Goal: Register for event/course: Register for event/course

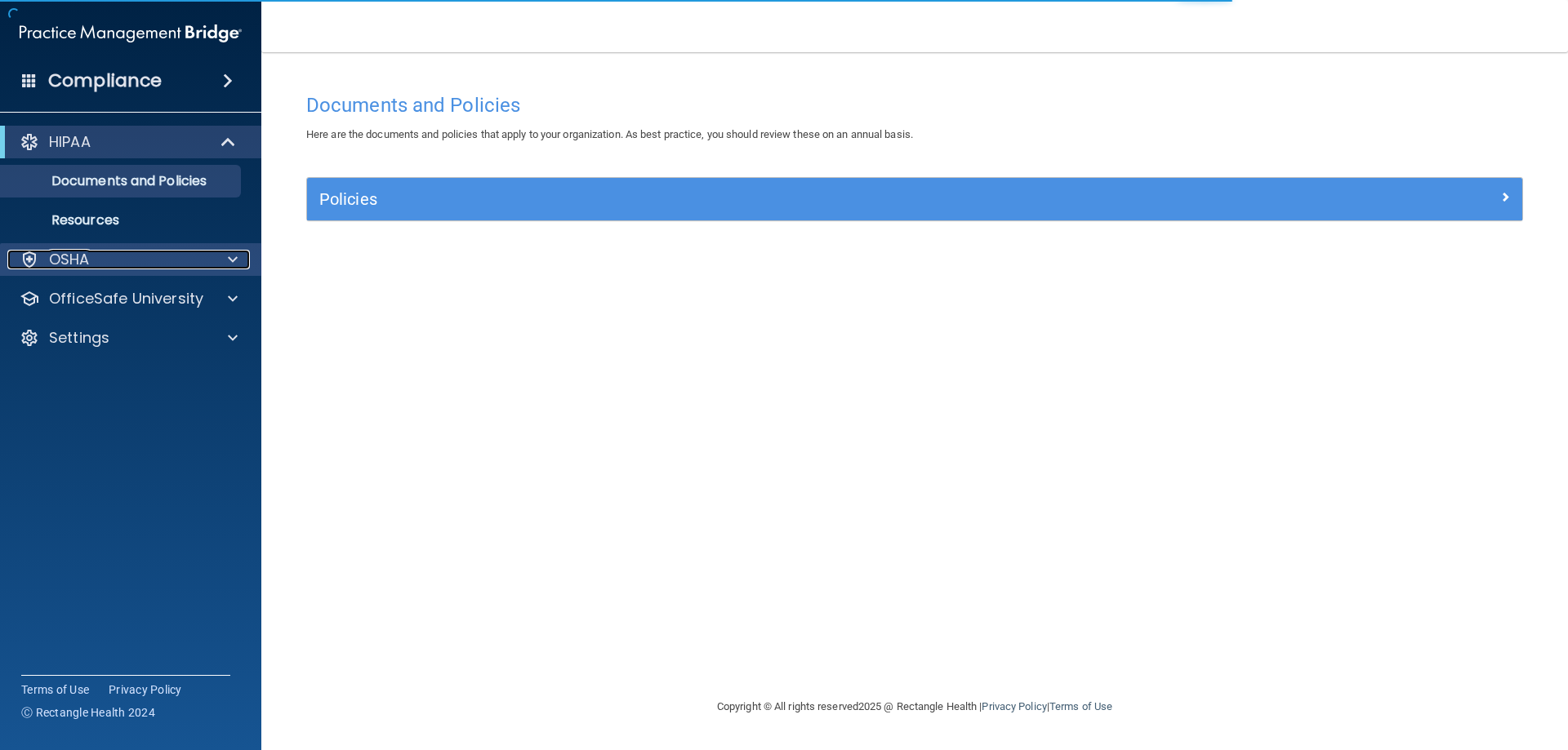
click at [190, 262] on div "OSHA" at bounding box center [108, 259] width 202 height 20
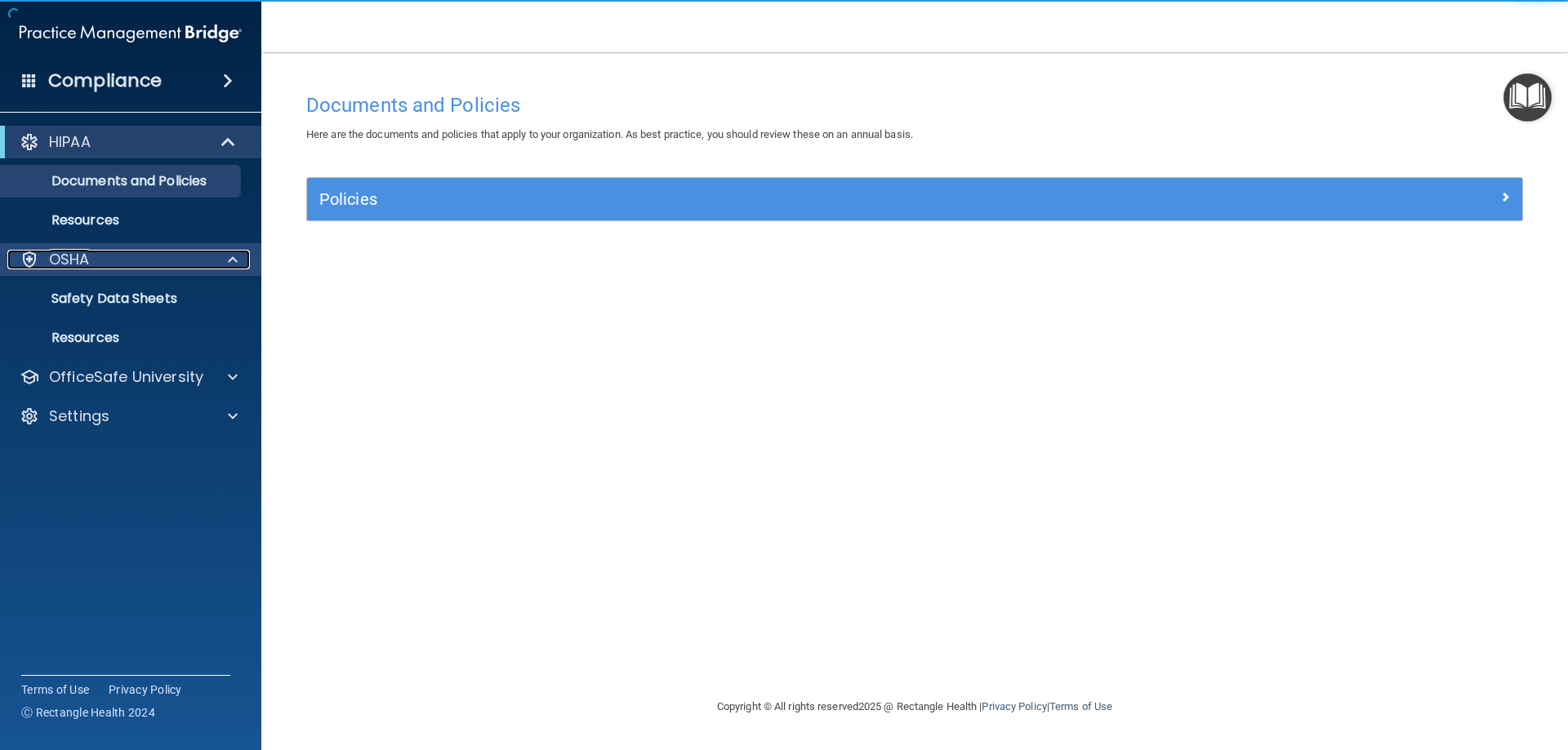
click at [223, 258] on div at bounding box center [230, 259] width 41 height 20
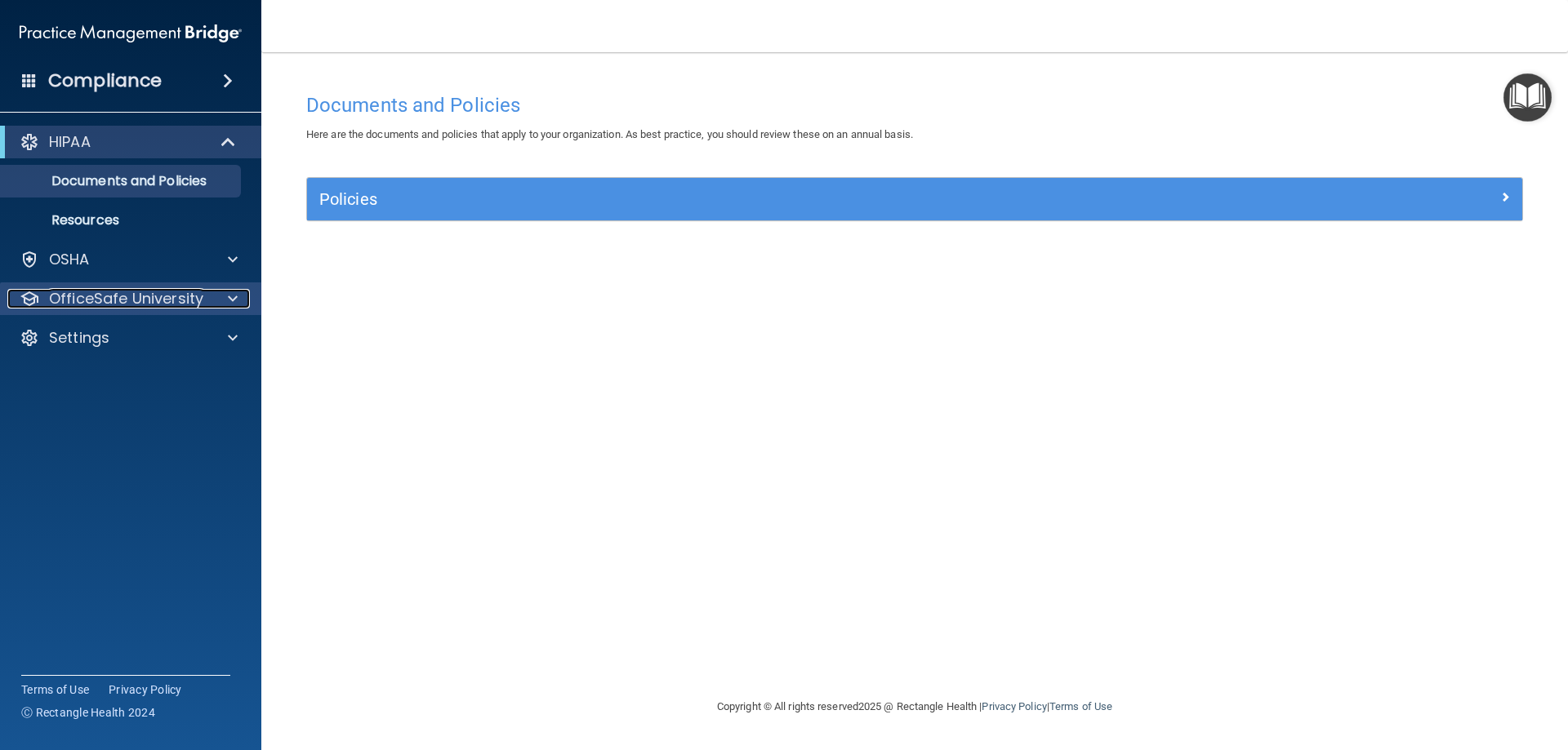
click at [231, 301] on span at bounding box center [232, 299] width 9 height 20
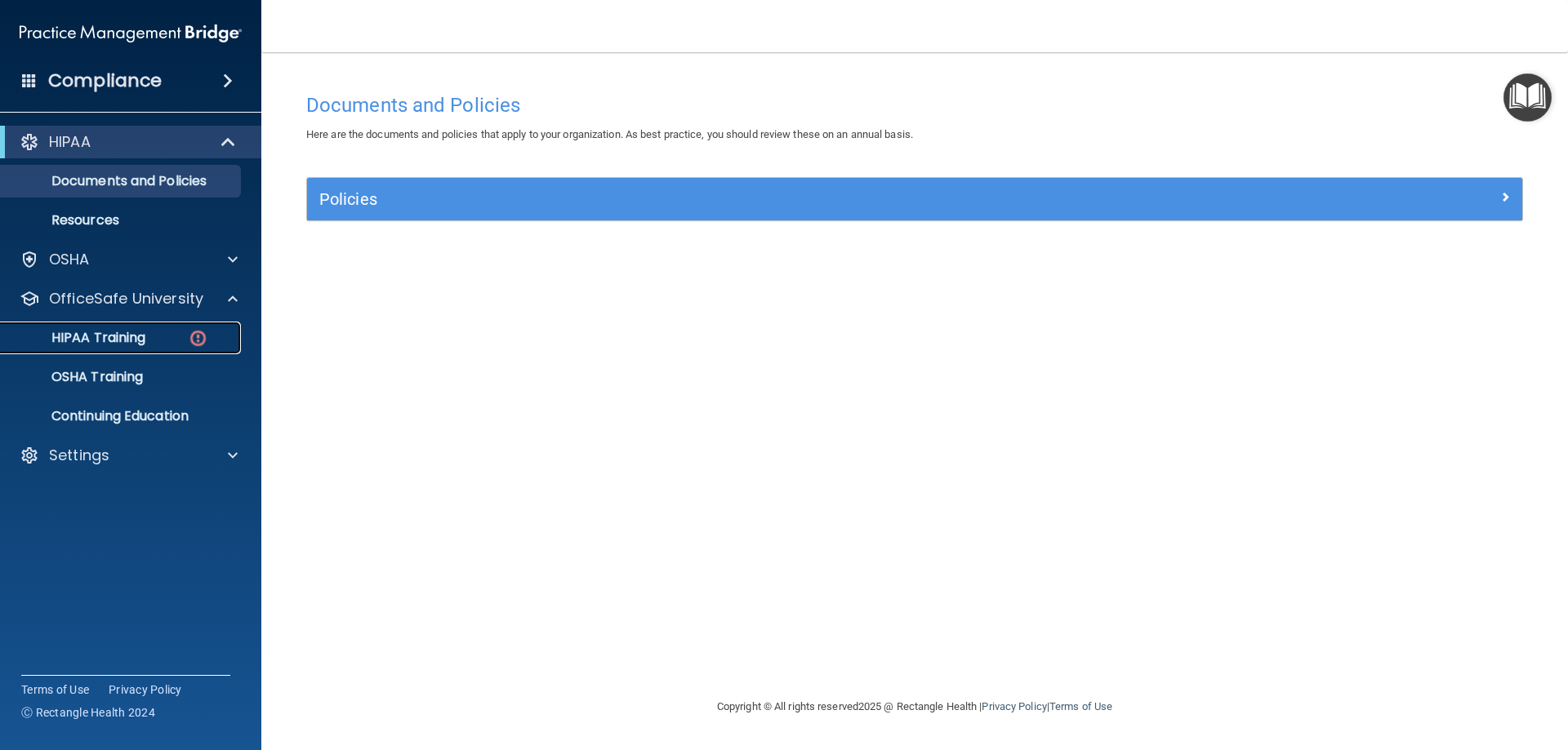
click at [201, 343] on img at bounding box center [198, 338] width 21 height 21
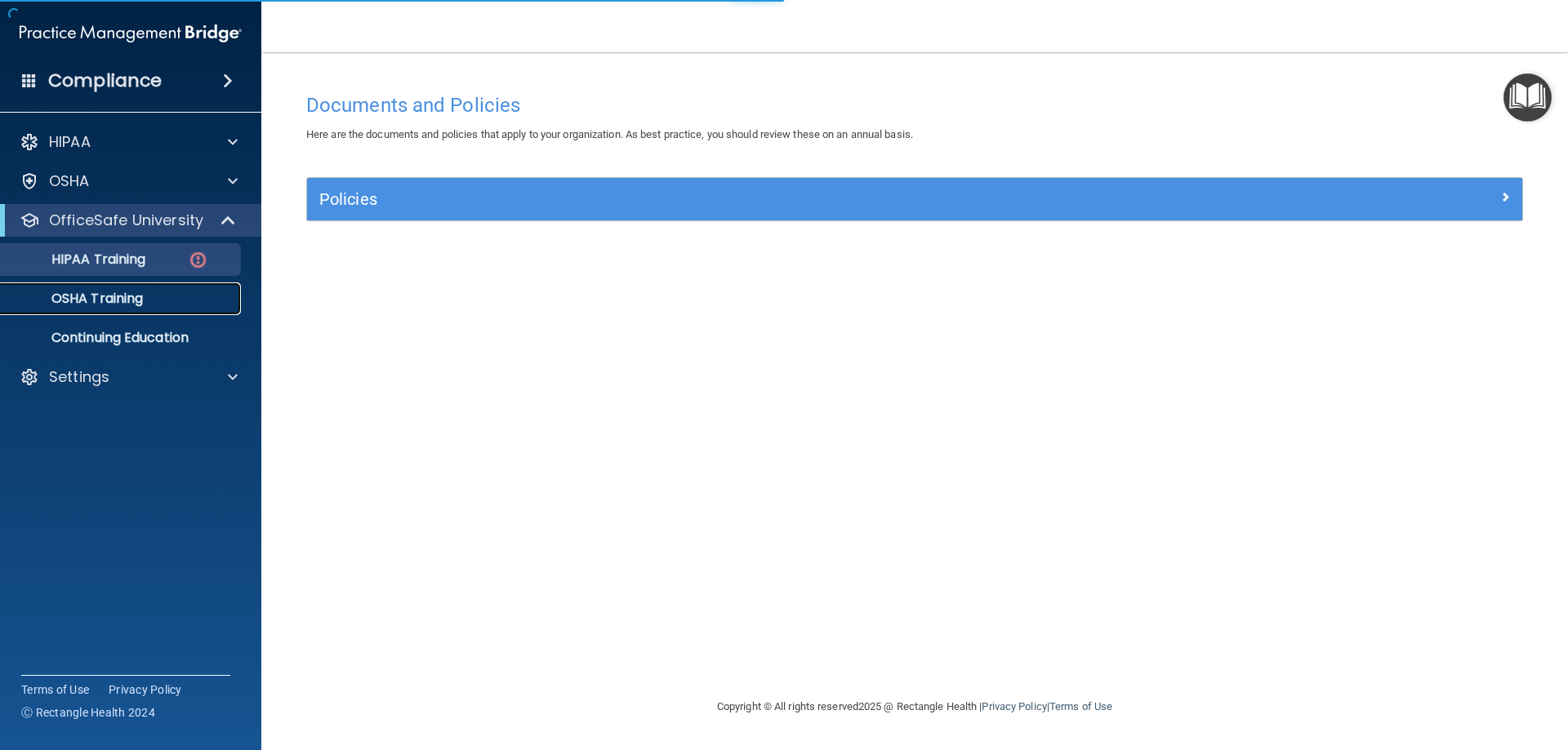
click at [173, 310] on link "OSHA Training" at bounding box center [112, 299] width 257 height 32
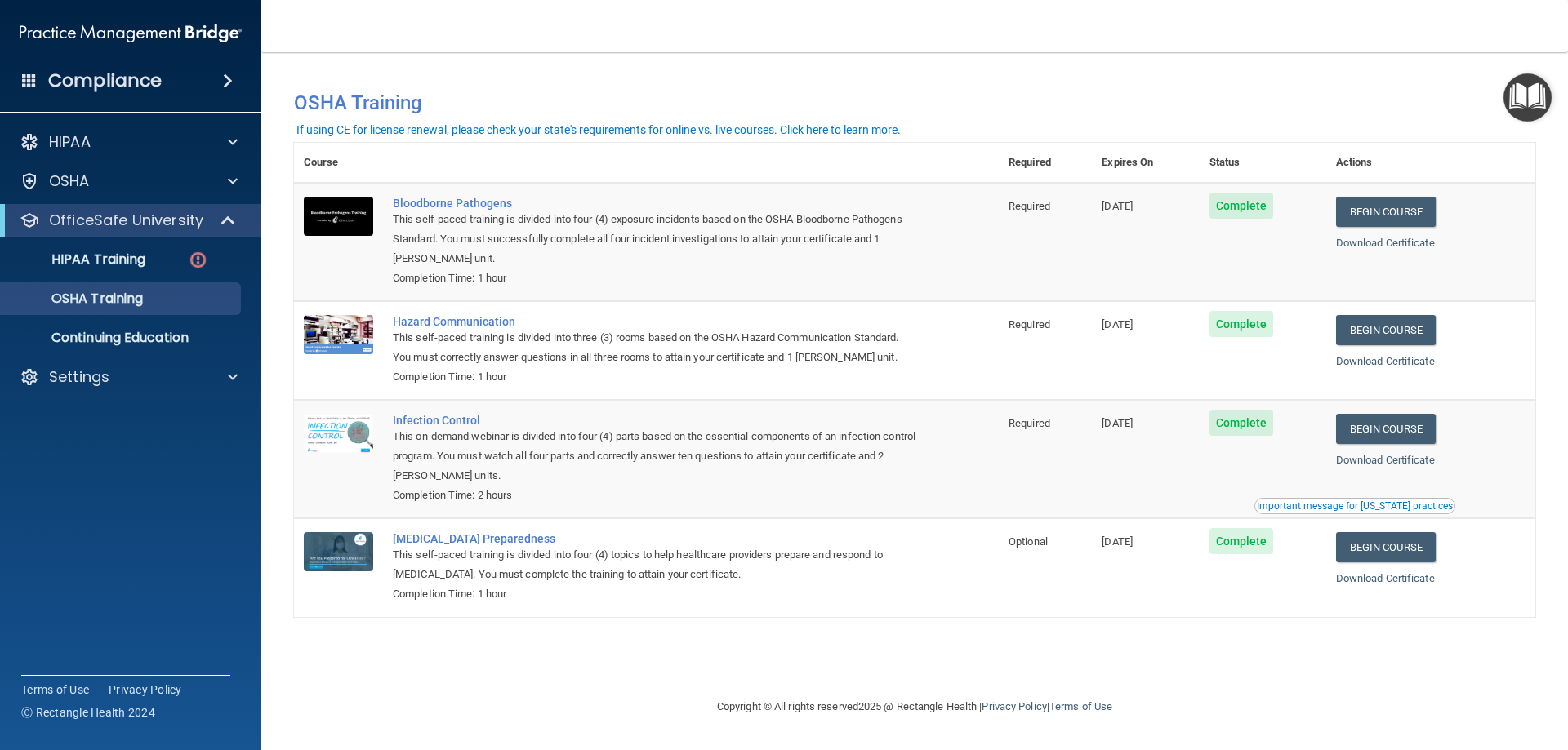
click at [1390, 511] on div "Important message for California practices" at bounding box center [1355, 506] width 196 height 9
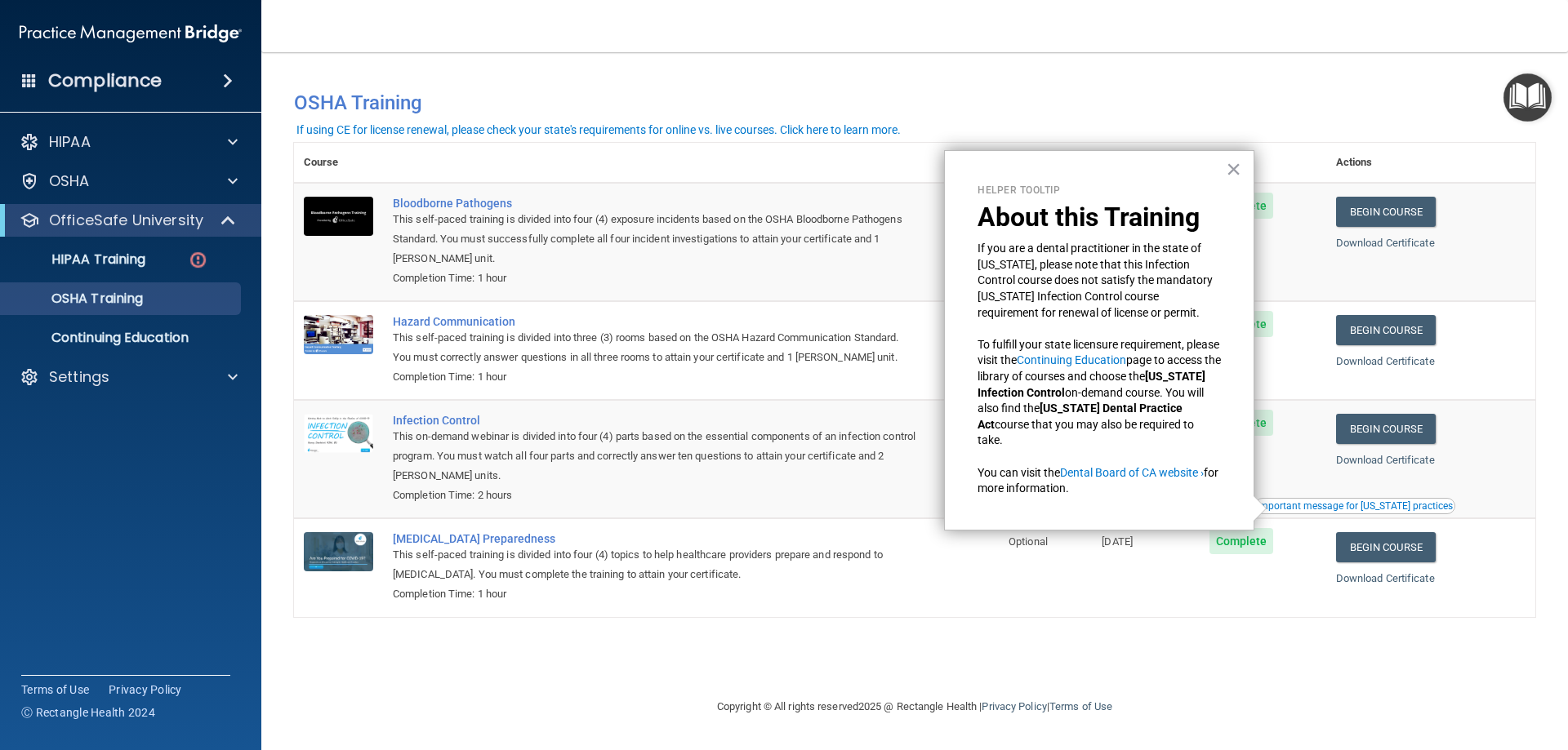
click at [1235, 172] on button "×" at bounding box center [1233, 169] width 15 height 27
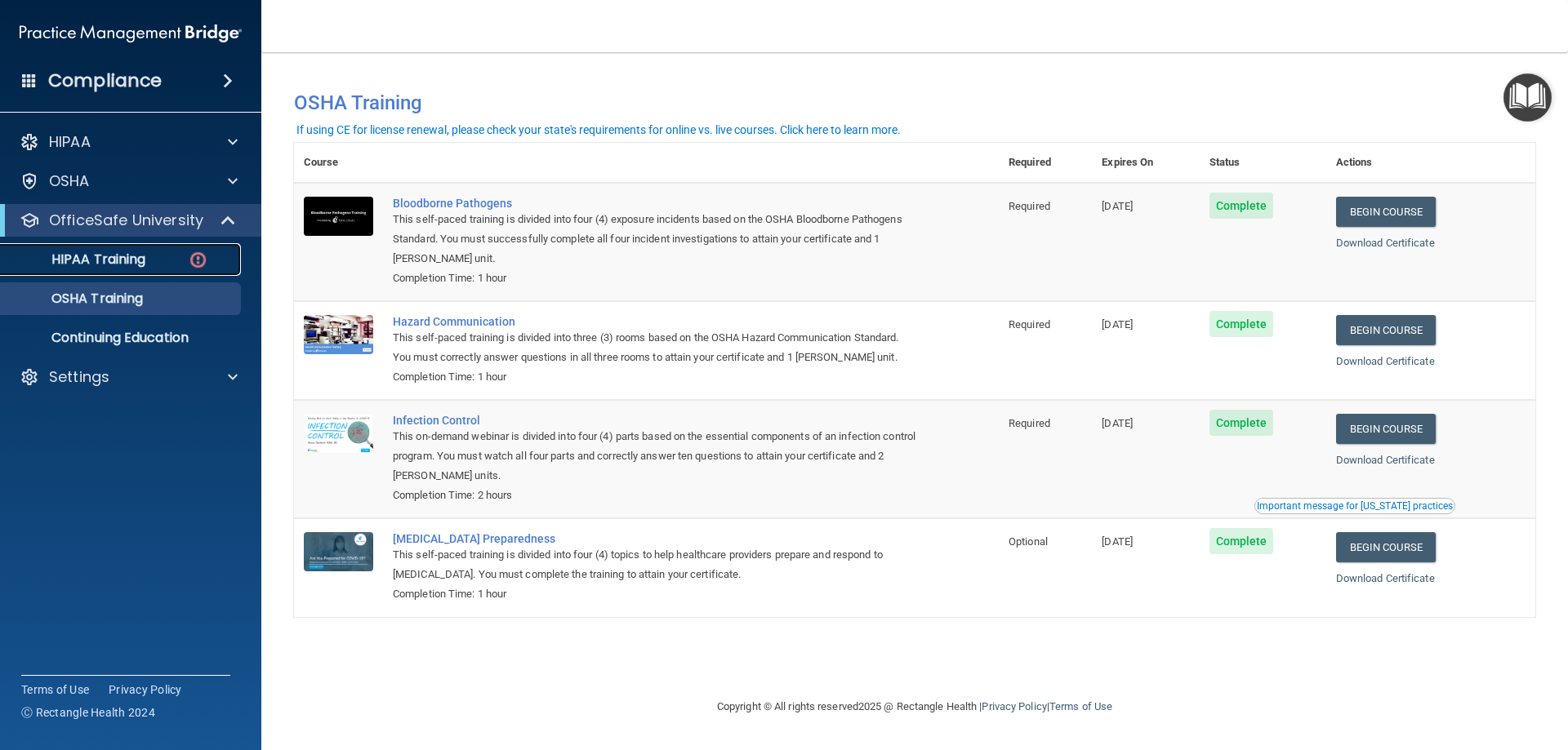
click at [130, 257] on p "HIPAA Training" at bounding box center [78, 259] width 135 height 16
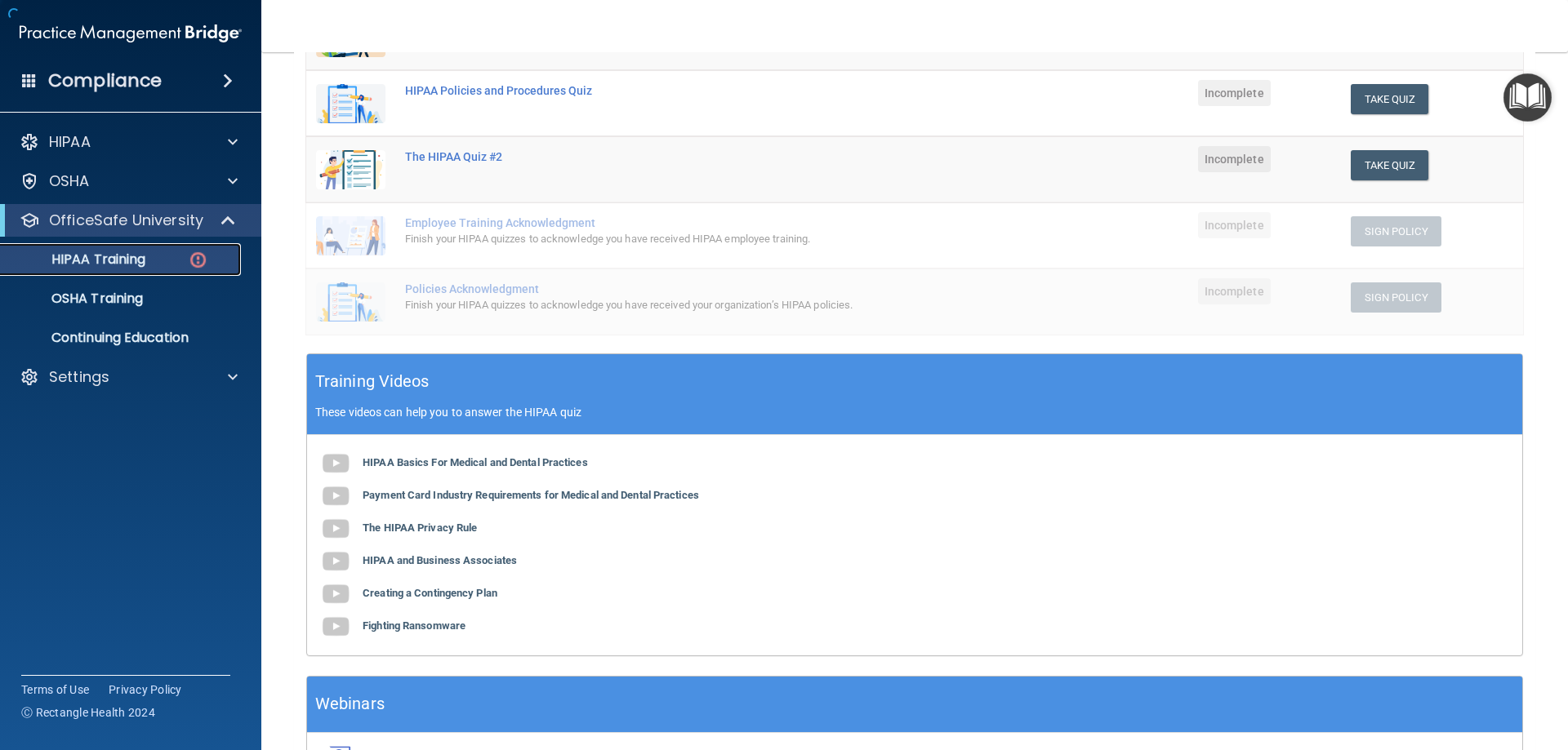
scroll to position [393, 0]
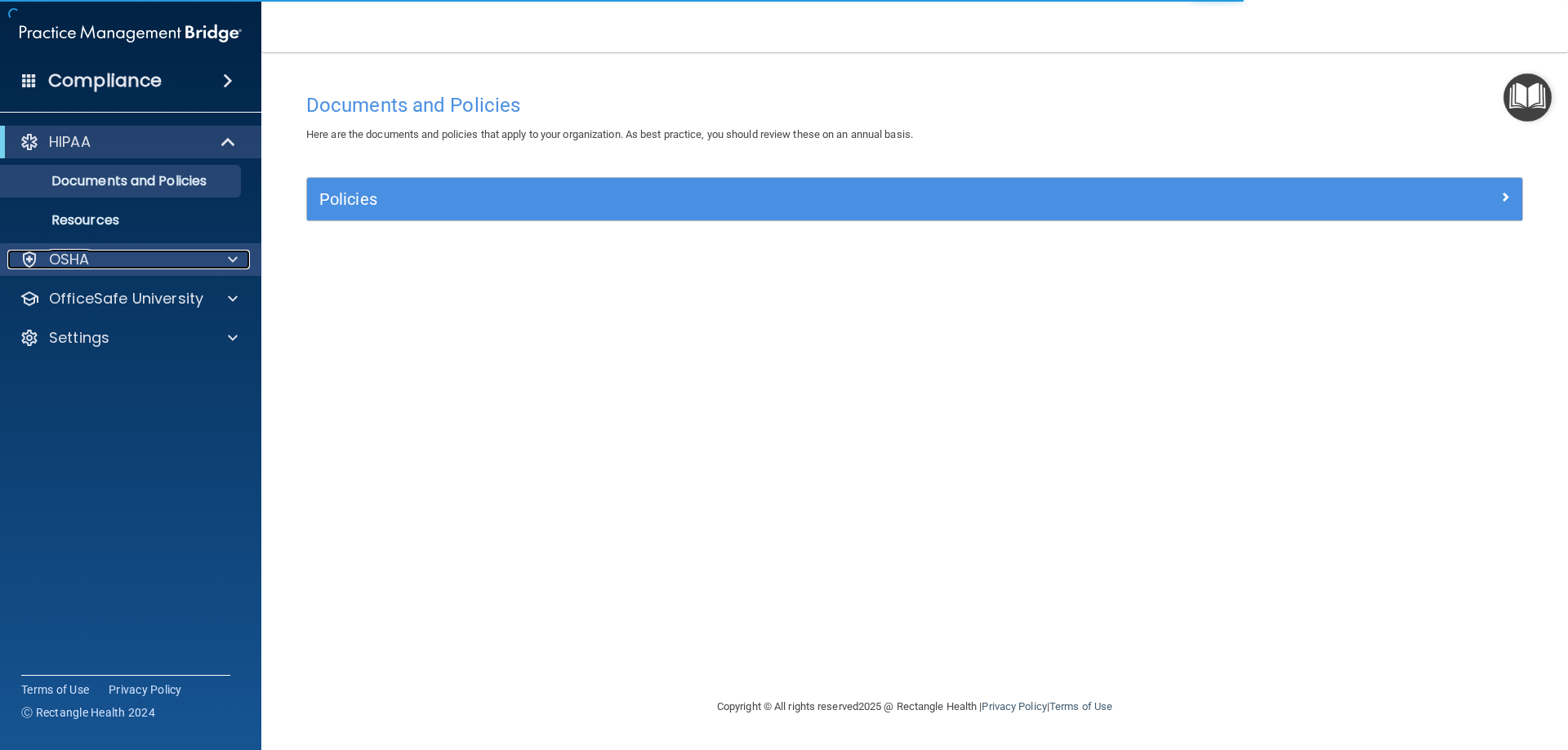
click at [143, 266] on div "OSHA" at bounding box center [108, 259] width 202 height 20
click at [237, 258] on span at bounding box center [232, 259] width 9 height 20
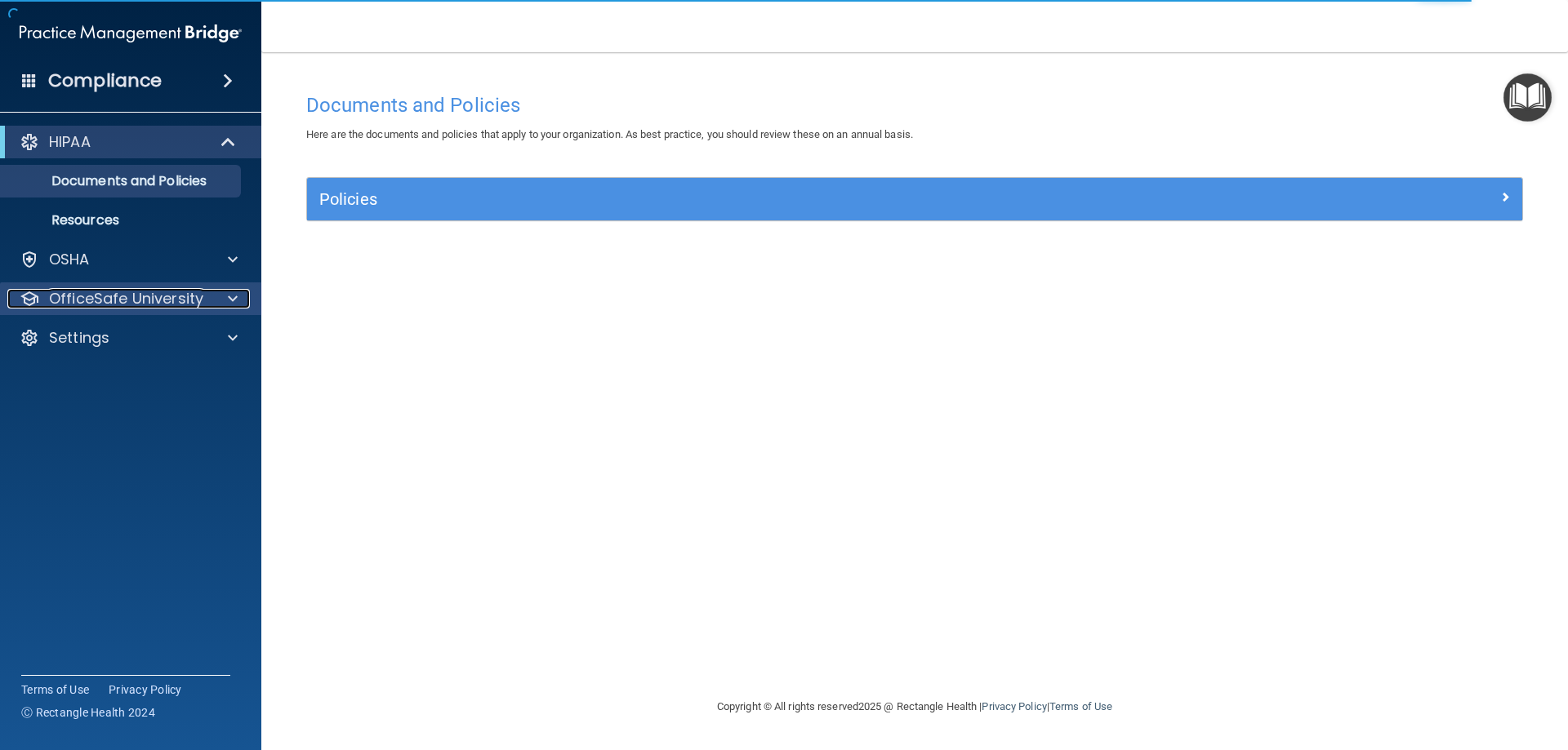
click at [220, 306] on div at bounding box center [230, 299] width 41 height 20
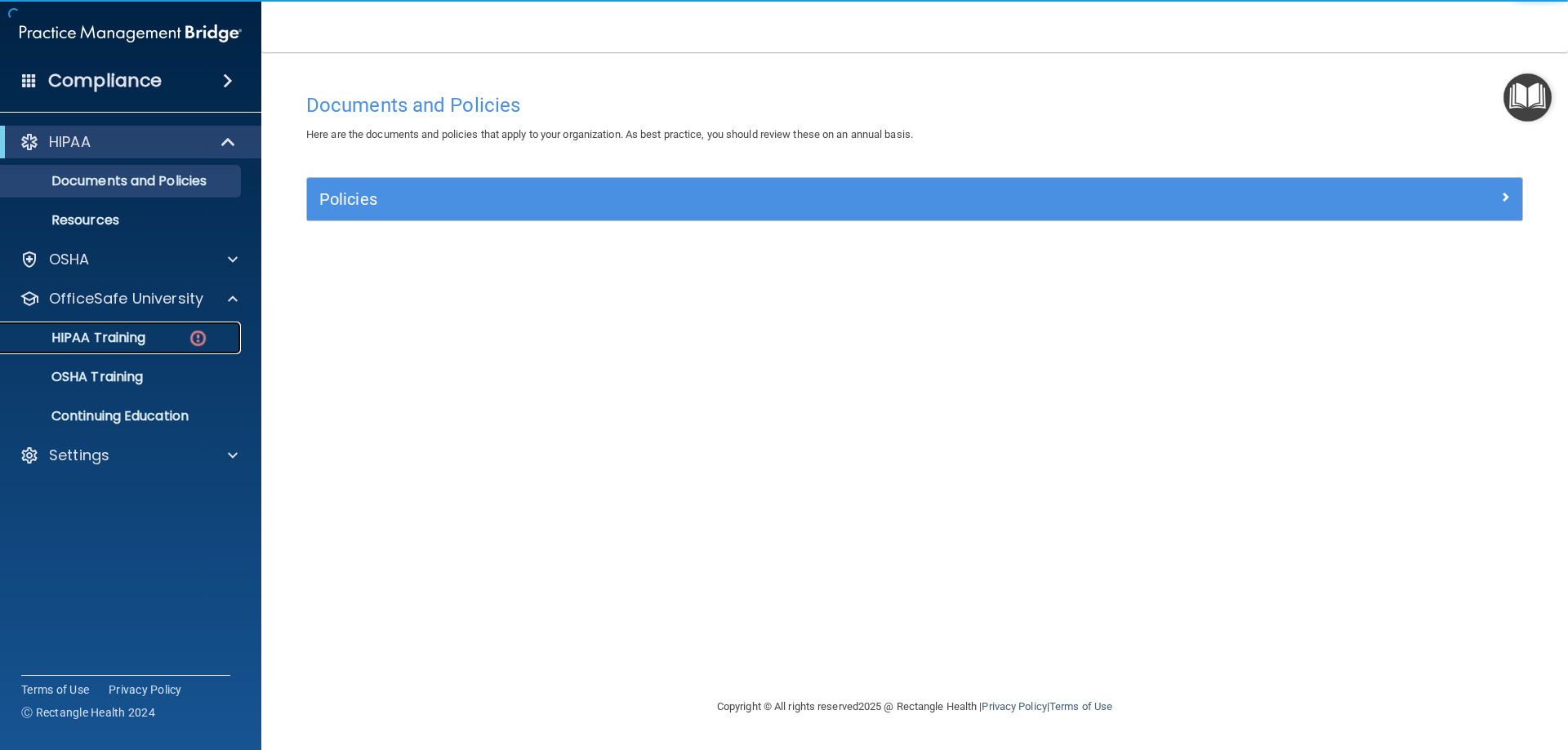
click at [176, 344] on div "HIPAA Training" at bounding box center [121, 338] width 223 height 16
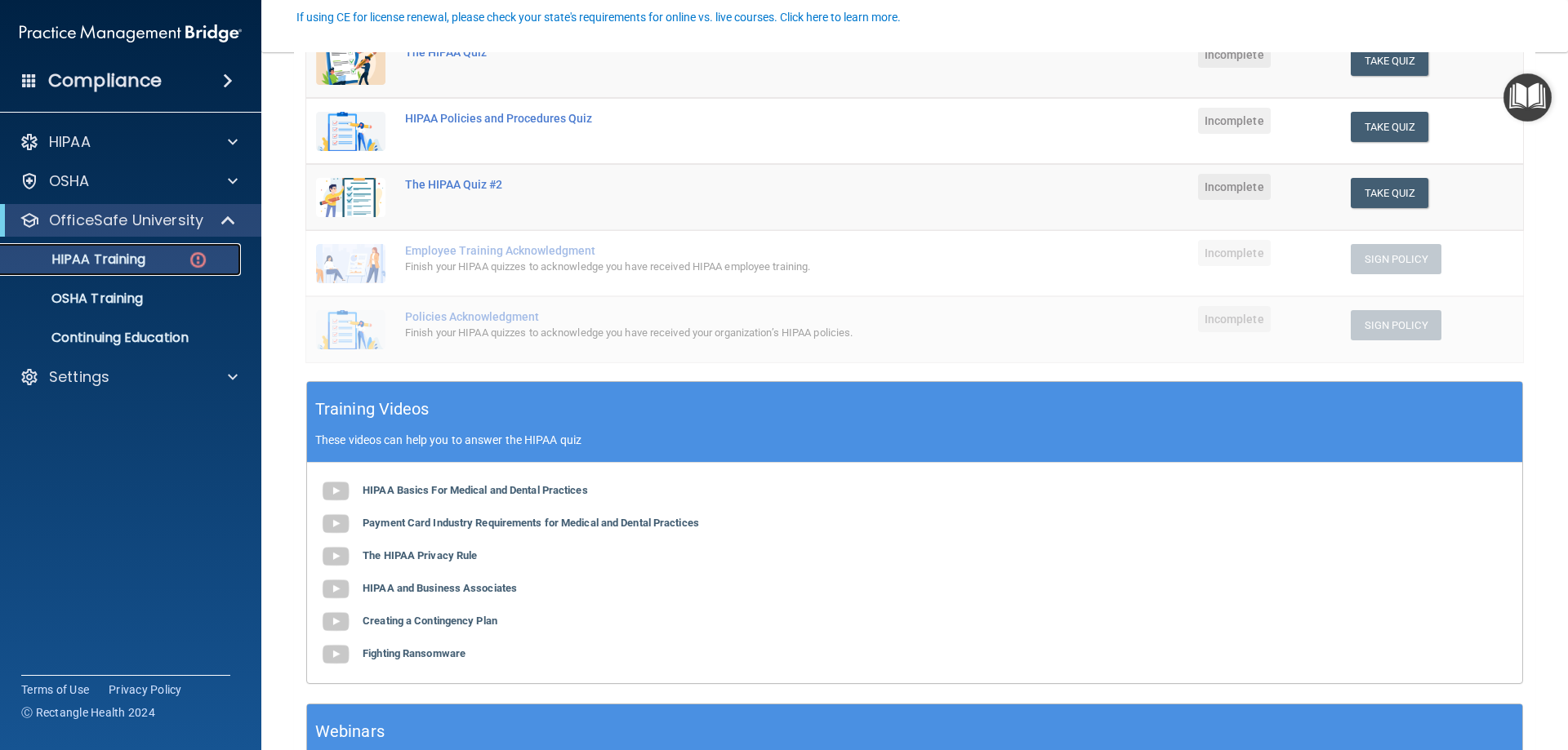
scroll to position [326, 0]
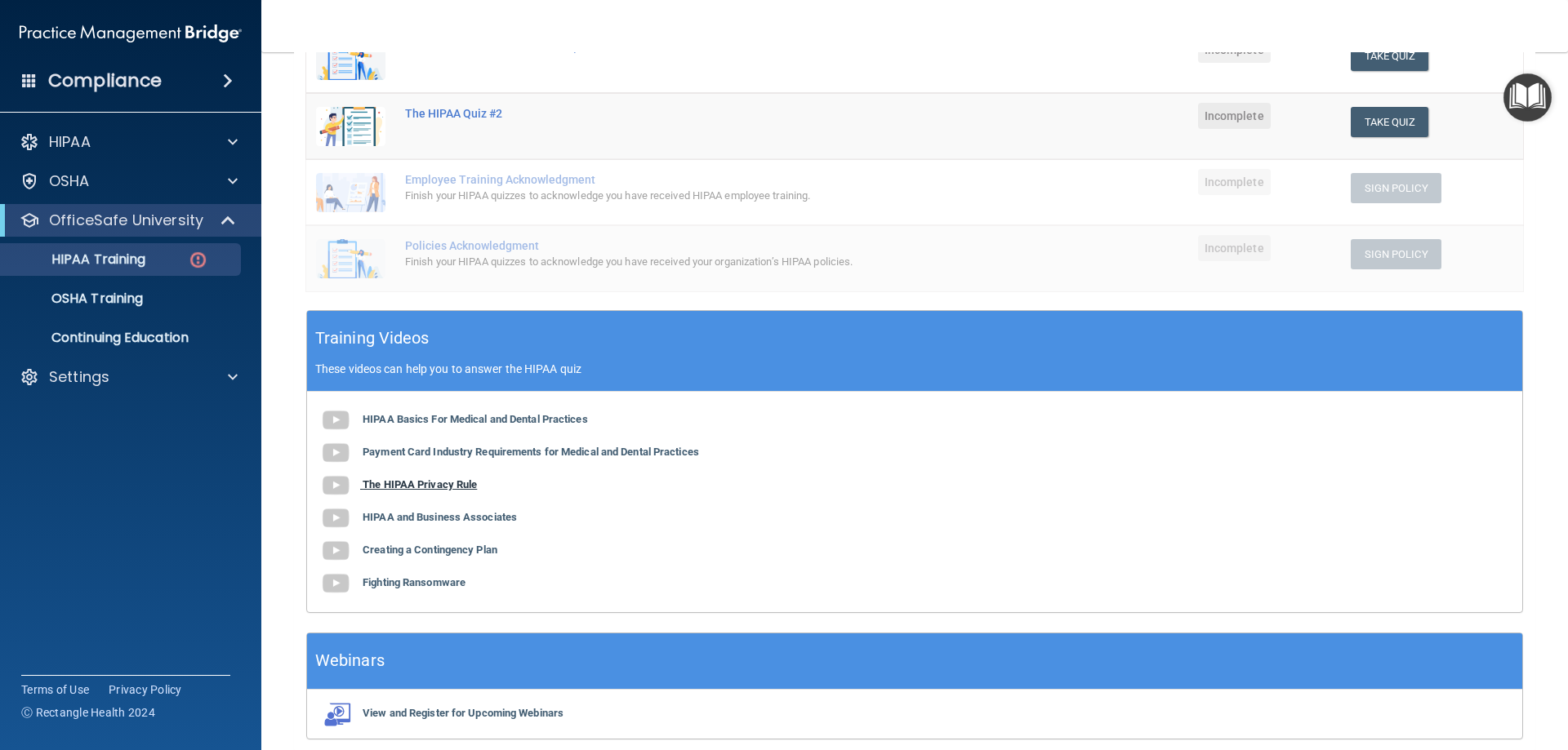
click at [415, 478] on b "The HIPAA Privacy Rule" at bounding box center [419, 484] width 115 height 12
click at [401, 516] on b "HIPAA and Business Associates" at bounding box center [439, 517] width 155 height 12
click at [489, 551] on b "Creating a Contingency Plan" at bounding box center [430, 549] width 135 height 12
click at [442, 588] on b "Fighting Ransomware" at bounding box center [414, 582] width 102 height 12
click at [458, 587] on b "Fighting Ransomware" at bounding box center [414, 582] width 102 height 12
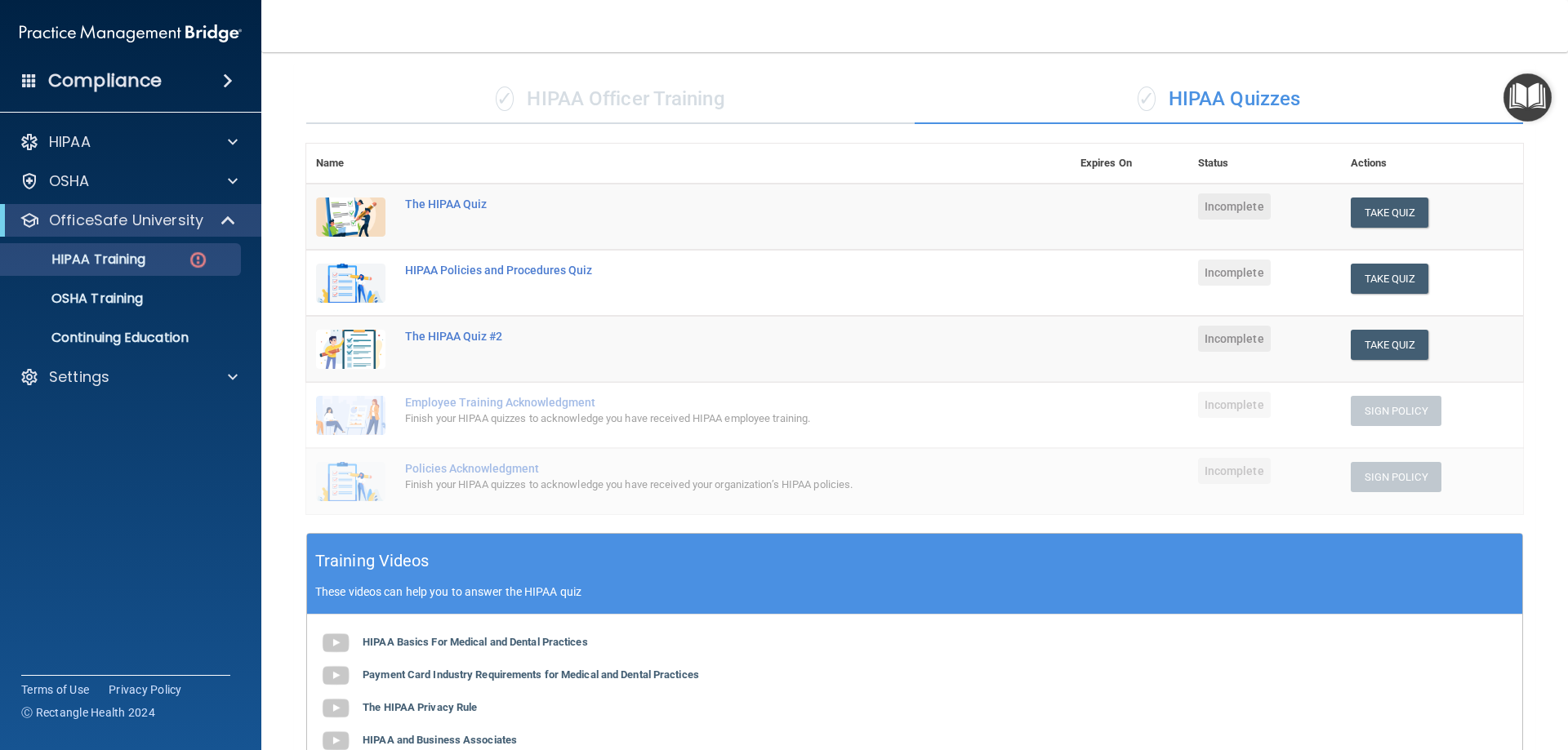
scroll to position [82, 0]
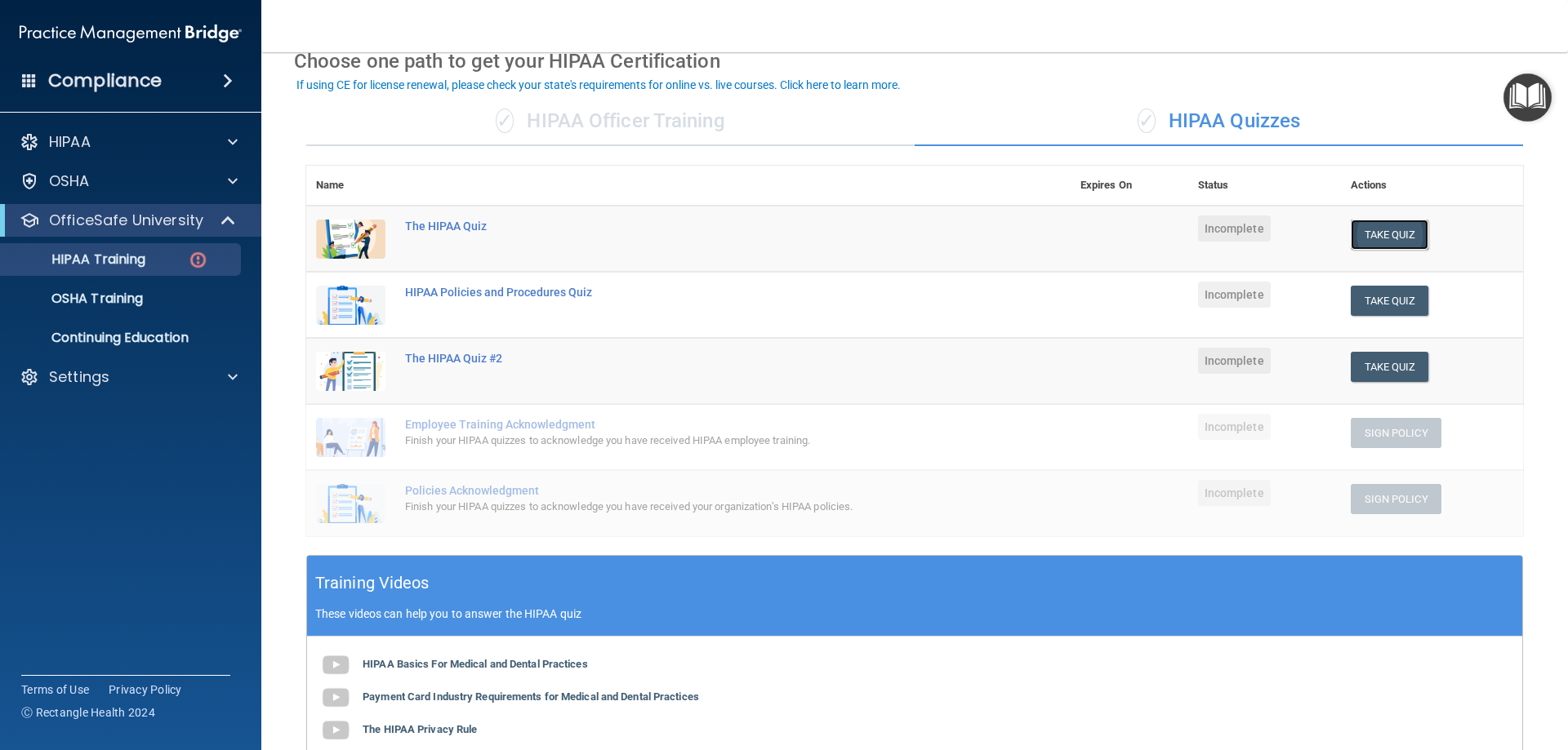
click at [1358, 227] on button "Take Quiz" at bounding box center [1390, 235] width 79 height 30
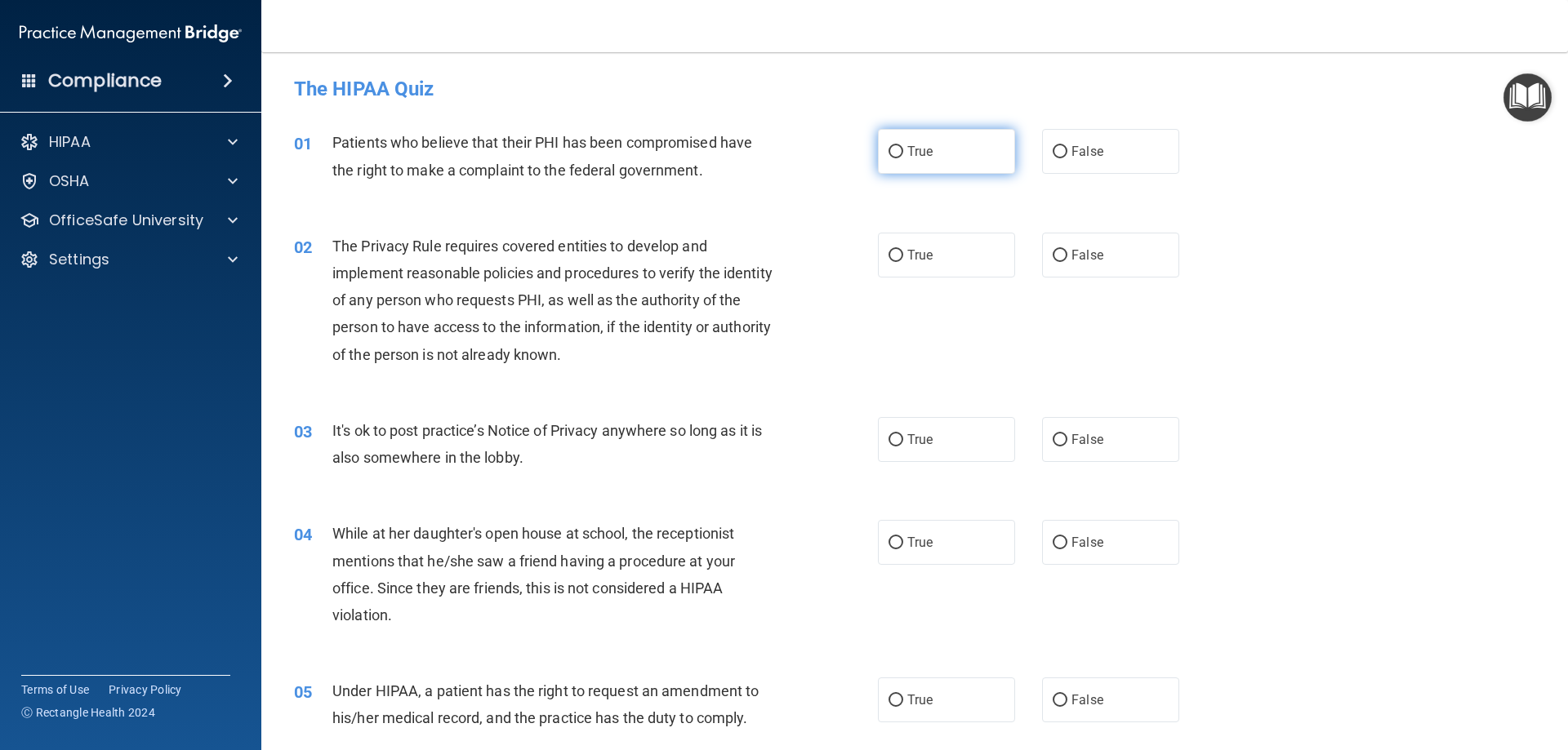
click at [889, 143] on label "True" at bounding box center [946, 151] width 138 height 45
click at [889, 146] on input "True" at bounding box center [895, 152] width 14 height 12
radio input "true"
click at [895, 244] on label "True" at bounding box center [946, 254] width 138 height 45
click at [895, 249] on input "True" at bounding box center [895, 255] width 14 height 12
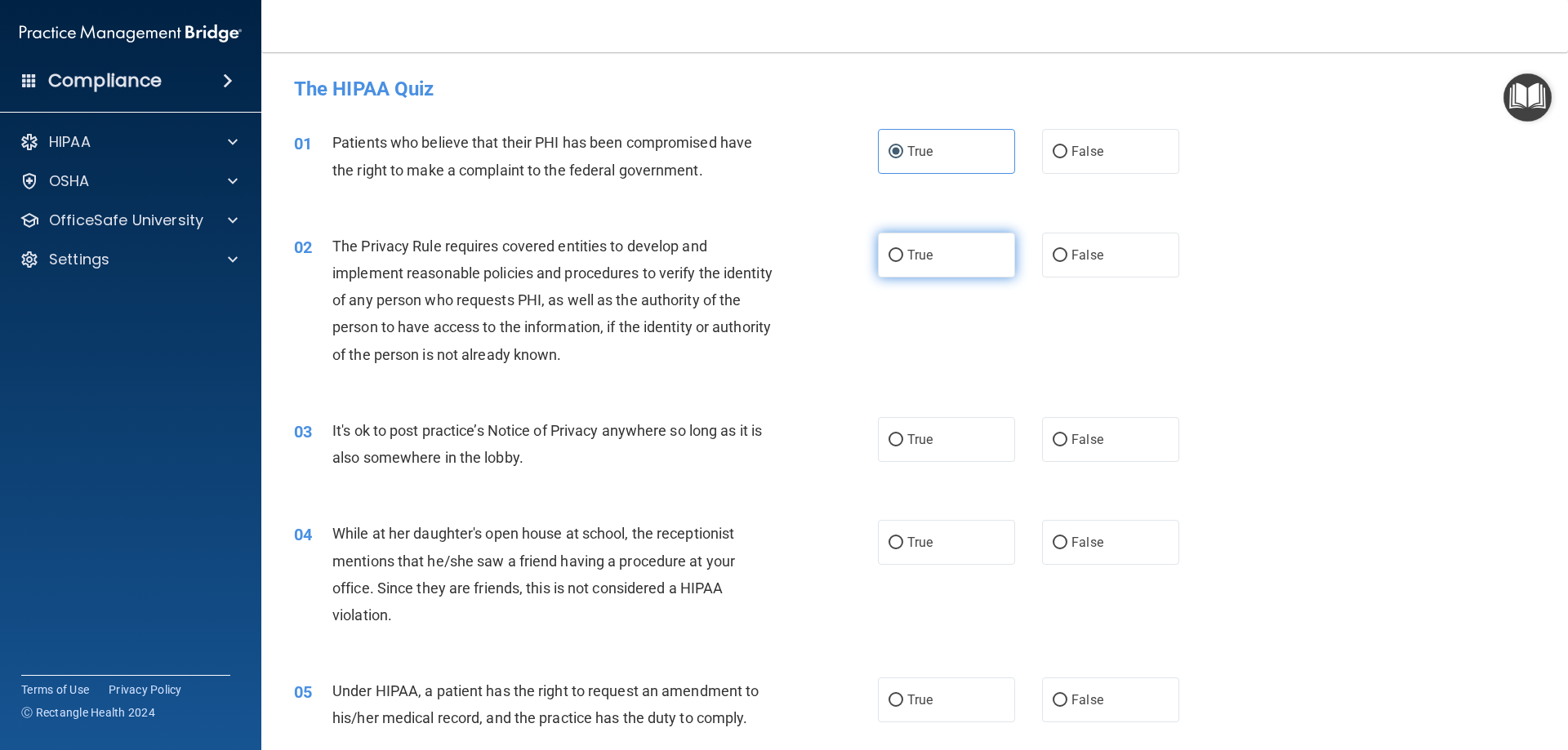
radio input "true"
click at [908, 448] on label "True" at bounding box center [946, 439] width 138 height 45
click at [903, 447] on input "True" at bounding box center [895, 440] width 14 height 12
radio input "true"
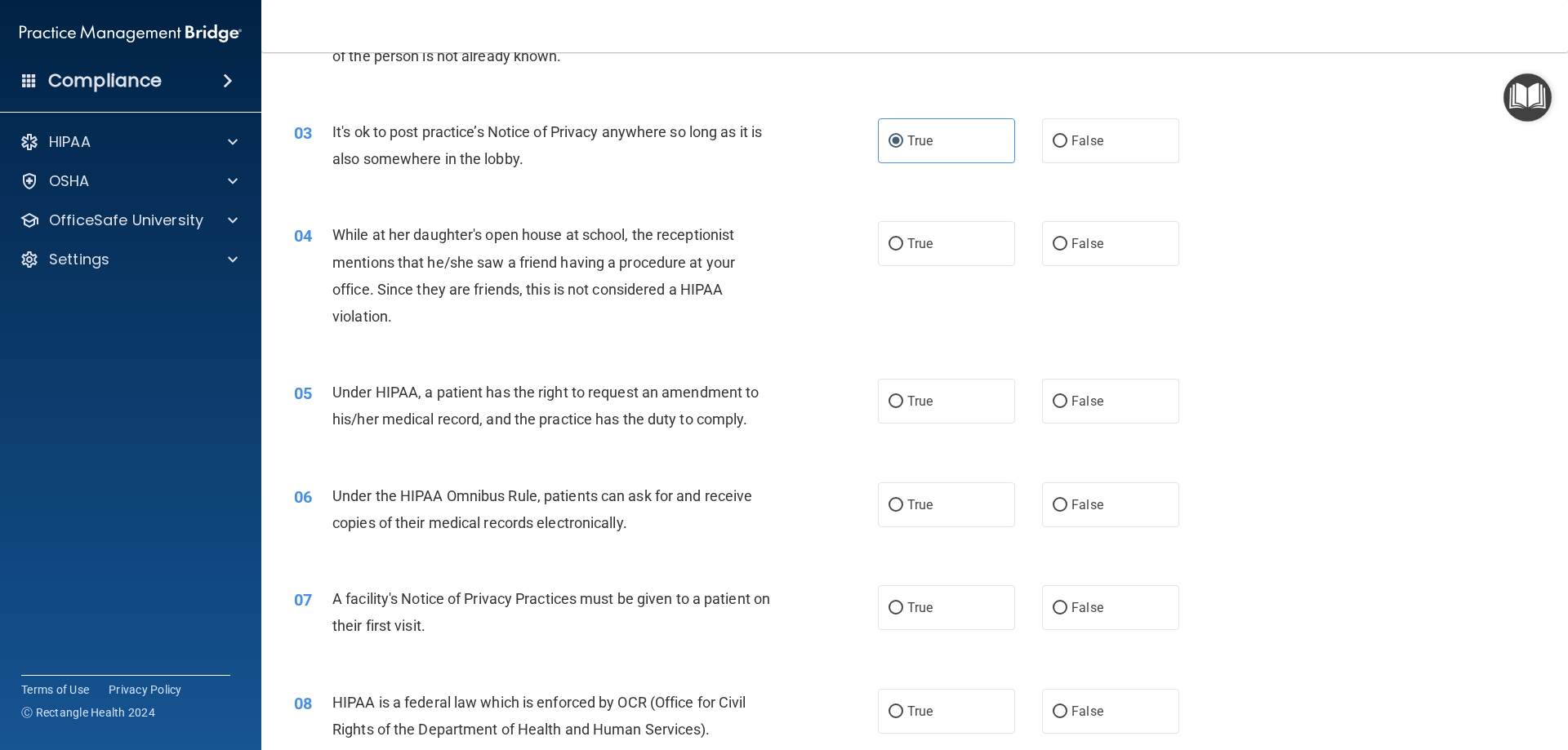
scroll to position [326, 0]
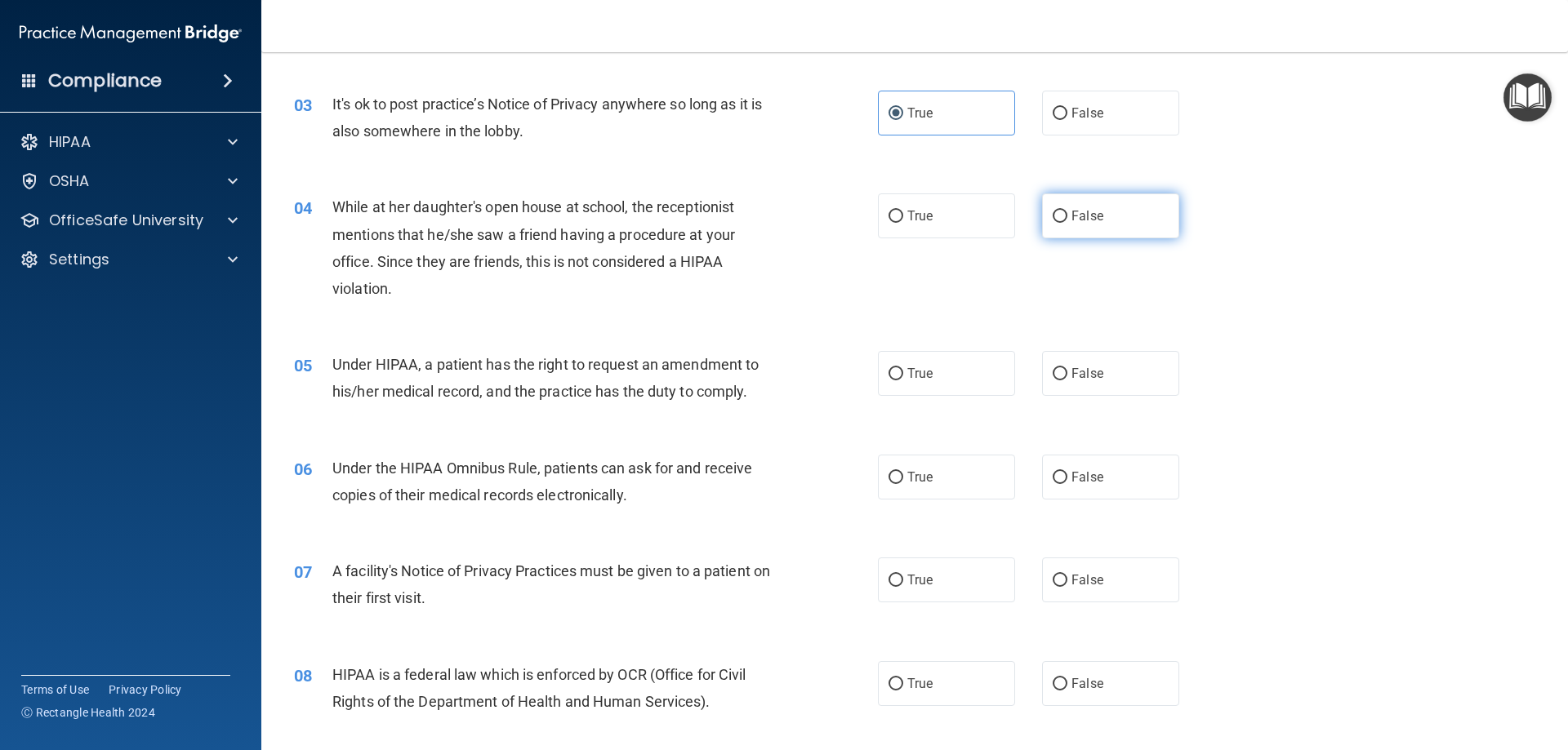
click at [1089, 233] on label "False" at bounding box center [1110, 215] width 138 height 45
click at [1067, 223] on input "False" at bounding box center [1060, 216] width 14 height 12
radio input "true"
click at [910, 370] on span "True" at bounding box center [919, 374] width 26 height 15
click at [903, 370] on input "True" at bounding box center [895, 374] width 14 height 12
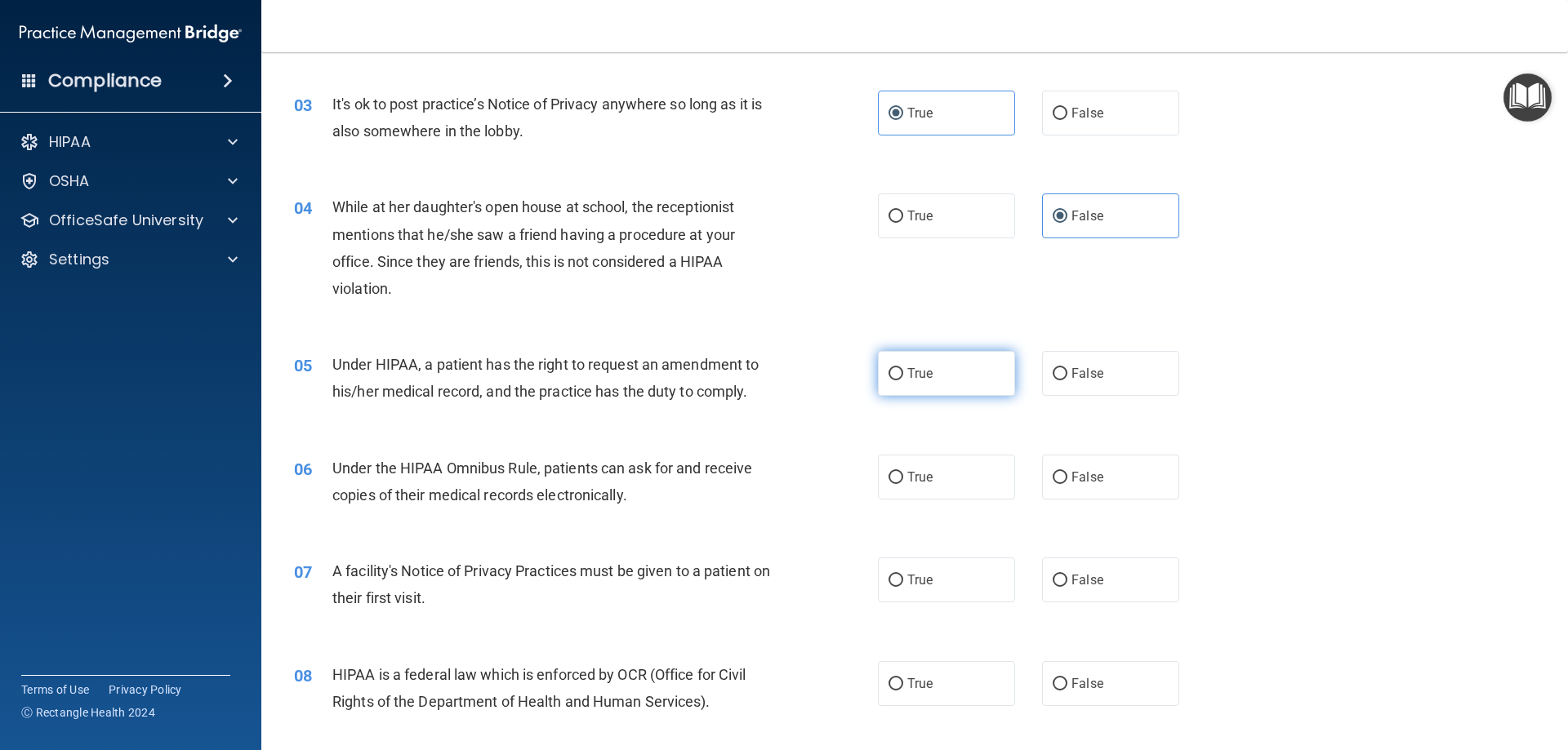
radio input "true"
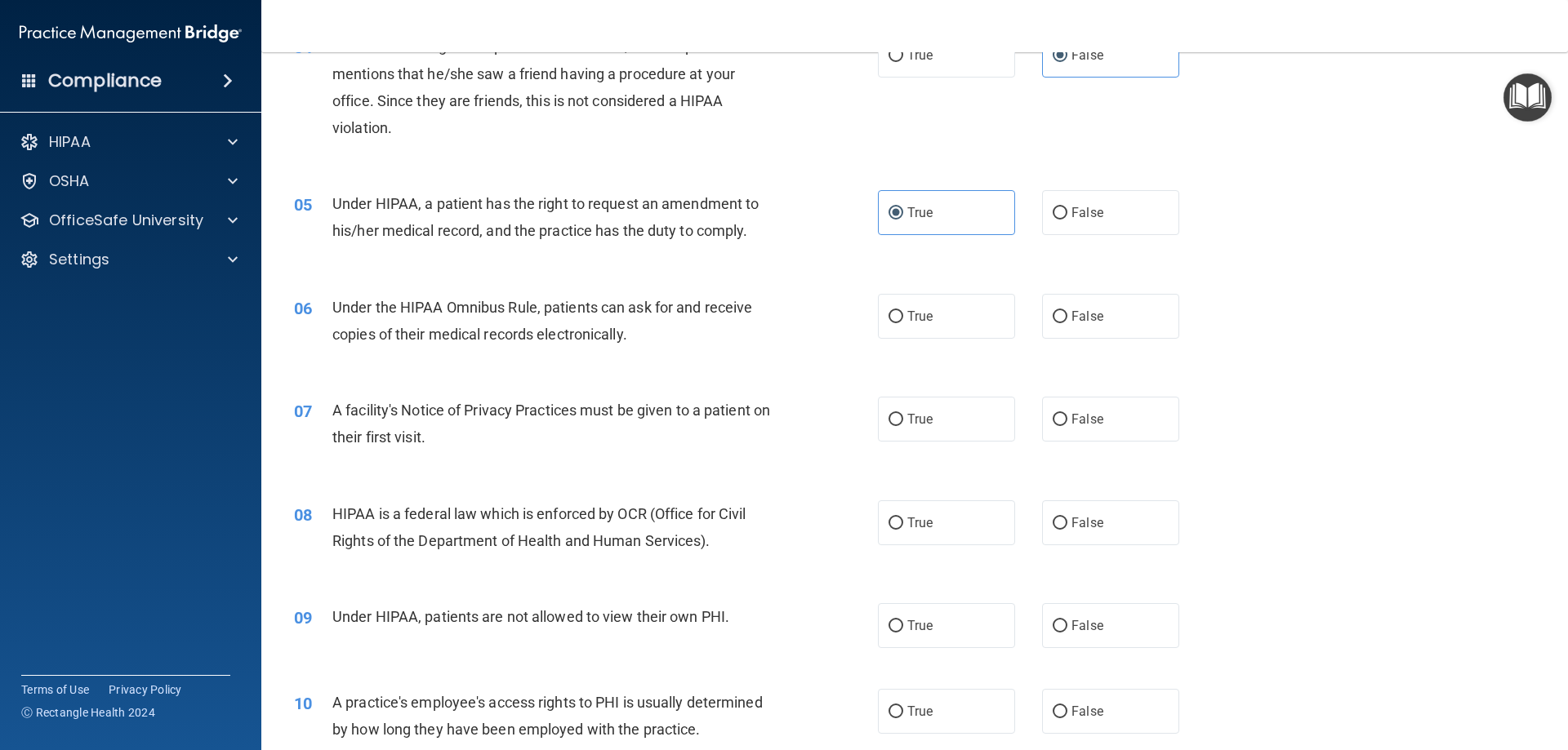
scroll to position [502, 0]
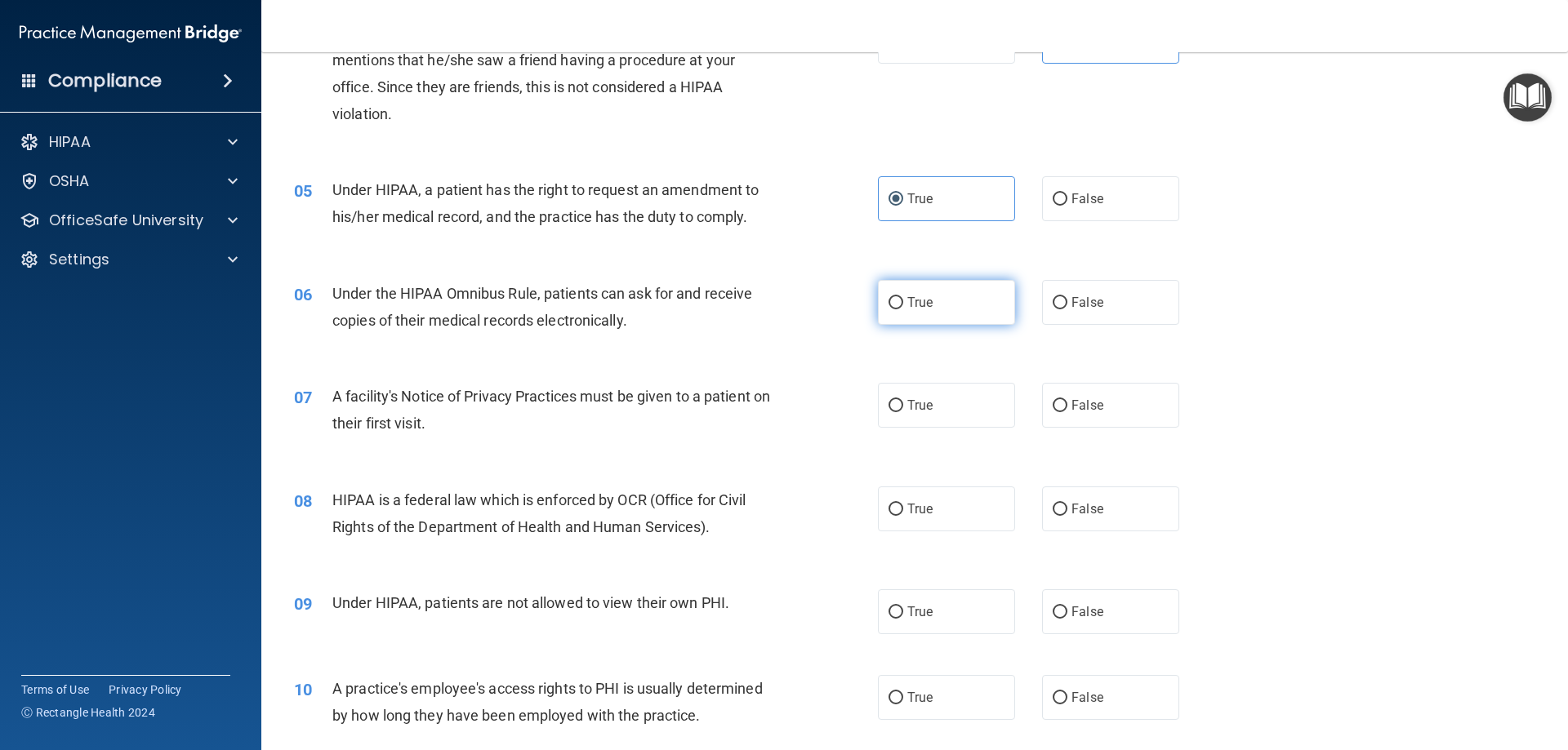
click at [916, 302] on span "True" at bounding box center [919, 302] width 26 height 15
click at [903, 302] on input "True" at bounding box center [895, 302] width 14 height 12
radio input "true"
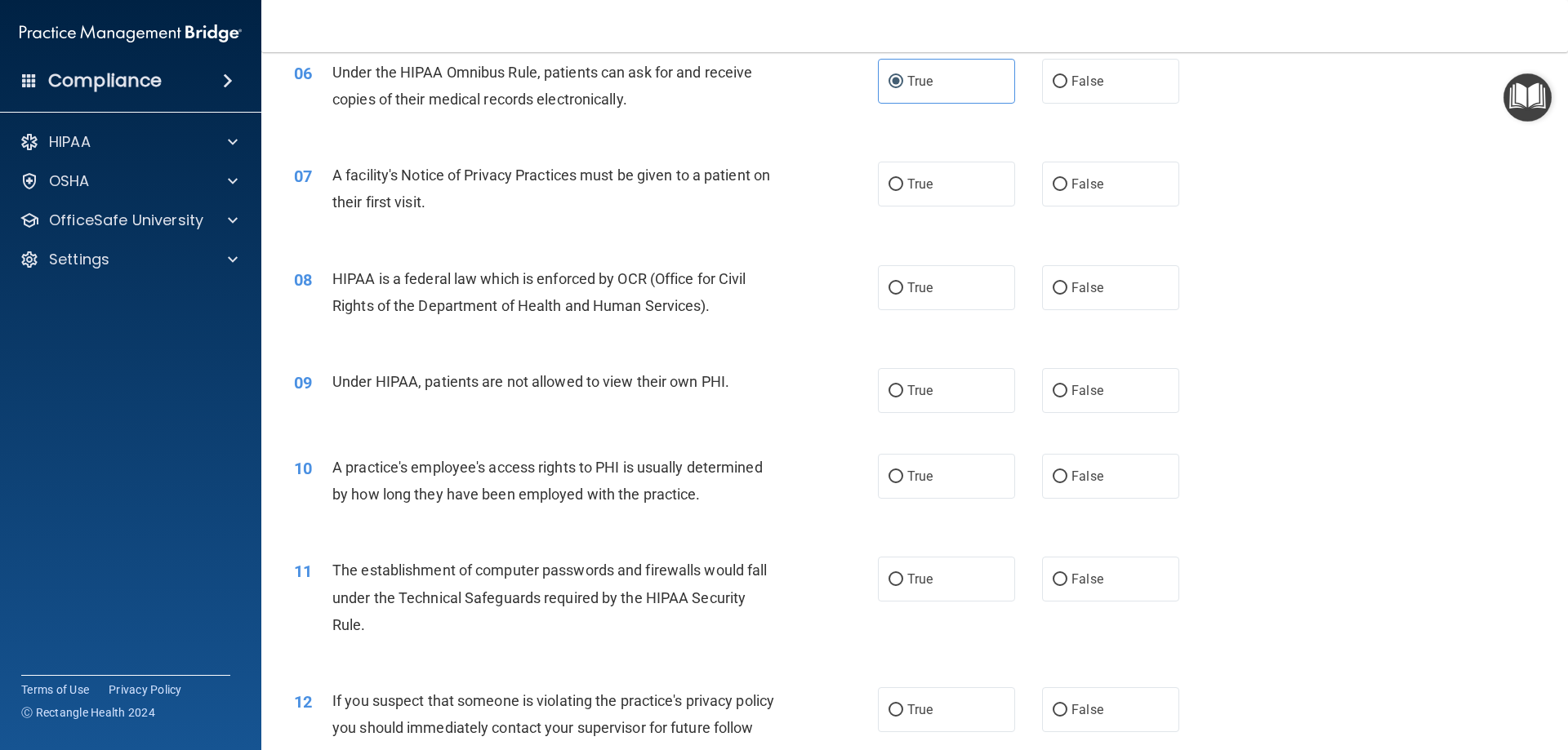
scroll to position [735, 0]
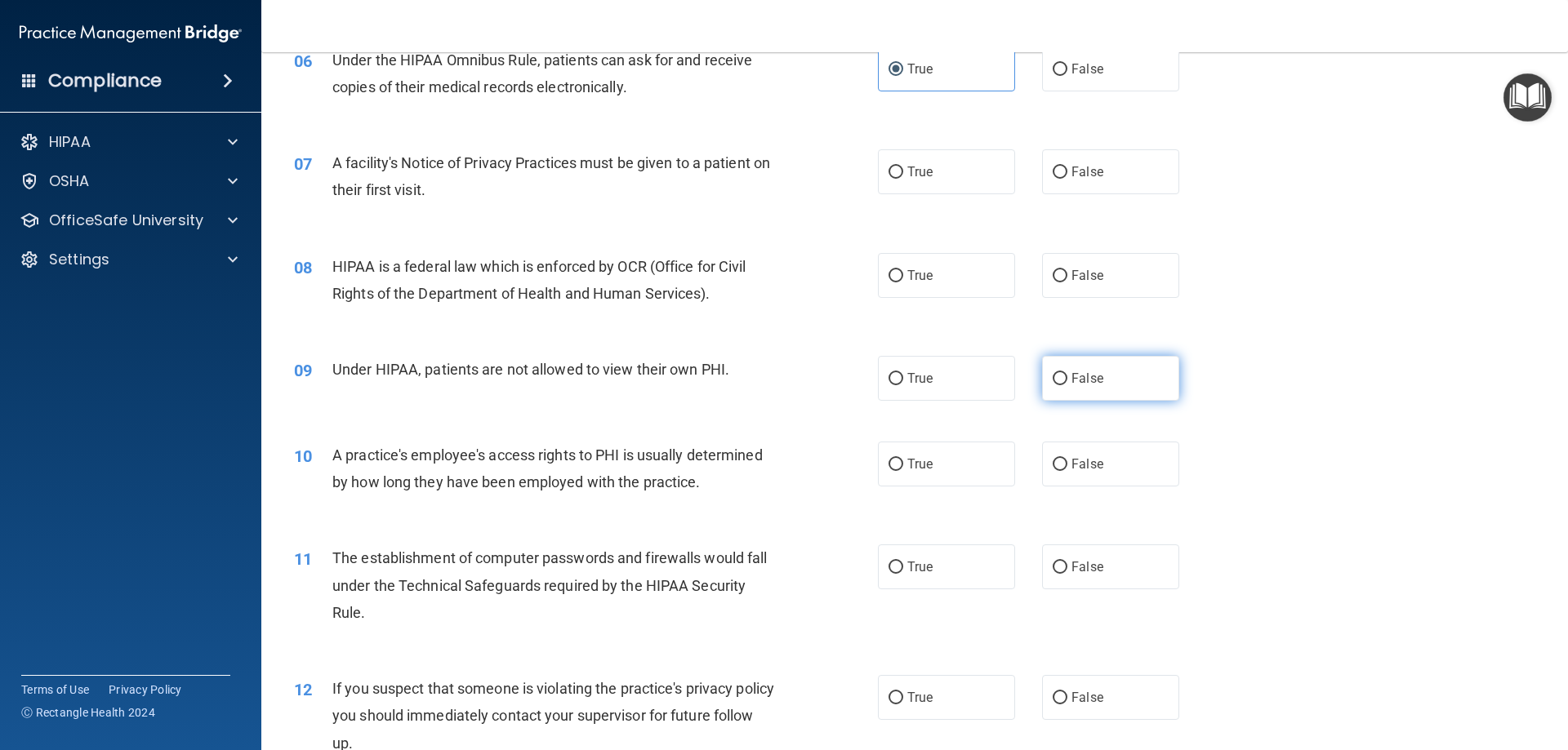
click at [1116, 395] on label "False" at bounding box center [1110, 377] width 138 height 45
click at [1067, 385] on input "False" at bounding box center [1060, 378] width 14 height 12
radio input "true"
click at [1053, 172] on input "False" at bounding box center [1060, 173] width 14 height 12
radio input "true"
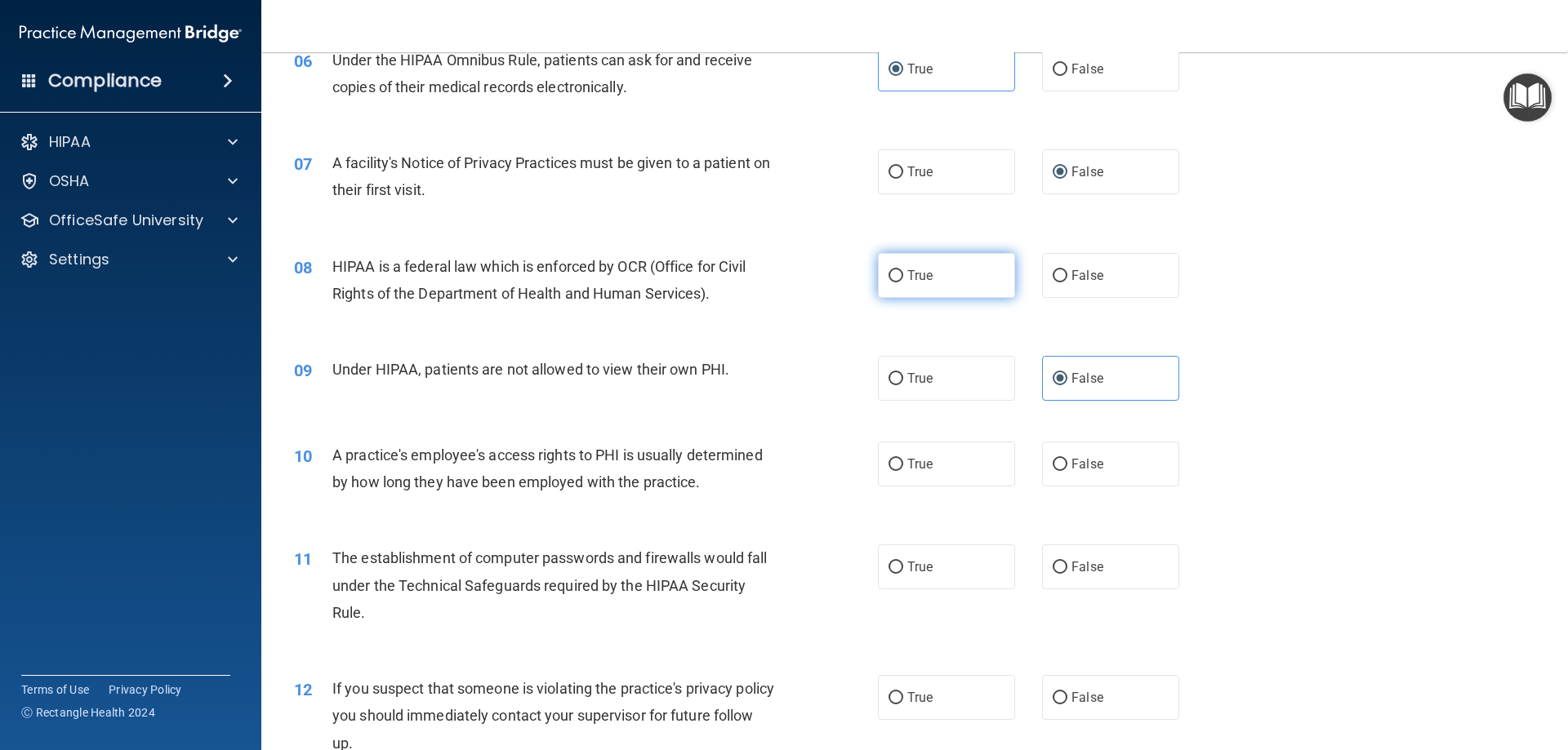
click at [895, 265] on label "True" at bounding box center [946, 275] width 138 height 45
click at [895, 270] on input "True" at bounding box center [895, 276] width 14 height 12
radio input "true"
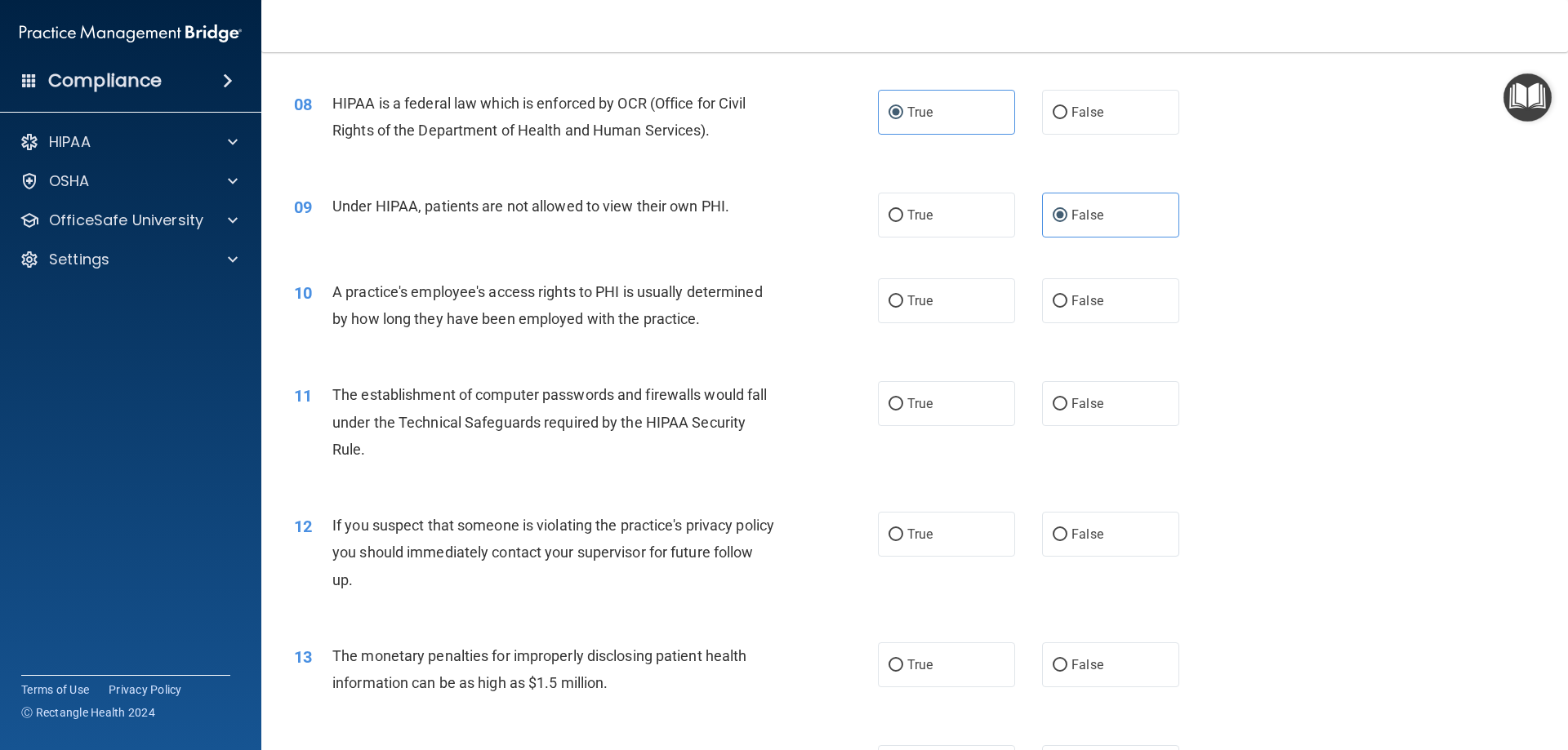
scroll to position [979, 0]
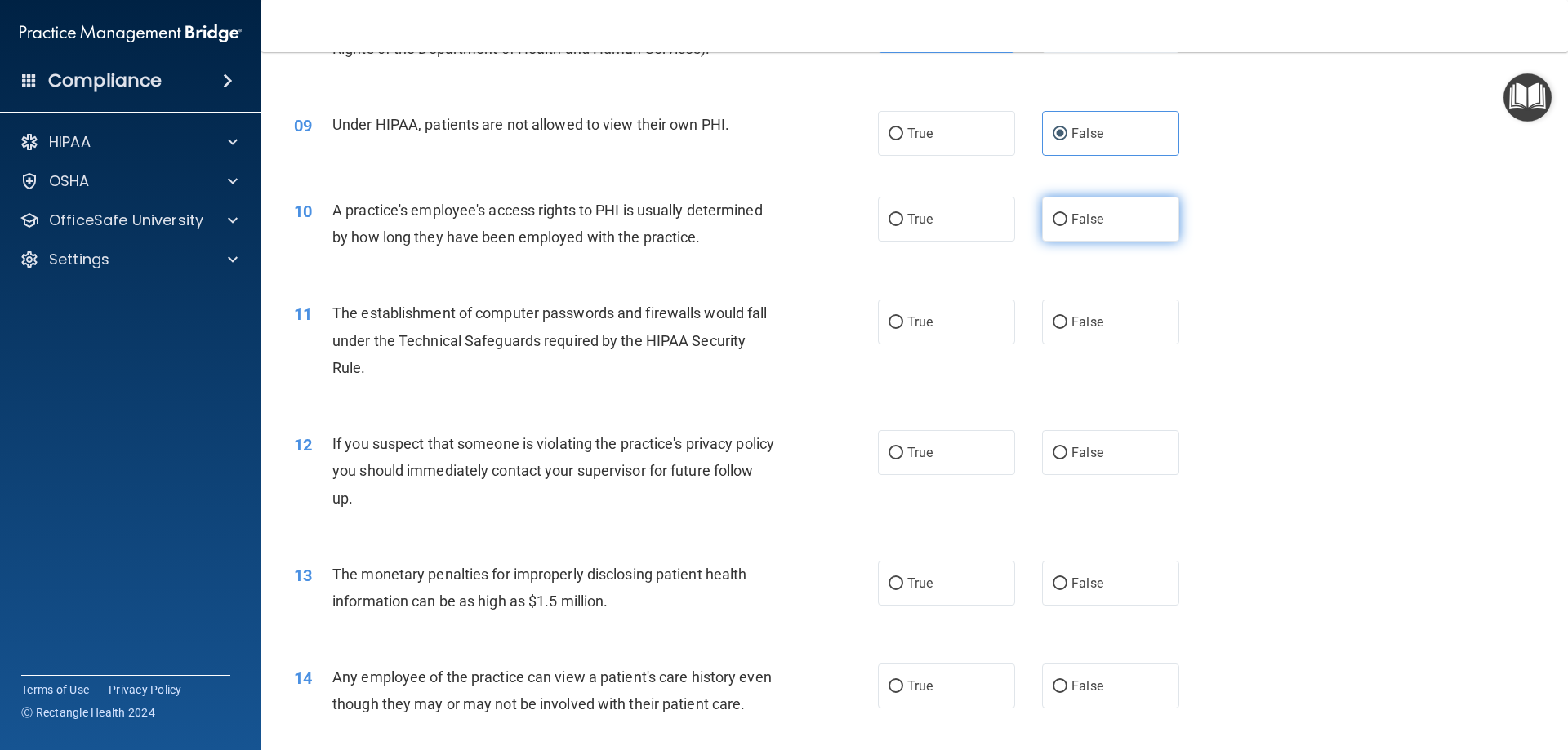
click at [1062, 209] on label "False" at bounding box center [1110, 218] width 138 height 45
click at [1062, 214] on input "False" at bounding box center [1060, 220] width 14 height 12
radio input "true"
click at [877, 321] on label "True" at bounding box center [946, 321] width 138 height 45
click at [889, 321] on input "True" at bounding box center [895, 322] width 14 height 12
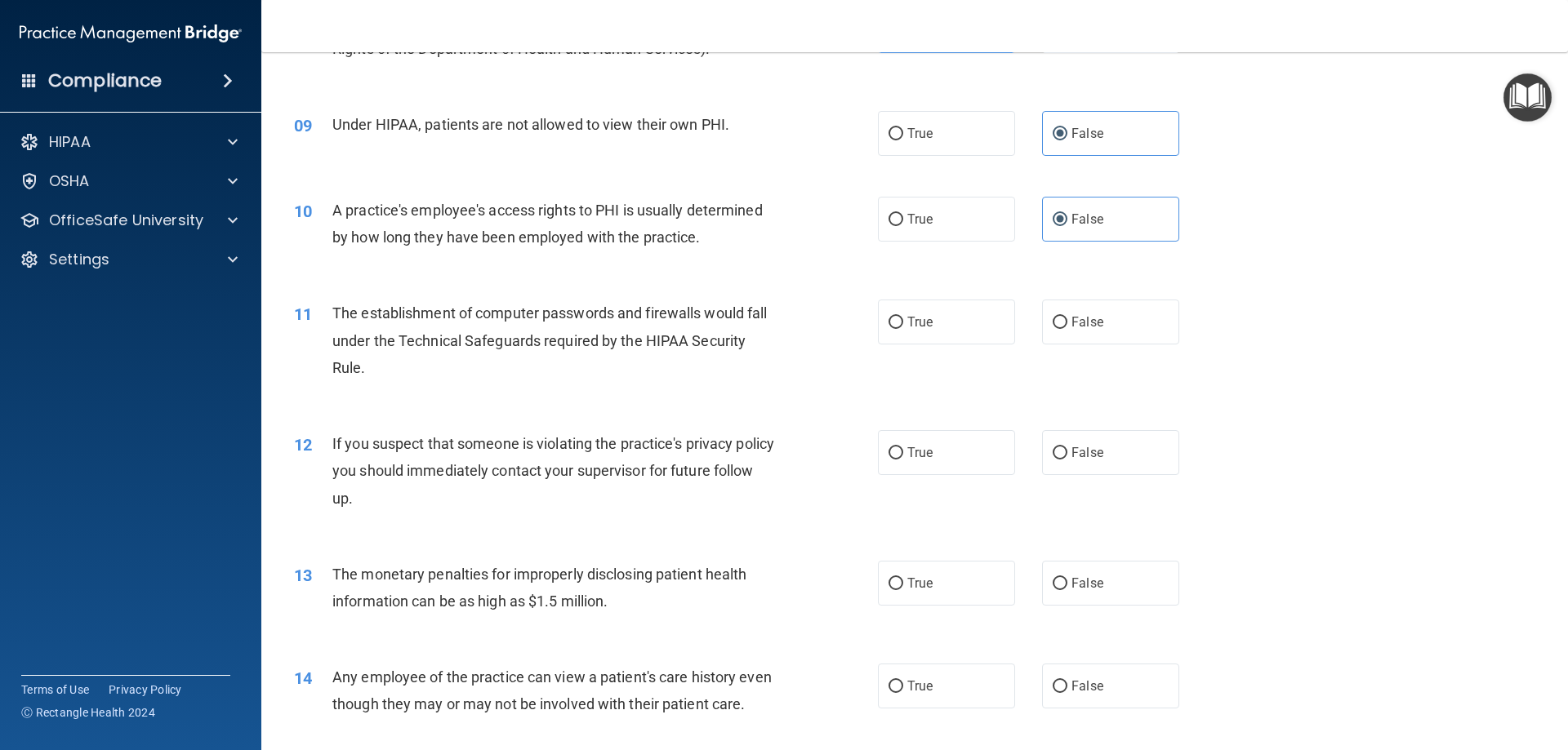
radio input "true"
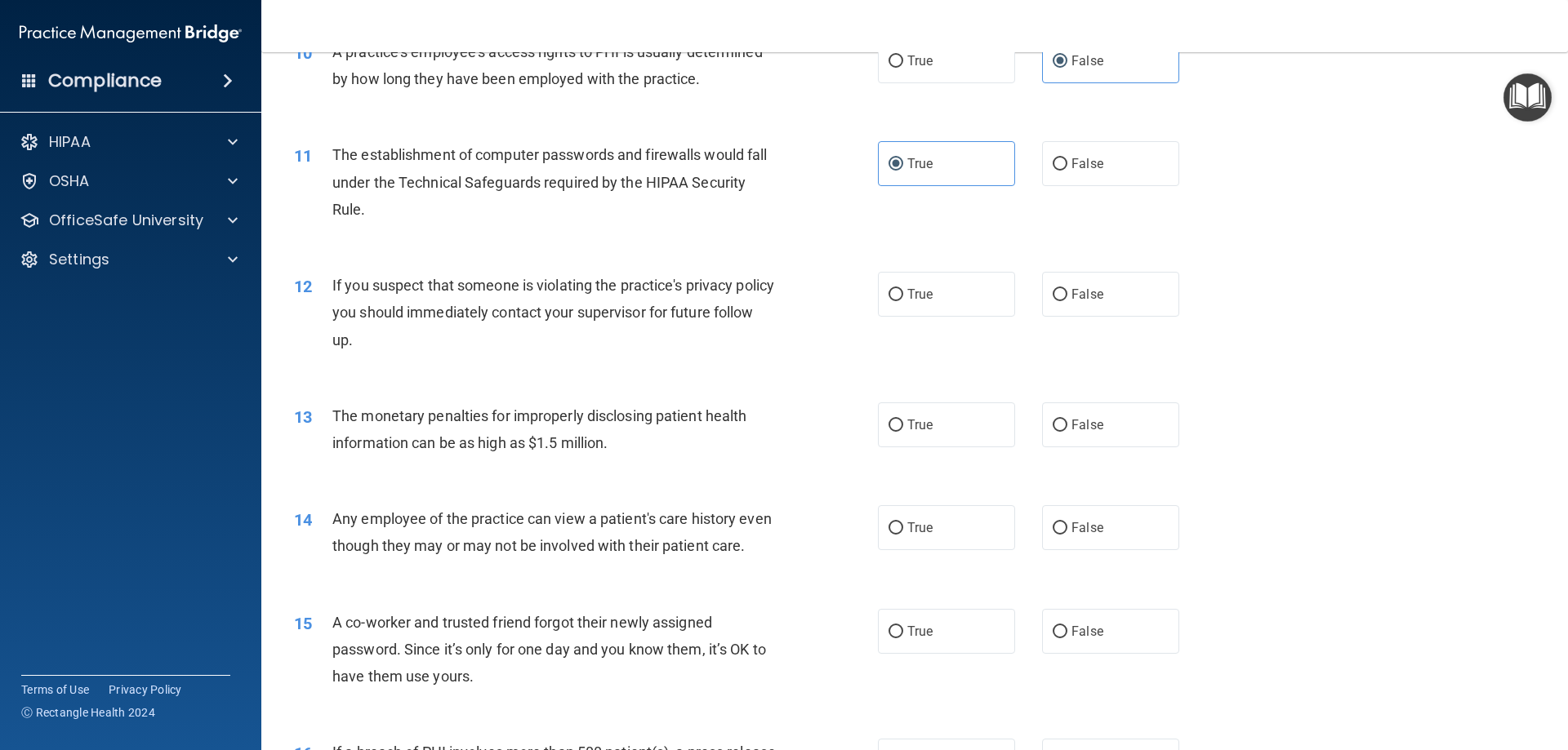
scroll to position [1143, 0]
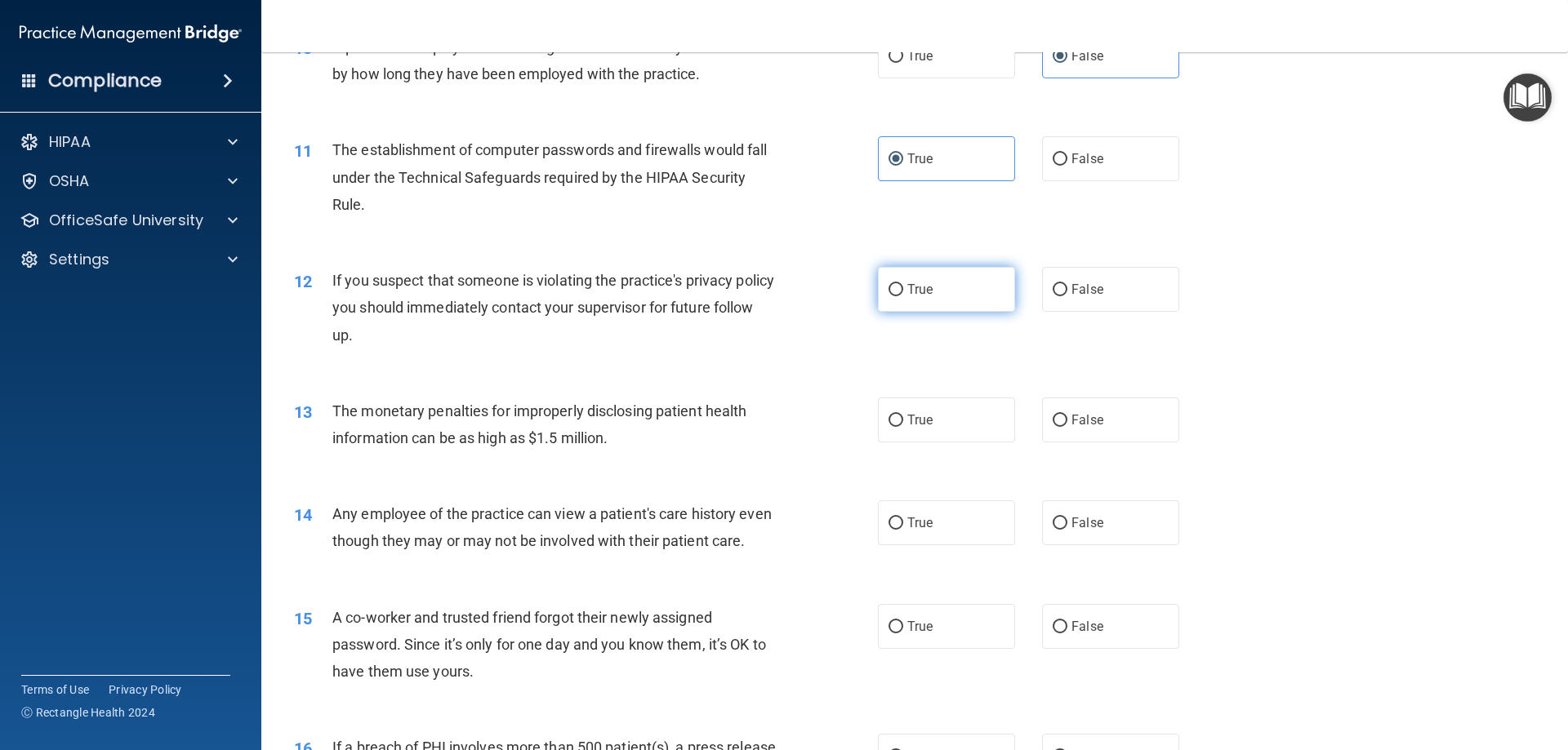
click at [968, 307] on label "True" at bounding box center [946, 288] width 138 height 45
click at [903, 296] on input "True" at bounding box center [895, 290] width 14 height 12
radio input "true"
click at [902, 431] on label "True" at bounding box center [946, 419] width 138 height 45
click at [902, 427] on input "True" at bounding box center [895, 420] width 14 height 12
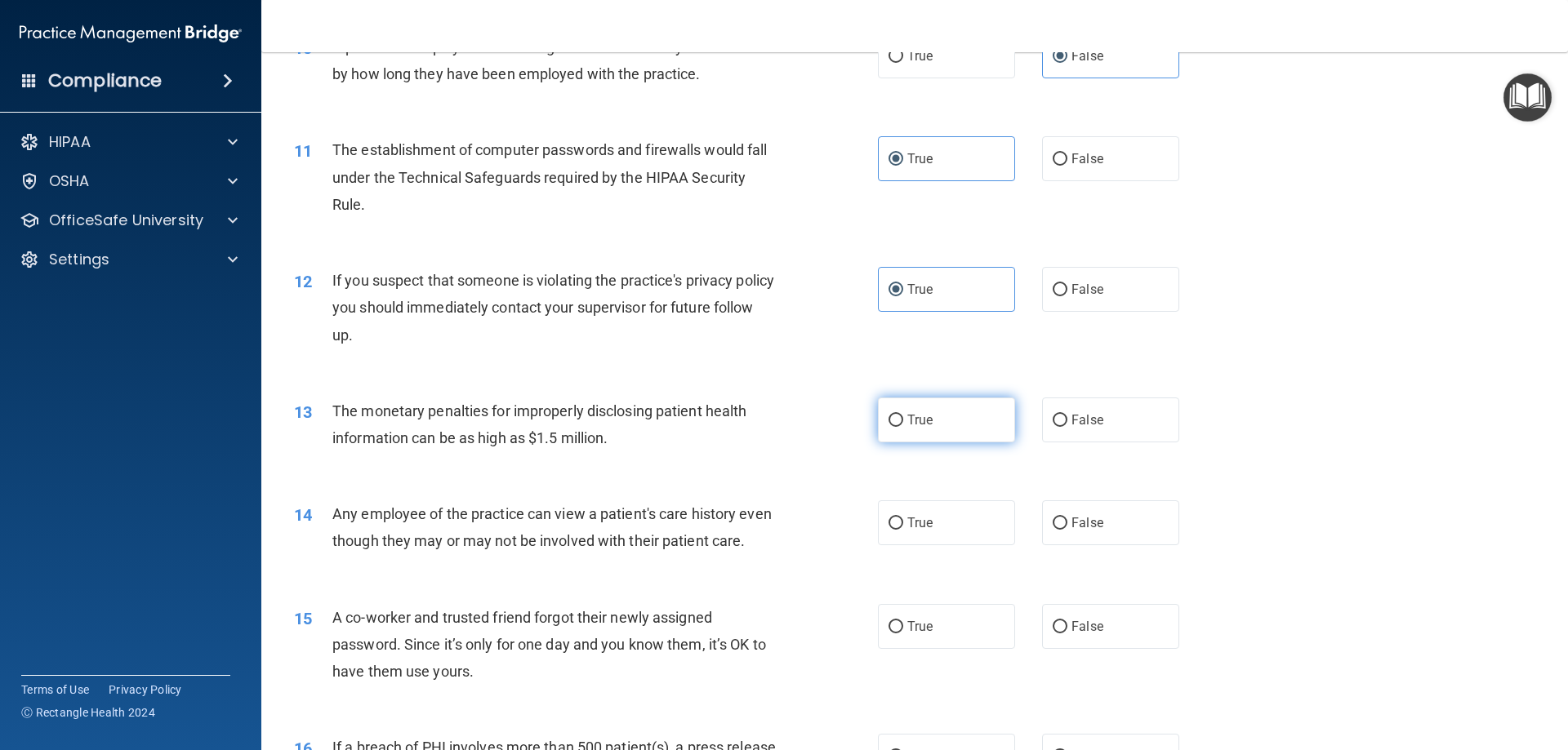
radio input "true"
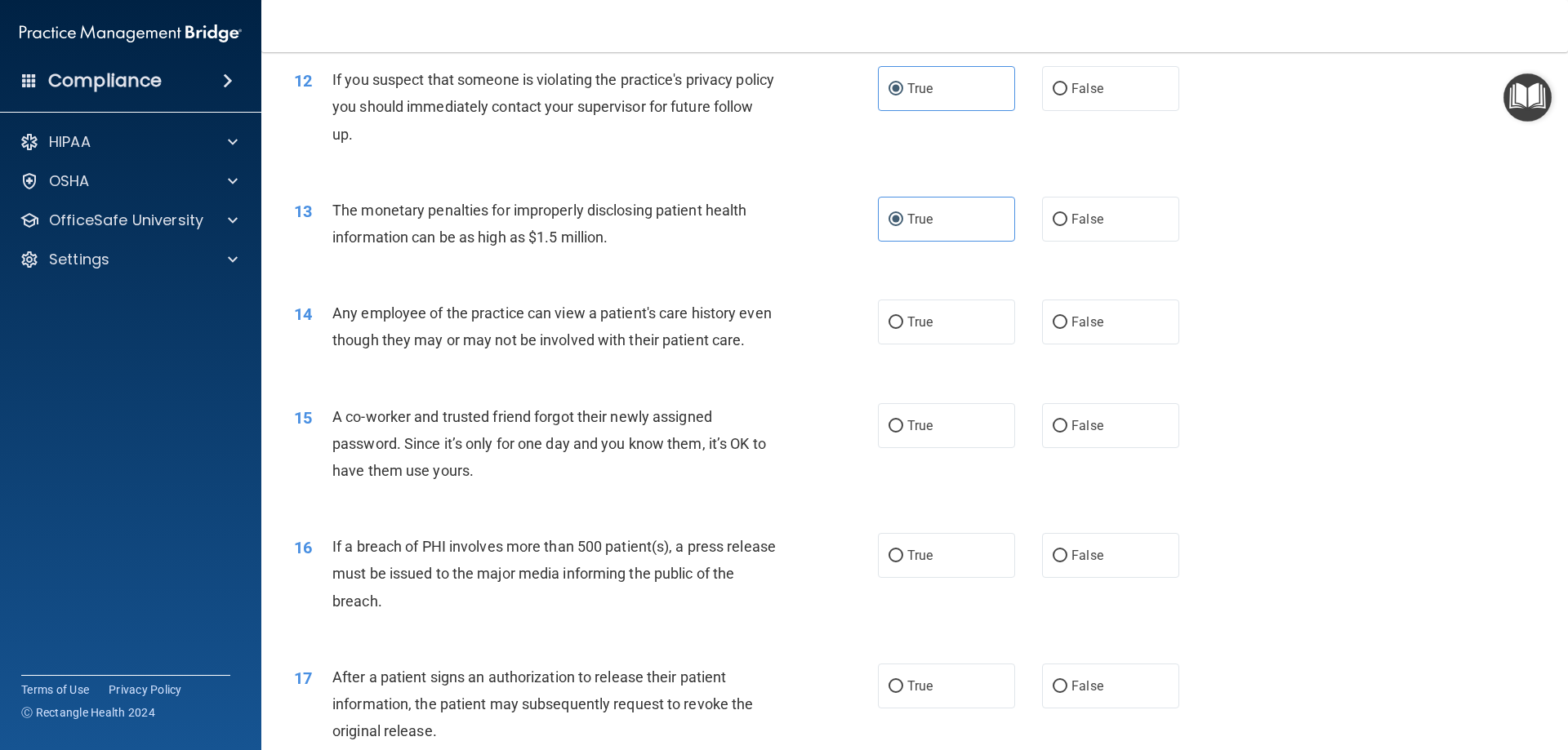
scroll to position [1387, 0]
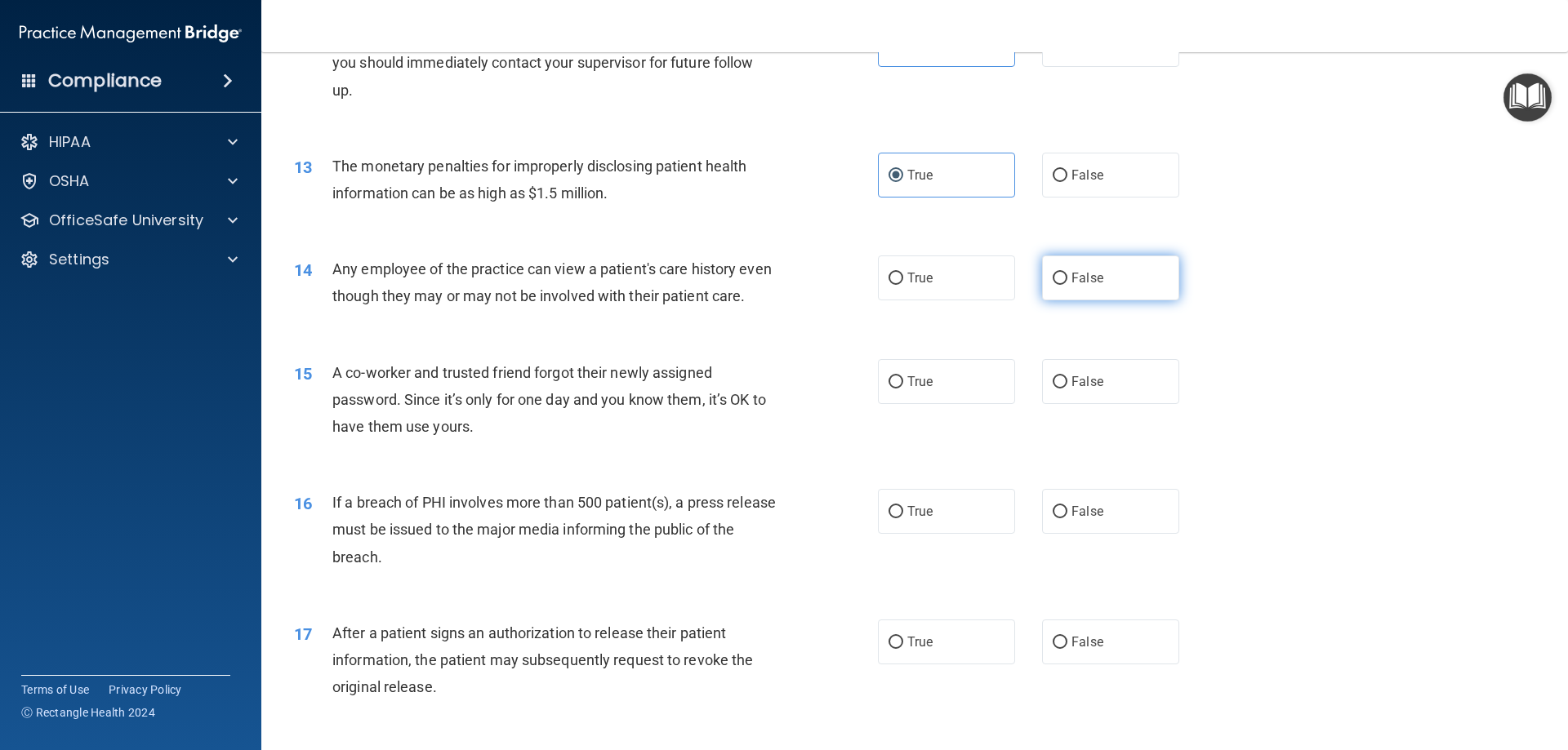
click at [1055, 282] on input "False" at bounding box center [1060, 279] width 14 height 12
radio input "true"
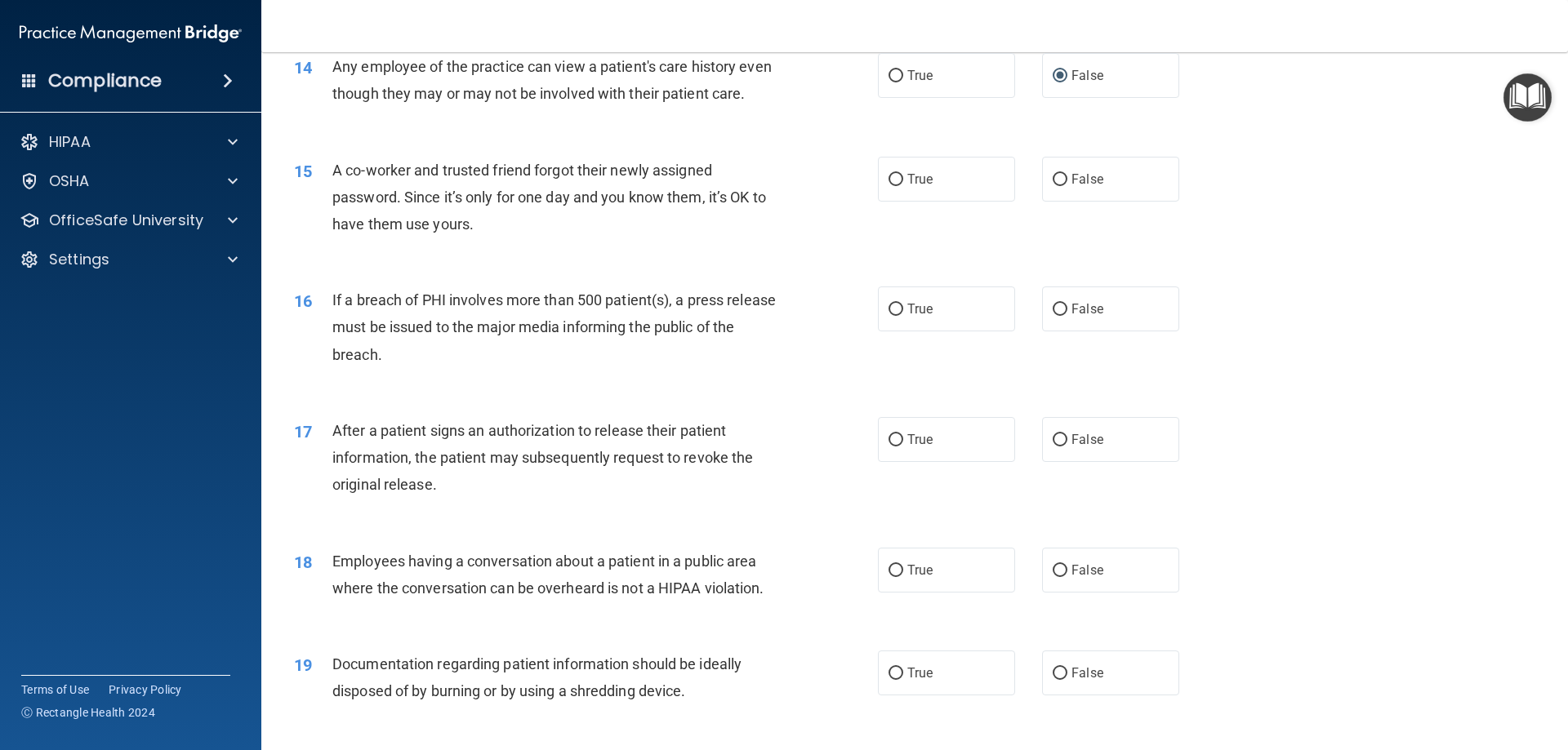
scroll to position [1551, 0]
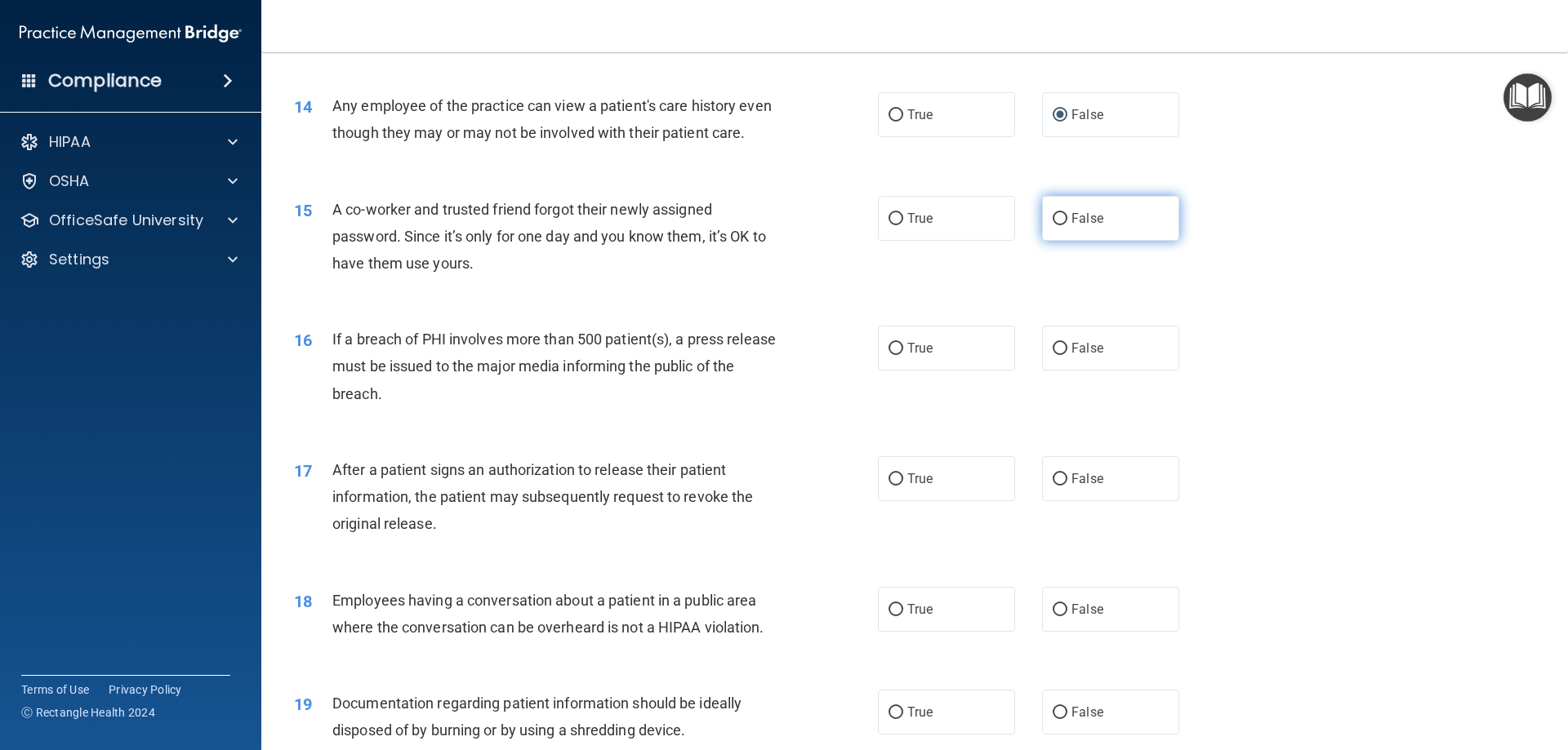
click at [1072, 241] on label "False" at bounding box center [1110, 218] width 138 height 45
click at [1067, 226] on input "False" at bounding box center [1060, 219] width 14 height 12
radio input "true"
click at [944, 371] on label "True" at bounding box center [946, 347] width 138 height 45
click at [903, 355] on input "True" at bounding box center [895, 349] width 14 height 12
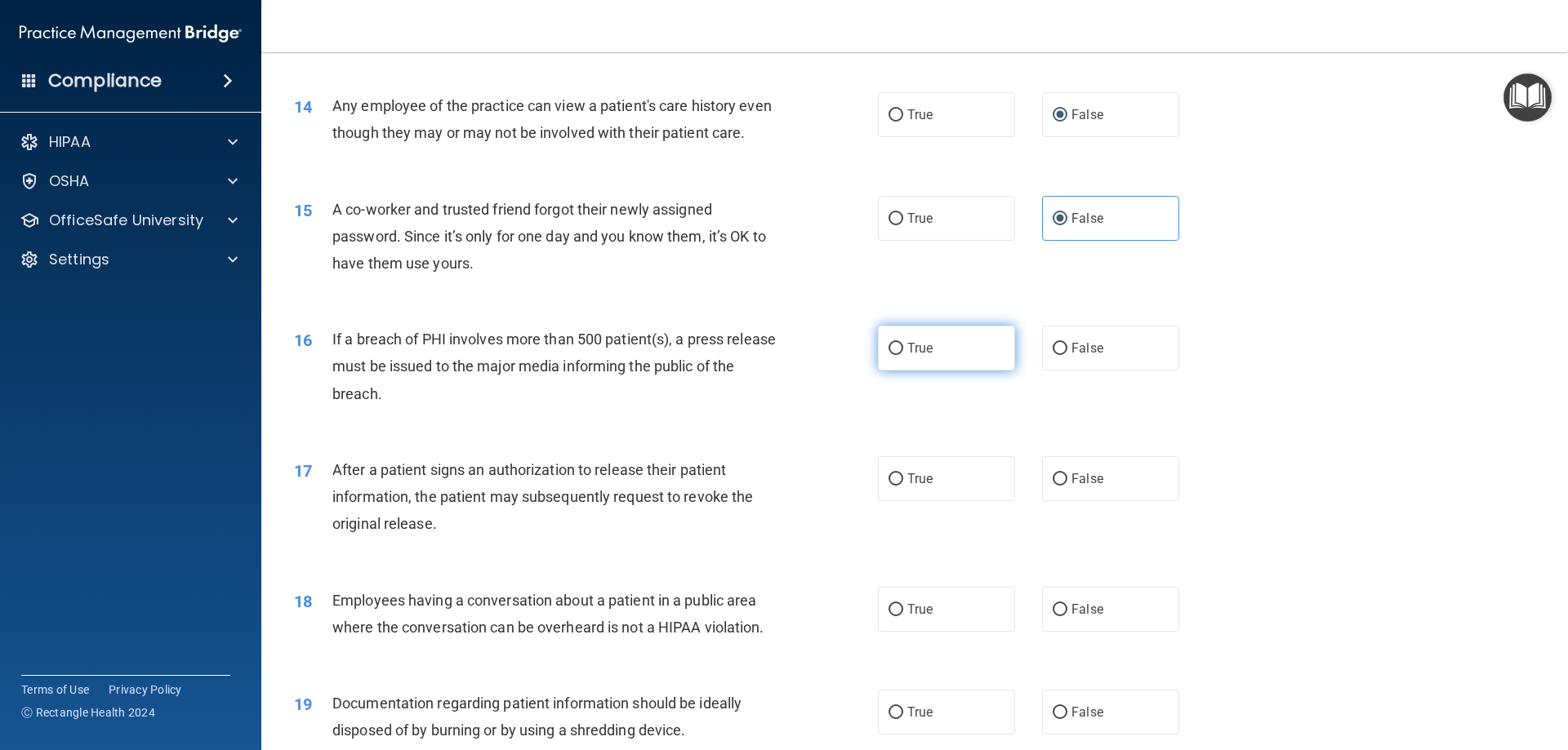
radio input "true"
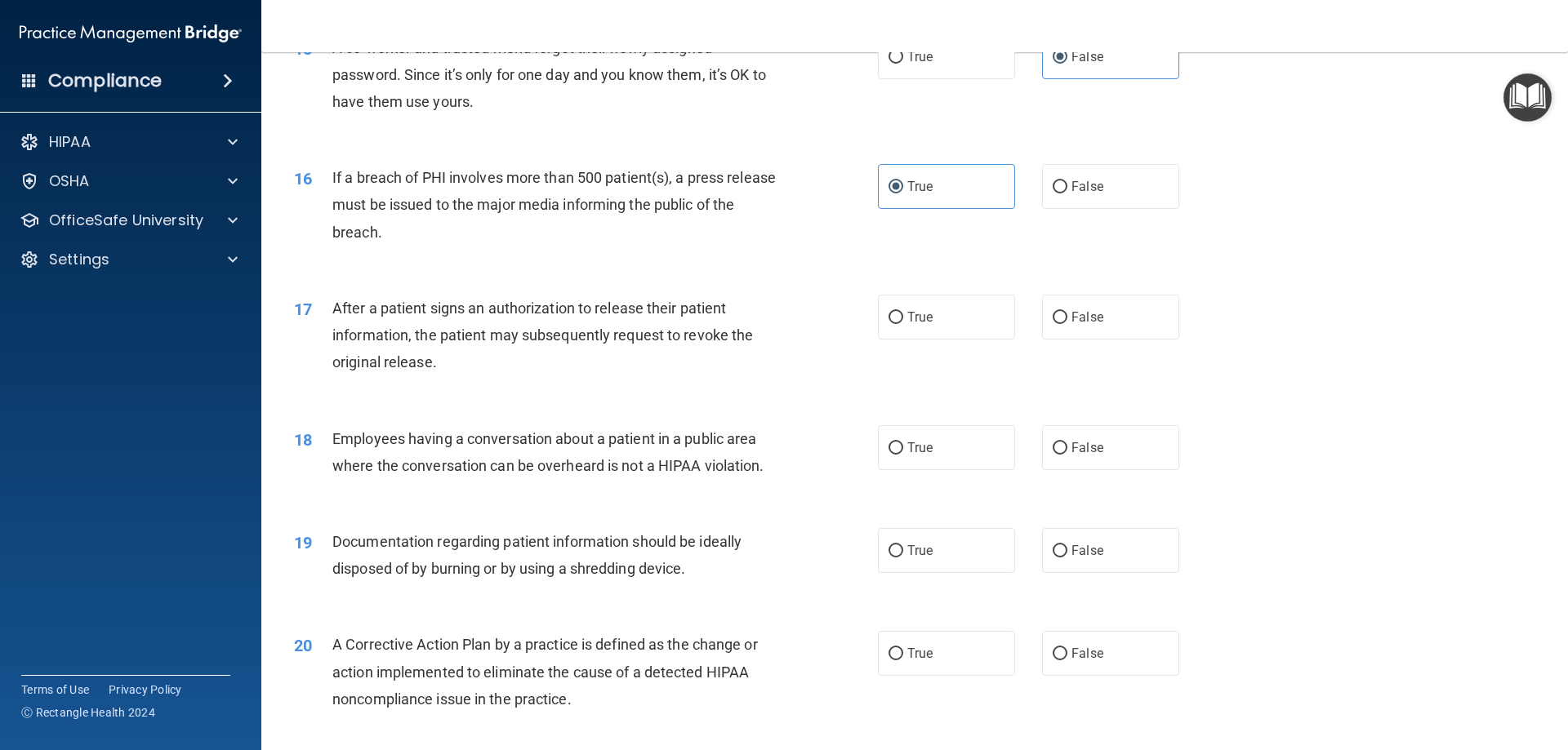
scroll to position [1714, 0]
click at [895, 338] on label "True" at bounding box center [946, 315] width 138 height 45
click at [895, 322] on input "True" at bounding box center [895, 316] width 14 height 12
radio input "true"
click at [1118, 468] on label "False" at bounding box center [1110, 446] width 138 height 45
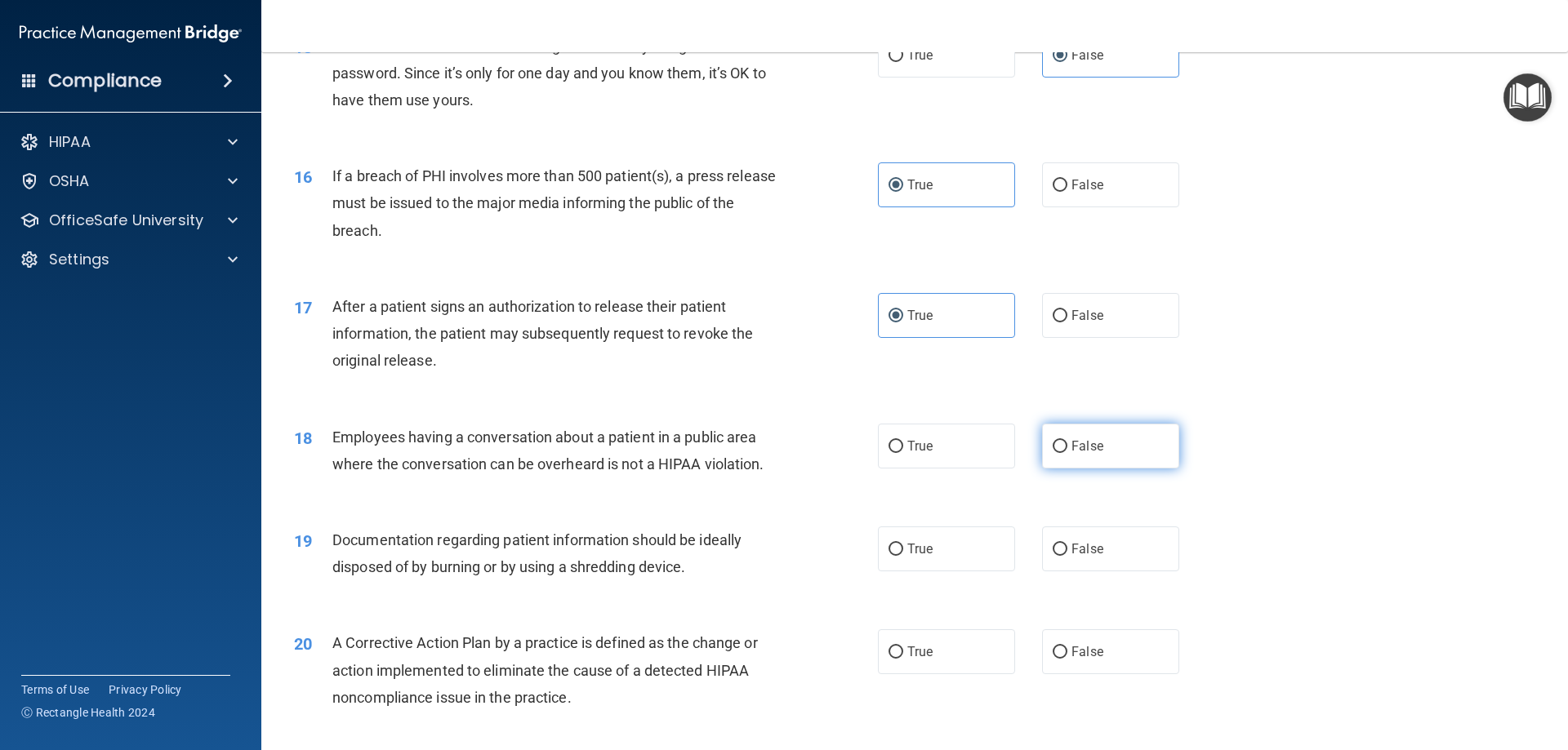
click at [1067, 453] on input "False" at bounding box center [1060, 447] width 14 height 12
radio input "true"
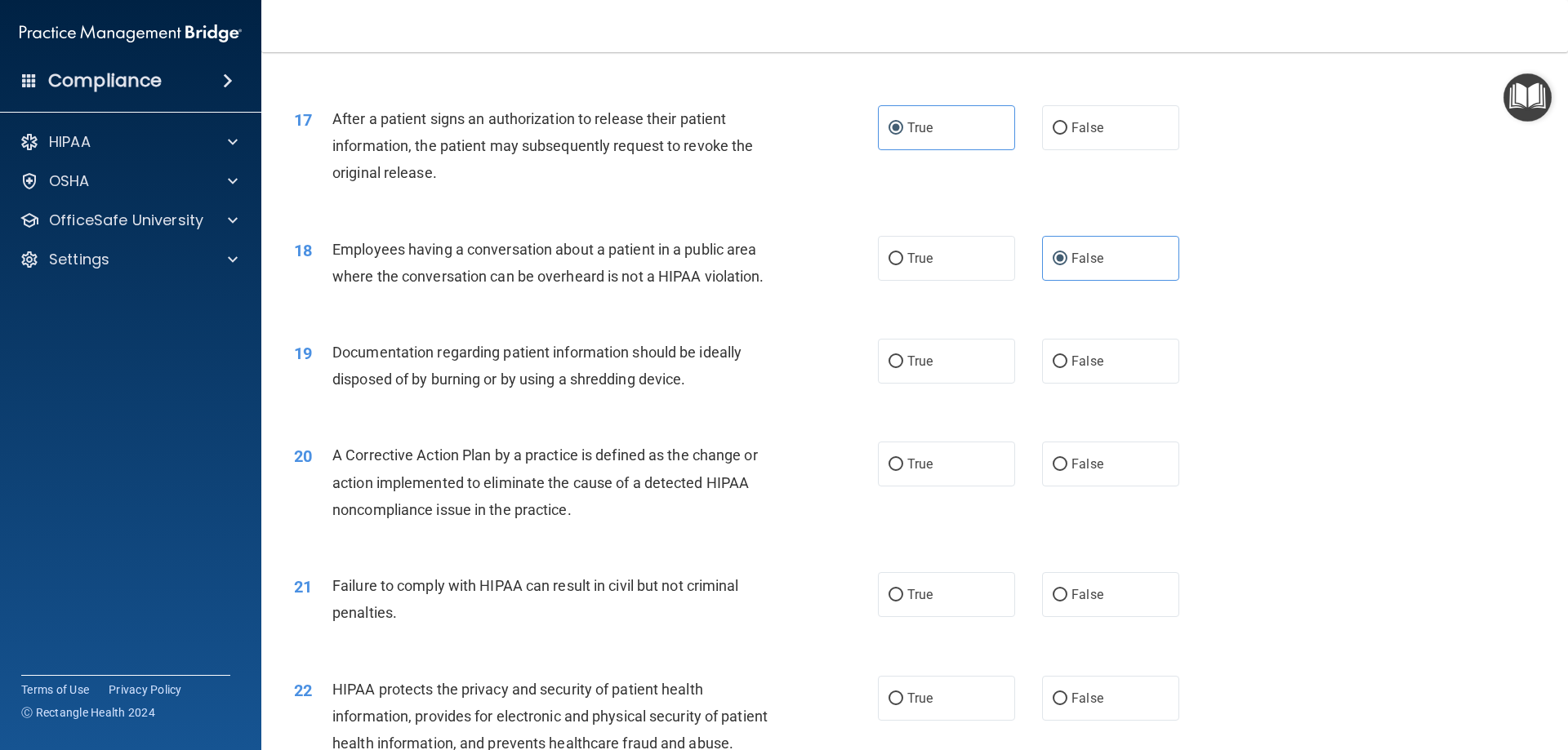
scroll to position [1959, 0]
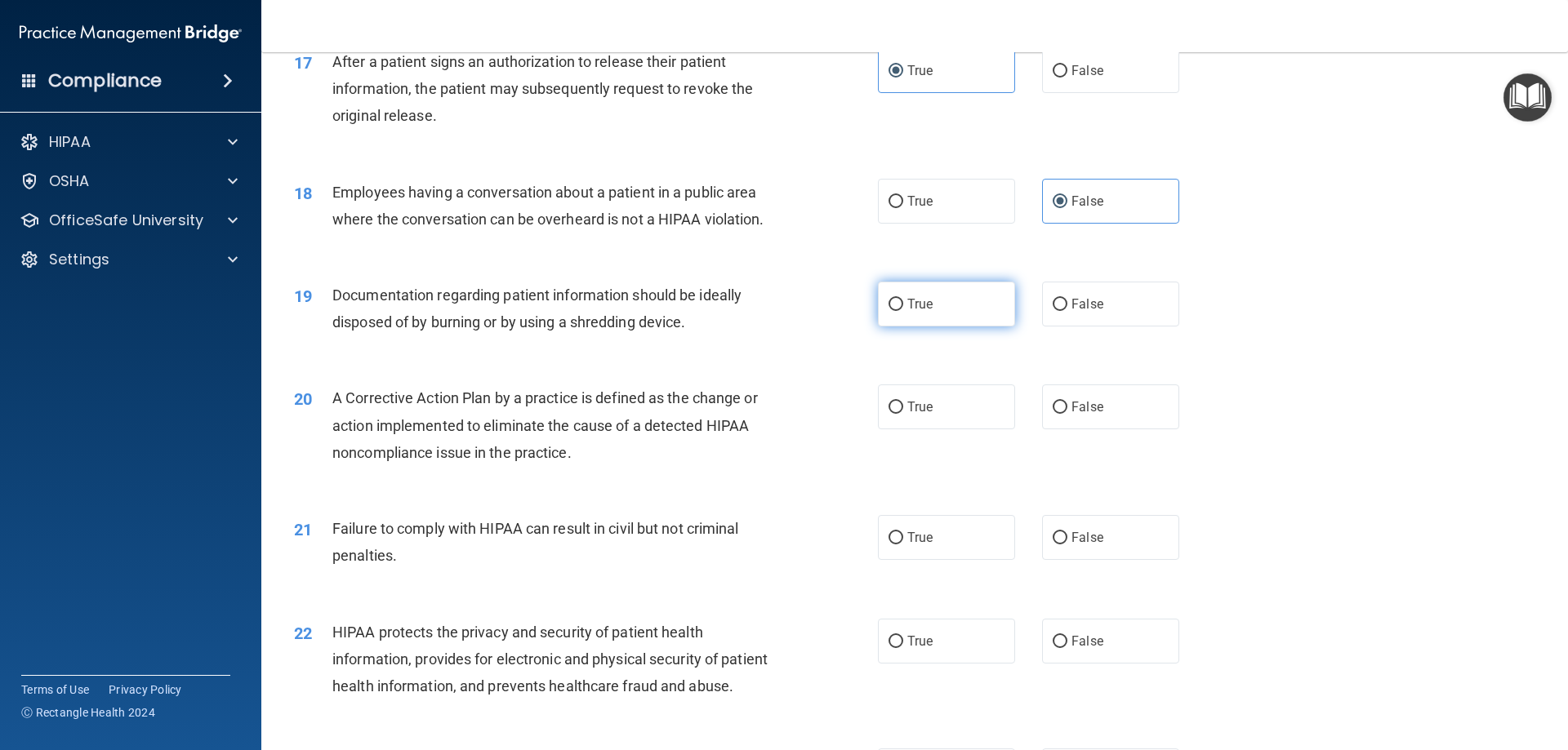
click at [915, 326] on label "True" at bounding box center [946, 303] width 138 height 45
click at [903, 311] on input "True" at bounding box center [895, 304] width 14 height 12
radio input "true"
click at [930, 429] on label "True" at bounding box center [946, 406] width 138 height 45
click at [903, 413] on input "True" at bounding box center [895, 408] width 14 height 12
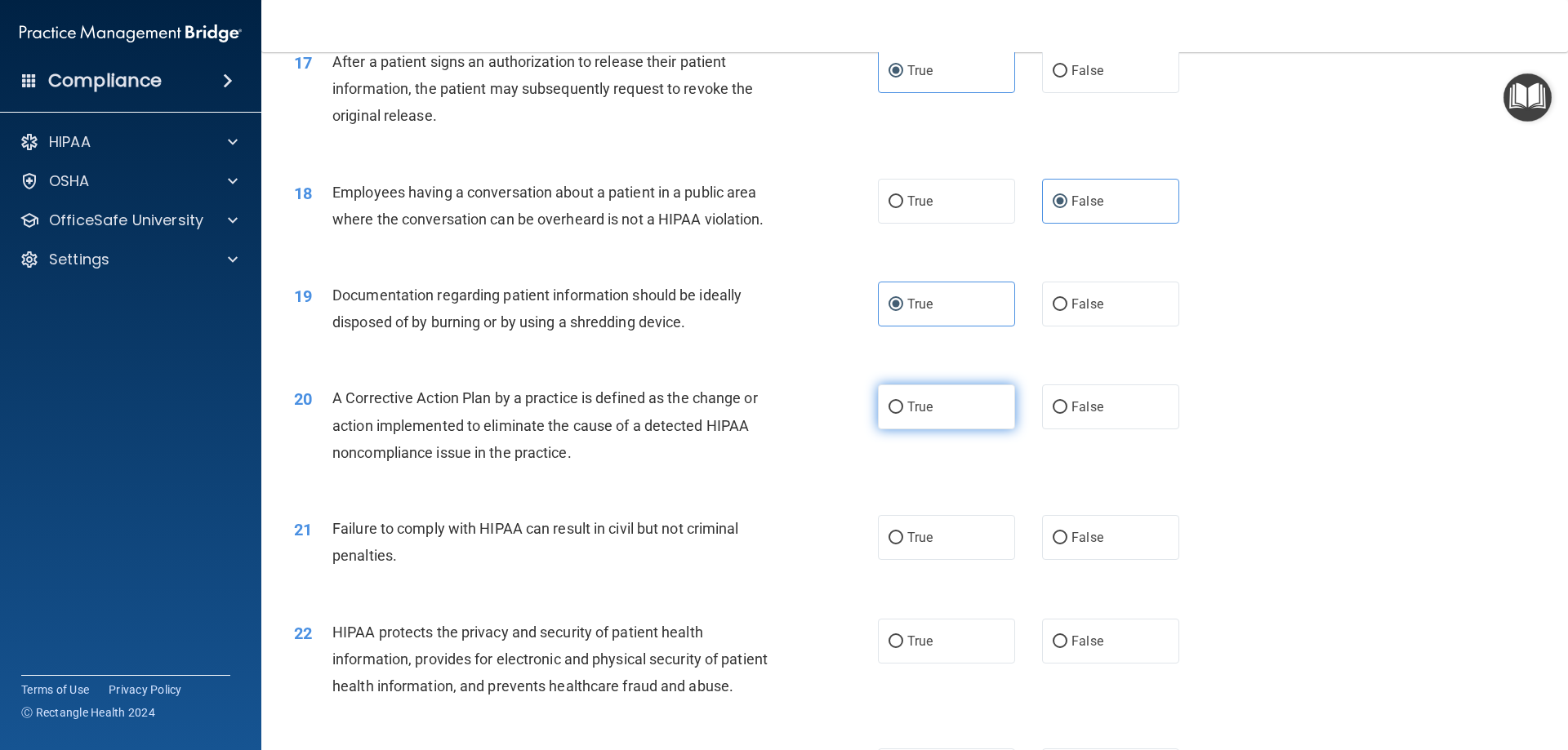
radio input "true"
click at [955, 560] on label "True" at bounding box center [946, 537] width 138 height 45
click at [903, 544] on input "True" at bounding box center [895, 538] width 14 height 12
radio input "true"
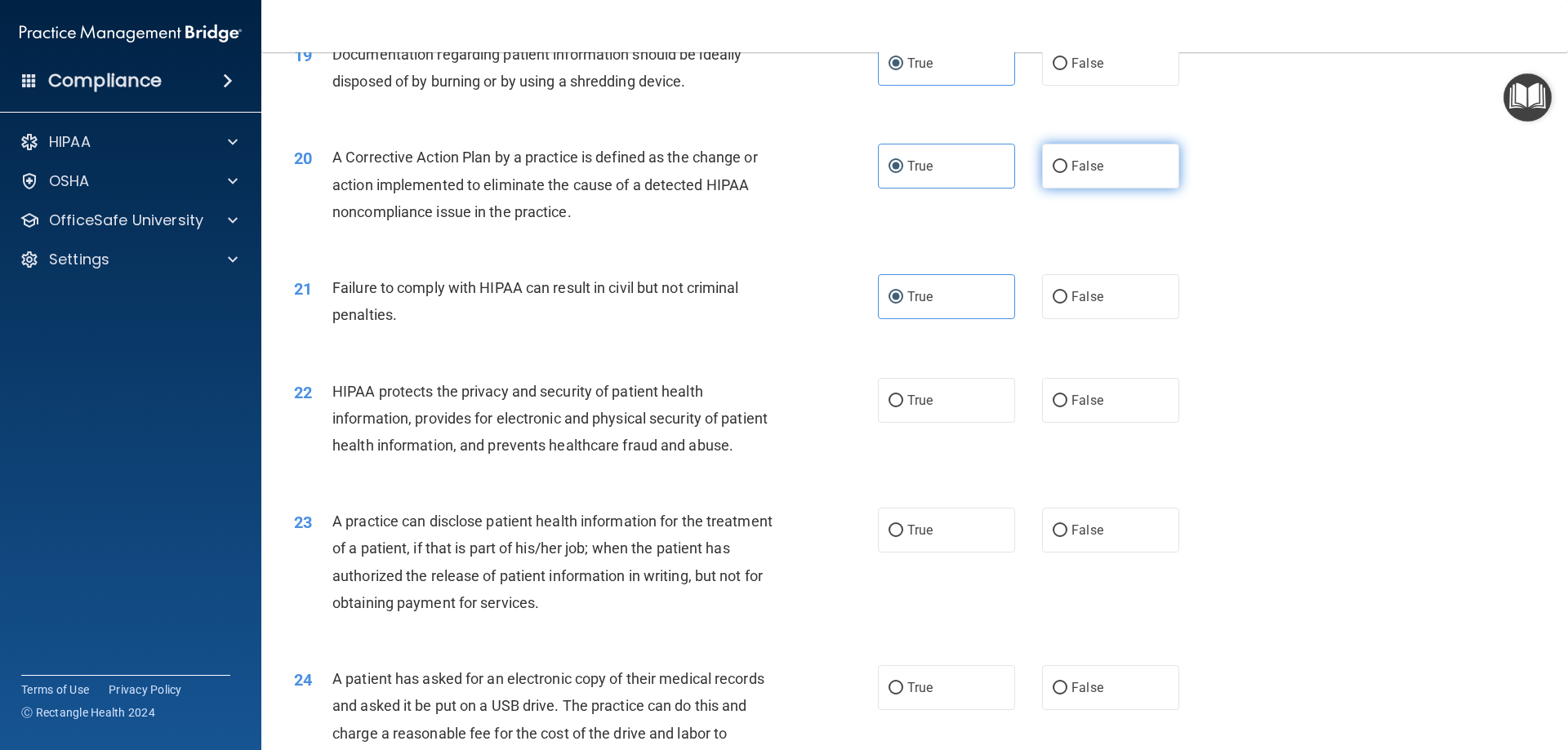
scroll to position [2204, 0]
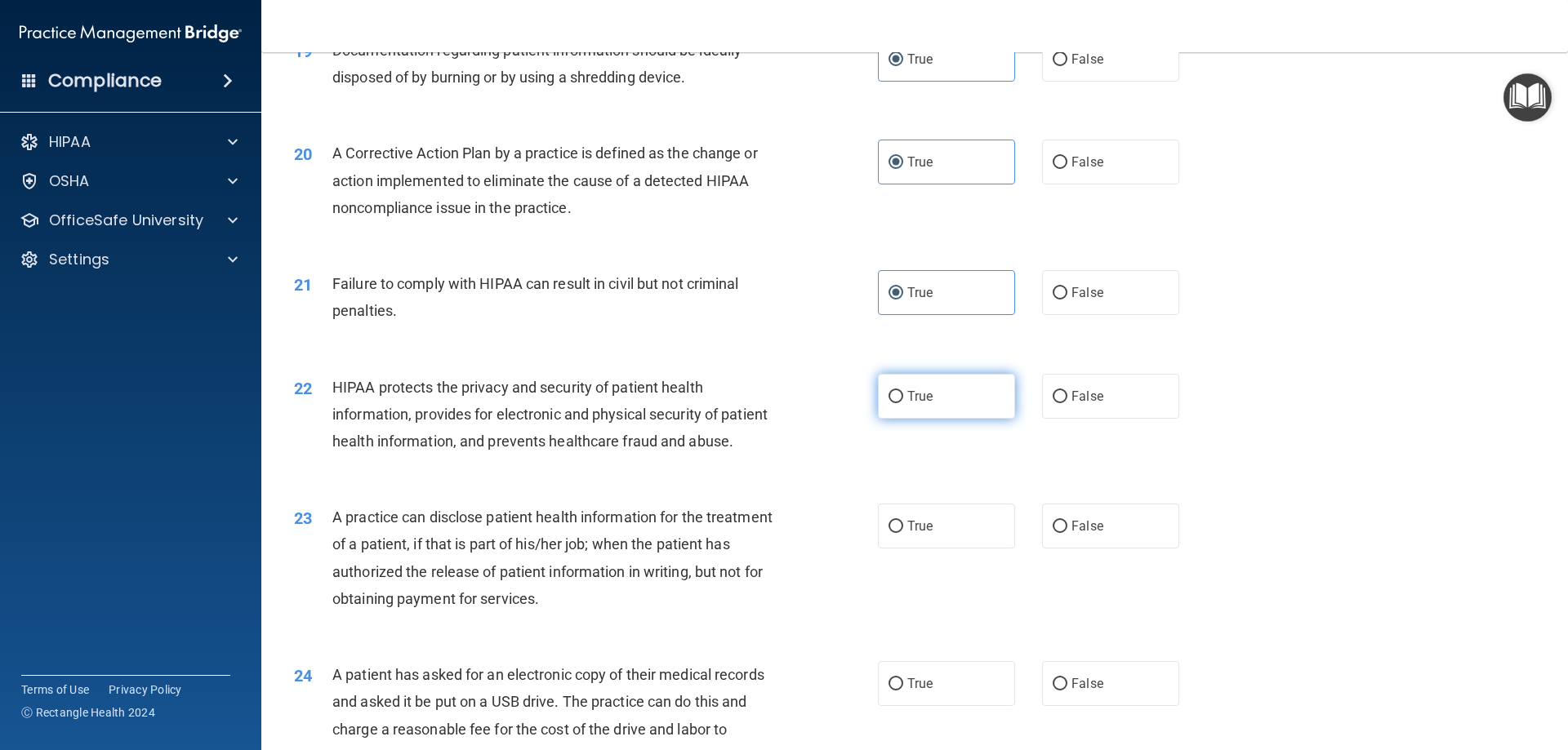
click at [892, 403] on input "True" at bounding box center [895, 396] width 14 height 12
radio input "true"
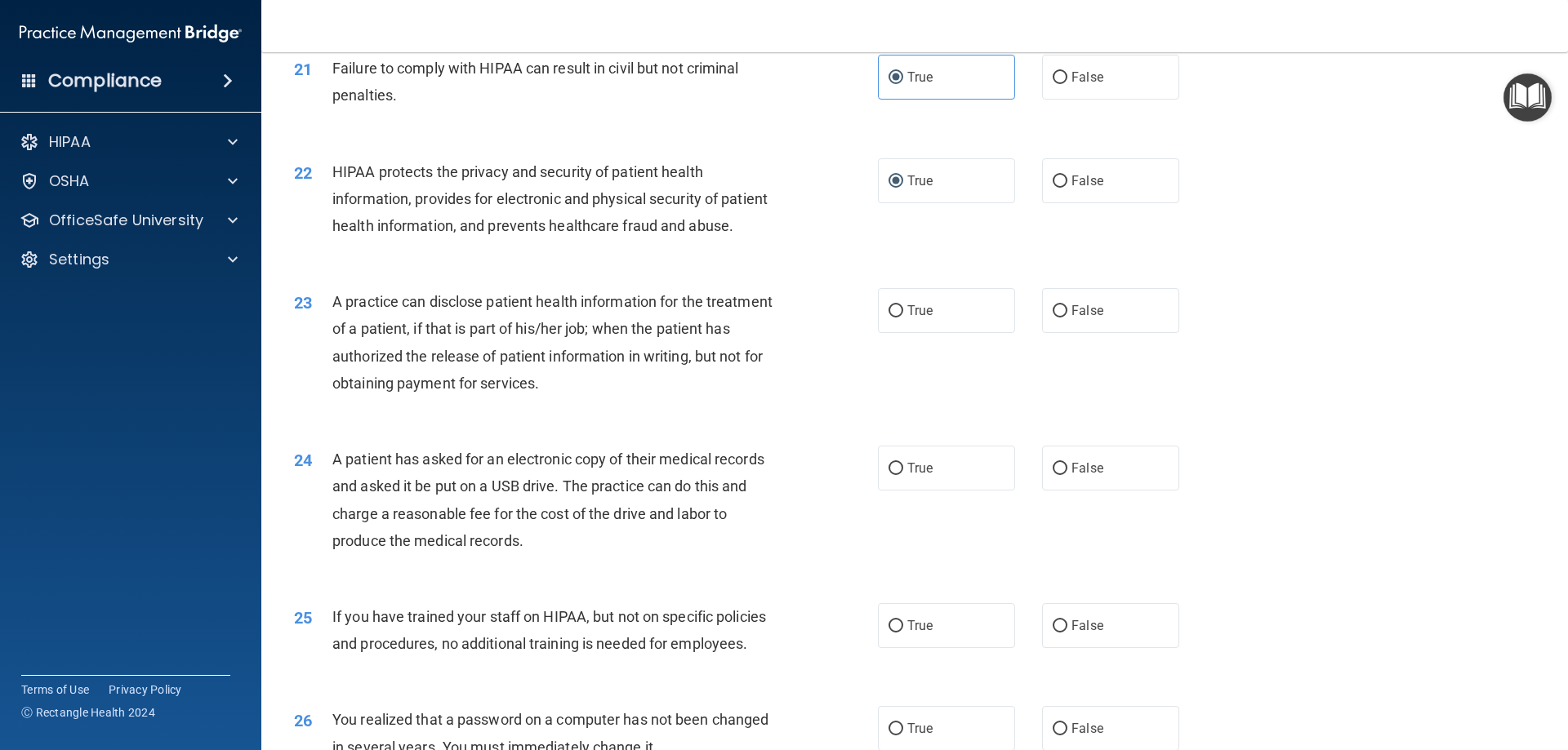
scroll to position [2448, 0]
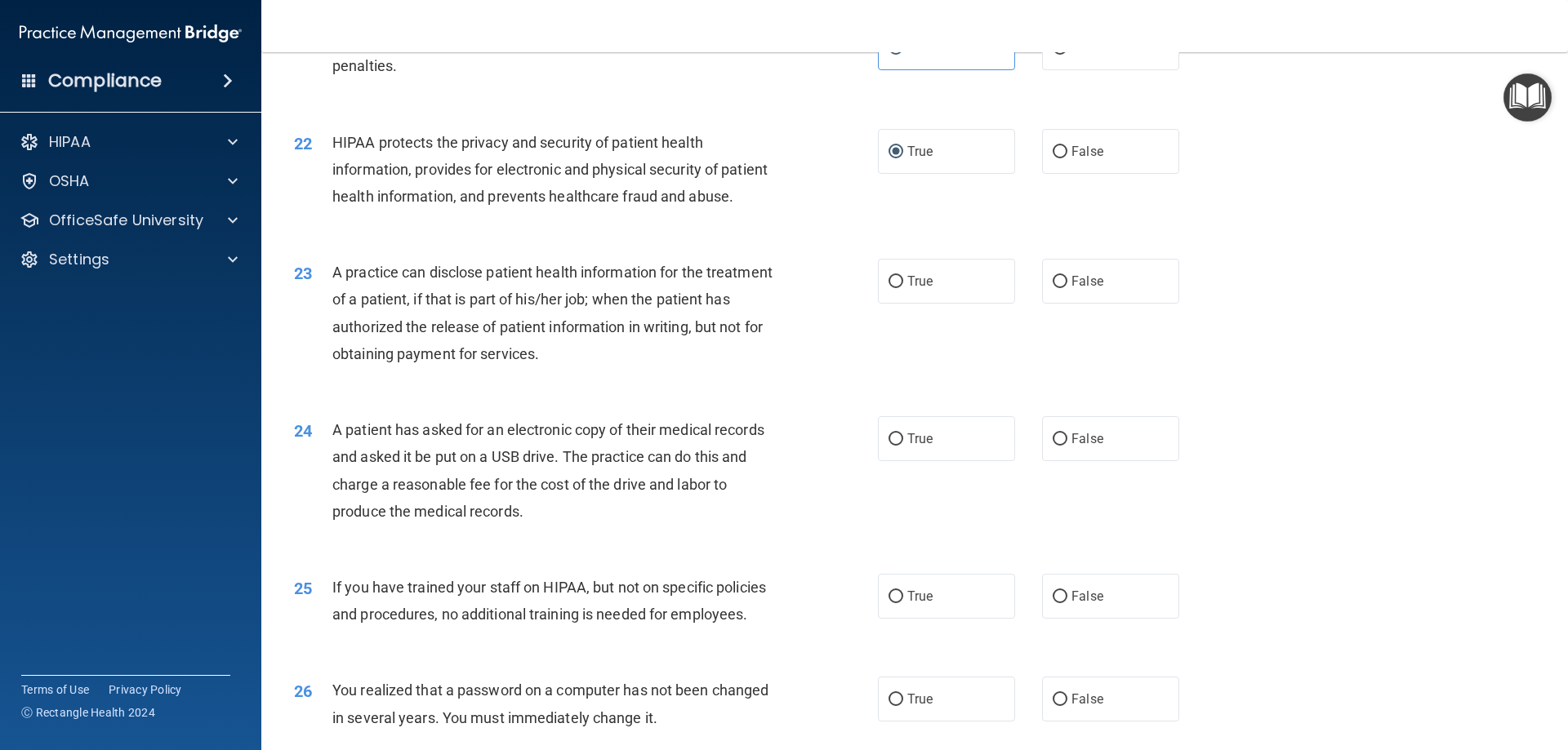
click at [931, 359] on div "23 A practice can disclose patient health information for the treatment of a pa…" at bounding box center [914, 317] width 1265 height 157
click at [934, 303] on label "True" at bounding box center [946, 281] width 138 height 45
click at [903, 288] on input "True" at bounding box center [895, 282] width 14 height 12
radio input "true"
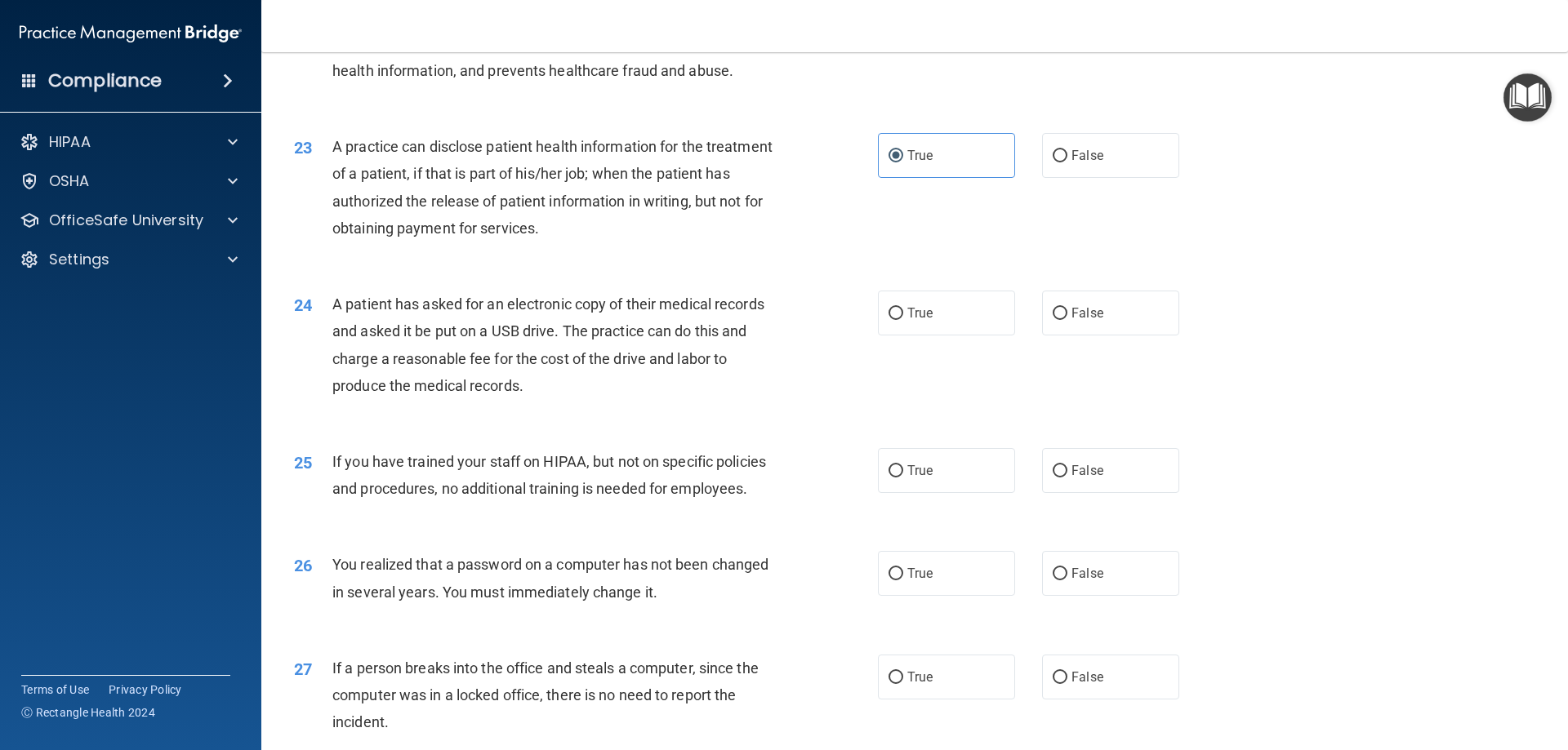
scroll to position [2612, 0]
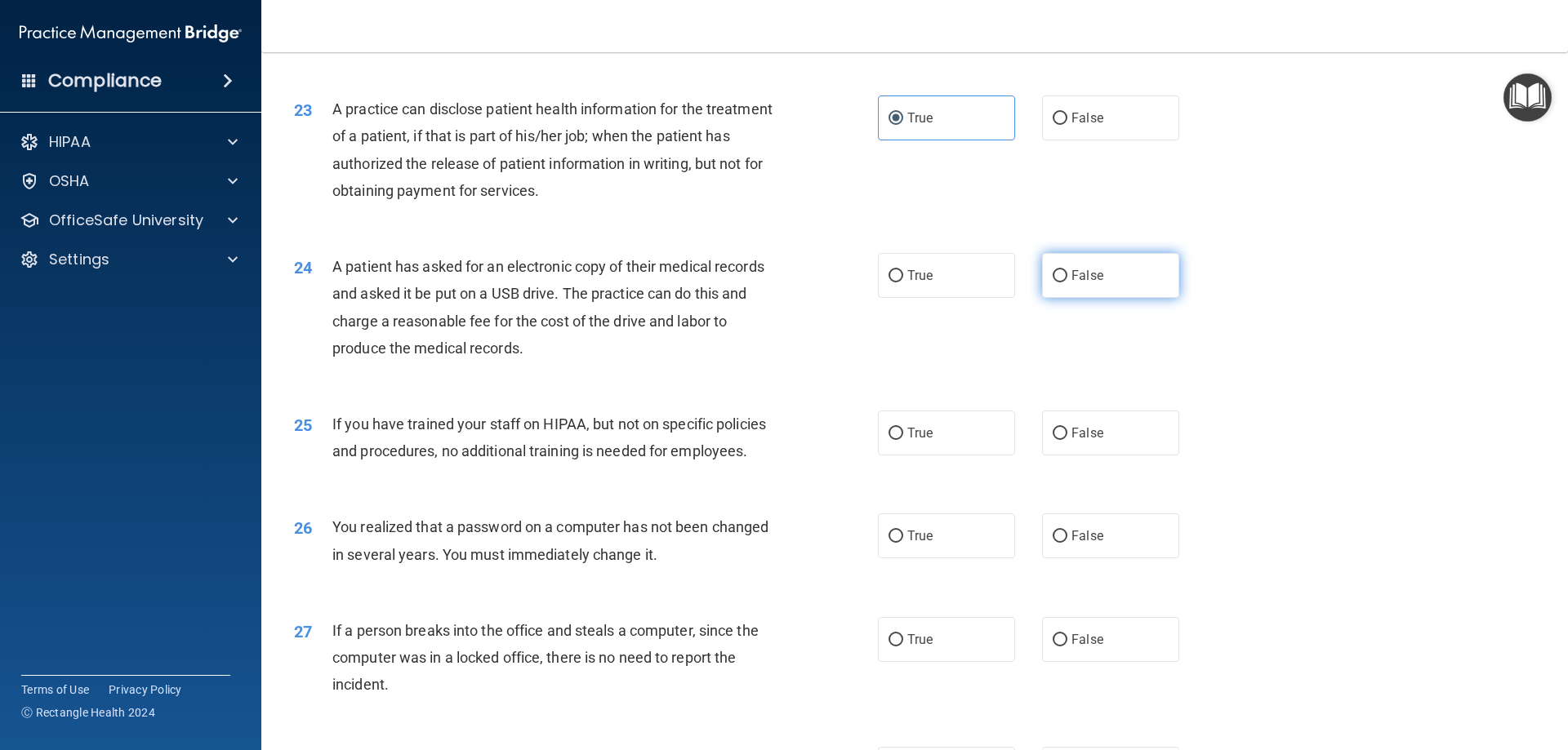
click at [1043, 298] on label "False" at bounding box center [1110, 275] width 138 height 45
click at [1053, 283] on input "False" at bounding box center [1060, 276] width 14 height 12
radio input "true"
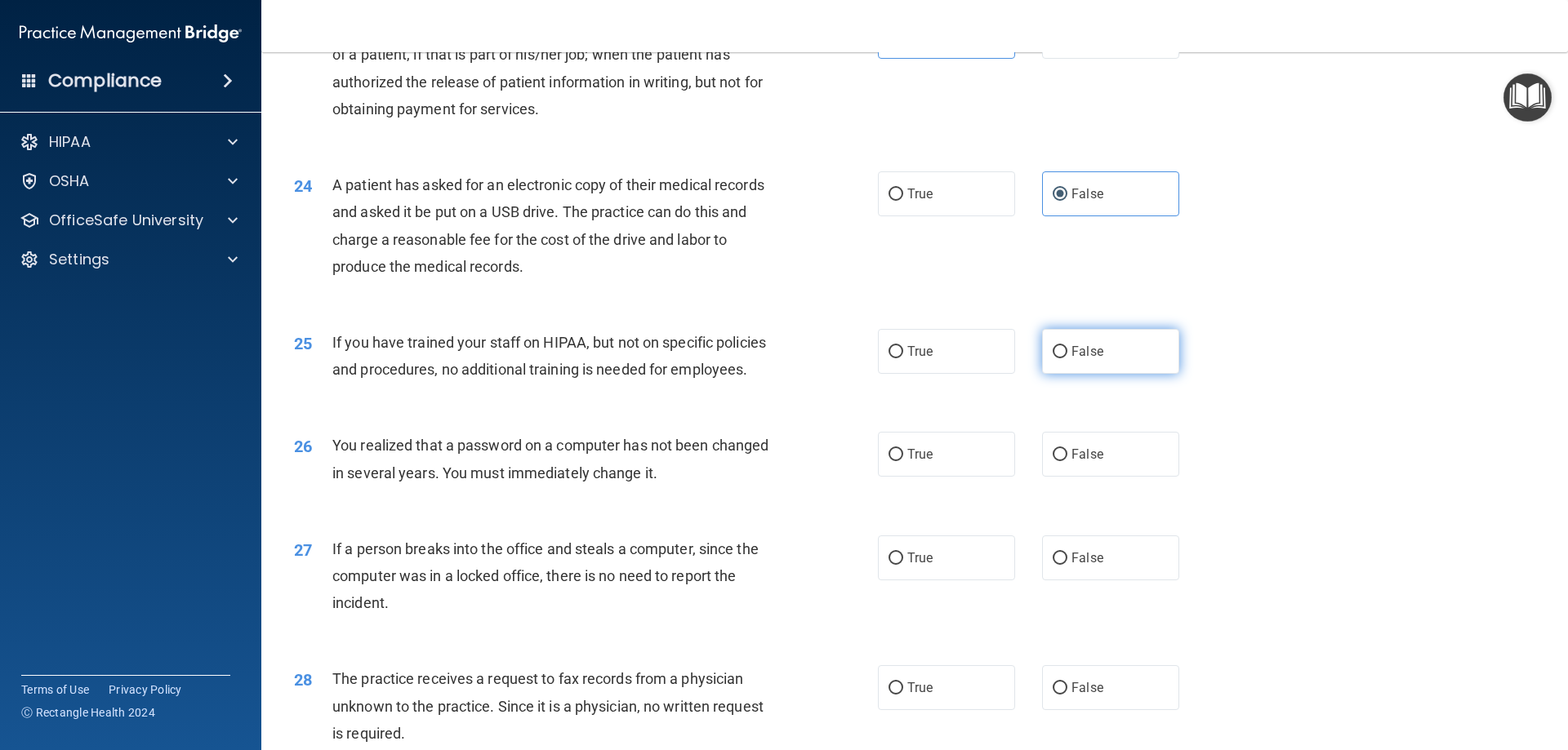
click at [1093, 359] on span "False" at bounding box center [1087, 351] width 32 height 15
click at [1067, 358] on input "False" at bounding box center [1060, 352] width 14 height 12
radio input "true"
click at [936, 477] on label "True" at bounding box center [946, 453] width 138 height 45
click at [903, 461] on input "True" at bounding box center [895, 454] width 14 height 12
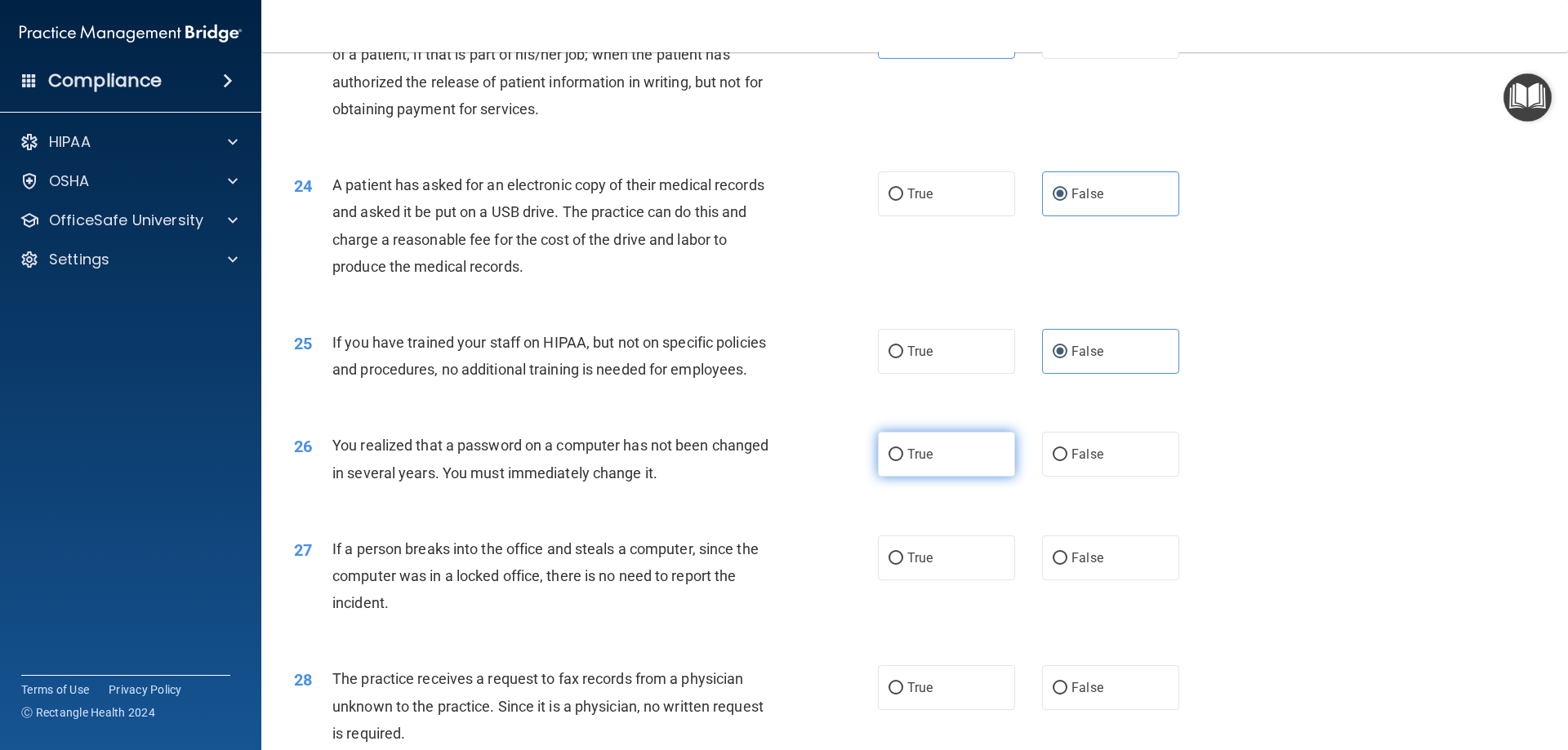
radio input "true"
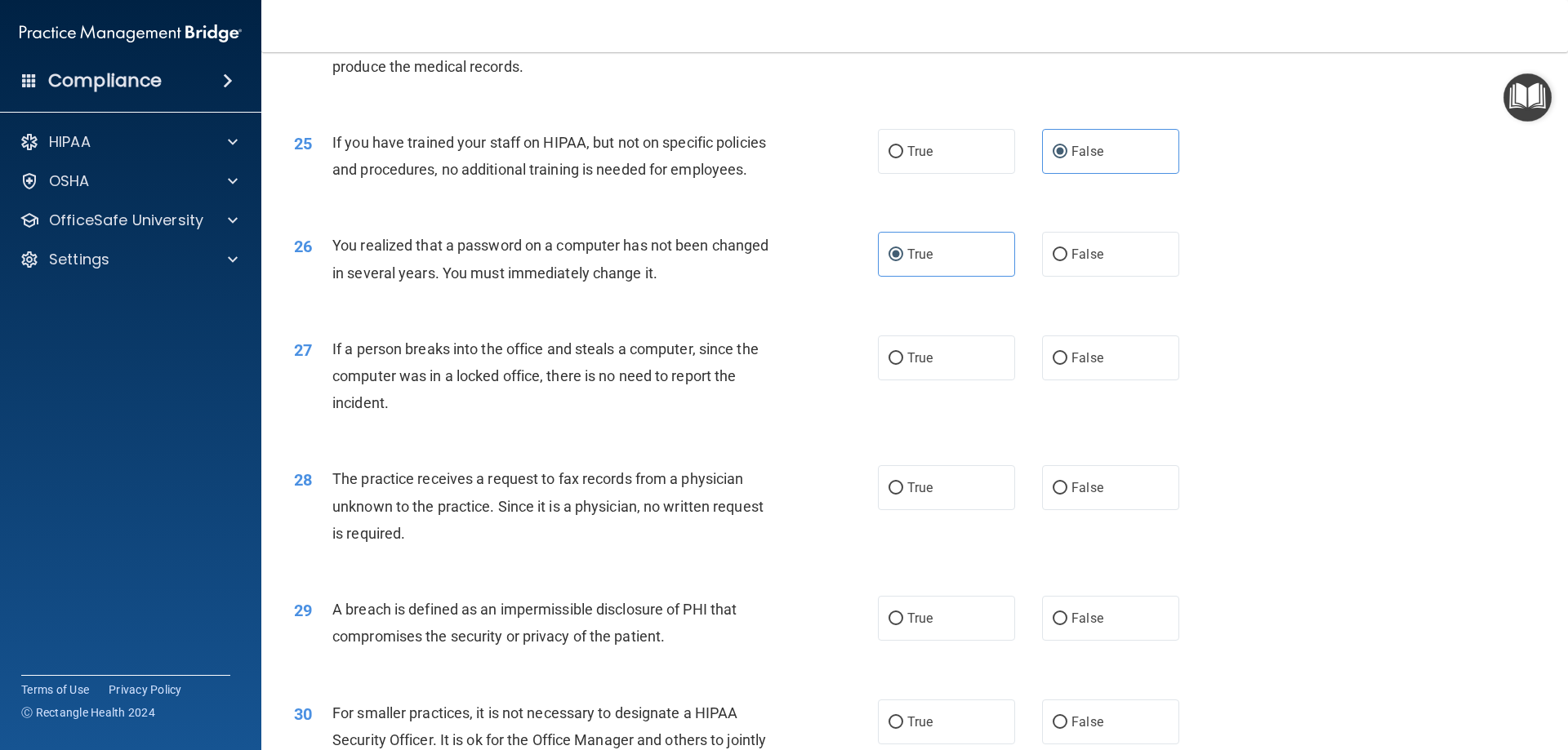
scroll to position [2938, 0]
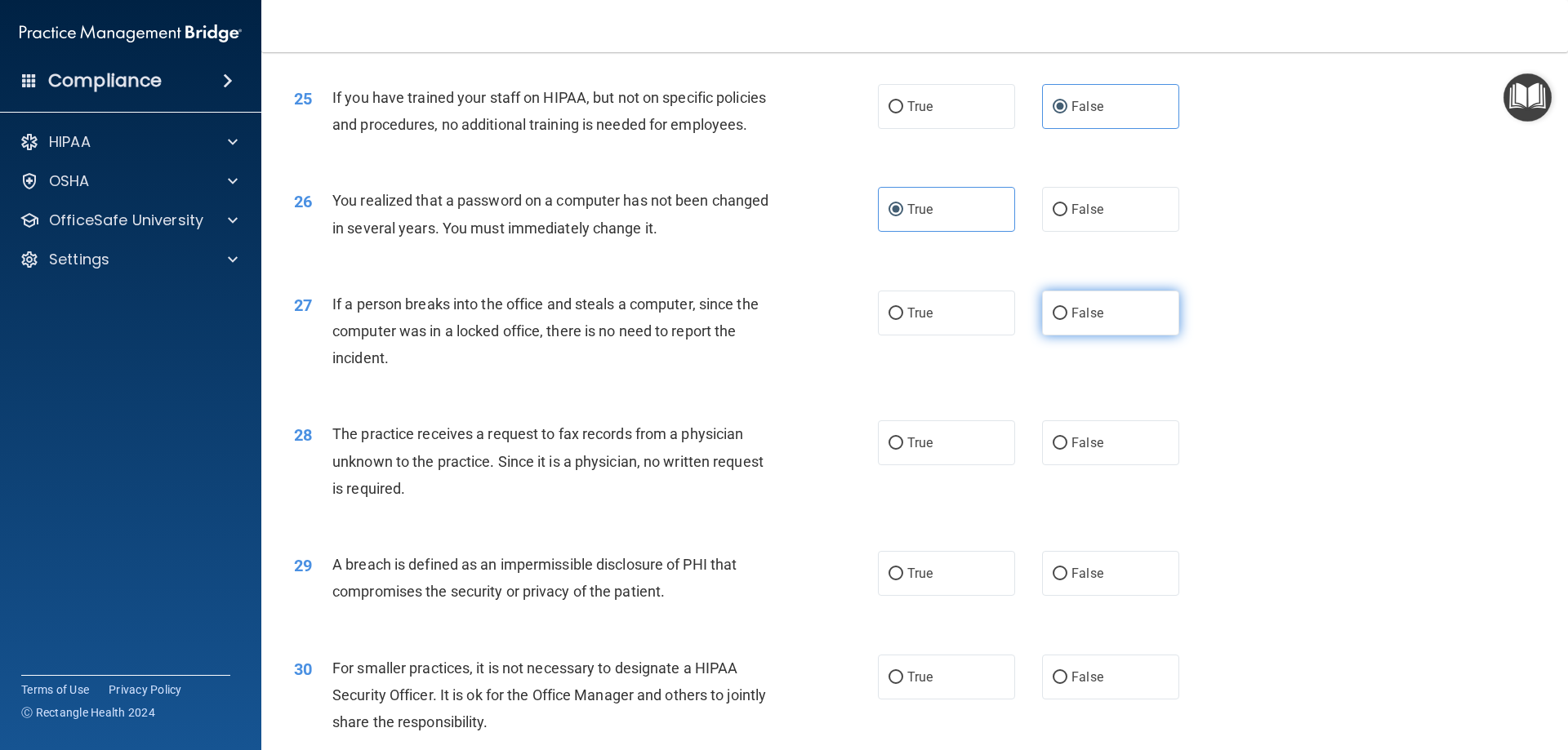
click at [1111, 336] on label "False" at bounding box center [1110, 312] width 138 height 45
click at [1067, 320] on input "False" at bounding box center [1060, 314] width 14 height 12
radio input "true"
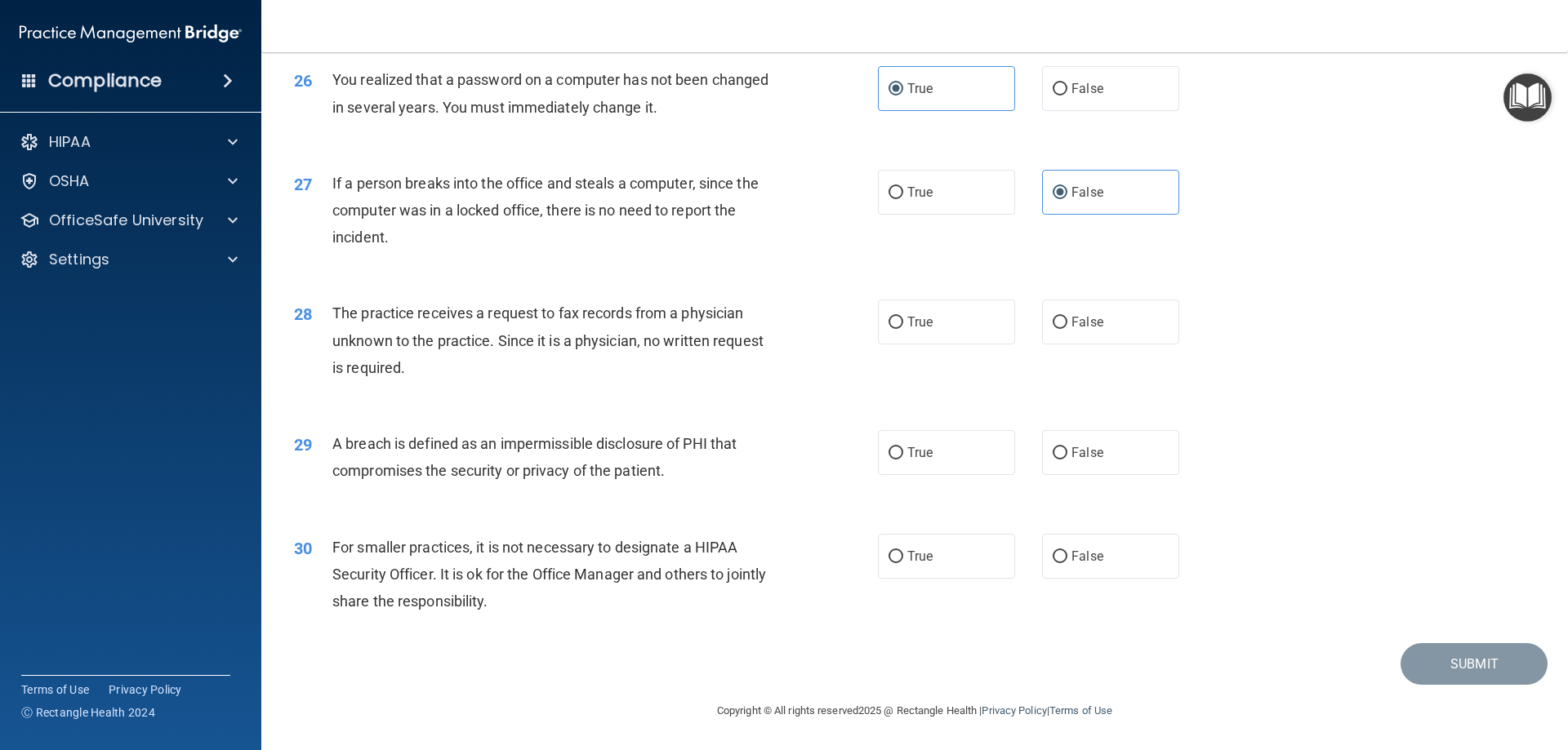
scroll to position [3113, 0]
click at [912, 331] on label "True" at bounding box center [946, 321] width 138 height 45
click at [903, 329] on input "True" at bounding box center [895, 322] width 14 height 12
radio input "true"
click at [924, 460] on span "True" at bounding box center [919, 452] width 26 height 15
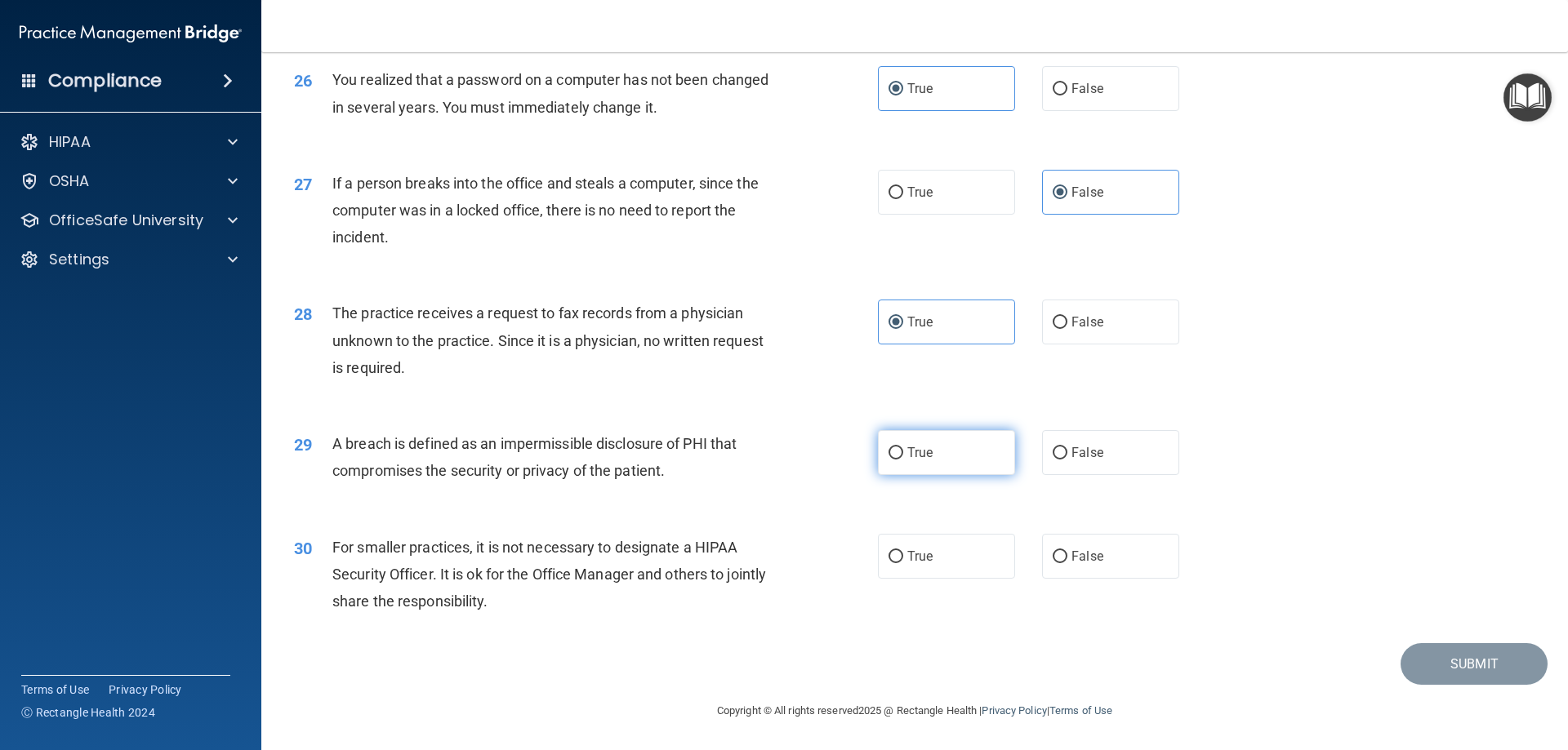
click at [903, 460] on input "True" at bounding box center [895, 453] width 14 height 12
radio input "true"
click at [1057, 572] on label "False" at bounding box center [1110, 556] width 138 height 45
click at [1057, 563] on input "False" at bounding box center [1060, 557] width 14 height 12
radio input "true"
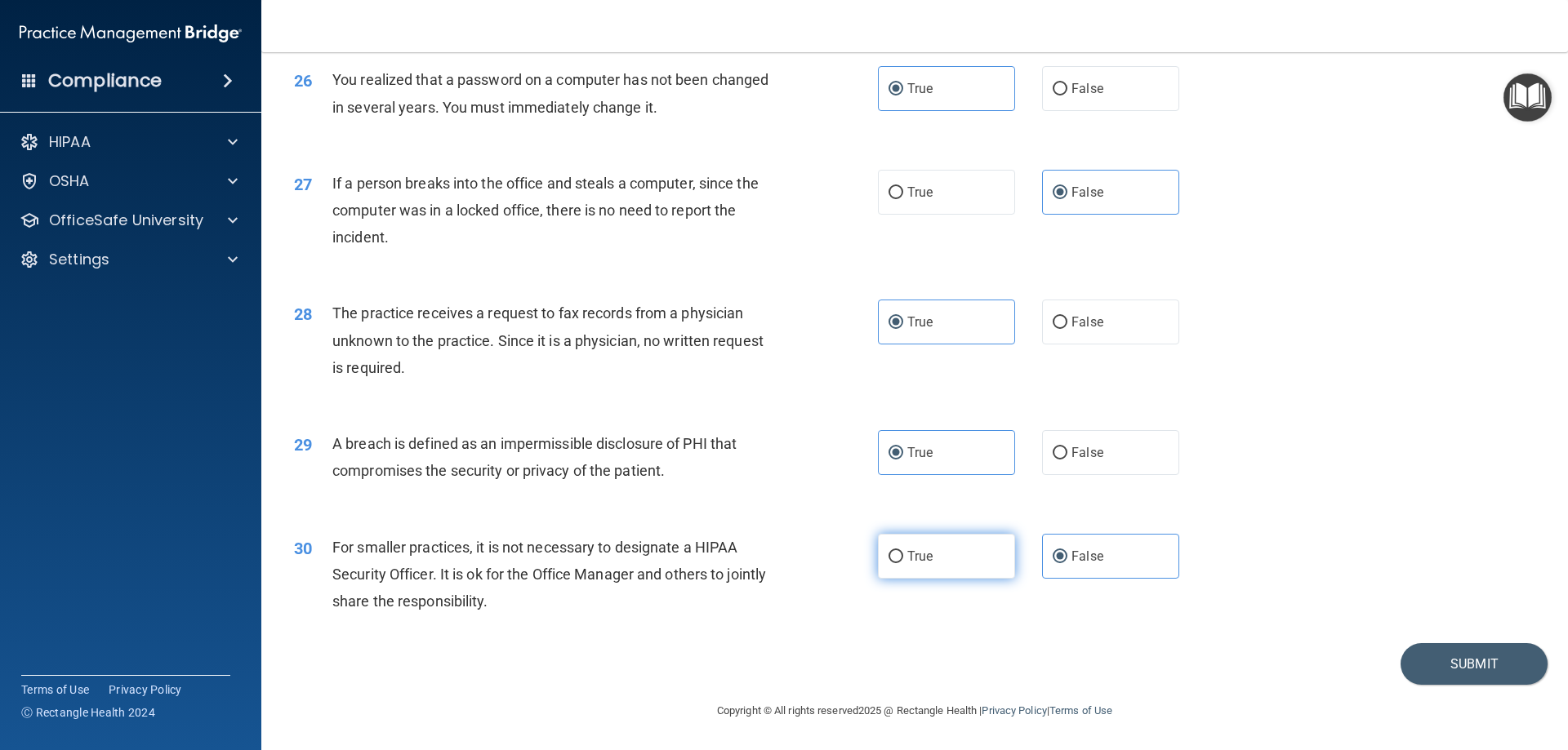
click at [930, 577] on label "True" at bounding box center [946, 556] width 138 height 45
click at [903, 563] on input "True" at bounding box center [895, 557] width 14 height 12
radio input "true"
radio input "false"
click at [1426, 647] on button "Submit" at bounding box center [1473, 664] width 147 height 42
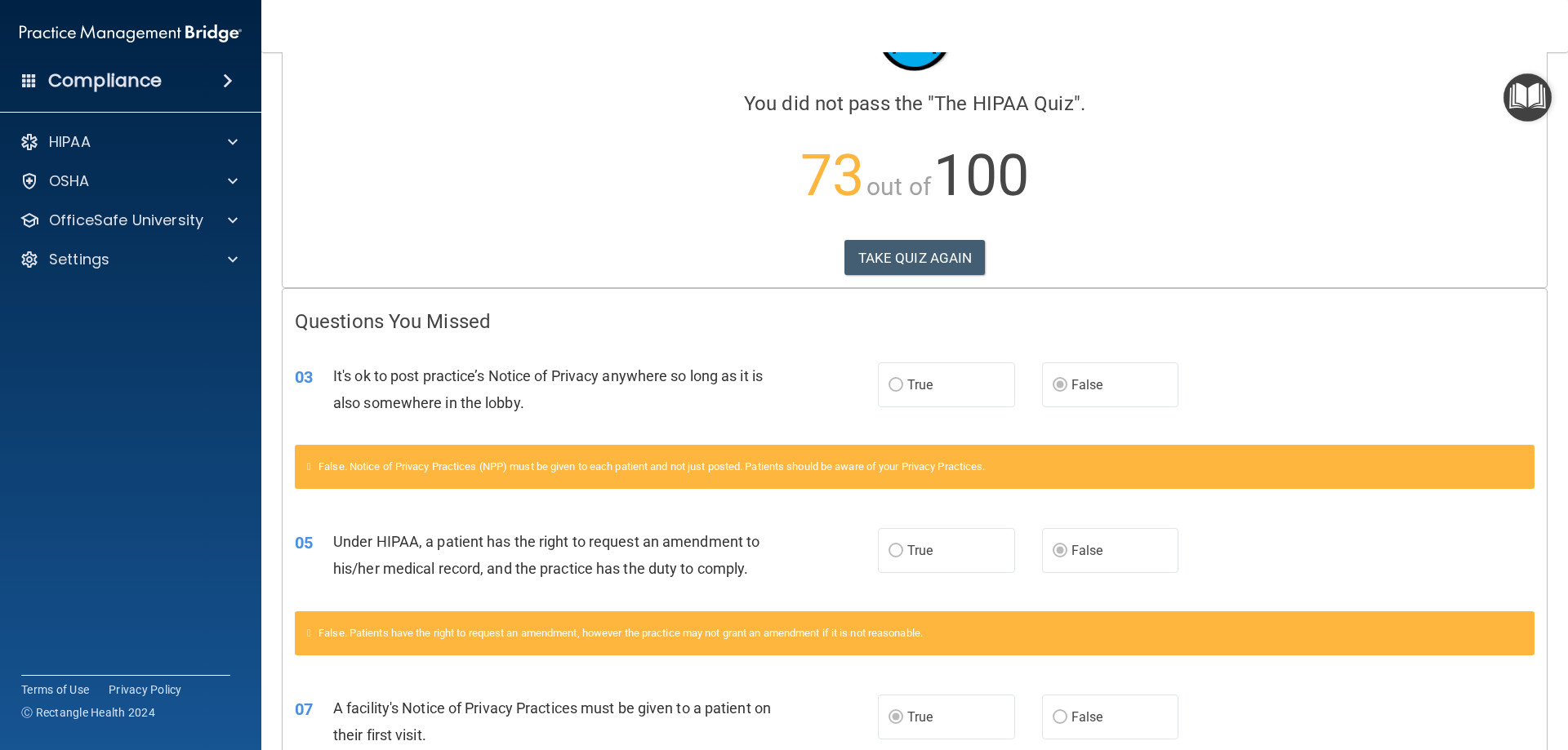
scroll to position [32, 0]
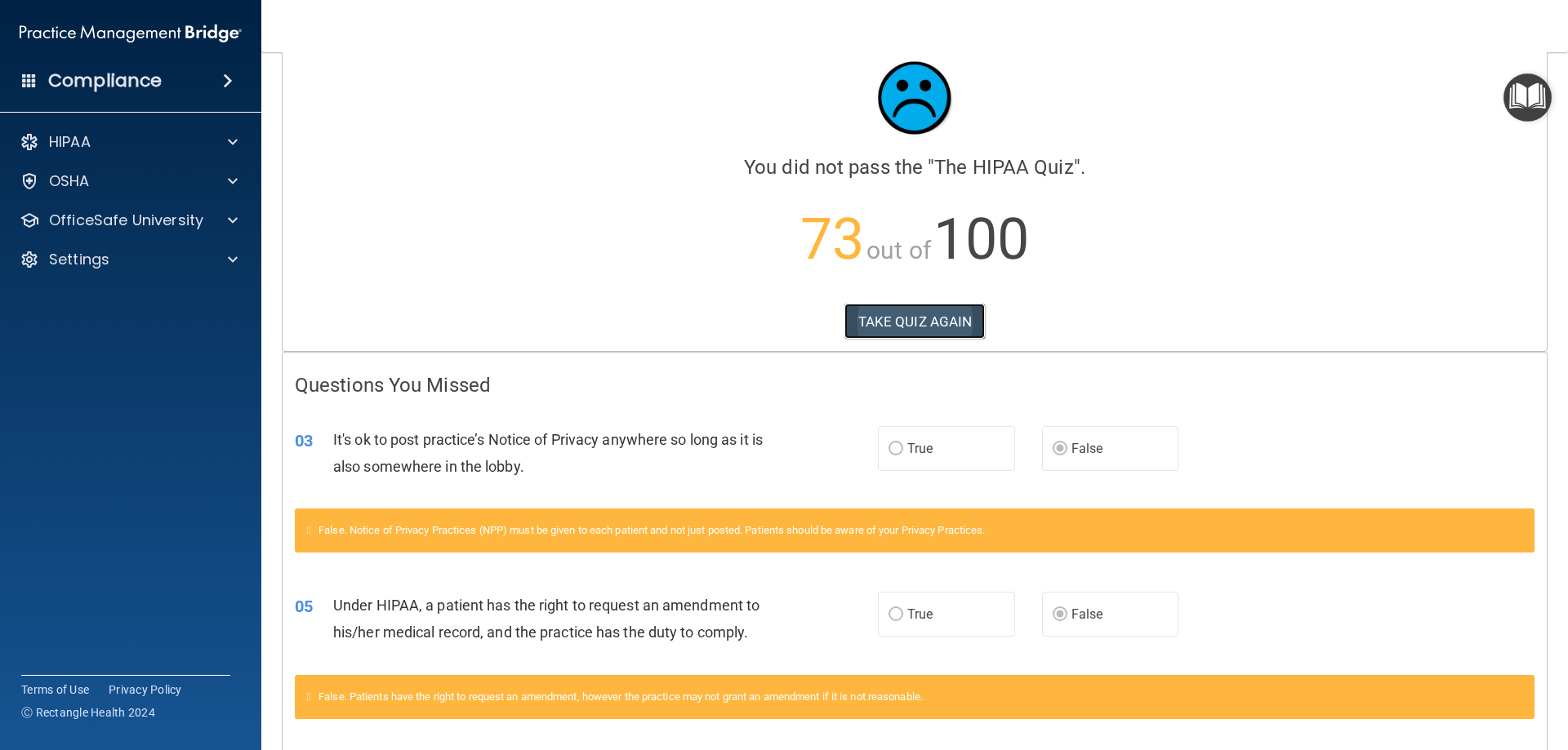
click at [859, 313] on button "TAKE QUIZ AGAIN" at bounding box center [914, 321] width 141 height 36
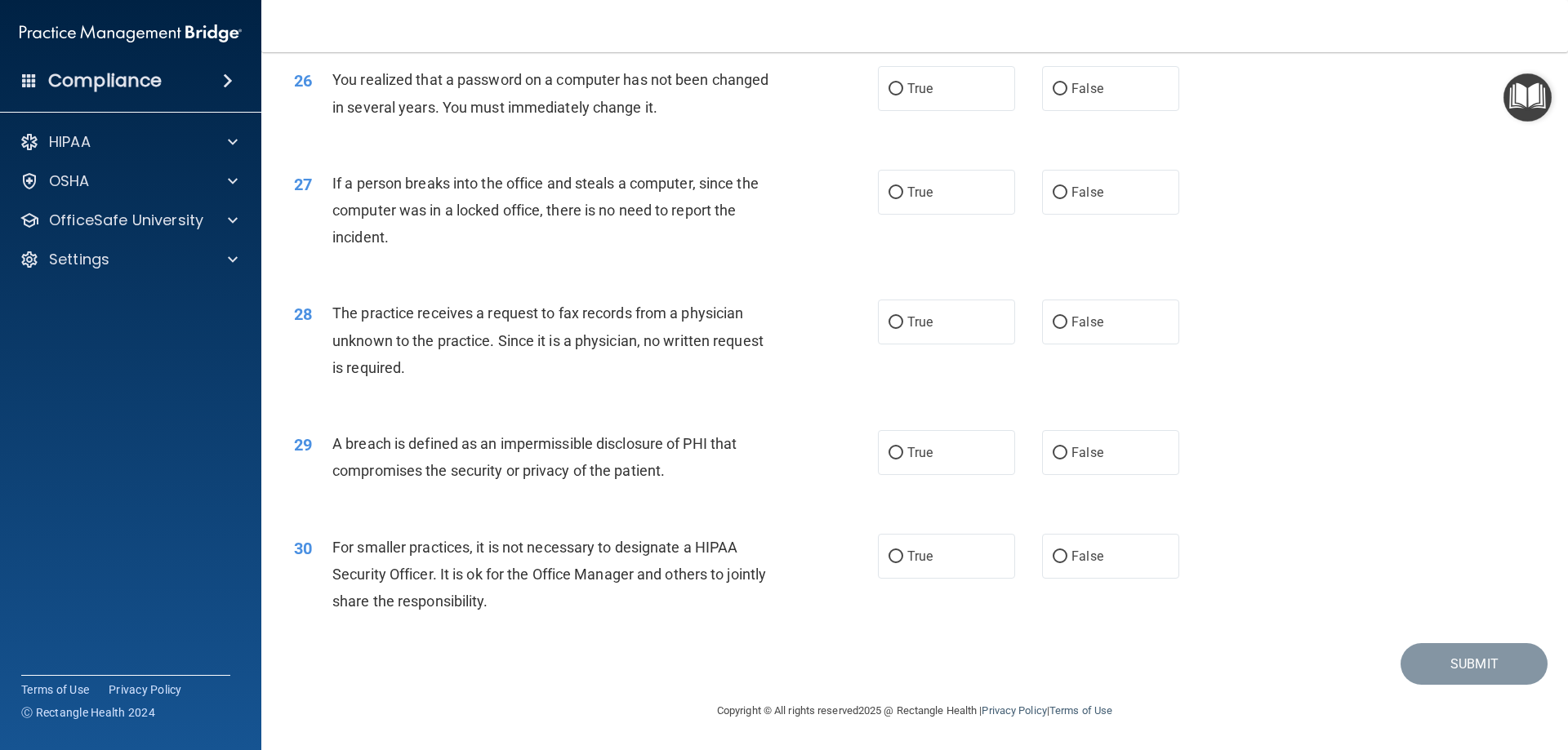
scroll to position [3112, 0]
click at [895, 566] on label "True" at bounding box center [946, 556] width 138 height 45
click at [895, 563] on input "True" at bounding box center [895, 557] width 14 height 12
radio input "true"
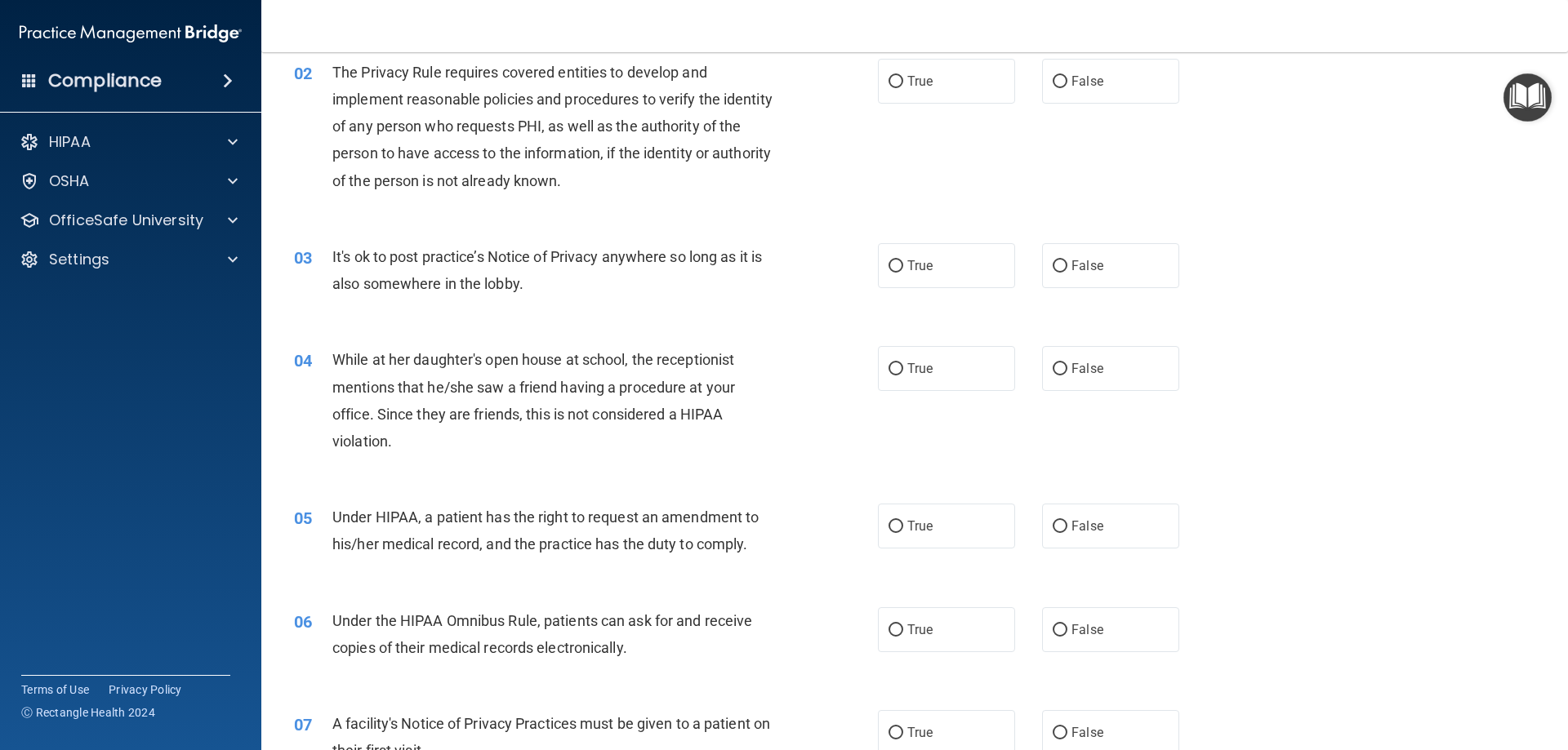
scroll to position [92, 0]
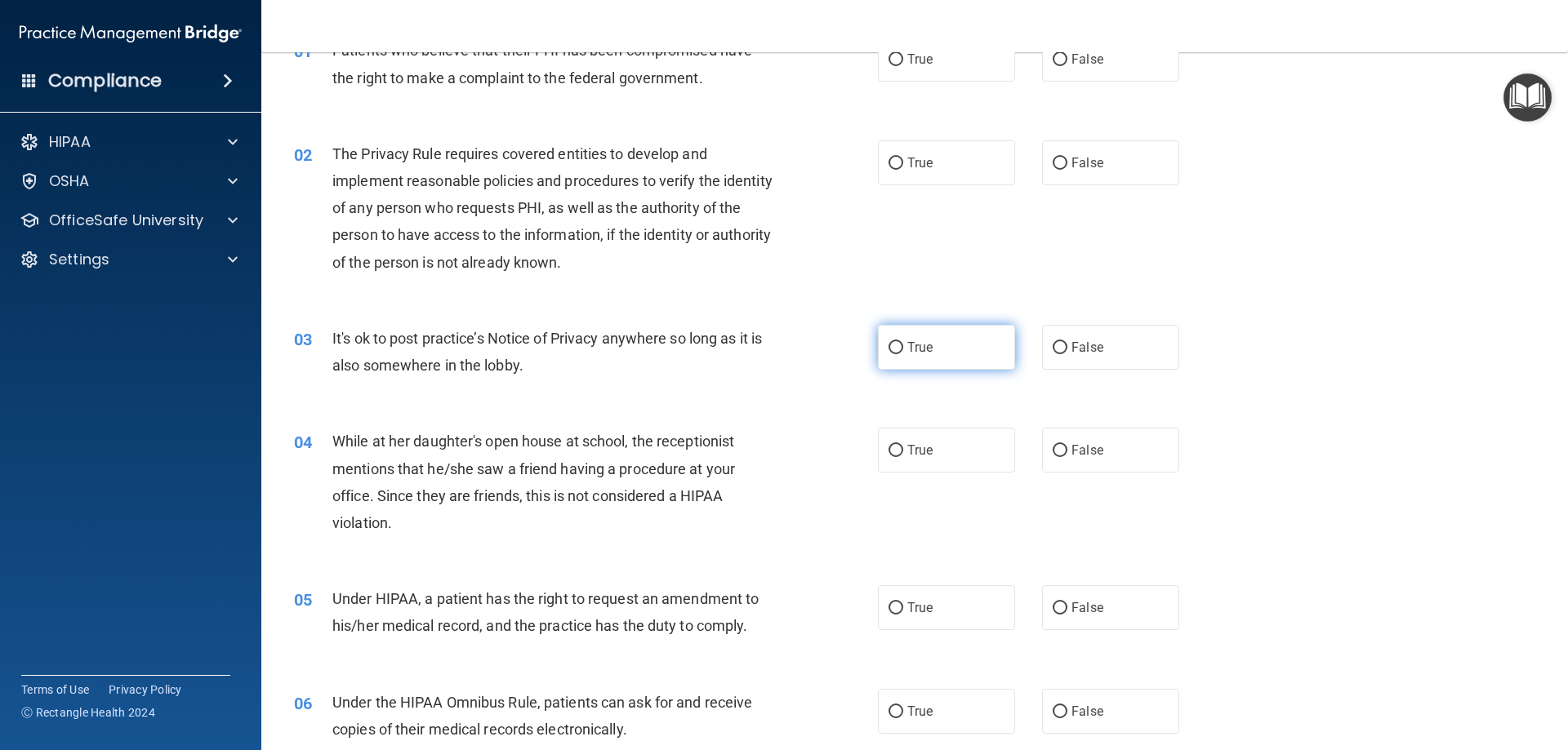
click at [973, 358] on label "True" at bounding box center [946, 347] width 138 height 45
click at [903, 355] on input "True" at bounding box center [895, 348] width 14 height 12
radio input "true"
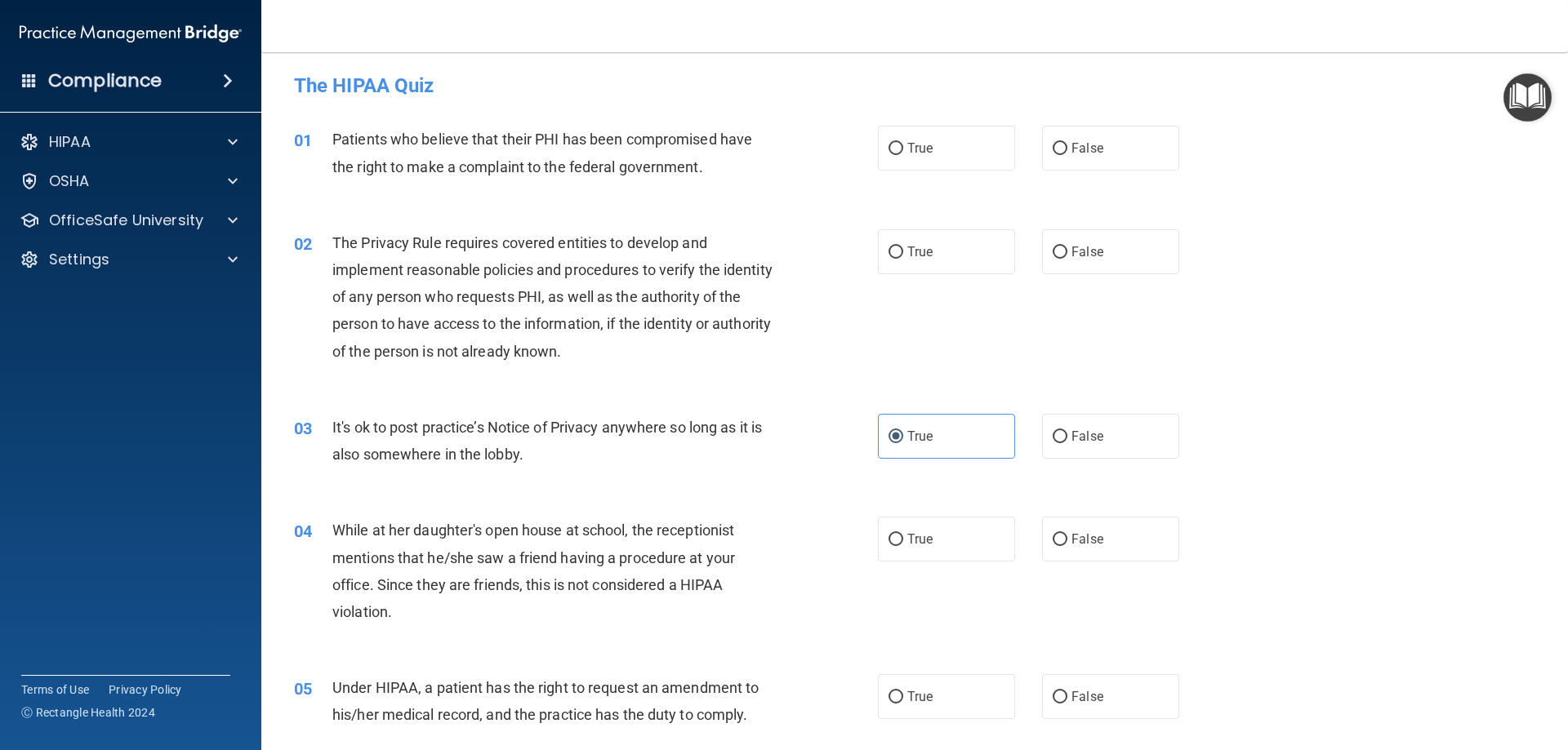
scroll to position [0, 0]
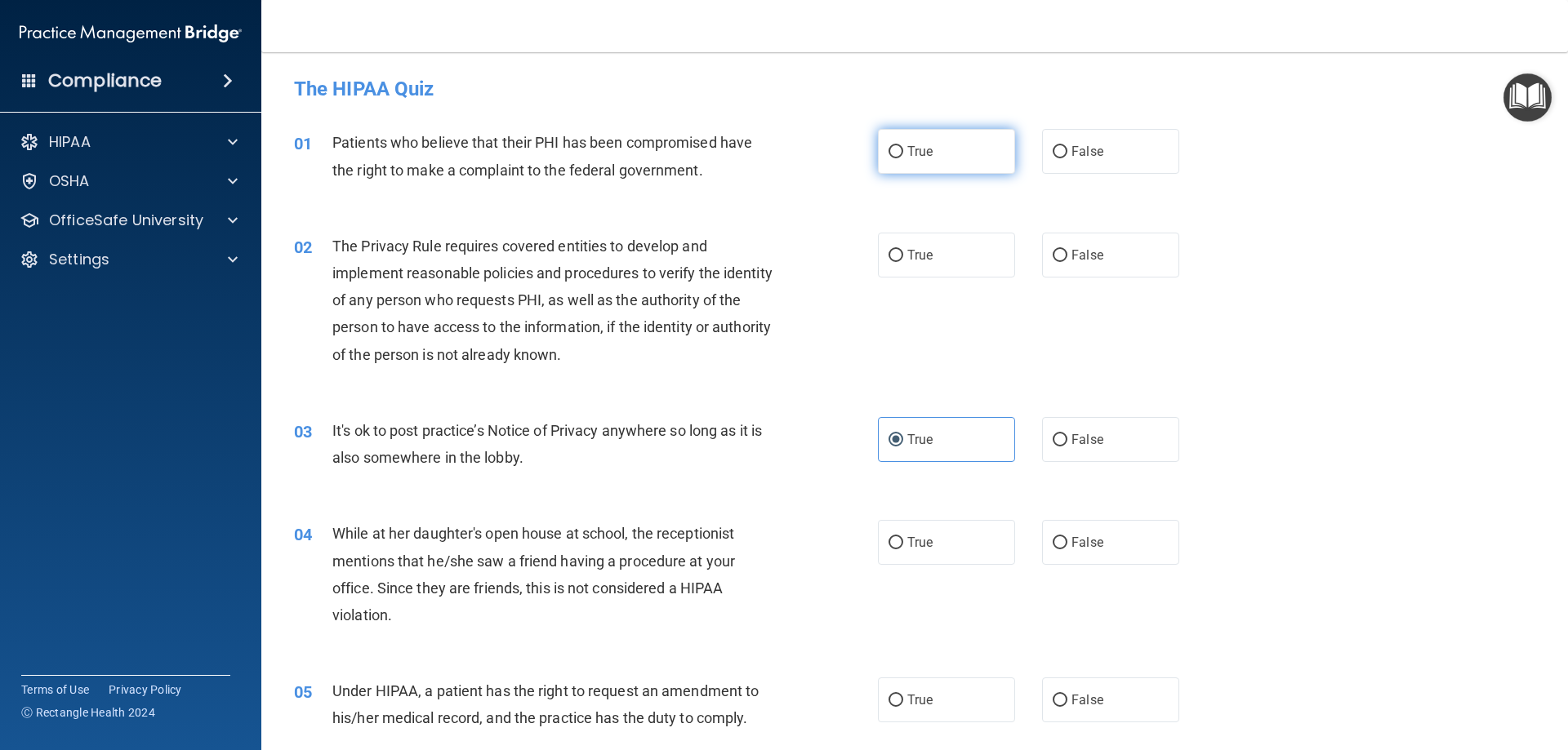
click at [903, 142] on label "True" at bounding box center [946, 151] width 138 height 45
click at [903, 146] on input "True" at bounding box center [895, 152] width 14 height 12
radio input "true"
click at [907, 257] on span "True" at bounding box center [919, 255] width 26 height 15
click at [901, 257] on input "True" at bounding box center [895, 255] width 14 height 12
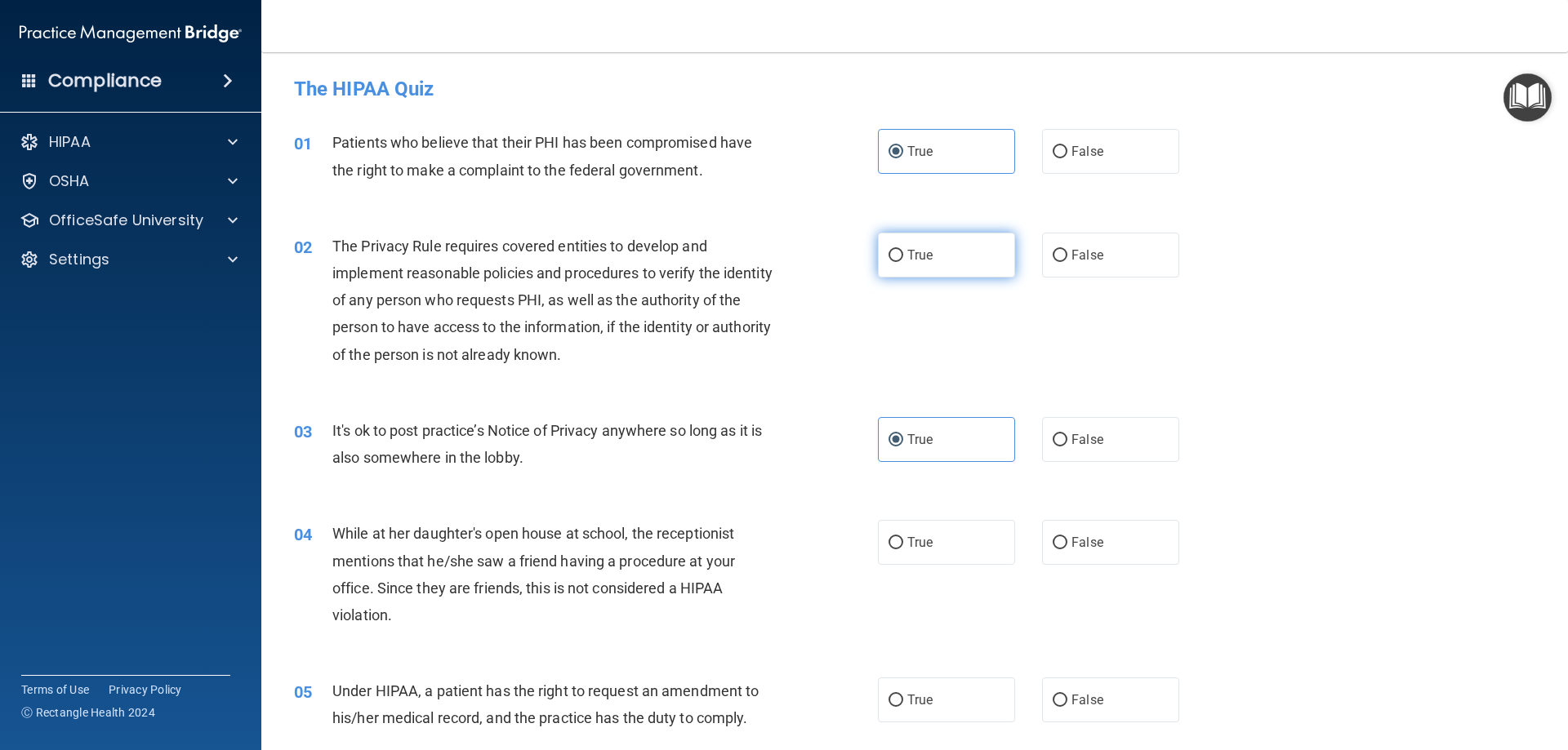
radio input "true"
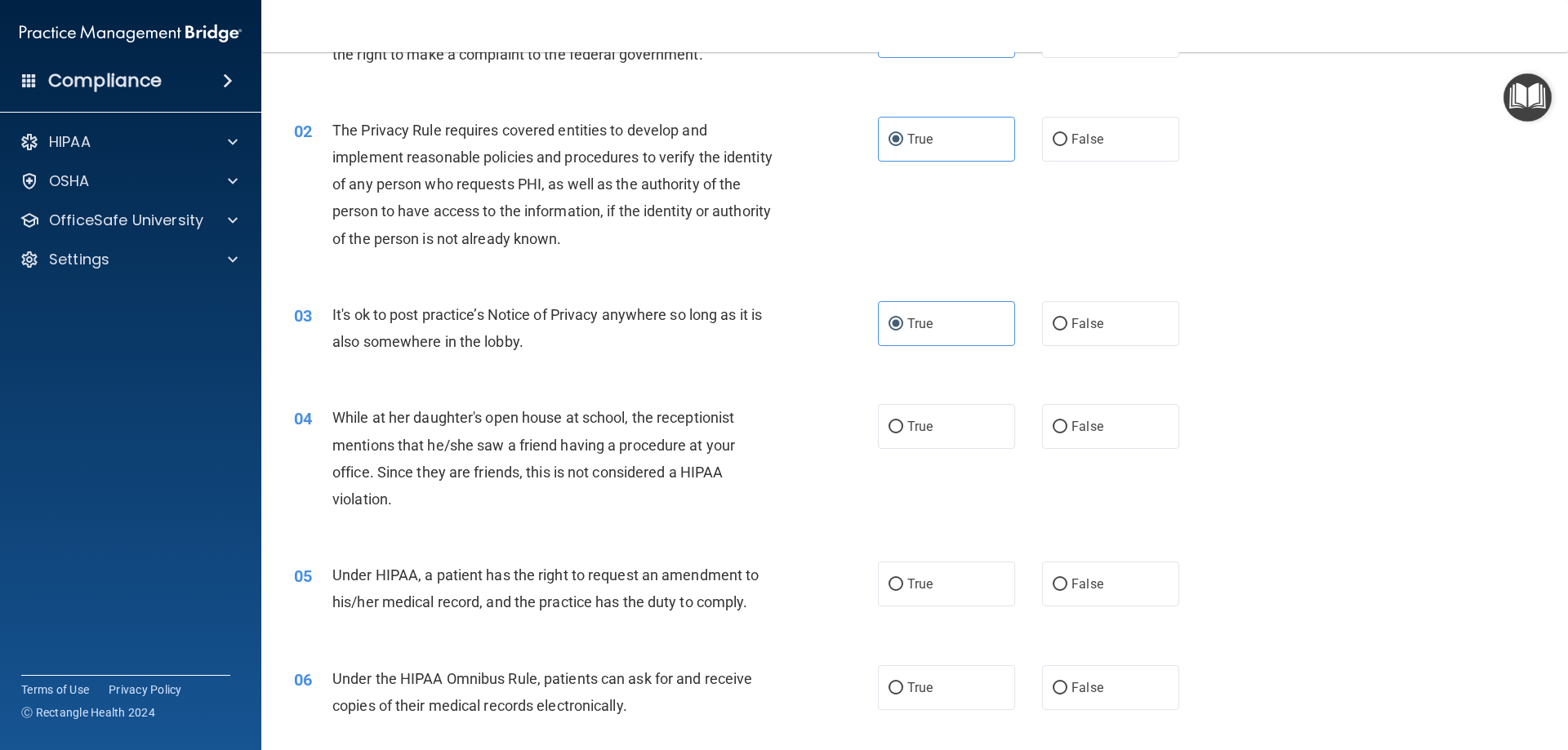
scroll to position [163, 0]
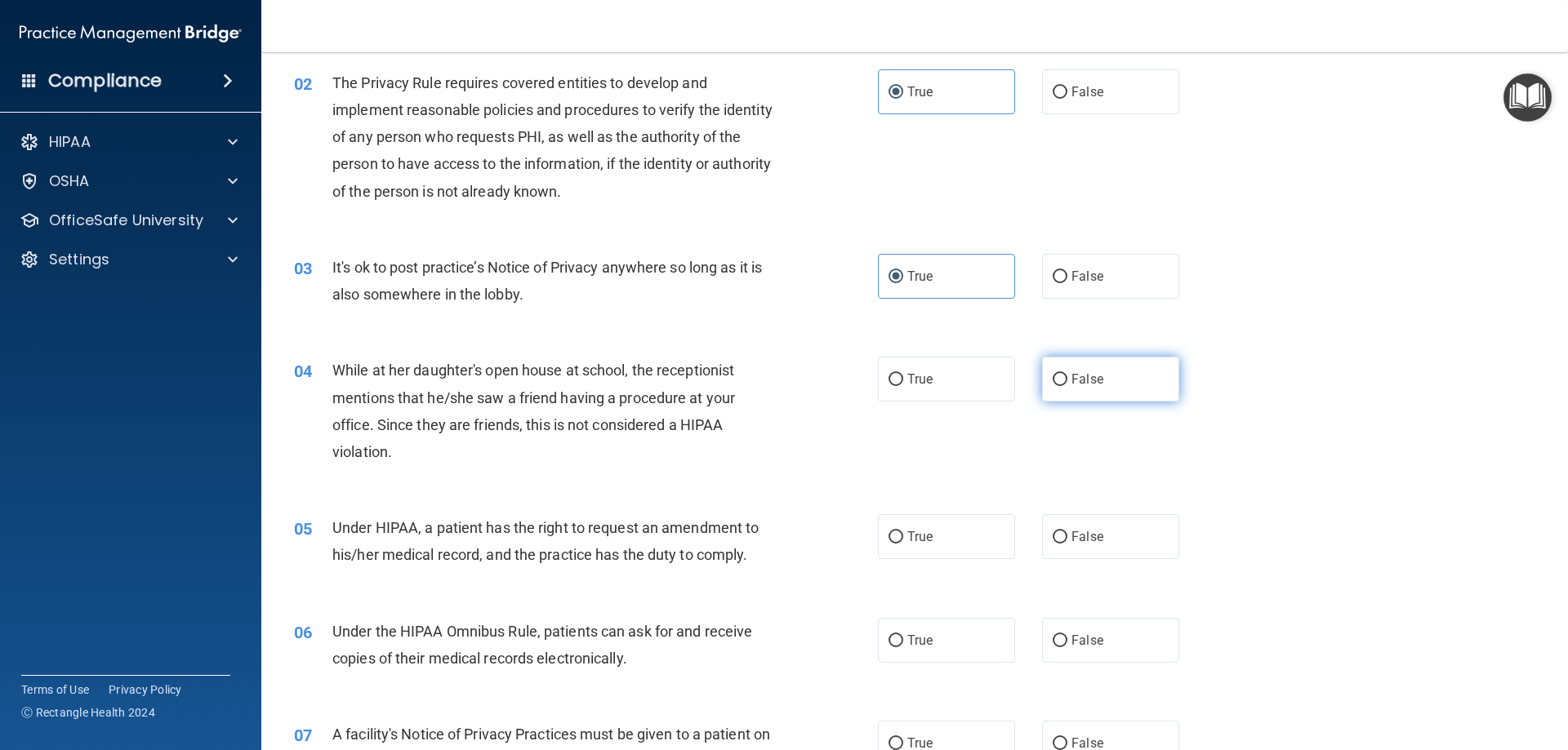
click at [1058, 363] on label "False" at bounding box center [1110, 378] width 138 height 45
click at [1058, 374] on input "False" at bounding box center [1060, 379] width 14 height 12
radio input "true"
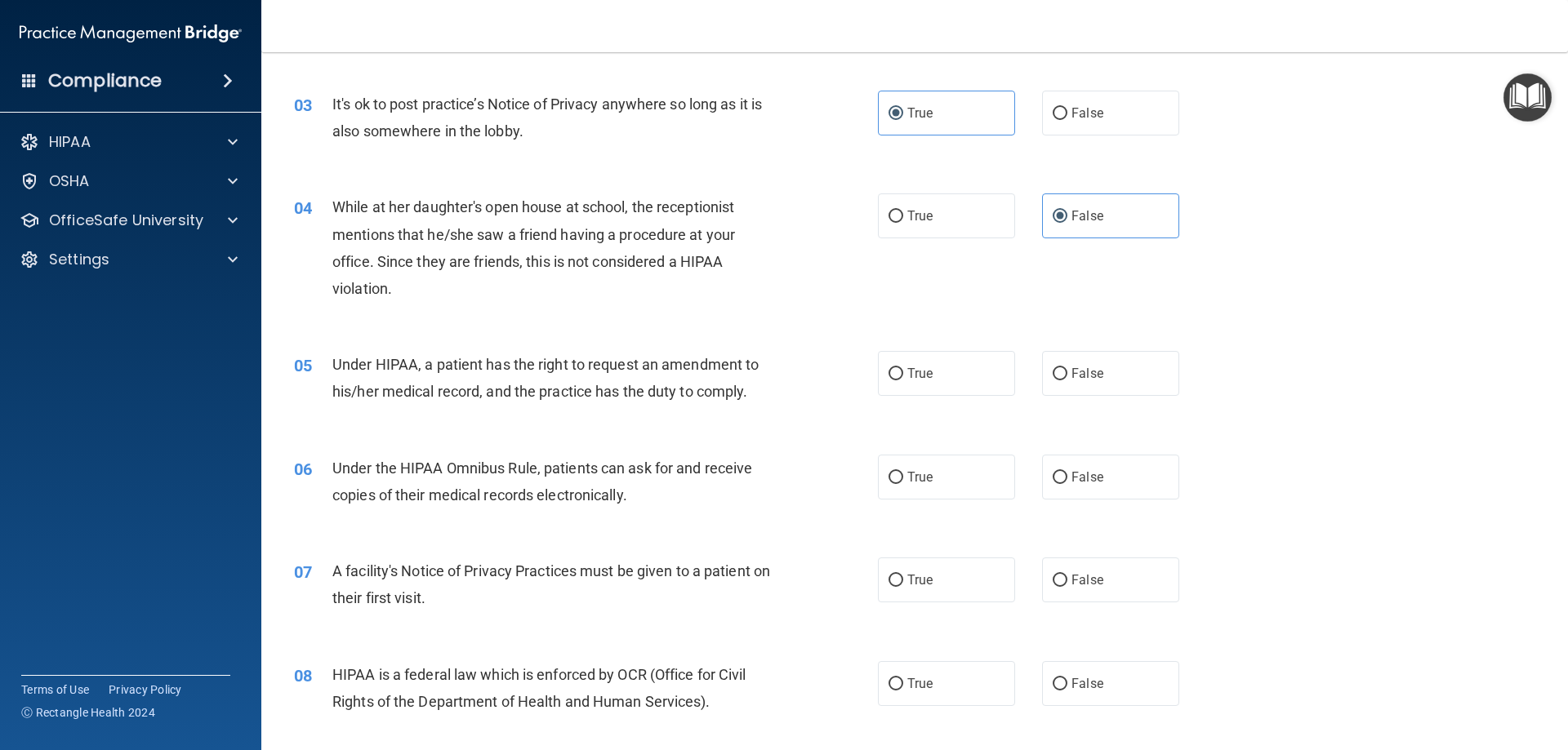
scroll to position [408, 0]
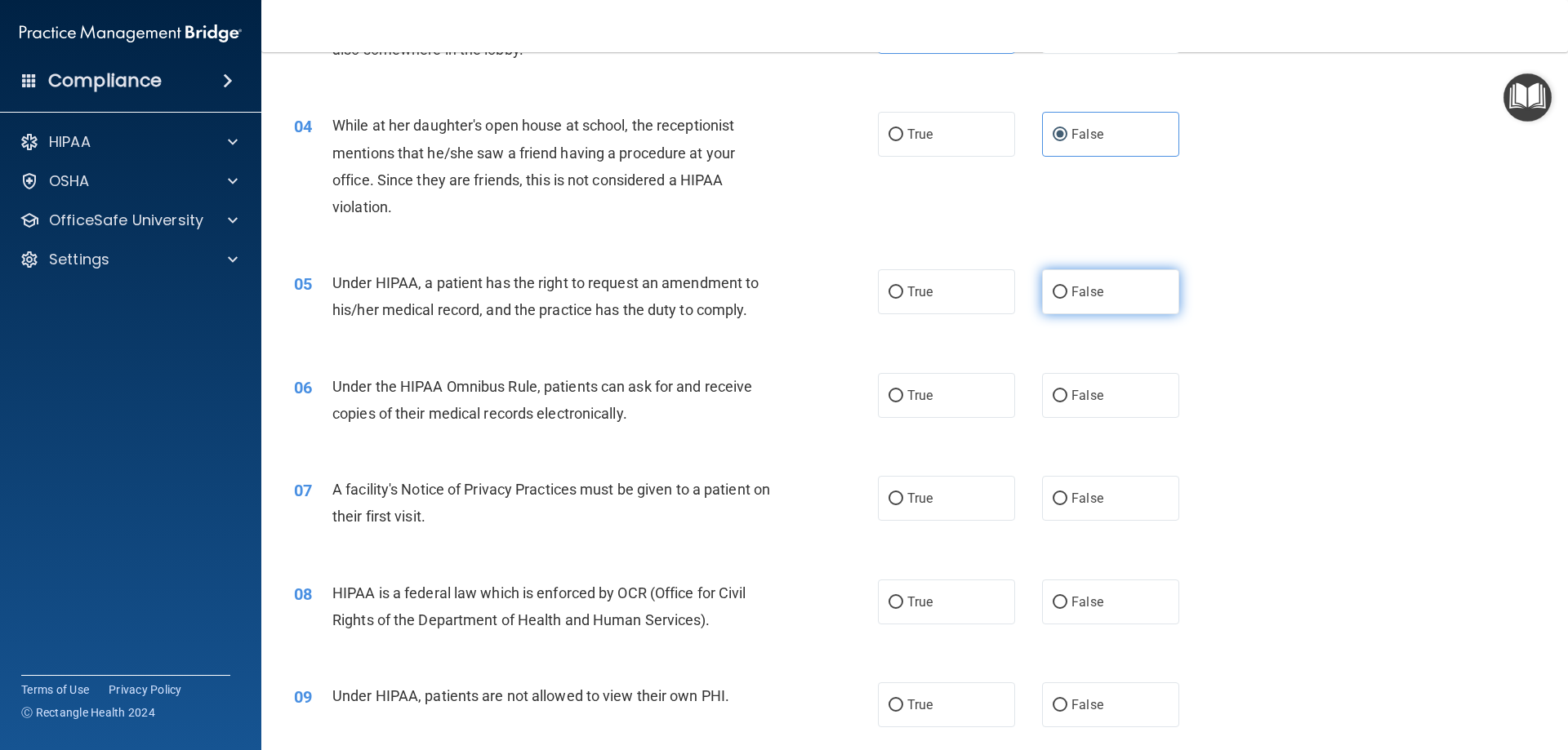
click at [1137, 291] on label "False" at bounding box center [1110, 291] width 138 height 45
click at [1067, 291] on input "False" at bounding box center [1060, 292] width 14 height 12
radio input "true"
click at [896, 393] on input "True" at bounding box center [895, 395] width 14 height 12
radio input "true"
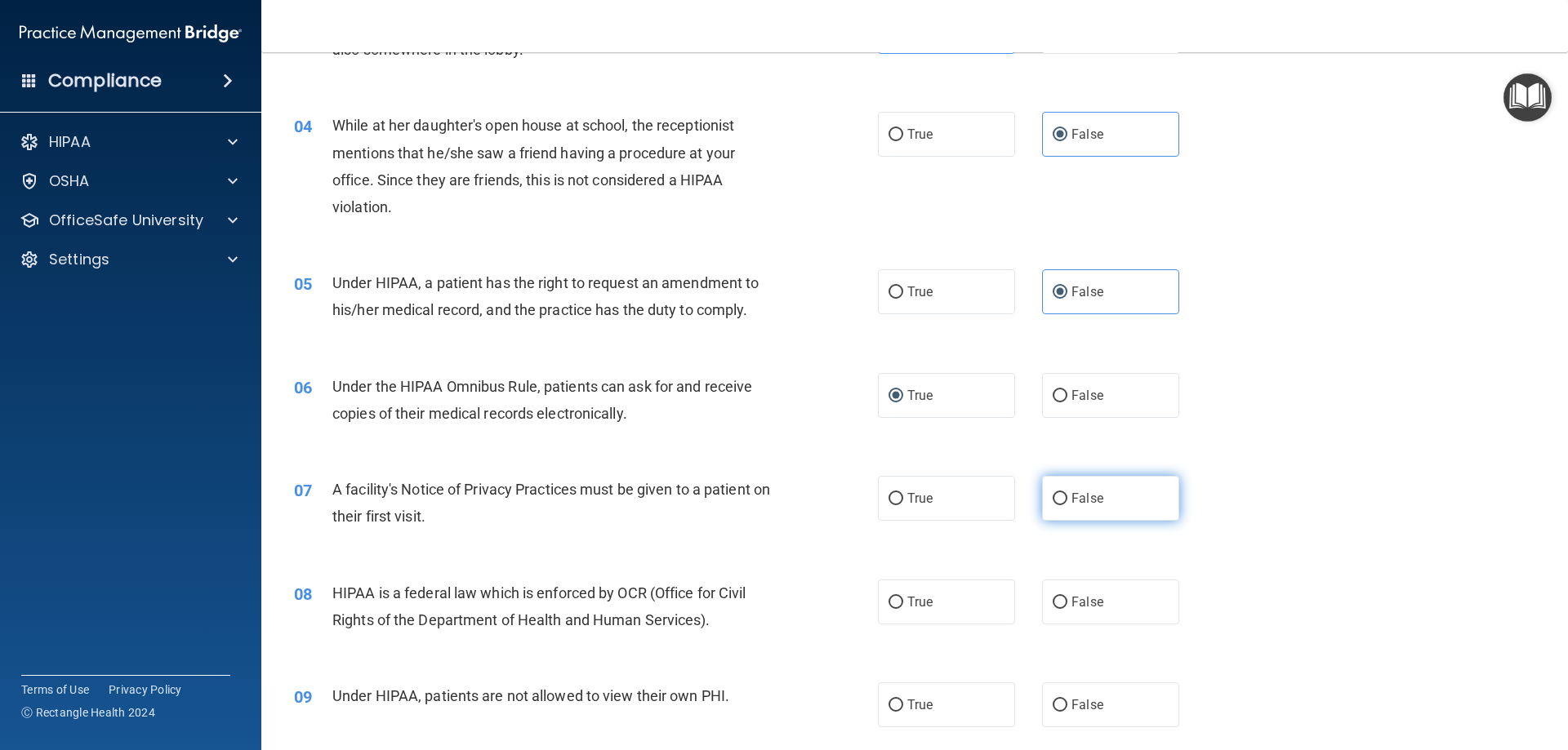
click at [1104, 503] on label "False" at bounding box center [1110, 498] width 138 height 45
click at [1067, 503] on input "False" at bounding box center [1060, 499] width 14 height 12
radio input "true"
click at [921, 601] on span "True" at bounding box center [919, 602] width 26 height 15
click at [903, 601] on input "True" at bounding box center [895, 602] width 14 height 12
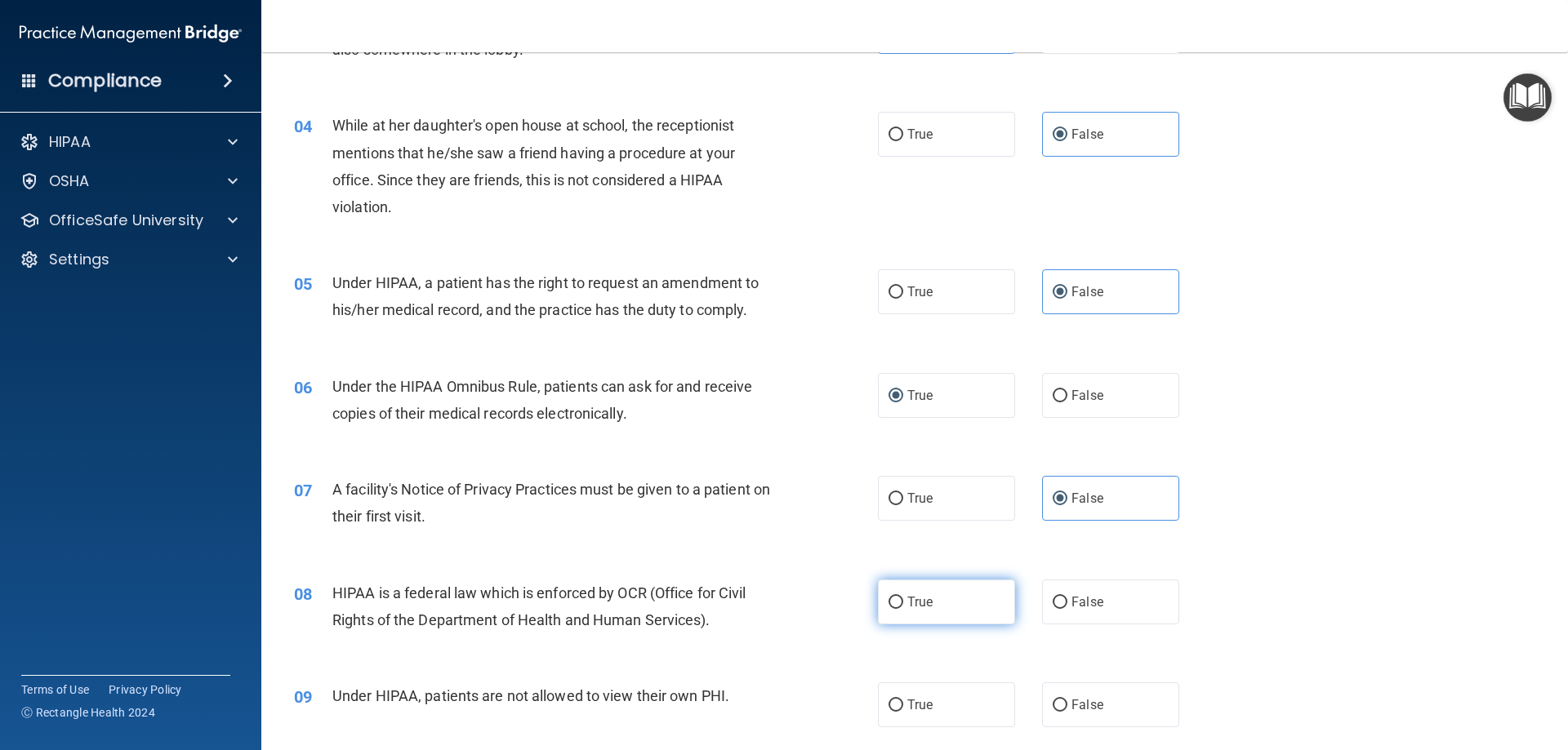
radio input "true"
drag, startPoint x: 1065, startPoint y: 701, endPoint x: 981, endPoint y: 665, distance: 91.4
click at [1071, 702] on span "False" at bounding box center [1087, 704] width 32 height 15
click at [1065, 702] on input "False" at bounding box center [1060, 705] width 14 height 12
radio input "true"
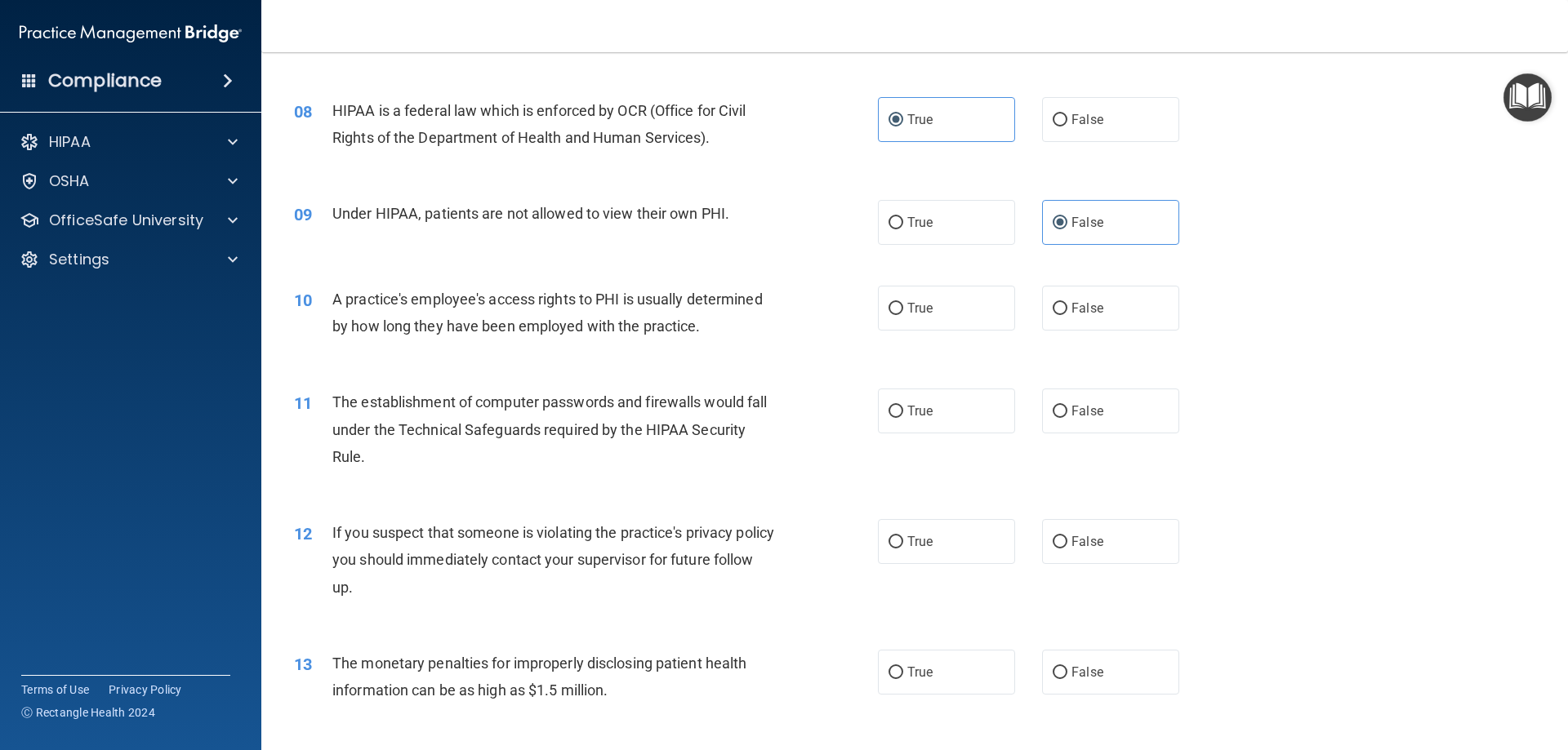
scroll to position [898, 0]
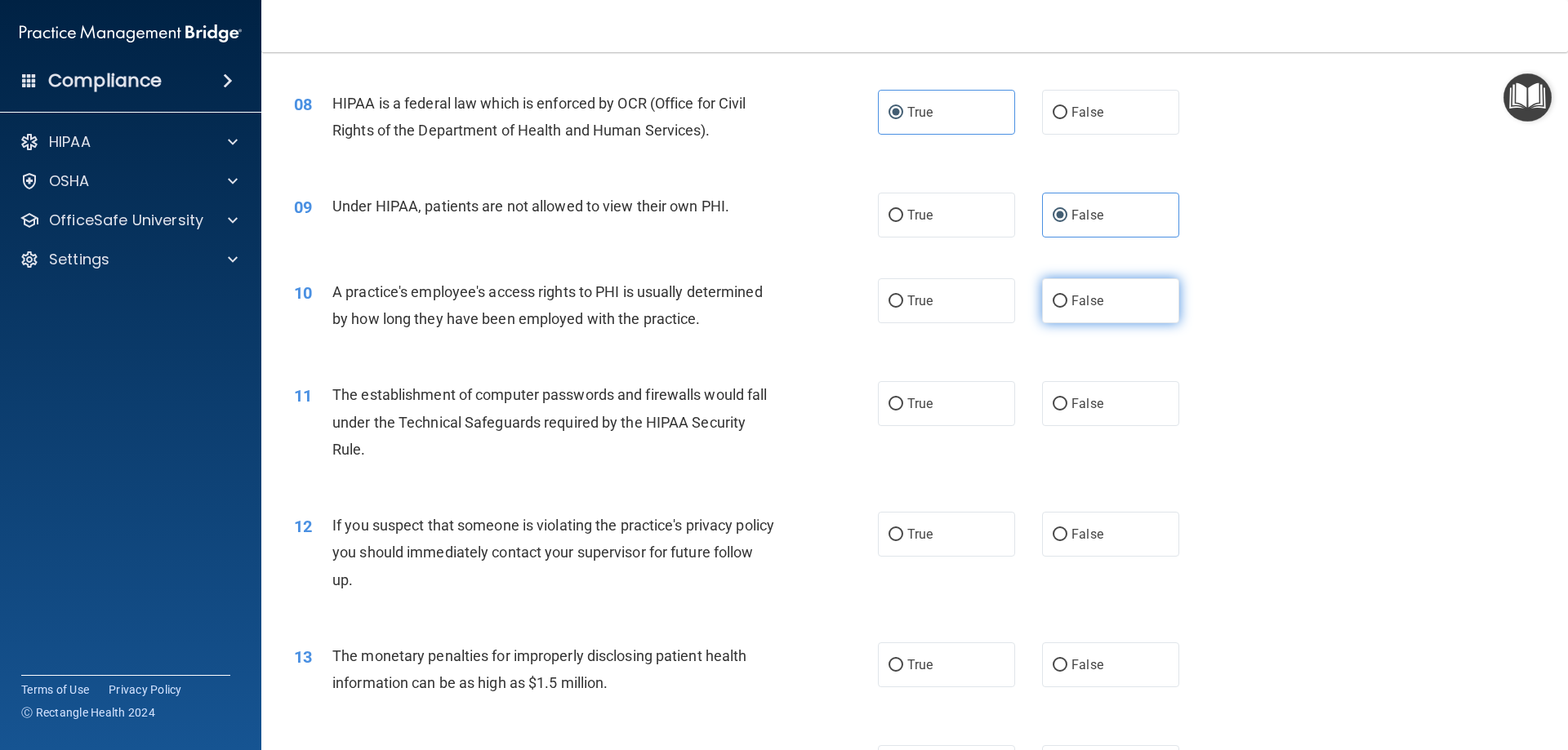
drag, startPoint x: 1103, startPoint y: 309, endPoint x: 1053, endPoint y: 313, distance: 50.2
click at [1103, 310] on label "False" at bounding box center [1110, 301] width 138 height 45
click at [1067, 308] on input "False" at bounding box center [1060, 302] width 14 height 12
radio input "true"
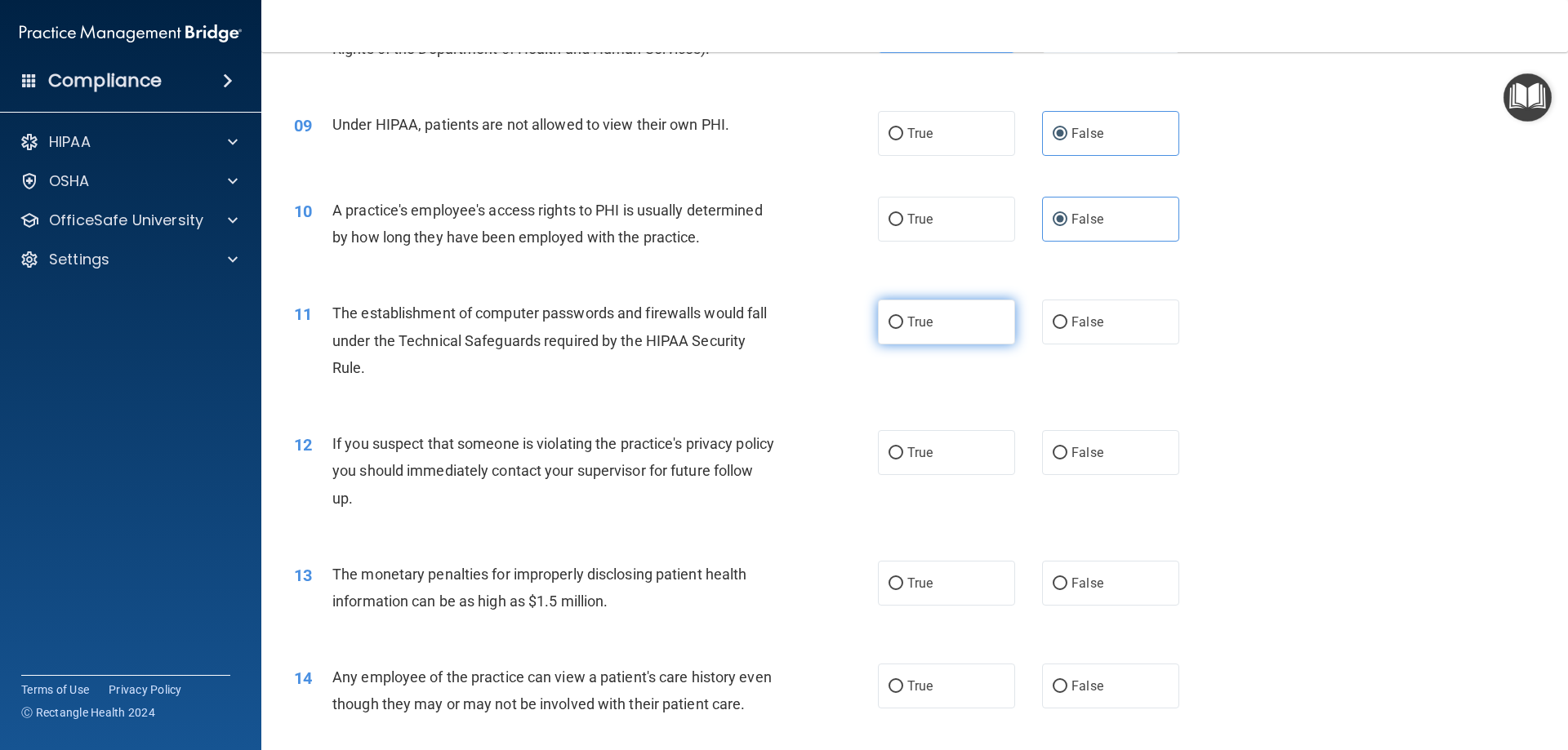
drag, startPoint x: 869, startPoint y: 320, endPoint x: 889, endPoint y: 317, distance: 20.2
click at [869, 317] on div "11 The establishment of computer passwords and firewalls would fall under the T…" at bounding box center [585, 344] width 633 height 90
click at [890, 318] on input "True" at bounding box center [895, 322] width 14 height 12
radio input "true"
drag, startPoint x: 931, startPoint y: 437, endPoint x: 860, endPoint y: 454, distance: 73.0
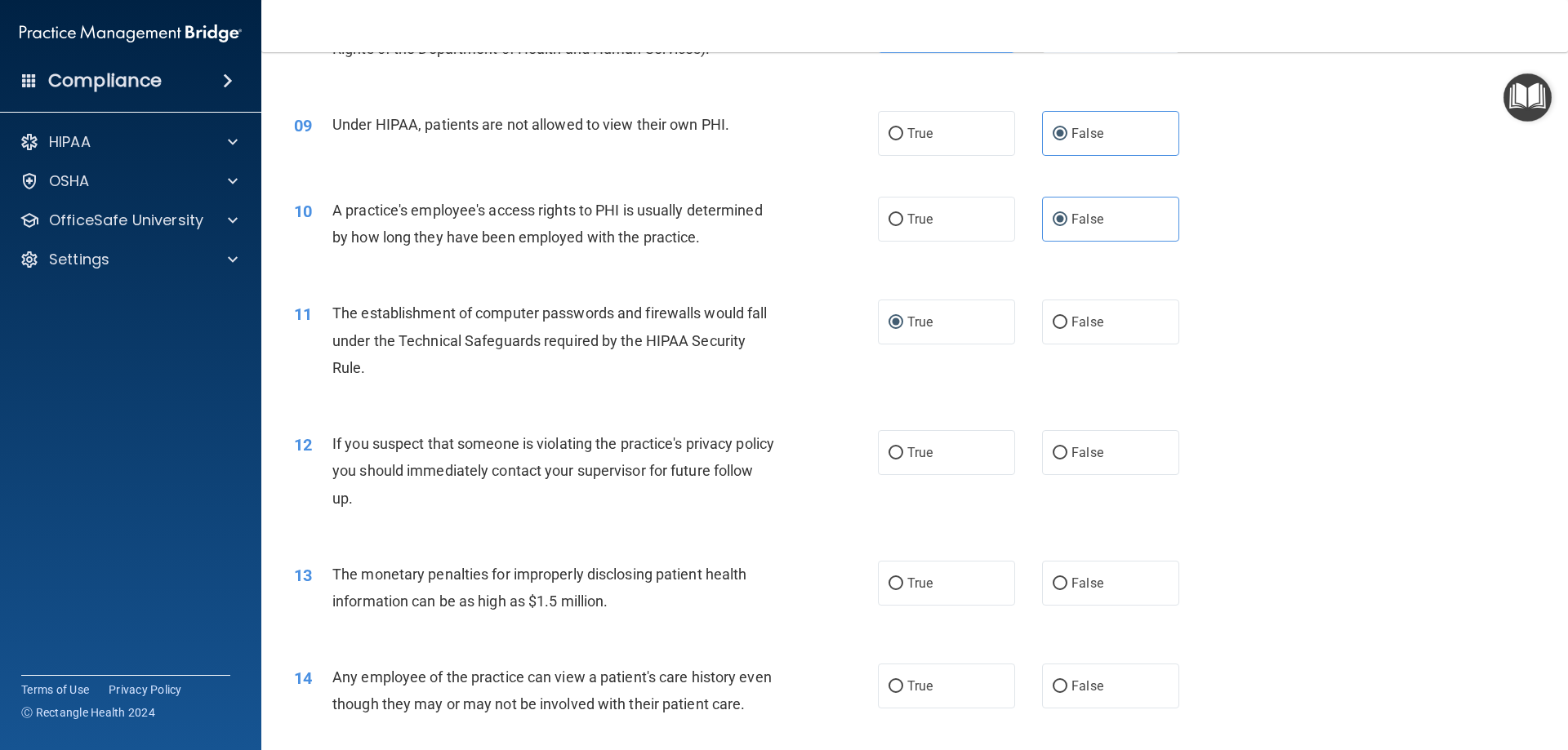
click at [932, 440] on label "True" at bounding box center [946, 452] width 138 height 45
click at [903, 448] on input "True" at bounding box center [895, 453] width 14 height 12
radio input "true"
click at [932, 584] on label "True" at bounding box center [946, 582] width 138 height 45
click at [903, 584] on input "True" at bounding box center [895, 583] width 14 height 12
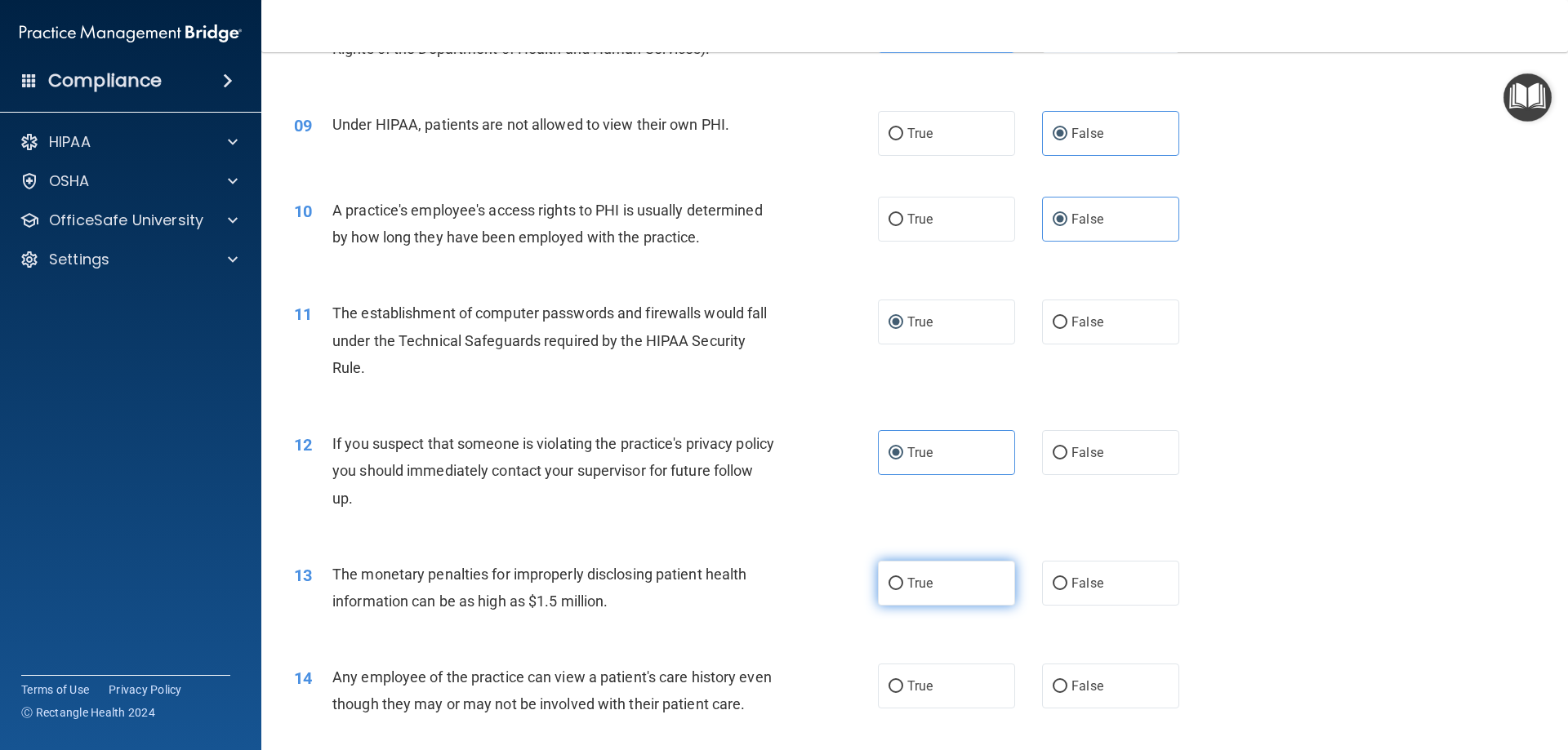
radio input "true"
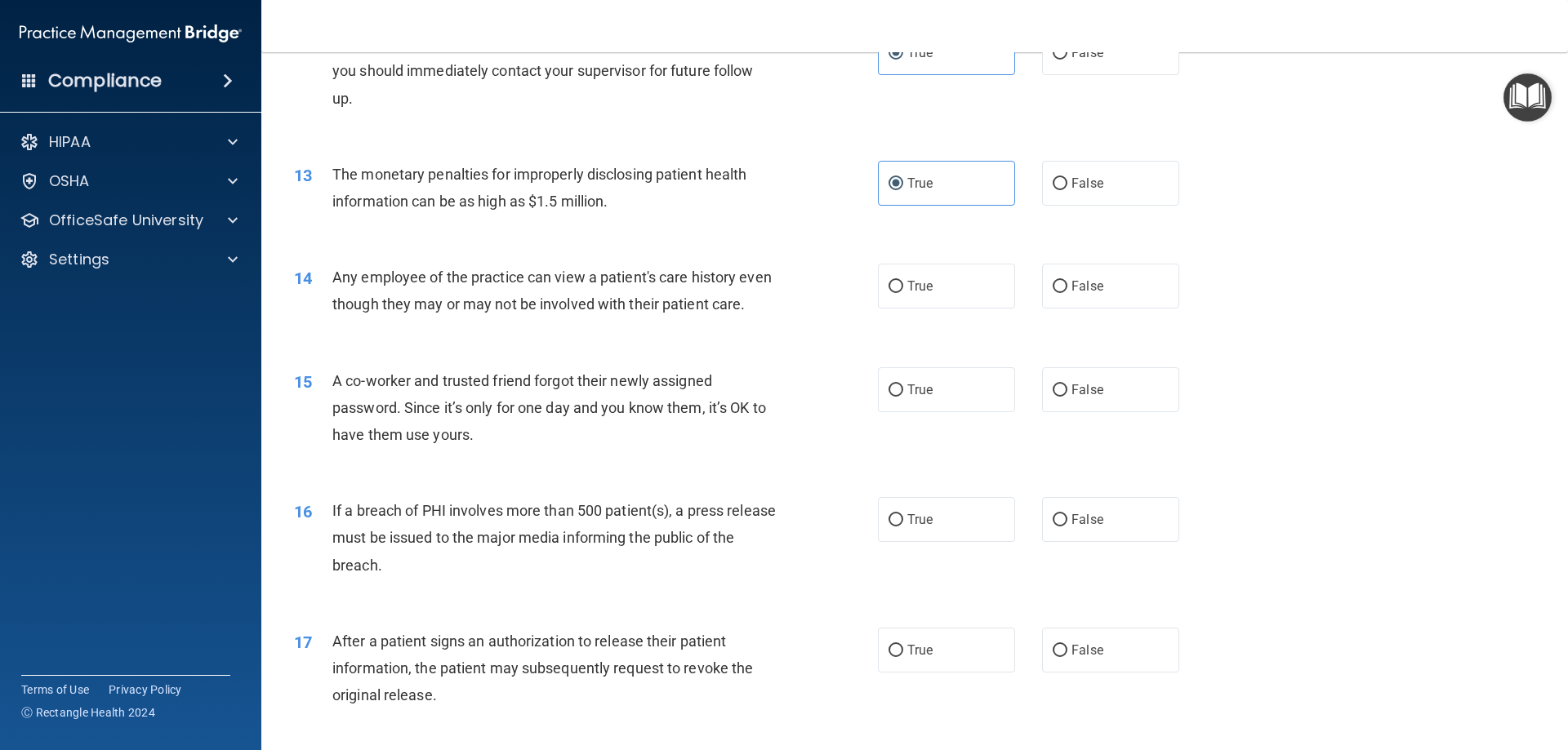
scroll to position [1387, 0]
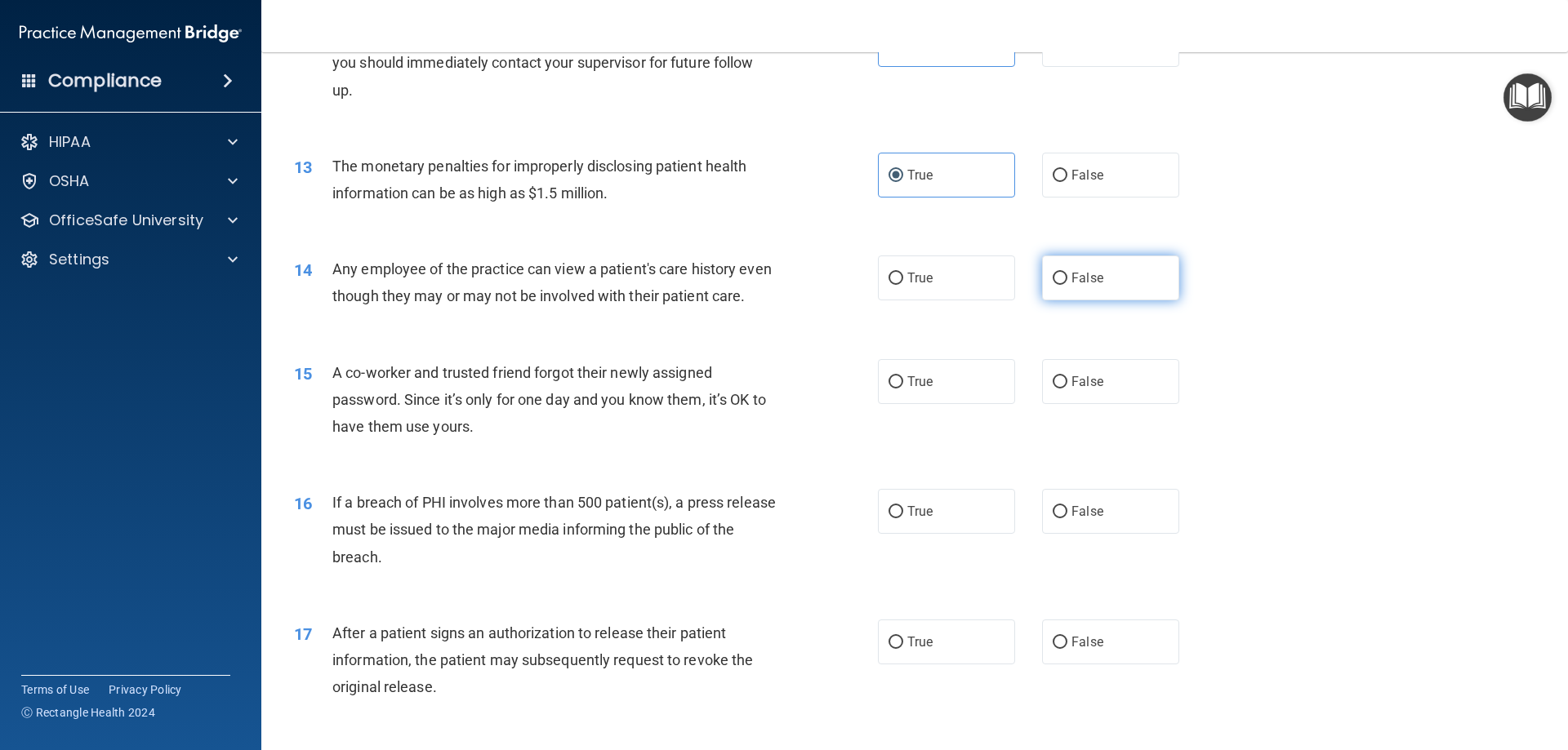
click at [1088, 263] on label "False" at bounding box center [1110, 277] width 138 height 45
click at [1067, 273] on input "False" at bounding box center [1060, 279] width 14 height 12
radio input "true"
click at [1205, 402] on div "15 A co-worker and trusted friend forgot their newly assigned password. Since i…" at bounding box center [914, 404] width 1265 height 131
click at [1124, 404] on label "False" at bounding box center [1110, 381] width 138 height 45
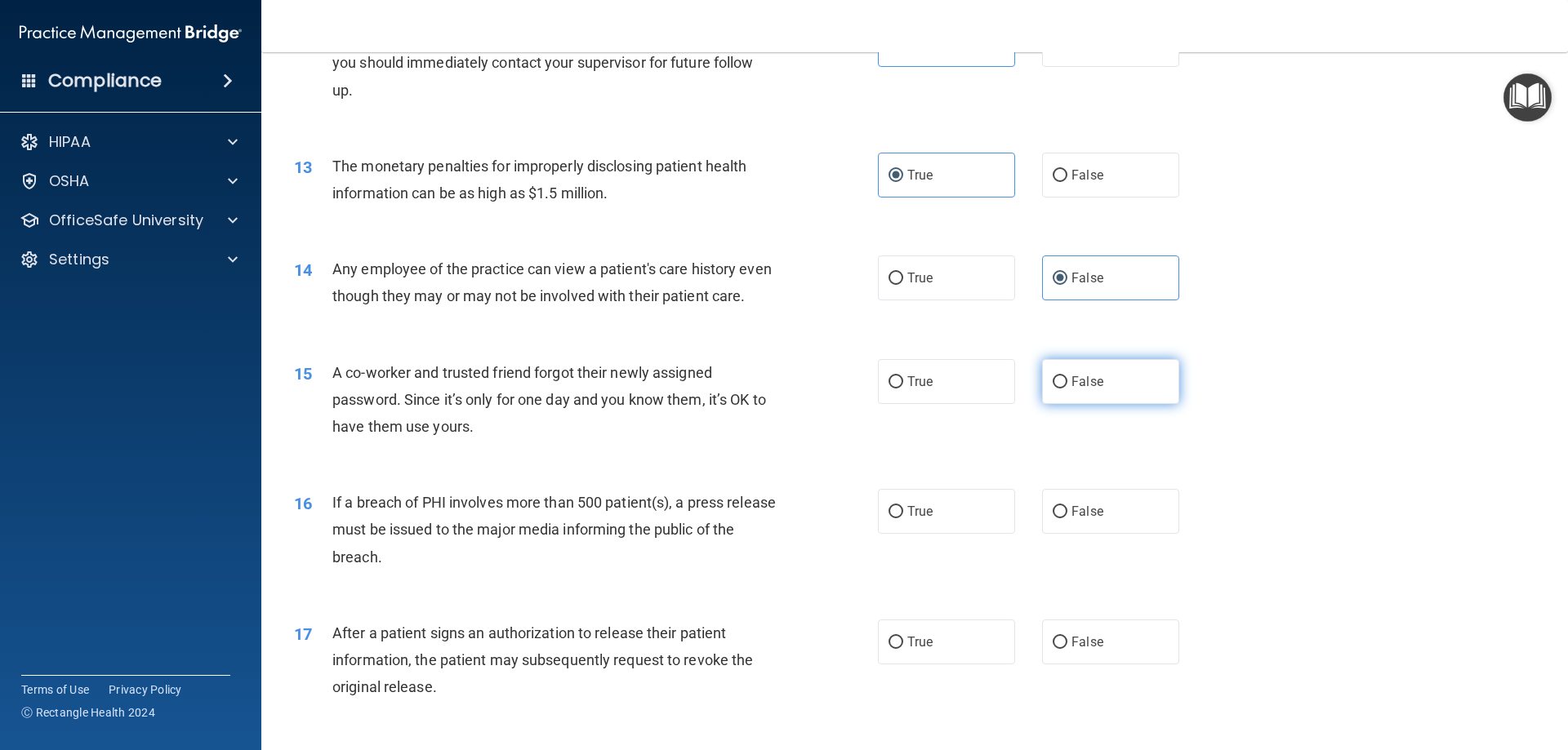
click at [1067, 389] on input "False" at bounding box center [1060, 382] width 14 height 12
radio input "true"
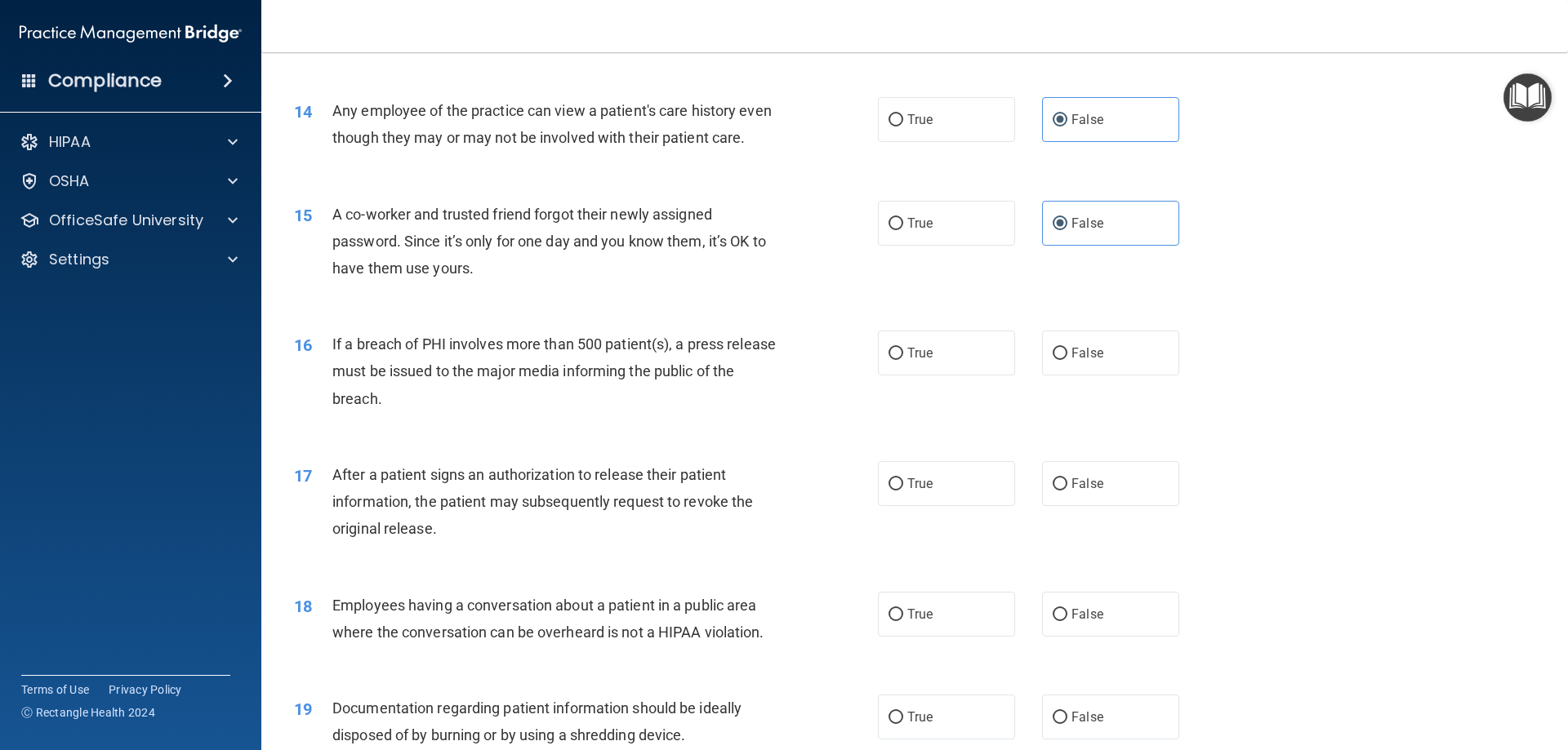
scroll to position [1551, 0]
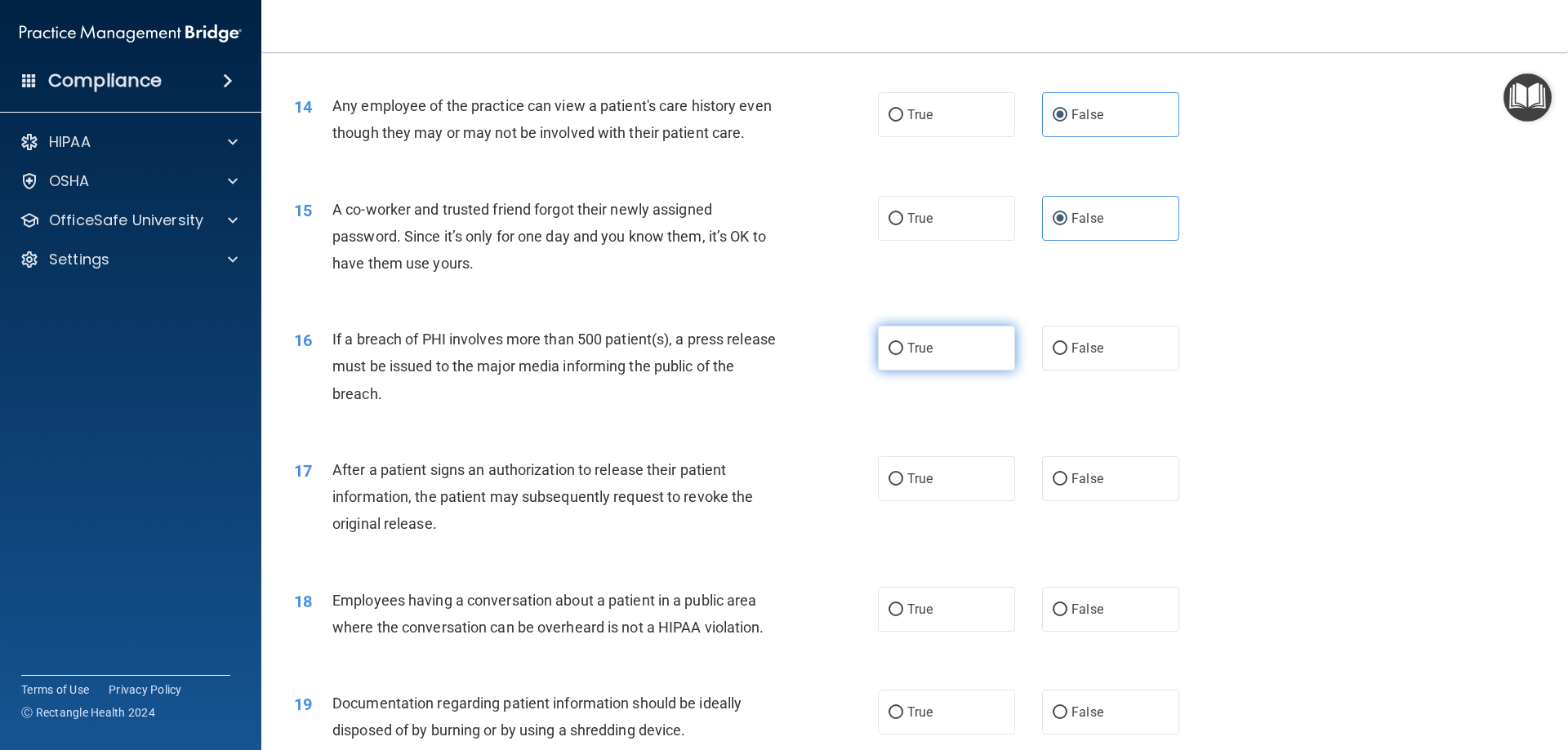
click at [907, 356] on span "True" at bounding box center [919, 348] width 26 height 15
click at [903, 355] on input "True" at bounding box center [895, 349] width 14 height 12
radio input "true"
click at [908, 486] on span "True" at bounding box center [919, 479] width 26 height 15
click at [903, 485] on input "True" at bounding box center [895, 479] width 14 height 12
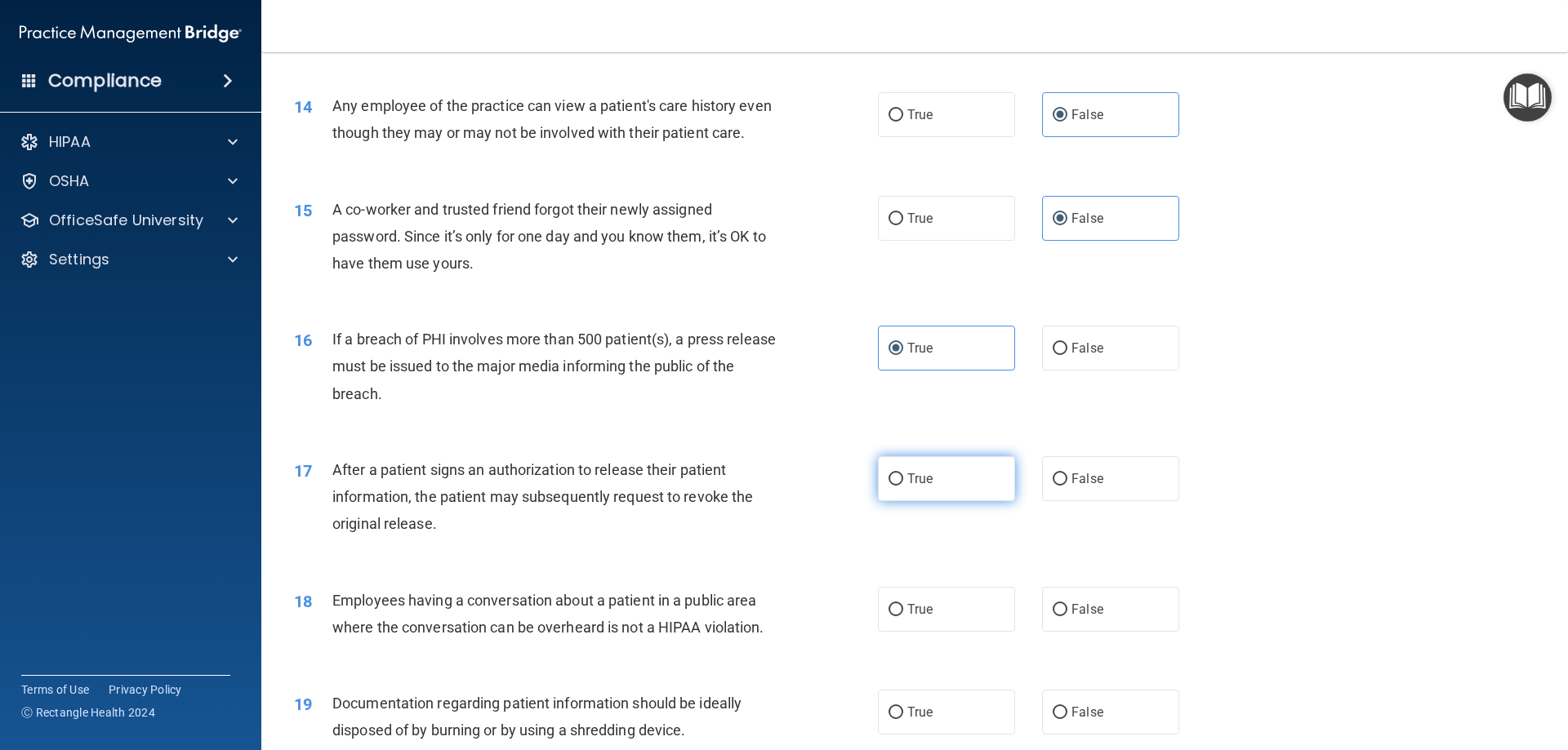
radio input "true"
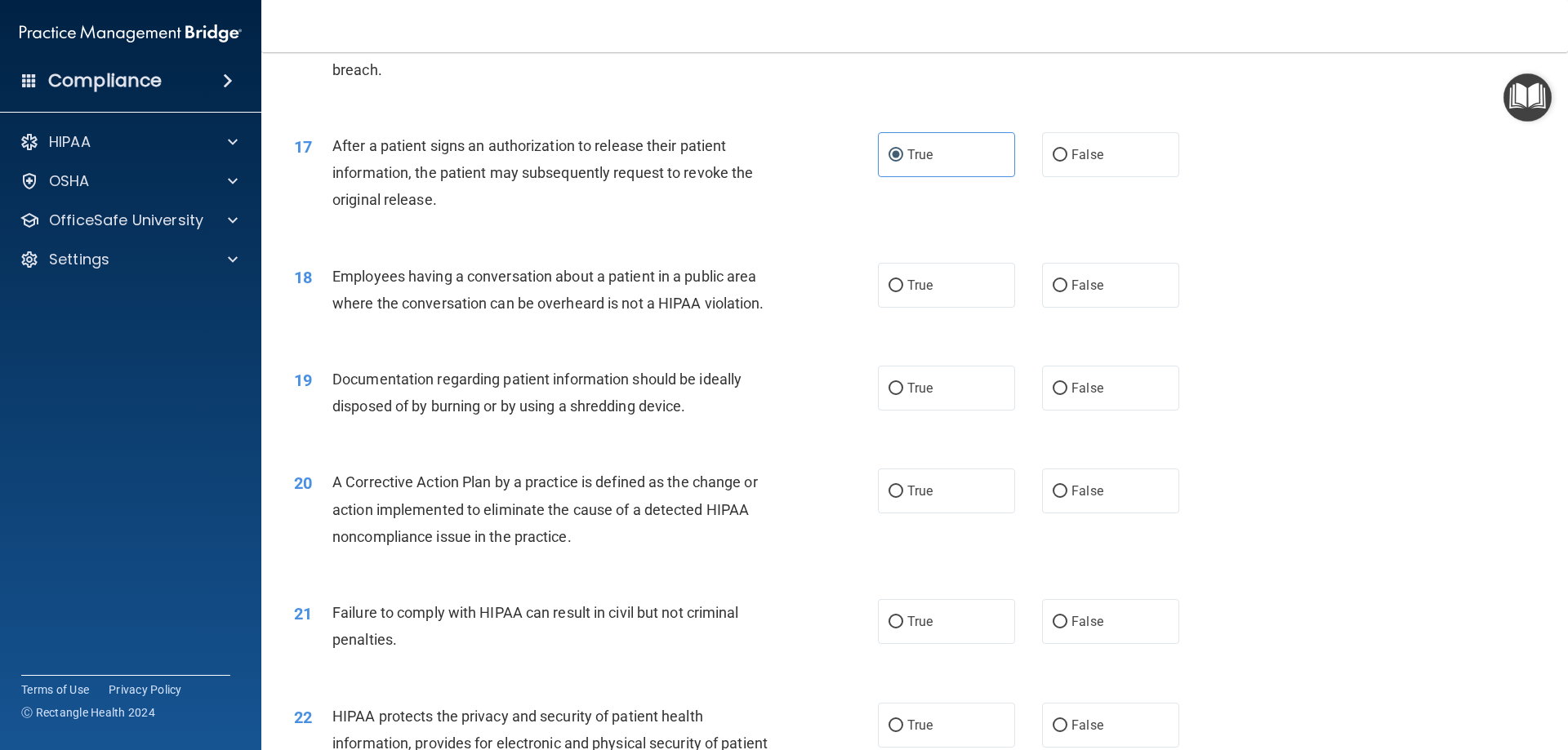
scroll to position [1877, 0]
click at [1082, 290] on span "False" at bounding box center [1087, 283] width 32 height 15
click at [1157, 305] on label "False" at bounding box center [1110, 283] width 138 height 45
click at [1067, 290] on input "False" at bounding box center [1060, 284] width 14 height 12
radio input "true"
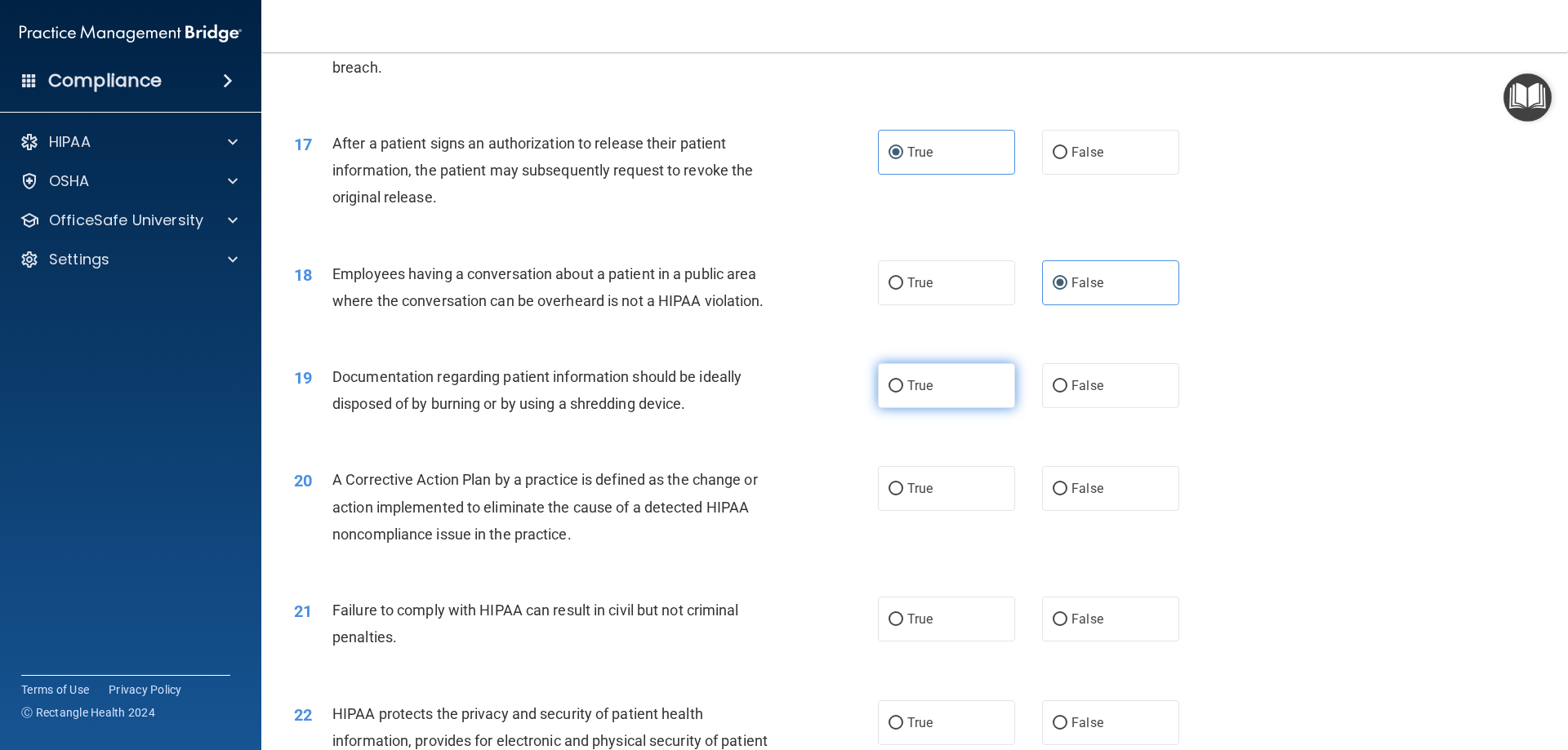
click at [885, 399] on label "True" at bounding box center [946, 385] width 138 height 45
click at [889, 393] on input "True" at bounding box center [895, 386] width 14 height 12
radio input "true"
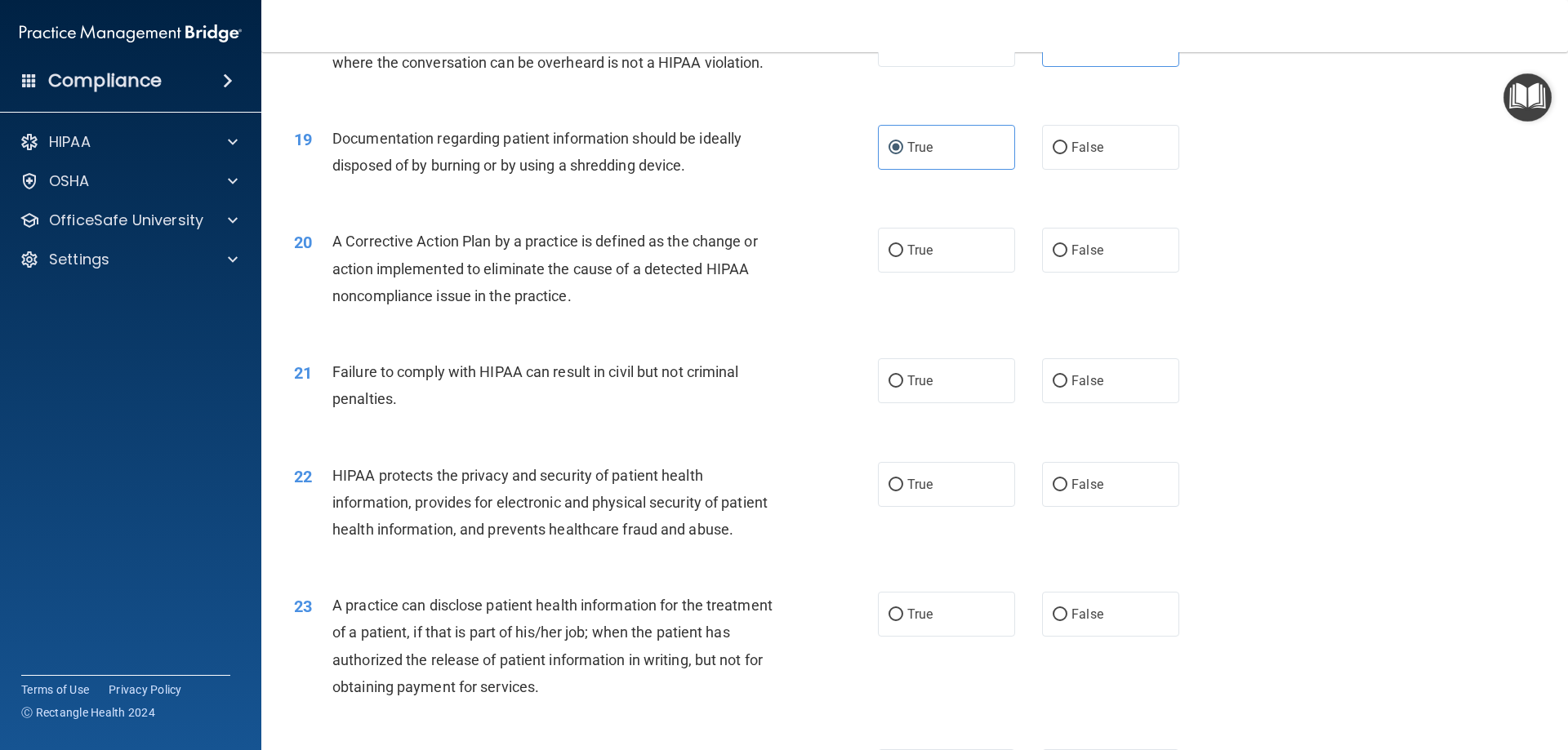
scroll to position [2122, 0]
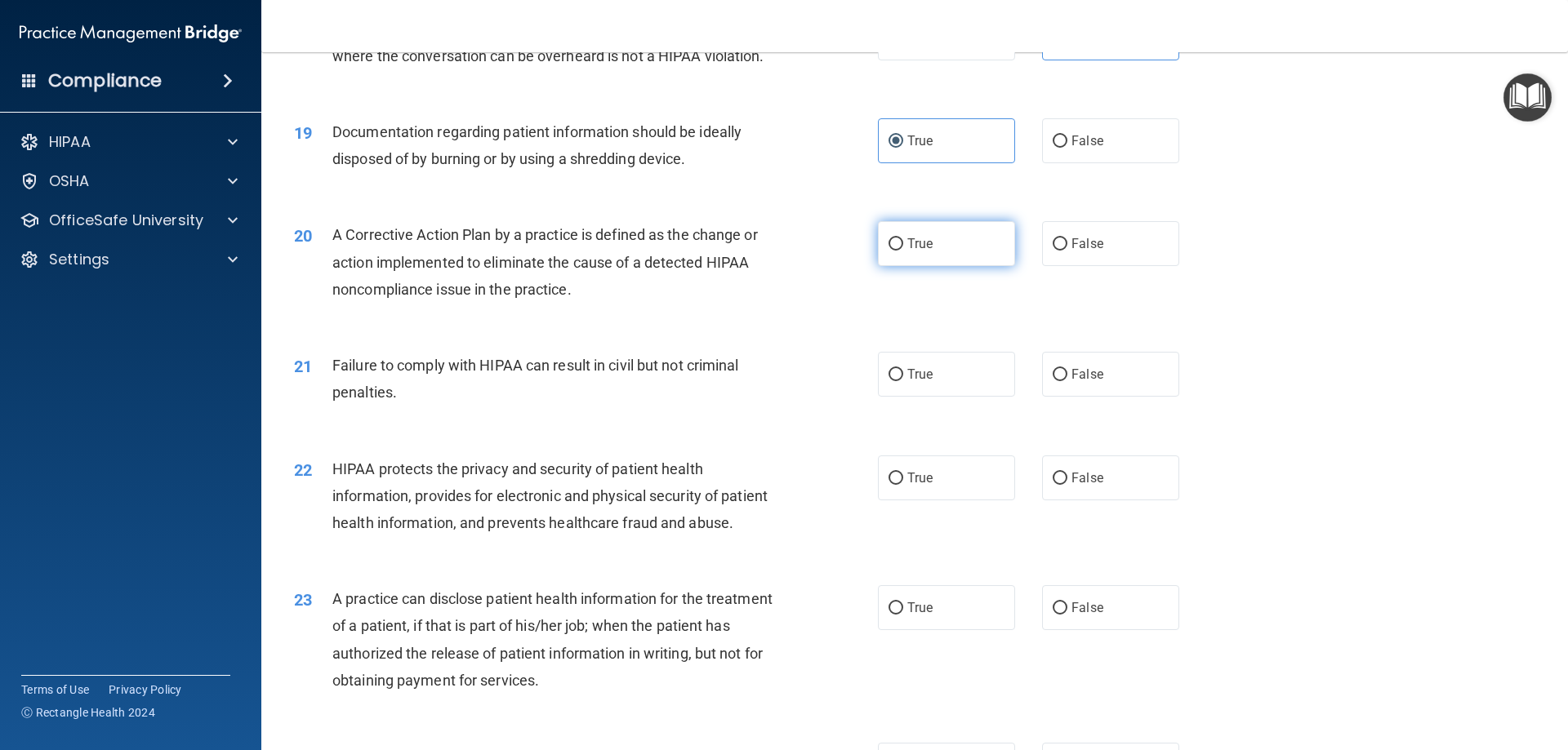
drag, startPoint x: 952, startPoint y: 268, endPoint x: 929, endPoint y: 276, distance: 24.4
click at [952, 266] on label "True" at bounding box center [946, 243] width 138 height 45
click at [903, 250] on input "True" at bounding box center [895, 244] width 14 height 12
radio input "true"
click at [1103, 396] on label "False" at bounding box center [1110, 374] width 138 height 45
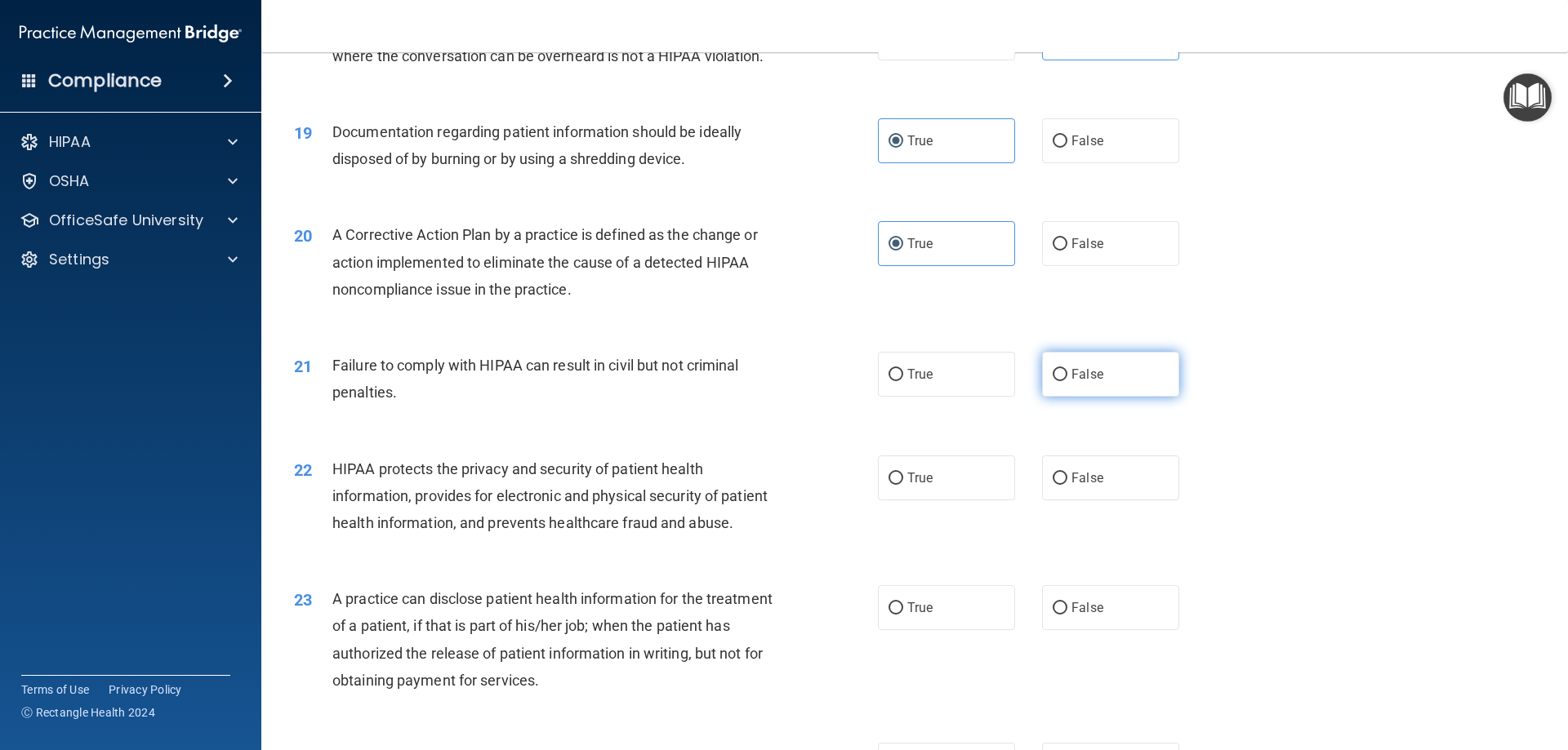
click at [1067, 381] on input "False" at bounding box center [1060, 375] width 14 height 12
radio input "true"
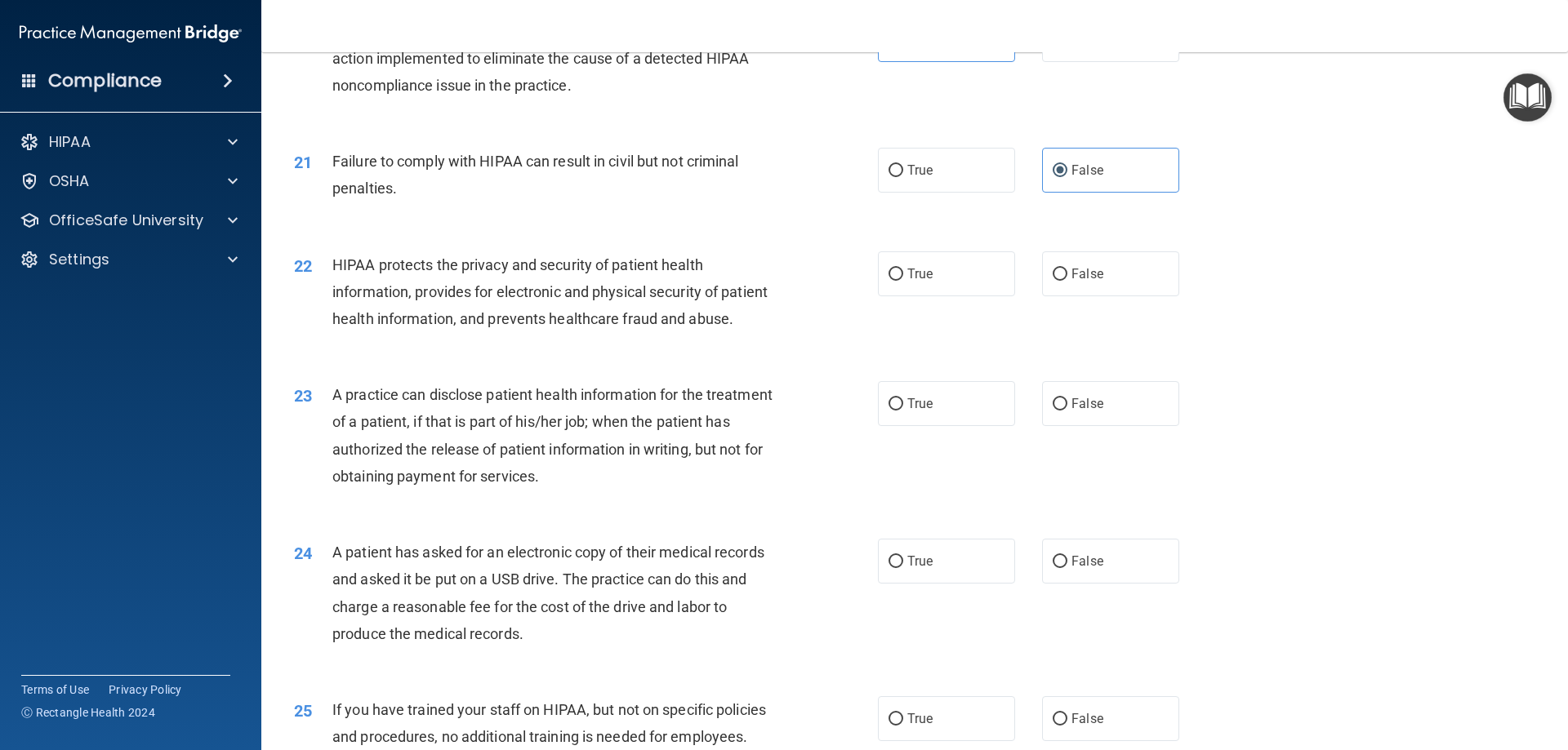
scroll to position [2367, 0]
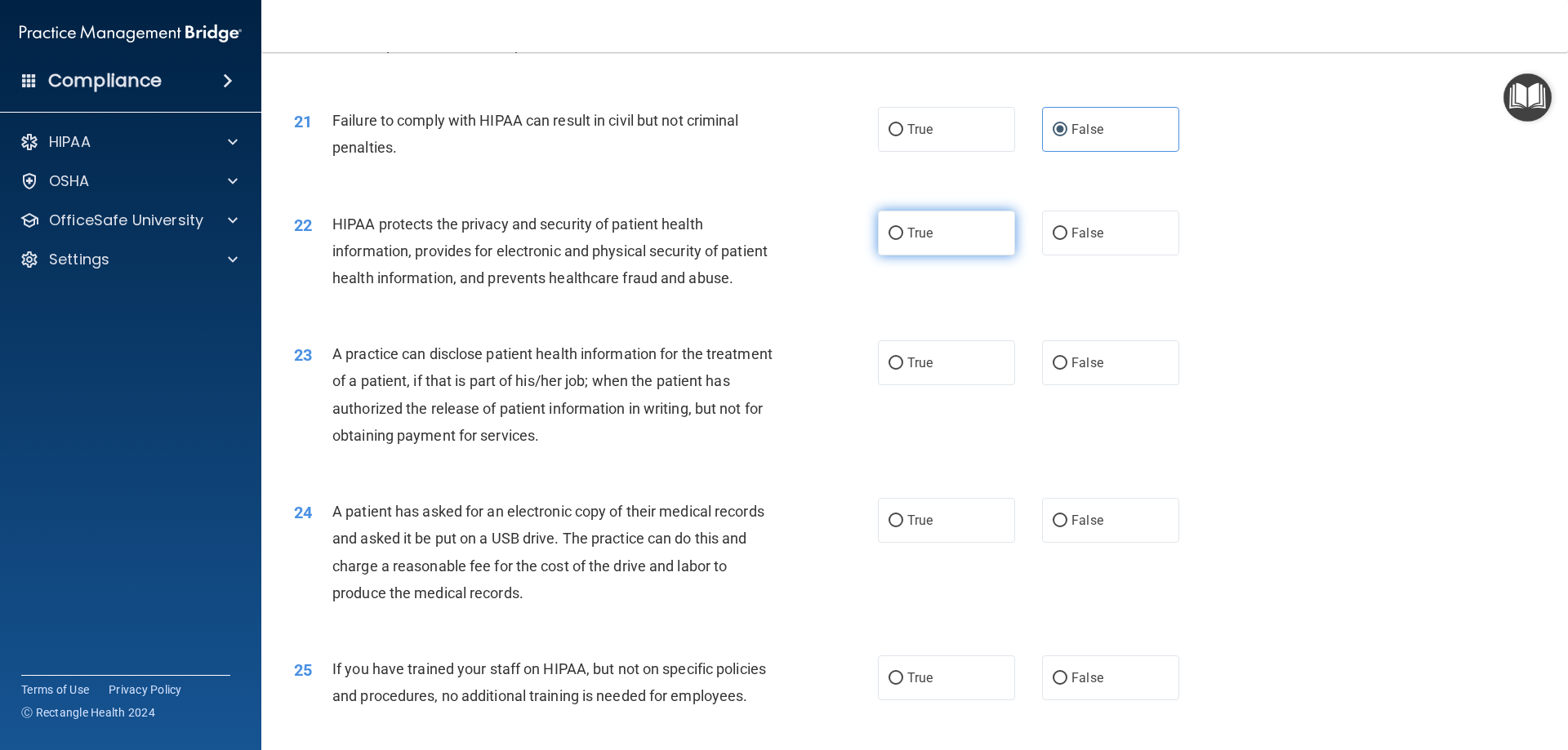
click at [936, 255] on label "True" at bounding box center [946, 232] width 138 height 45
click at [903, 240] on input "True" at bounding box center [895, 233] width 14 height 12
radio input "true"
click at [895, 385] on label "True" at bounding box center [946, 362] width 138 height 45
click at [895, 370] on input "True" at bounding box center [895, 363] width 14 height 12
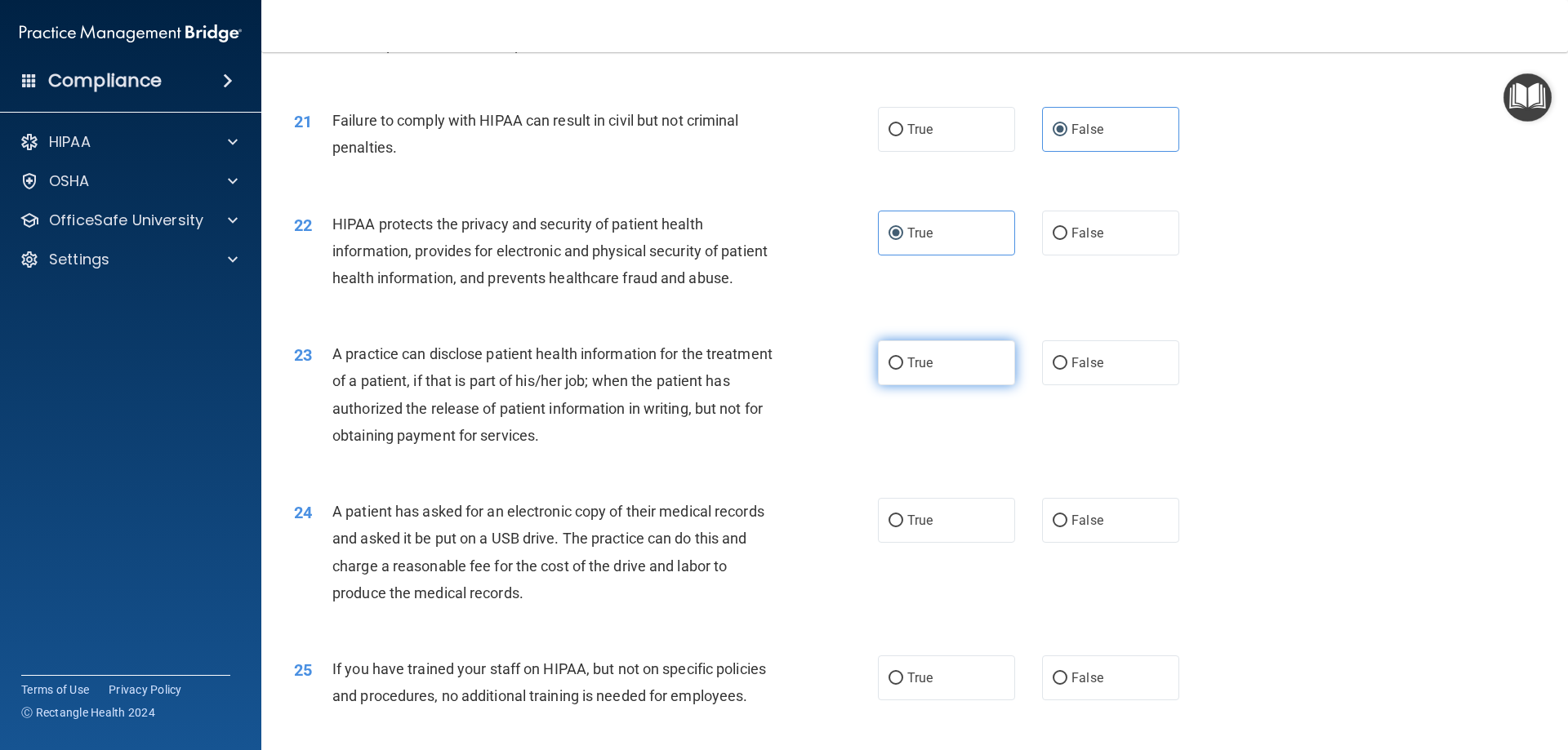
radio input "true"
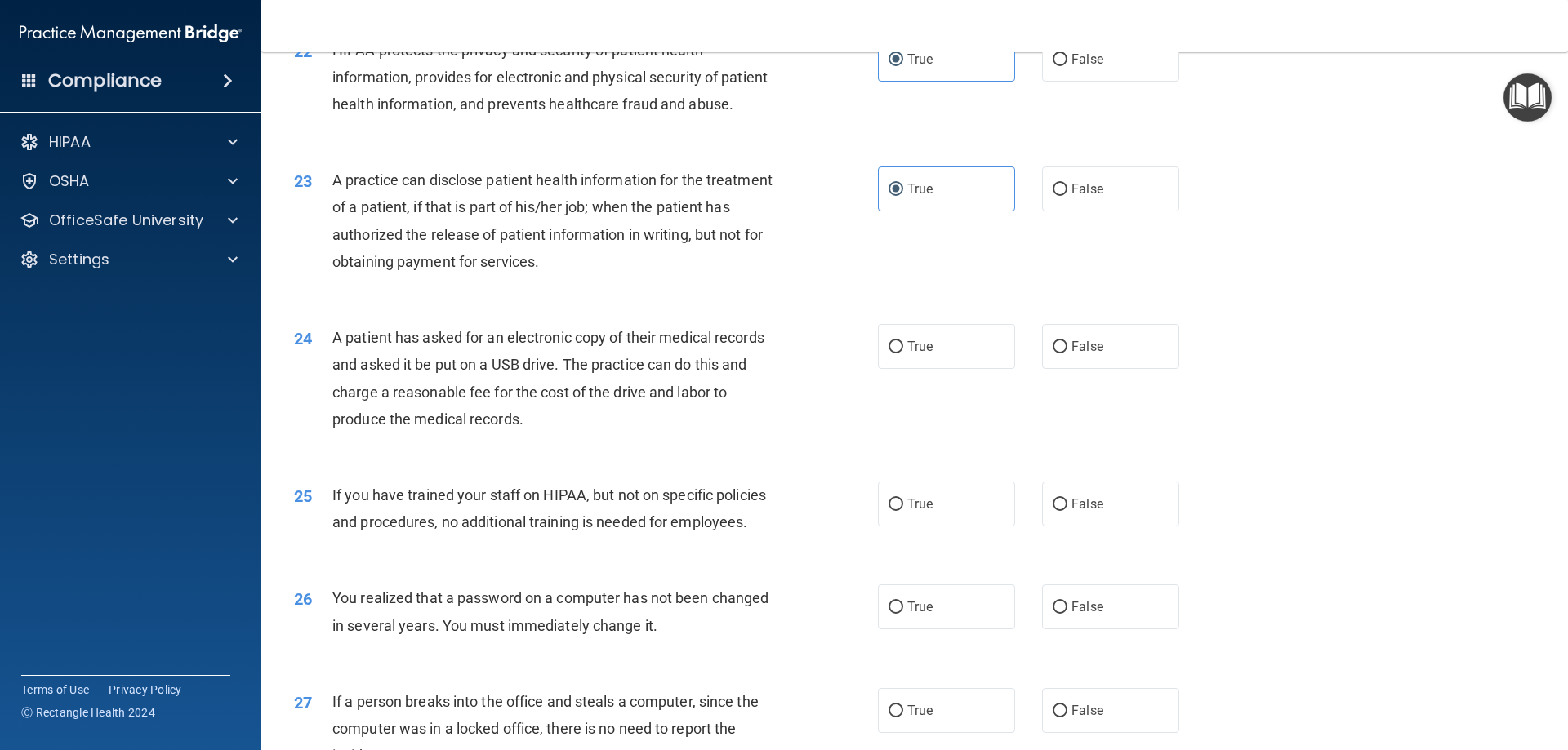
scroll to position [2612, 0]
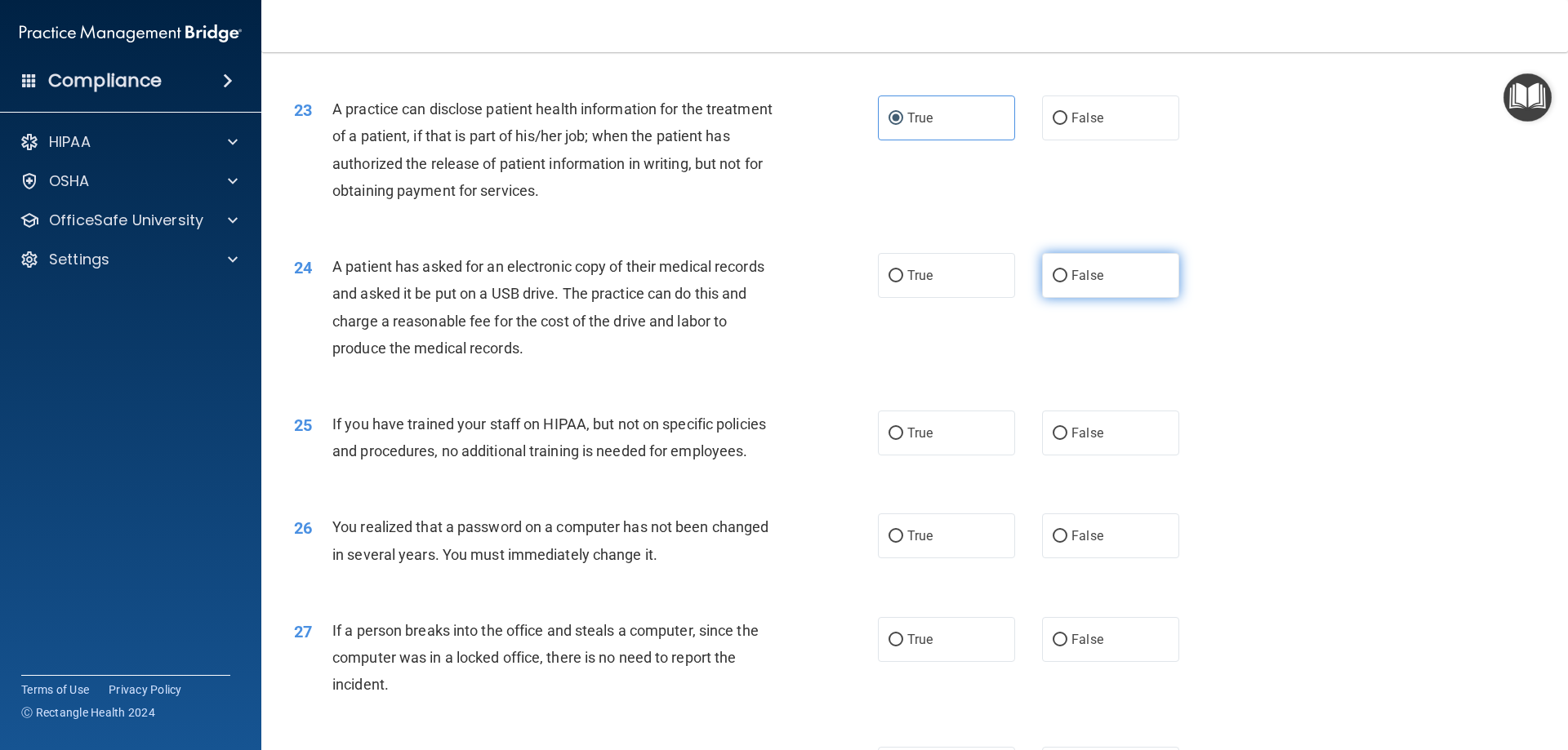
click at [1042, 298] on label "False" at bounding box center [1110, 275] width 138 height 45
click at [1053, 283] on input "False" at bounding box center [1060, 276] width 14 height 12
radio input "true"
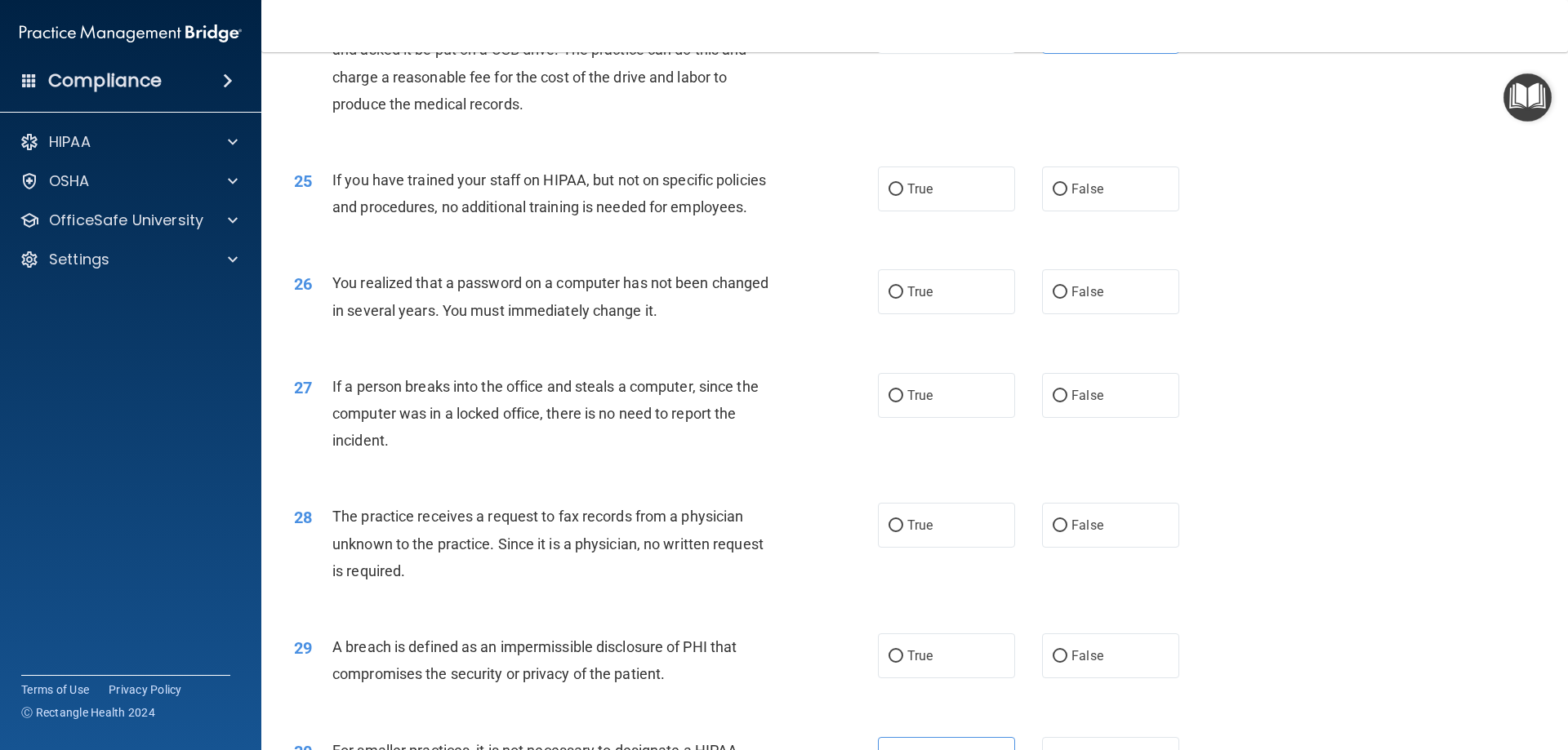
scroll to position [2857, 0]
click at [1098, 210] on label "False" at bounding box center [1110, 188] width 138 height 45
click at [1067, 195] on input "False" at bounding box center [1060, 189] width 14 height 12
radio input "true"
click at [895, 298] on input "True" at bounding box center [895, 291] width 14 height 12
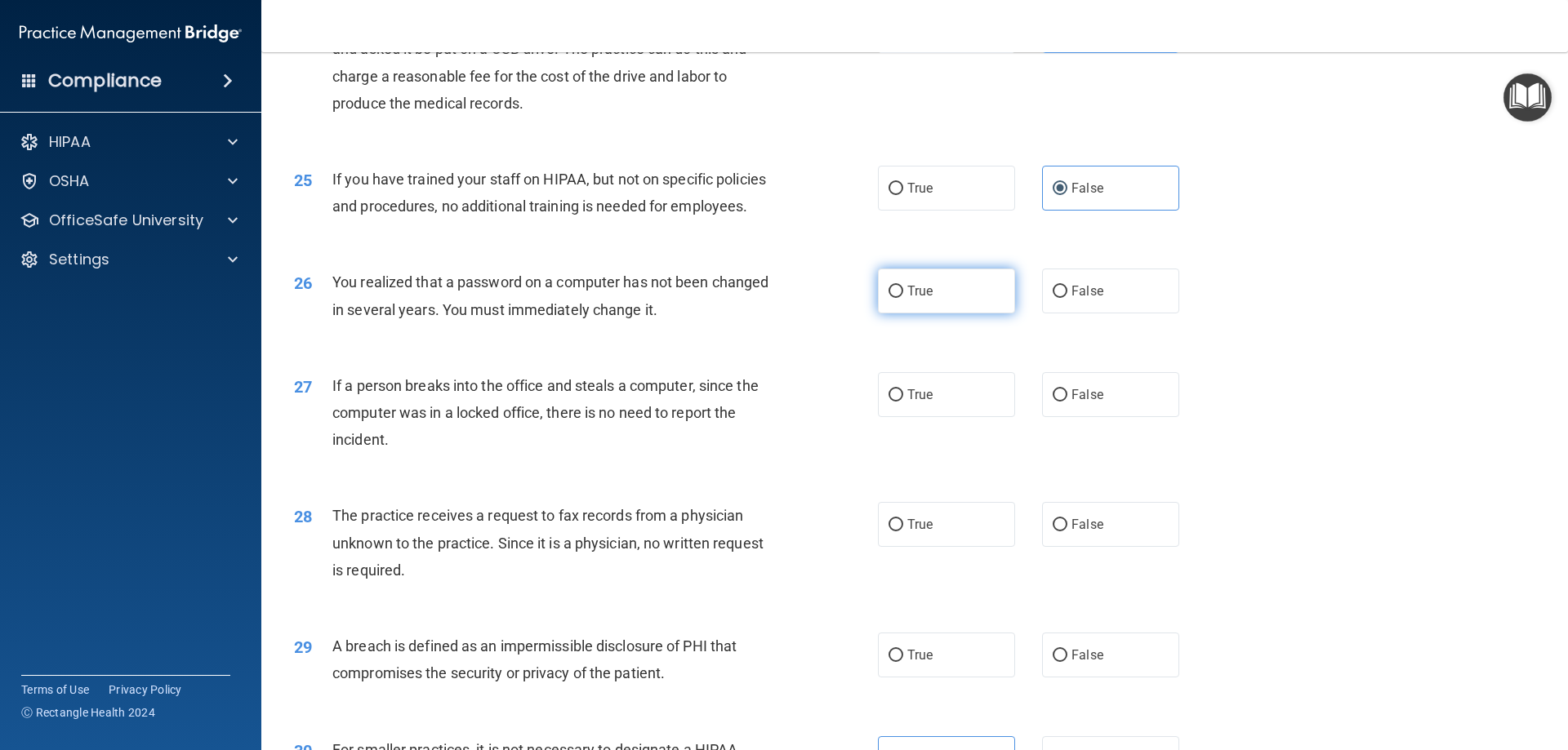
radio input "true"
click at [1057, 402] on input "False" at bounding box center [1060, 395] width 14 height 12
radio input "true"
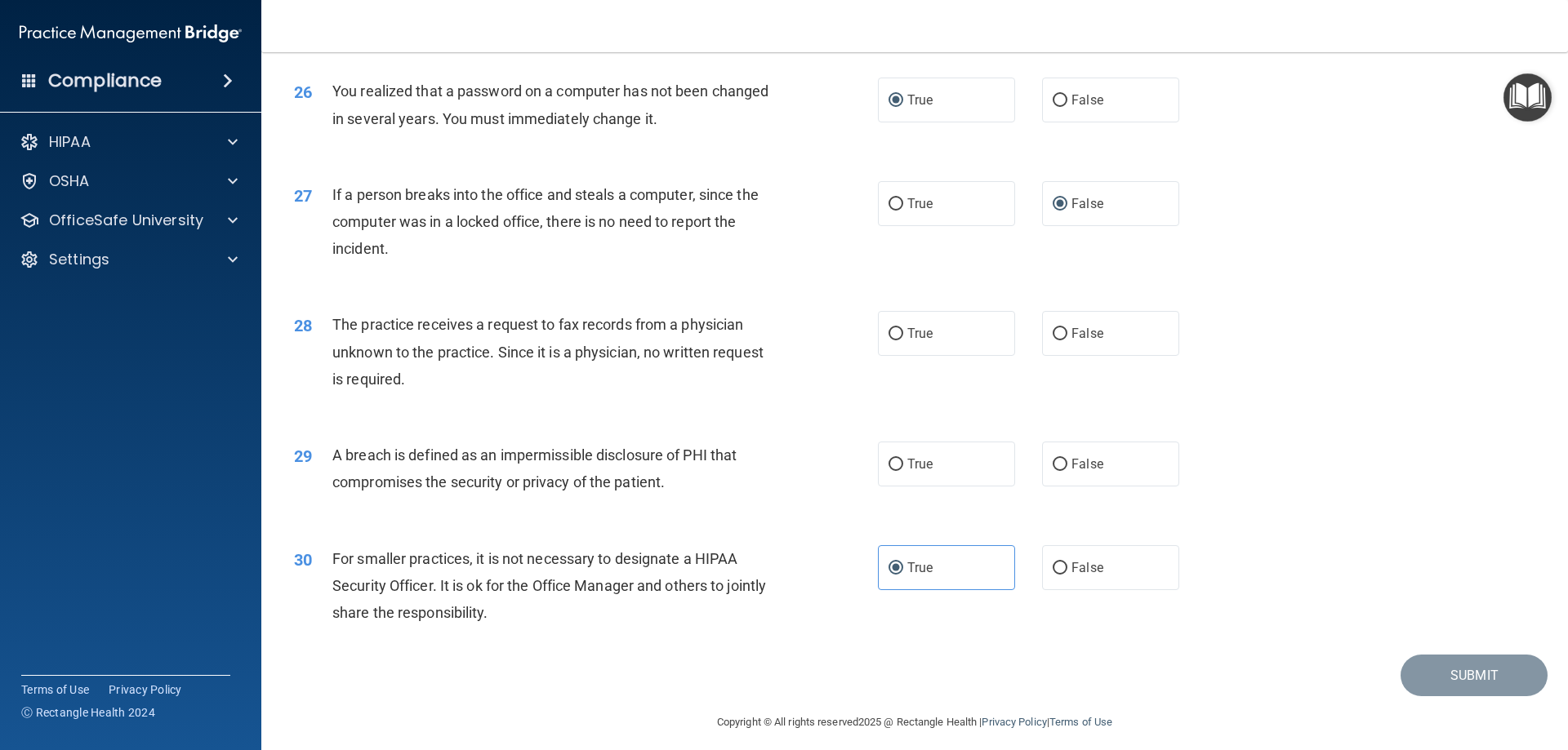
scroll to position [3101, 0]
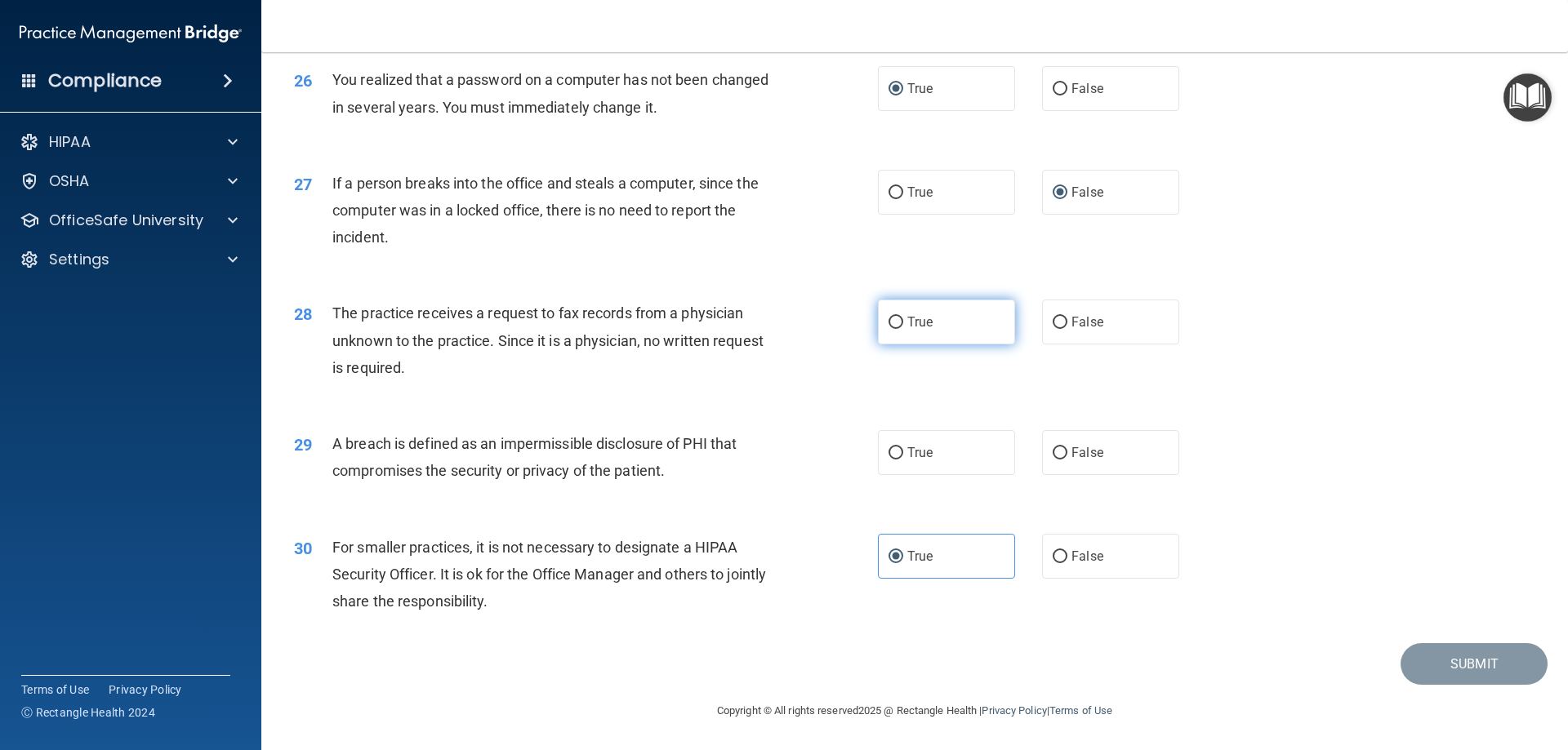
click at [941, 328] on label "True" at bounding box center [946, 321] width 138 height 45
click at [903, 328] on input "True" at bounding box center [895, 322] width 14 height 12
radio input "true"
click at [901, 475] on label "True" at bounding box center [946, 452] width 138 height 45
click at [901, 460] on input "True" at bounding box center [895, 453] width 14 height 12
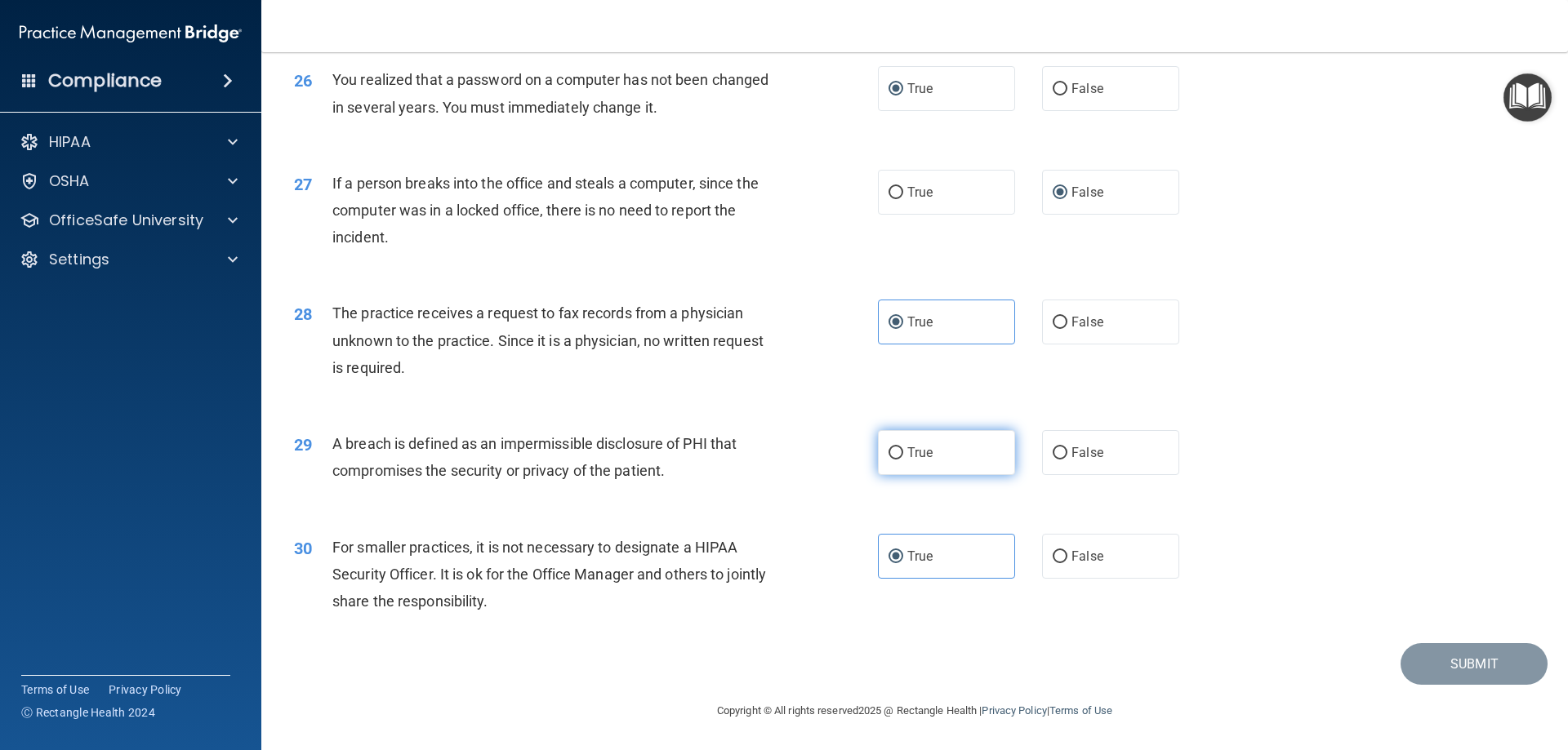
radio input "true"
click at [1474, 669] on button "Submit" at bounding box center [1473, 664] width 147 height 42
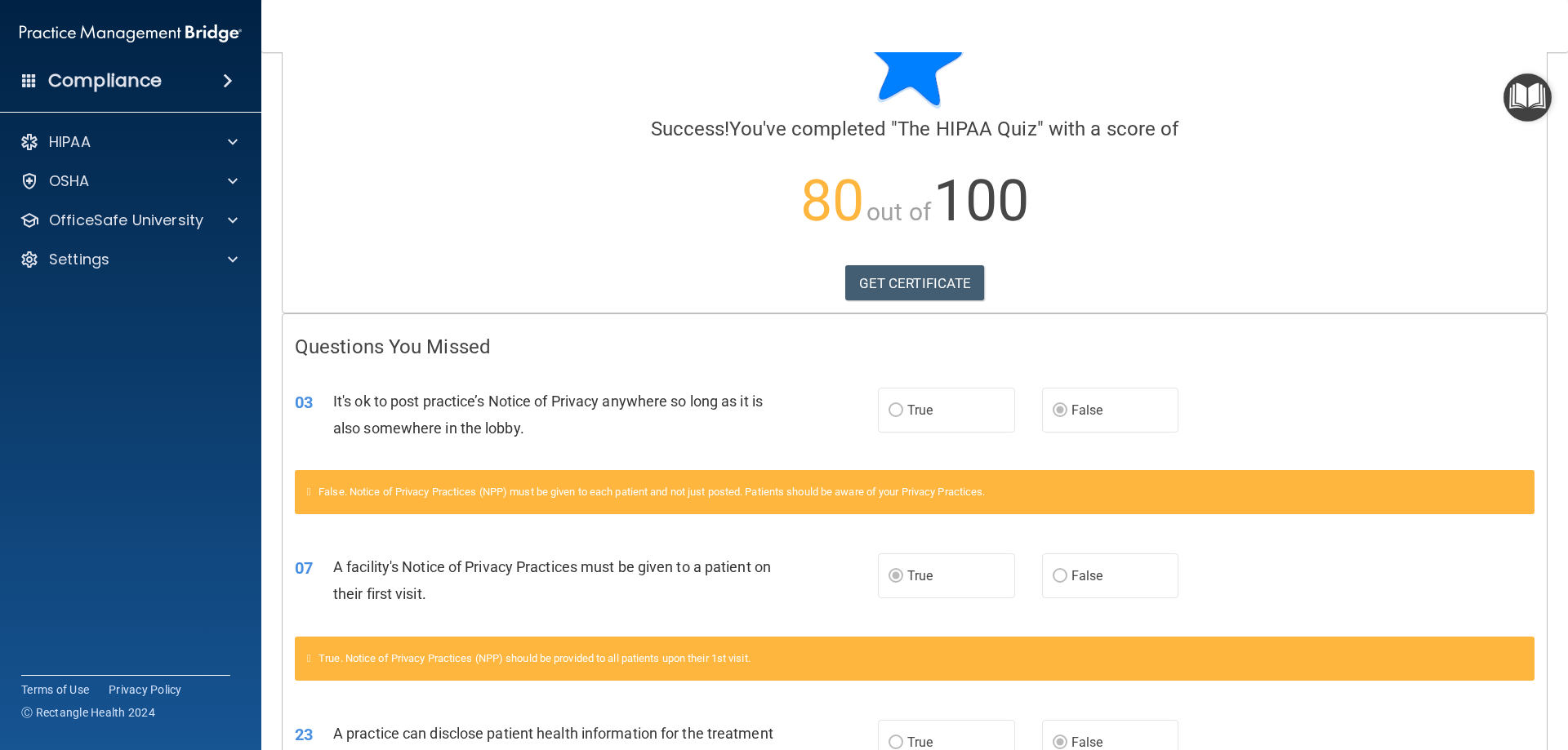
scroll to position [27, 0]
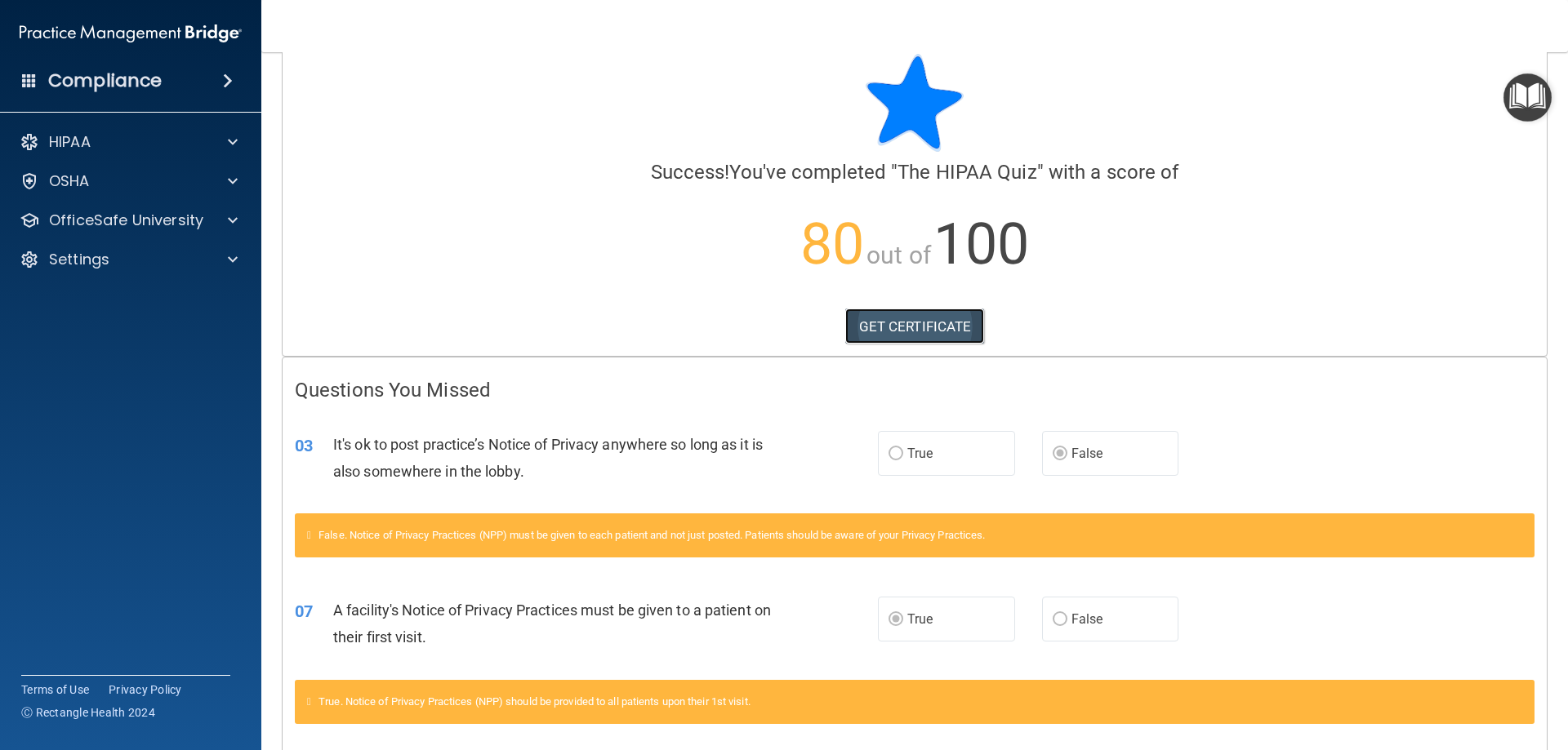
click at [924, 338] on link "GET CERTIFICATE" at bounding box center [914, 326] width 139 height 36
click at [221, 227] on div at bounding box center [230, 220] width 41 height 20
click at [180, 251] on link "HIPAA Training" at bounding box center [112, 260] width 257 height 32
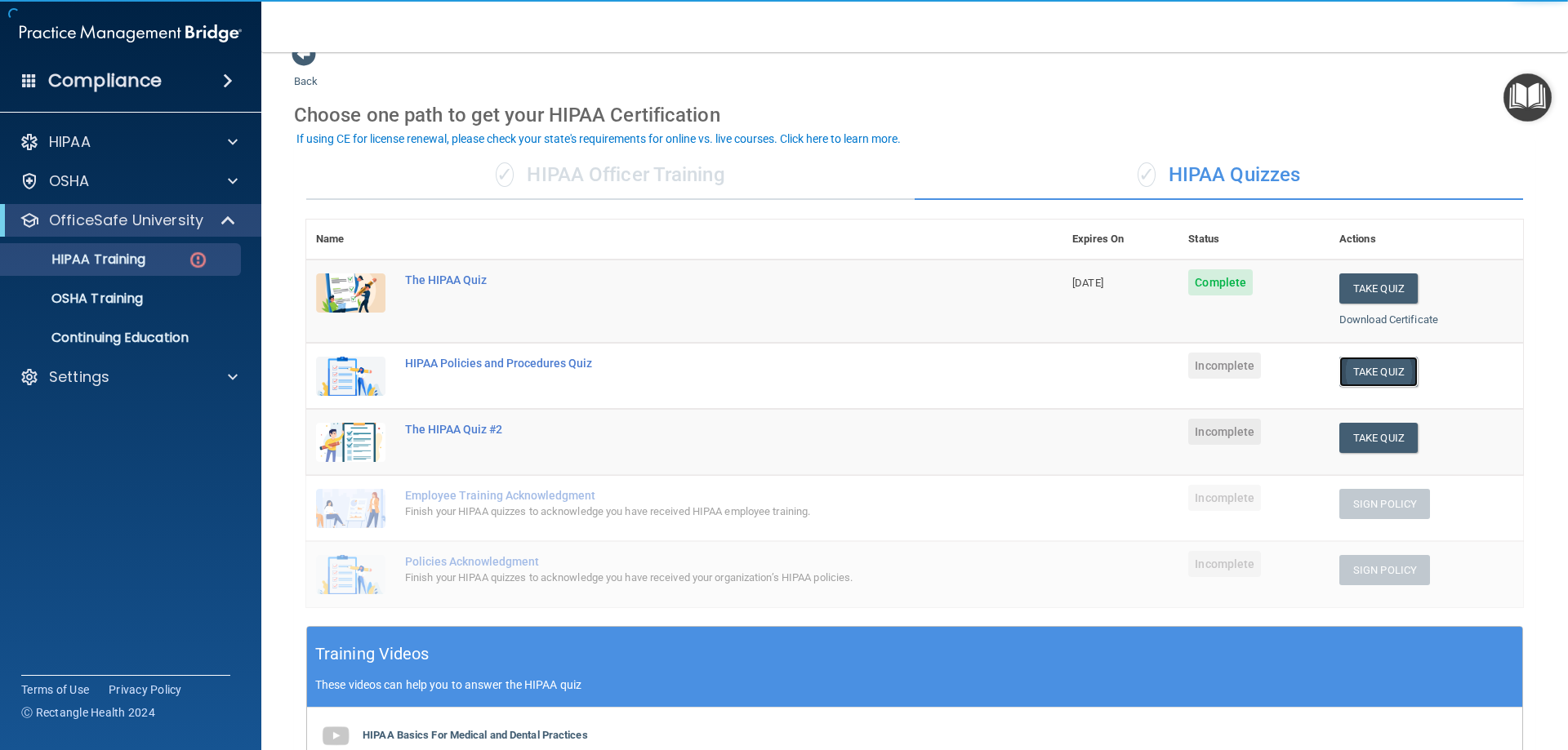
click at [1375, 371] on button "Take Quiz" at bounding box center [1378, 372] width 79 height 30
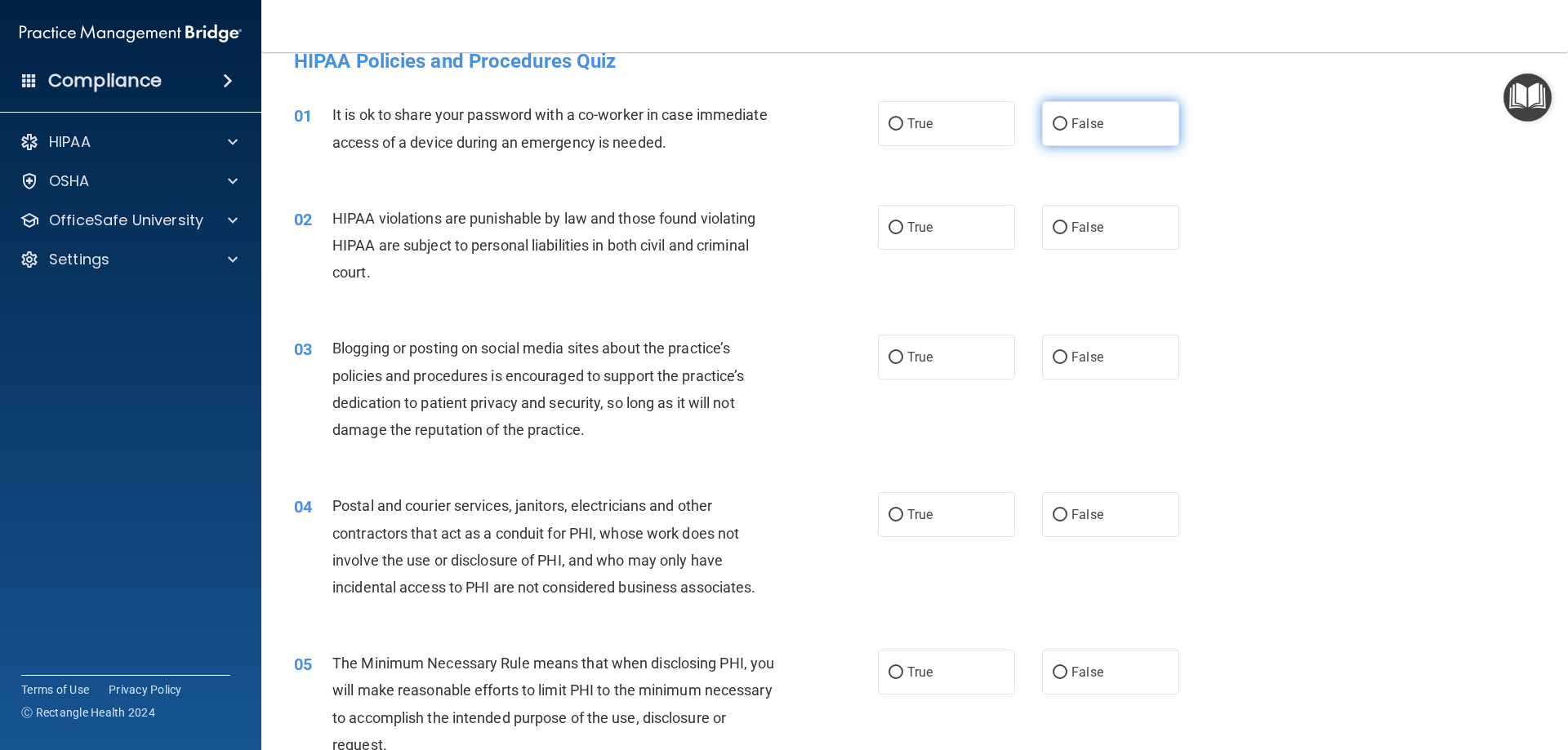
click at [1151, 127] on label "False" at bounding box center [1110, 123] width 138 height 45
click at [1067, 127] on input "False" at bounding box center [1060, 124] width 14 height 12
radio input "true"
click at [870, 227] on div "02 HIPAA violations are punishable by law and those found violating HIPAA are s…" at bounding box center [585, 249] width 633 height 90
click at [930, 228] on label "True" at bounding box center [946, 227] width 138 height 45
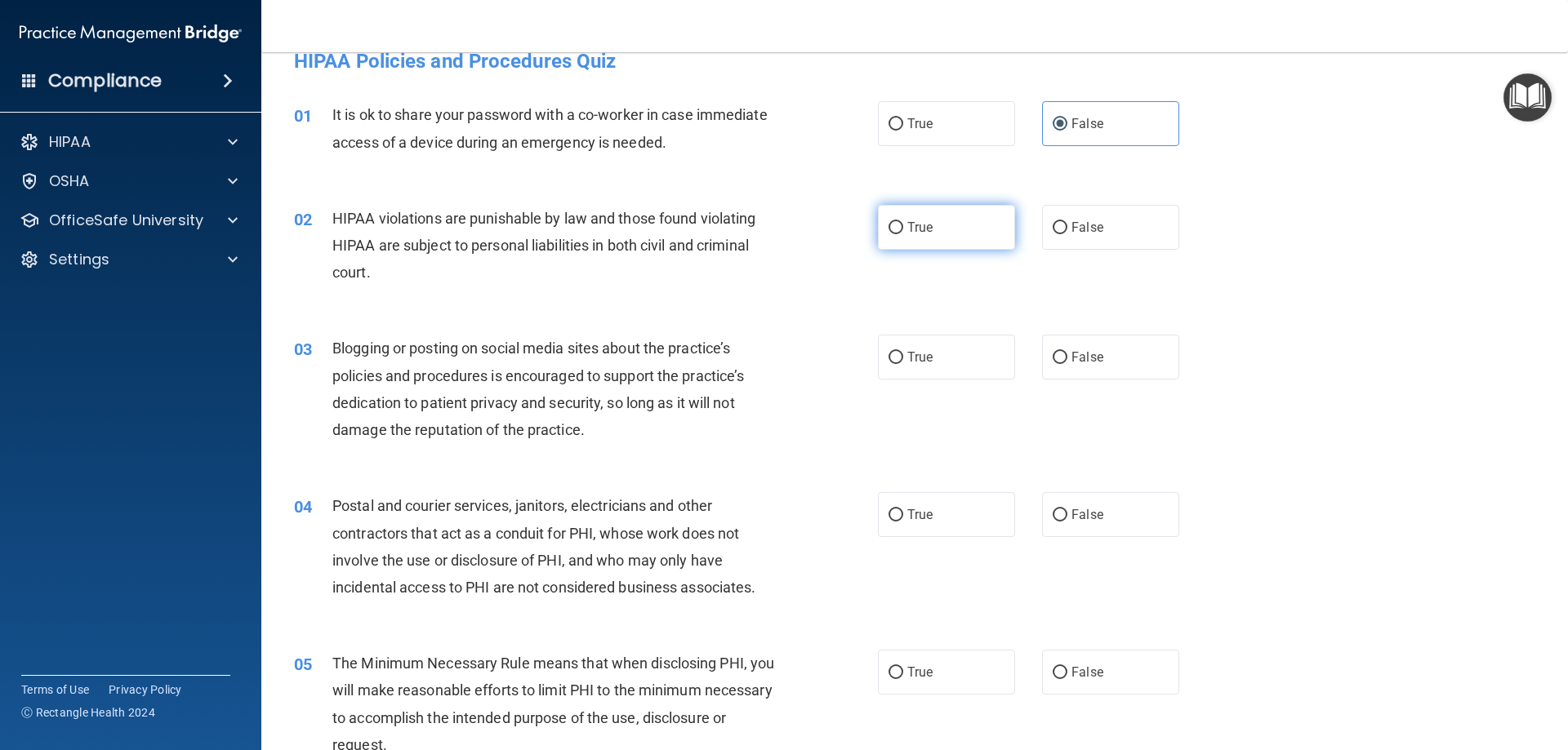
click at [903, 228] on input "True" at bounding box center [895, 228] width 14 height 12
radio input "true"
click at [903, 366] on label "True" at bounding box center [946, 357] width 138 height 45
click at [961, 373] on label "True" at bounding box center [946, 357] width 138 height 45
click at [903, 364] on input "True" at bounding box center [895, 357] width 14 height 12
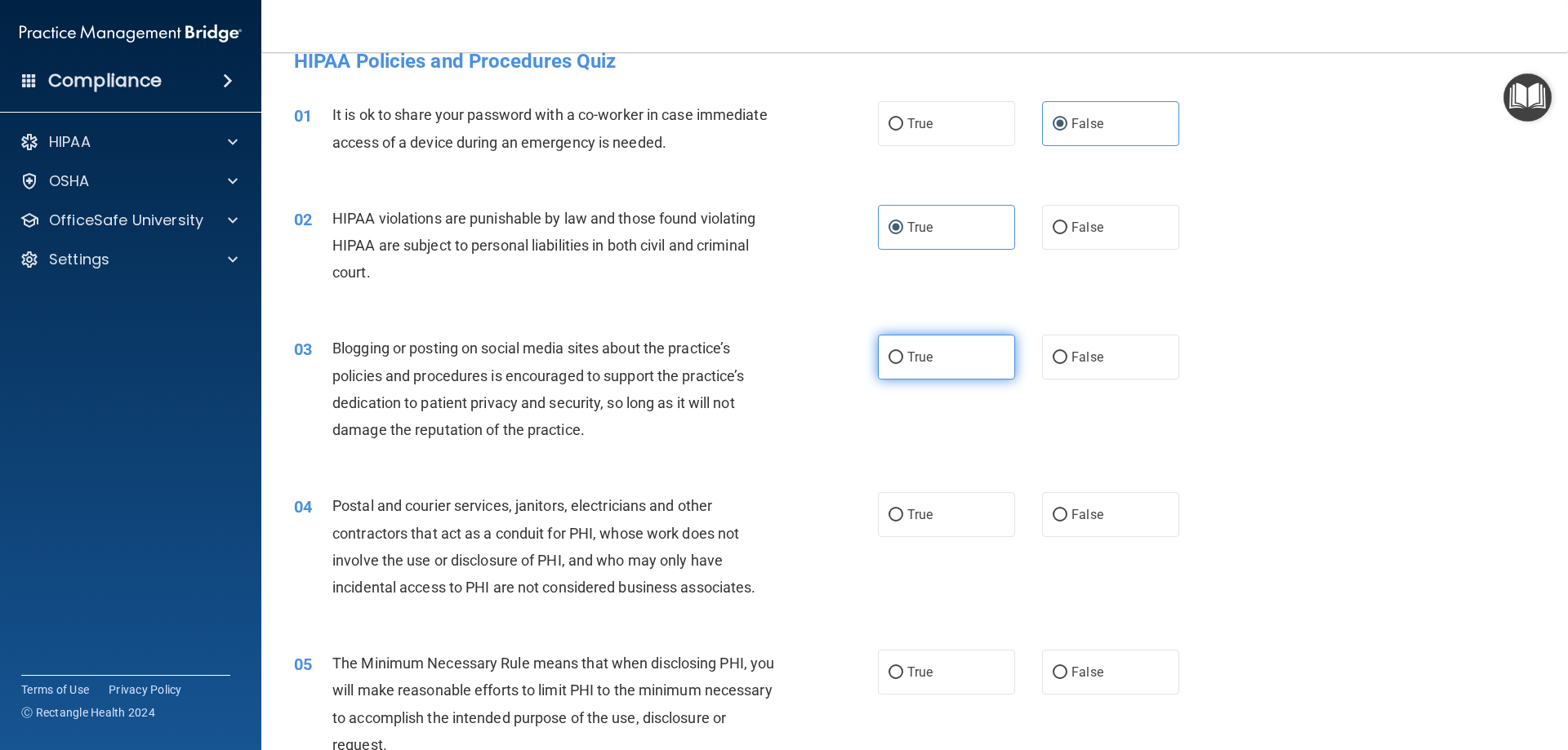
radio input "true"
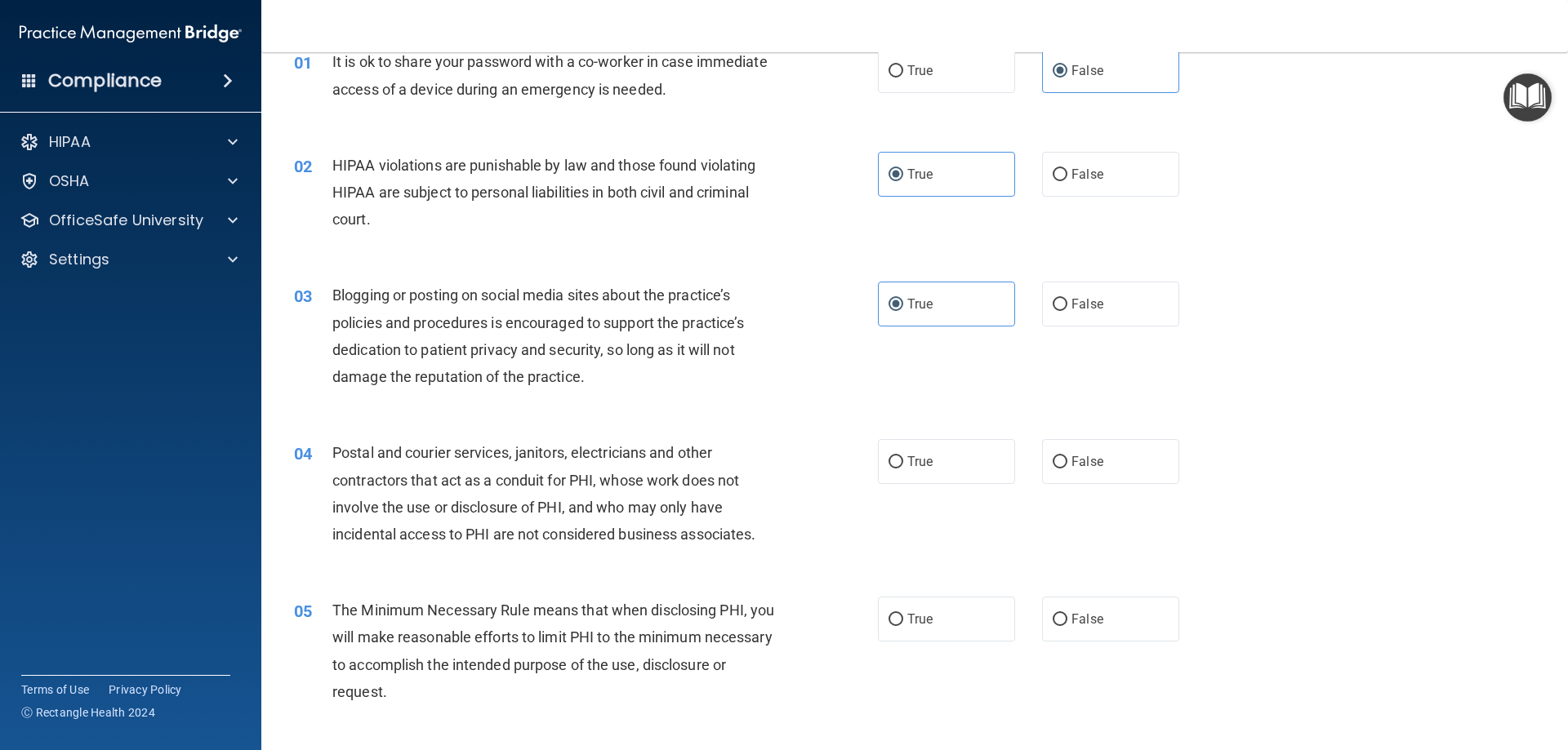
scroll to position [191, 0]
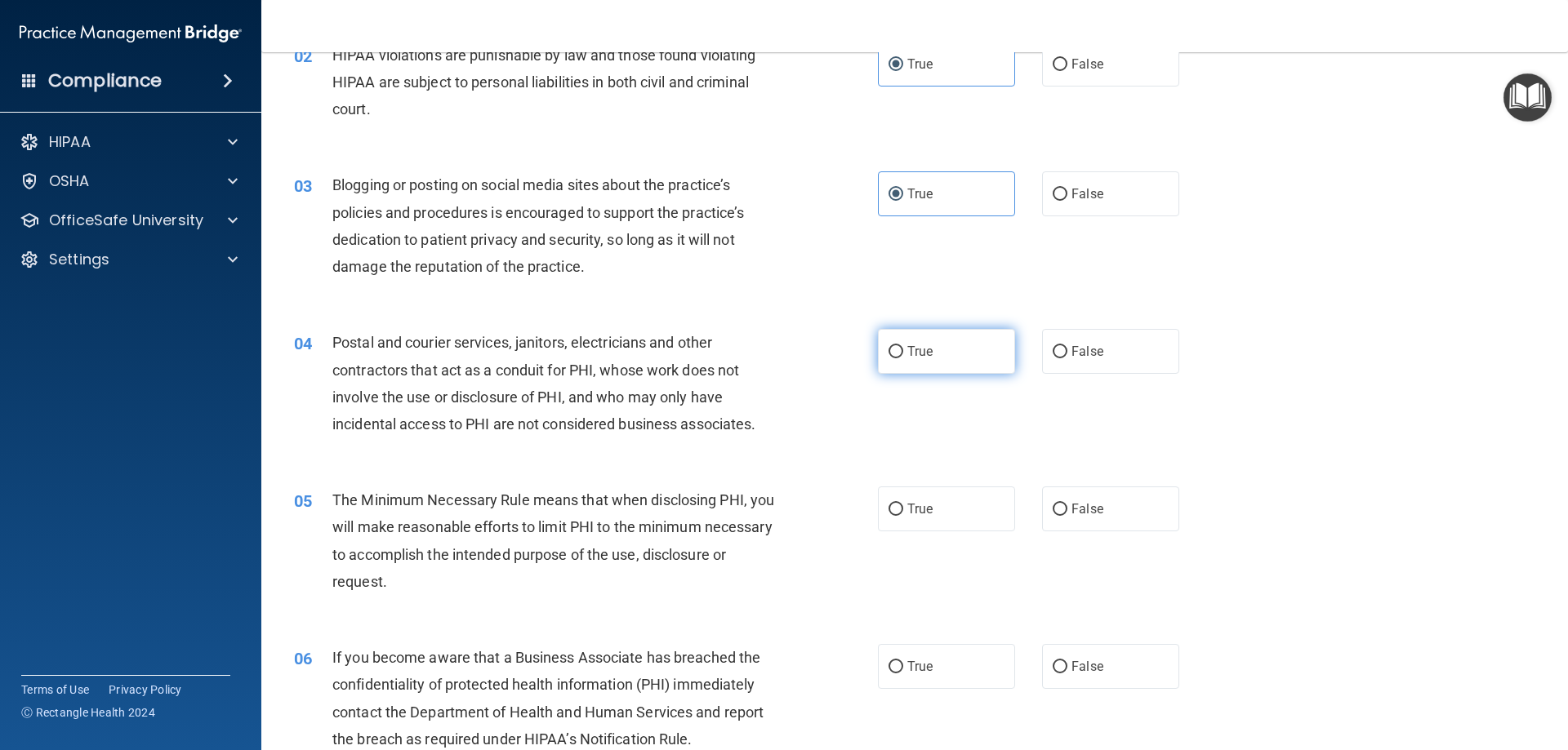
click at [913, 344] on span "True" at bounding box center [919, 351] width 26 height 15
click at [903, 346] on input "True" at bounding box center [895, 352] width 14 height 12
radio input "true"
click at [1106, 350] on label "False" at bounding box center [1110, 351] width 138 height 45
click at [1067, 350] on input "False" at bounding box center [1060, 352] width 14 height 12
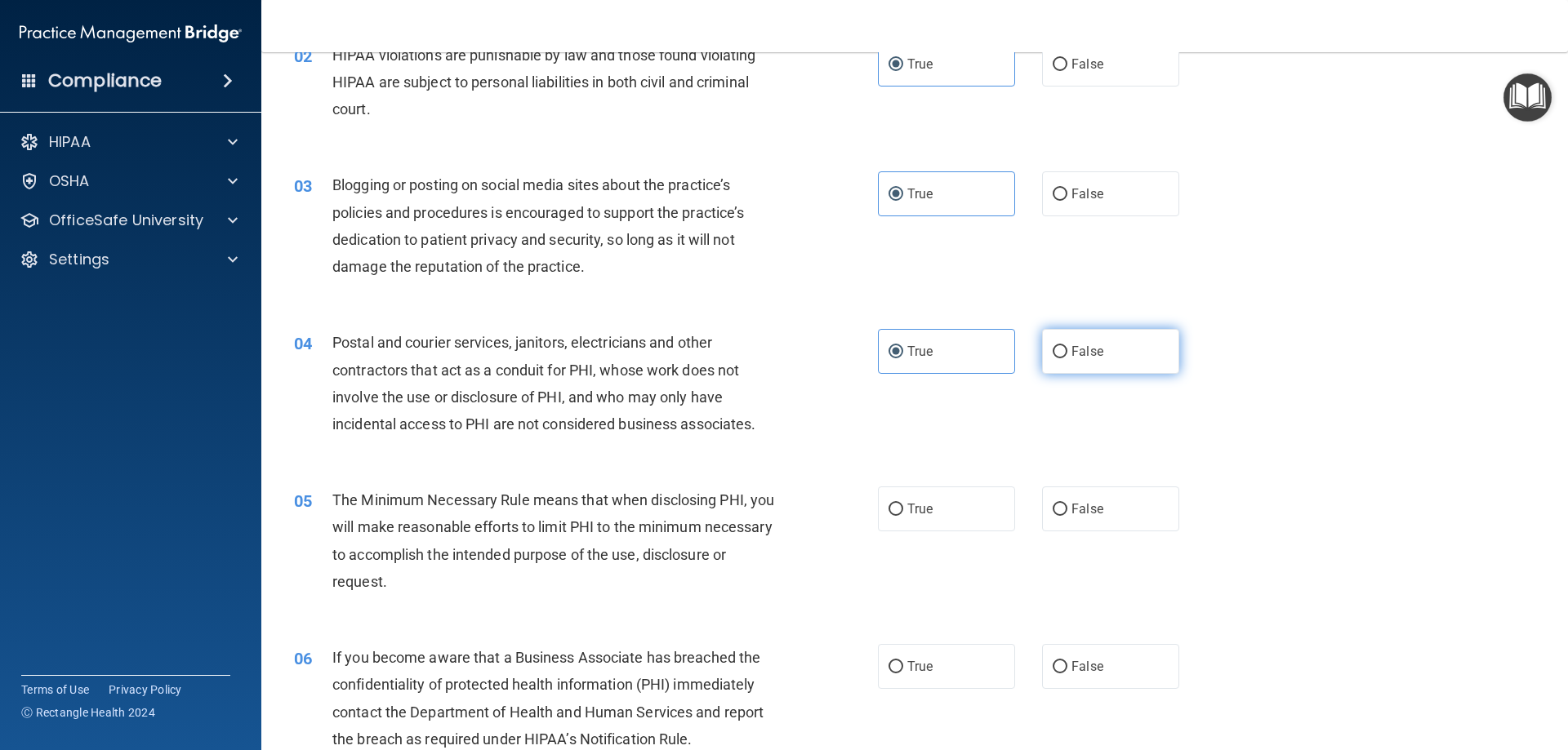
radio input "true"
click at [889, 346] on input "True" at bounding box center [895, 352] width 14 height 12
radio input "true"
radio input "false"
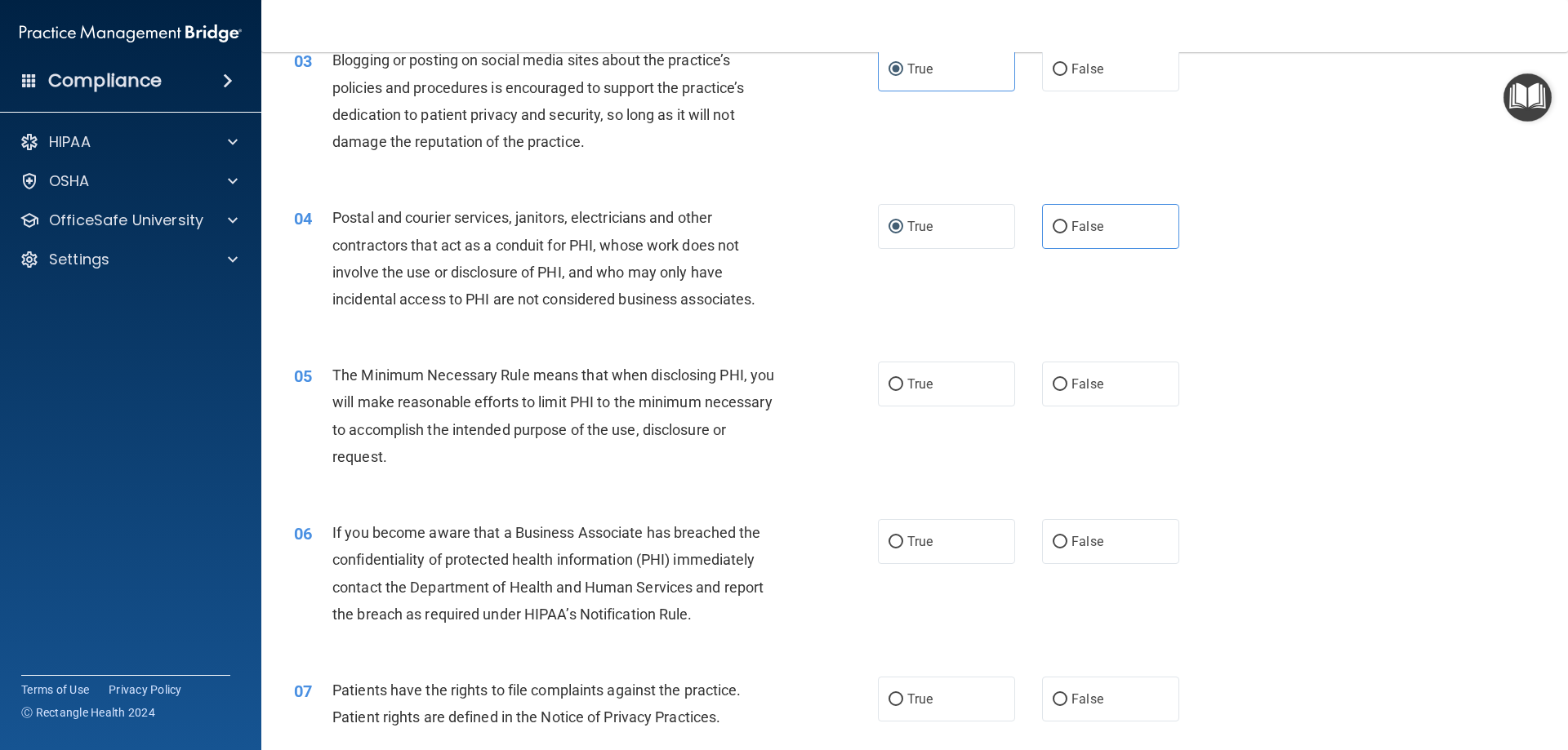
scroll to position [355, 0]
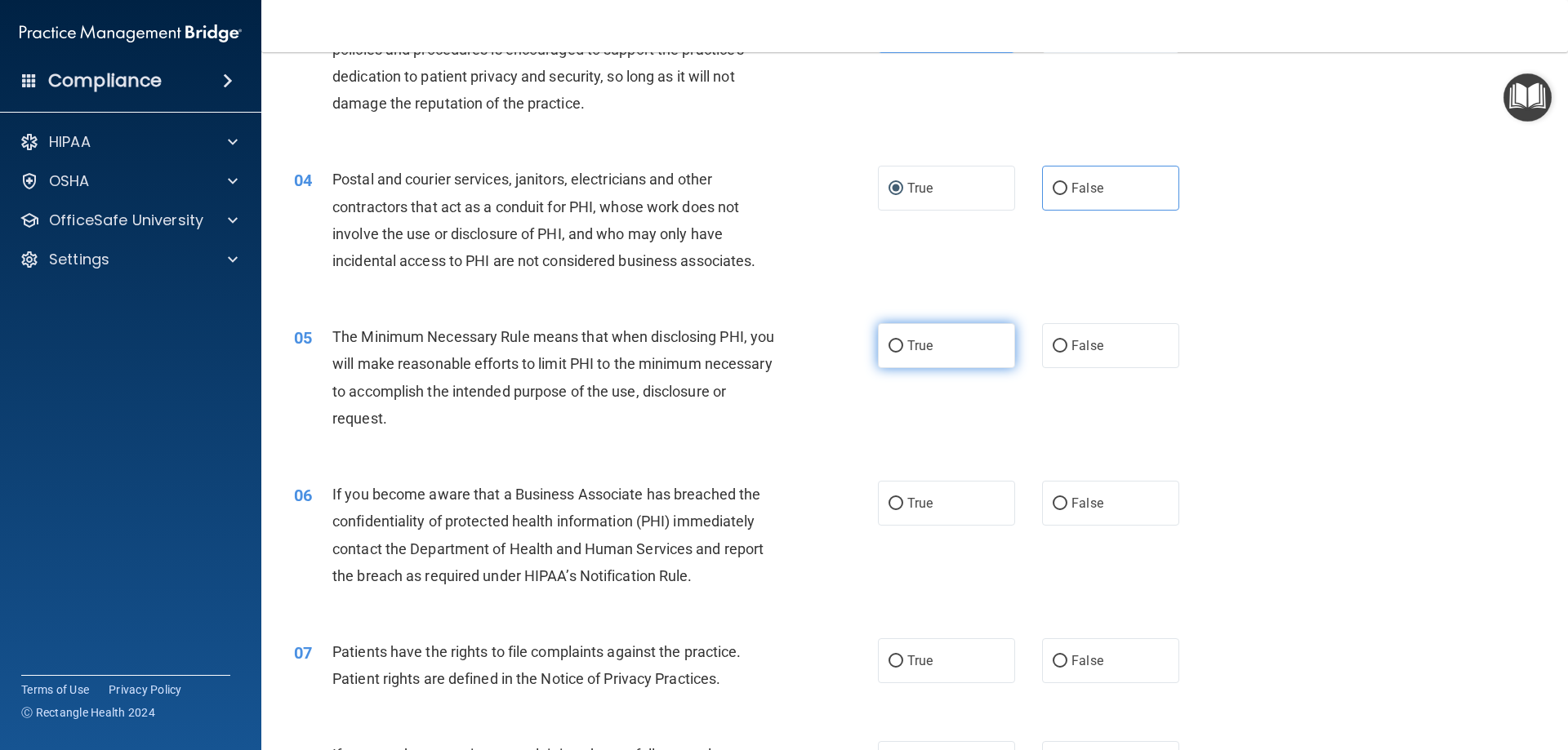
click at [895, 343] on input "True" at bounding box center [895, 346] width 14 height 12
radio input "true"
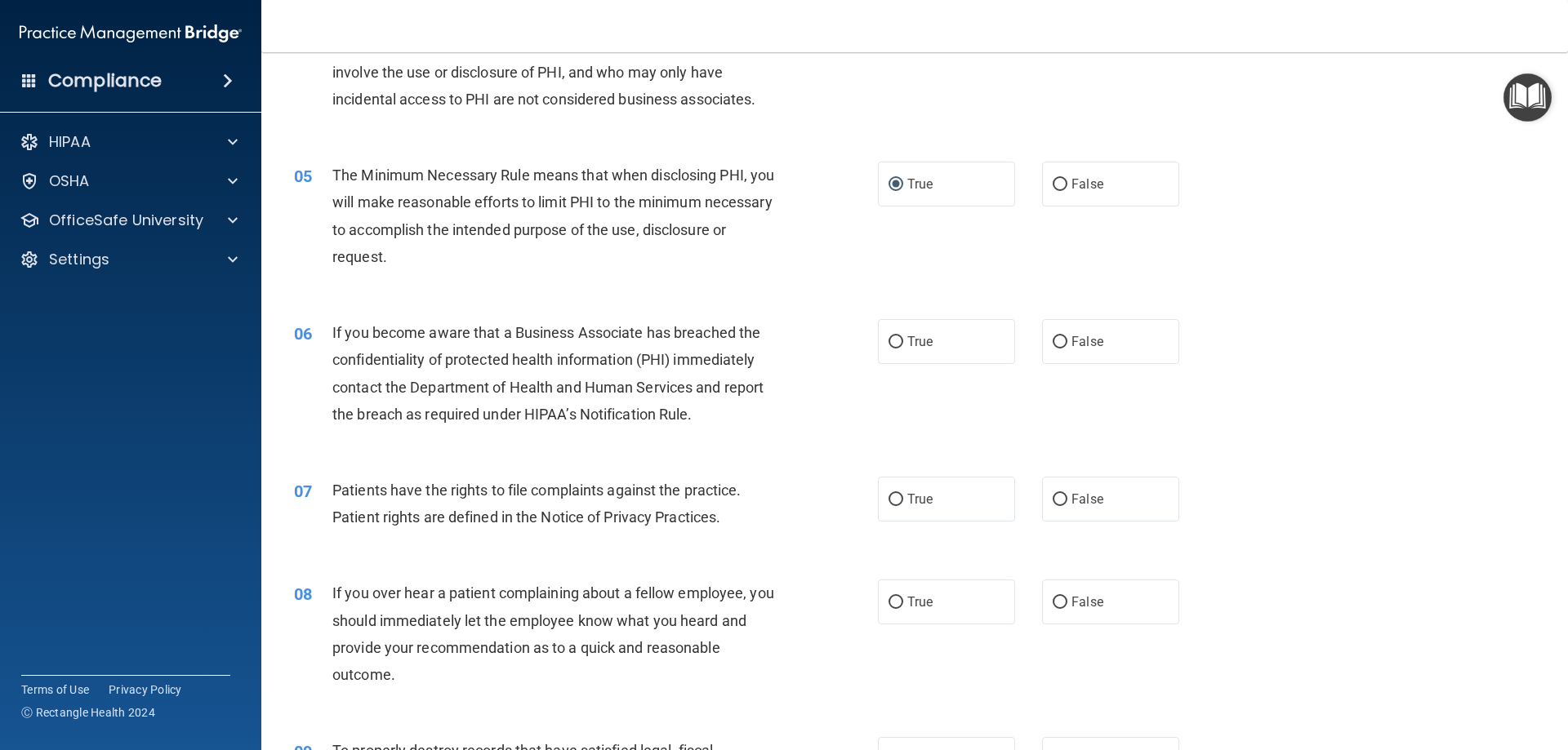
scroll to position [518, 0]
click at [853, 357] on div "06 If you become aware that a Business Associate has breached the confidentiali…" at bounding box center [585, 375] width 633 height 117
click at [888, 357] on label "True" at bounding box center [946, 339] width 138 height 45
click at [889, 347] on input "True" at bounding box center [895, 340] width 14 height 12
radio input "true"
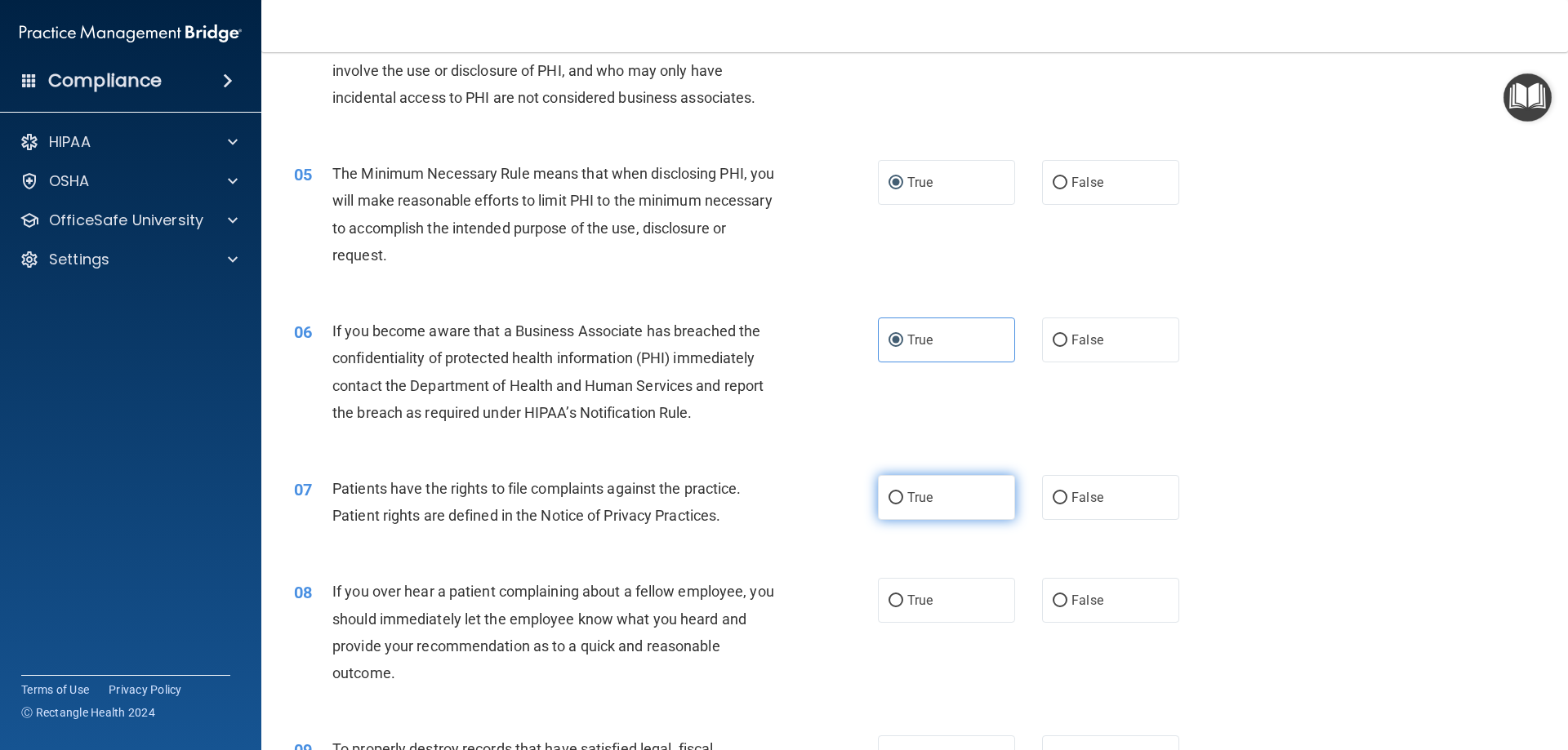
click at [914, 514] on label "True" at bounding box center [946, 497] width 138 height 45
click at [903, 504] on input "True" at bounding box center [895, 498] width 14 height 12
radio input "true"
click at [1061, 583] on label "False" at bounding box center [1110, 599] width 138 height 45
click at [1061, 595] on input "False" at bounding box center [1060, 601] width 14 height 12
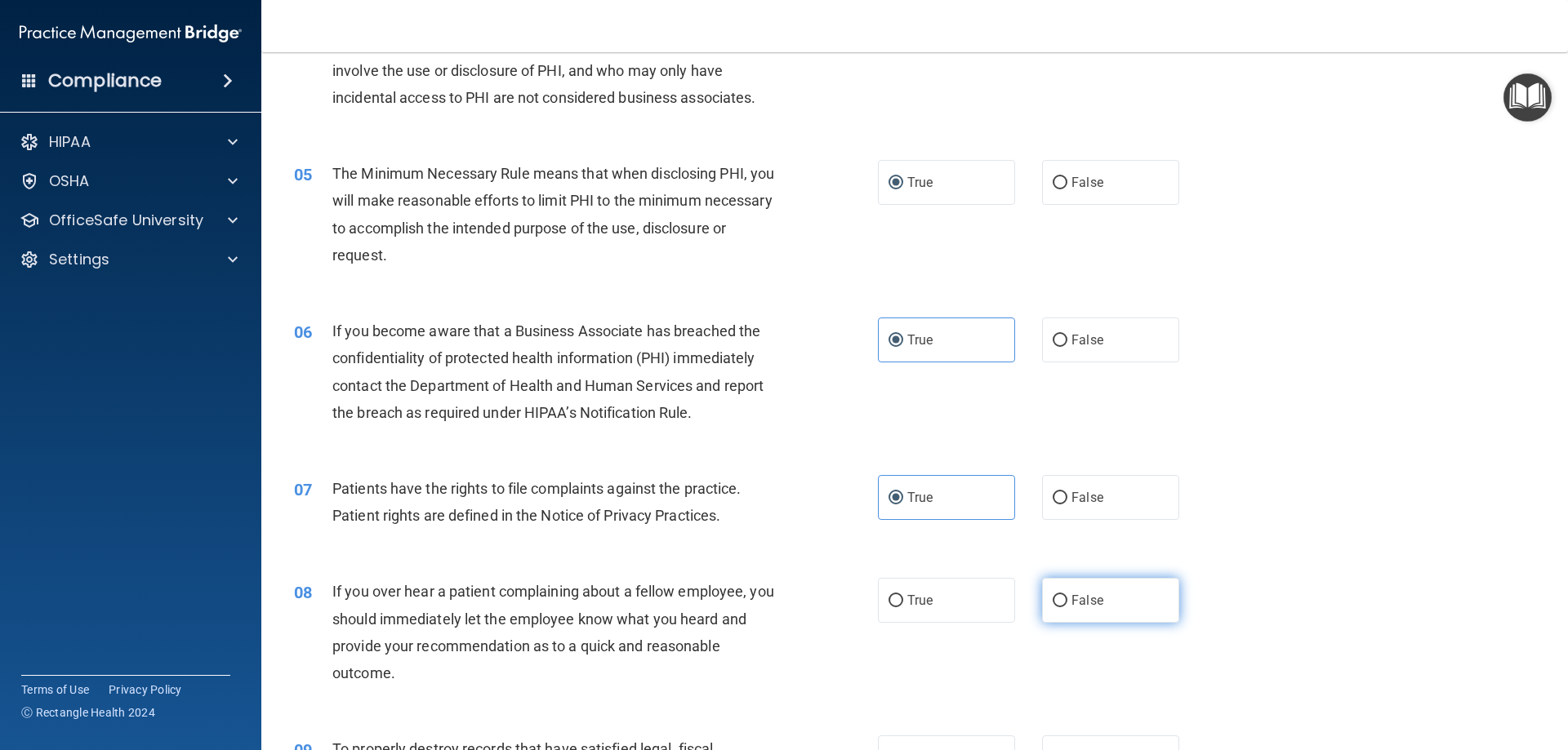
radio input "true"
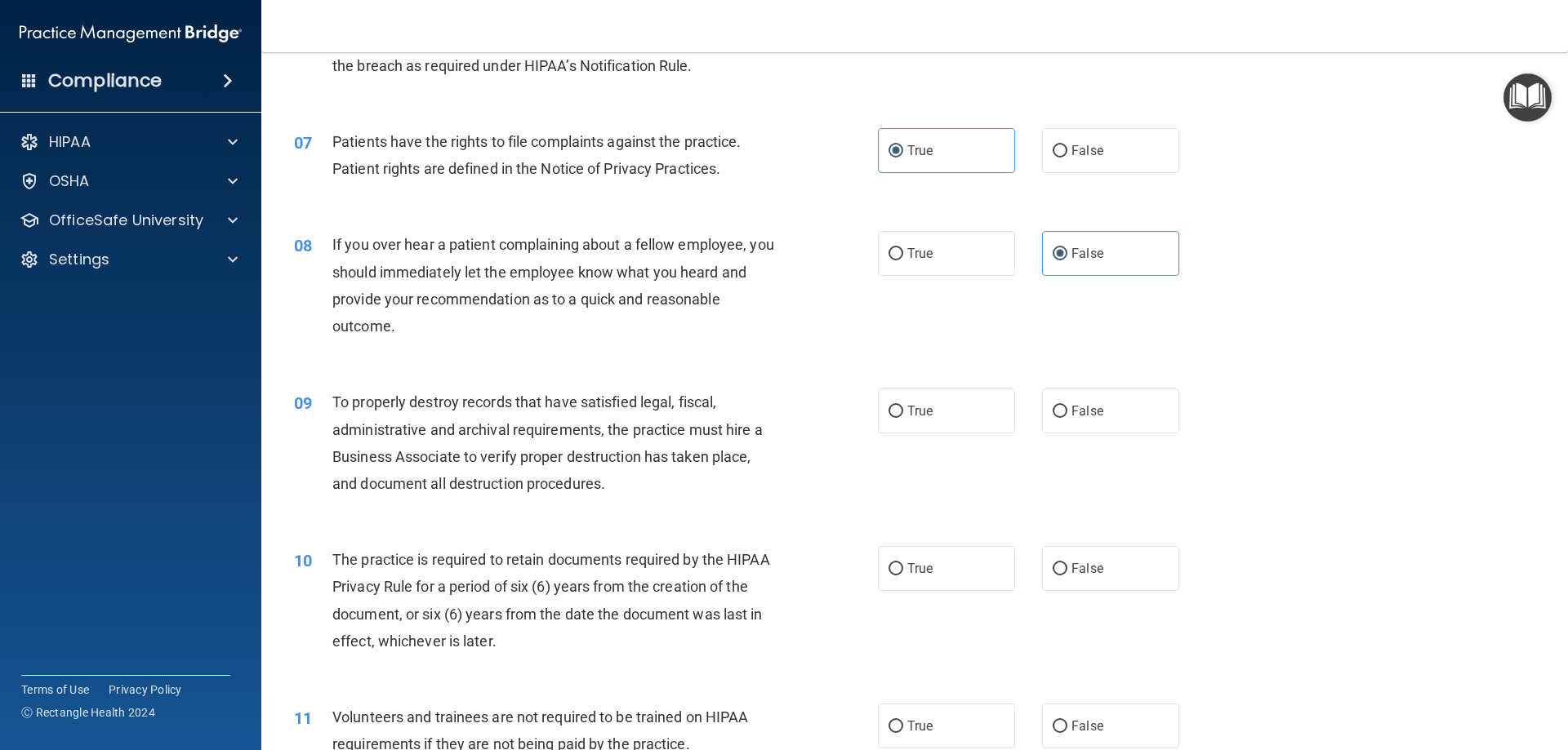
scroll to position [925, 0]
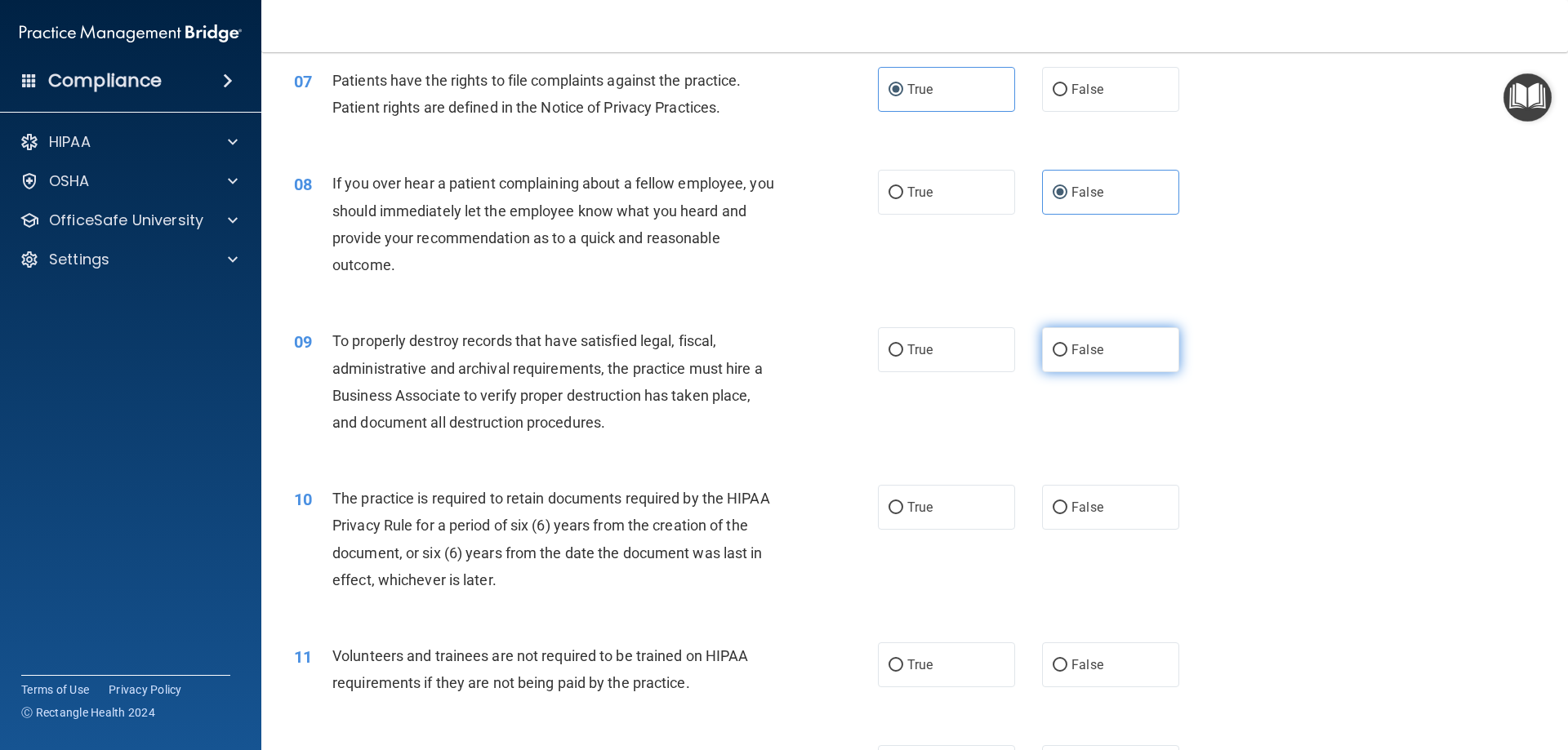
click at [1081, 358] on label "False" at bounding box center [1110, 349] width 138 height 45
click at [1067, 357] on input "False" at bounding box center [1060, 350] width 14 height 12
radio input "true"
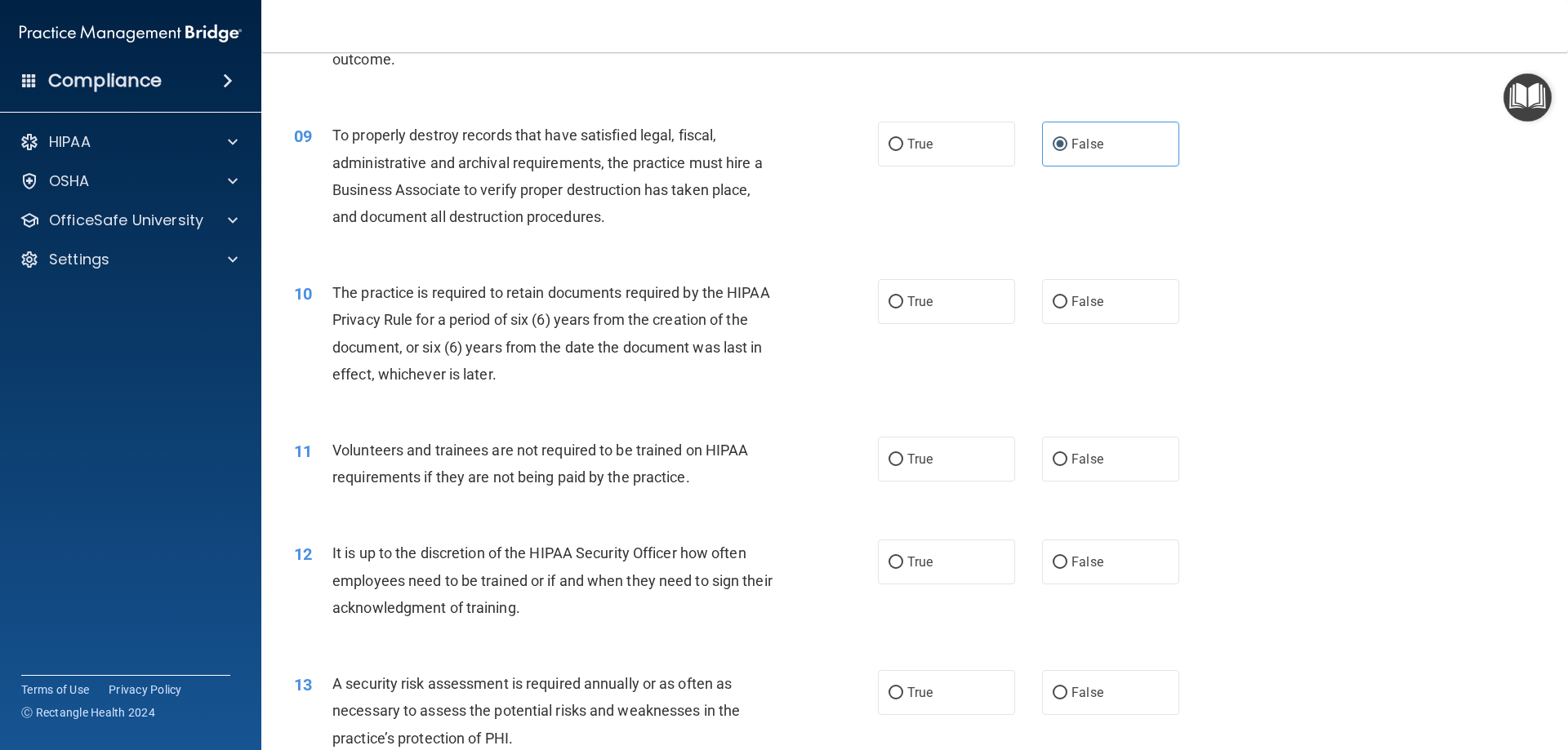
scroll to position [1170, 0]
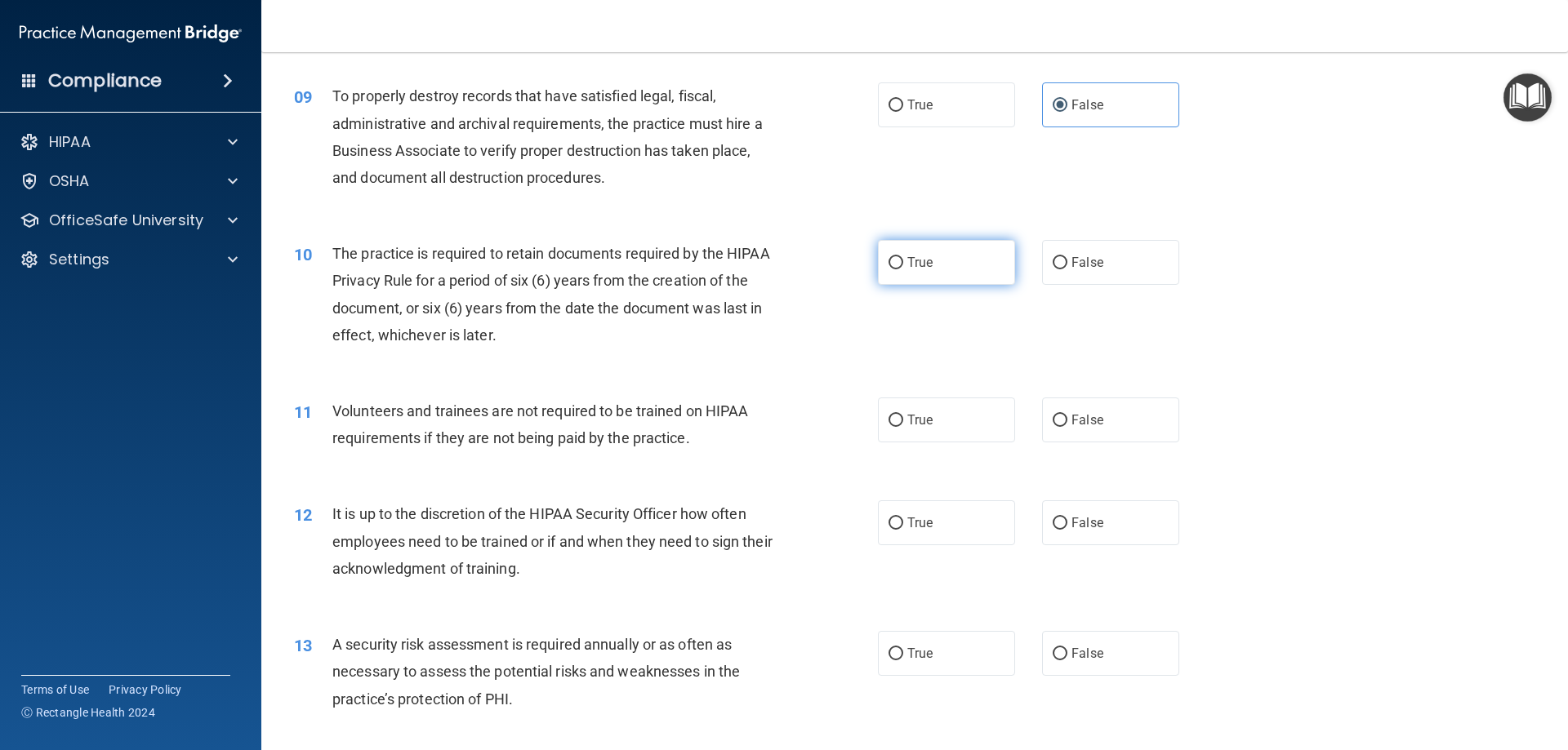
click at [959, 260] on label "True" at bounding box center [946, 262] width 138 height 45
click at [903, 260] on input "True" at bounding box center [895, 263] width 14 height 12
radio input "true"
click at [895, 426] on input "True" at bounding box center [895, 420] width 14 height 12
radio input "true"
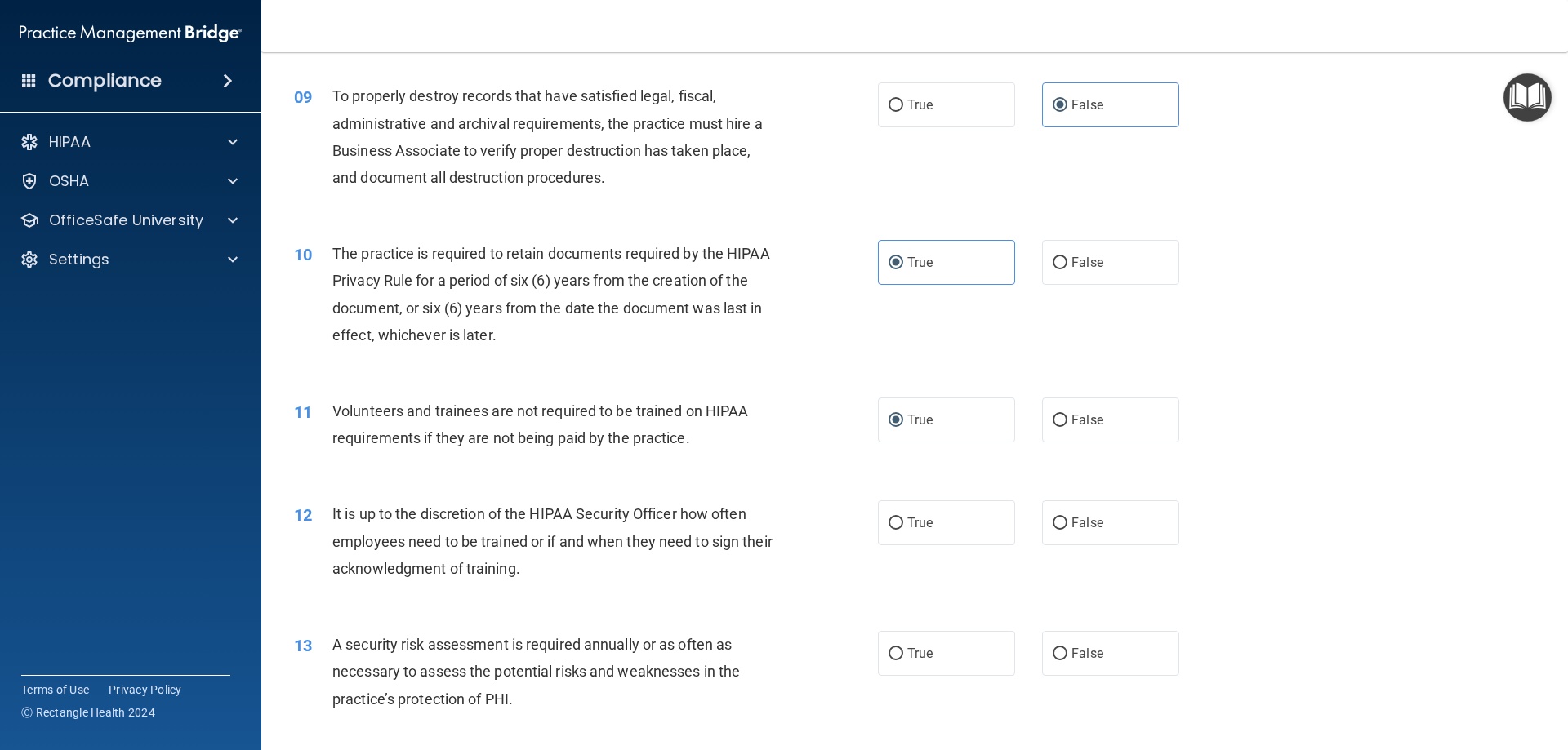
click at [1064, 445] on div "11 Volunteers and trainees are not required to be trained on HIPAA requirements…" at bounding box center [914, 429] width 1265 height 102
click at [1071, 425] on span "False" at bounding box center [1087, 420] width 32 height 15
click at [1067, 425] on input "False" at bounding box center [1060, 420] width 14 height 12
radio input "true"
radio input "false"
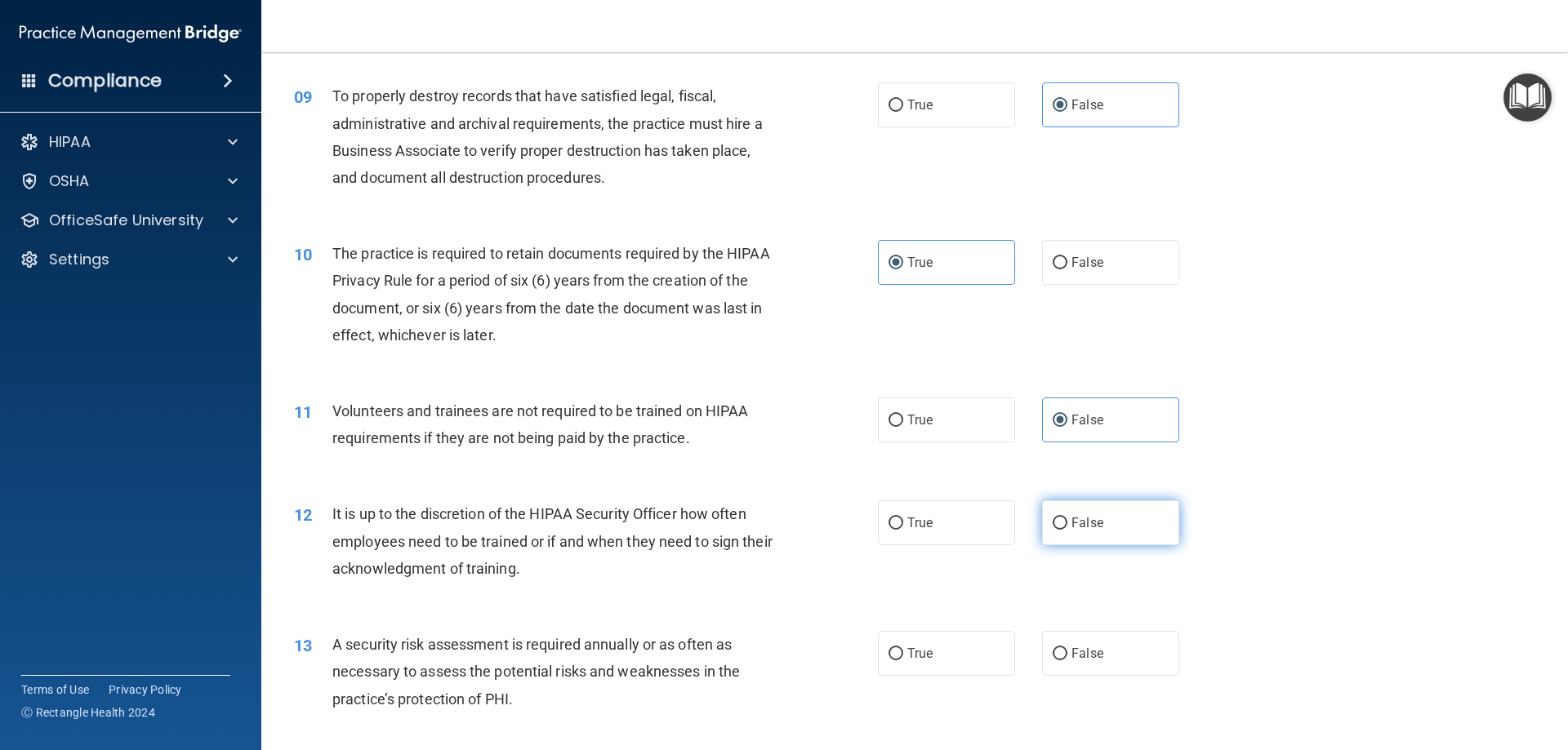
click at [1114, 536] on label "False" at bounding box center [1110, 522] width 138 height 45
click at [1067, 530] on input "False" at bounding box center [1060, 523] width 14 height 12
radio input "true"
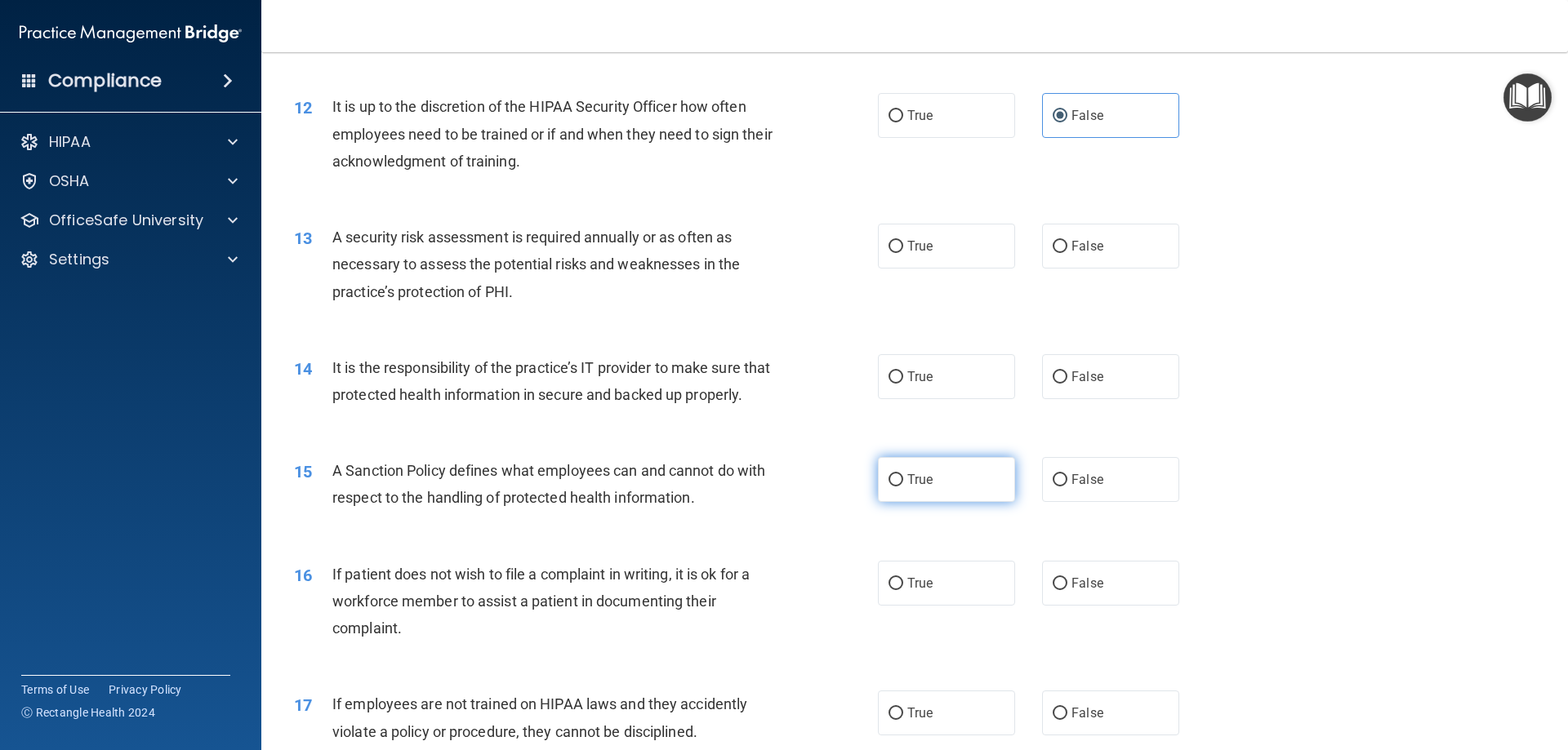
scroll to position [1579, 0]
click at [900, 254] on label "True" at bounding box center [946, 245] width 138 height 45
click at [900, 252] on input "True" at bounding box center [895, 246] width 14 height 12
radio input "true"
click at [1116, 367] on label "False" at bounding box center [1110, 375] width 138 height 45
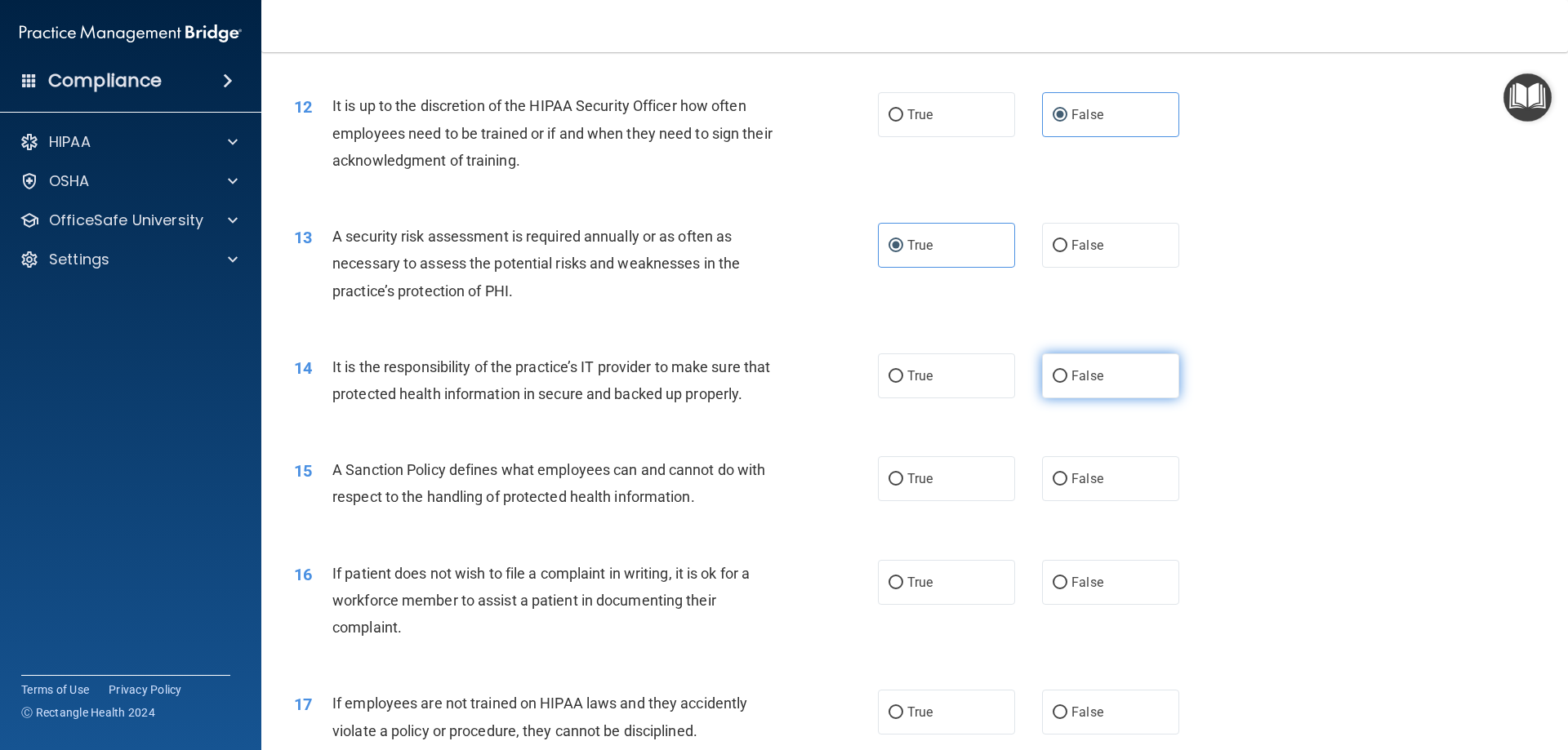
click at [1067, 371] on input "False" at bounding box center [1060, 376] width 14 height 12
radio input "true"
click at [975, 366] on label "True" at bounding box center [946, 375] width 138 height 45
click at [903, 371] on input "True" at bounding box center [895, 376] width 14 height 12
radio input "true"
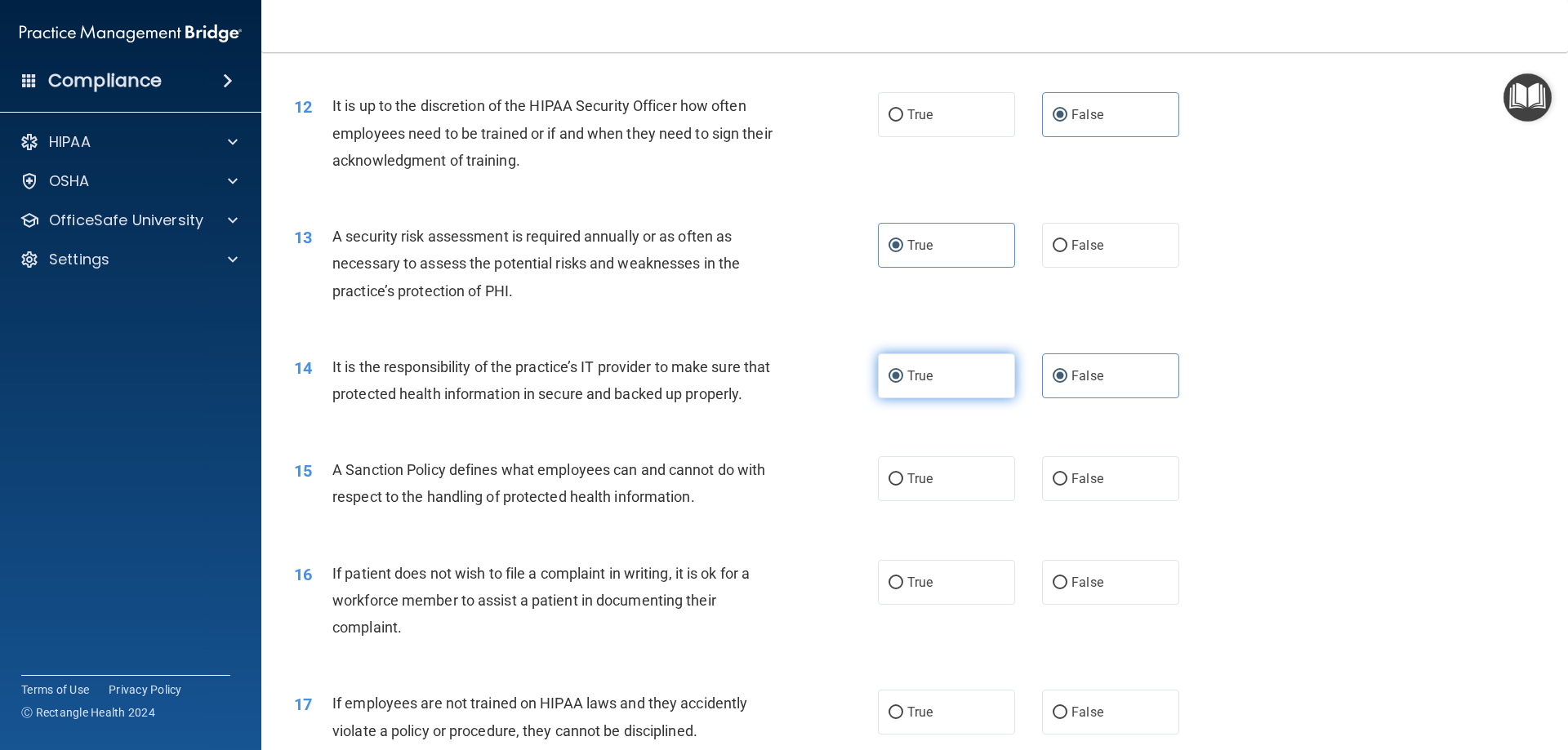
radio input "false"
click at [913, 490] on label "True" at bounding box center [946, 478] width 138 height 45
click at [903, 485] on input "True" at bounding box center [895, 479] width 14 height 12
radio input "true"
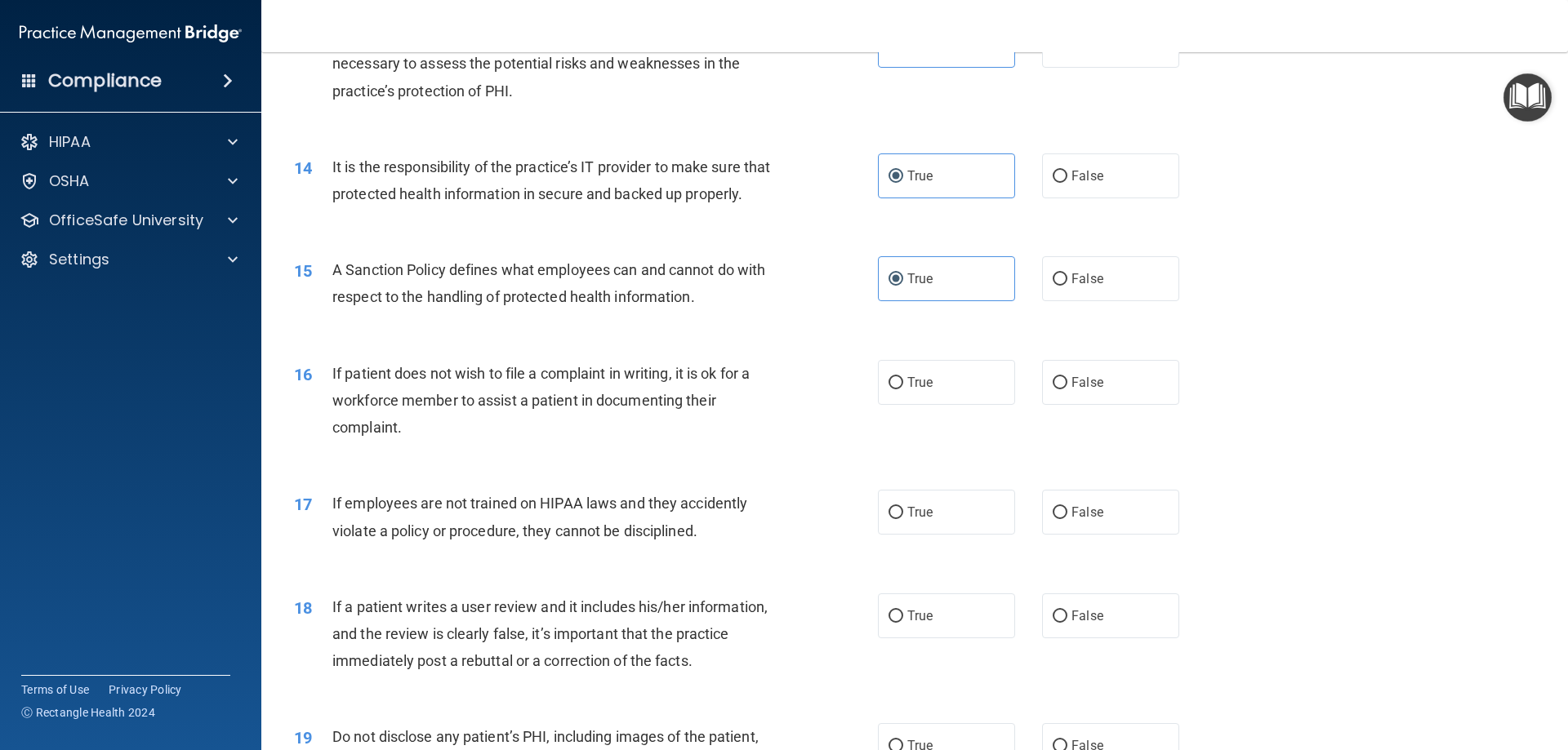
scroll to position [1905, 0]
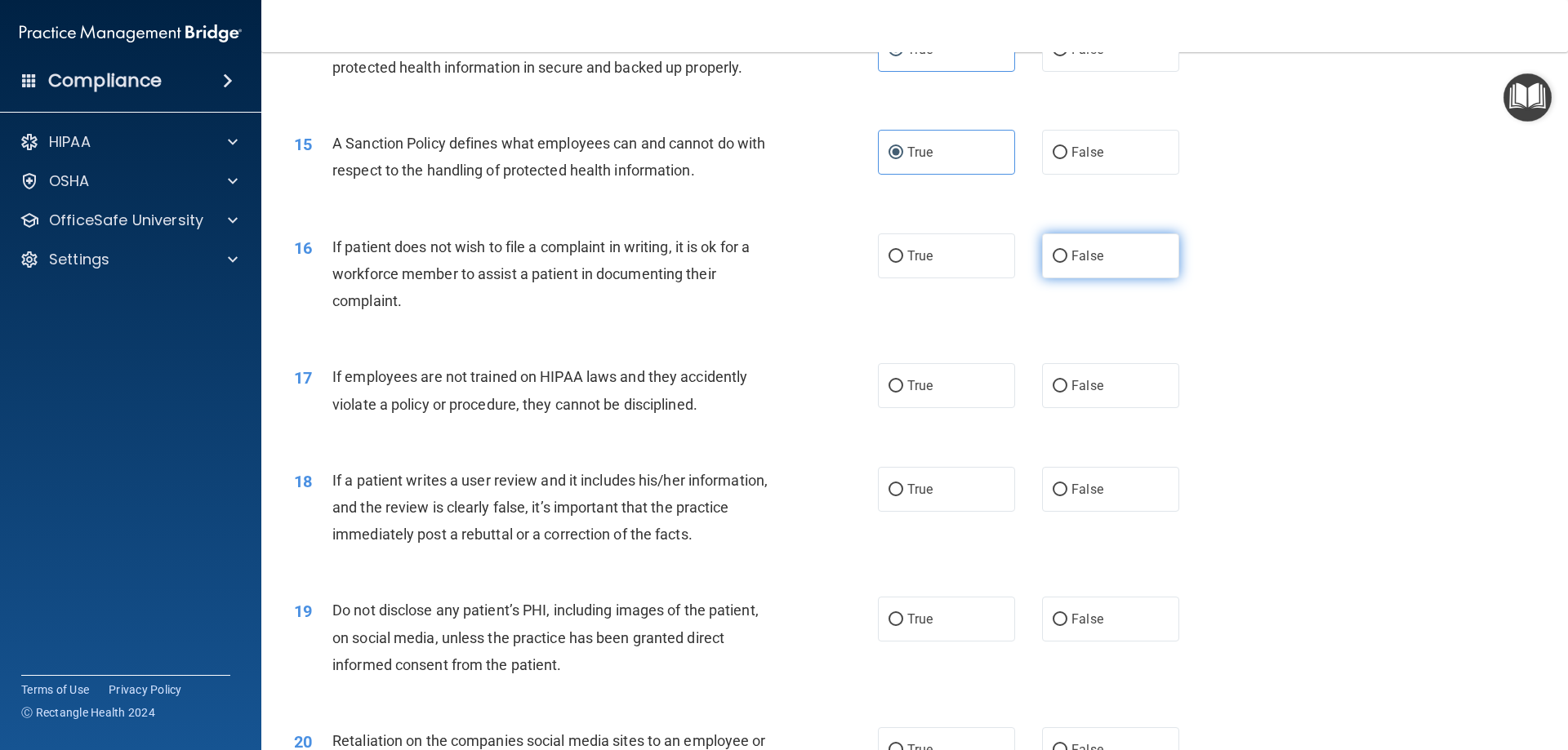
drag, startPoint x: 1123, startPoint y: 274, endPoint x: 1102, endPoint y: 279, distance: 21.6
click at [1121, 279] on label "False" at bounding box center [1110, 255] width 138 height 45
click at [1067, 263] on input "False" at bounding box center [1060, 256] width 14 height 12
radio input "true"
click at [1028, 408] on div "True False" at bounding box center [1042, 385] width 329 height 45
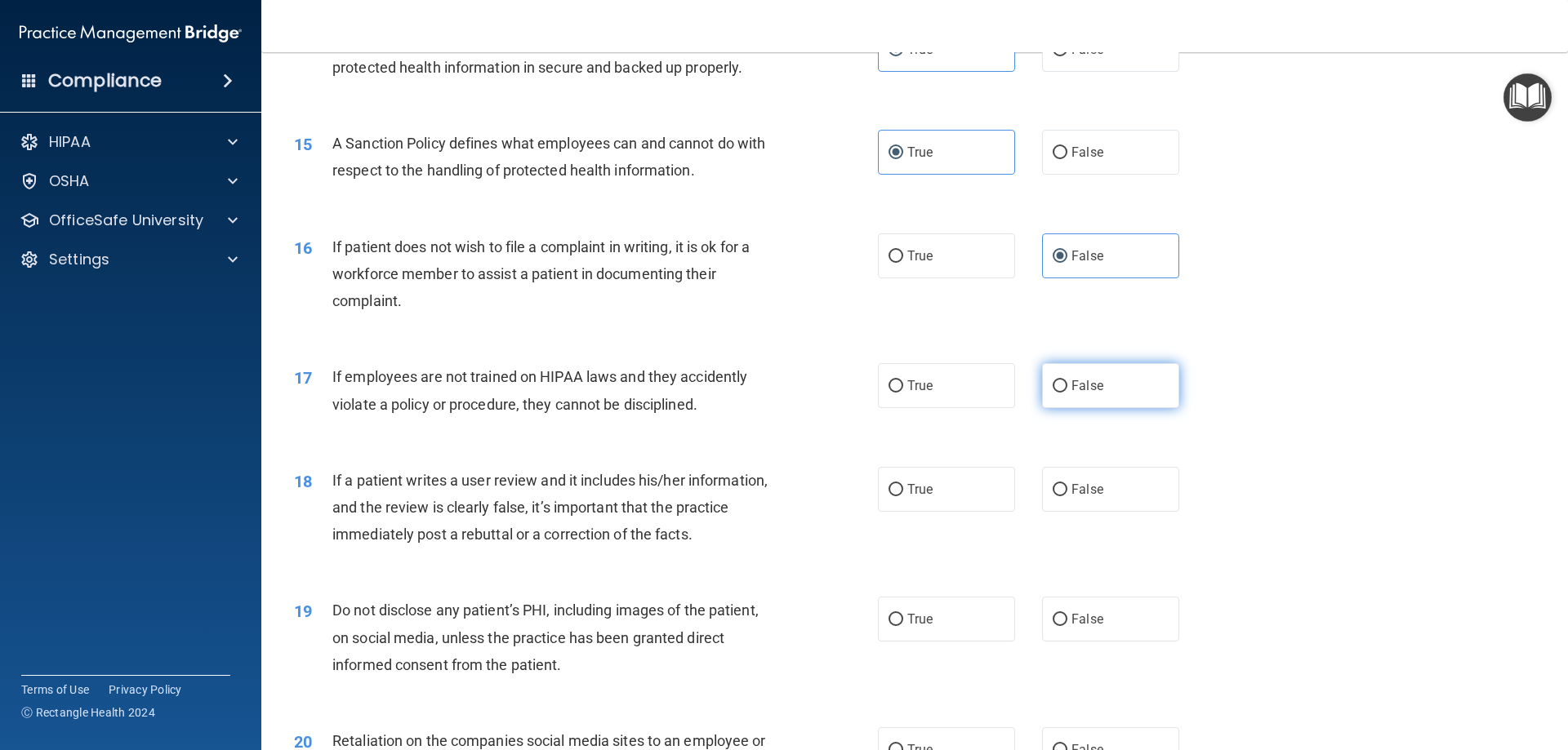
click at [1042, 408] on label "False" at bounding box center [1110, 385] width 138 height 45
click at [1053, 393] on input "False" at bounding box center [1060, 386] width 14 height 12
radio input "true"
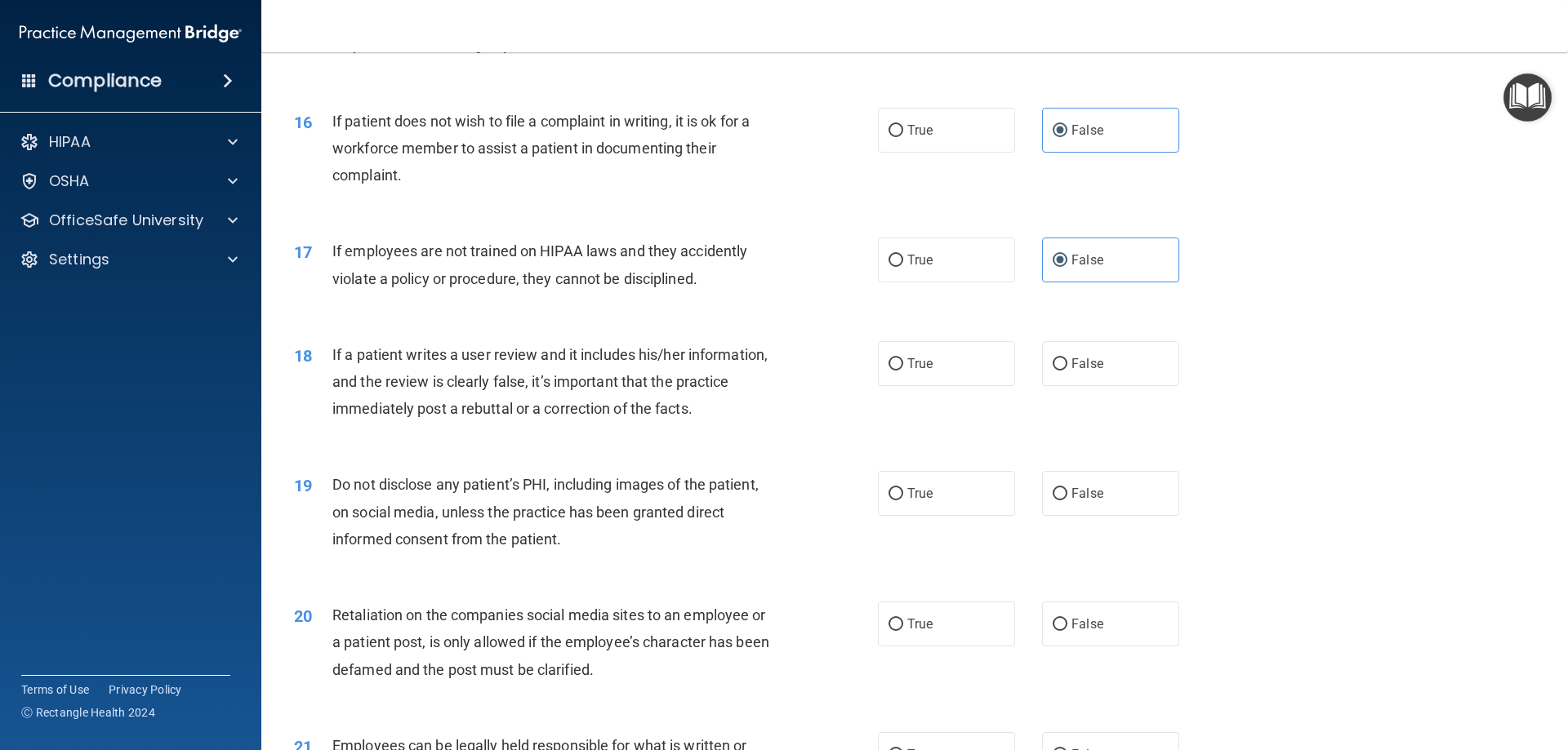
scroll to position [2068, 0]
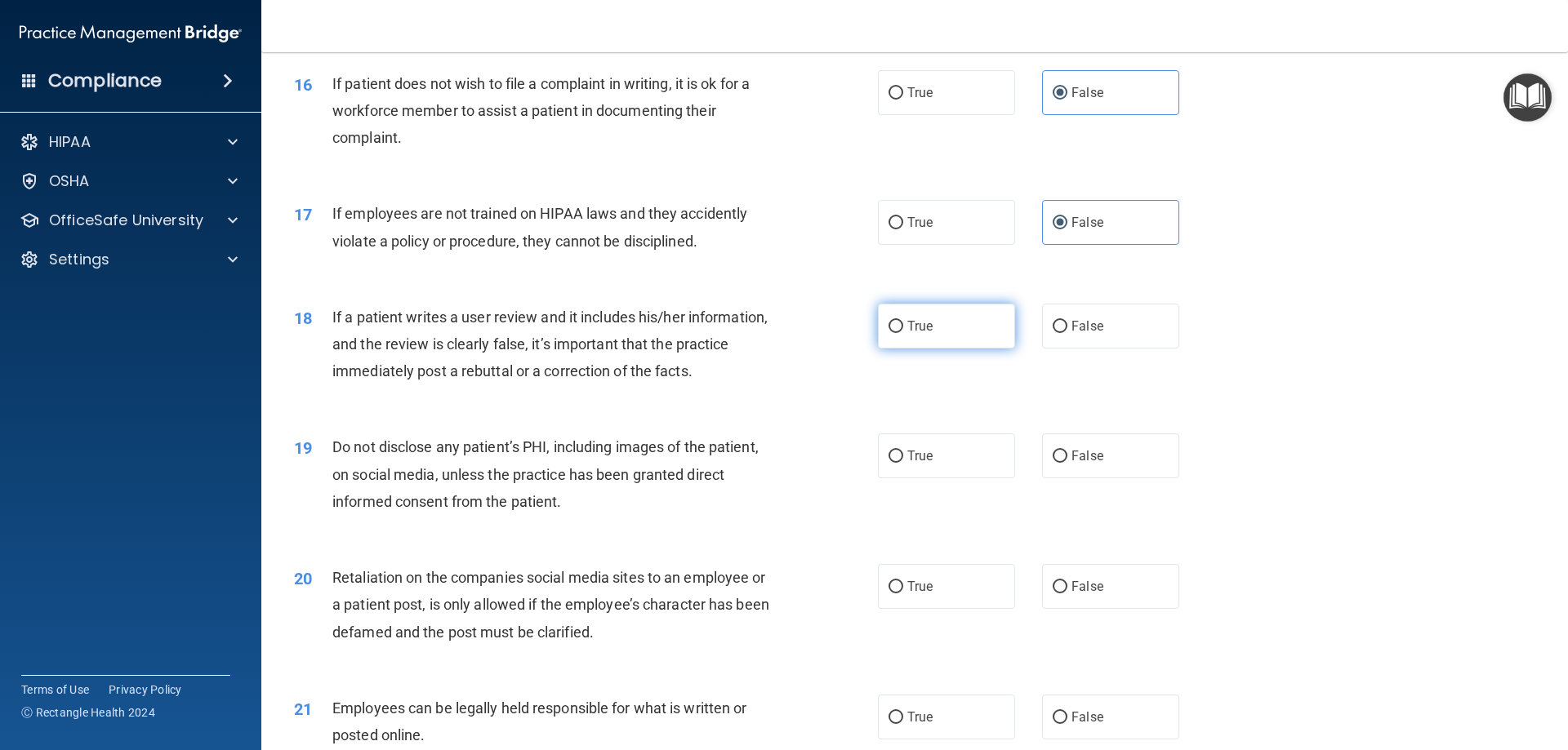
click at [949, 349] on label "True" at bounding box center [946, 325] width 138 height 45
click at [903, 333] on input "True" at bounding box center [895, 326] width 14 height 12
radio input "true"
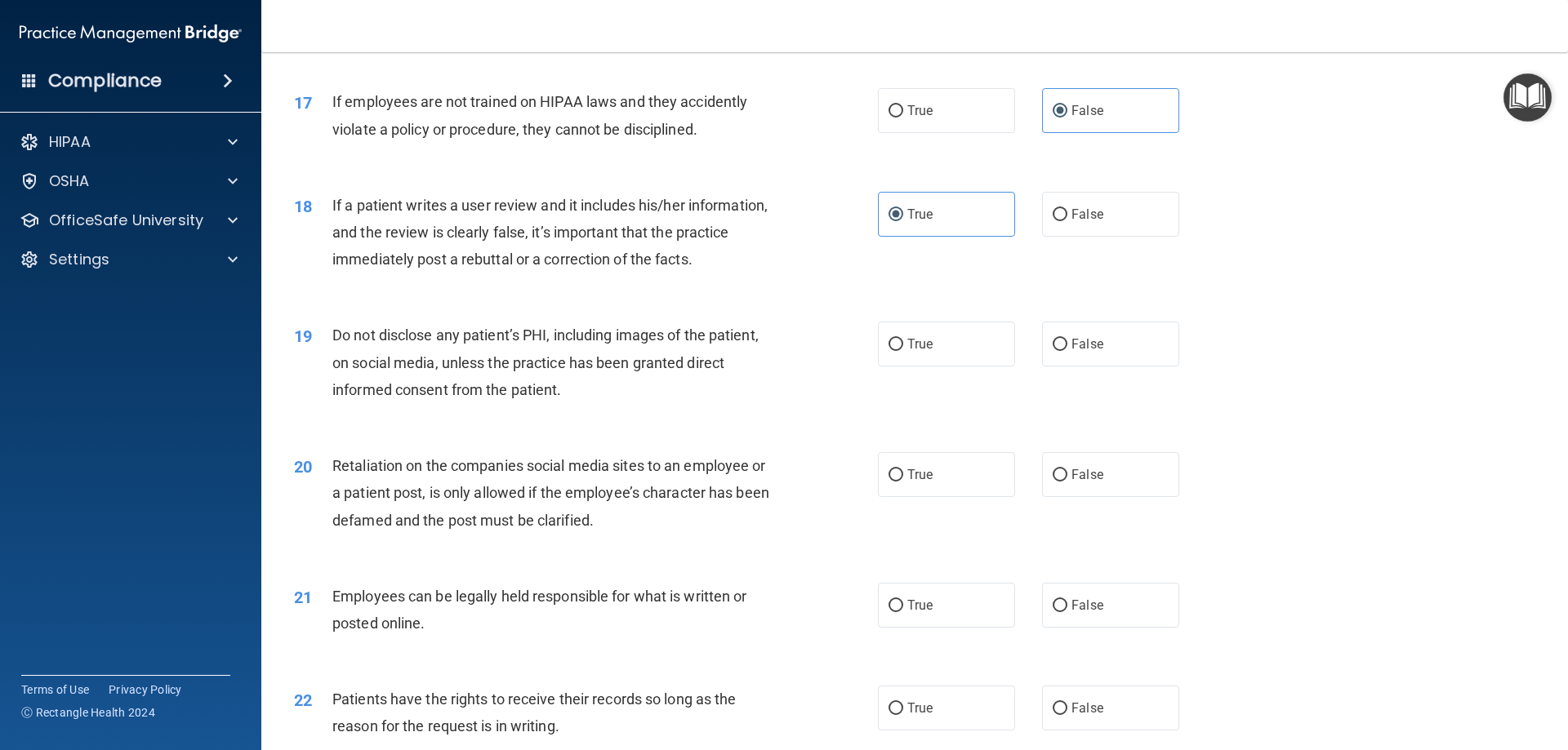
scroll to position [2231, 0]
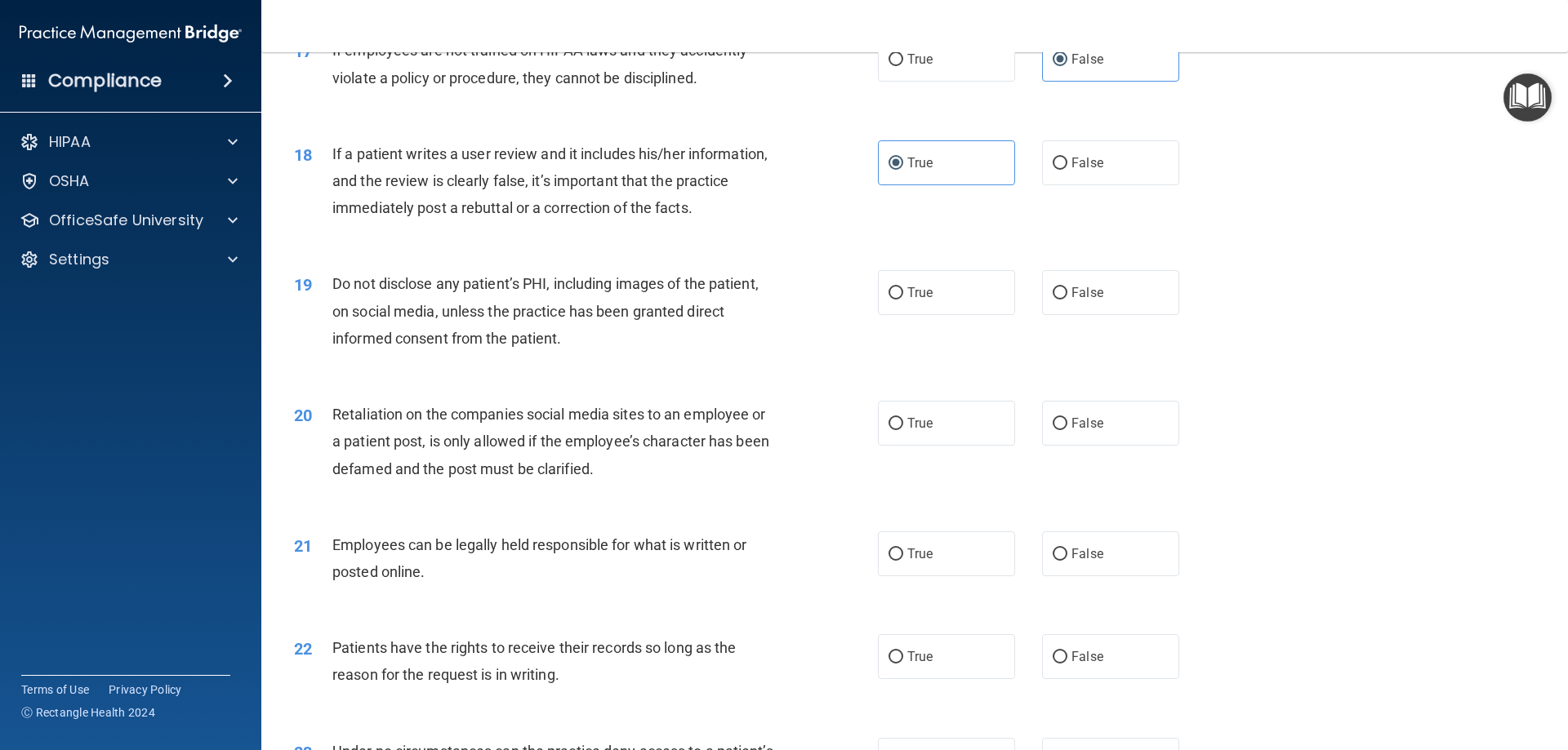
click at [1200, 153] on div "18 If a patient writes a user review and it includes his/her information, and t…" at bounding box center [914, 186] width 1265 height 131
click at [1134, 185] on label "False" at bounding box center [1110, 162] width 138 height 45
click at [1067, 170] on input "False" at bounding box center [1060, 163] width 14 height 12
radio input "true"
click at [922, 171] on span "True" at bounding box center [919, 163] width 26 height 15
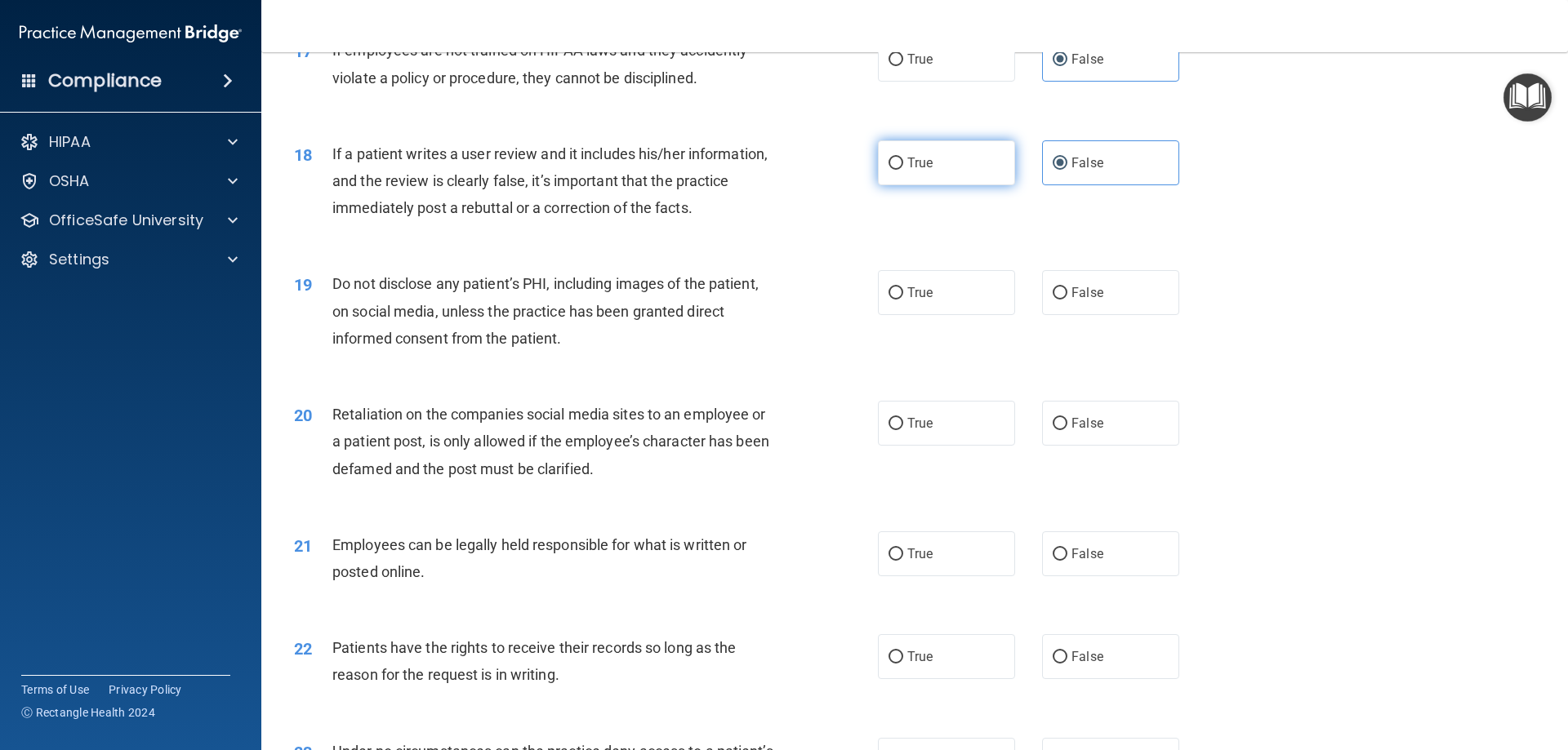
click at [903, 170] on input "True" at bounding box center [895, 163] width 14 height 12
radio input "true"
click at [1051, 177] on label "False" at bounding box center [1110, 162] width 138 height 45
click at [1053, 170] on input "False" at bounding box center [1060, 163] width 14 height 12
radio input "true"
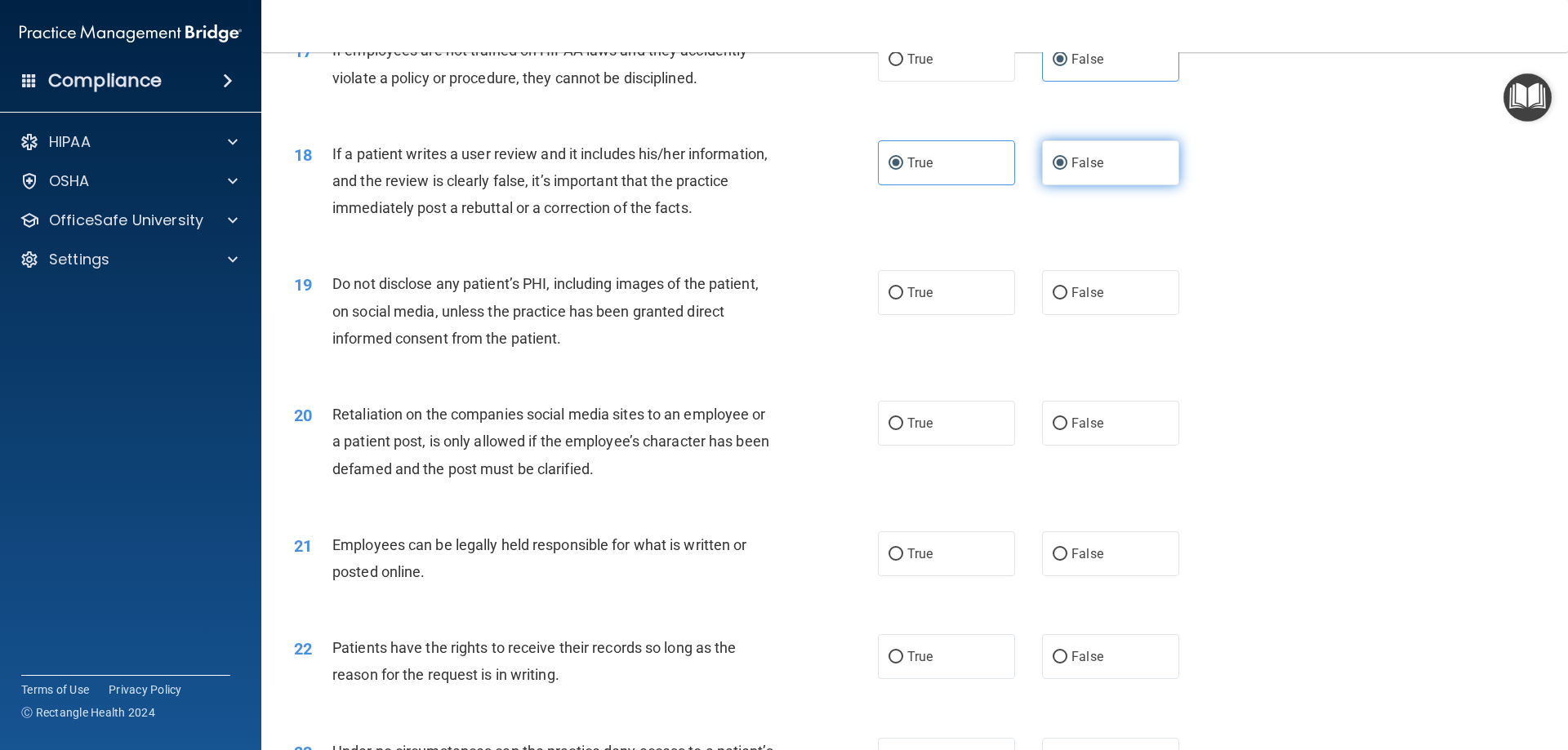
radio input "false"
click at [935, 315] on label "True" at bounding box center [946, 292] width 138 height 45
click at [903, 300] on input "True" at bounding box center [895, 293] width 14 height 12
radio input "true"
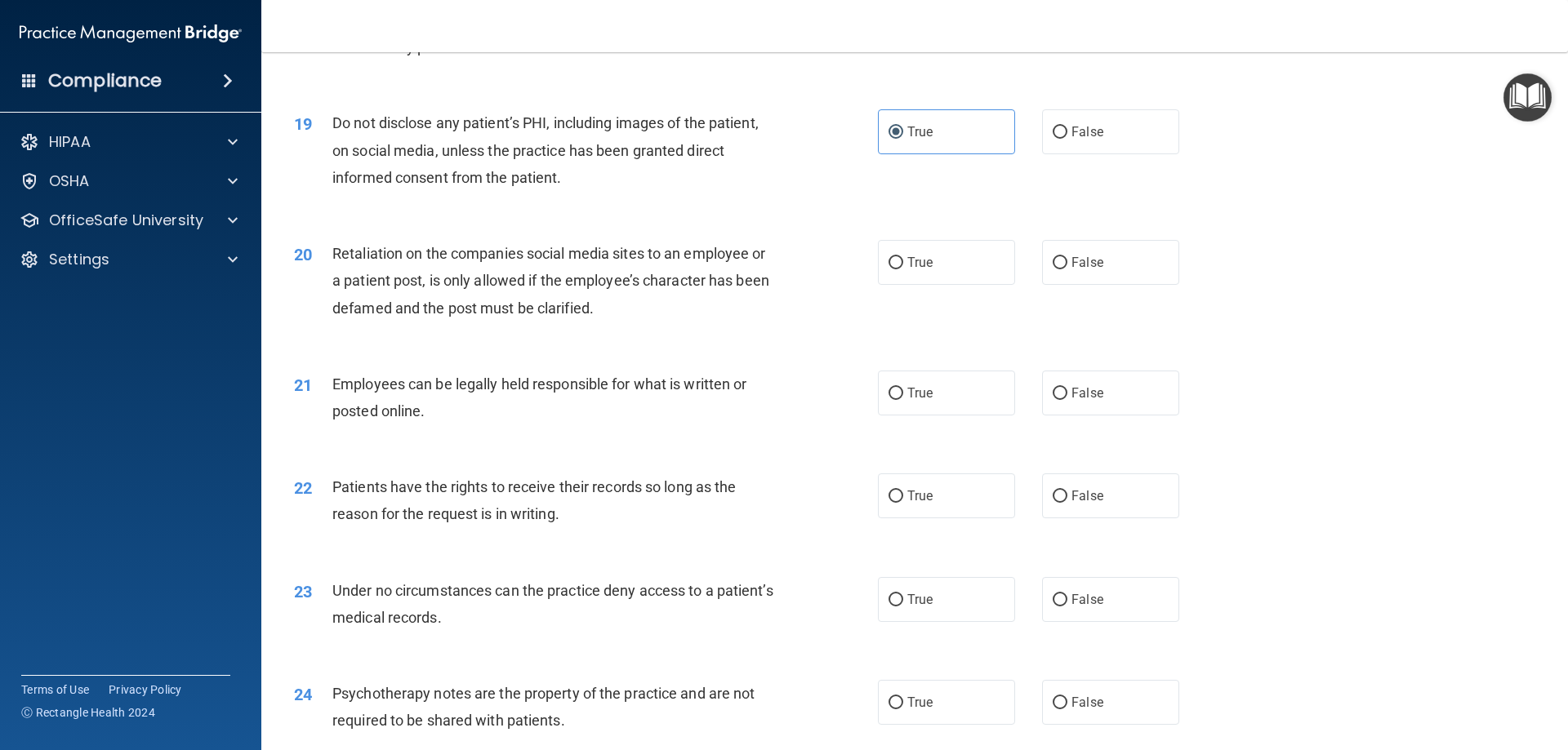
scroll to position [2395, 0]
click at [1122, 279] on label "False" at bounding box center [1110, 259] width 138 height 45
click at [1067, 266] on input "False" at bounding box center [1060, 261] width 14 height 12
radio input "true"
click at [1000, 413] on label "True" at bounding box center [946, 390] width 138 height 45
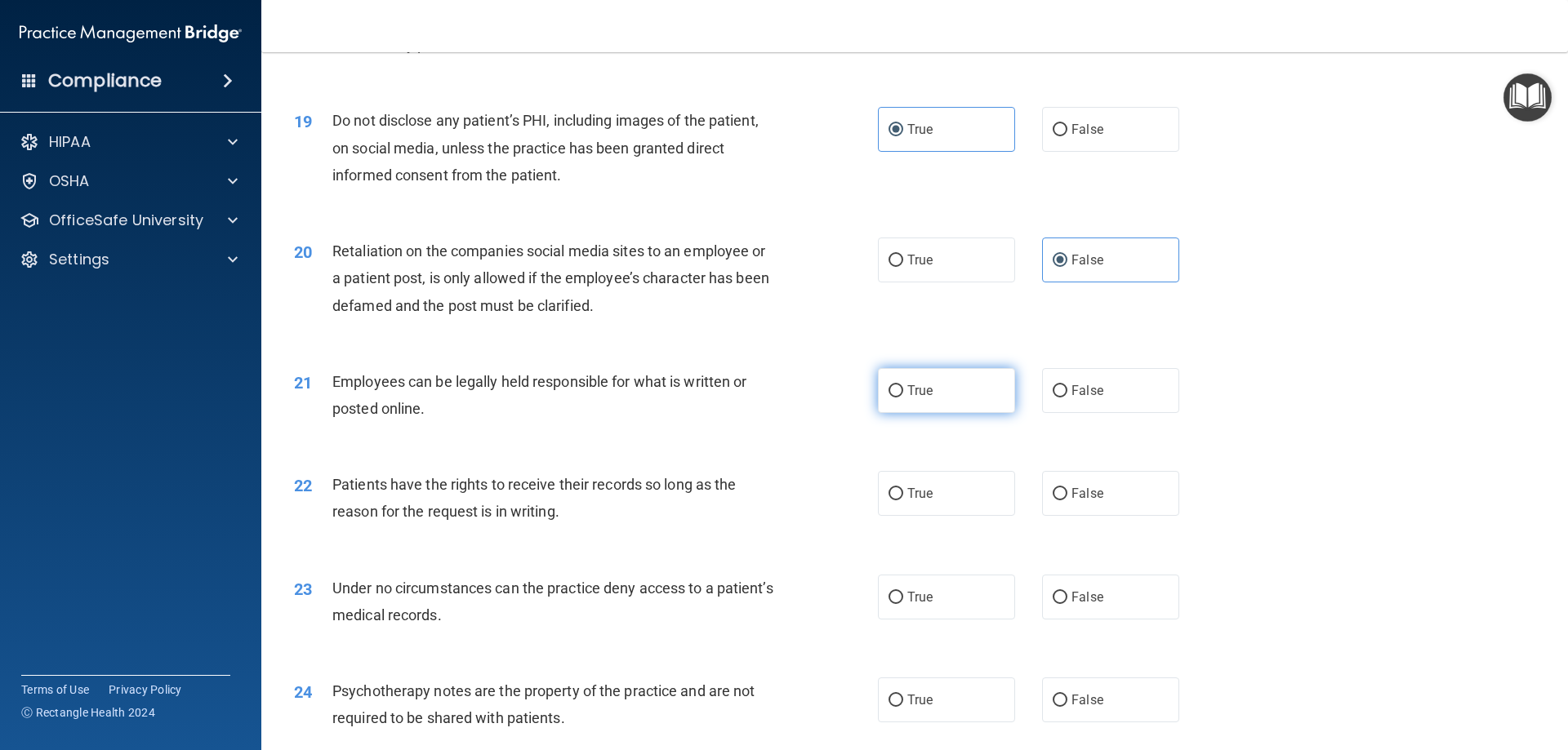
click at [903, 397] on input "True" at bounding box center [895, 391] width 14 height 12
radio input "true"
click at [1077, 516] on label "False" at bounding box center [1110, 493] width 138 height 45
click at [963, 619] on label "True" at bounding box center [946, 596] width 138 height 45
click at [903, 604] on input "True" at bounding box center [895, 597] width 14 height 12
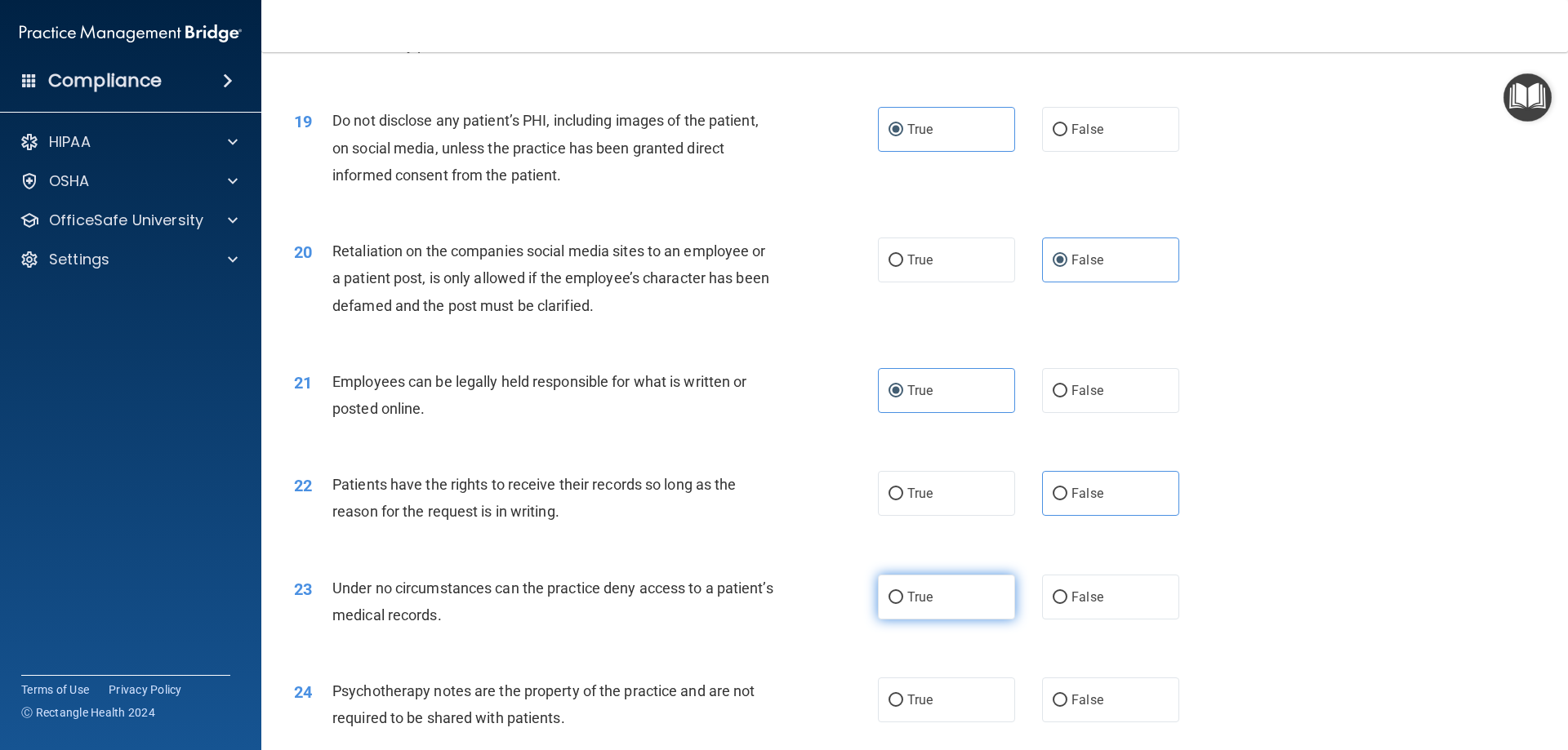
radio input "true"
click at [1086, 619] on label "False" at bounding box center [1110, 596] width 138 height 45
click at [1067, 604] on input "False" at bounding box center [1060, 597] width 14 height 12
radio input "true"
radio input "false"
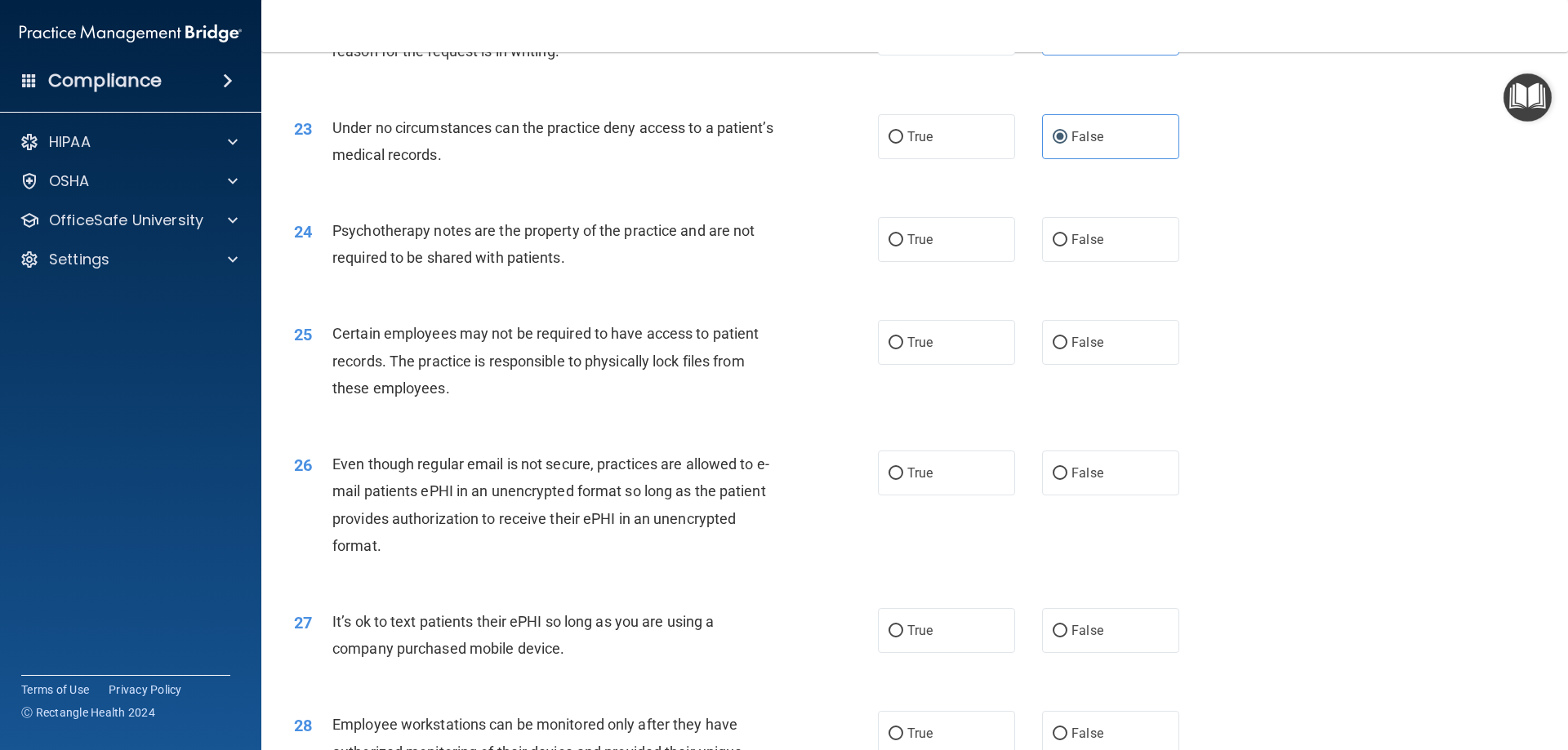
scroll to position [2803, 0]
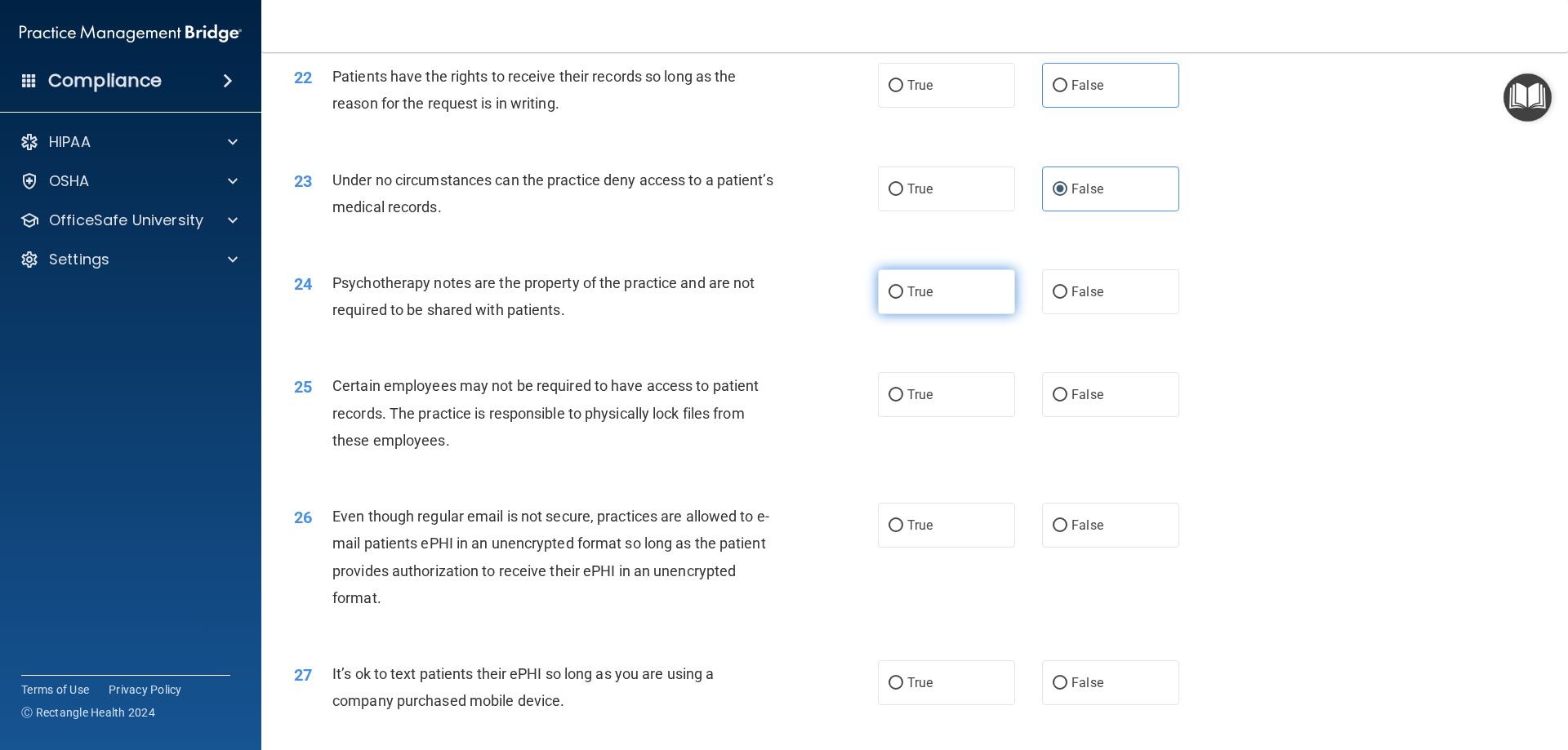
click at [900, 314] on label "True" at bounding box center [946, 291] width 138 height 45
click at [900, 299] on input "True" at bounding box center [895, 292] width 14 height 12
radio input "true"
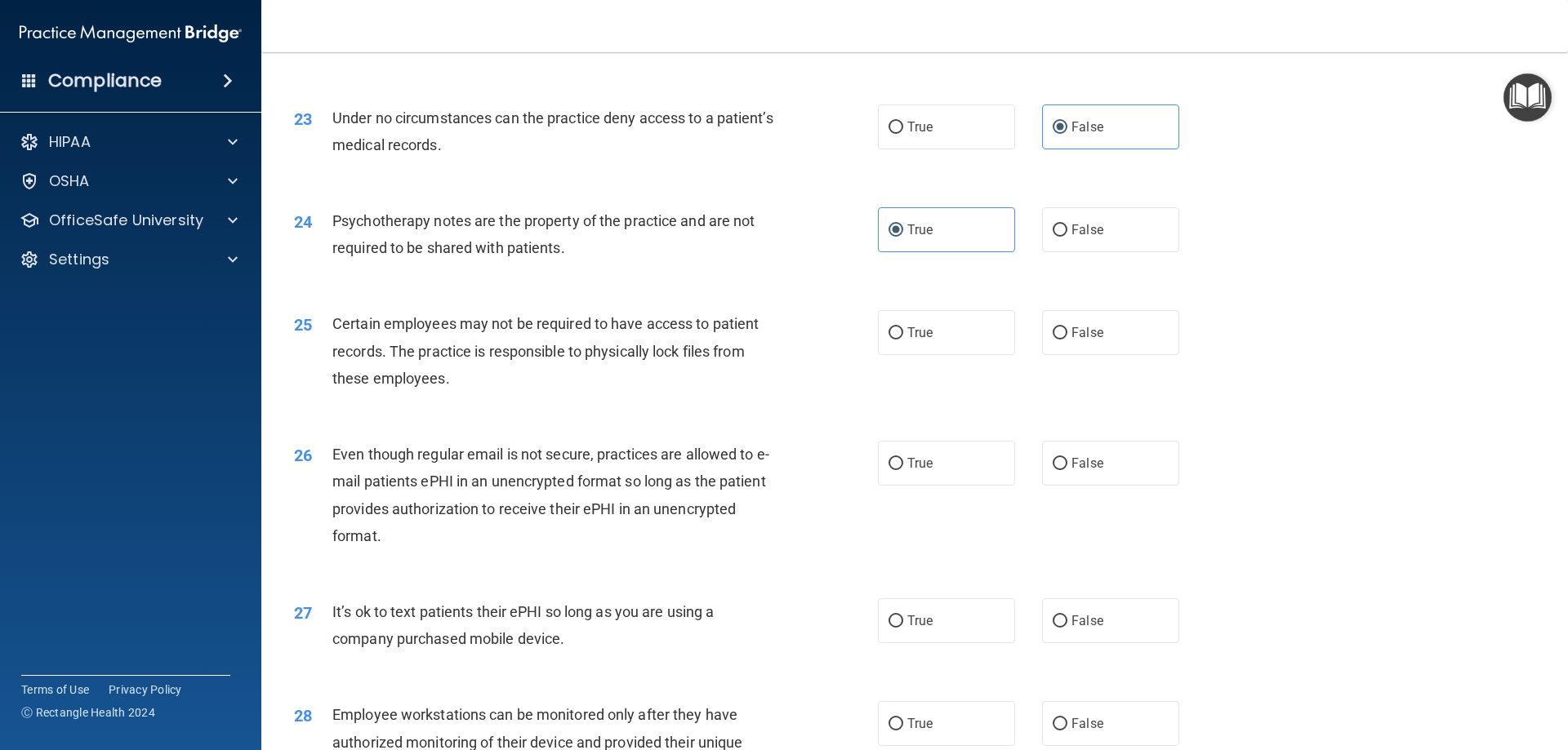
scroll to position [2929, 0]
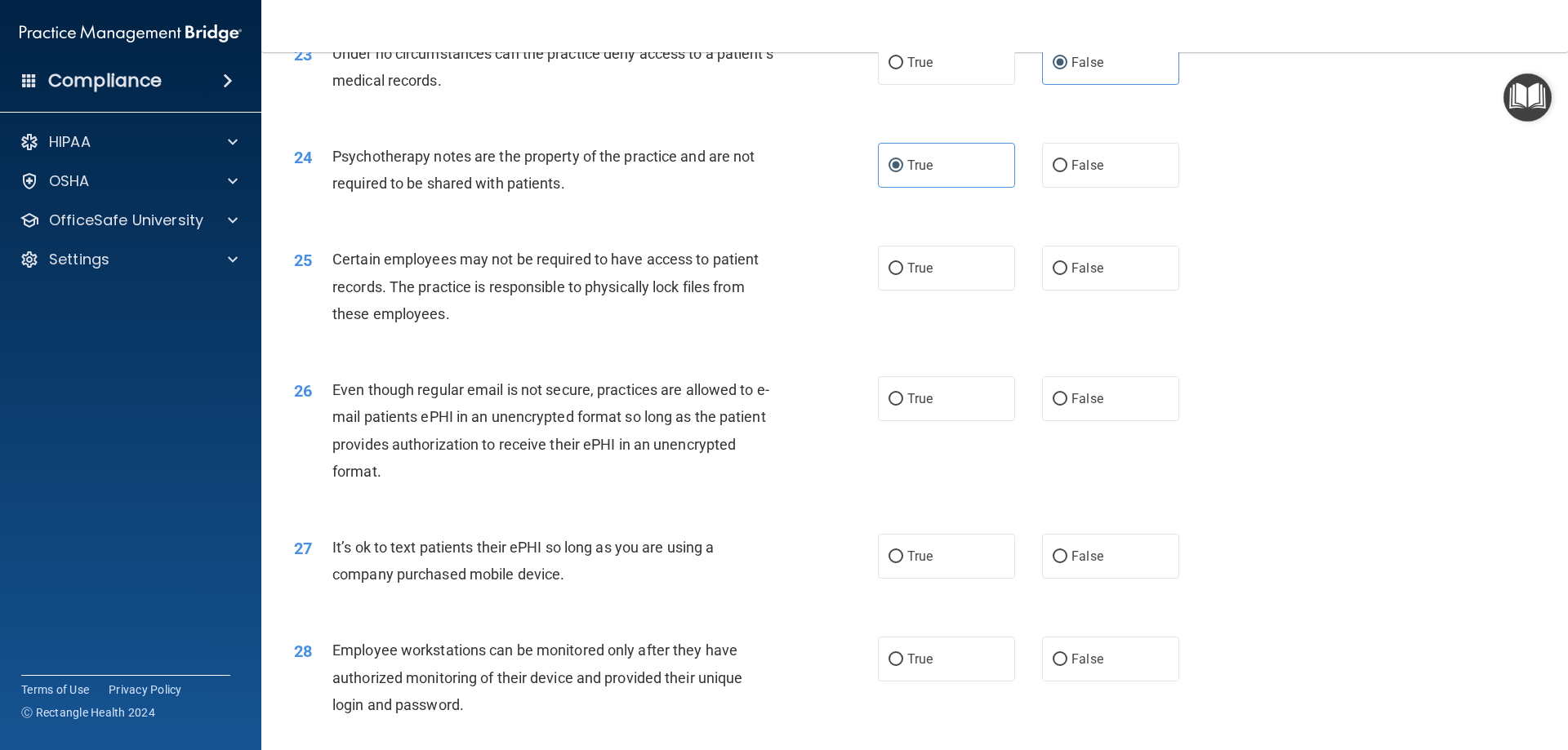
click at [1009, 290] on div "True False" at bounding box center [1042, 267] width 329 height 45
click at [988, 290] on label "True" at bounding box center [946, 267] width 138 height 45
click at [903, 275] on input "True" at bounding box center [895, 268] width 14 height 12
radio input "true"
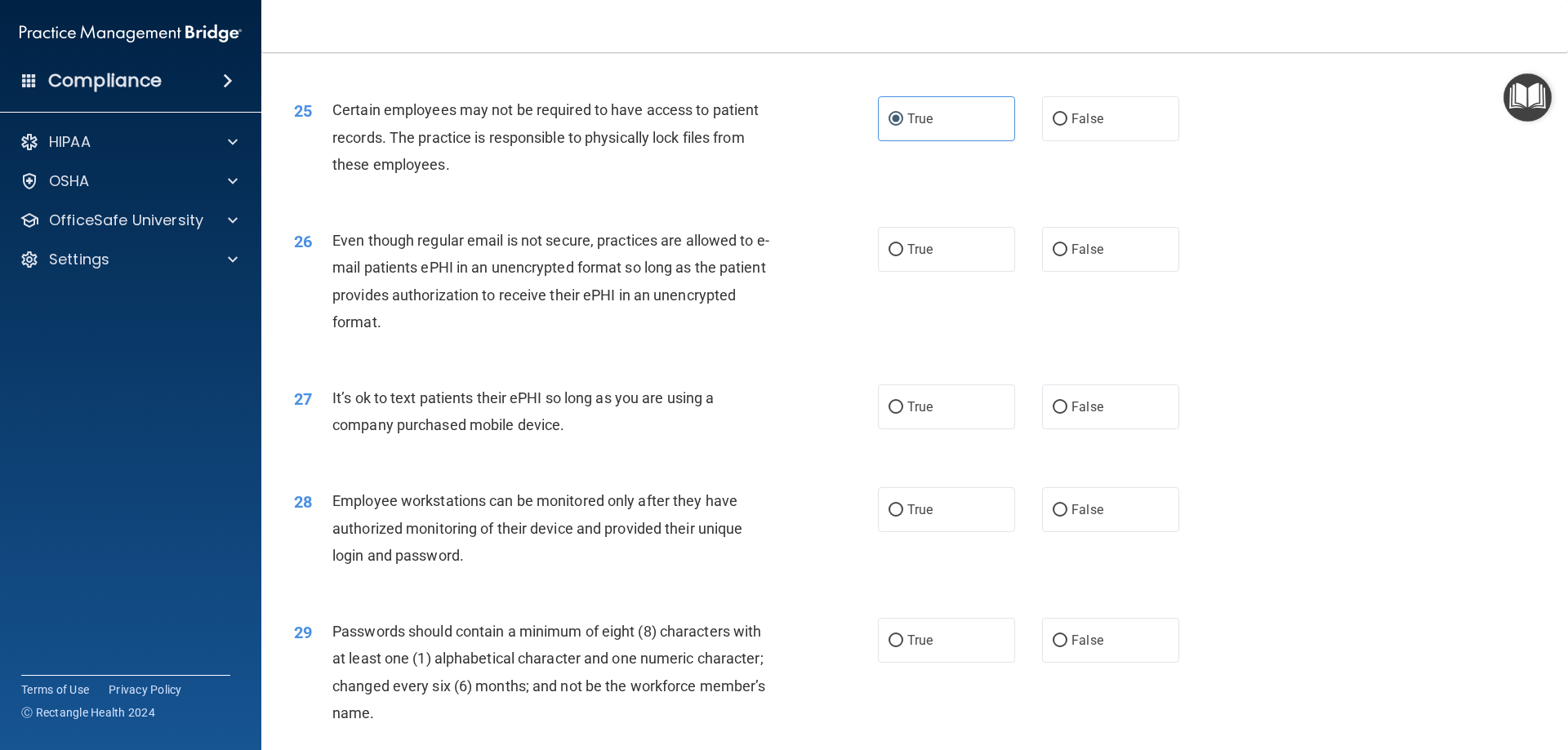
scroll to position [3093, 0]
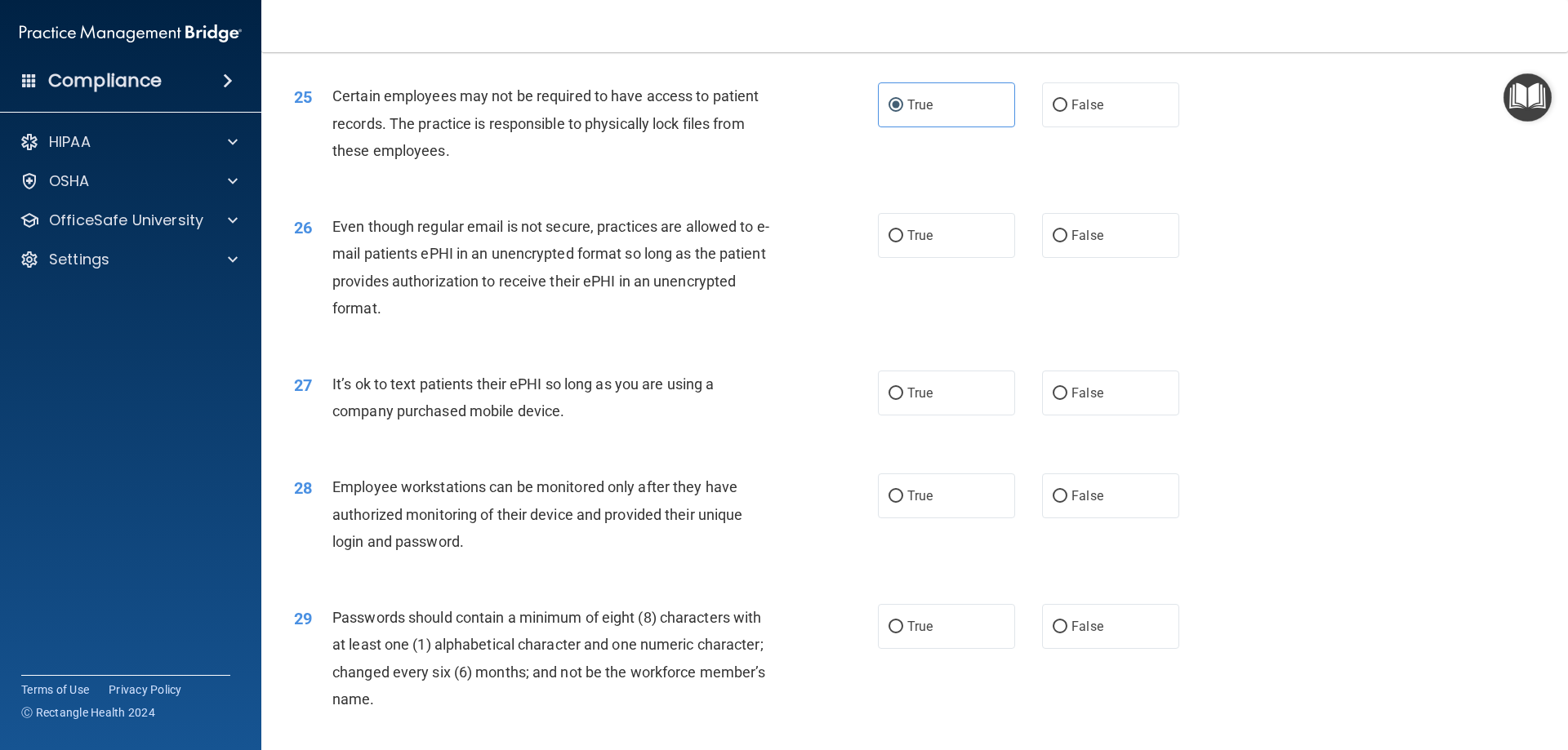
click at [915, 292] on div "26 Even though regular email is not secure, practices are allowed to e-mail pat…" at bounding box center [914, 271] width 1265 height 157
click at [910, 258] on label "True" at bounding box center [946, 235] width 138 height 45
click at [903, 243] on input "True" at bounding box center [895, 236] width 14 height 12
radio input "true"
click at [1128, 415] on label "False" at bounding box center [1110, 393] width 138 height 45
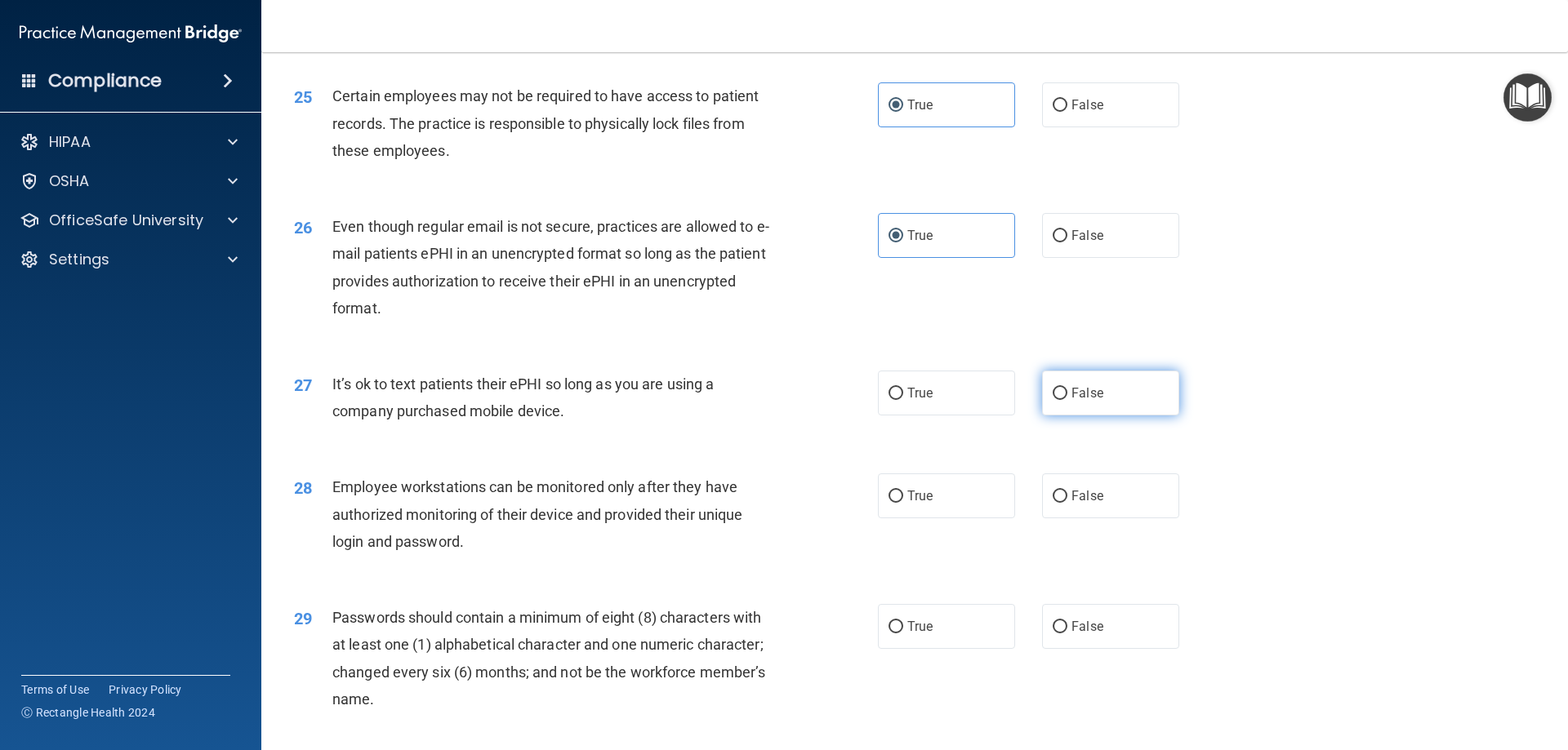
click at [1067, 400] on input "False" at bounding box center [1060, 393] width 14 height 12
radio input "true"
click at [920, 519] on label "True" at bounding box center [946, 495] width 138 height 45
click at [903, 503] on input "True" at bounding box center [895, 496] width 14 height 12
radio input "true"
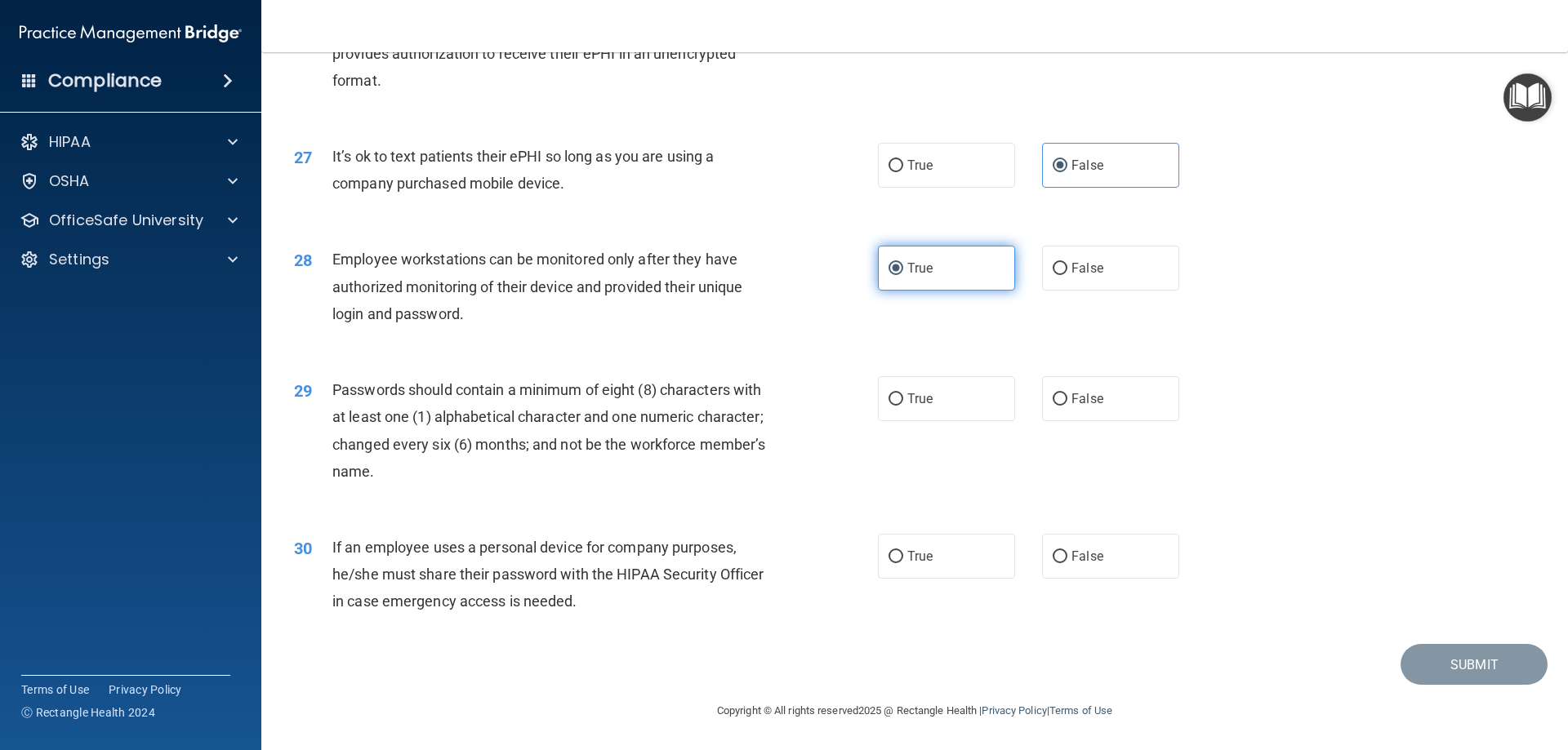
scroll to position [3338, 0]
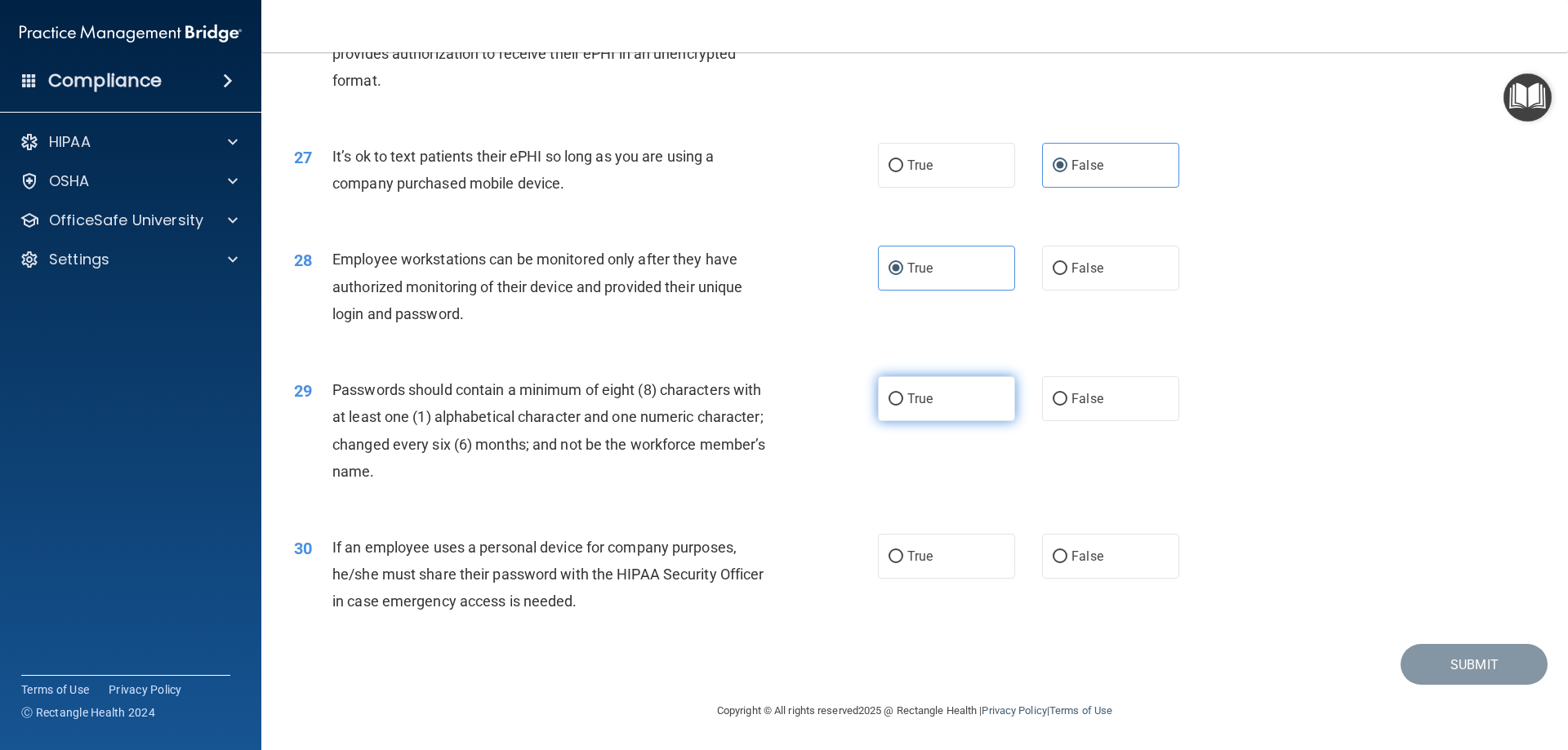
click at [952, 416] on label "True" at bounding box center [946, 398] width 138 height 45
click at [903, 406] on input "True" at bounding box center [895, 399] width 14 height 12
radio input "true"
click at [965, 576] on label "True" at bounding box center [946, 556] width 138 height 45
click at [903, 563] on input "True" at bounding box center [895, 557] width 14 height 12
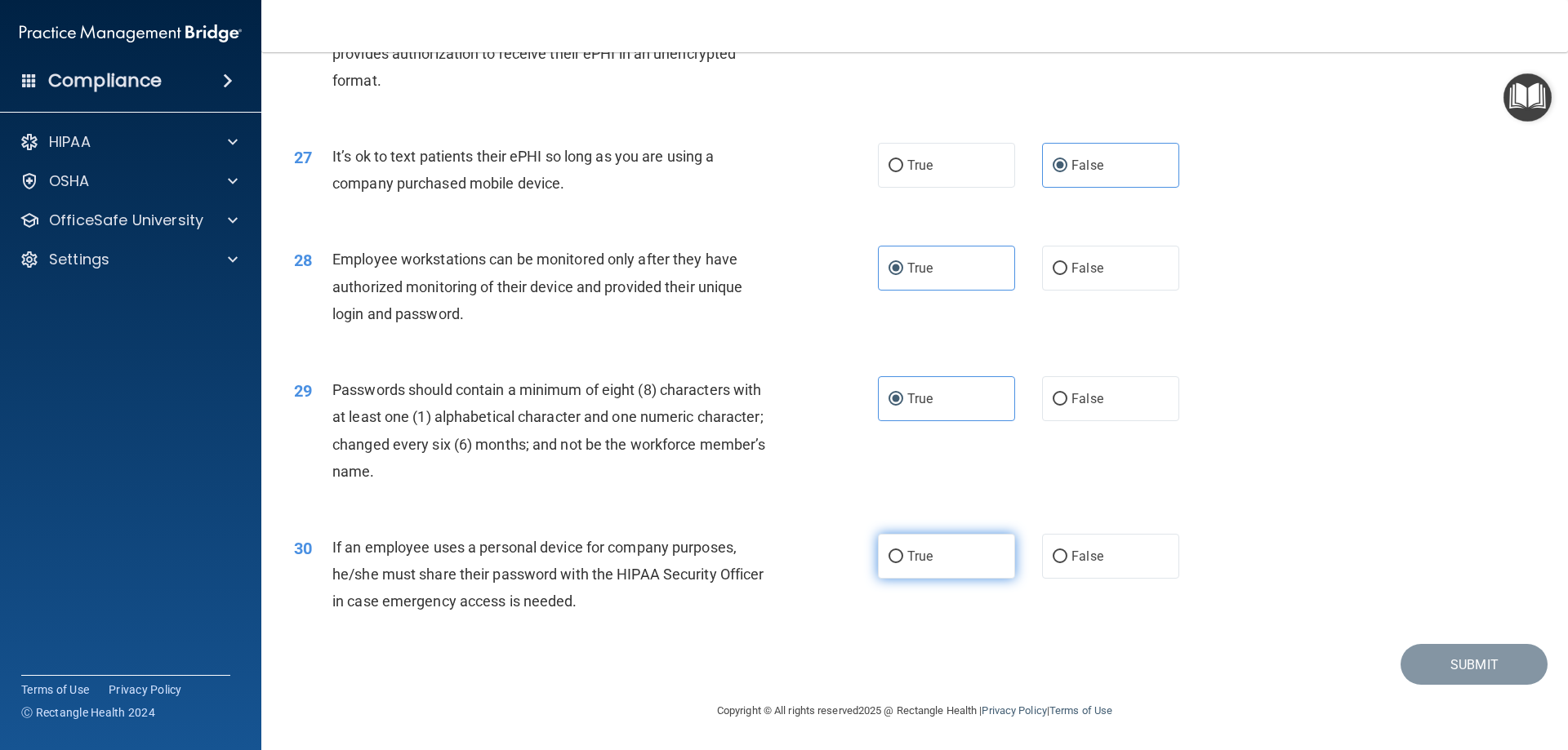
radio input "true"
click at [1264, 581] on div "30 If an employee uses a personal device for company purposes, he/she must shar…" at bounding box center [914, 578] width 1265 height 131
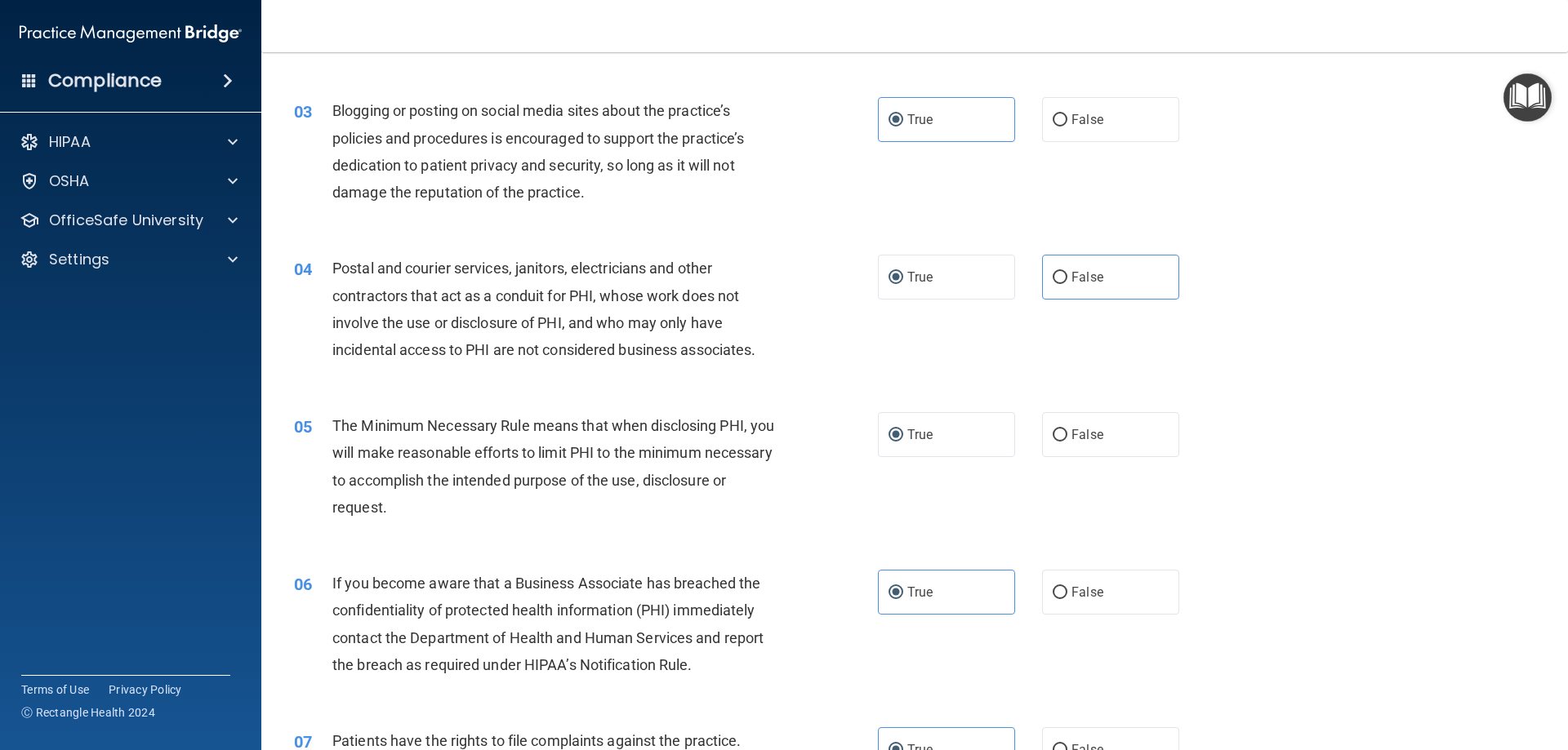
scroll to position [236, 0]
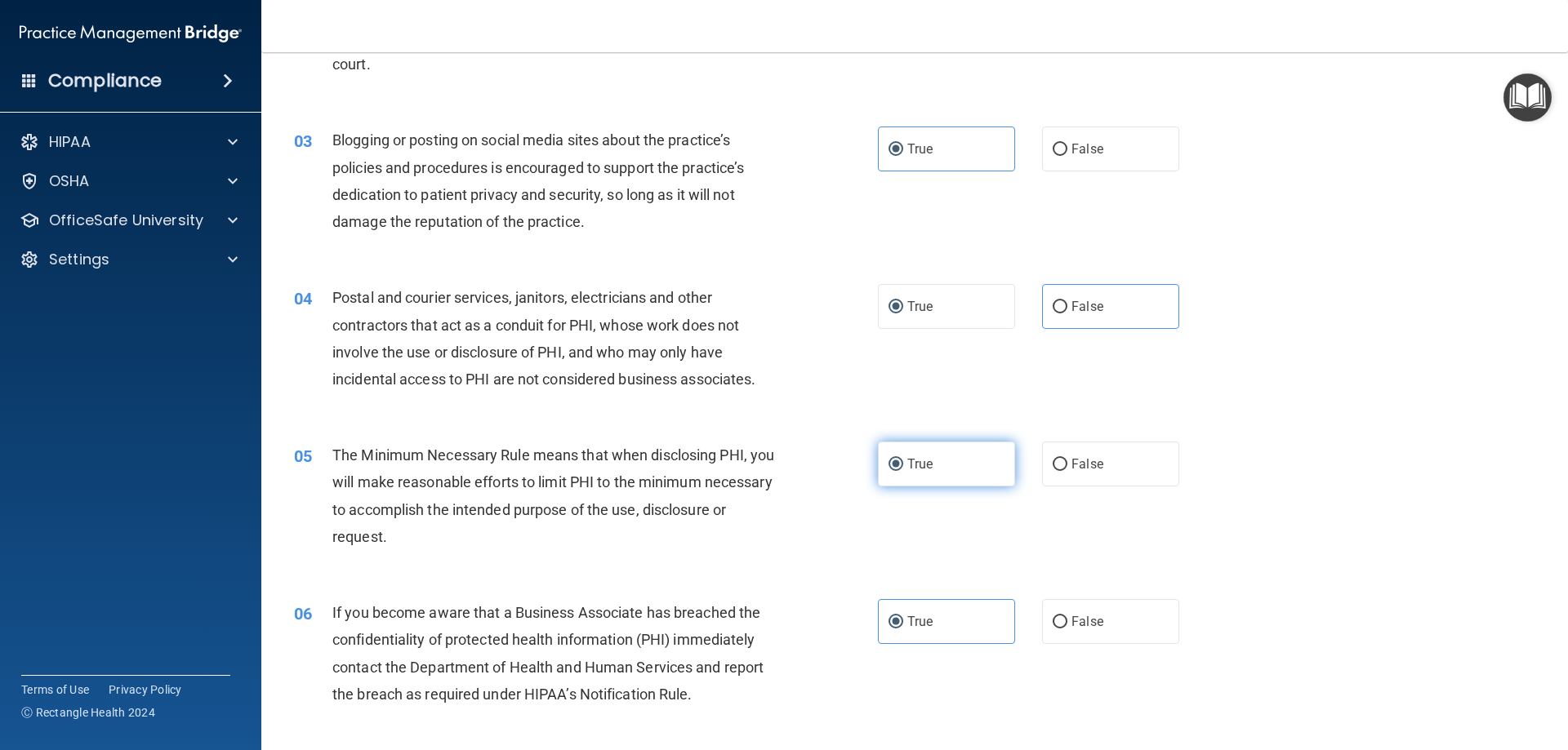
click at [959, 454] on label "True" at bounding box center [946, 464] width 138 height 45
click at [903, 459] on input "True" at bounding box center [895, 465] width 14 height 12
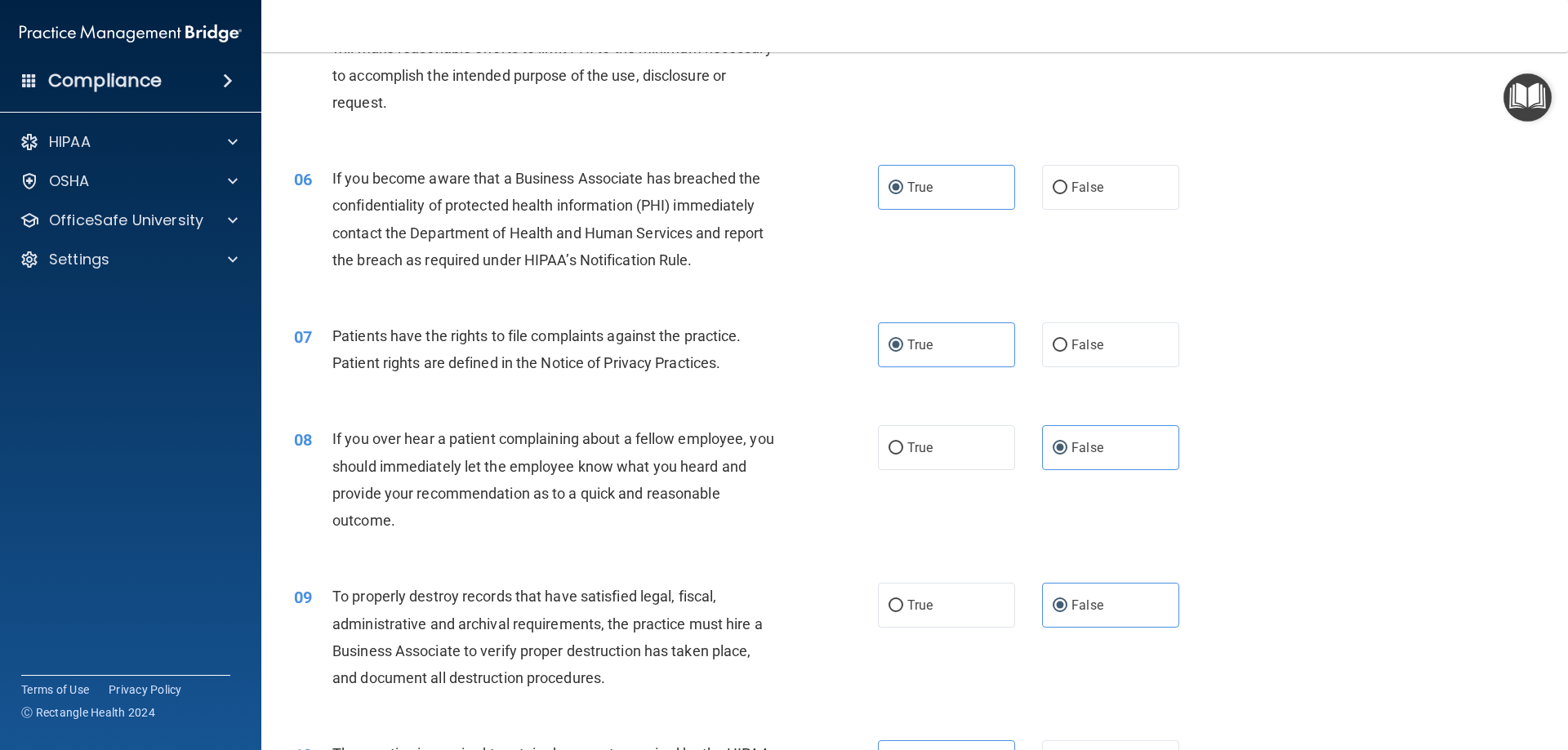
scroll to position [735, 0]
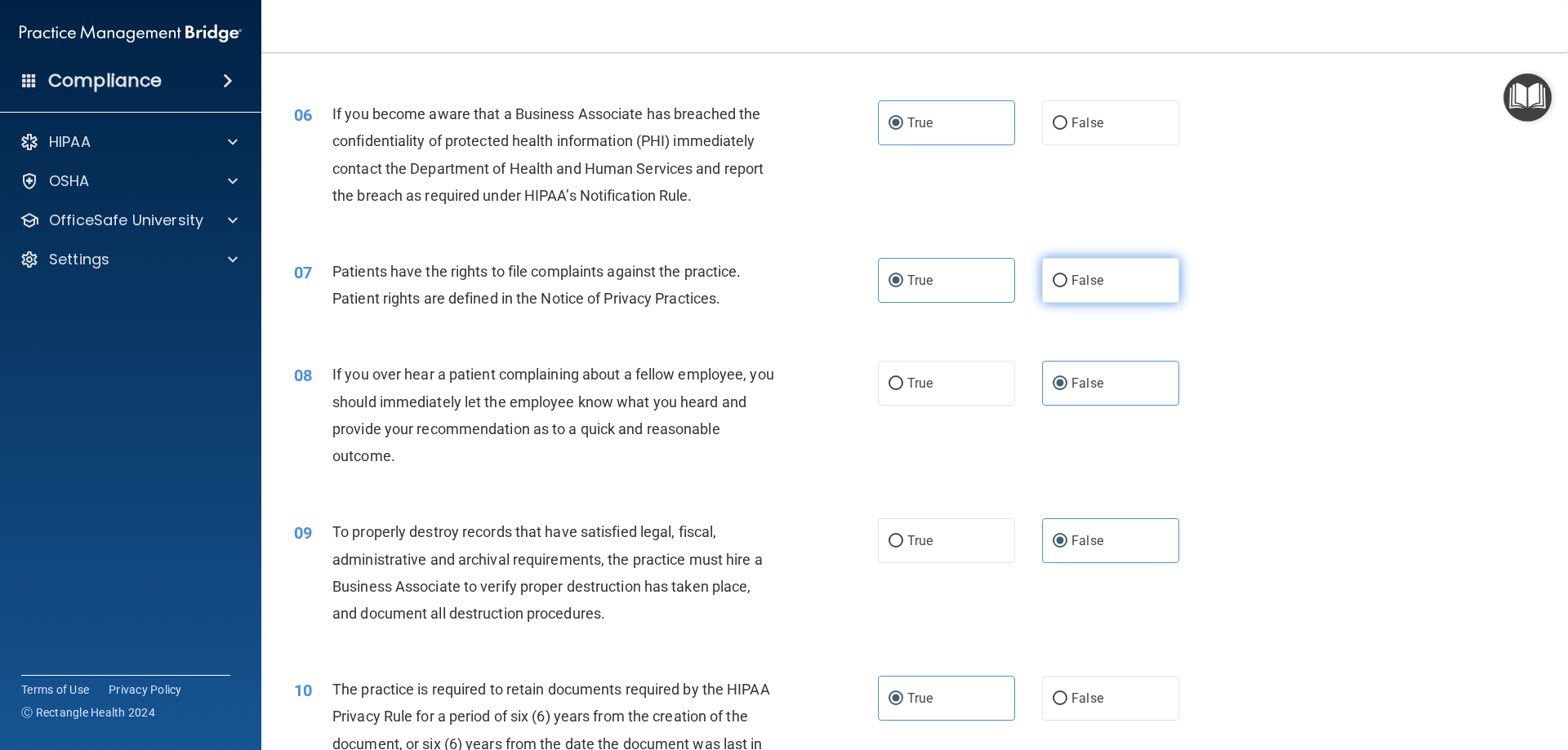
click at [1048, 296] on label "False" at bounding box center [1110, 280] width 138 height 45
click at [1053, 287] on input "False" at bounding box center [1060, 281] width 14 height 12
radio input "true"
click at [947, 279] on label "True" at bounding box center [946, 280] width 138 height 45
click at [903, 279] on input "True" at bounding box center [895, 281] width 14 height 12
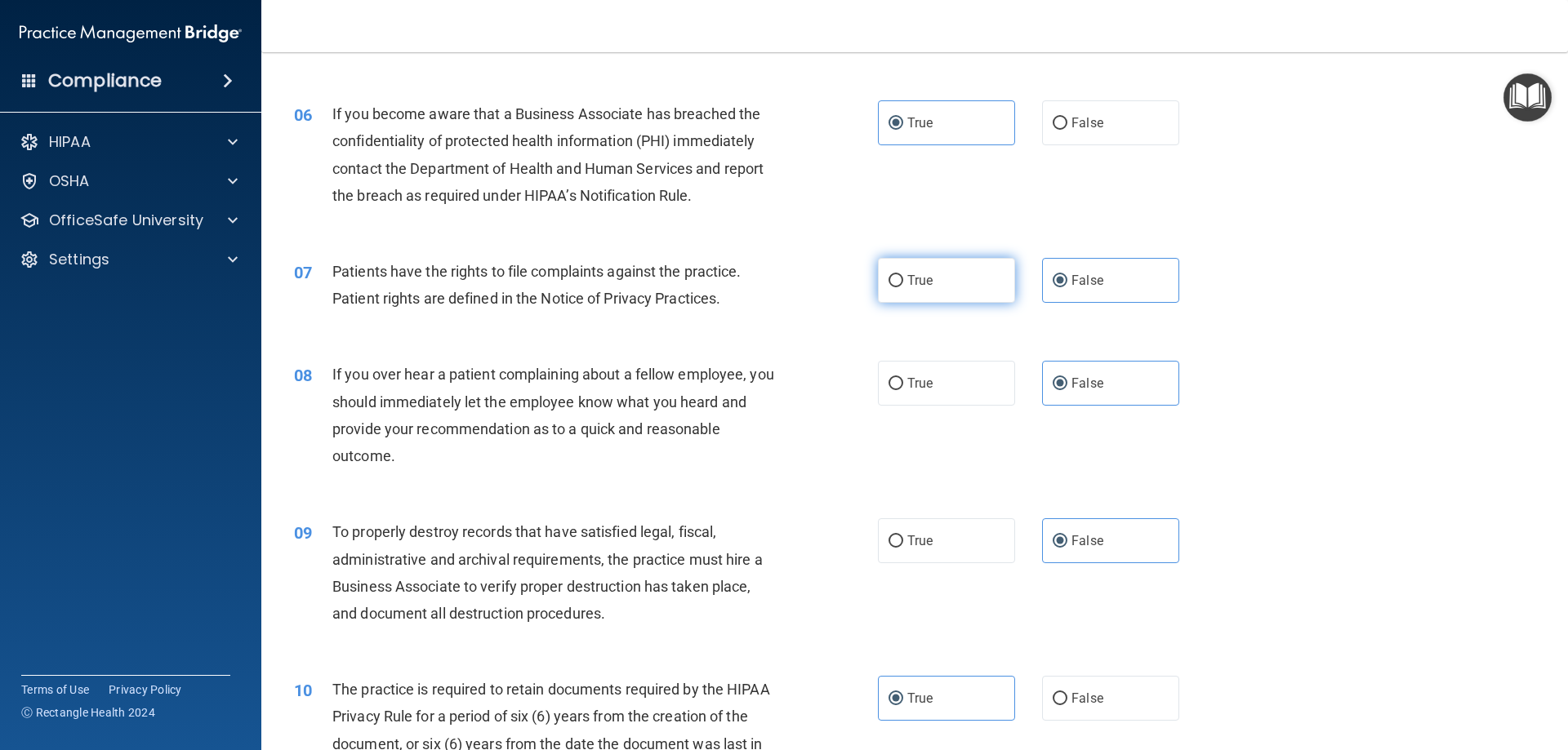
radio input "true"
radio input "false"
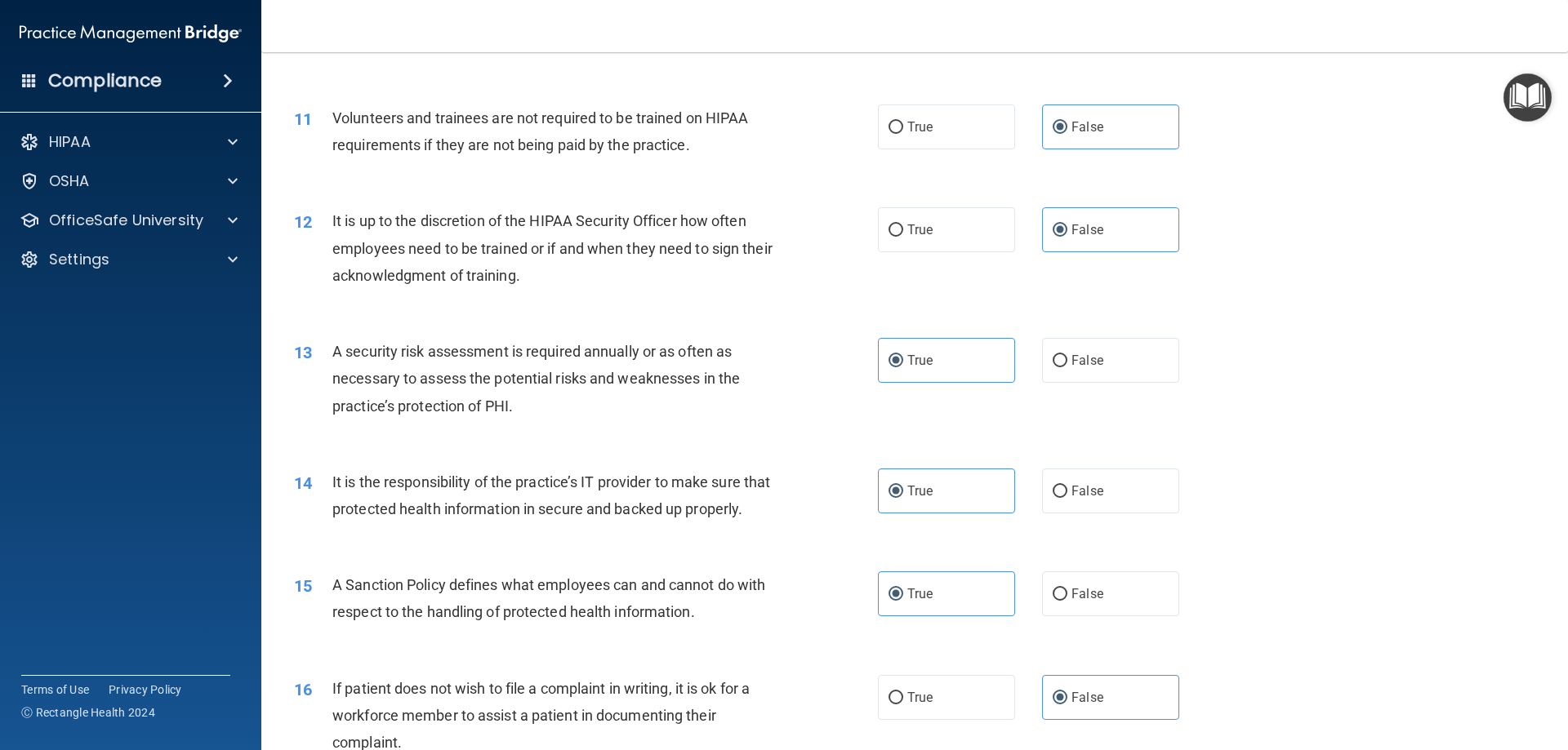
scroll to position [1551, 0]
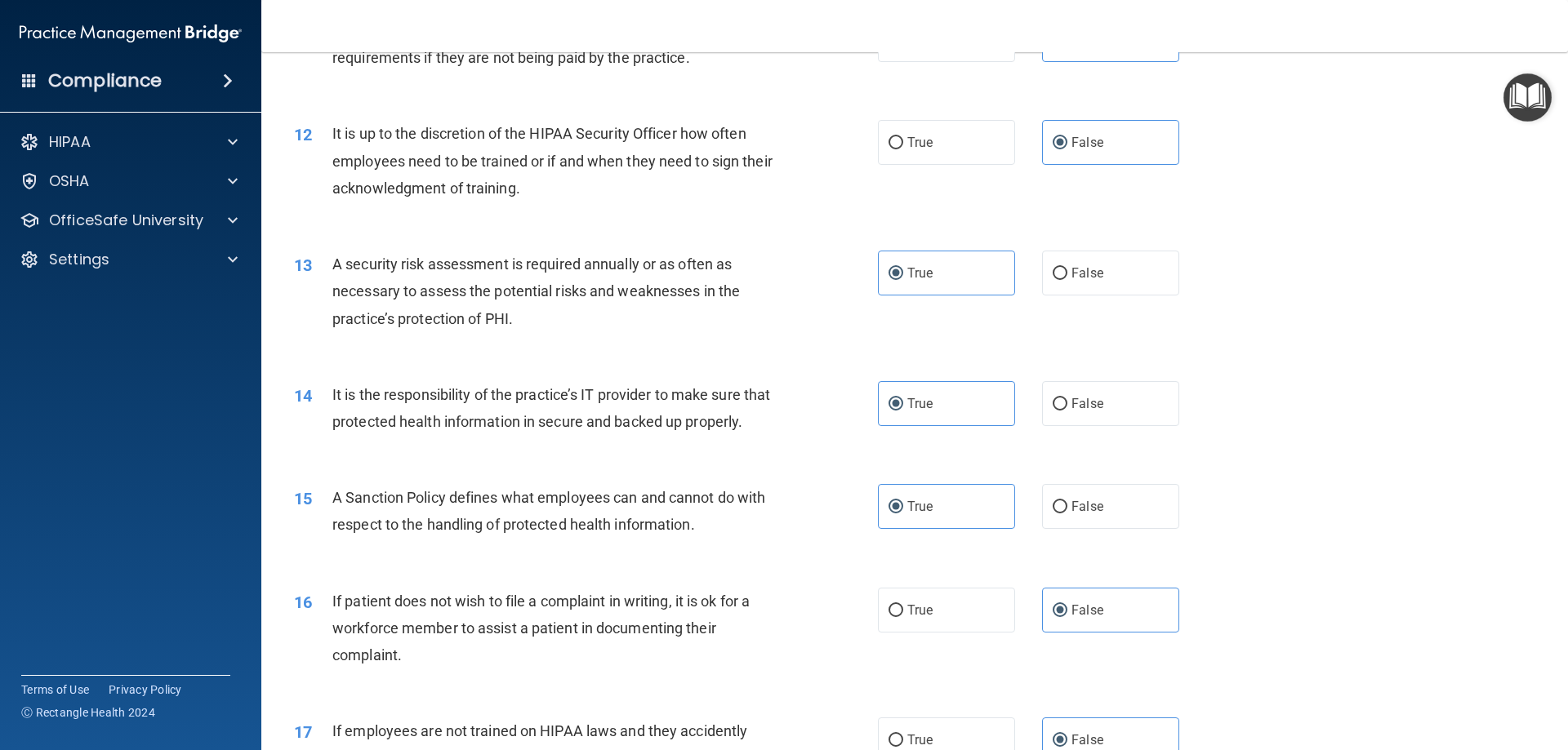
drag, startPoint x: 942, startPoint y: 279, endPoint x: 941, endPoint y: 315, distance: 36.0
click at [942, 279] on label "True" at bounding box center [946, 272] width 138 height 45
click at [903, 279] on input "True" at bounding box center [895, 273] width 14 height 12
click at [942, 419] on label "True" at bounding box center [946, 403] width 138 height 45
click at [903, 411] on input "True" at bounding box center [895, 404] width 14 height 12
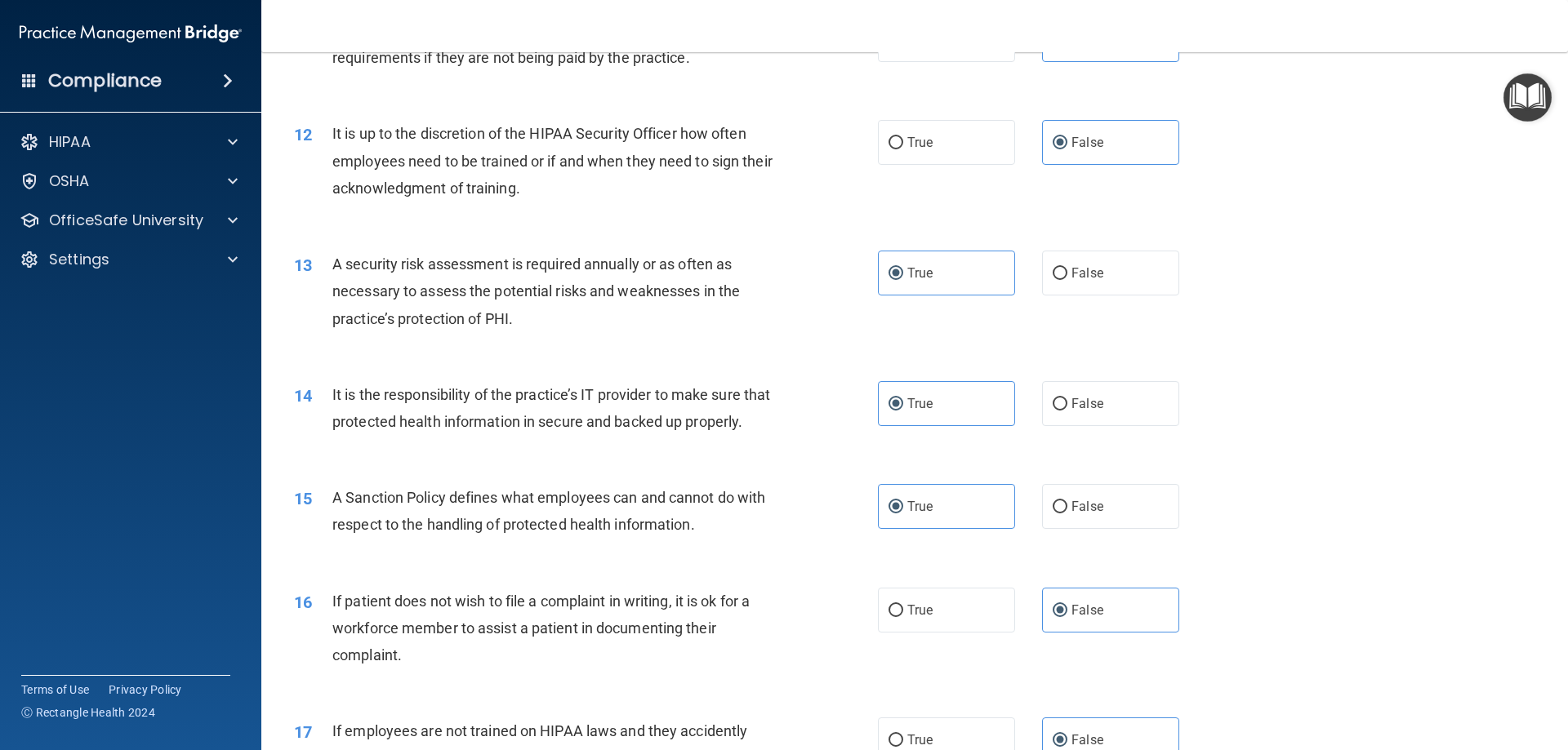
drag, startPoint x: 961, startPoint y: 513, endPoint x: 989, endPoint y: 560, distance: 54.7
click at [961, 514] on label "True" at bounding box center [946, 505] width 138 height 45
click at [903, 513] on input "True" at bounding box center [895, 507] width 14 height 12
click at [1001, 566] on div "15 A Sanction Policy defines what employees can and cannot do with respect to t…" at bounding box center [914, 515] width 1265 height 102
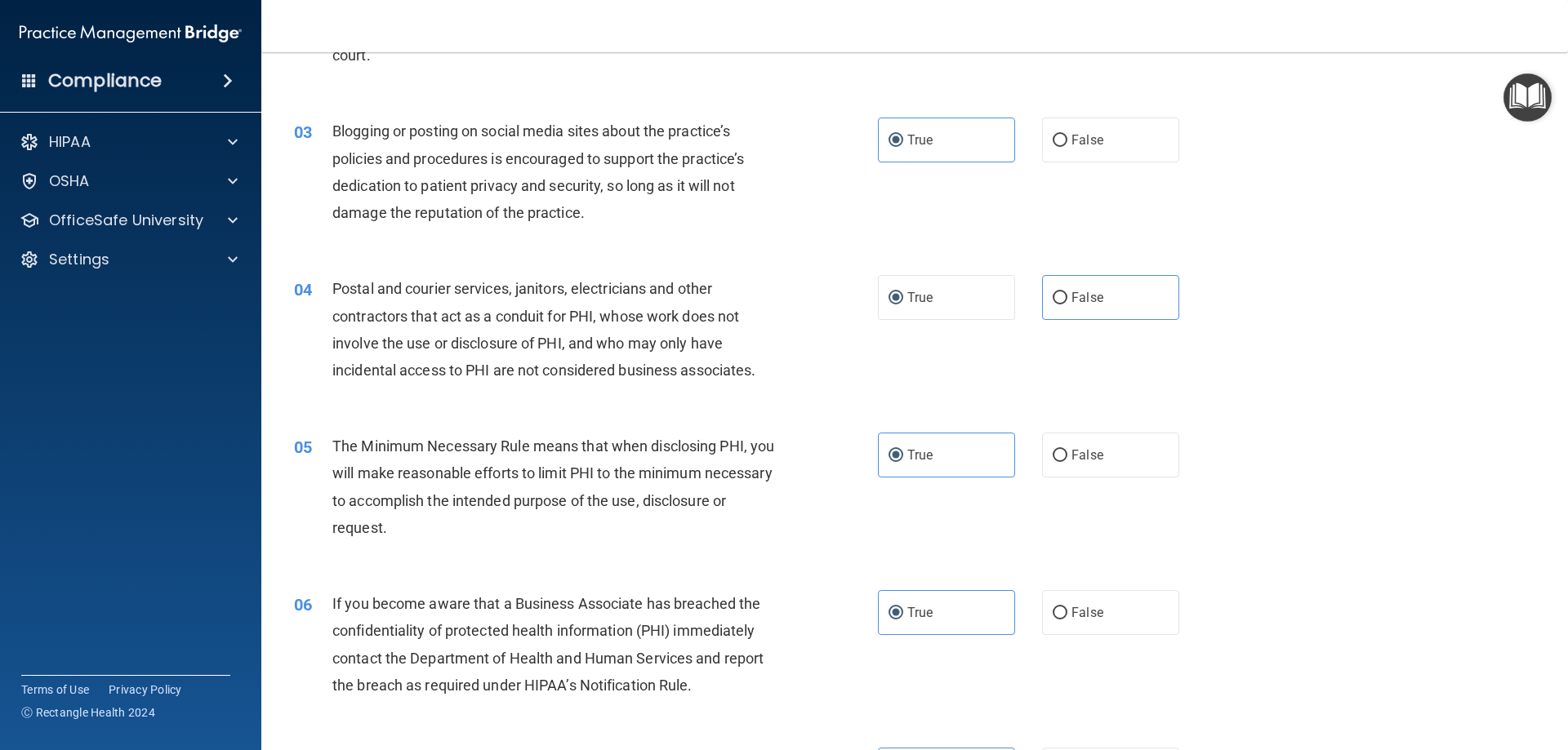
scroll to position [0, 0]
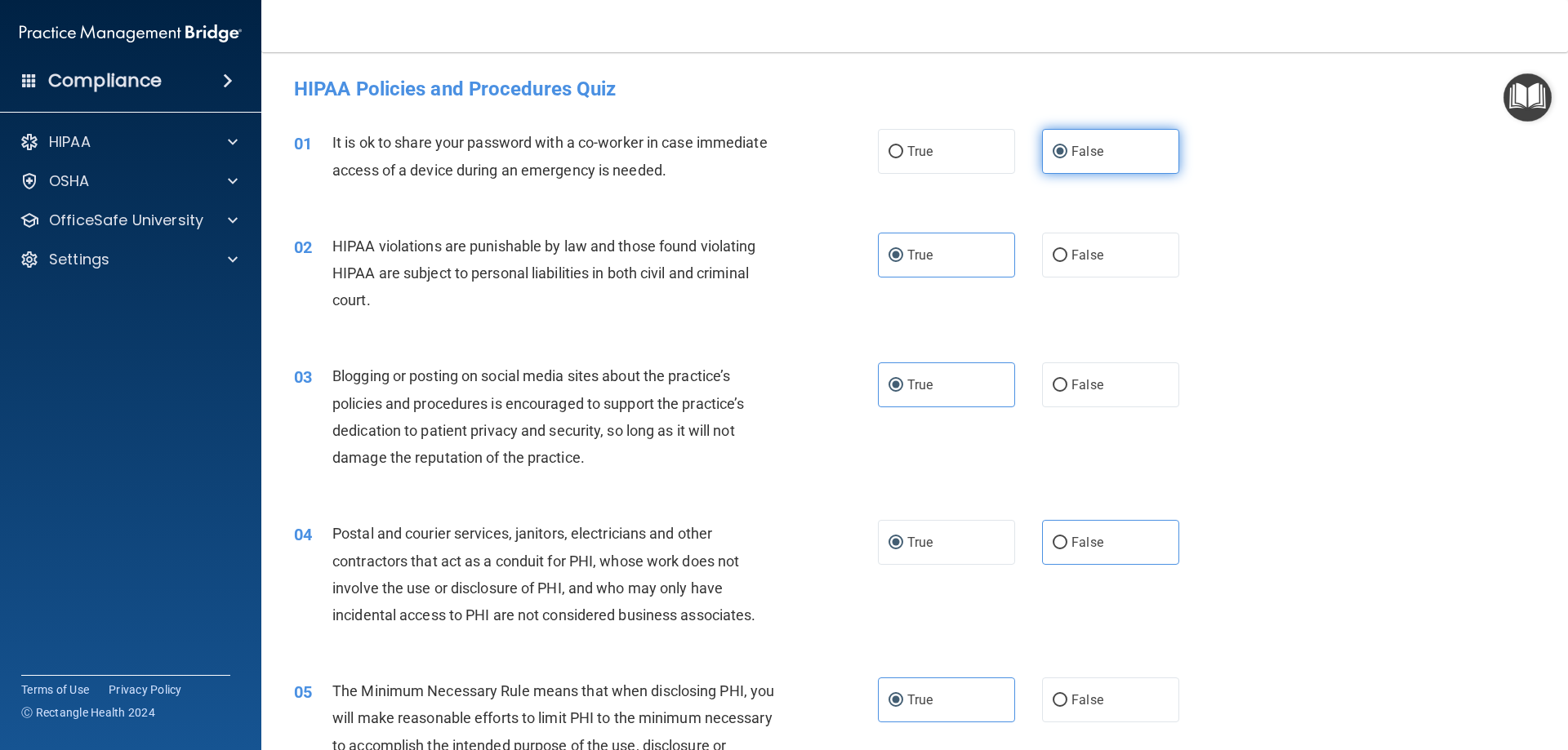
click at [1088, 165] on label "False" at bounding box center [1110, 151] width 138 height 45
click at [1067, 158] on input "False" at bounding box center [1060, 152] width 14 height 12
click at [959, 241] on label "True" at bounding box center [946, 254] width 138 height 45
click at [903, 249] on input "True" at bounding box center [895, 255] width 14 height 12
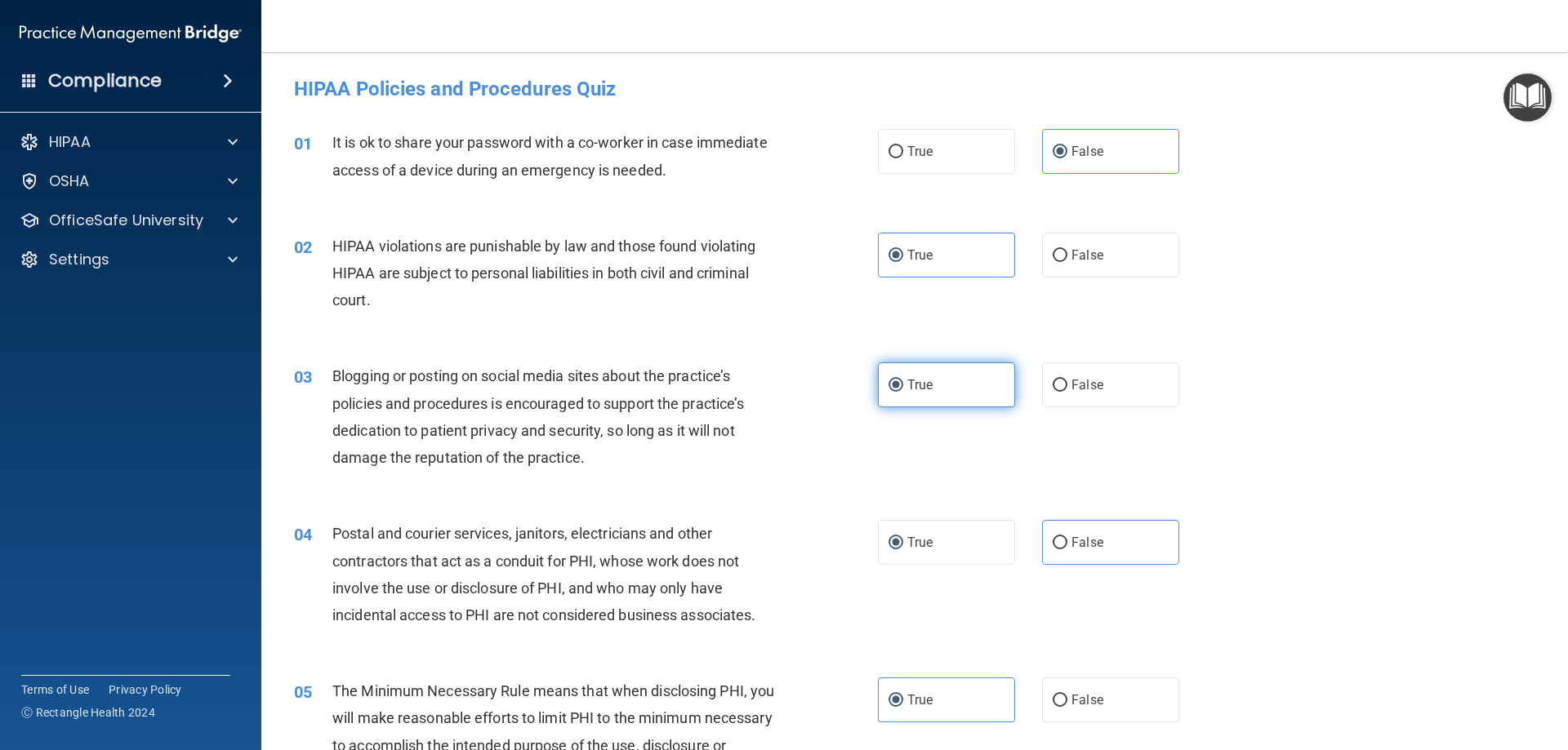
click at [922, 387] on span "True" at bounding box center [919, 385] width 26 height 15
click at [903, 387] on input "True" at bounding box center [895, 385] width 14 height 12
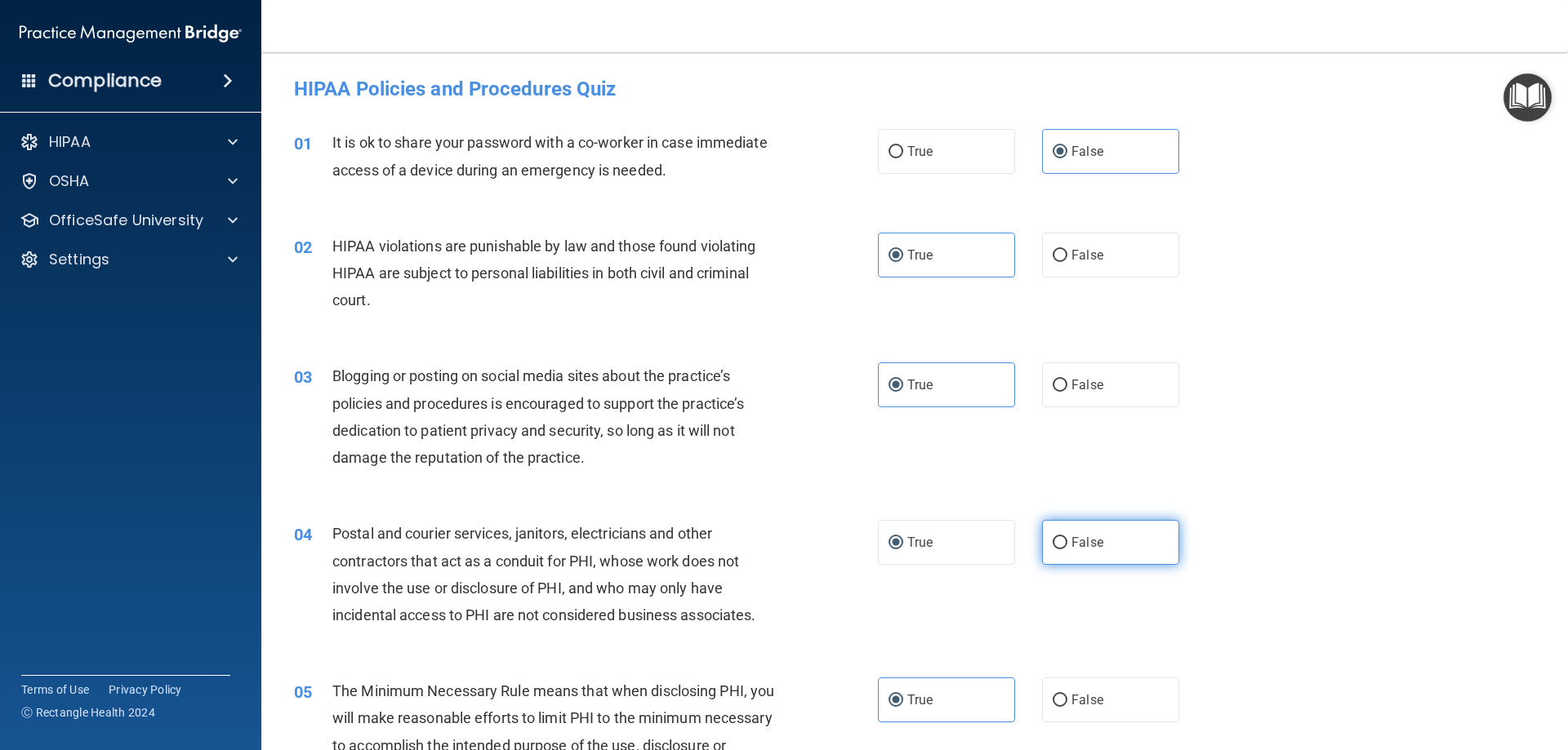
click at [1117, 565] on label "False" at bounding box center [1110, 541] width 138 height 45
click at [1067, 549] on input "False" at bounding box center [1060, 542] width 14 height 12
radio input "true"
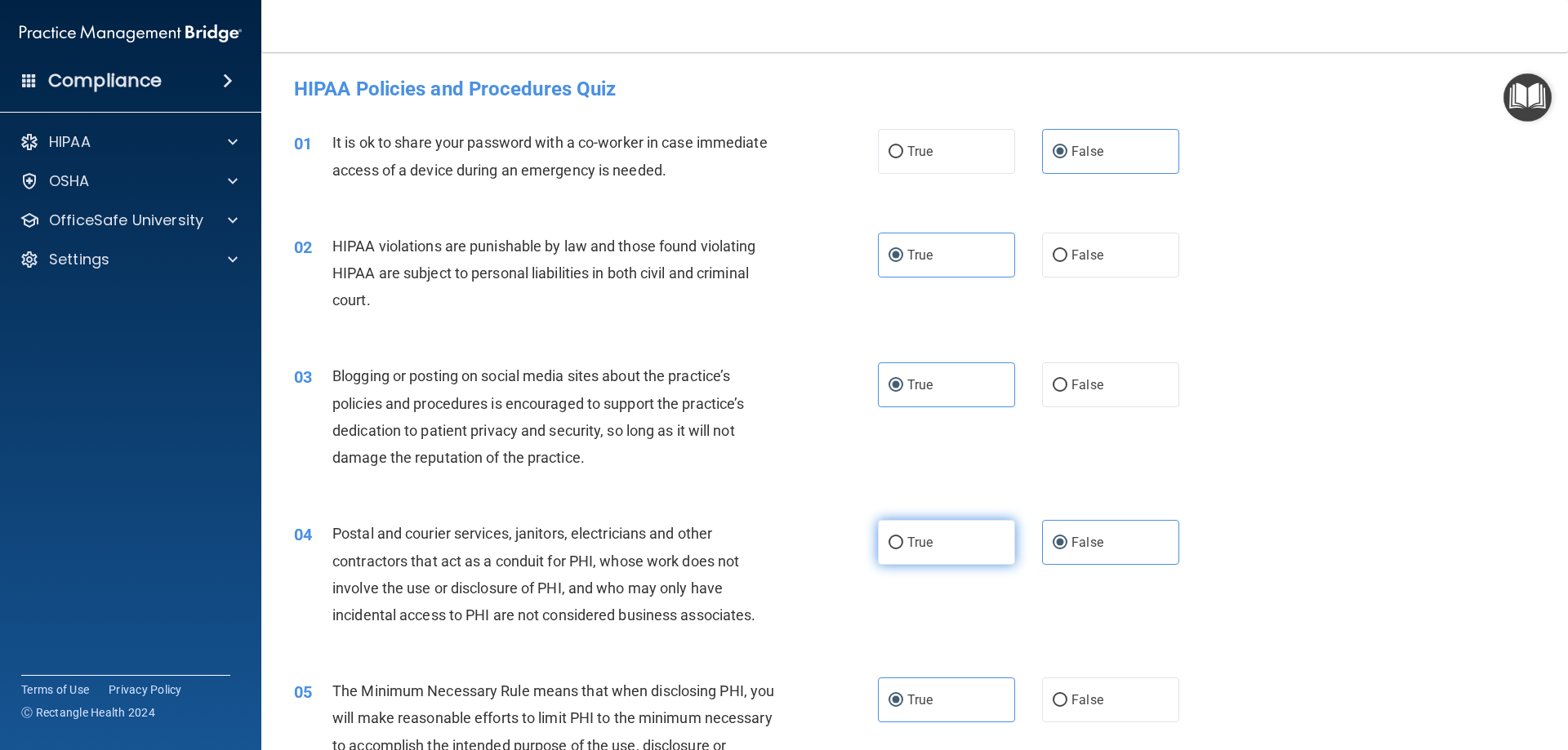
click at [900, 540] on label "True" at bounding box center [946, 541] width 138 height 45
click at [900, 540] on input "True" at bounding box center [895, 542] width 14 height 12
radio input "true"
radio input "false"
click at [957, 695] on label "True" at bounding box center [946, 699] width 138 height 45
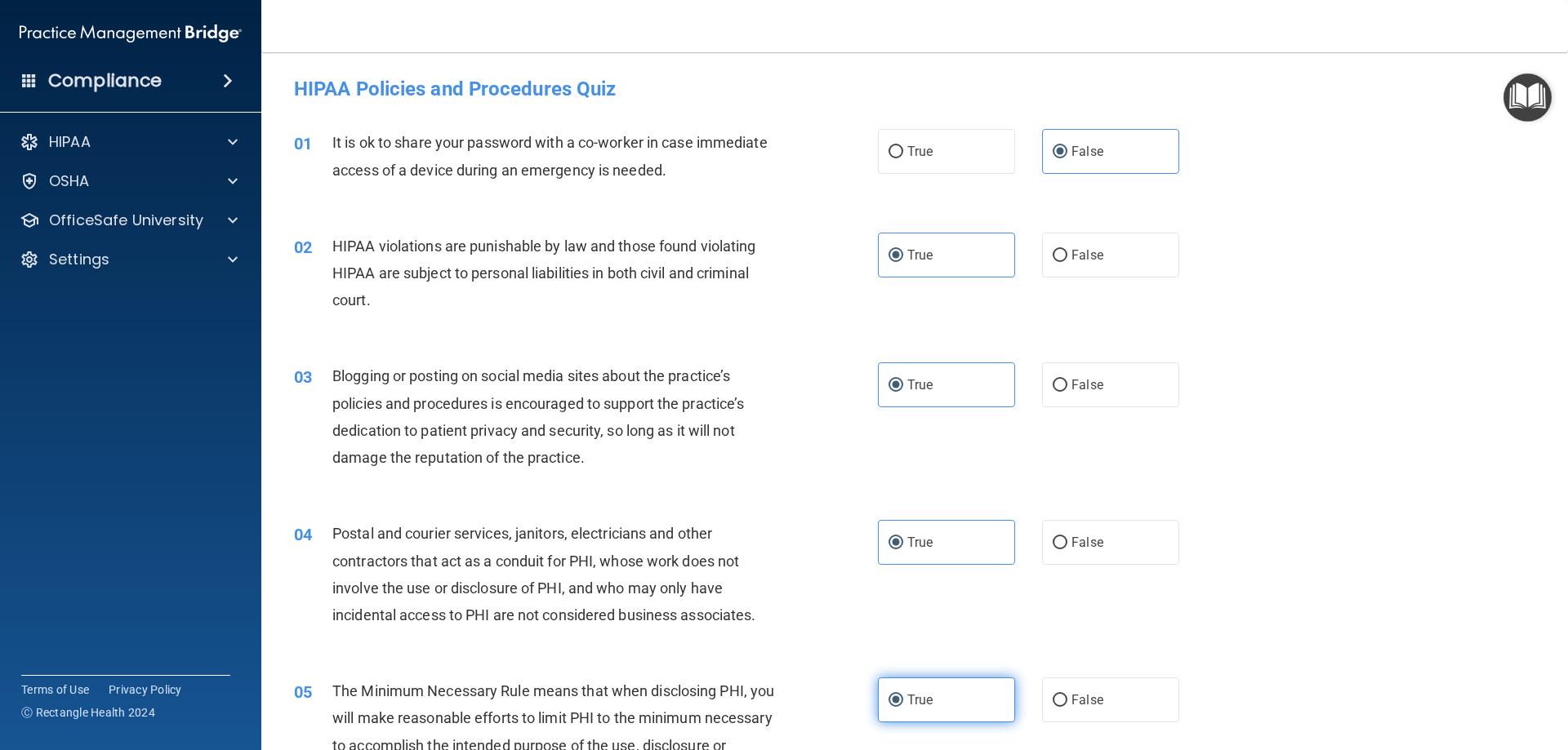
click at [903, 695] on input "True" at bounding box center [895, 701] width 14 height 12
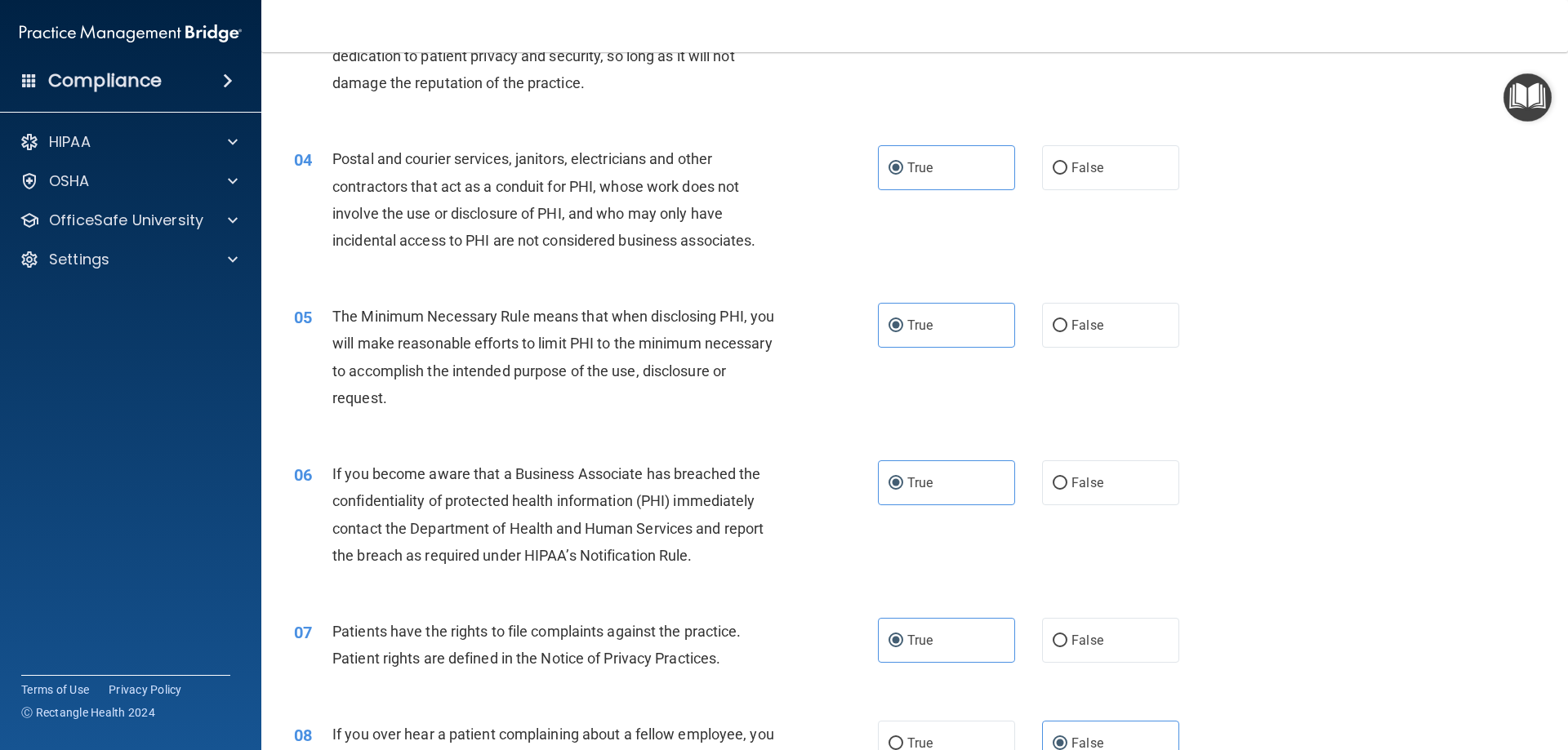
scroll to position [408, 0]
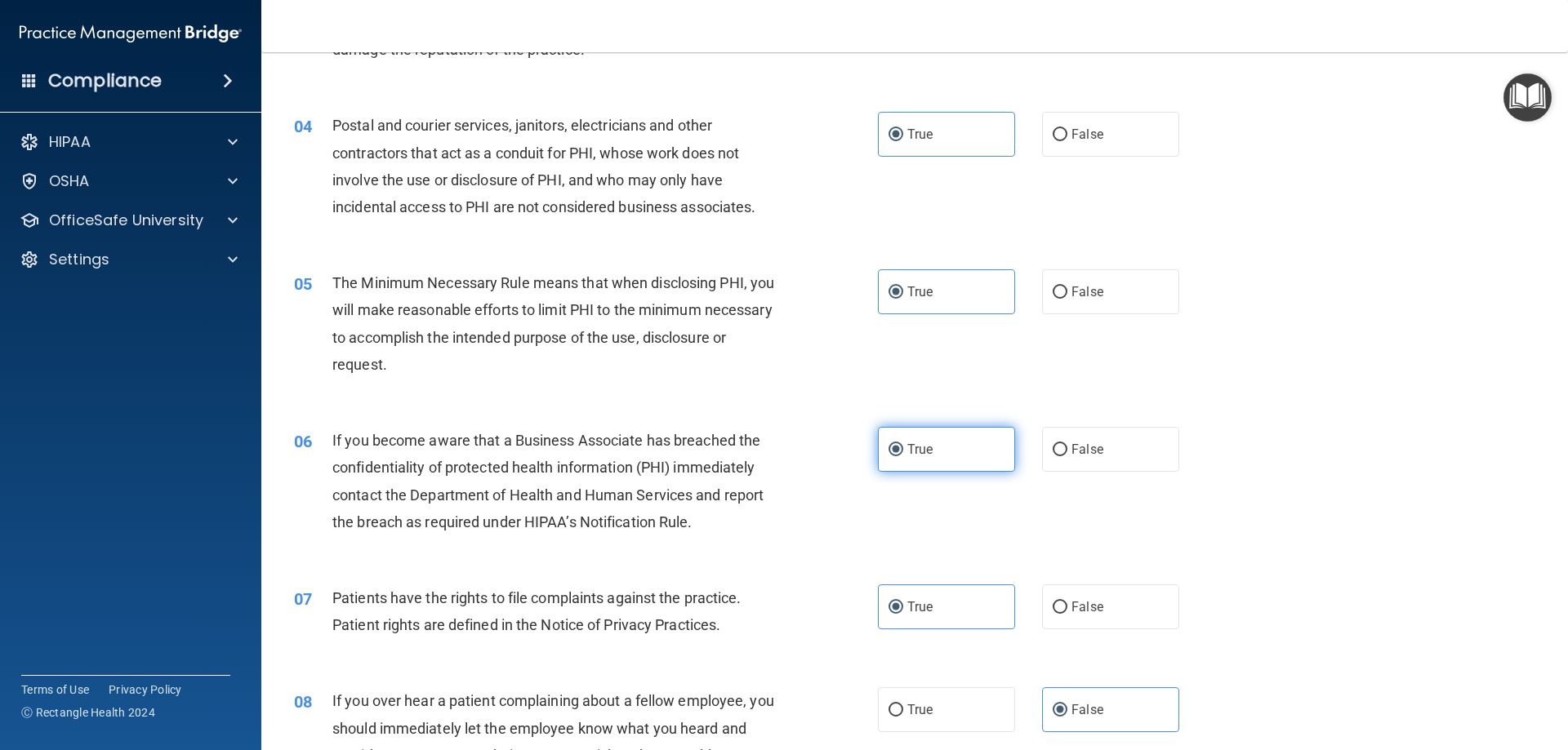
click at [890, 441] on label "True" at bounding box center [946, 448] width 138 height 45
click at [890, 444] on input "True" at bounding box center [895, 449] width 14 height 12
click at [907, 607] on span "True" at bounding box center [919, 607] width 26 height 15
click at [903, 607] on input "True" at bounding box center [895, 607] width 14 height 12
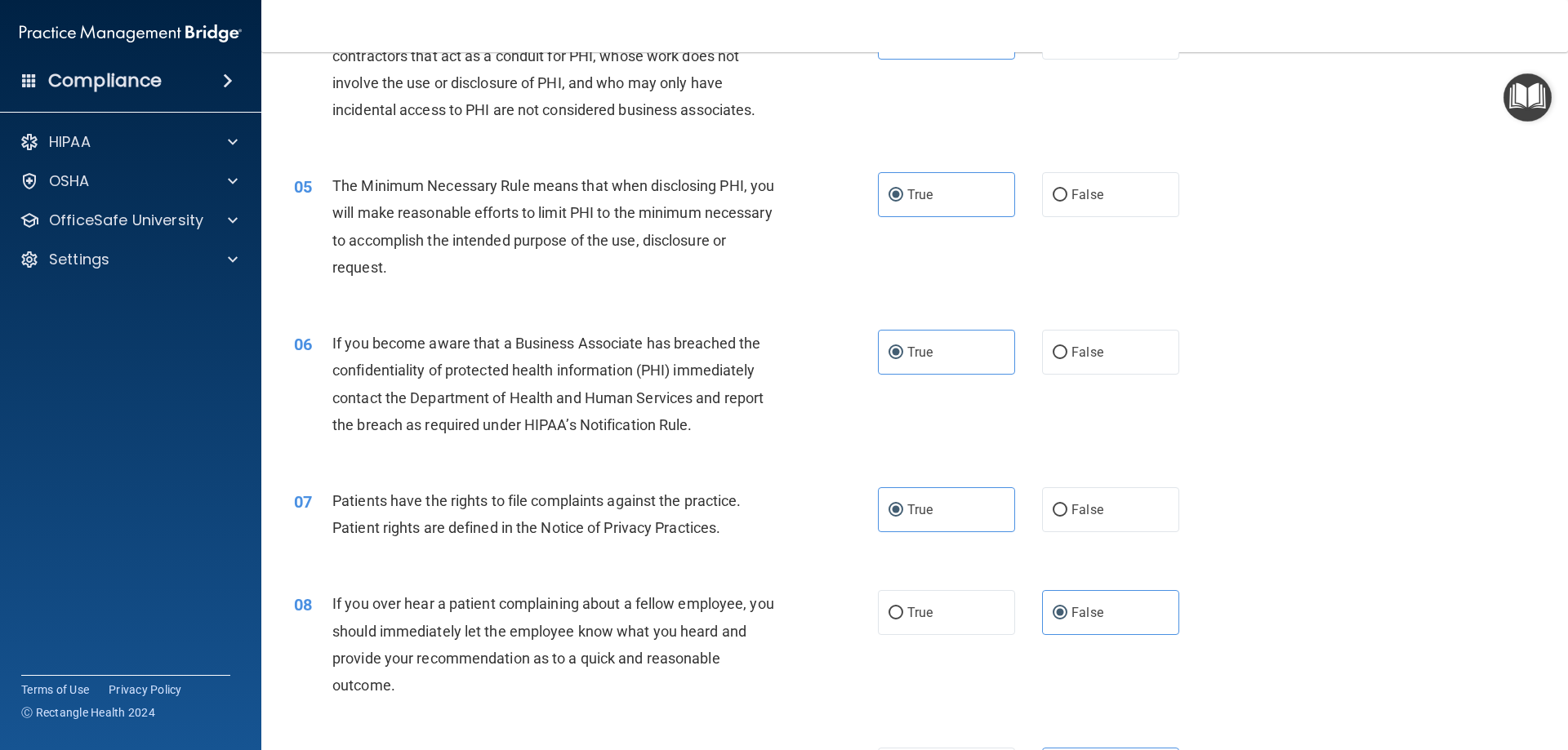
scroll to position [653, 0]
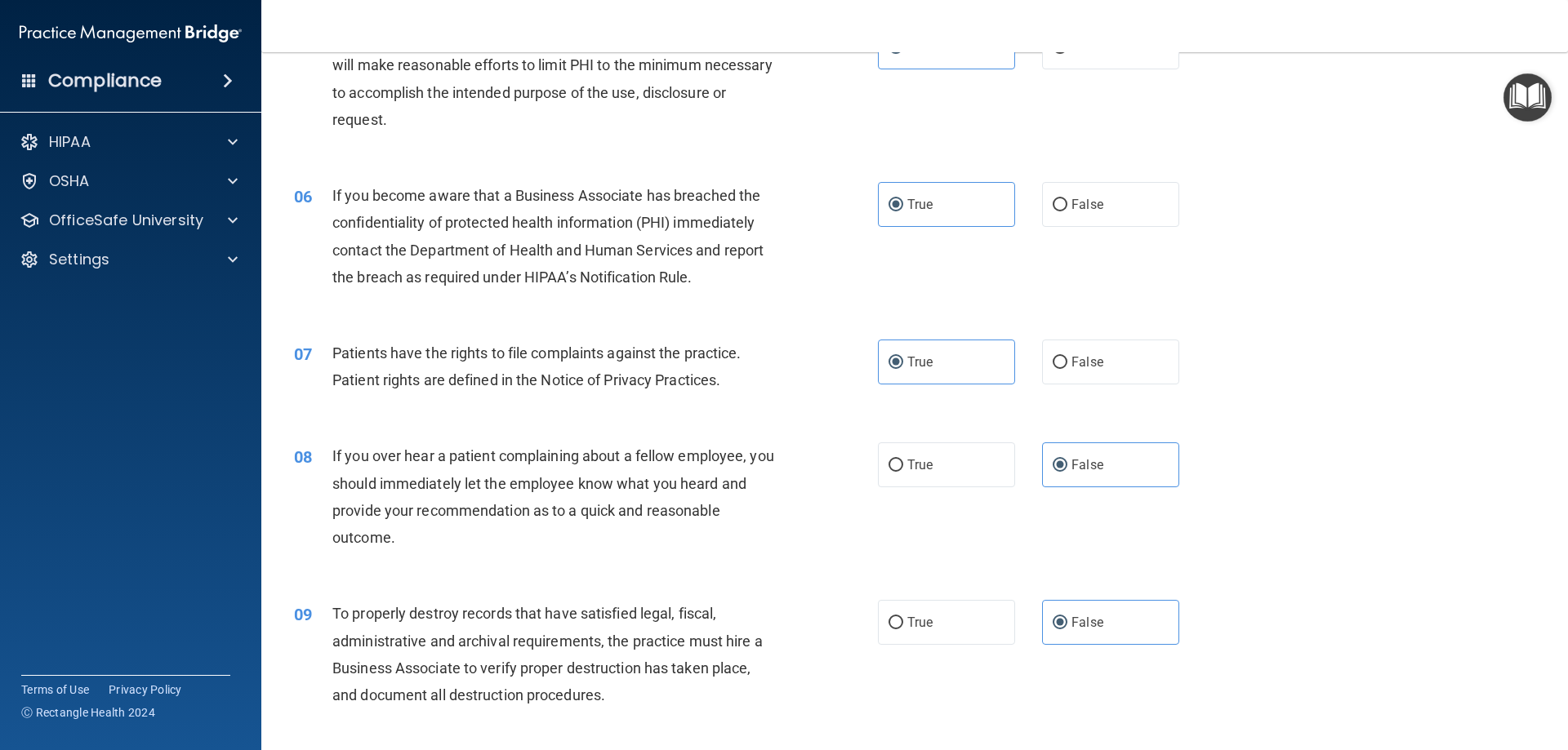
click at [1085, 434] on div "08 If you over hear a patient complaining about a fellow employee, you should i…" at bounding box center [914, 501] width 1265 height 157
click at [1085, 459] on span "False" at bounding box center [1087, 465] width 32 height 15
click at [1067, 460] on input "False" at bounding box center [1060, 466] width 14 height 12
click at [1123, 625] on label "False" at bounding box center [1110, 622] width 138 height 45
click at [1067, 625] on input "False" at bounding box center [1060, 623] width 14 height 12
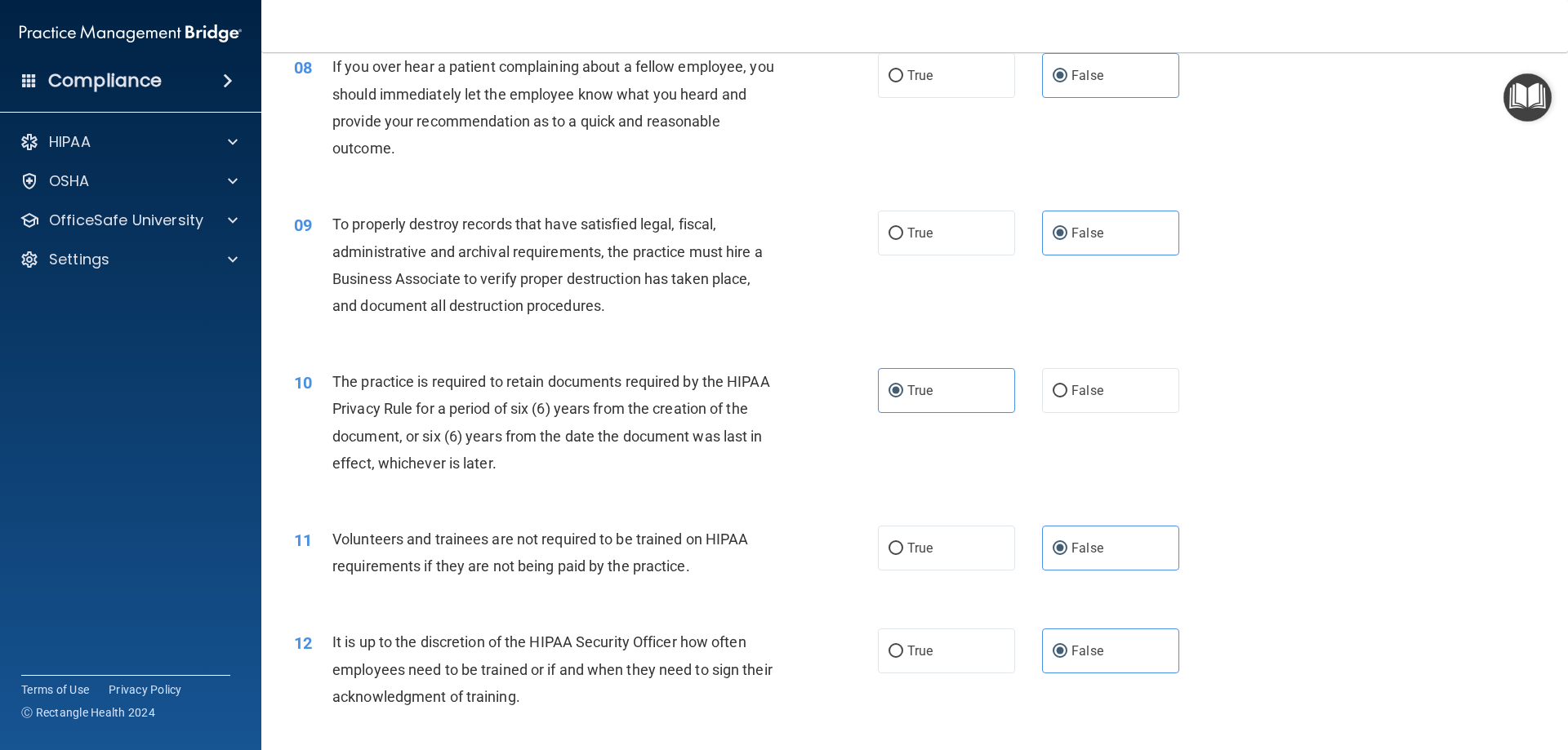
scroll to position [1061, 0]
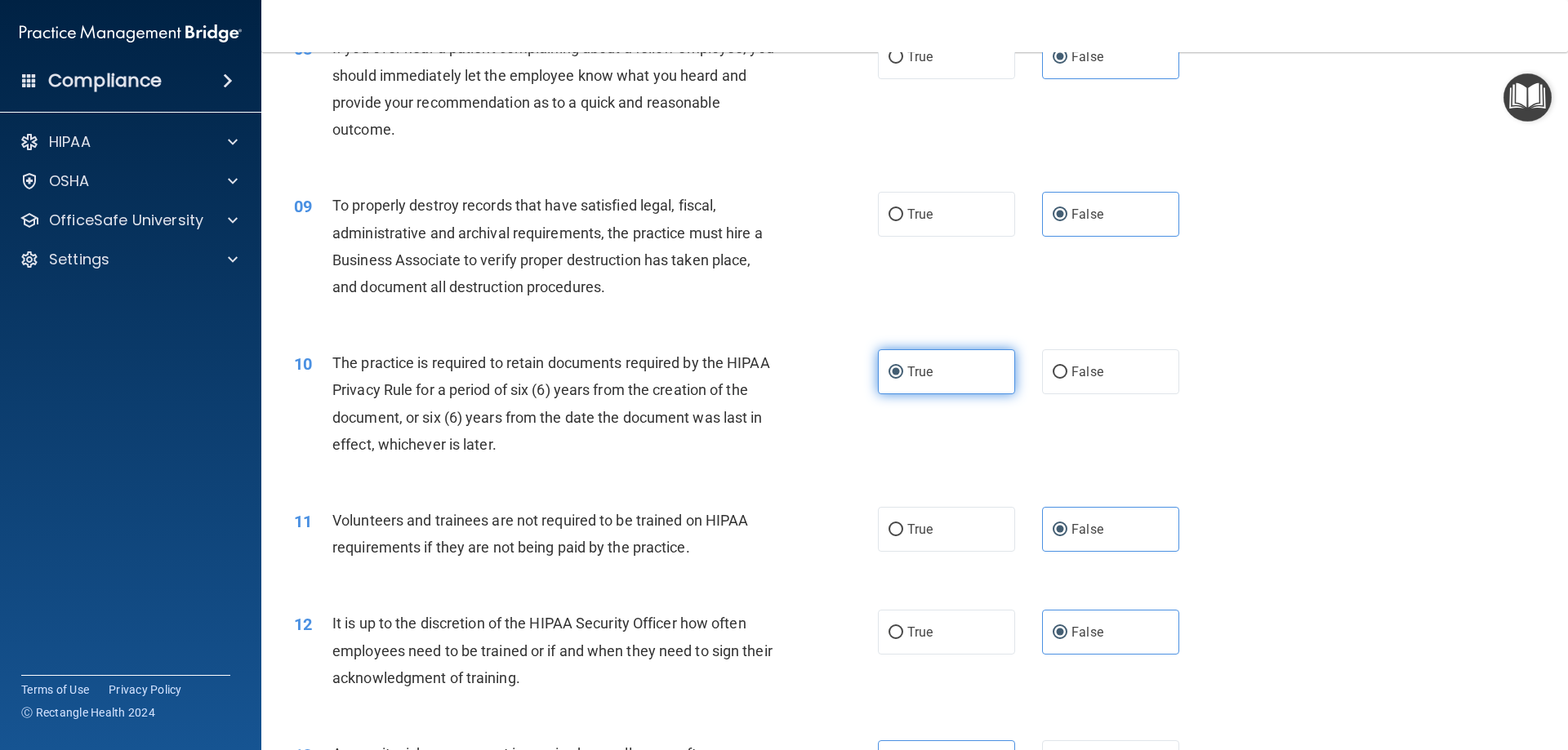
click at [896, 389] on label "True" at bounding box center [946, 371] width 138 height 45
click at [896, 378] on input "True" at bounding box center [895, 373] width 14 height 12
click at [1075, 534] on span "False" at bounding box center [1087, 529] width 32 height 15
click at [1067, 534] on input "False" at bounding box center [1060, 530] width 14 height 12
click at [1071, 631] on span "False" at bounding box center [1087, 632] width 32 height 15
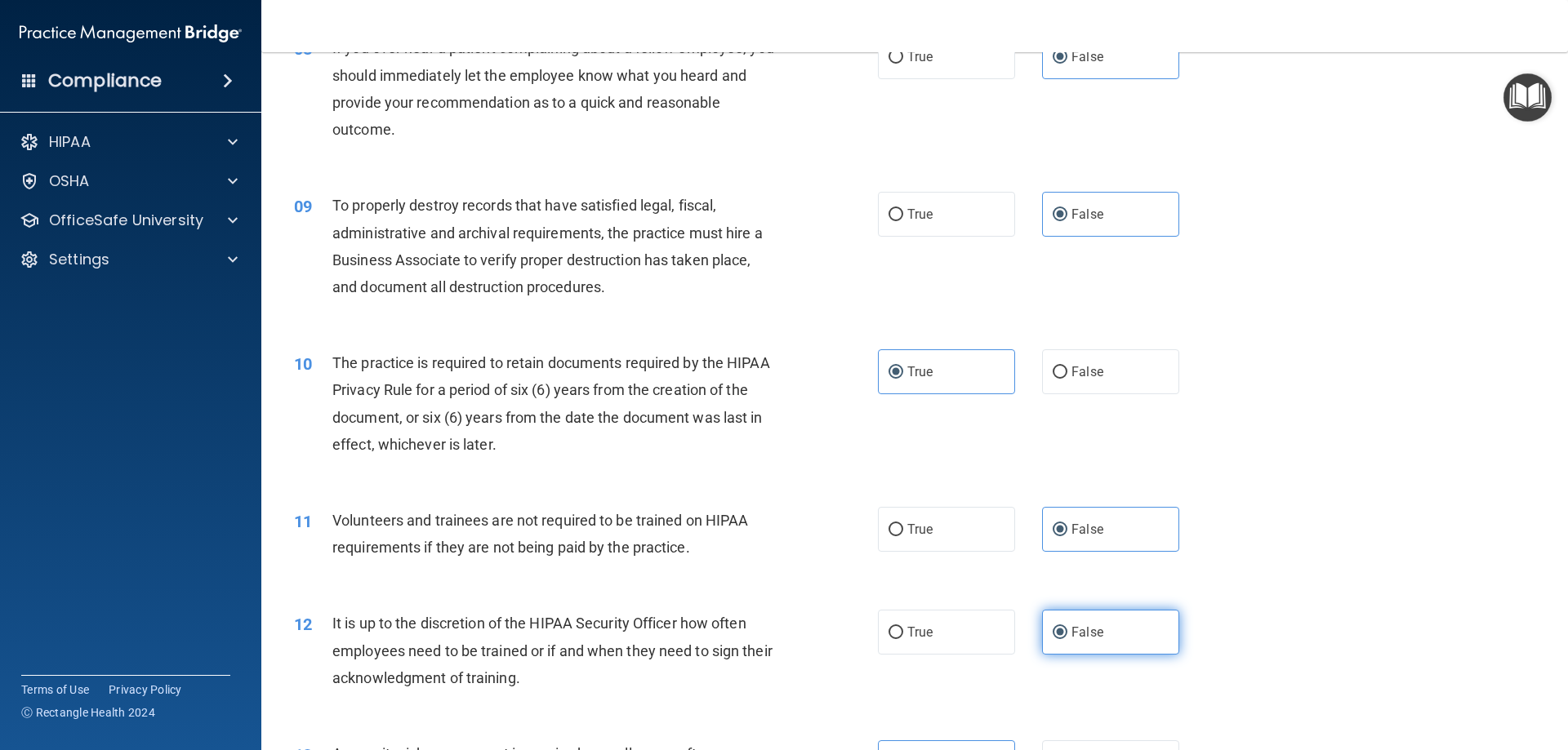
click at [1065, 631] on input "False" at bounding box center [1060, 632] width 14 height 12
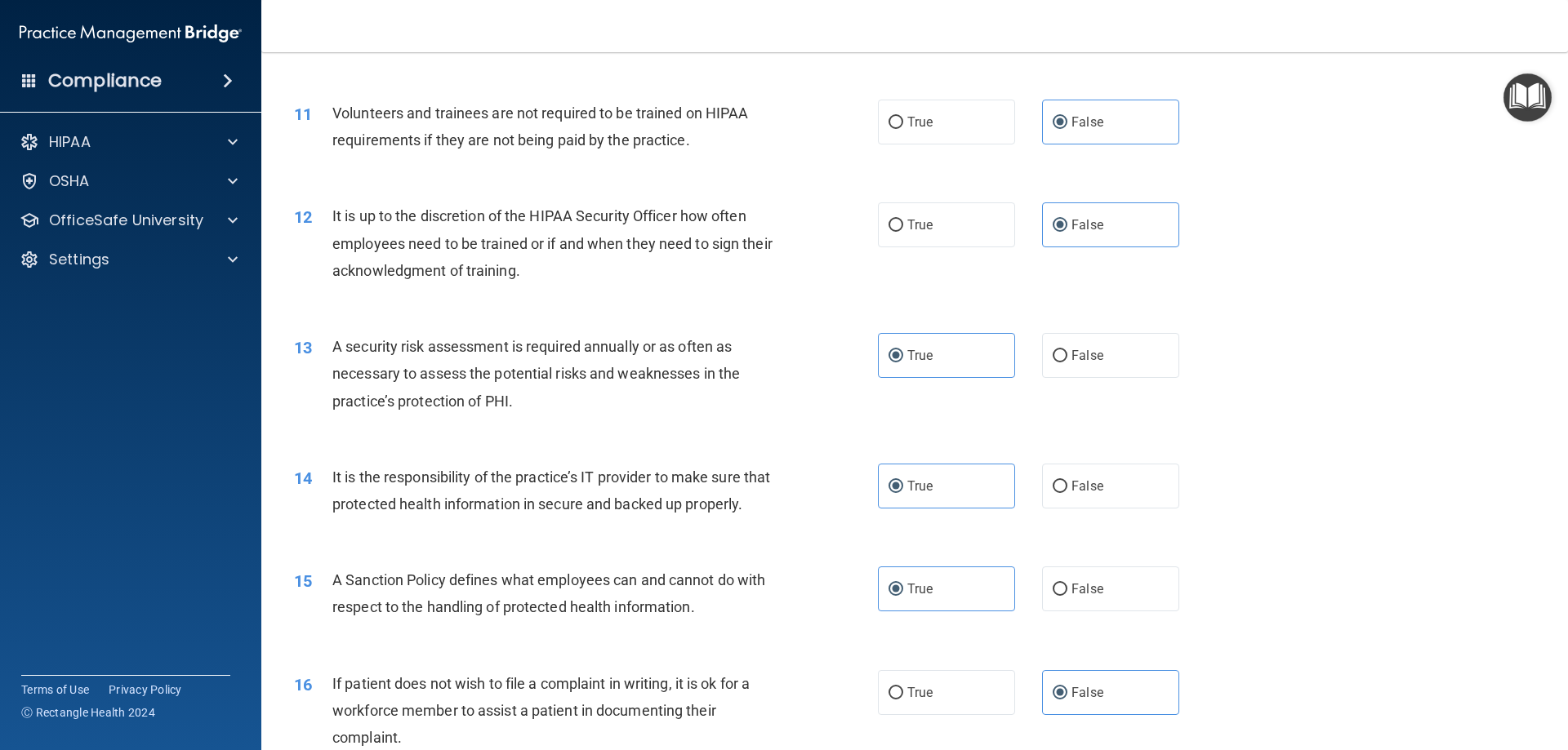
scroll to position [1469, 0]
click at [940, 372] on label "True" at bounding box center [946, 354] width 138 height 45
click at [903, 361] on input "True" at bounding box center [895, 355] width 14 height 12
click at [942, 485] on label "True" at bounding box center [946, 485] width 138 height 45
click at [903, 485] on input "True" at bounding box center [895, 485] width 14 height 12
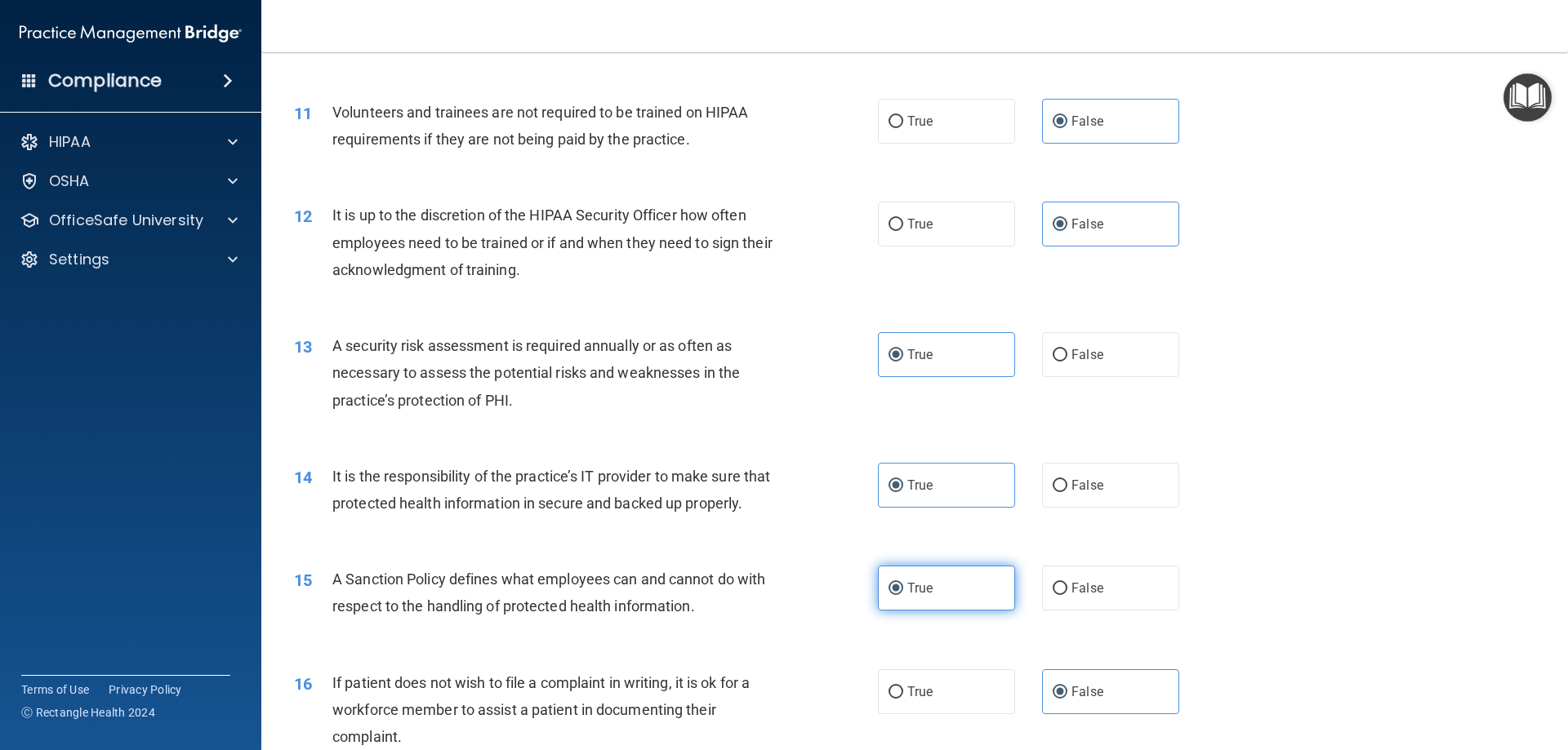
click at [943, 607] on label "True" at bounding box center [946, 588] width 138 height 45
click at [903, 595] on input "True" at bounding box center [895, 589] width 14 height 12
click at [1116, 710] on label "False" at bounding box center [1110, 691] width 138 height 45
click at [1067, 699] on input "False" at bounding box center [1060, 692] width 14 height 12
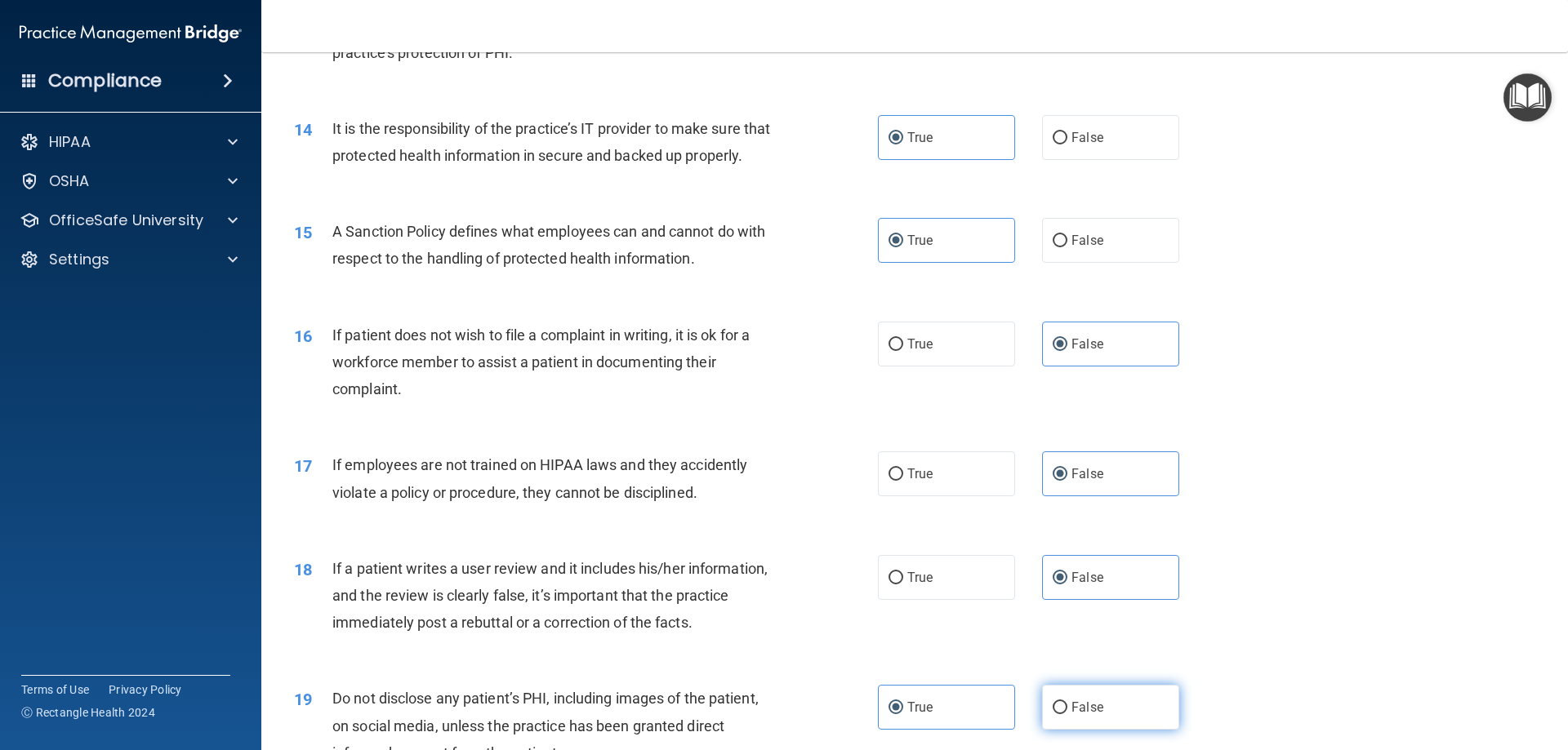
scroll to position [1877, 0]
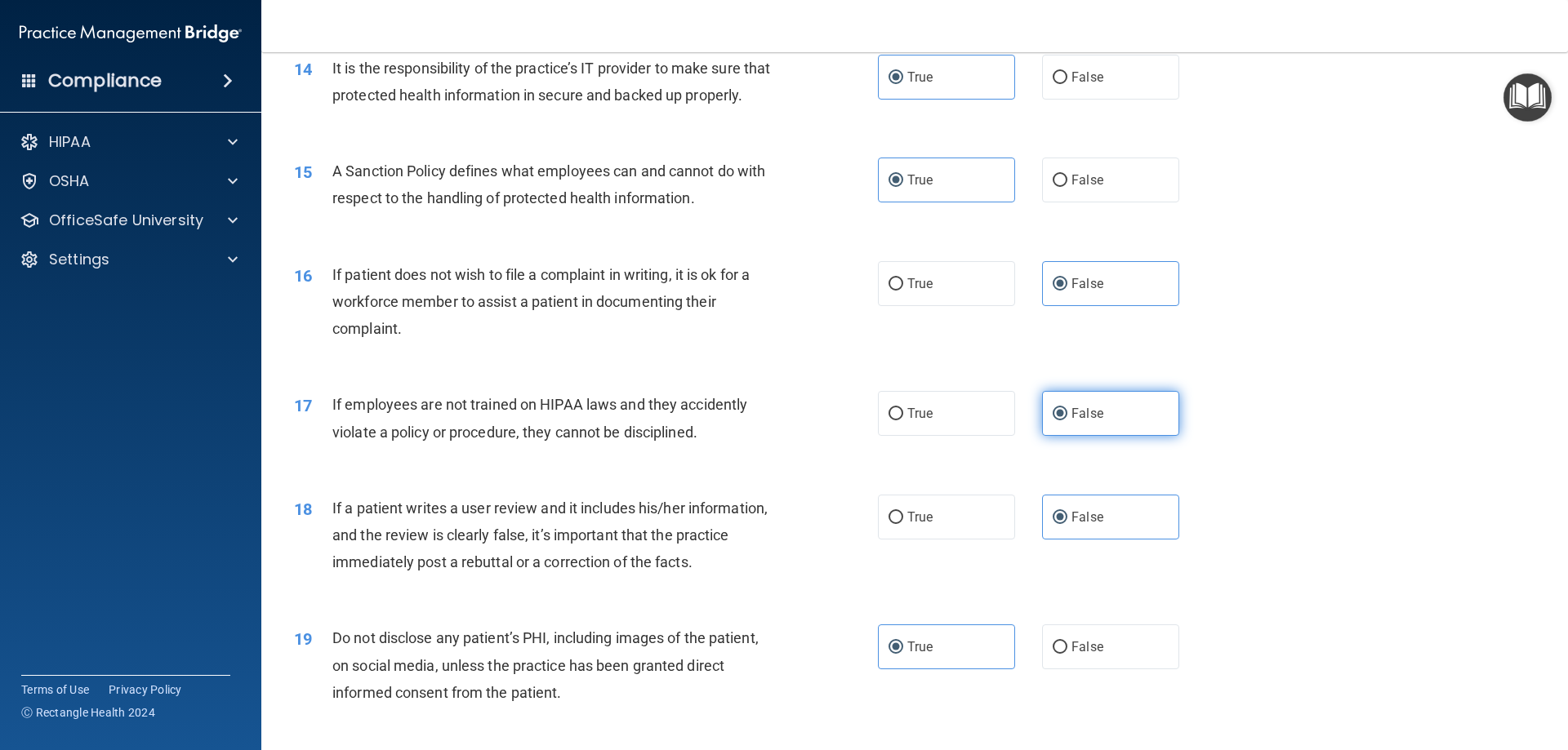
click at [1086, 421] on span "False" at bounding box center [1087, 413] width 32 height 15
click at [1067, 420] on input "False" at bounding box center [1060, 413] width 14 height 12
click at [1117, 540] on label "False" at bounding box center [1110, 517] width 138 height 45
click at [1067, 524] on input "False" at bounding box center [1060, 518] width 14 height 12
click at [964, 669] on label "True" at bounding box center [946, 647] width 138 height 45
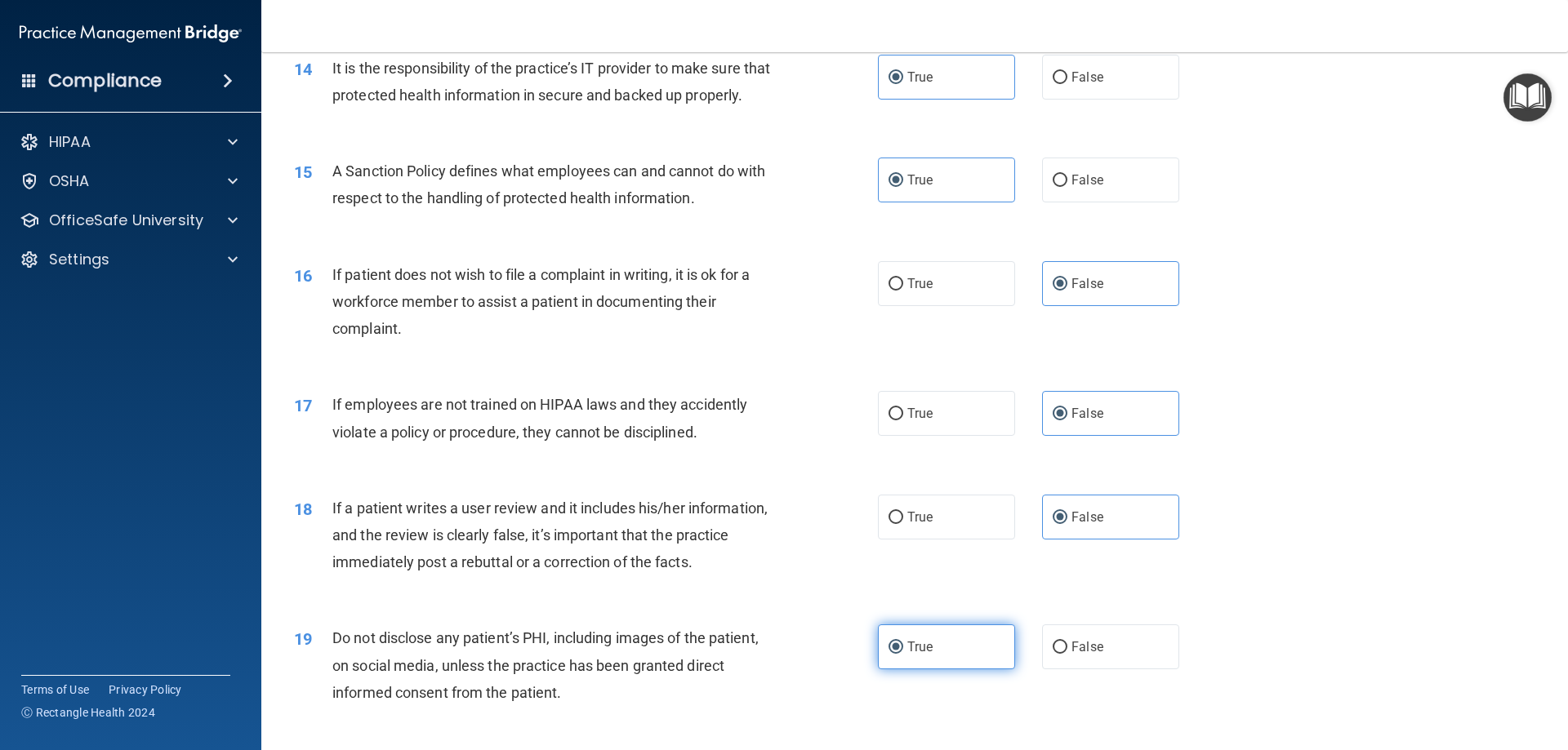
click at [903, 654] on input "True" at bounding box center [895, 648] width 14 height 12
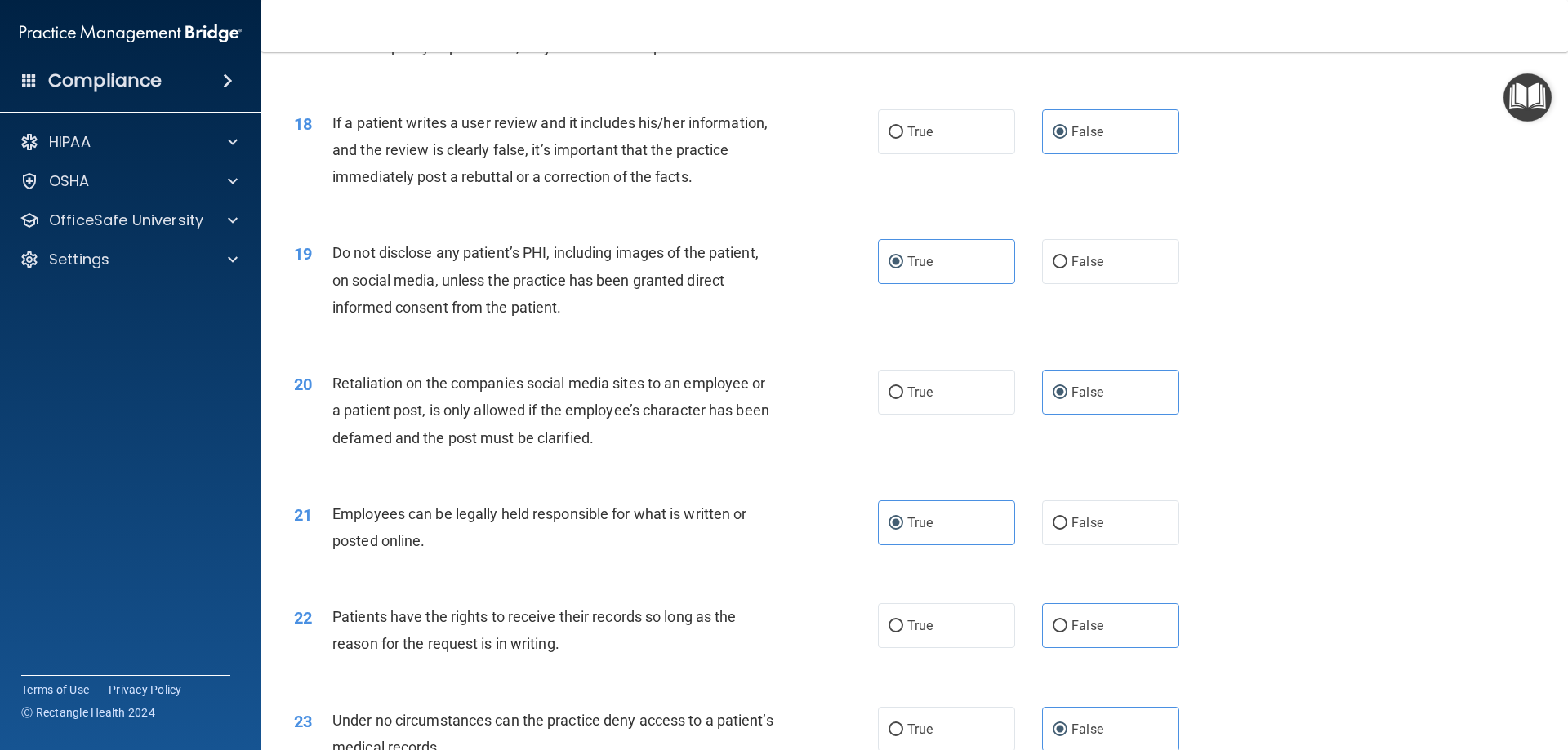
scroll to position [2285, 0]
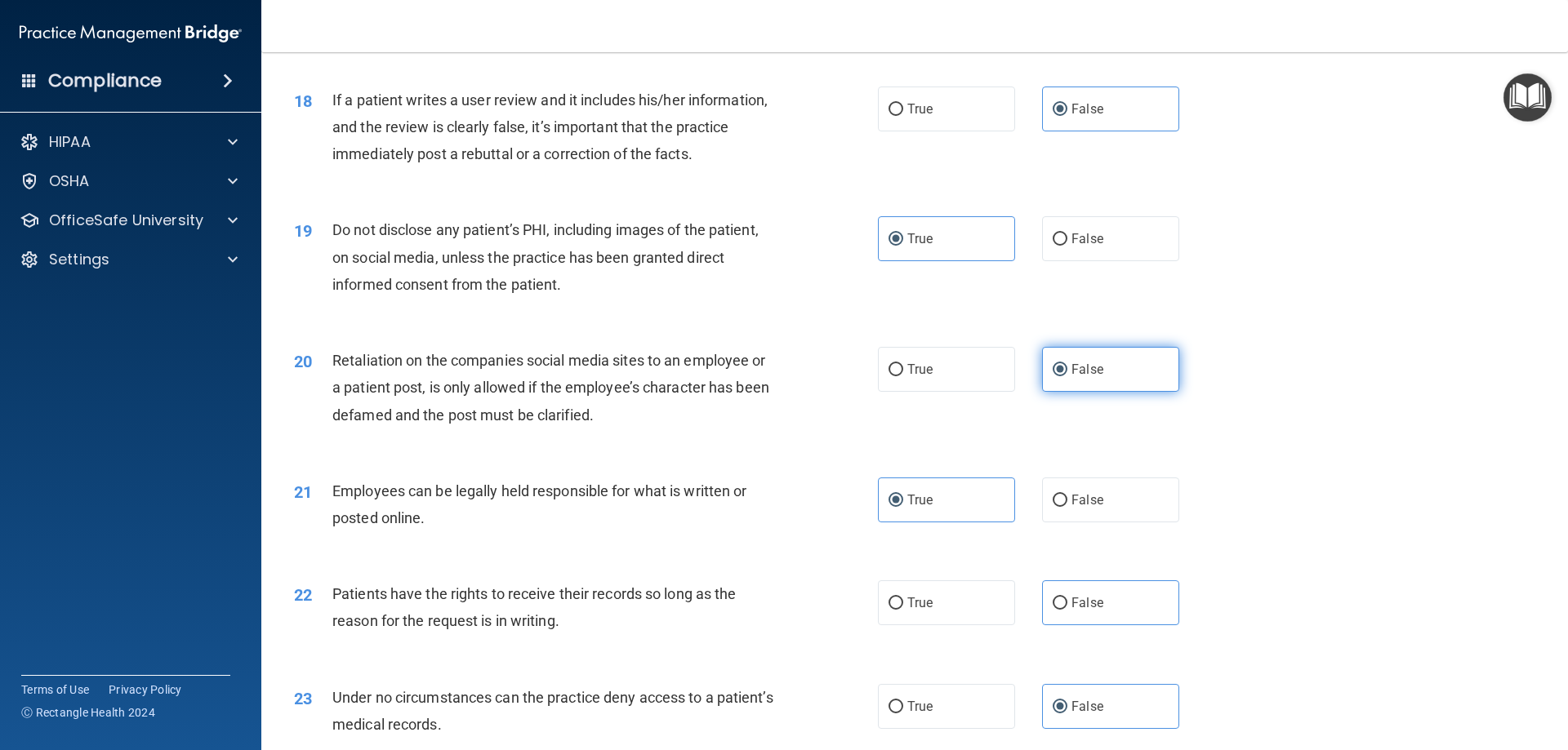
click at [1091, 392] on label "False" at bounding box center [1110, 369] width 138 height 45
click at [1067, 376] on input "False" at bounding box center [1060, 370] width 14 height 12
click at [925, 507] on span "True" at bounding box center [919, 500] width 26 height 15
click at [903, 507] on input "True" at bounding box center [895, 501] width 14 height 12
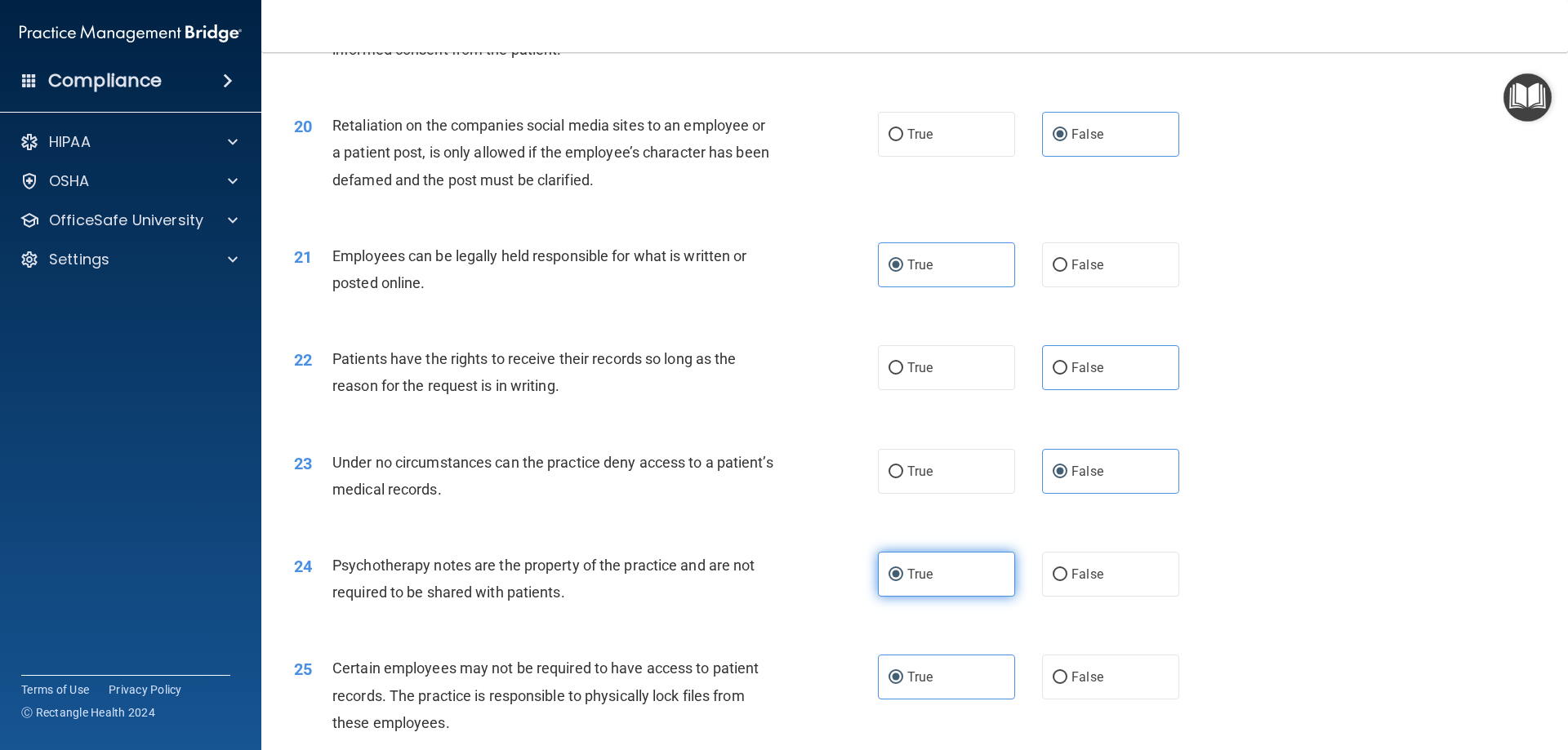
scroll to position [2531, 0]
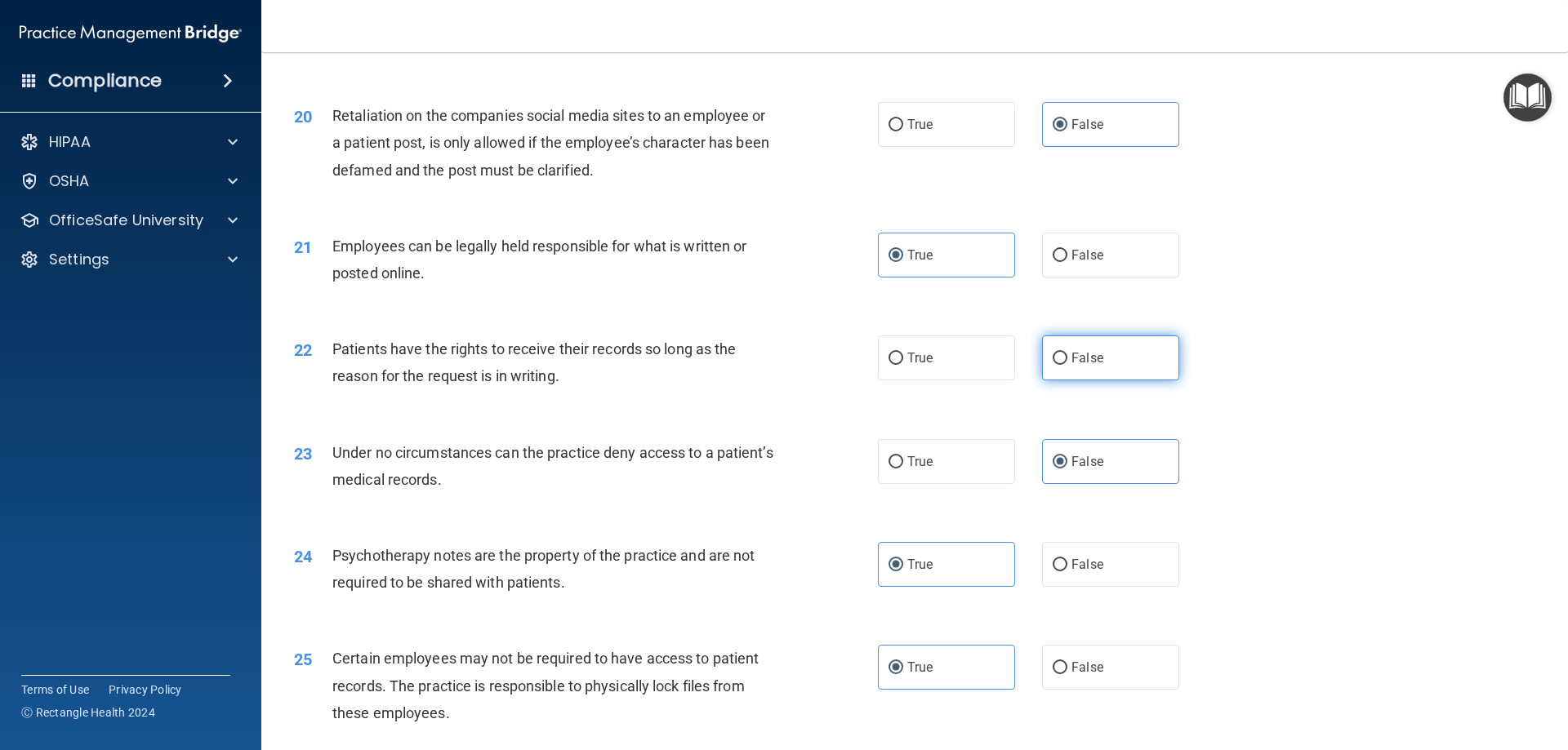
click at [1087, 373] on label "False" at bounding box center [1110, 357] width 138 height 45
click at [1067, 365] on input "False" at bounding box center [1060, 358] width 14 height 12
radio input "true"
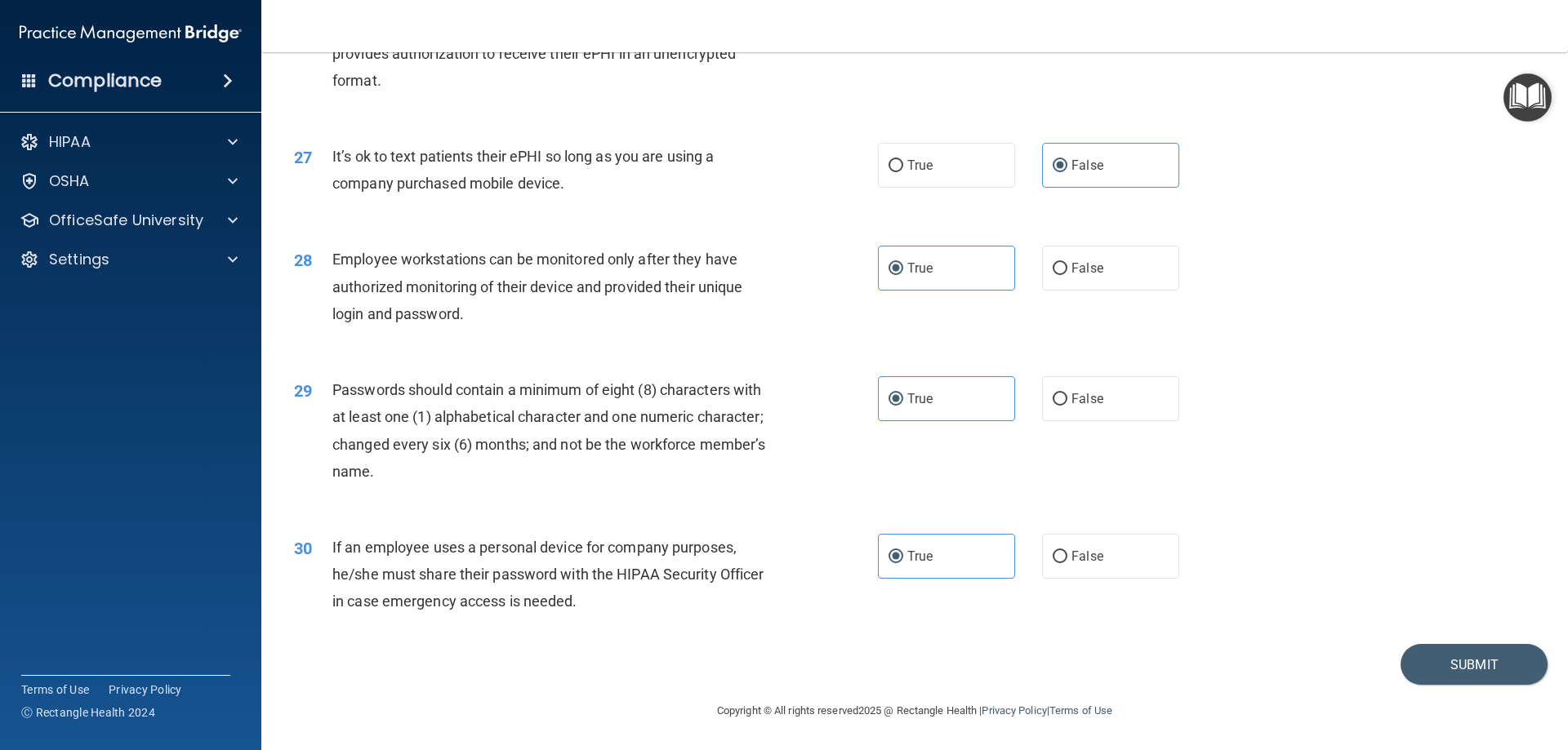
scroll to position [3347, 0]
click at [1506, 683] on button "Submit" at bounding box center [1473, 665] width 147 height 42
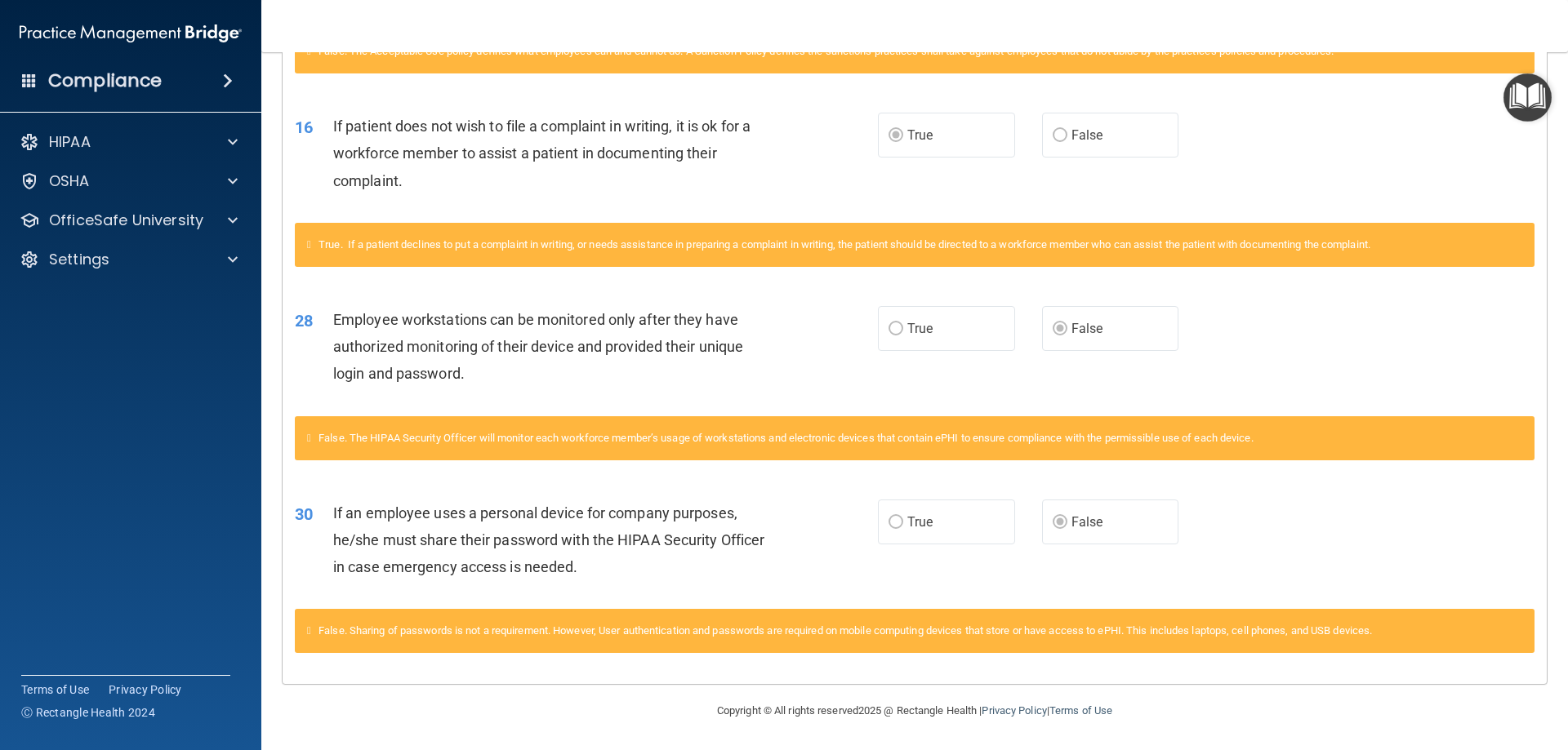
scroll to position [1145, 0]
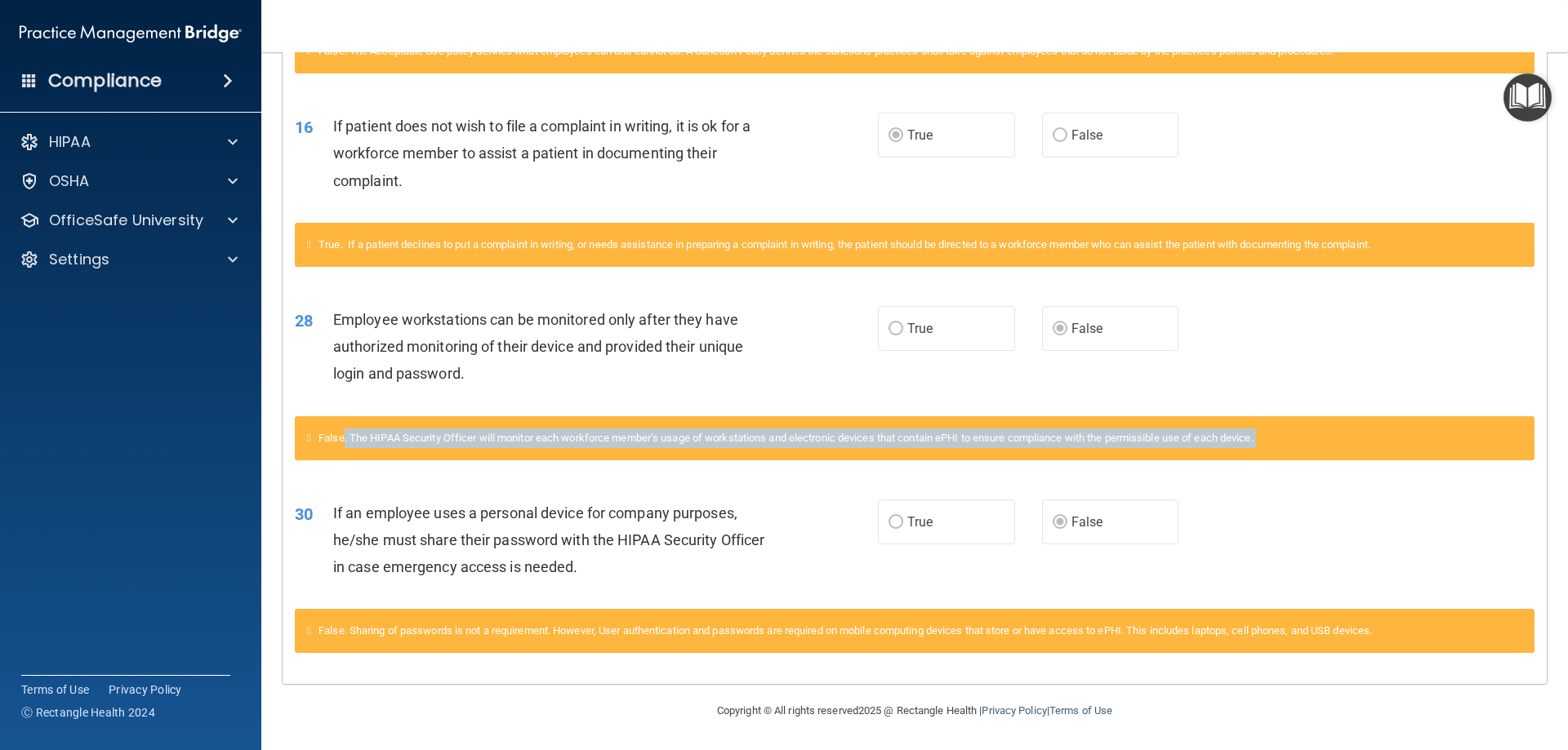
drag, startPoint x: 349, startPoint y: 435, endPoint x: 1311, endPoint y: 481, distance: 963.1
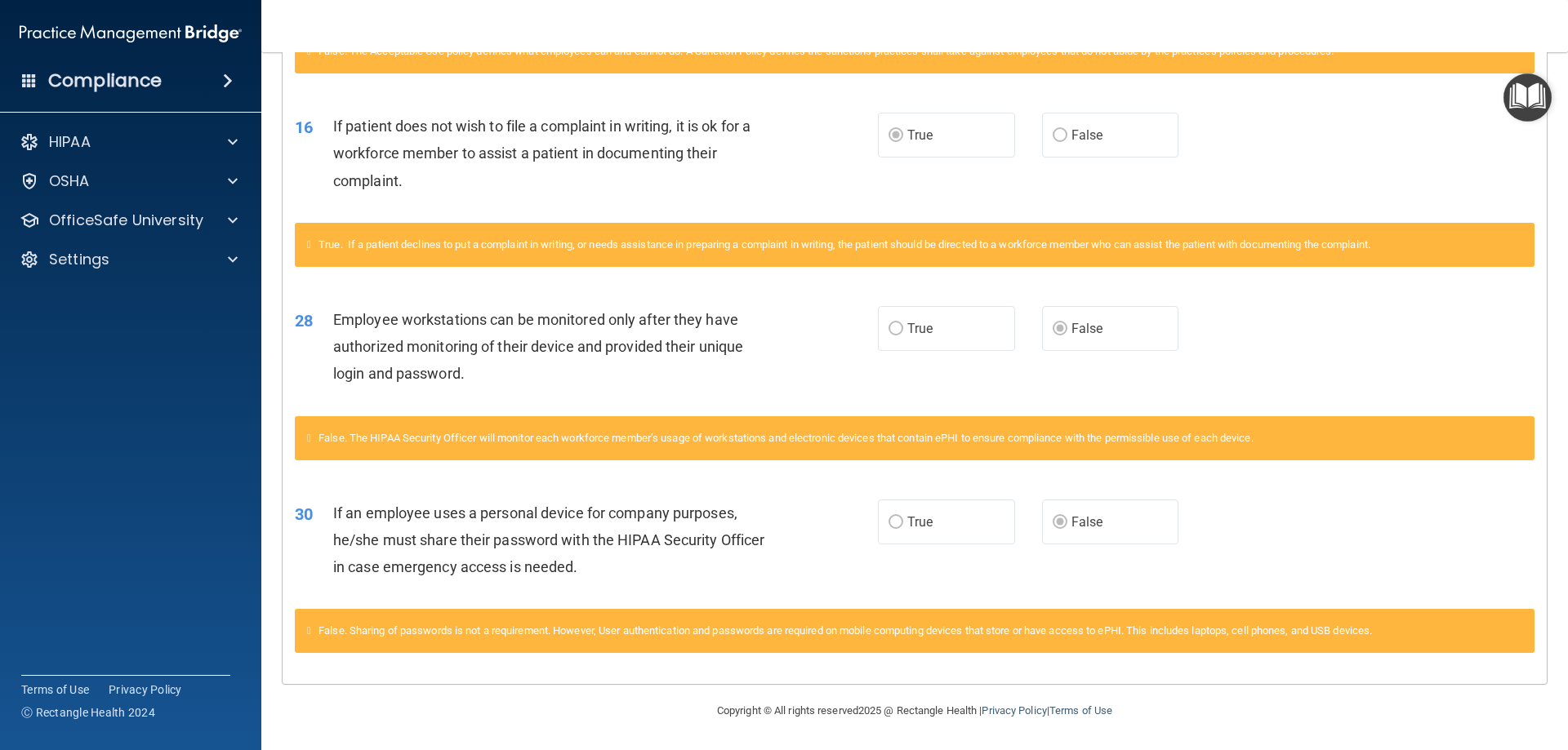
click at [523, 389] on div "28 Employee workstations can be monitored only after they have authorized monit…" at bounding box center [586, 351] width 632 height 90
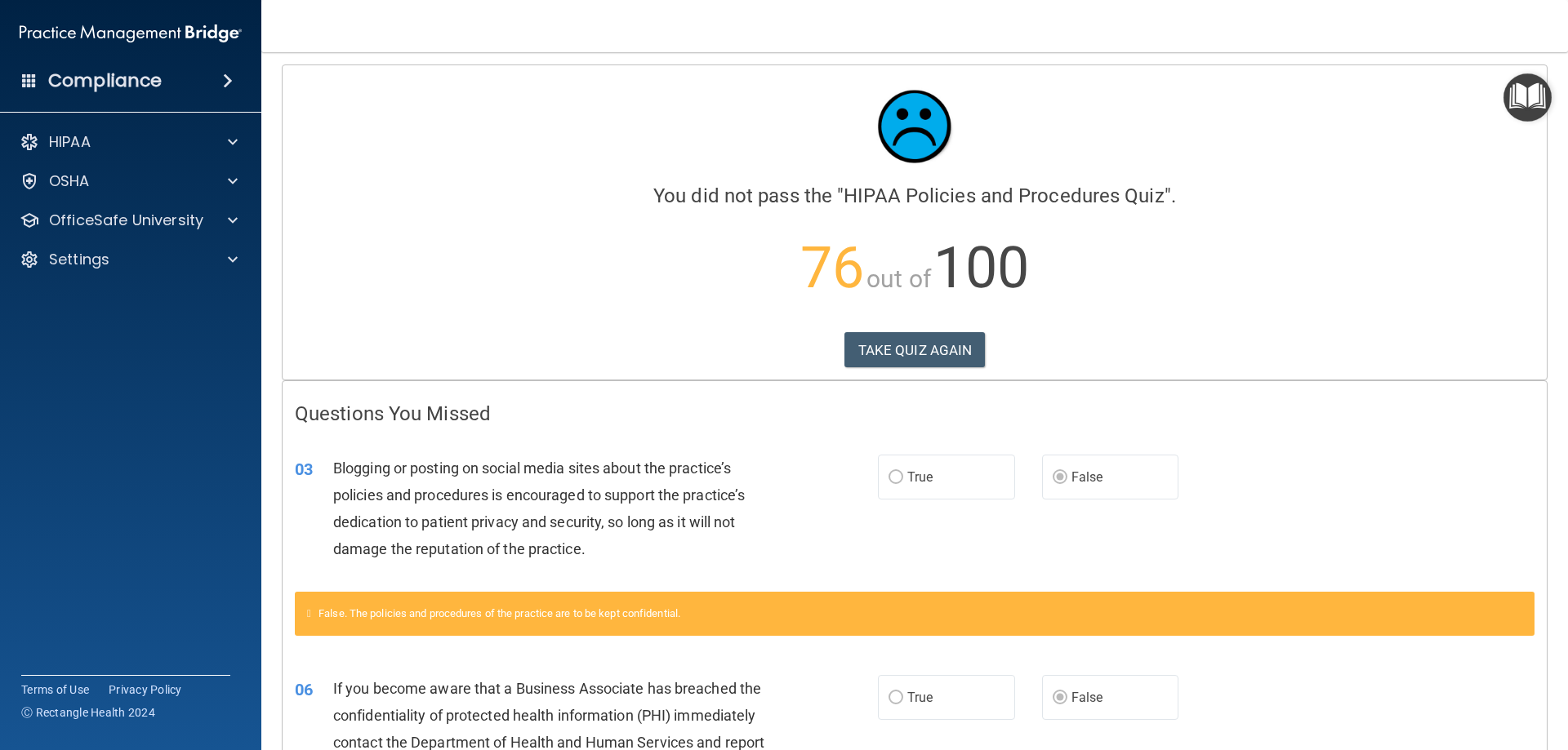
scroll to position [0, 0]
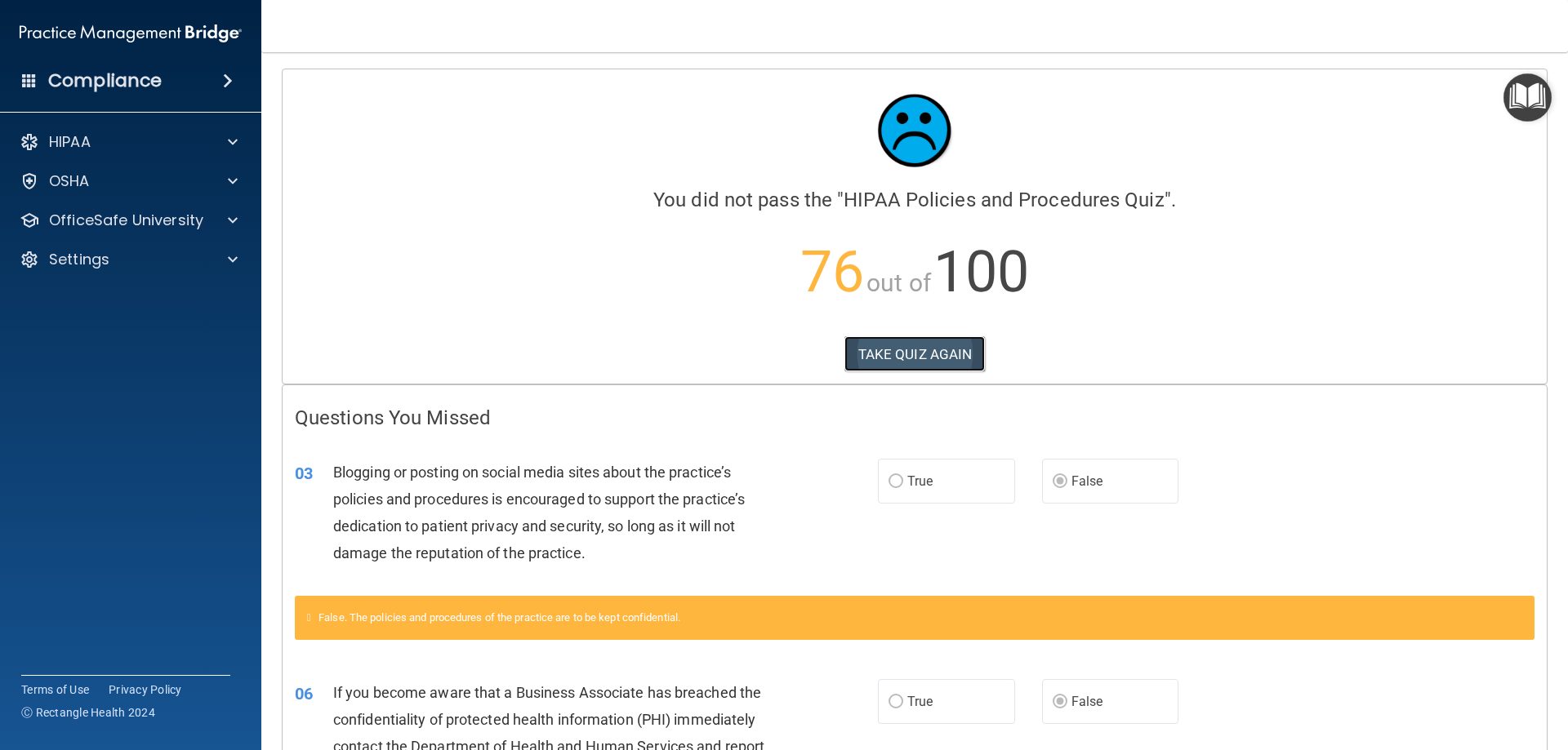
click at [937, 355] on button "TAKE QUIZ AGAIN" at bounding box center [914, 355] width 141 height 36
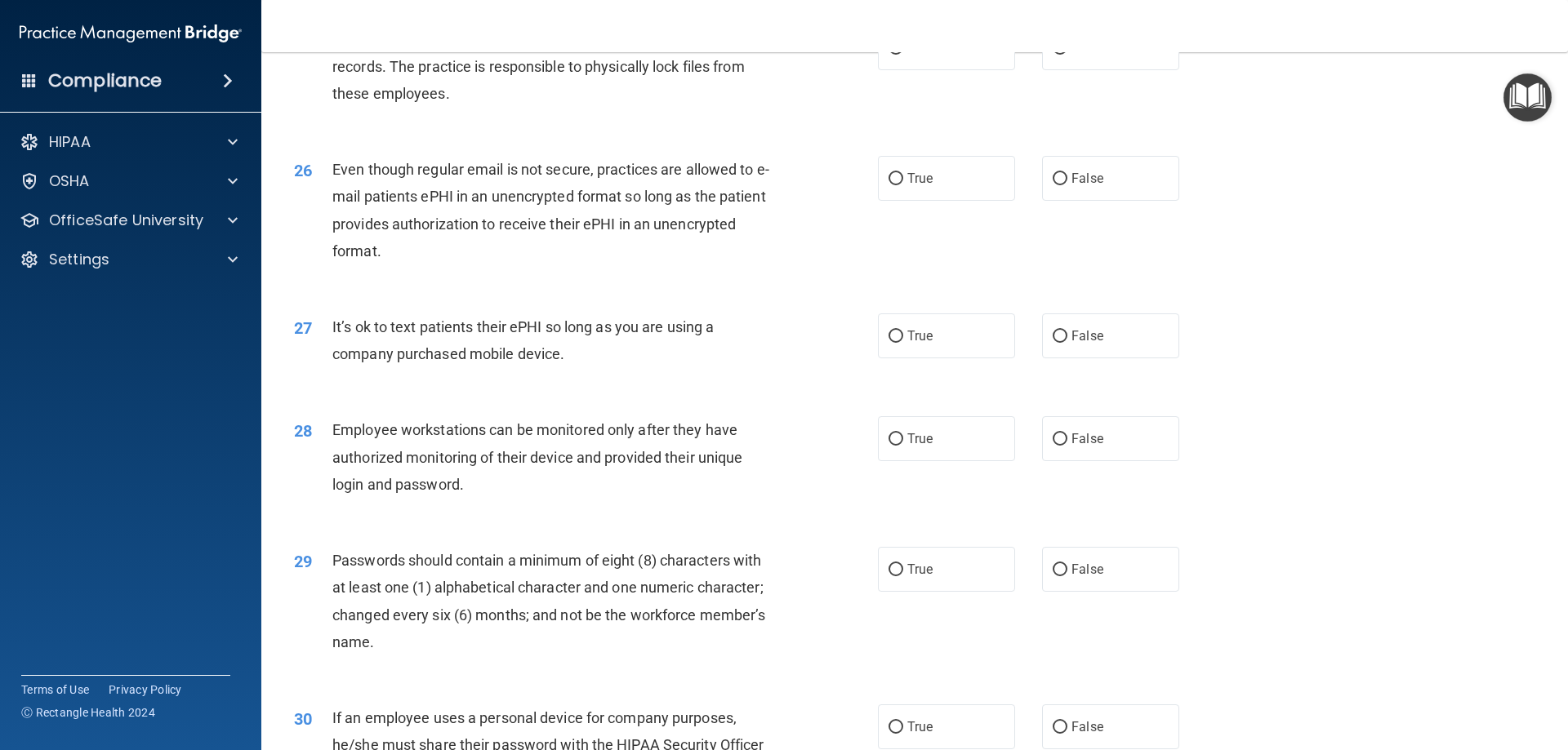
scroll to position [3347, 0]
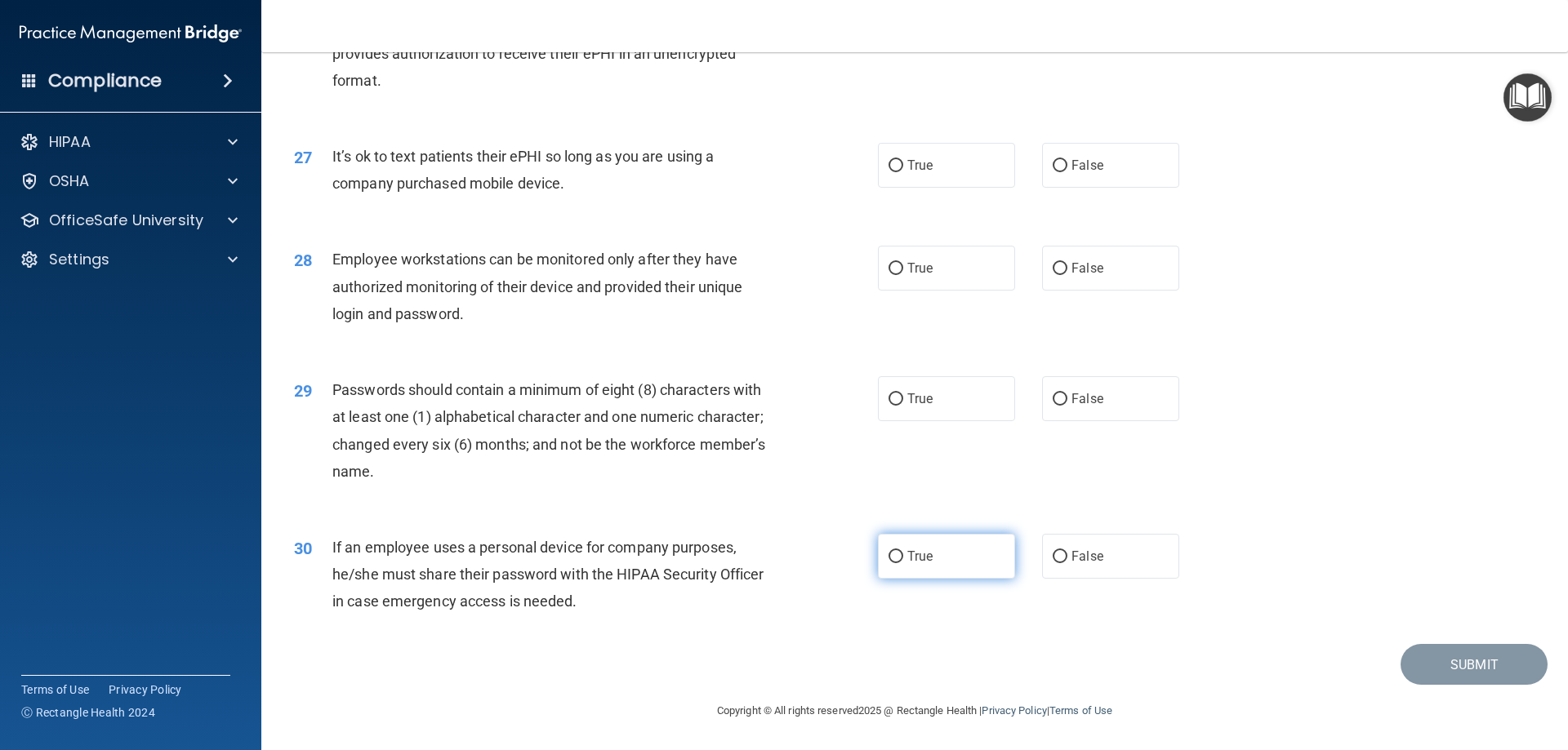
click at [955, 555] on label "True" at bounding box center [946, 556] width 138 height 45
click at [903, 555] on input "True" at bounding box center [895, 557] width 14 height 12
radio input "true"
click at [958, 412] on label "True" at bounding box center [946, 398] width 138 height 45
click at [903, 406] on input "True" at bounding box center [895, 399] width 14 height 12
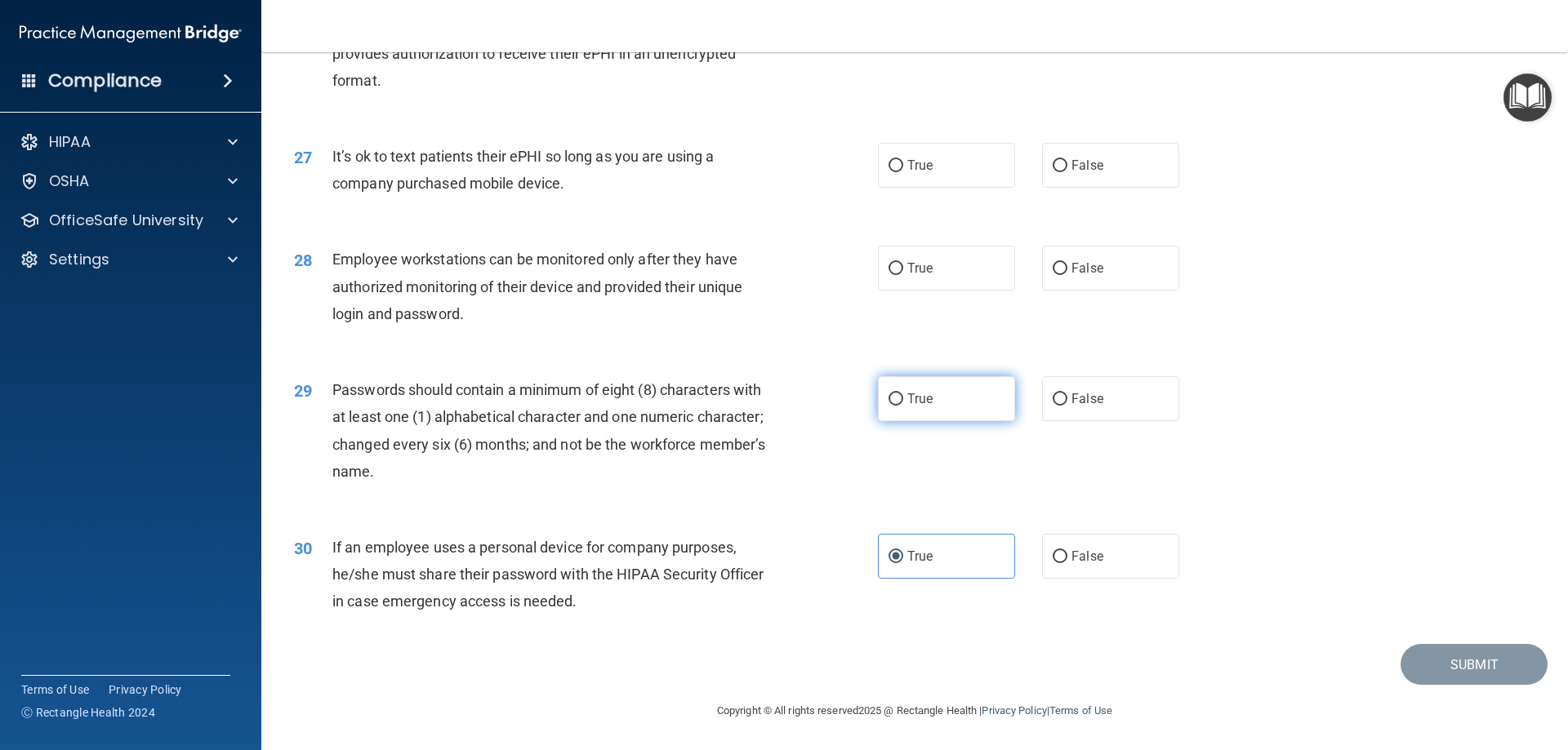
radio input "true"
click at [927, 257] on label "True" at bounding box center [946, 267] width 138 height 45
click at [903, 263] on input "True" at bounding box center [895, 268] width 14 height 12
radio input "true"
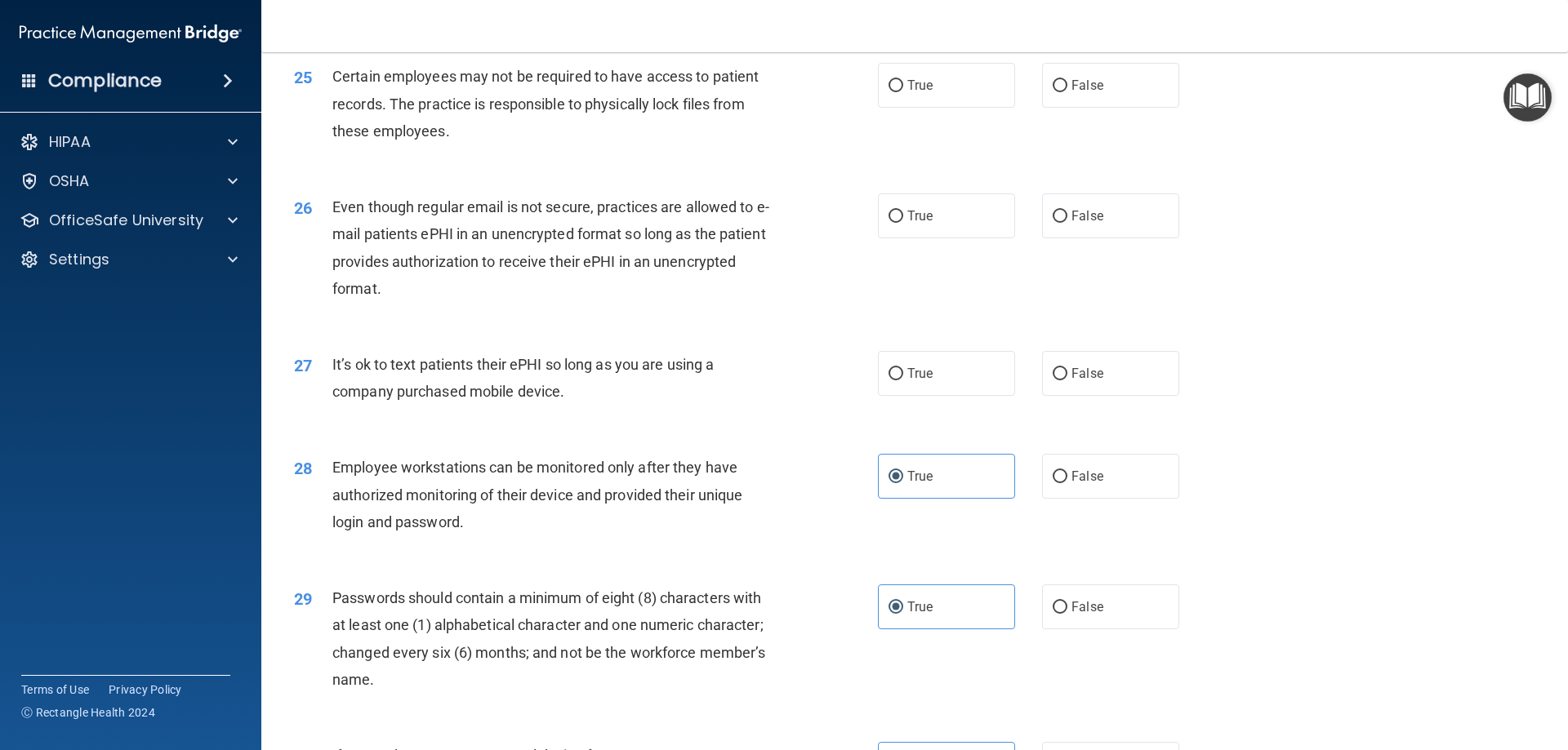
scroll to position [3102, 0]
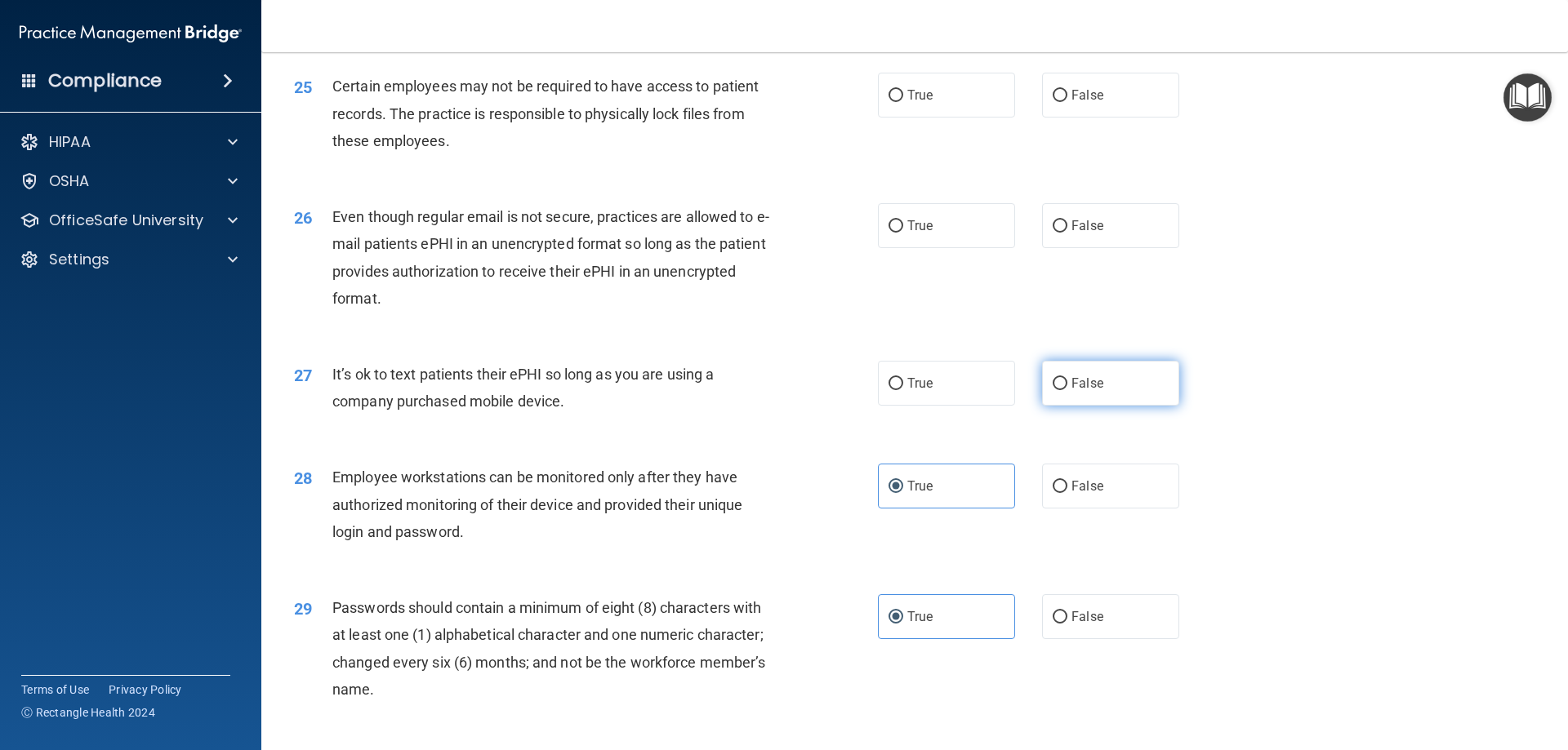
click at [1122, 406] on label "False" at bounding box center [1110, 382] width 138 height 45
click at [1067, 390] on input "False" at bounding box center [1060, 384] width 14 height 12
radio input "true"
click at [900, 248] on label "True" at bounding box center [946, 225] width 138 height 45
click at [900, 232] on input "True" at bounding box center [895, 226] width 14 height 12
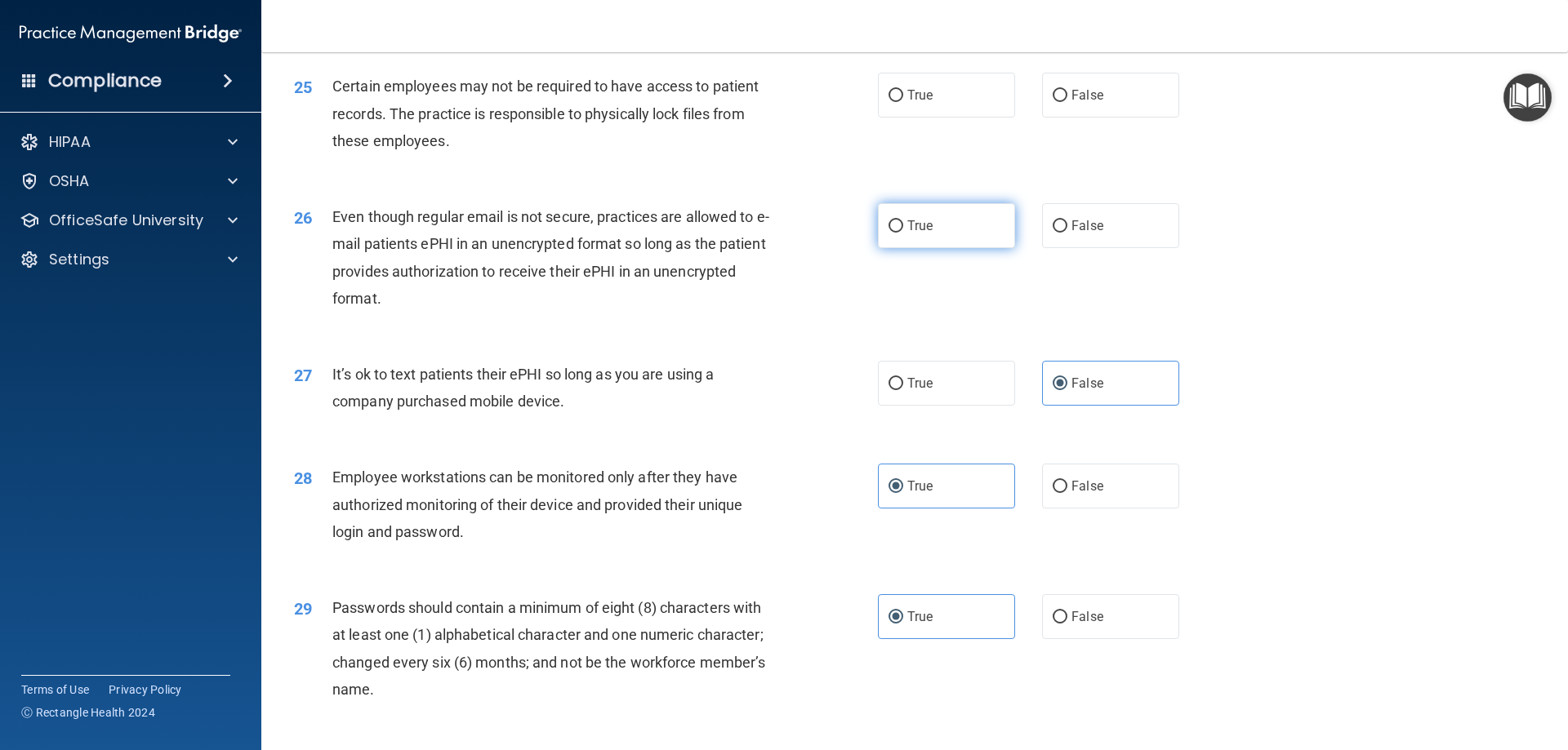
radio input "true"
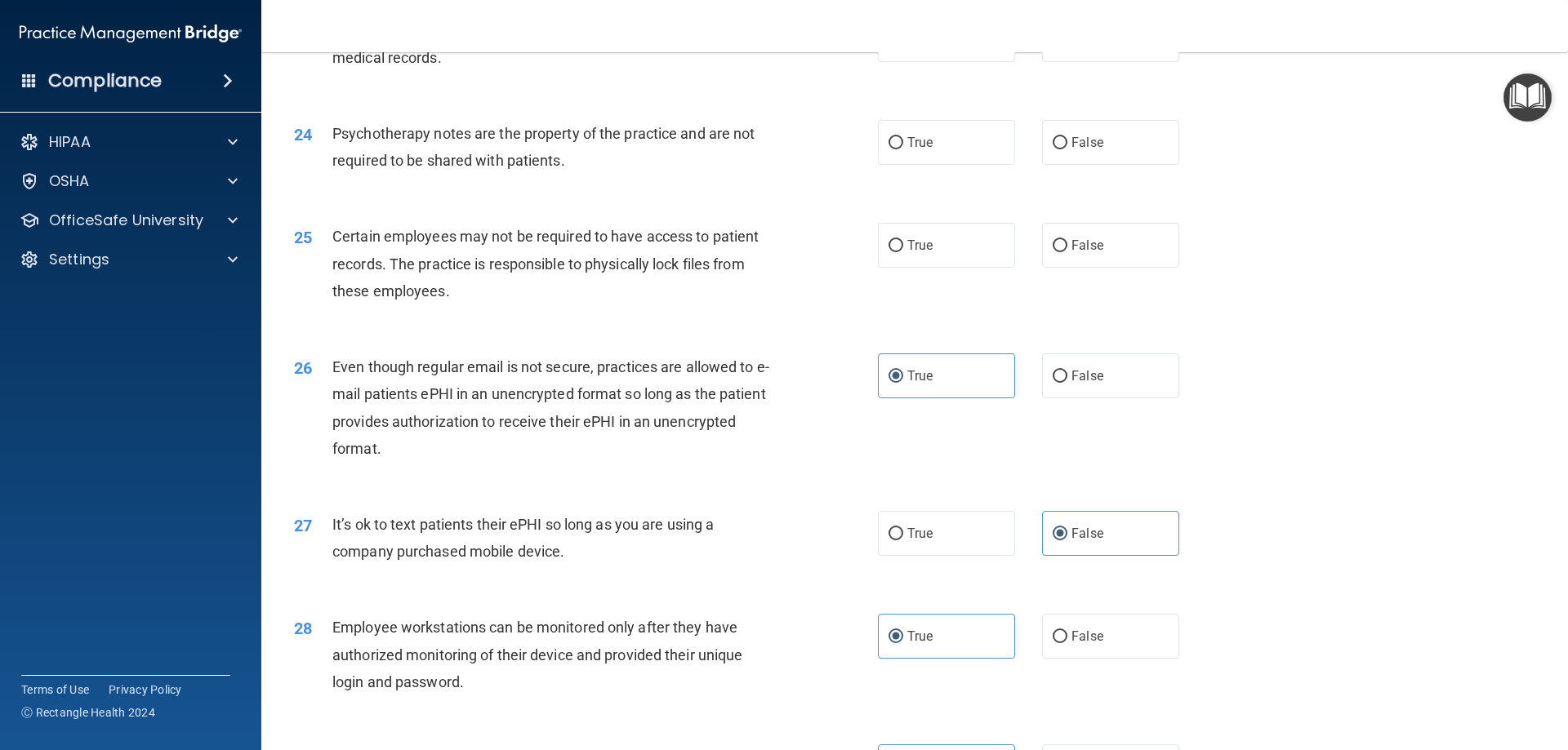
scroll to position [2939, 0]
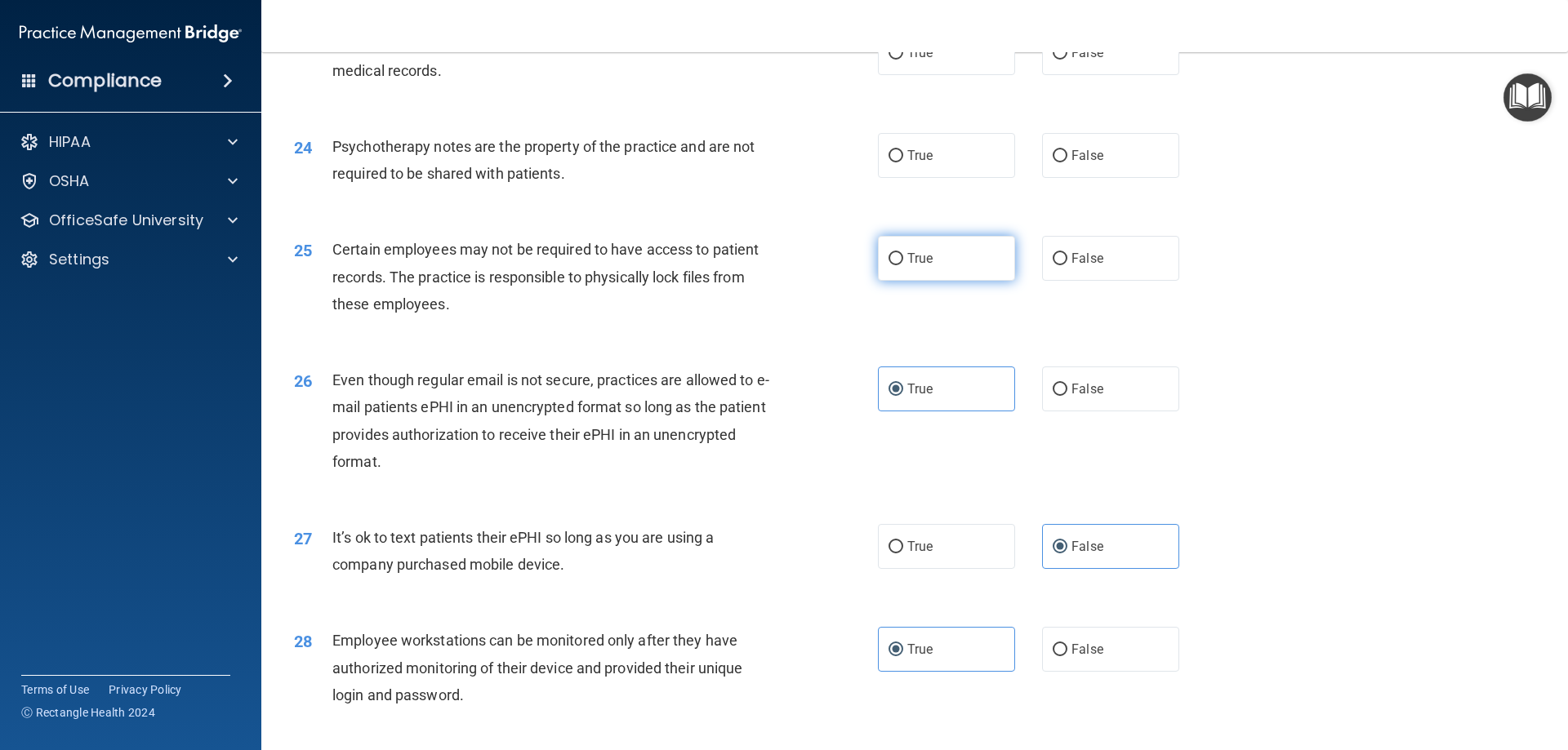
click at [895, 281] on label "True" at bounding box center [946, 258] width 138 height 45
click at [895, 265] on input "True" at bounding box center [895, 259] width 14 height 12
radio input "true"
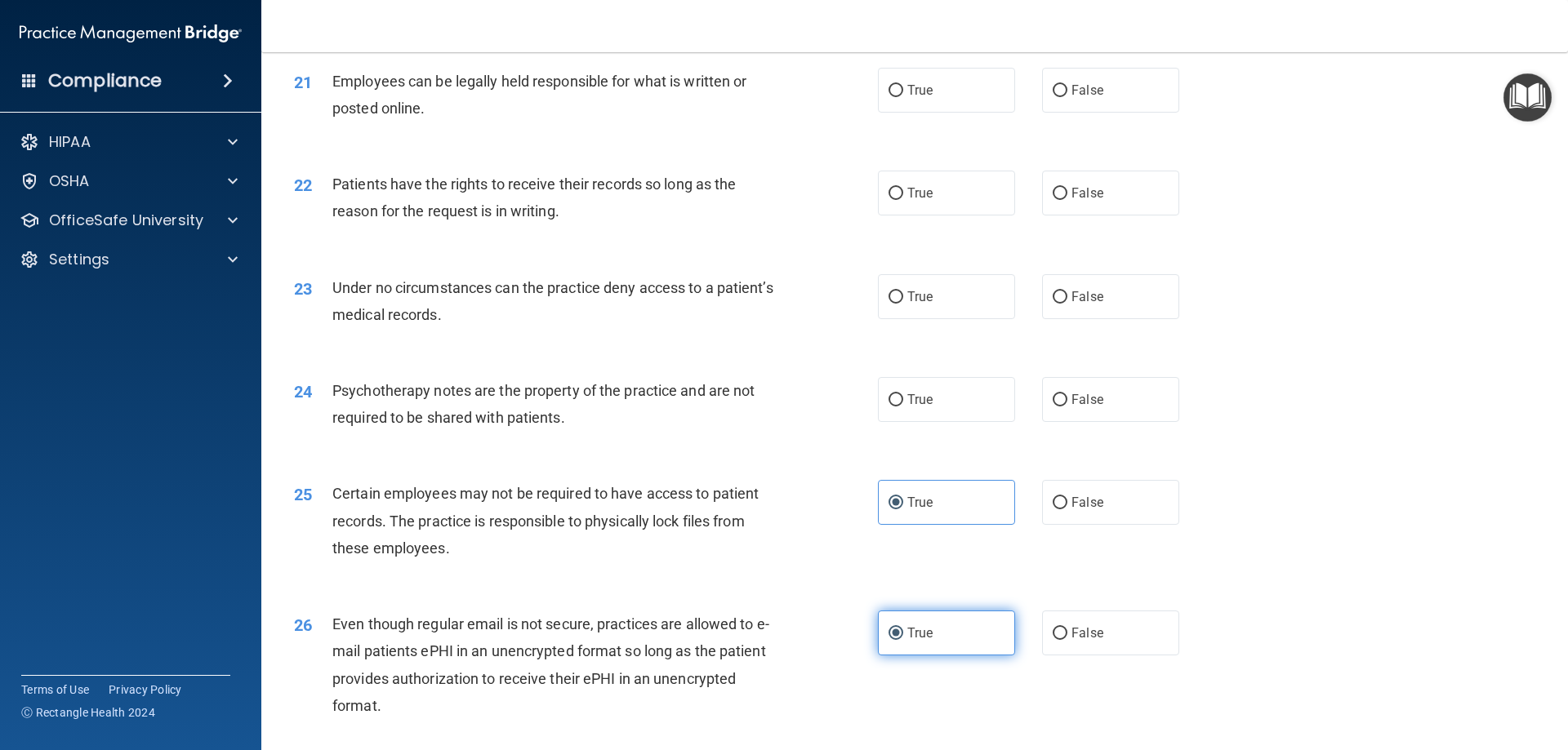
scroll to position [2695, 0]
click at [1090, 408] on span "False" at bounding box center [1087, 400] width 32 height 15
click at [1067, 408] on input "False" at bounding box center [1060, 401] width 14 height 12
radio input "true"
click at [1098, 320] on label "False" at bounding box center [1110, 297] width 138 height 45
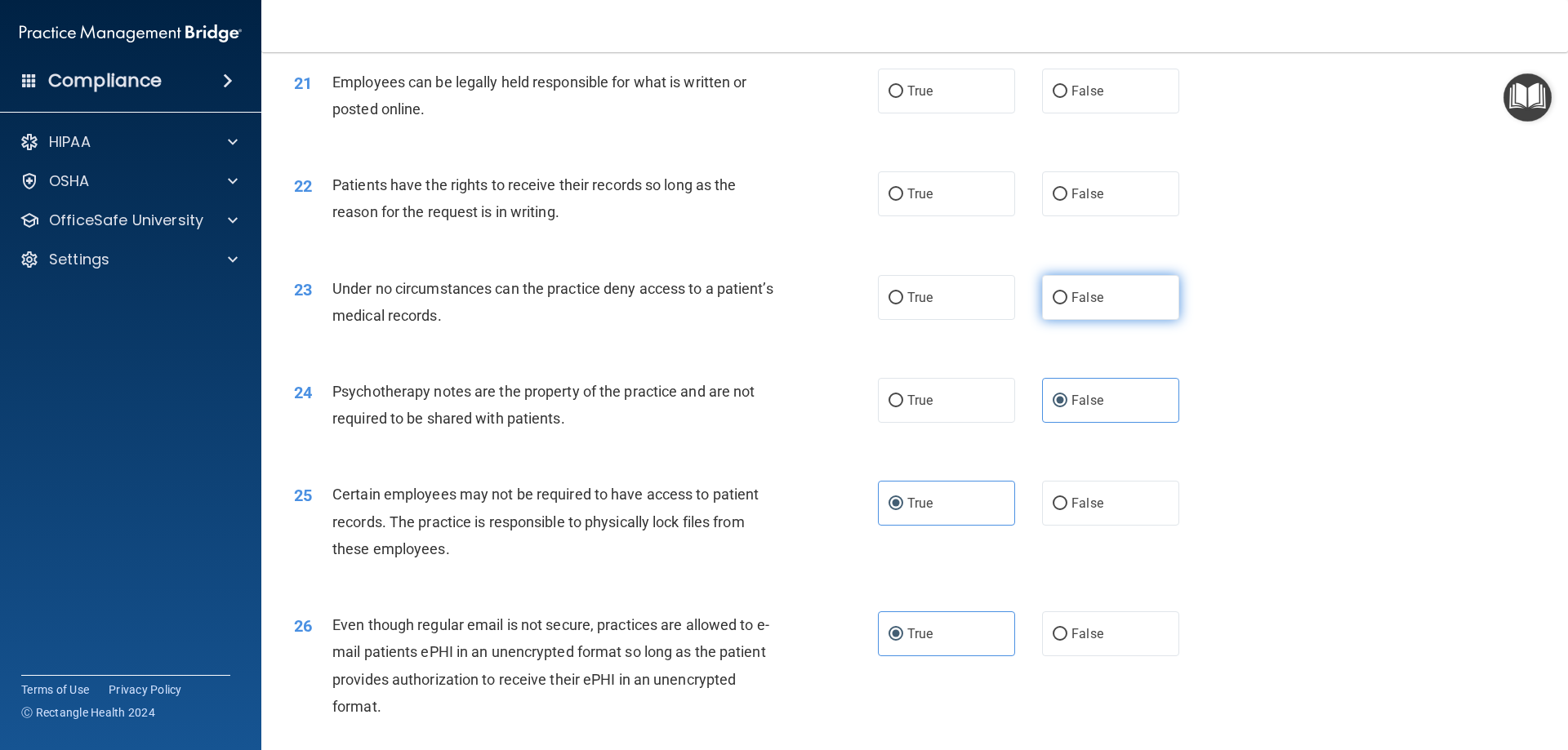
click at [1067, 304] on input "False" at bounding box center [1060, 298] width 14 height 12
radio input "true"
click at [1079, 202] on span "False" at bounding box center [1087, 193] width 32 height 15
click at [1067, 201] on input "False" at bounding box center [1060, 194] width 14 height 12
radio input "true"
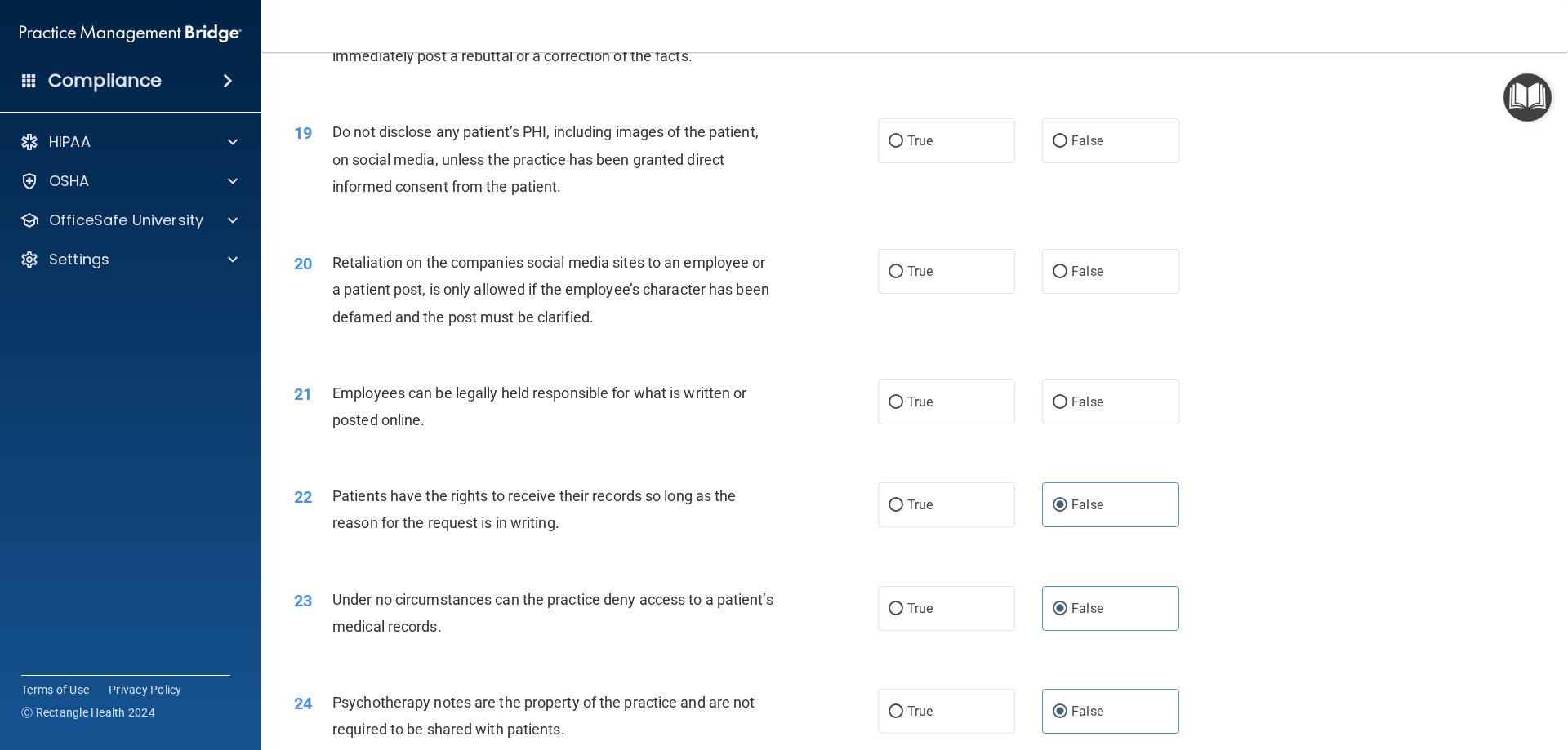
scroll to position [2368, 0]
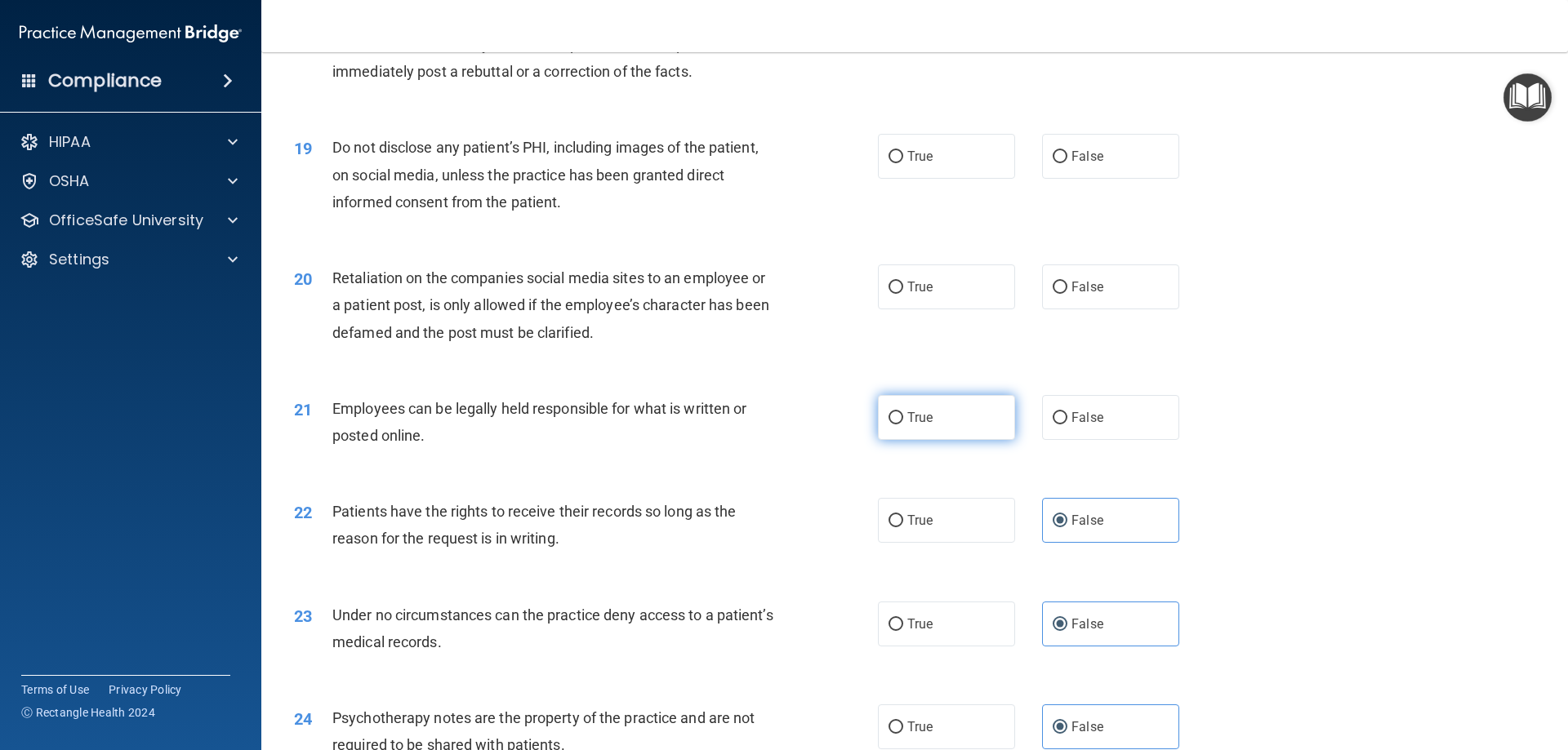
click at [920, 440] on label "True" at bounding box center [946, 417] width 138 height 45
click at [903, 425] on input "True" at bounding box center [895, 418] width 14 height 12
radio input "true"
click at [1053, 294] on input "False" at bounding box center [1060, 287] width 14 height 12
radio input "true"
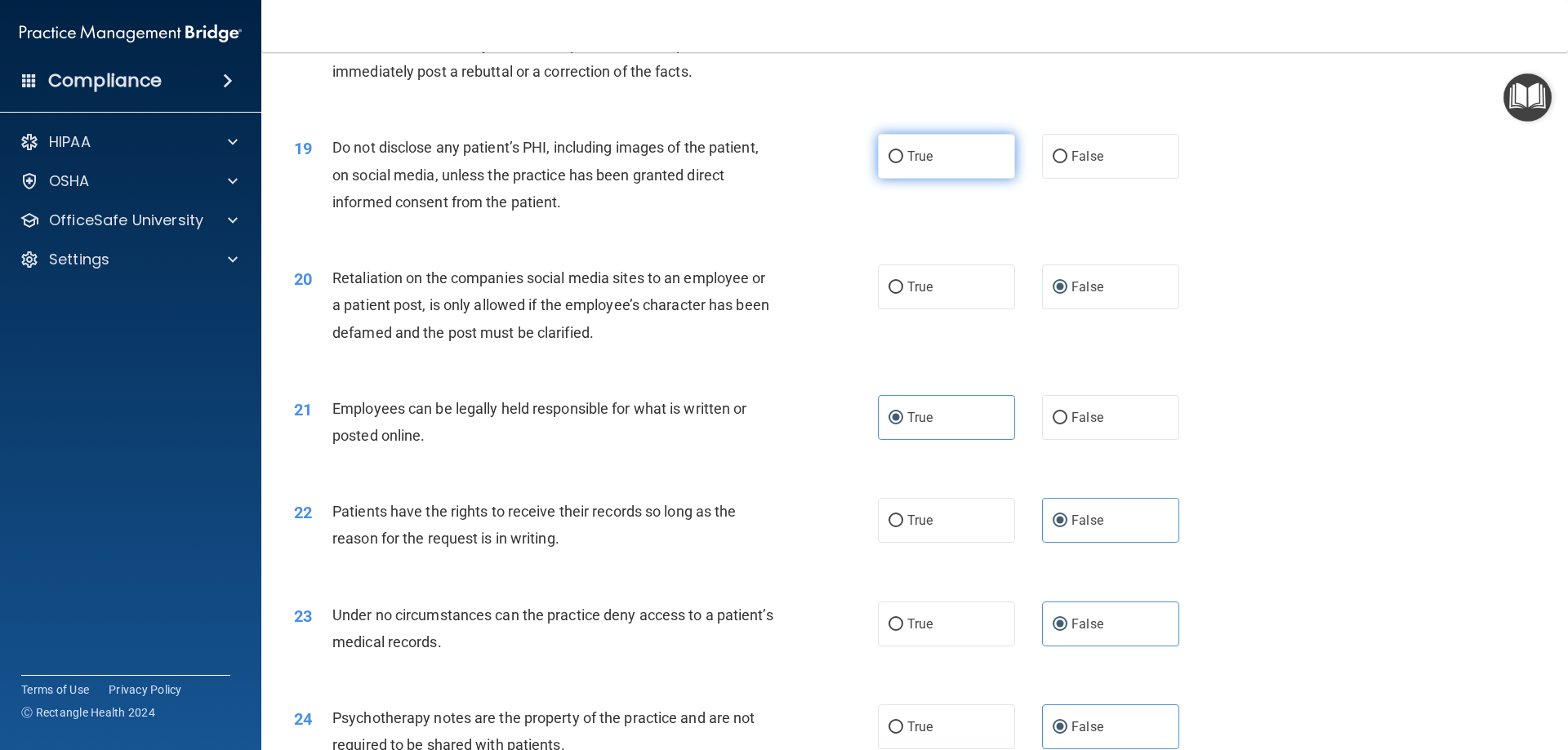
drag, startPoint x: 976, startPoint y: 161, endPoint x: 895, endPoint y: 206, distance: 92.7
click at [976, 161] on label "True" at bounding box center [946, 155] width 138 height 45
click at [903, 161] on input "True" at bounding box center [895, 156] width 14 height 12
radio input "true"
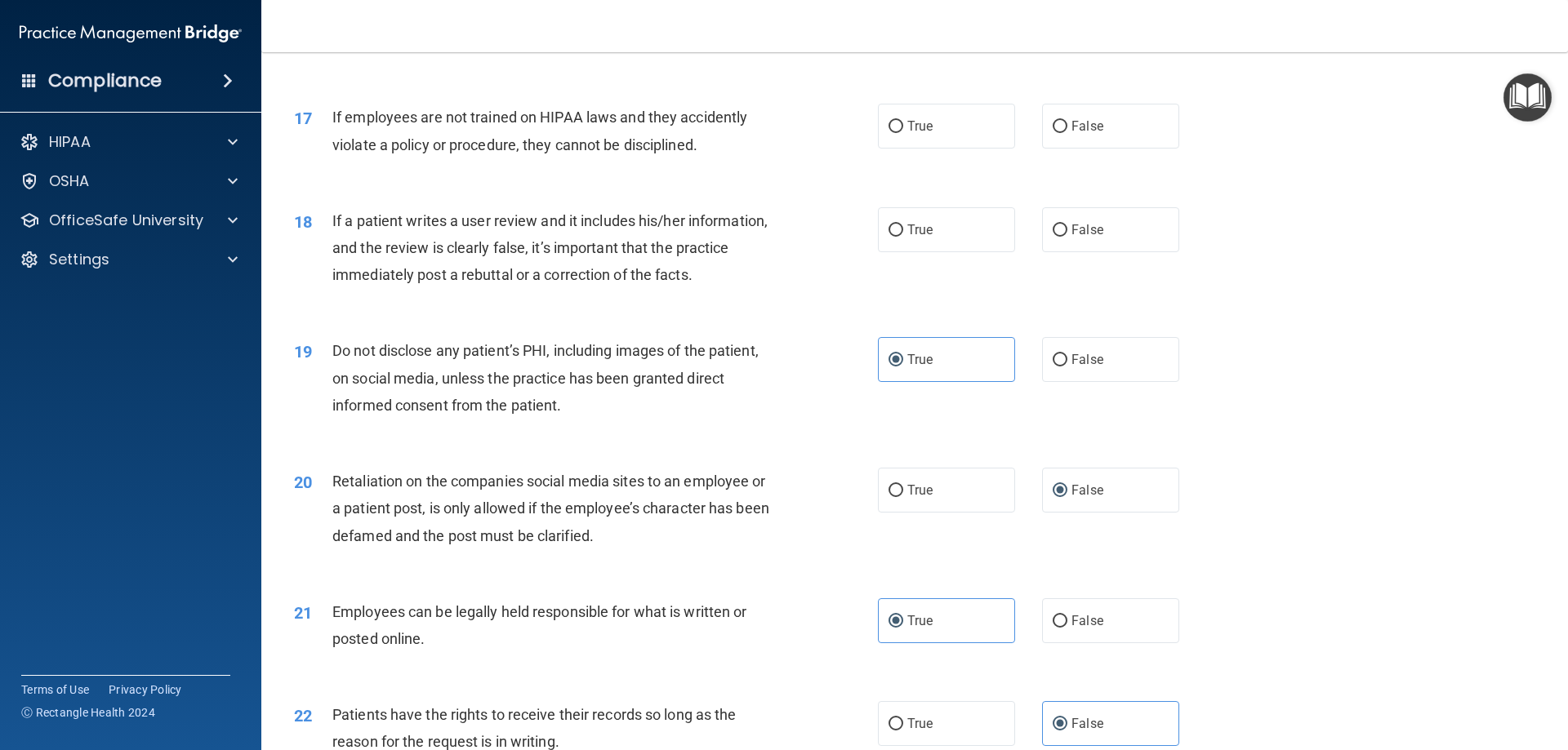
scroll to position [2123, 0]
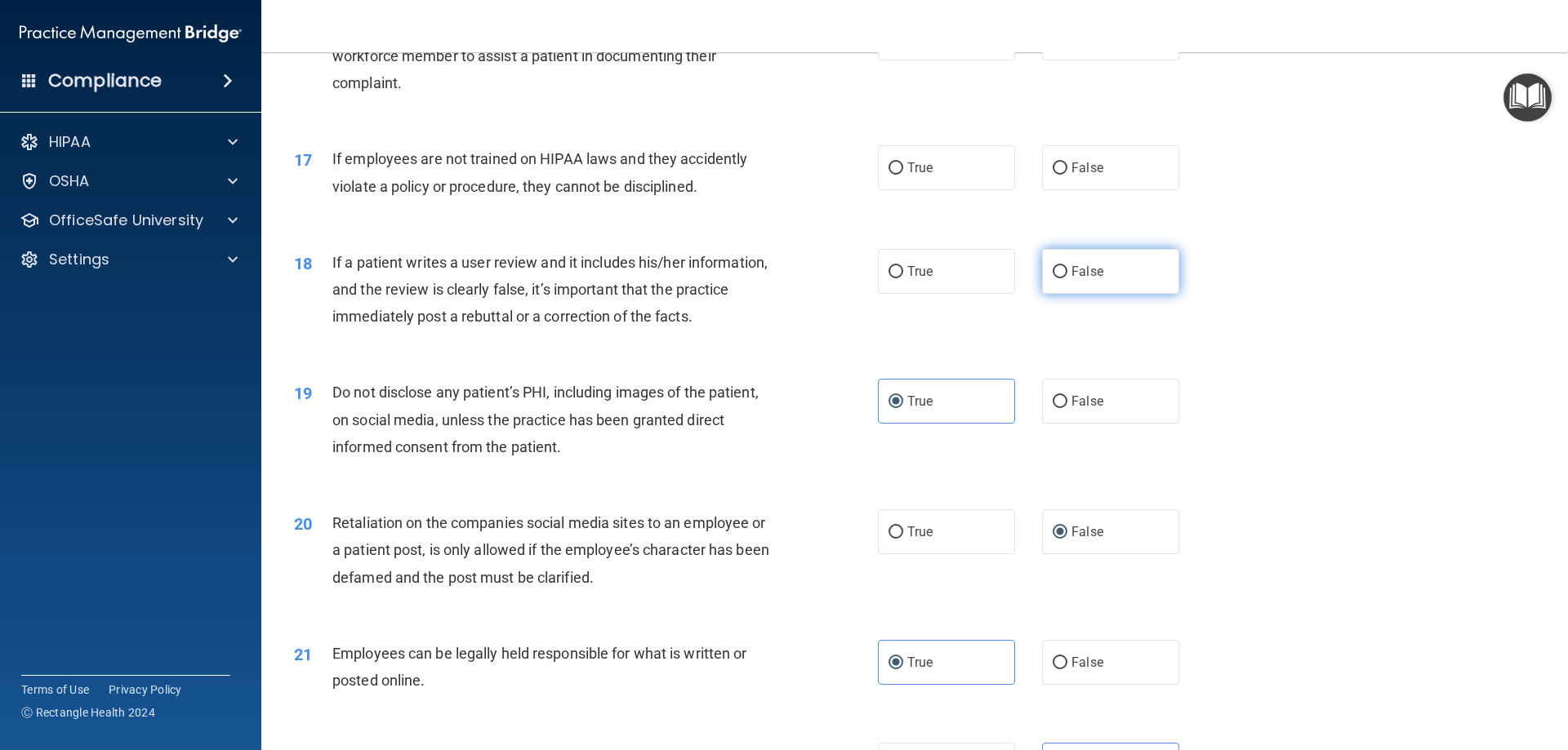
click at [1042, 294] on label "False" at bounding box center [1110, 271] width 138 height 45
click at [1053, 279] on input "False" at bounding box center [1060, 272] width 14 height 12
radio input "true"
click at [1084, 175] on span "False" at bounding box center [1087, 168] width 32 height 15
click at [1067, 174] on input "False" at bounding box center [1060, 168] width 14 height 12
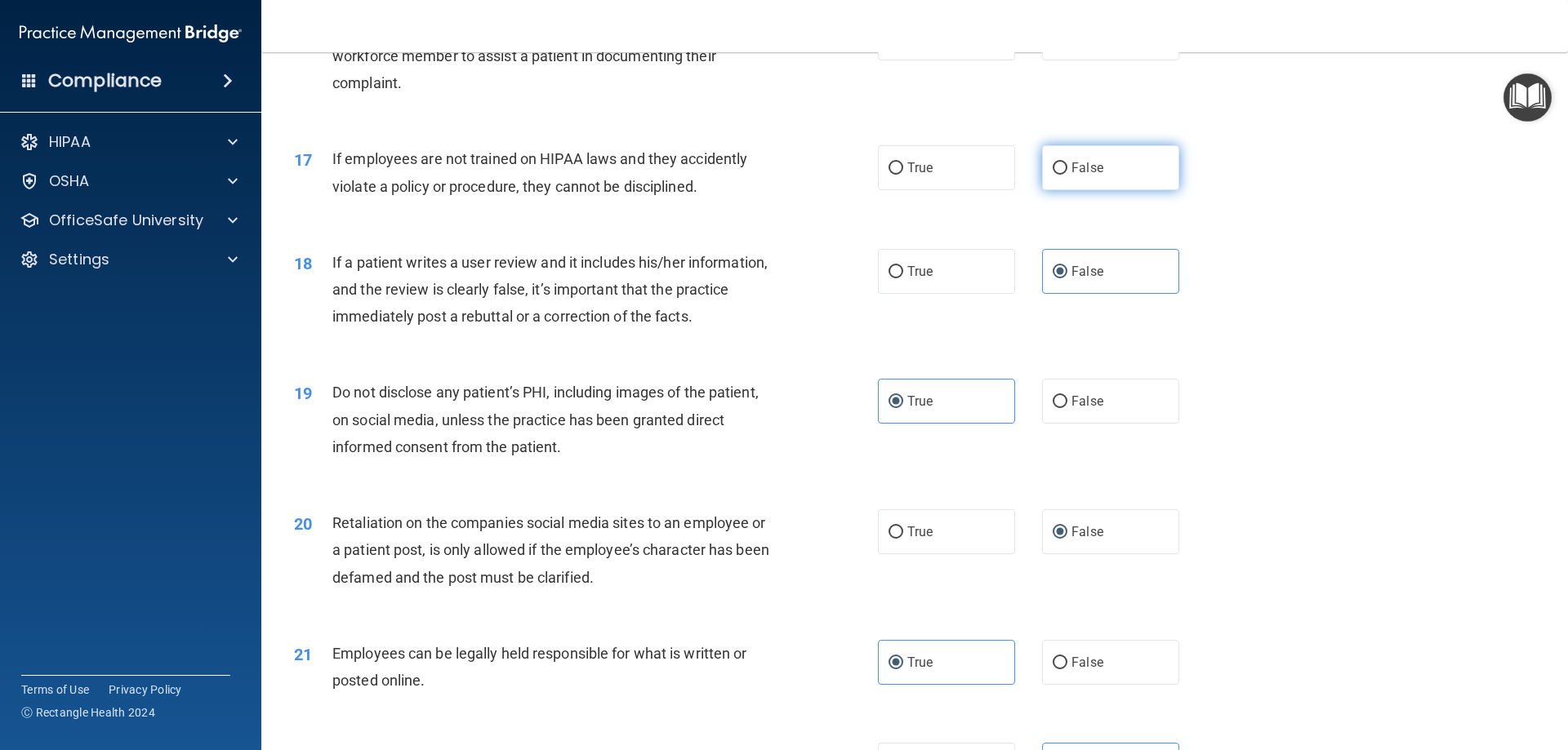
radio input "true"
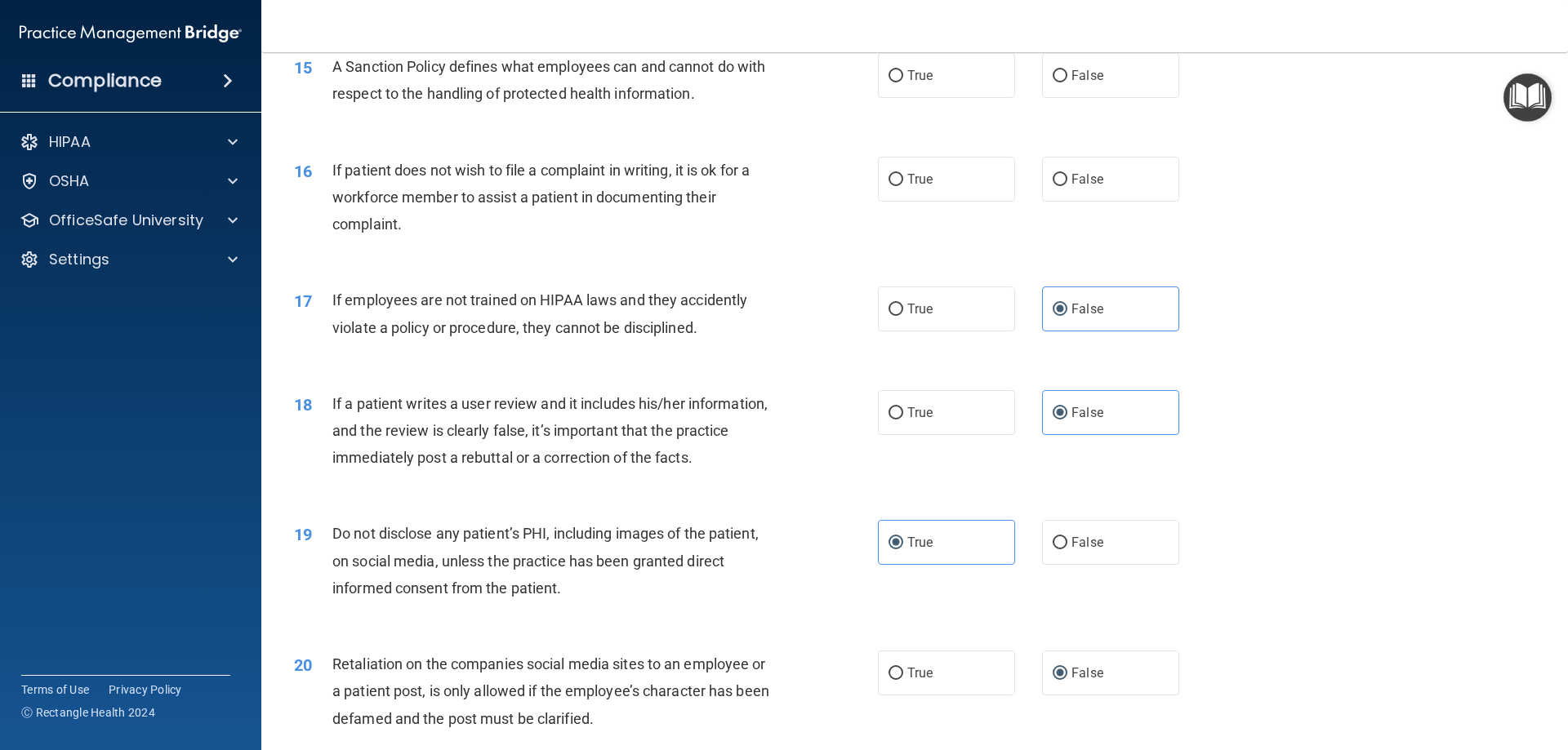
scroll to position [1878, 0]
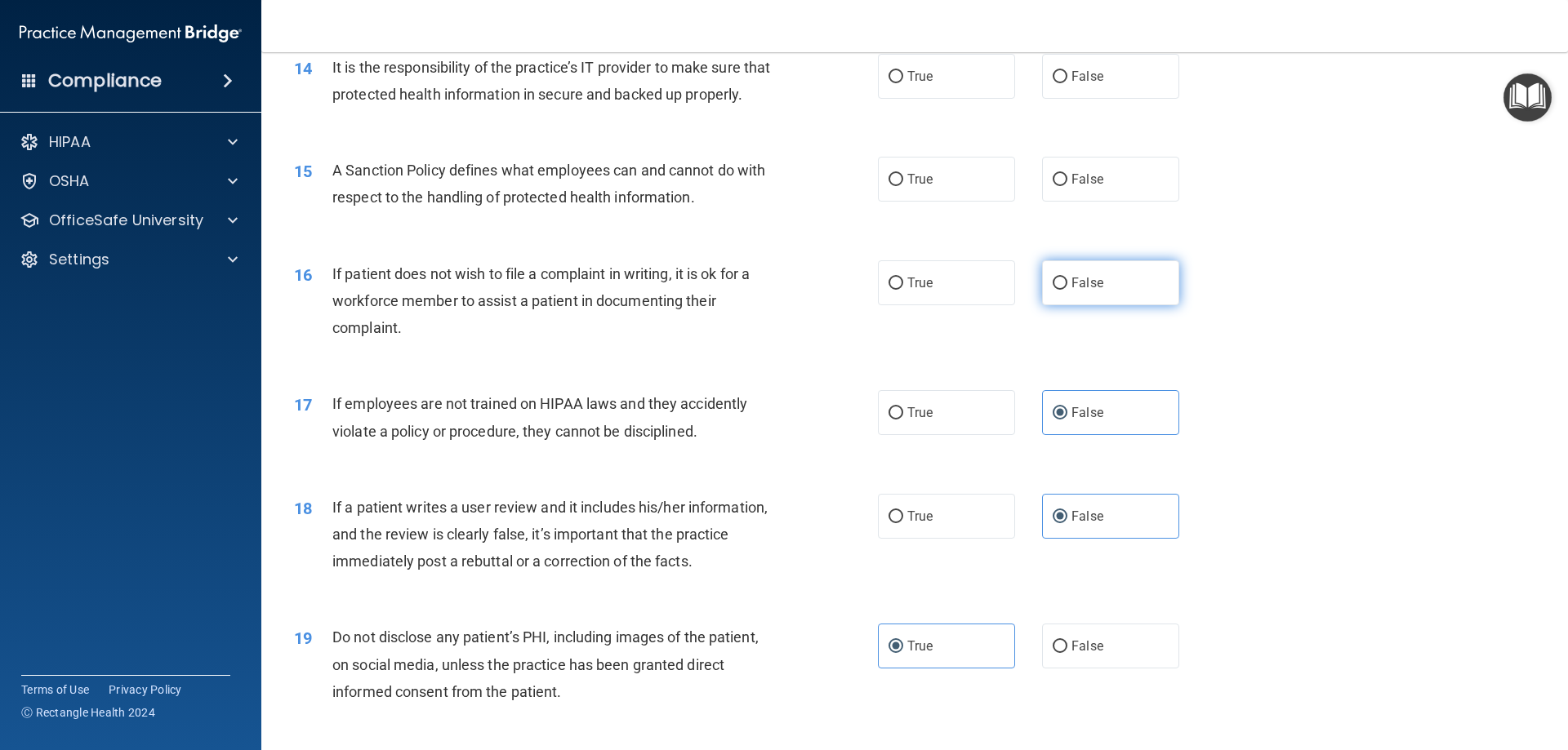
click at [1129, 305] on label "False" at bounding box center [1110, 283] width 138 height 45
click at [1067, 290] on input "False" at bounding box center [1060, 284] width 14 height 12
radio input "true"
click at [907, 187] on span "True" at bounding box center [919, 179] width 26 height 15
radio input "true"
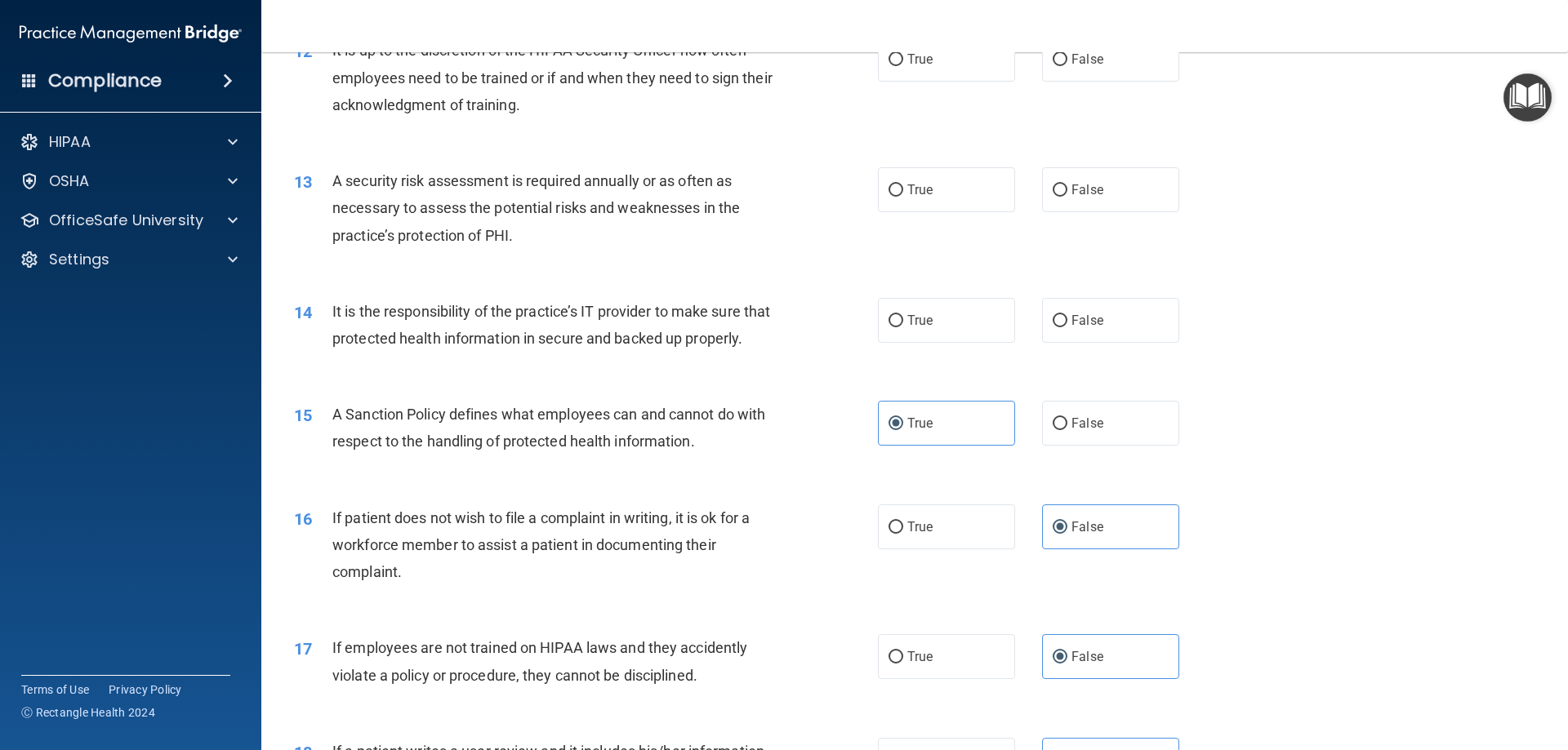
scroll to position [1633, 0]
click at [895, 322] on input "True" at bounding box center [895, 321] width 14 height 12
radio input "true"
click at [898, 194] on label "True" at bounding box center [946, 190] width 138 height 45
click at [898, 194] on input "True" at bounding box center [895, 191] width 14 height 12
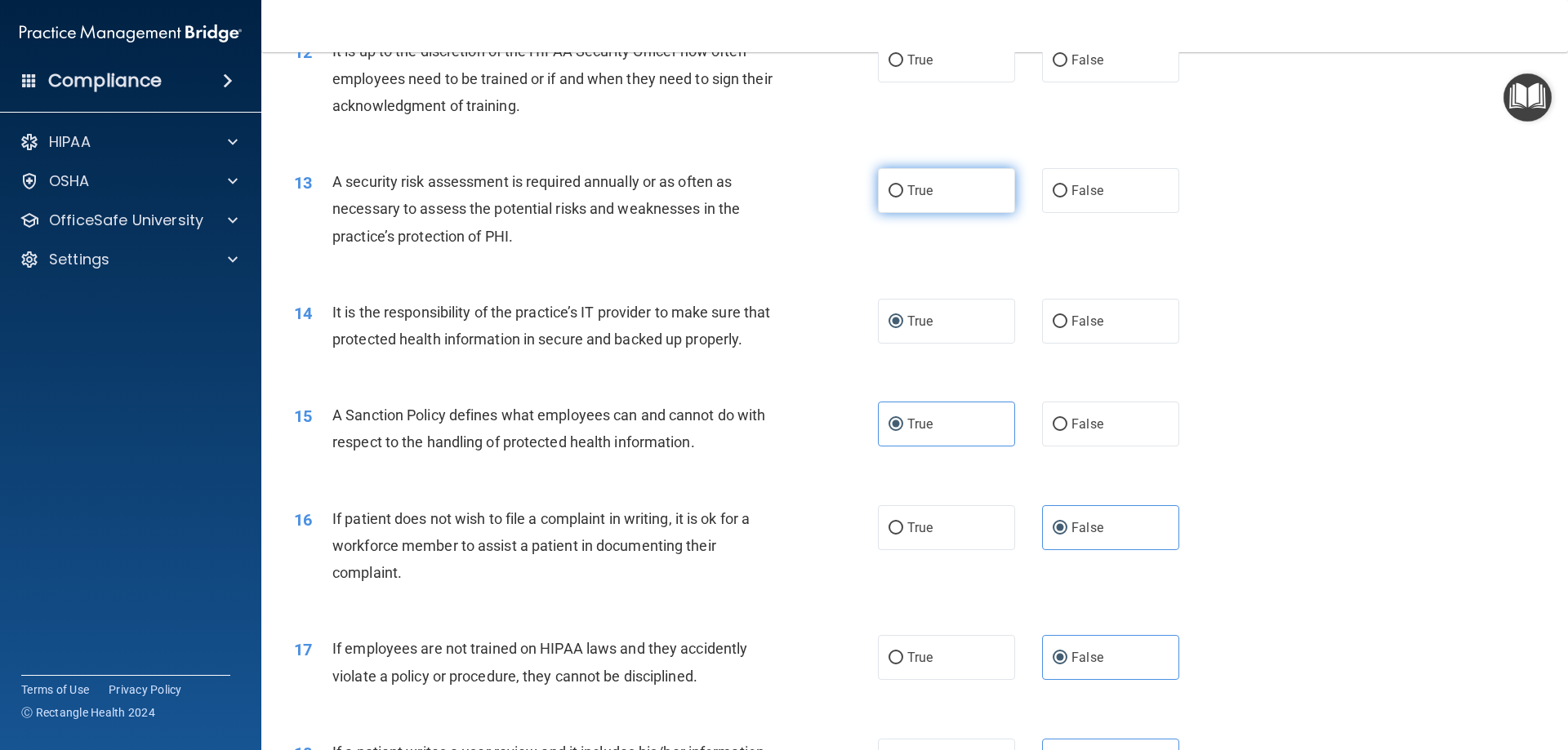
radio input "true"
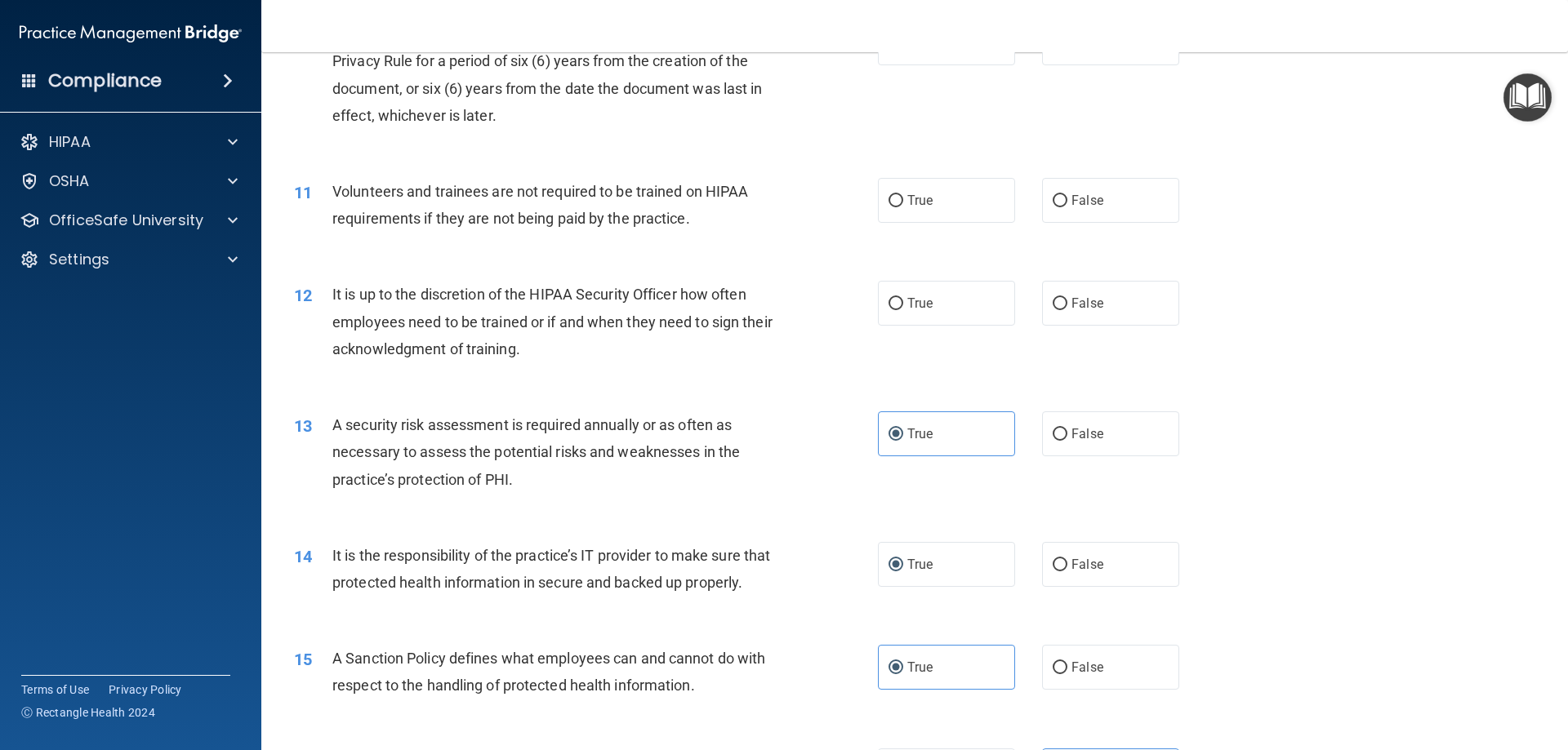
scroll to position [1388, 0]
click at [1042, 320] on label "False" at bounding box center [1110, 304] width 138 height 45
click at [1053, 312] on input "False" at bounding box center [1060, 305] width 14 height 12
radio input "true"
click at [1117, 215] on label "False" at bounding box center [1110, 201] width 138 height 45
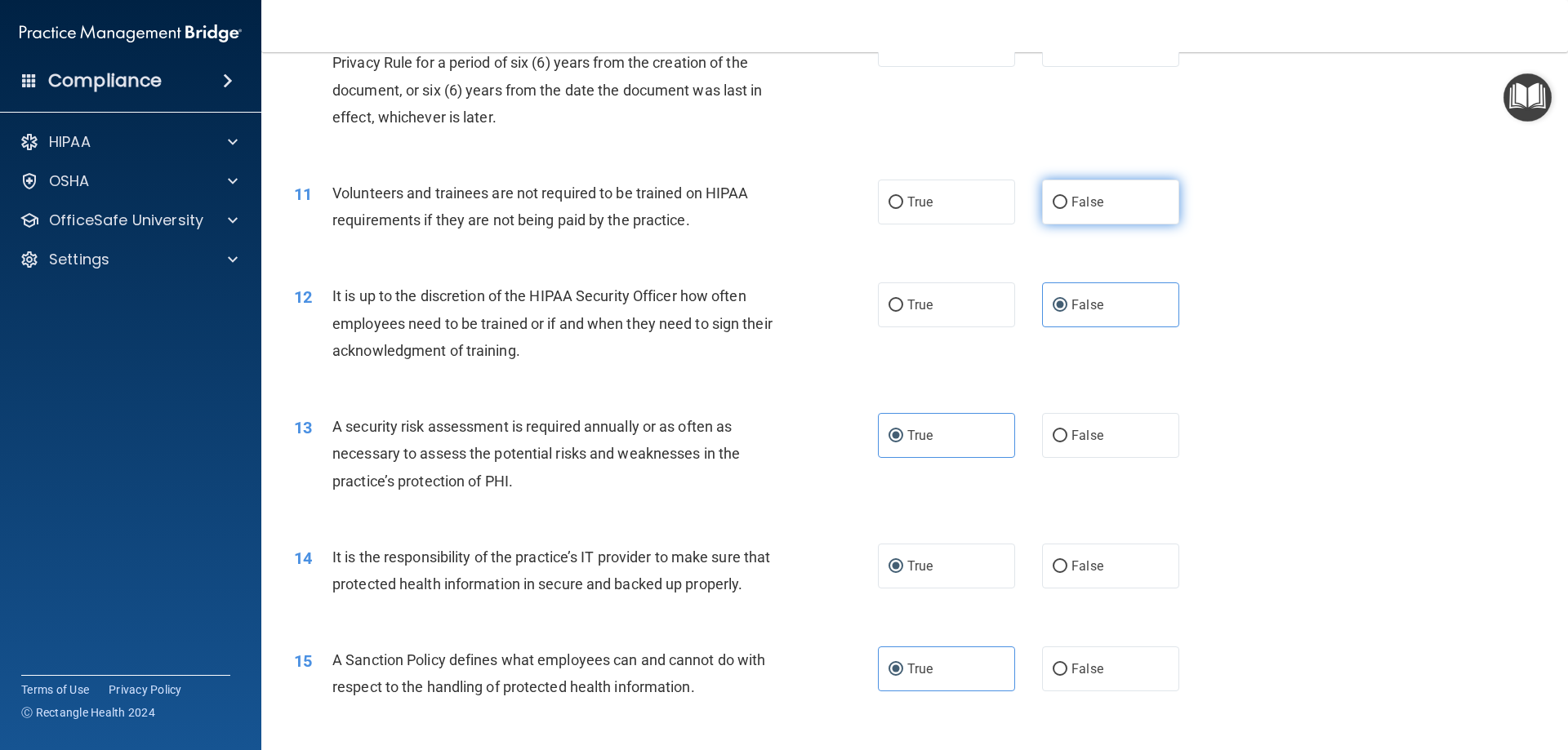
click at [1067, 209] on input "False" at bounding box center [1060, 202] width 14 height 12
radio input "true"
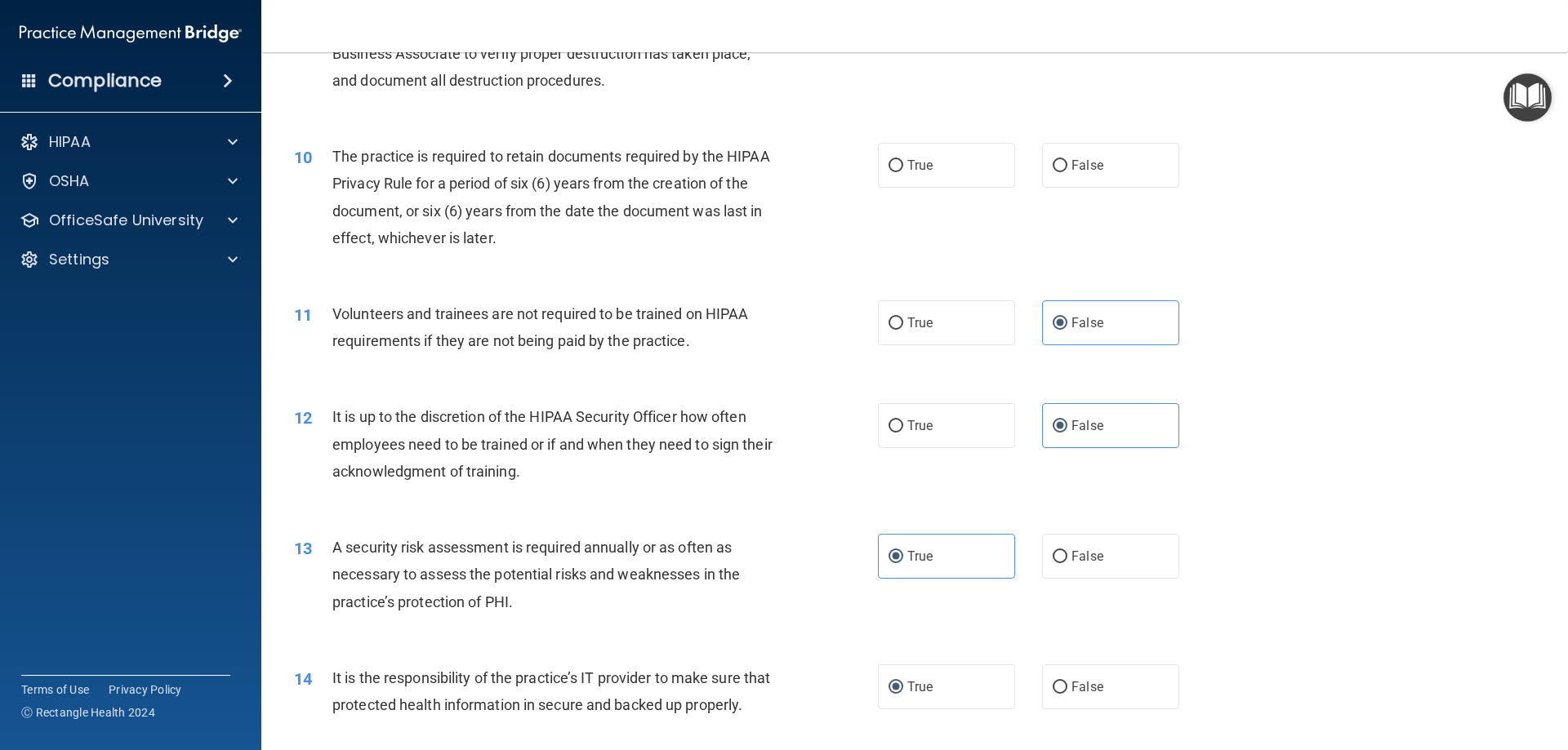
scroll to position [1225, 0]
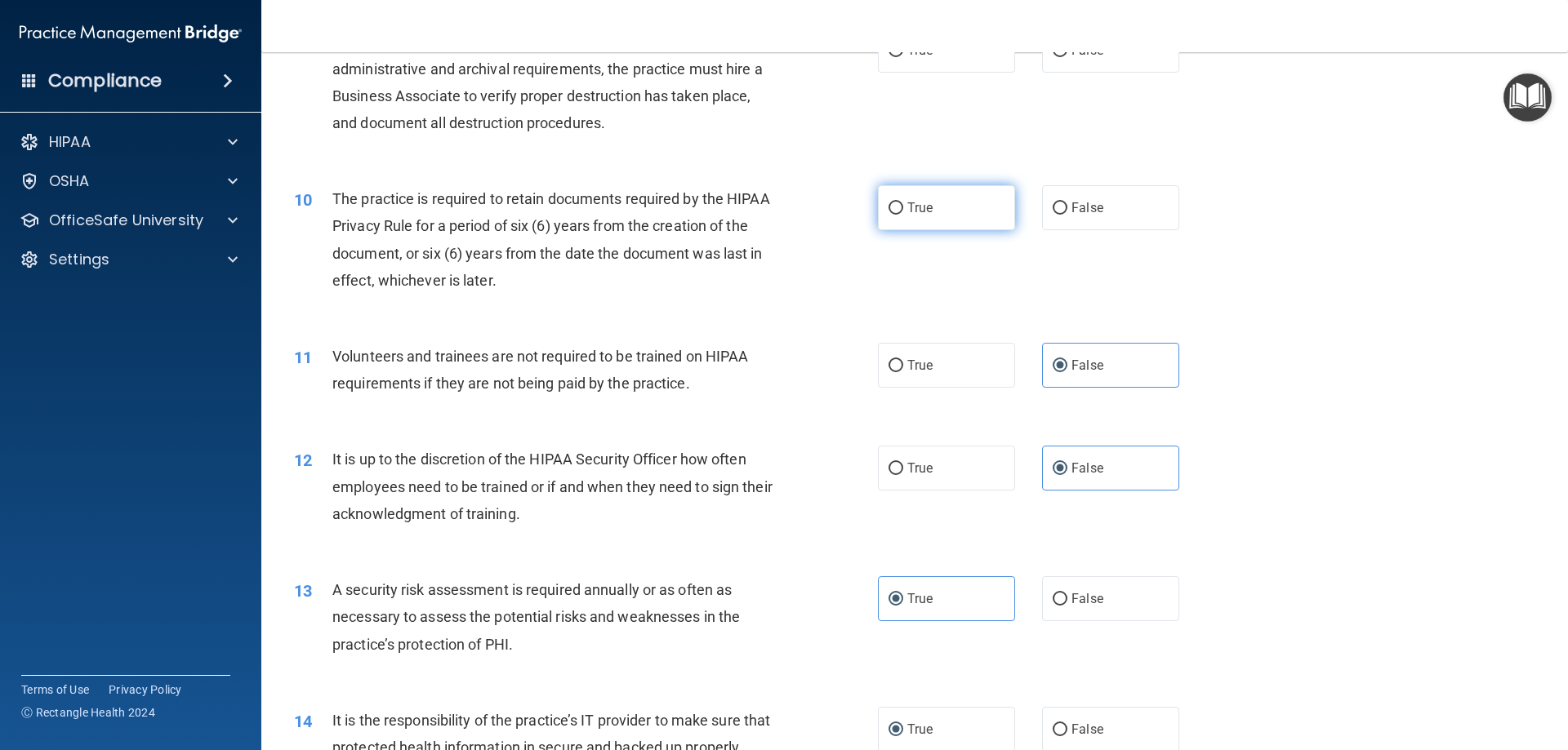
click at [965, 205] on label "True" at bounding box center [946, 207] width 138 height 45
click at [903, 205] on input "True" at bounding box center [895, 208] width 14 height 12
radio input "true"
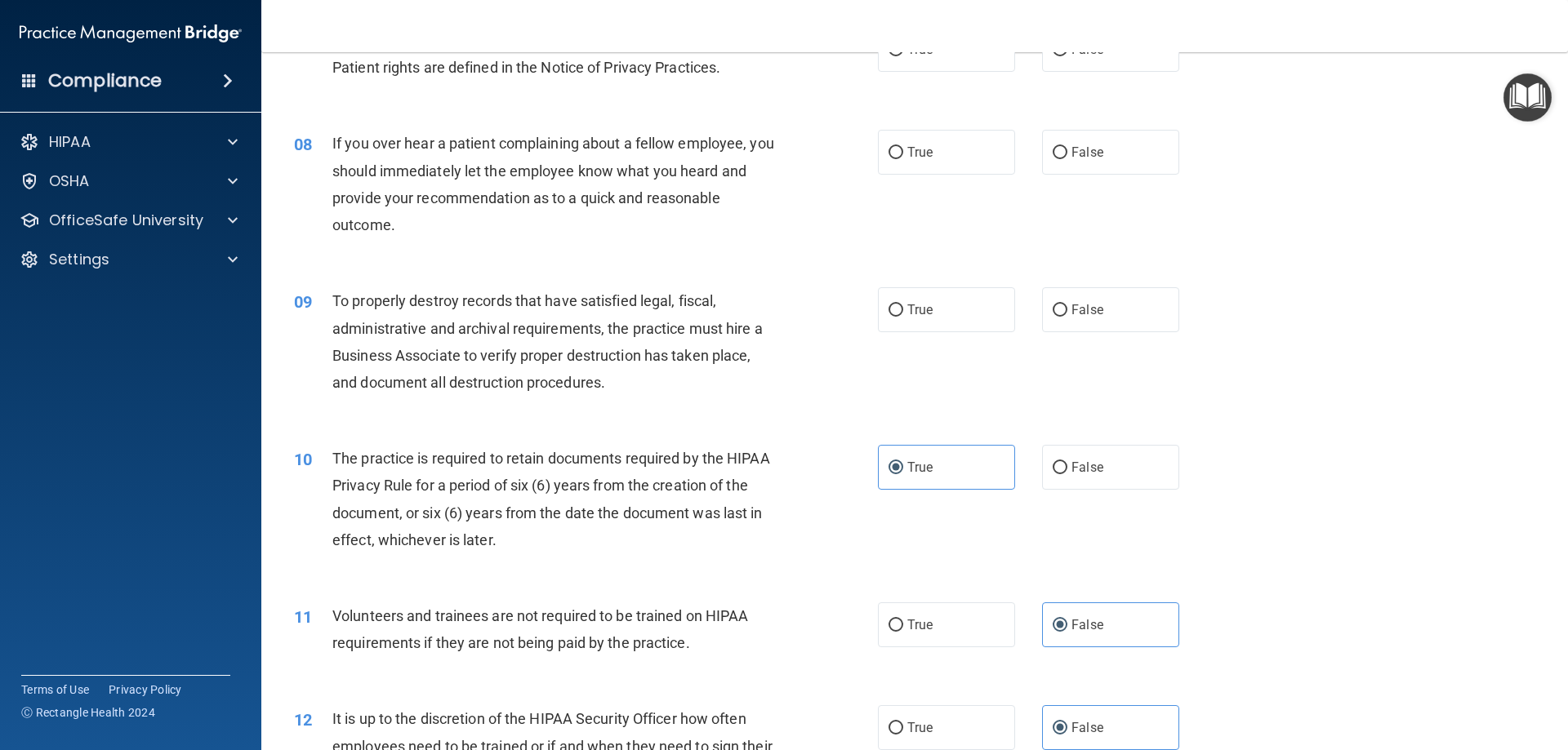
scroll to position [899, 0]
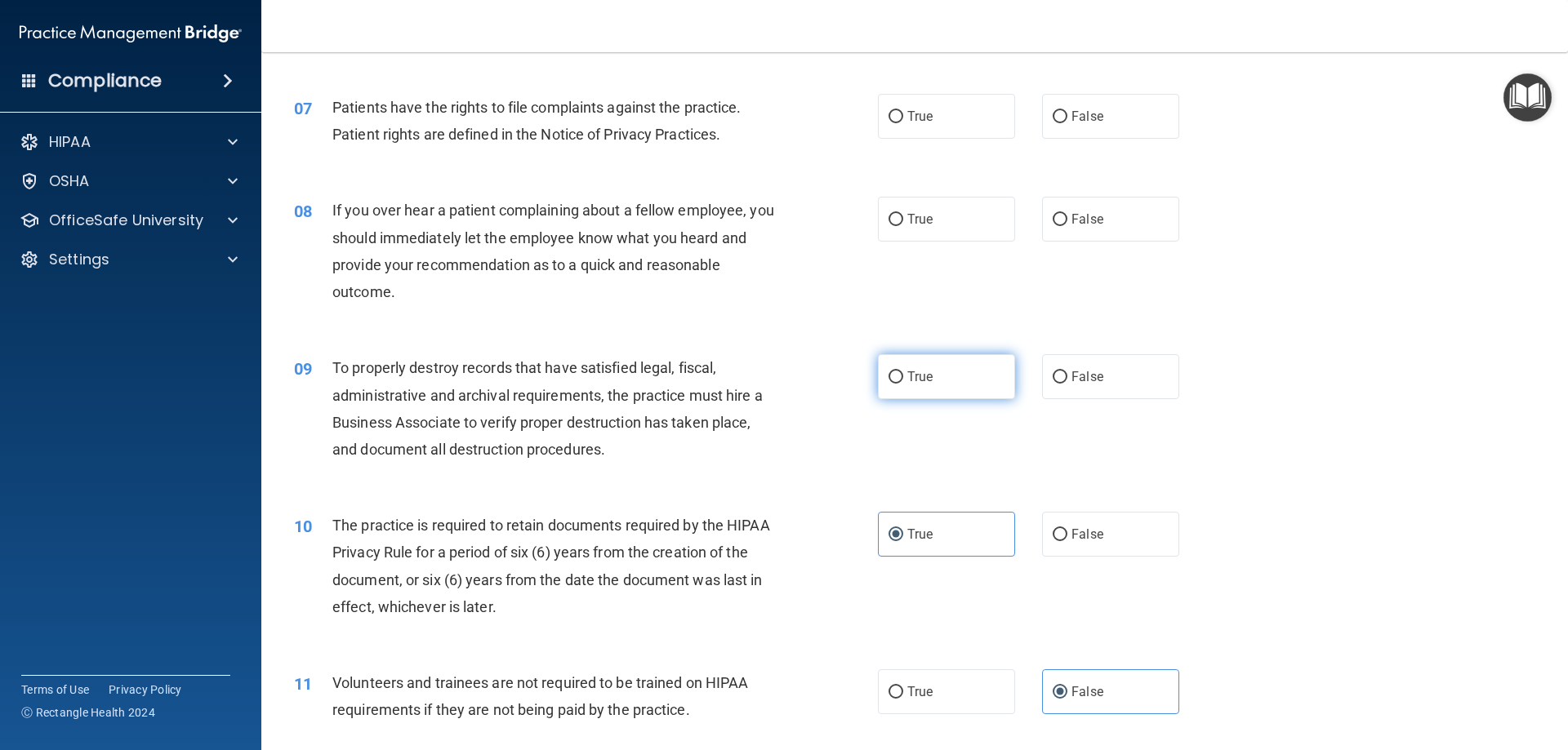
click at [948, 380] on label "True" at bounding box center [946, 376] width 138 height 45
click at [903, 380] on input "True" at bounding box center [895, 377] width 14 height 12
radio input "true"
click at [1094, 213] on label "False" at bounding box center [1110, 218] width 138 height 45
click at [1067, 214] on input "False" at bounding box center [1060, 220] width 14 height 12
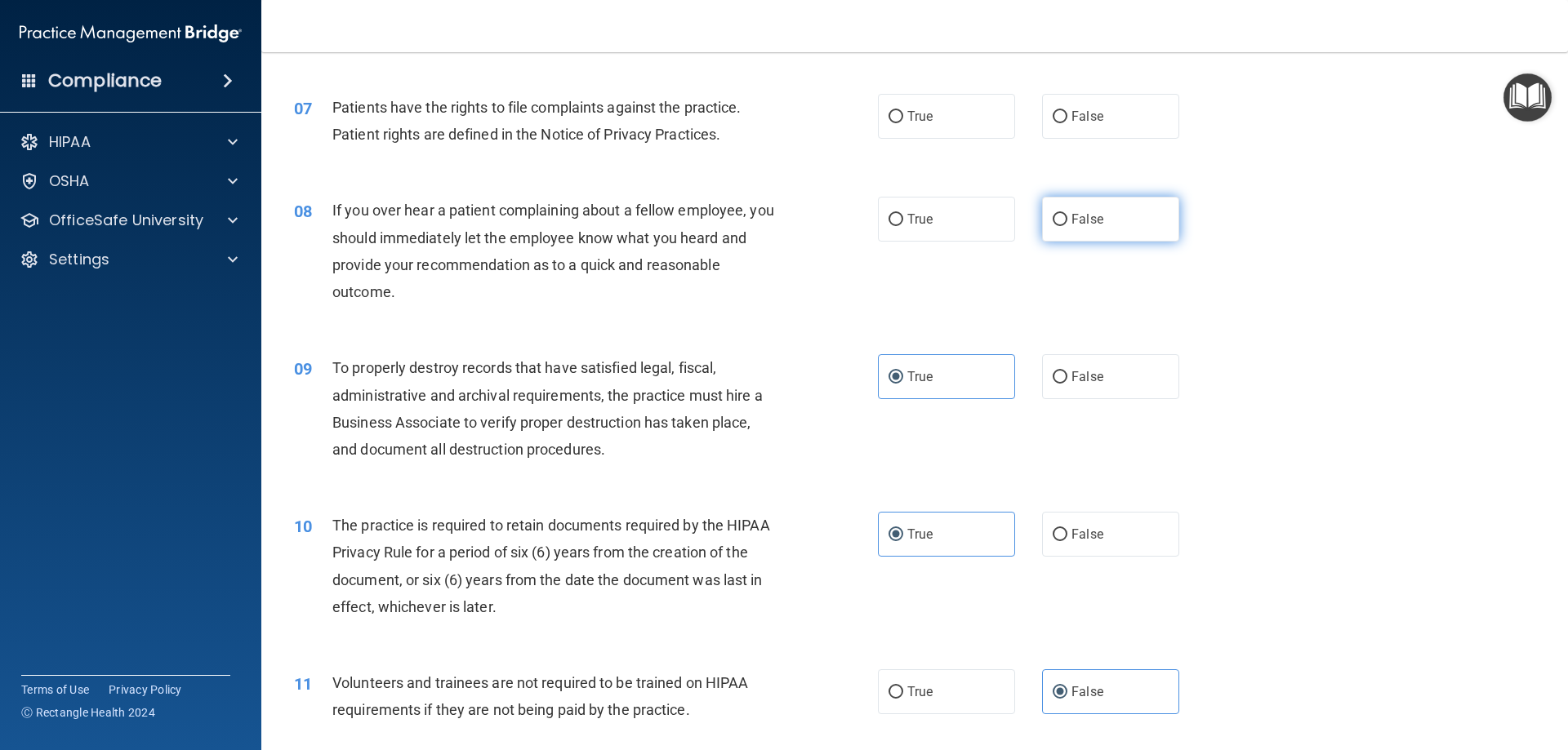
radio input "true"
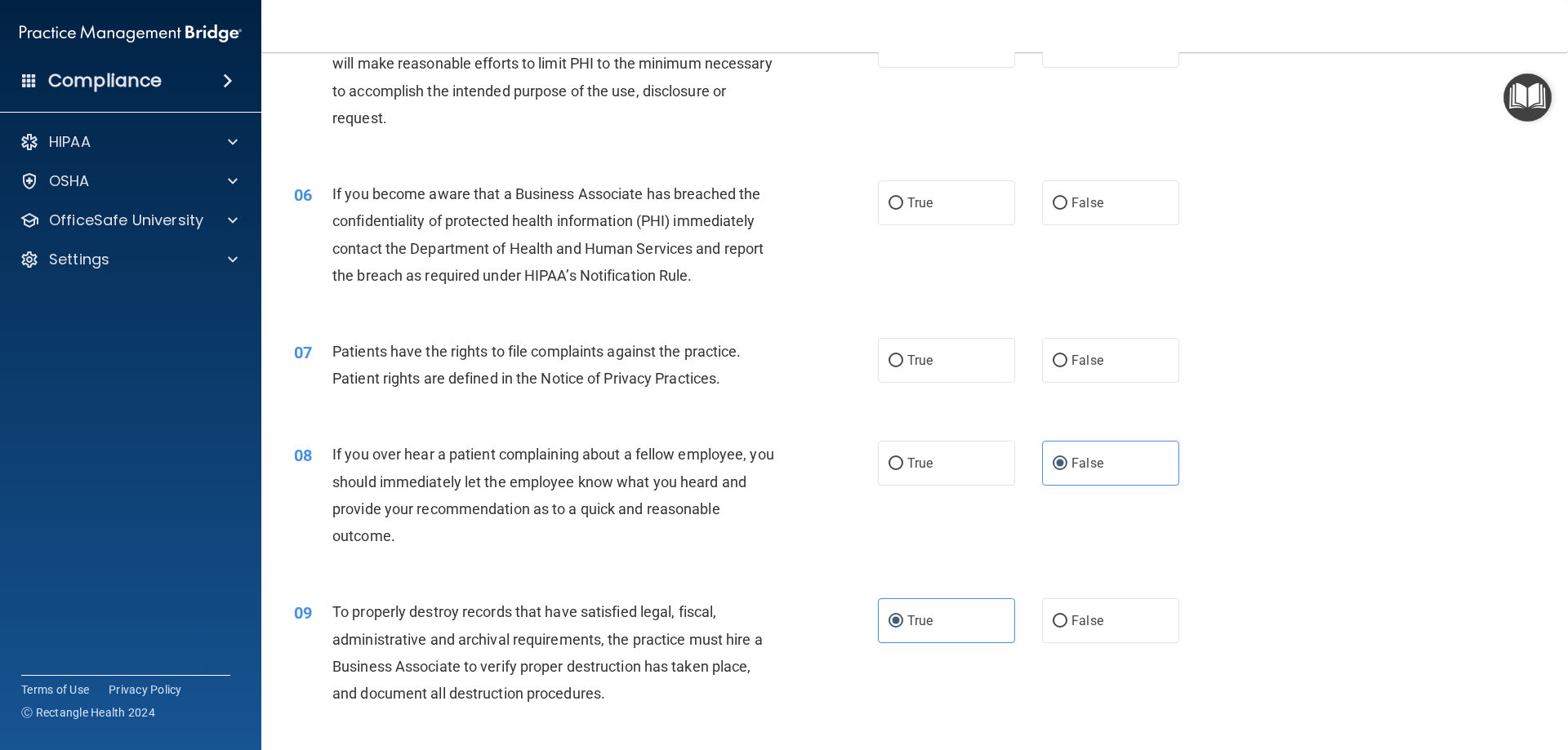
scroll to position [654, 0]
click at [924, 363] on span "True" at bounding box center [919, 361] width 26 height 15
click at [903, 363] on input "True" at bounding box center [895, 361] width 14 height 12
radio input "true"
click at [979, 206] on label "True" at bounding box center [946, 203] width 138 height 45
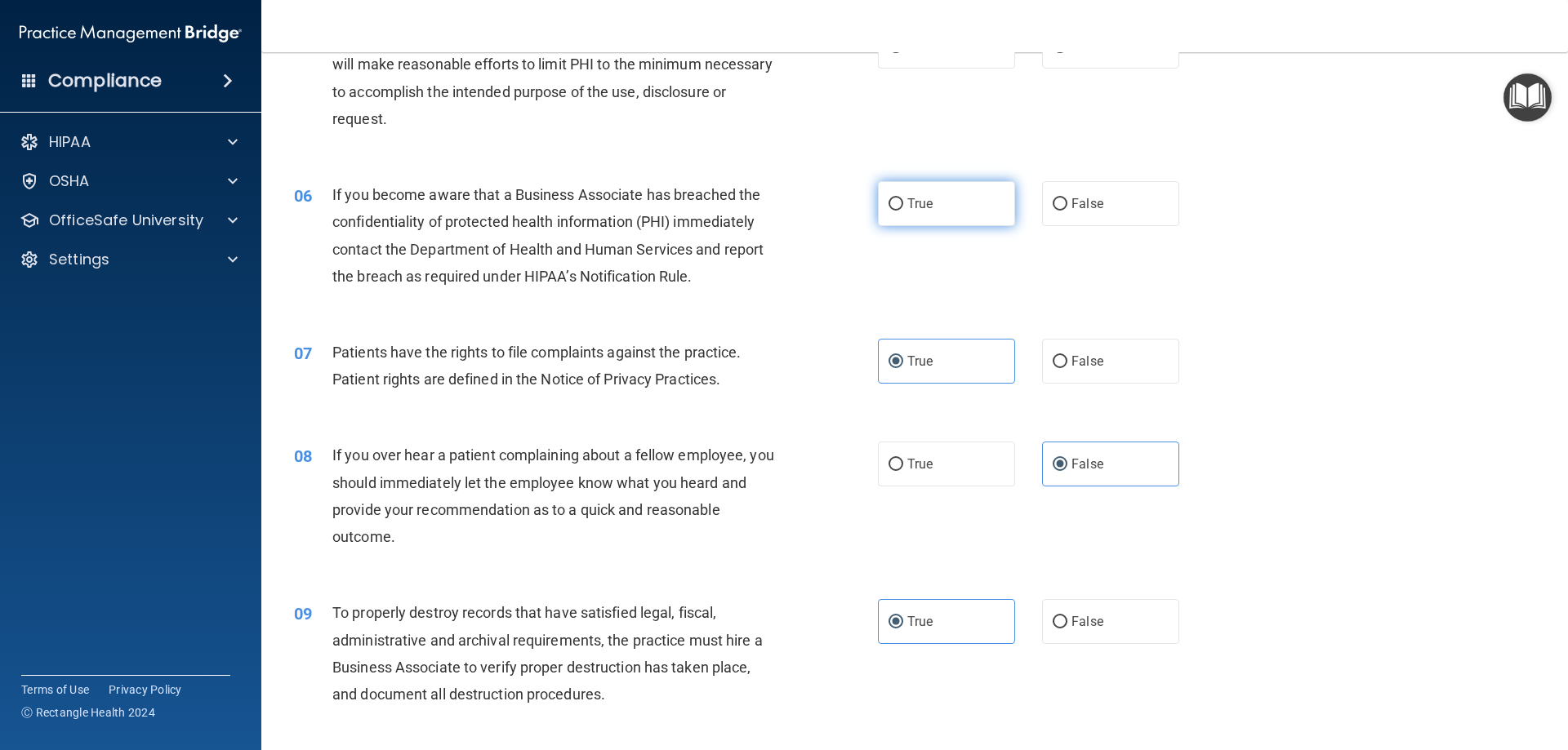
click at [903, 206] on input "True" at bounding box center [895, 204] width 14 height 12
radio input "true"
click at [1125, 203] on label "False" at bounding box center [1110, 203] width 138 height 45
click at [1067, 203] on input "False" at bounding box center [1060, 204] width 14 height 12
radio input "true"
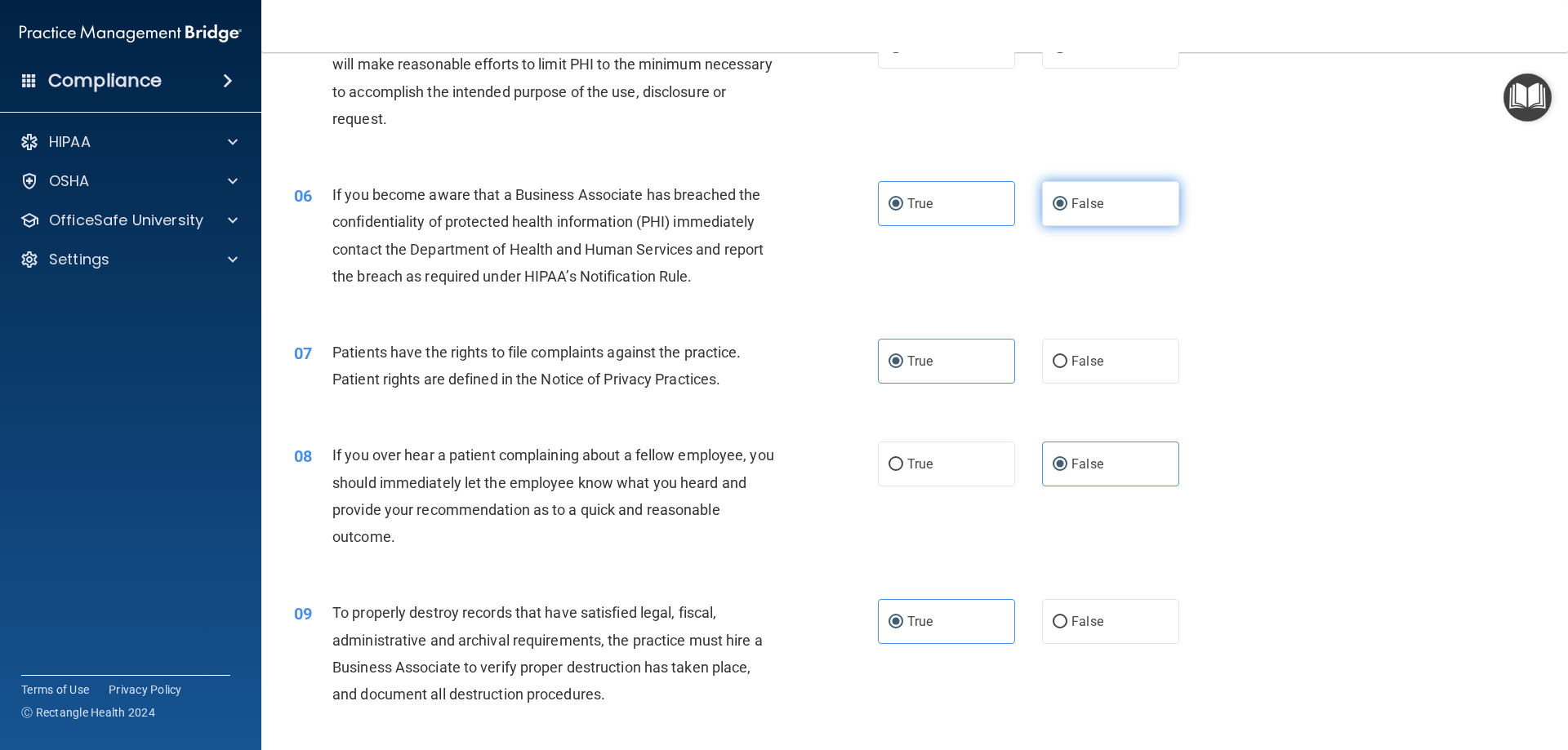
radio input "false"
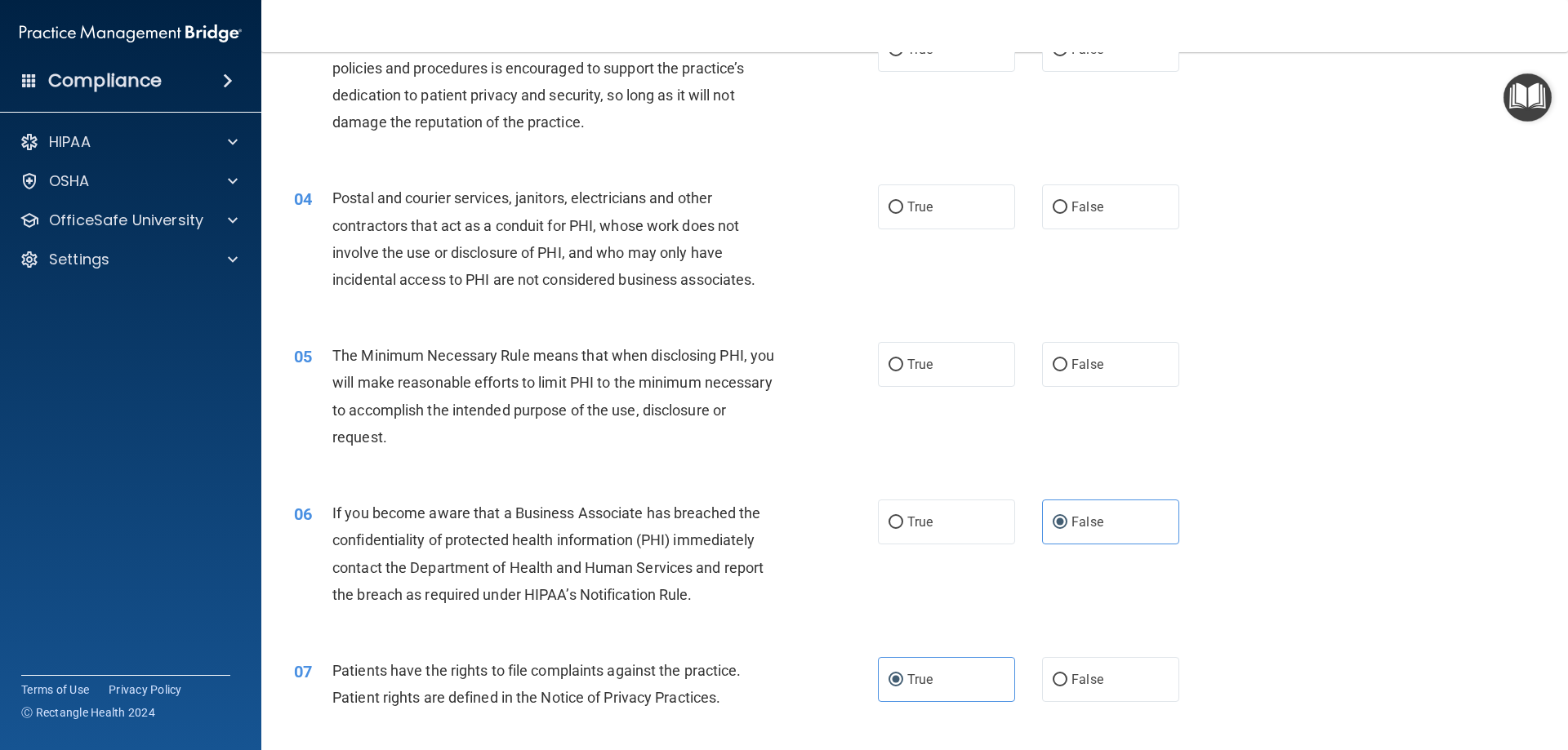
scroll to position [327, 0]
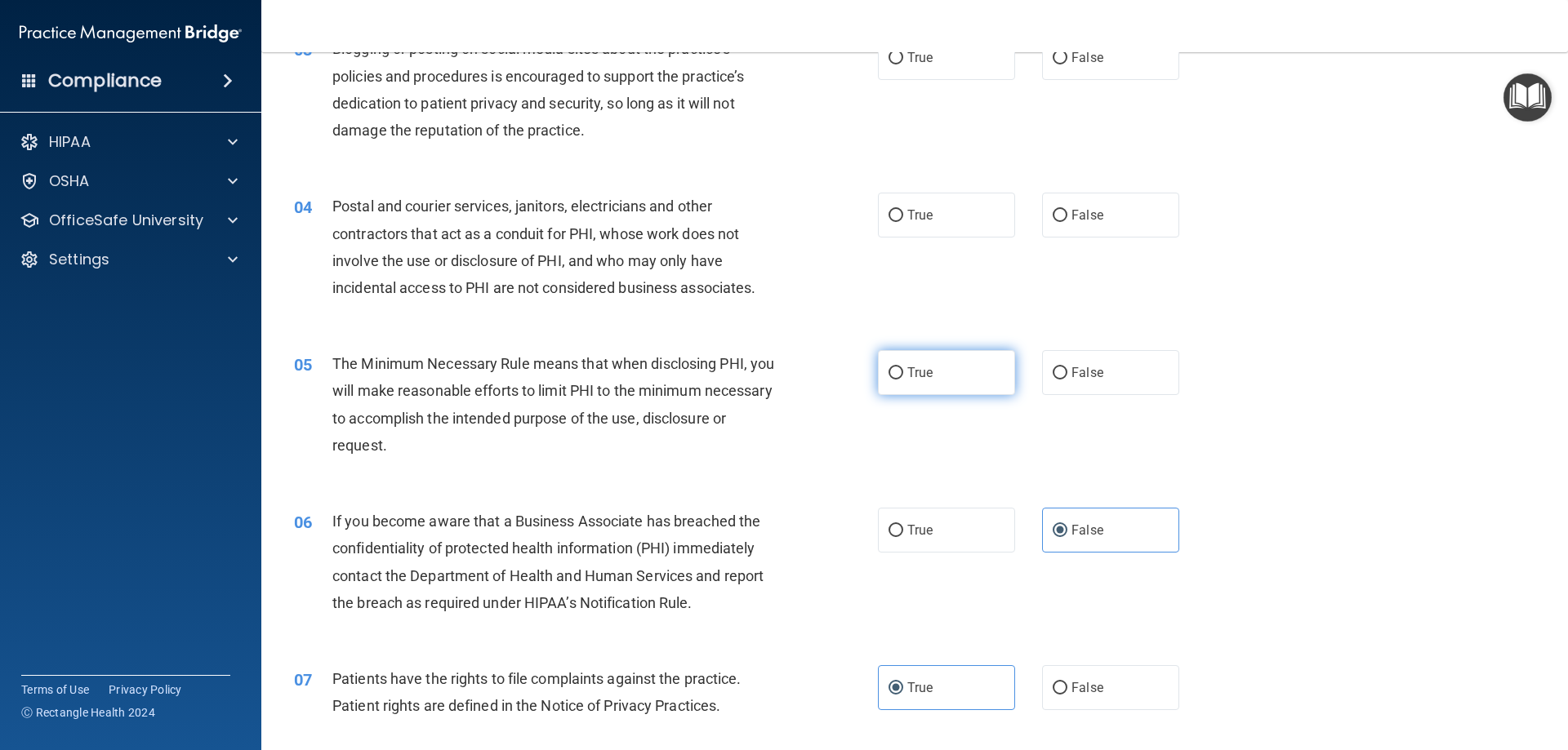
click at [922, 380] on label "True" at bounding box center [946, 372] width 138 height 45
click at [903, 379] on input "True" at bounding box center [895, 373] width 14 height 12
radio input "true"
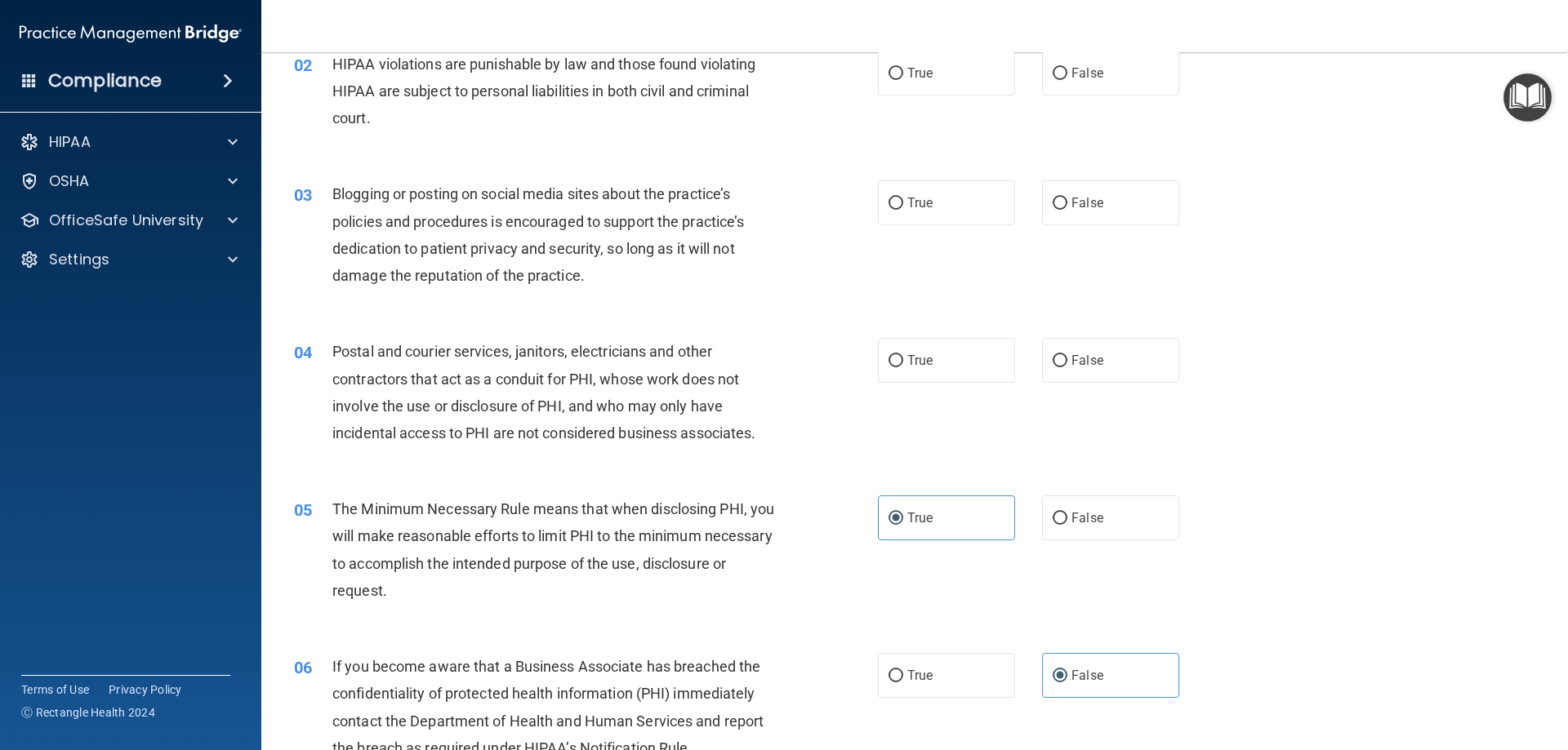
scroll to position [164, 0]
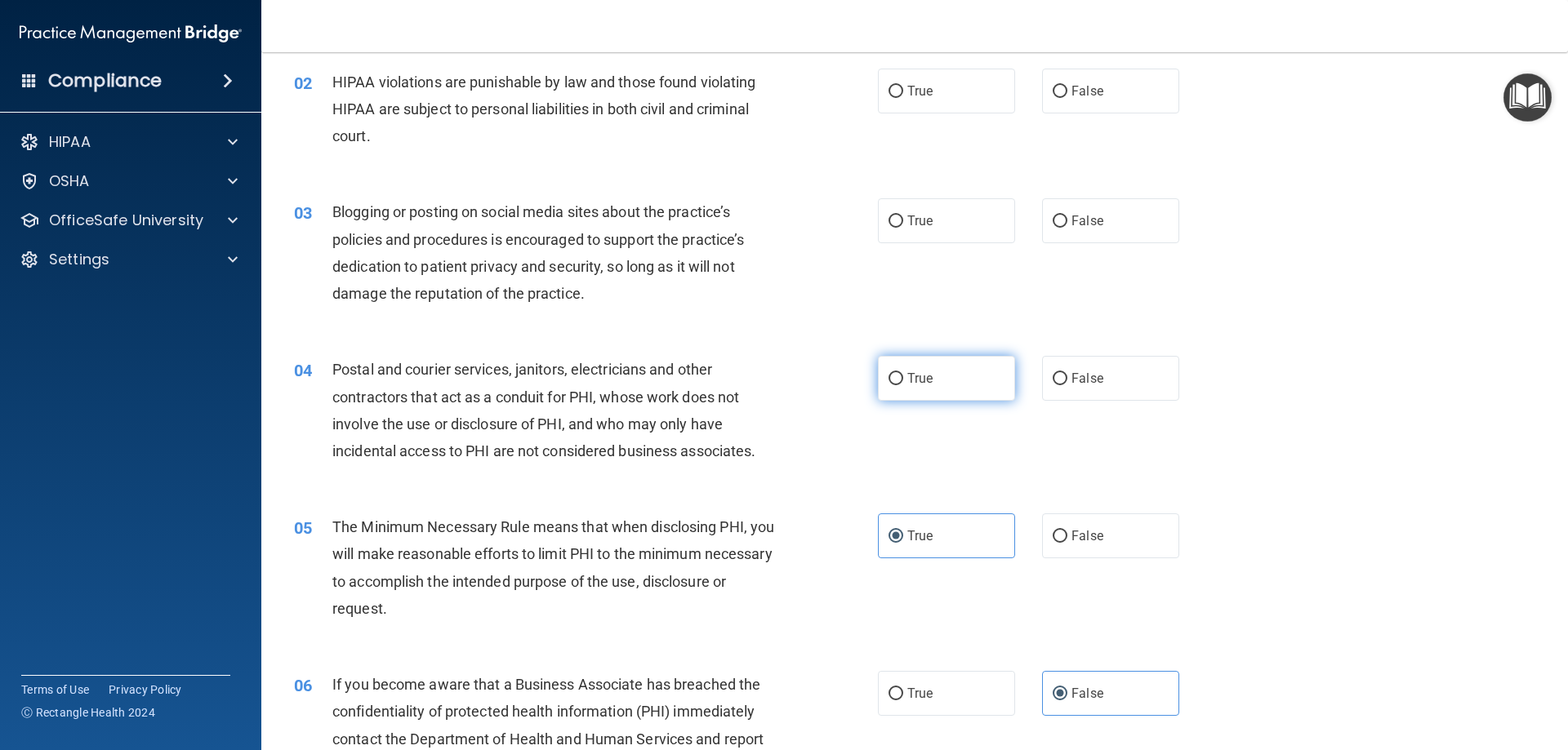
click at [942, 386] on label "True" at bounding box center [946, 377] width 138 height 45
click at [903, 385] on input "True" at bounding box center [895, 378] width 14 height 12
radio input "true"
click at [1089, 217] on span "False" at bounding box center [1087, 221] width 32 height 15
click at [1067, 217] on input "False" at bounding box center [1060, 221] width 14 height 12
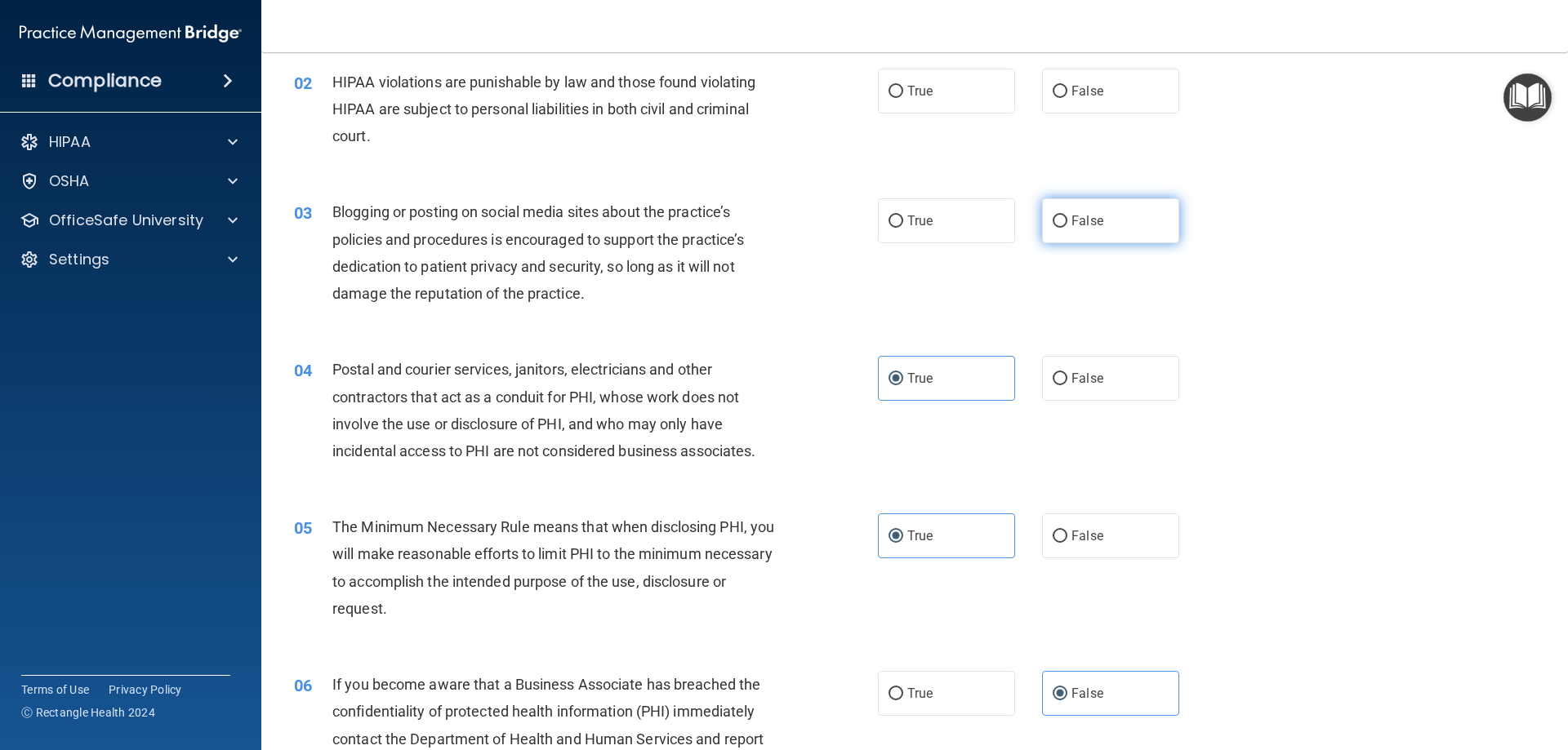
radio input "true"
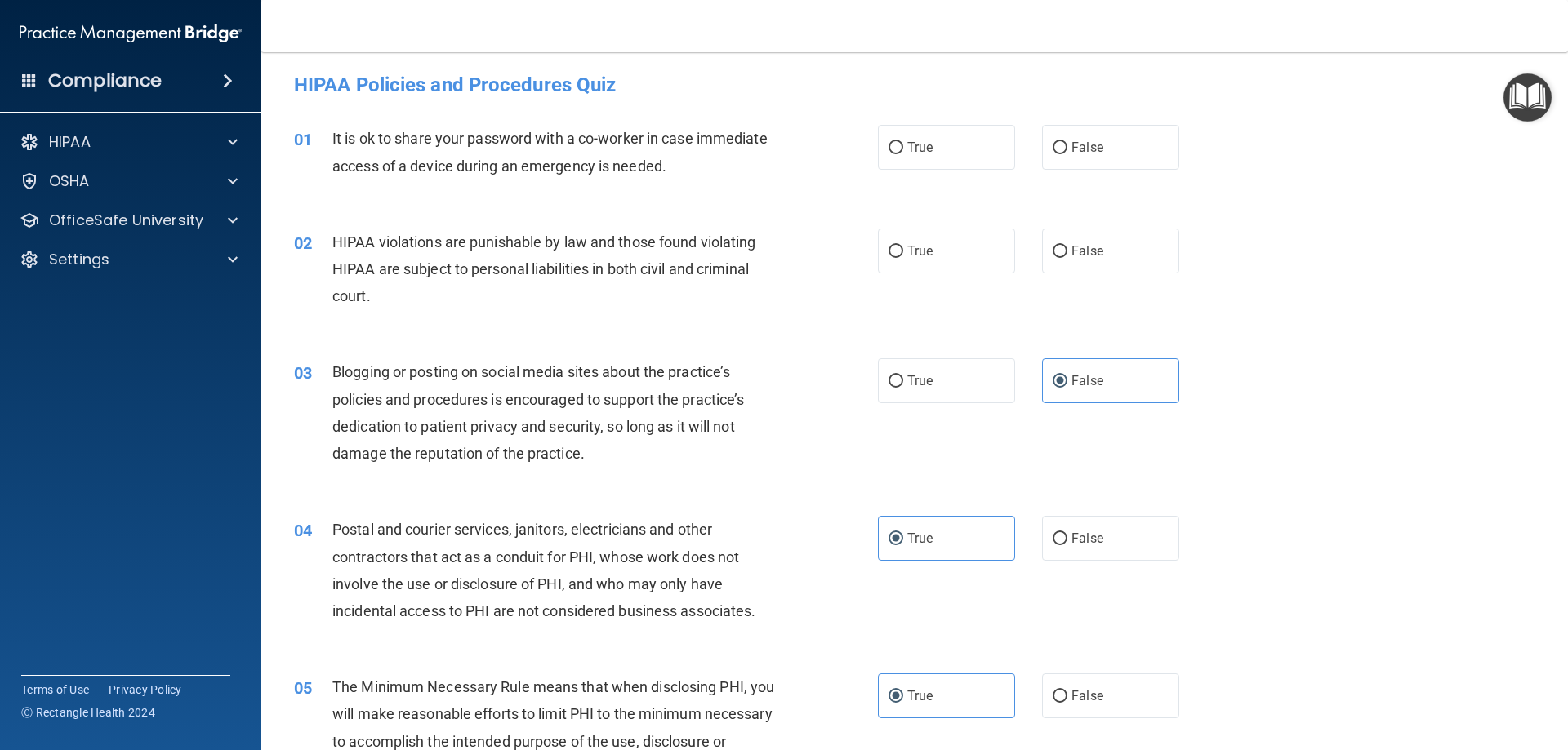
scroll to position [0, 0]
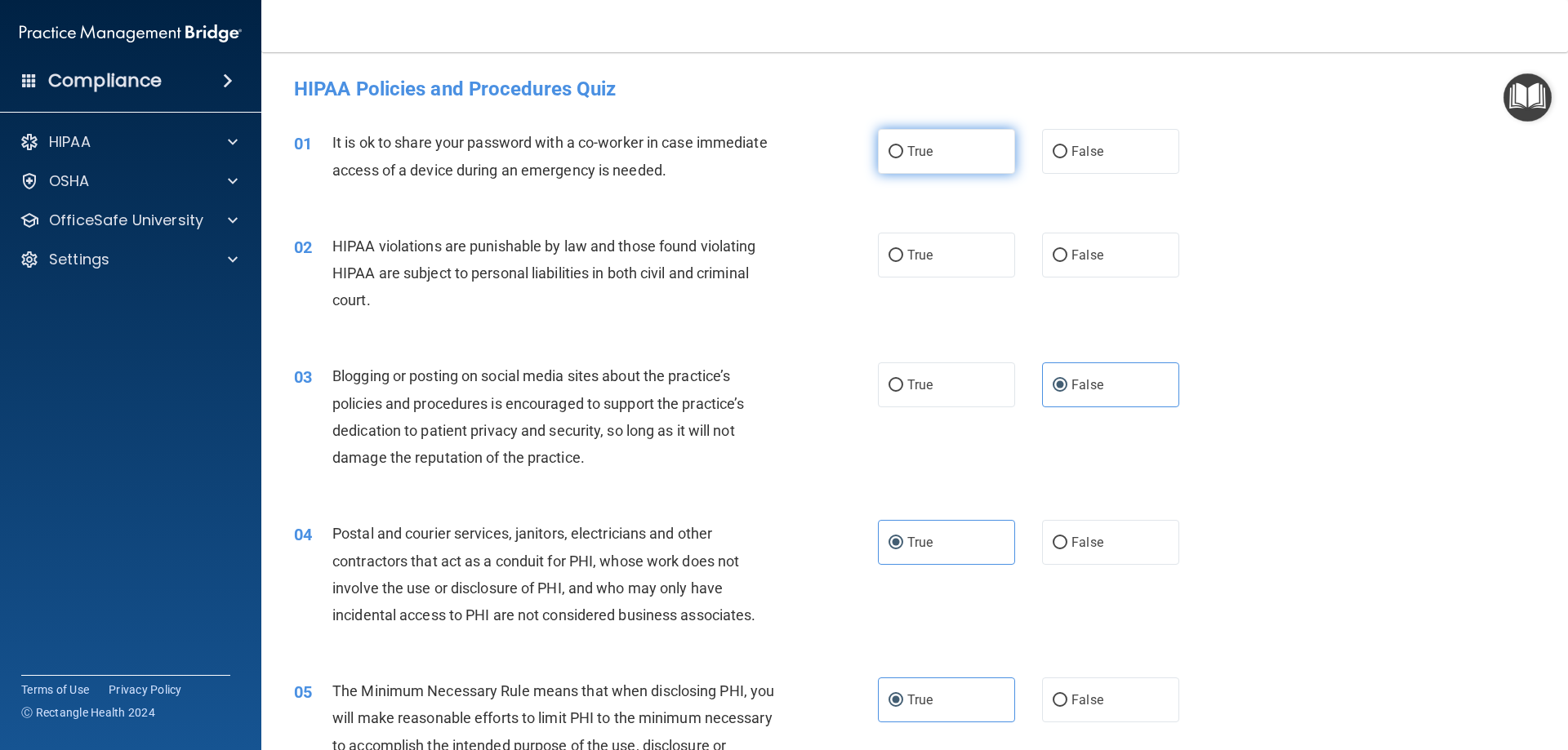
drag, startPoint x: 878, startPoint y: 146, endPoint x: 879, endPoint y: 160, distance: 14.0
click at [879, 147] on label "True" at bounding box center [946, 151] width 138 height 45
click at [889, 147] on input "True" at bounding box center [895, 152] width 14 height 12
radio input "true"
click at [909, 231] on div "02 HIPAA violations are punishable by law and those found violating HIPAA are s…" at bounding box center [914, 278] width 1265 height 131
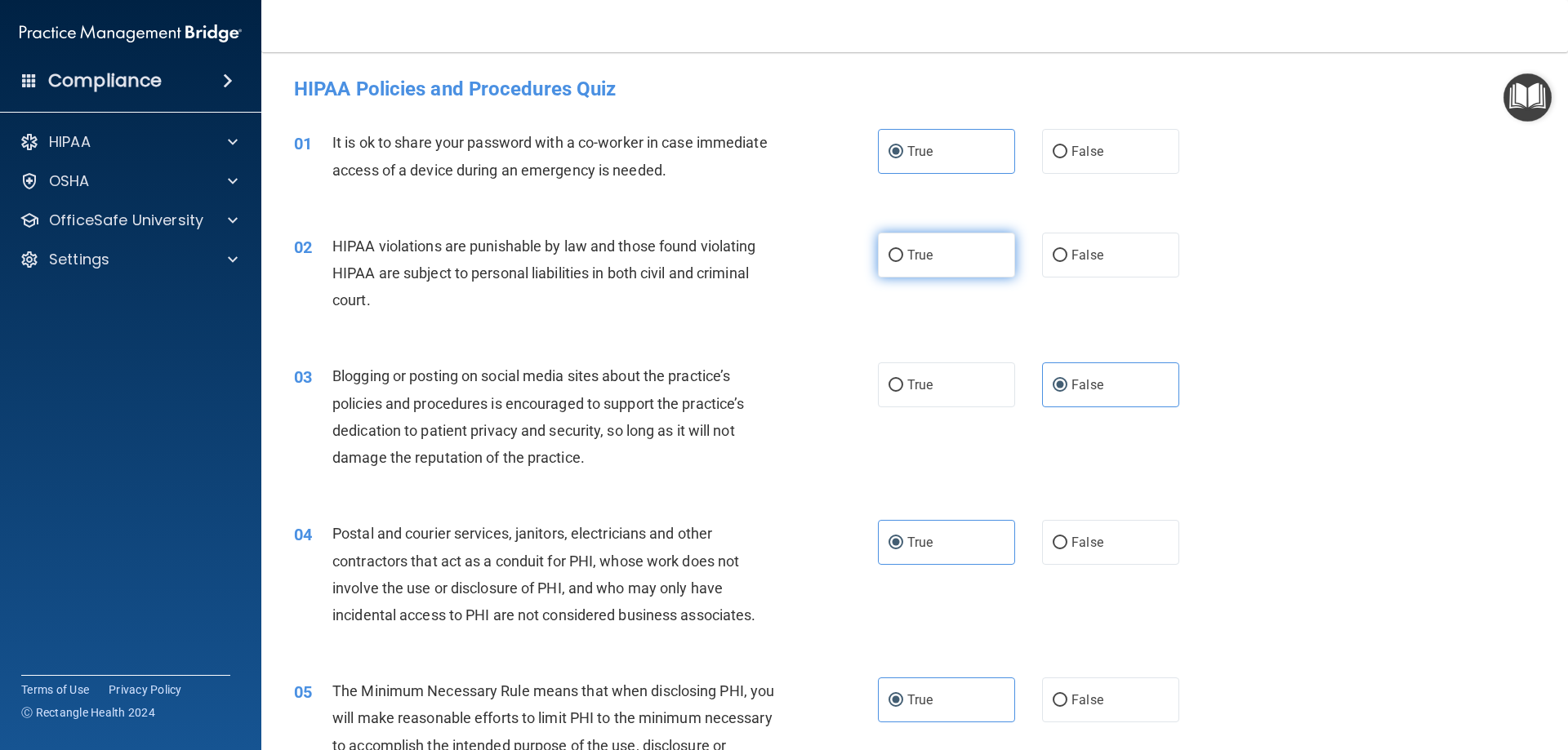
click at [894, 250] on input "True" at bounding box center [895, 255] width 14 height 12
radio input "true"
click at [1084, 159] on label "False" at bounding box center [1110, 151] width 138 height 45
click at [1067, 158] on input "False" at bounding box center [1060, 152] width 14 height 12
radio input "true"
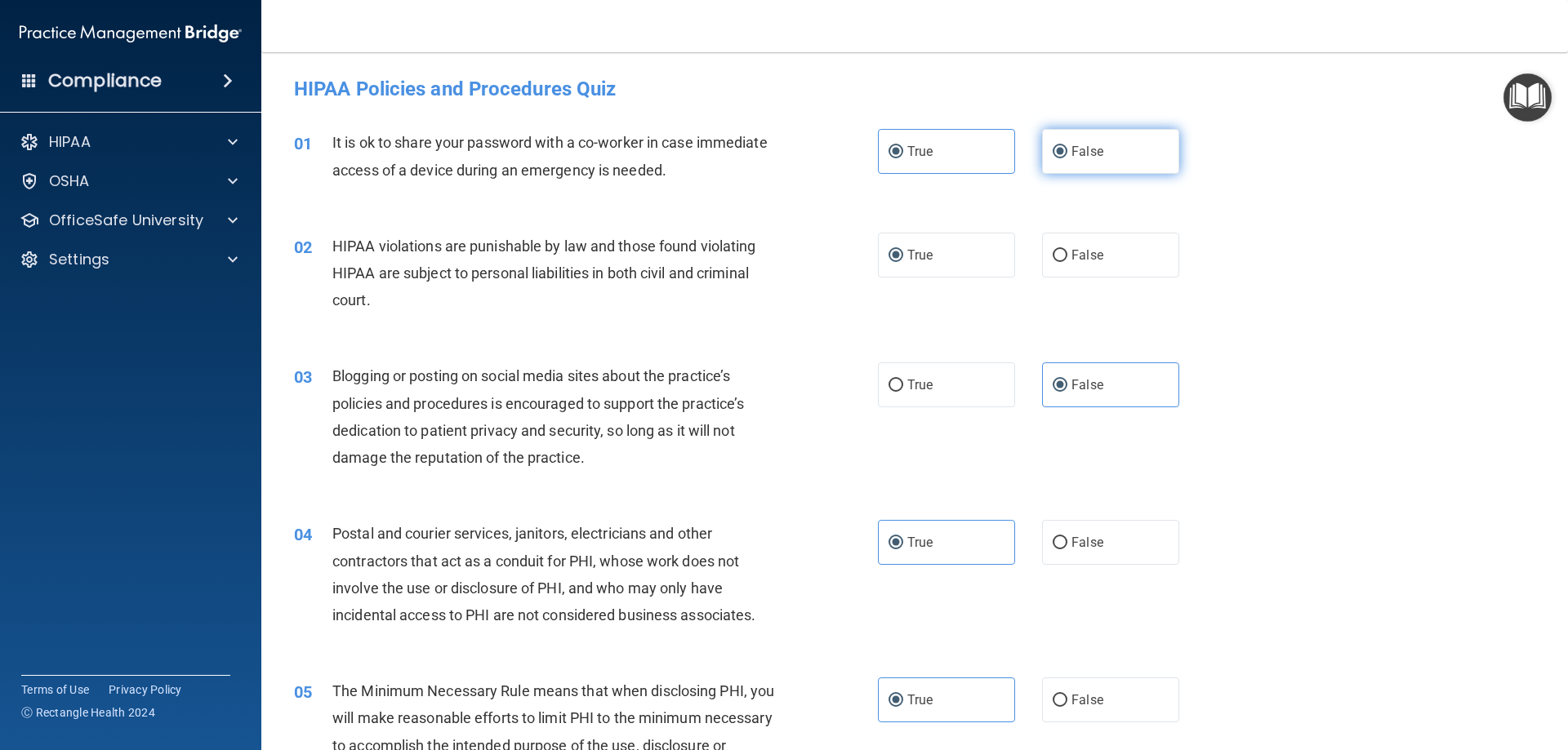
radio input "false"
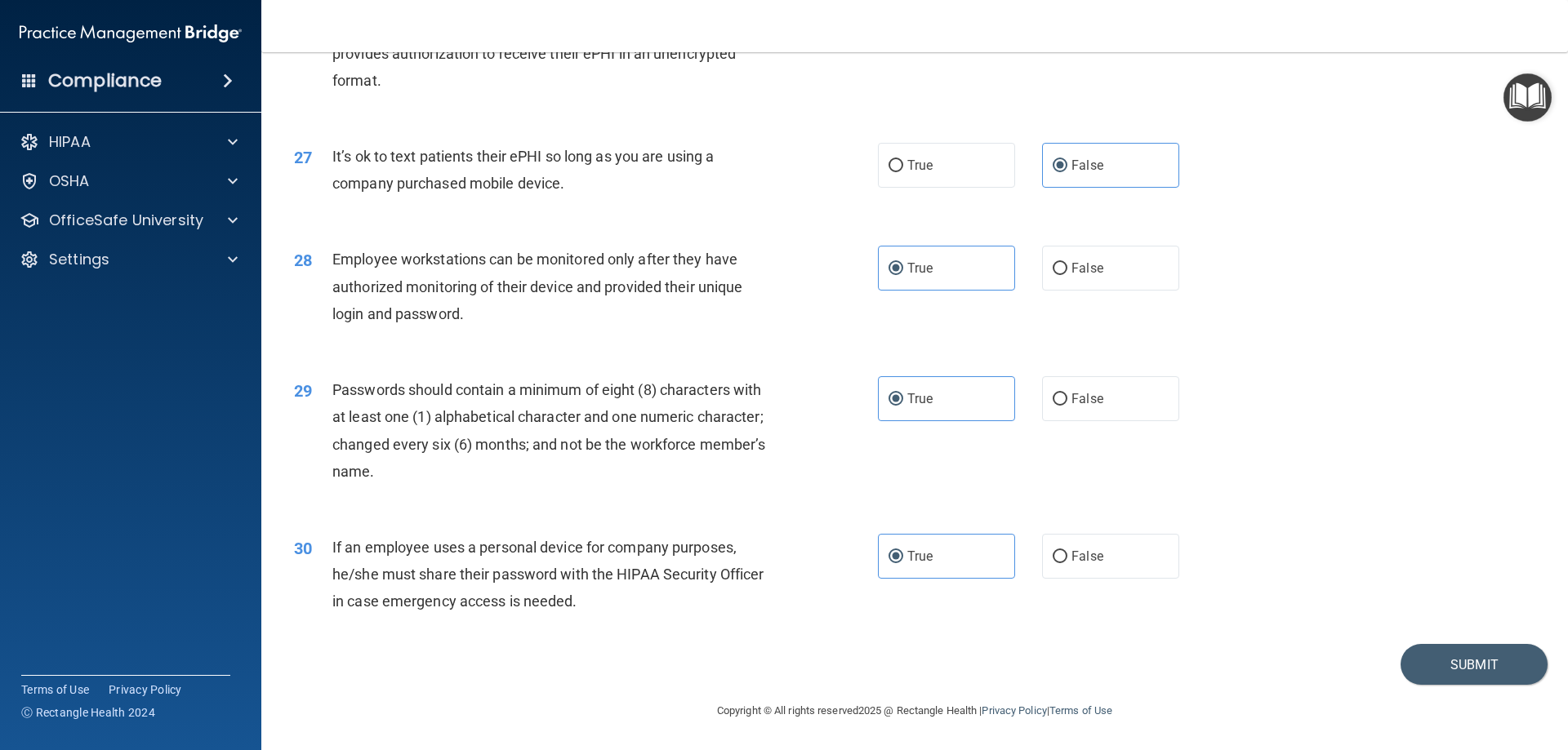
scroll to position [3347, 0]
click at [1485, 663] on button "Submit" at bounding box center [1473, 665] width 147 height 42
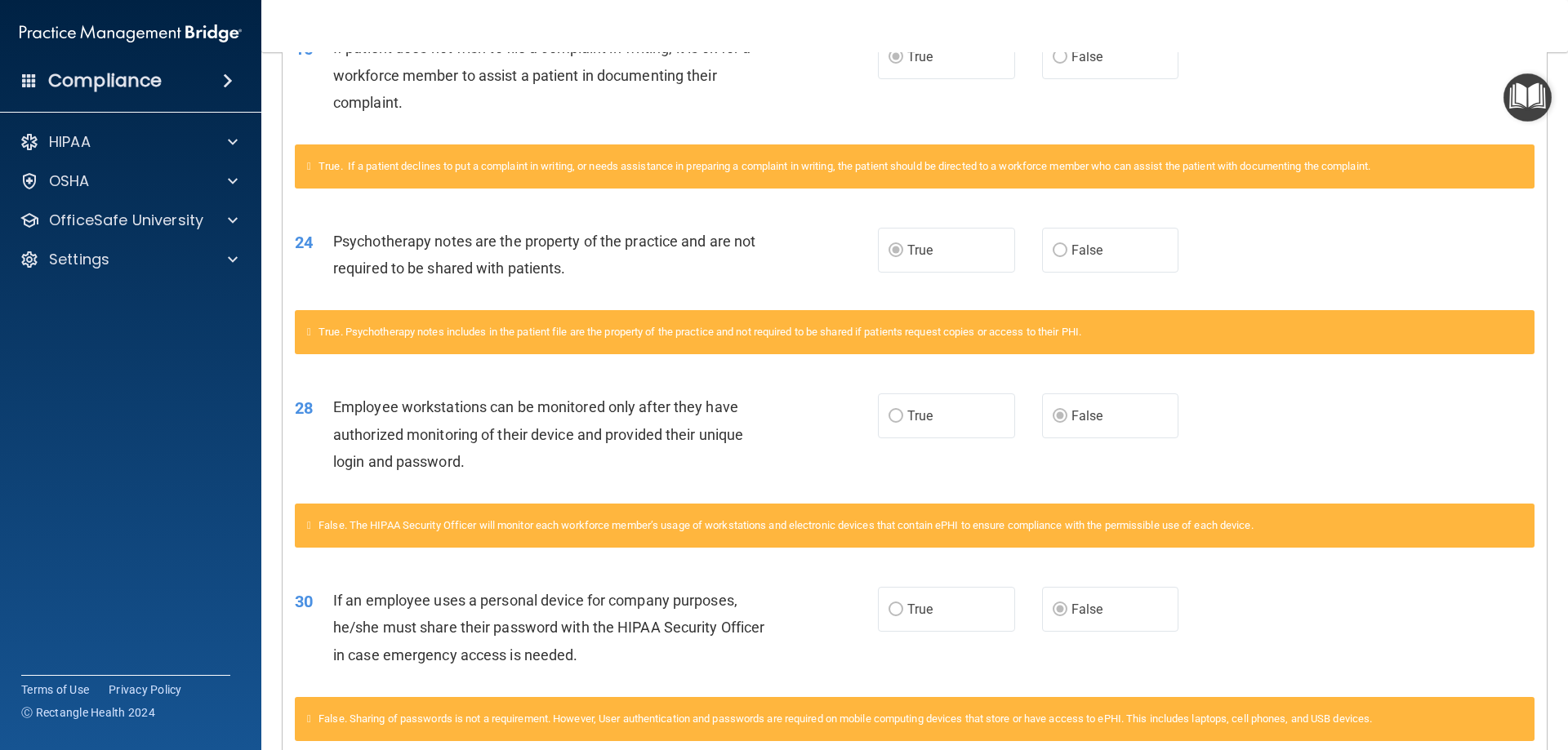
scroll to position [1061, 0]
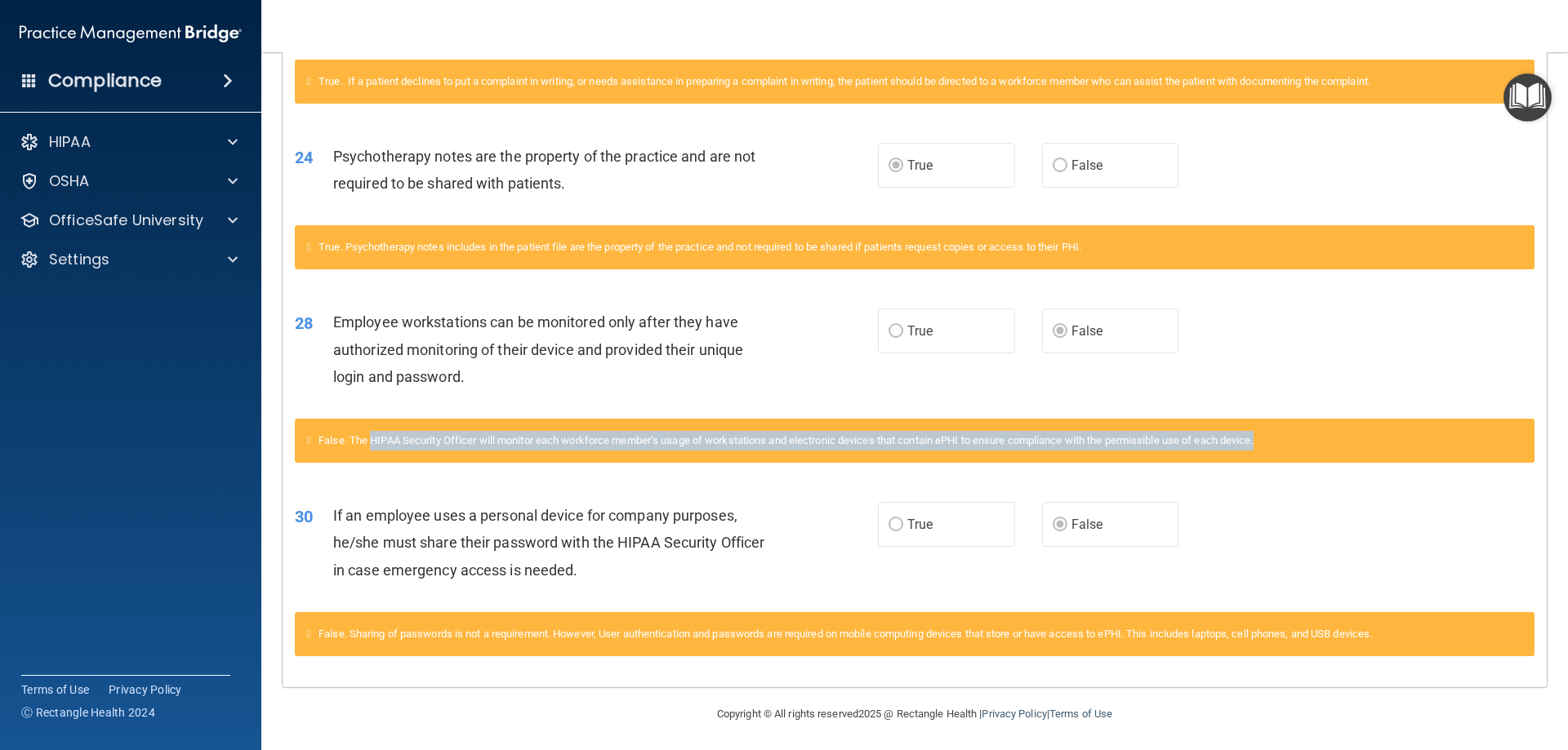
drag, startPoint x: 376, startPoint y: 461, endPoint x: 1294, endPoint y: 466, distance: 918.0
click at [1292, 463] on div "False. The HIPAA Security Officer will monitor each workforce member’s usage of…" at bounding box center [914, 441] width 1240 height 44
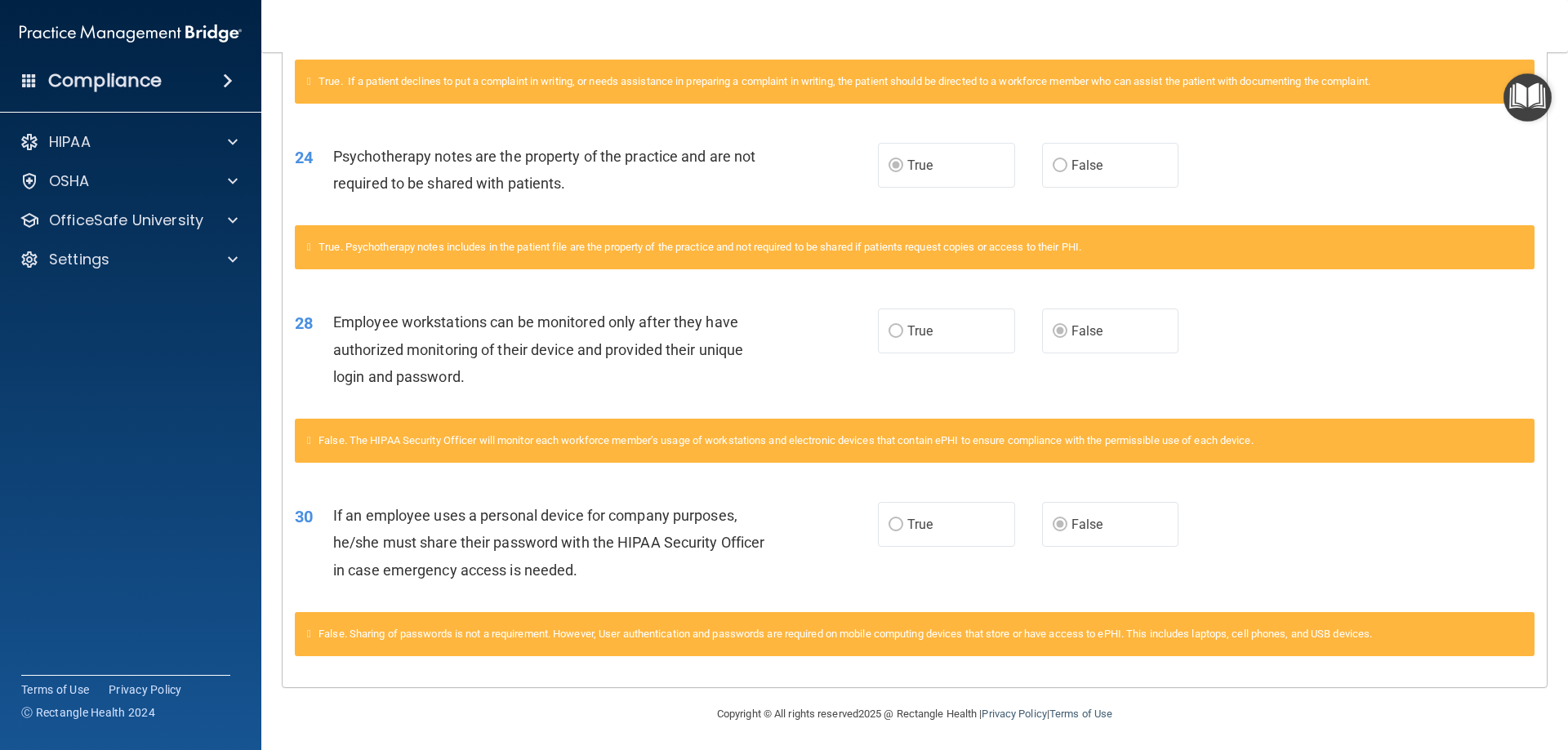
click at [357, 447] on span "False. The HIPAA Security Officer will monitor each workforce member’s usage of…" at bounding box center [786, 440] width 935 height 12
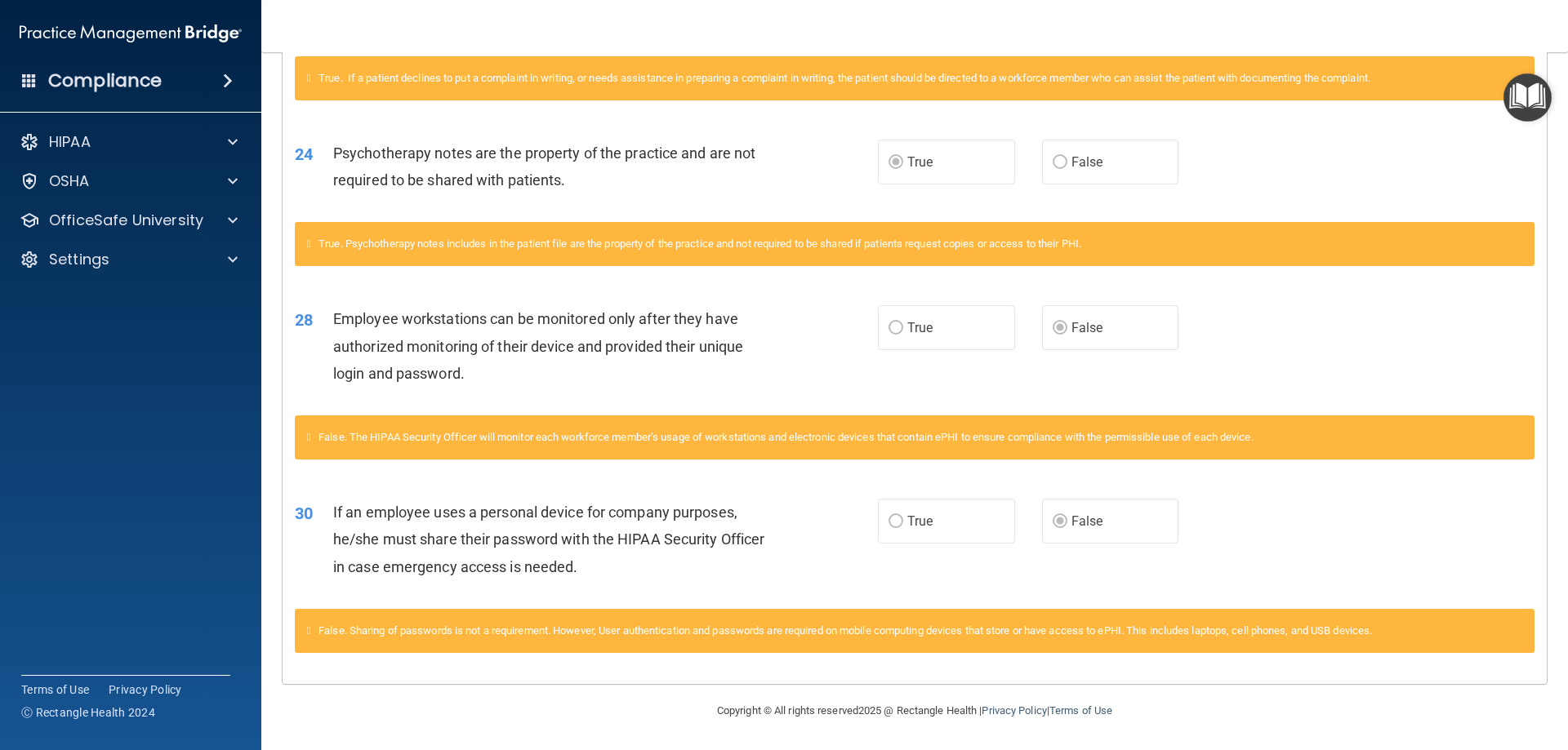
scroll to position [1091, 0]
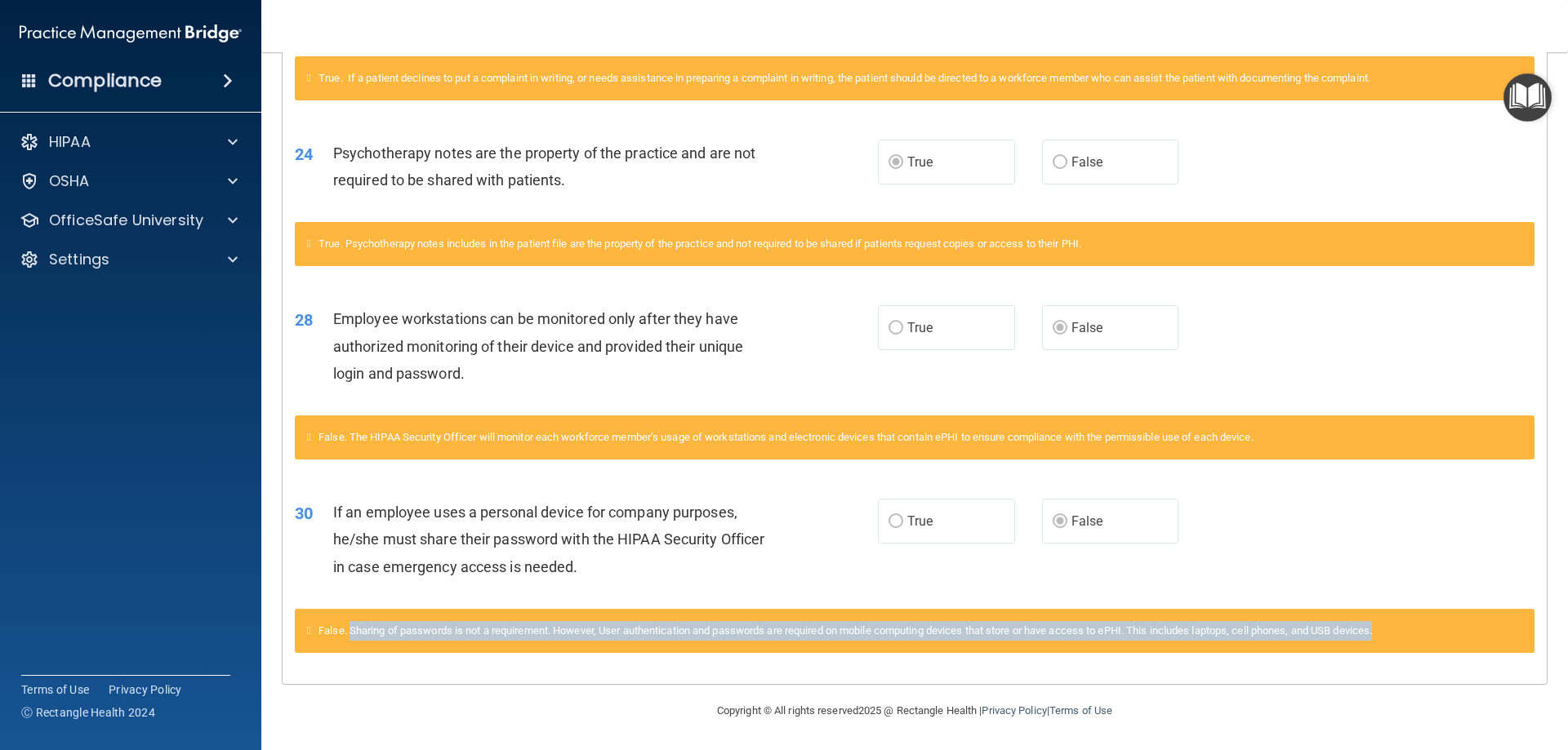
drag, startPoint x: 355, startPoint y: 628, endPoint x: 1446, endPoint y: 629, distance: 1091.0
click at [1446, 629] on div "False. Sharing of passwords is not a requirement. However, User authentication …" at bounding box center [914, 631] width 1240 height 44
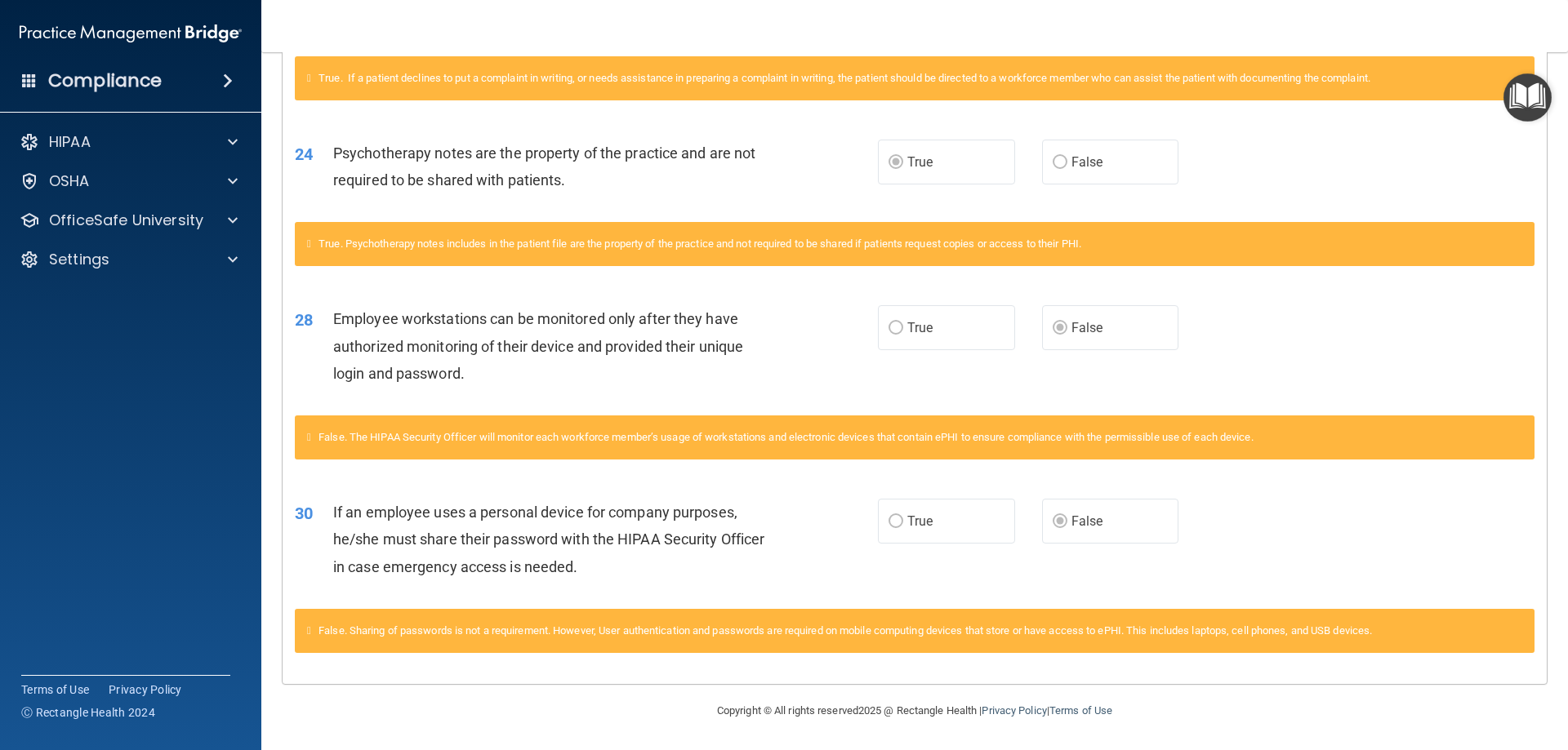
click at [907, 527] on span "True" at bounding box center [919, 521] width 26 height 15
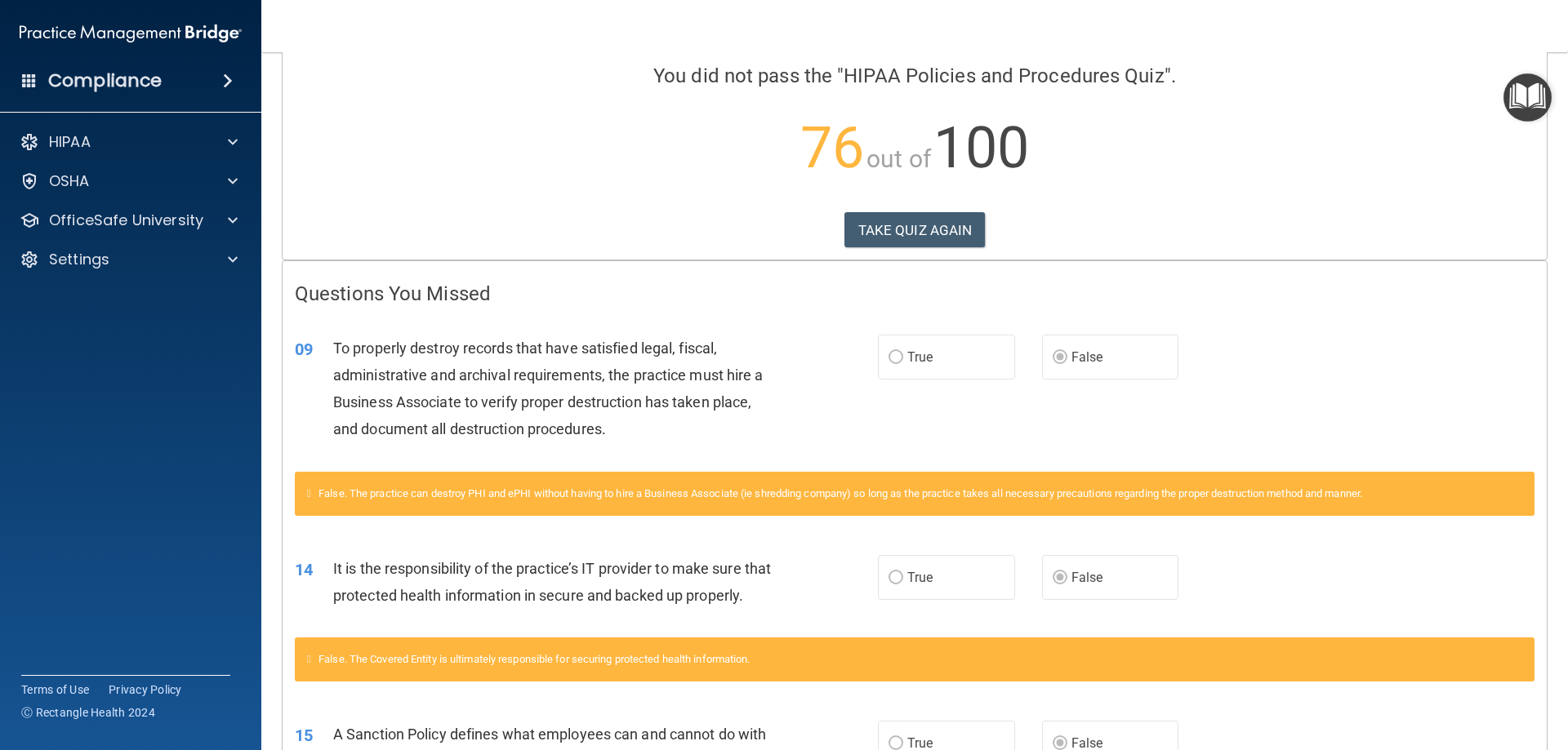
scroll to position [163, 0]
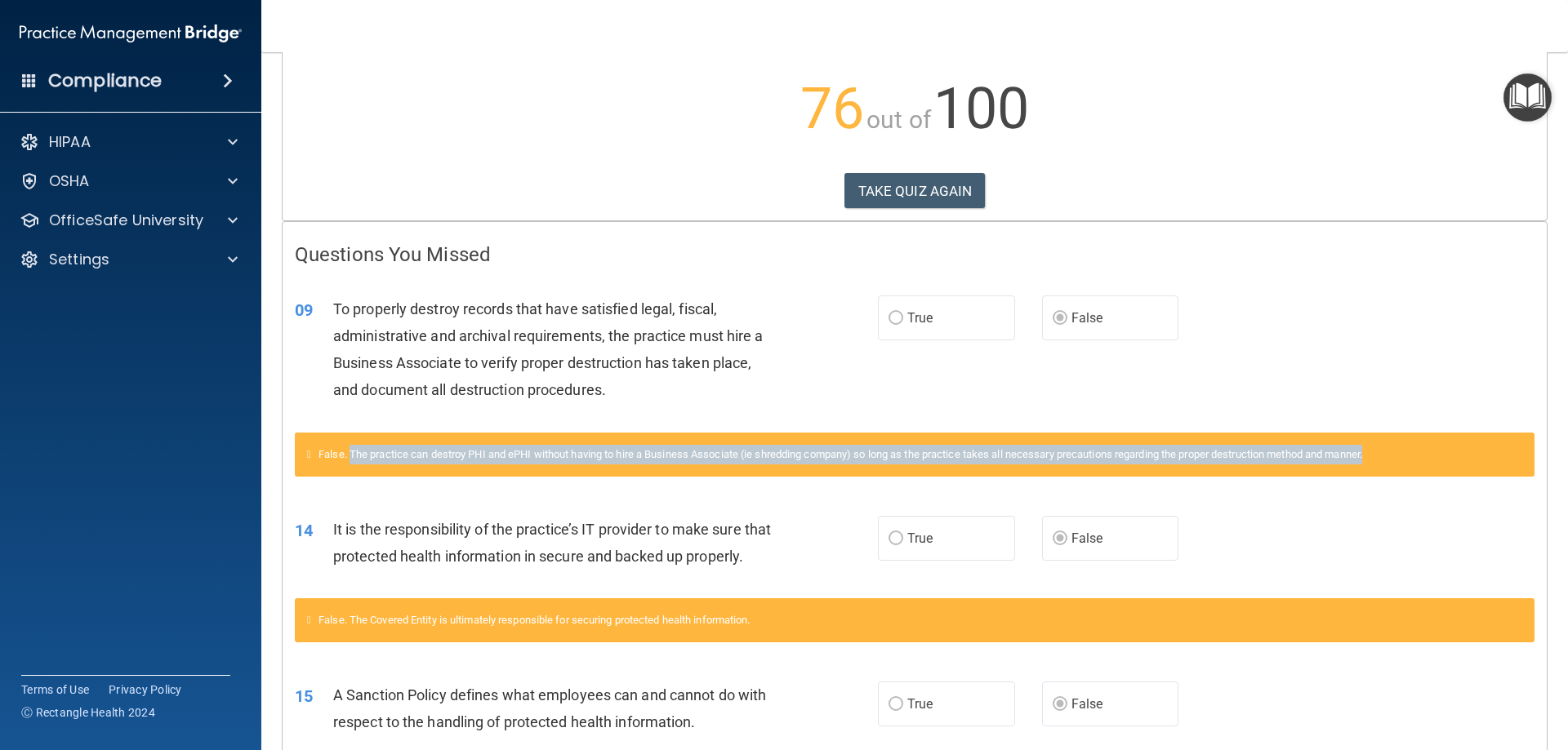
drag, startPoint x: 355, startPoint y: 456, endPoint x: 1459, endPoint y: 486, distance: 1104.4
click at [1459, 486] on div "False. The practice can destroy PHI and ePHI without having to hire a Business …" at bounding box center [914, 464] width 1264 height 63
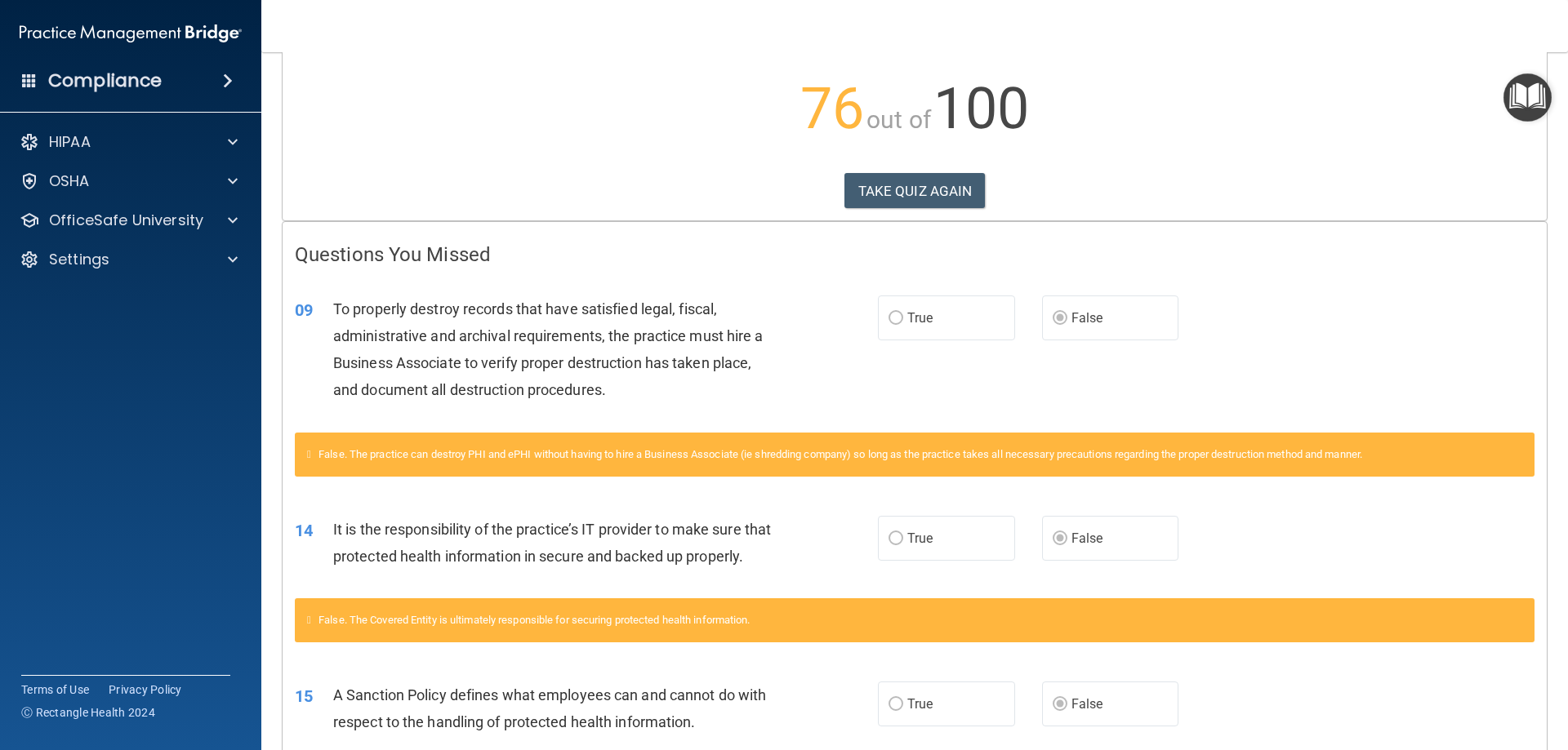
click at [471, 635] on div "False. The Covered Entity is ultimately responsible for securing protected heal…" at bounding box center [914, 620] width 1240 height 44
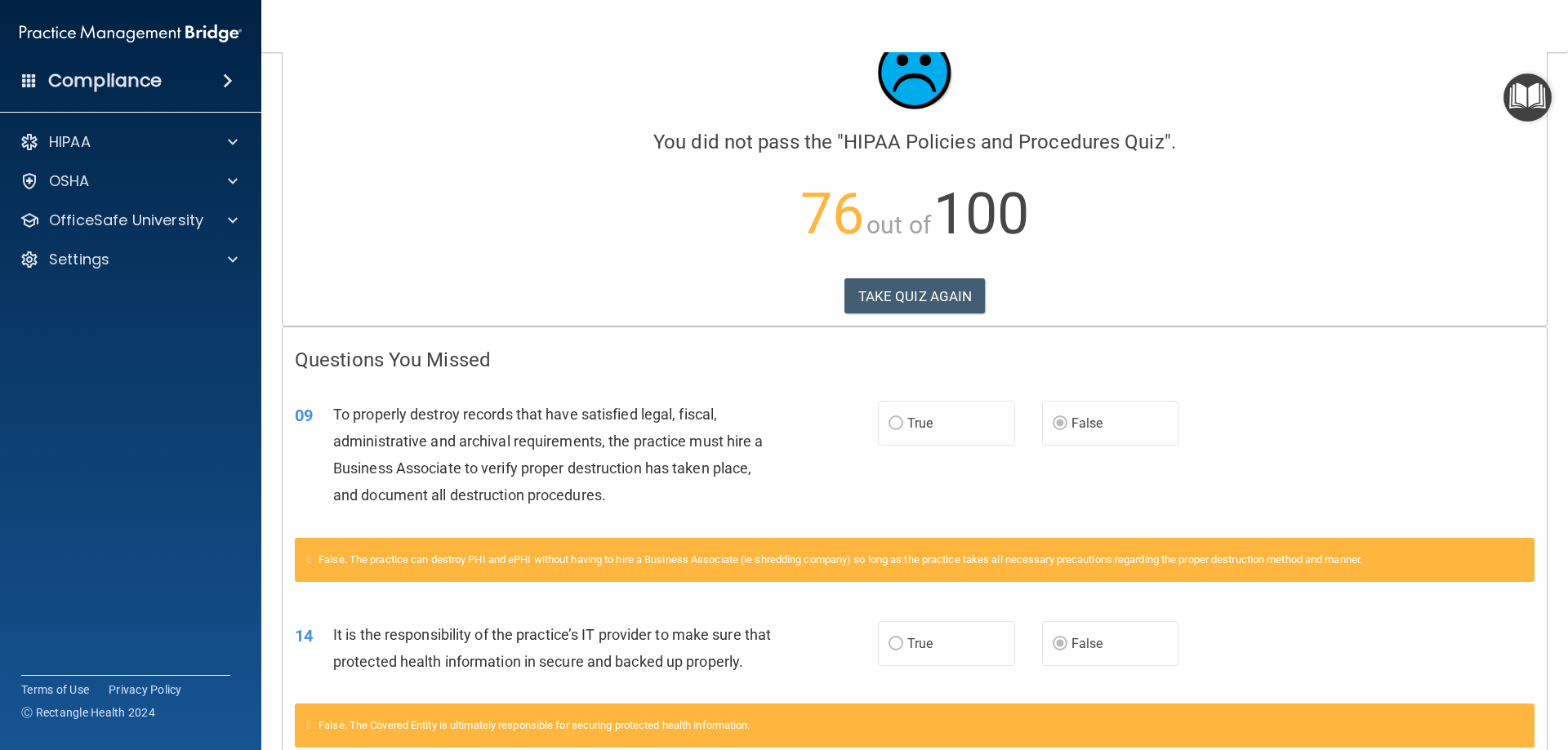
scroll to position [0, 0]
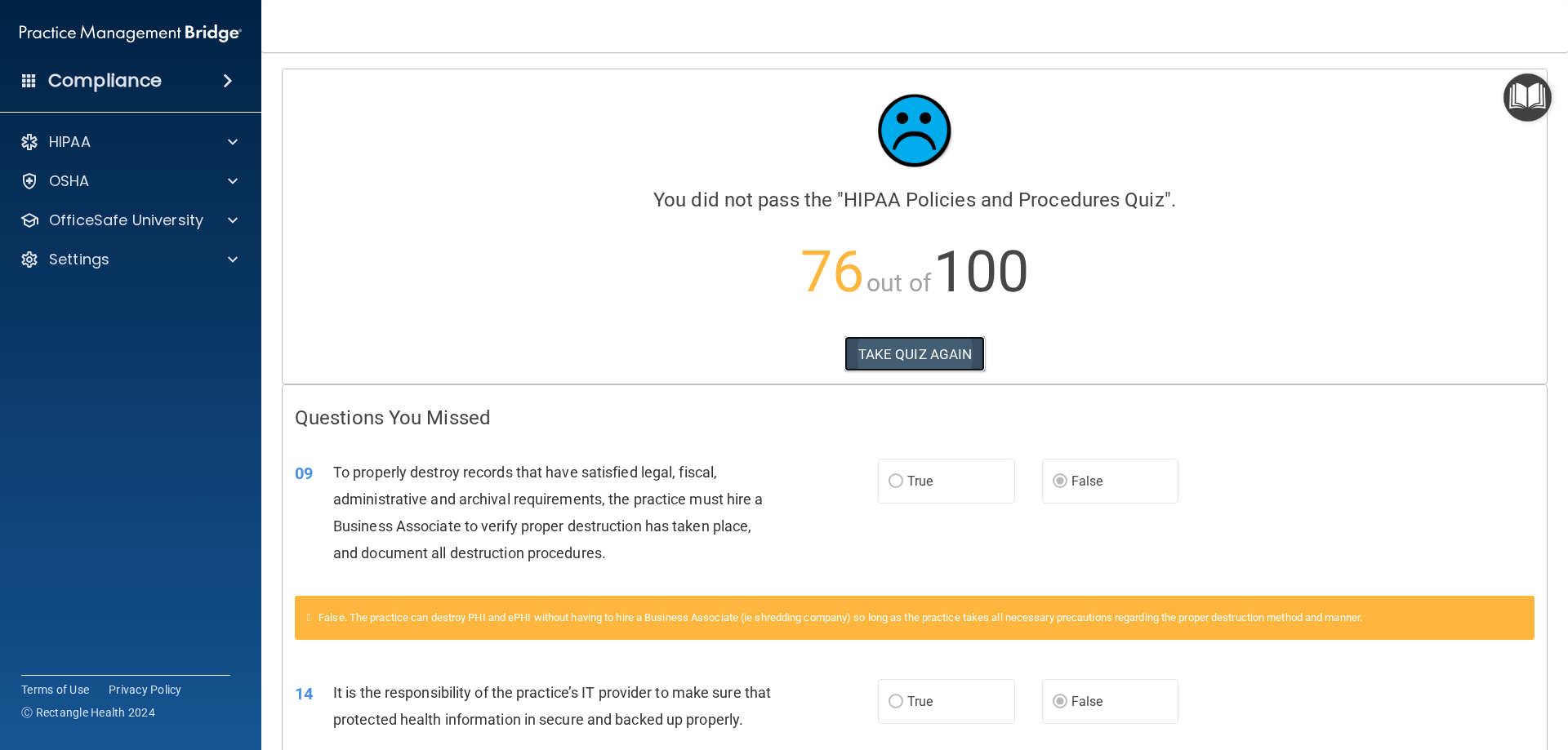
click at [906, 359] on button "TAKE QUIZ AGAIN" at bounding box center [914, 355] width 141 height 36
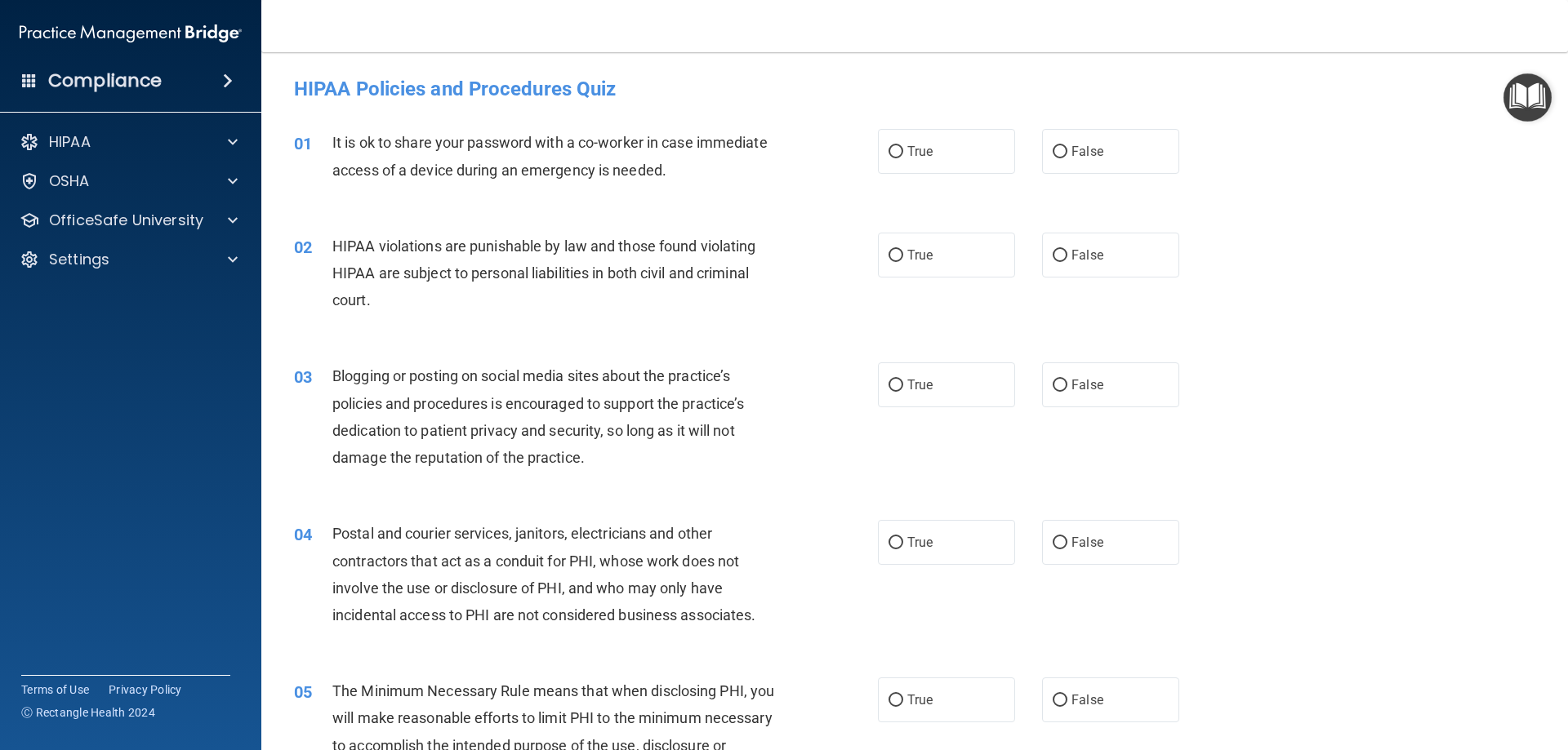
click at [1126, 177] on div "01 It is ok to share your password with a co-worker in case immediate access of…" at bounding box center [914, 159] width 1265 height 102
click at [1112, 164] on label "False" at bounding box center [1110, 151] width 138 height 45
click at [1067, 158] on input "False" at bounding box center [1060, 152] width 14 height 12
radio input "true"
click at [995, 276] on label "True" at bounding box center [946, 254] width 138 height 45
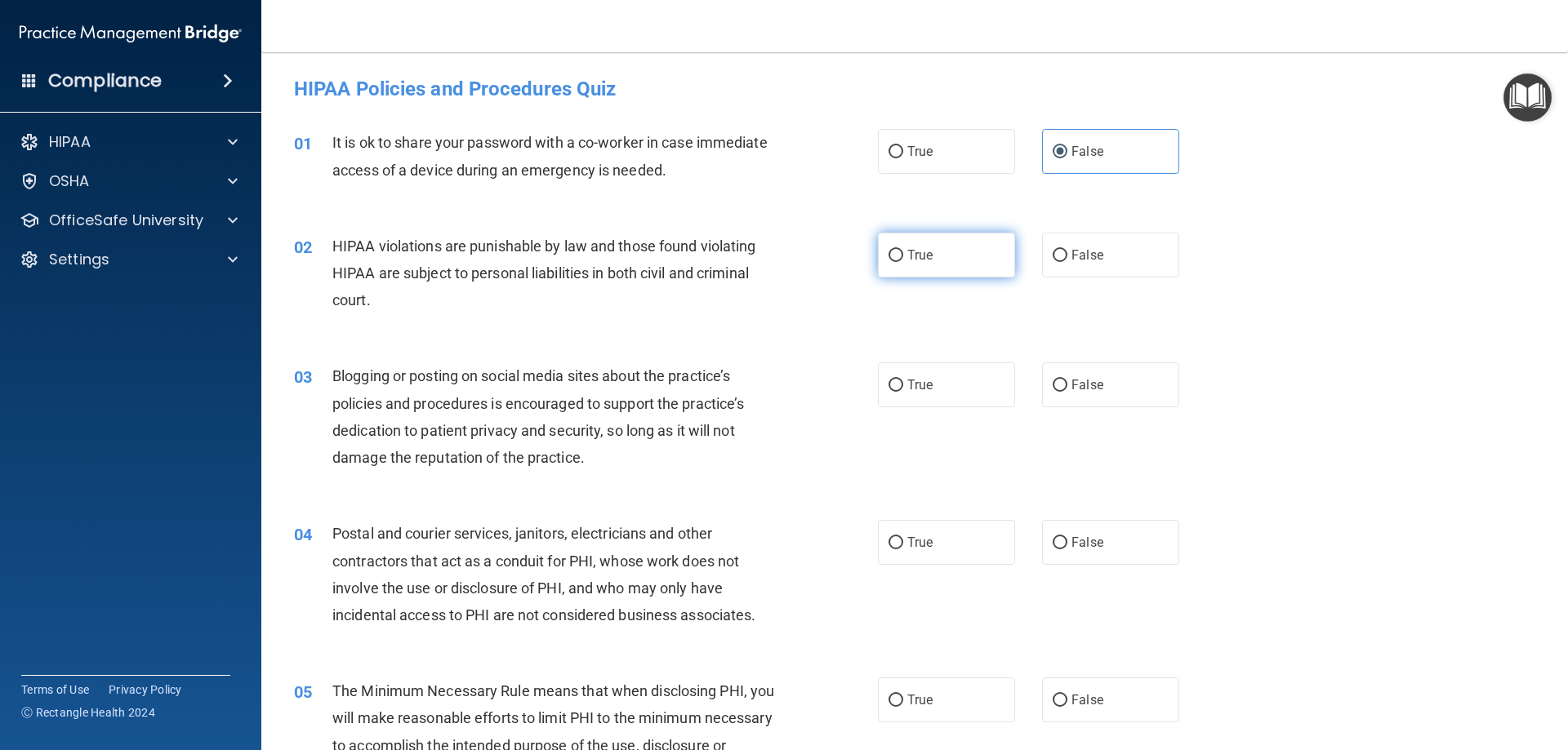
click at [903, 262] on input "True" at bounding box center [895, 255] width 14 height 12
radio input "true"
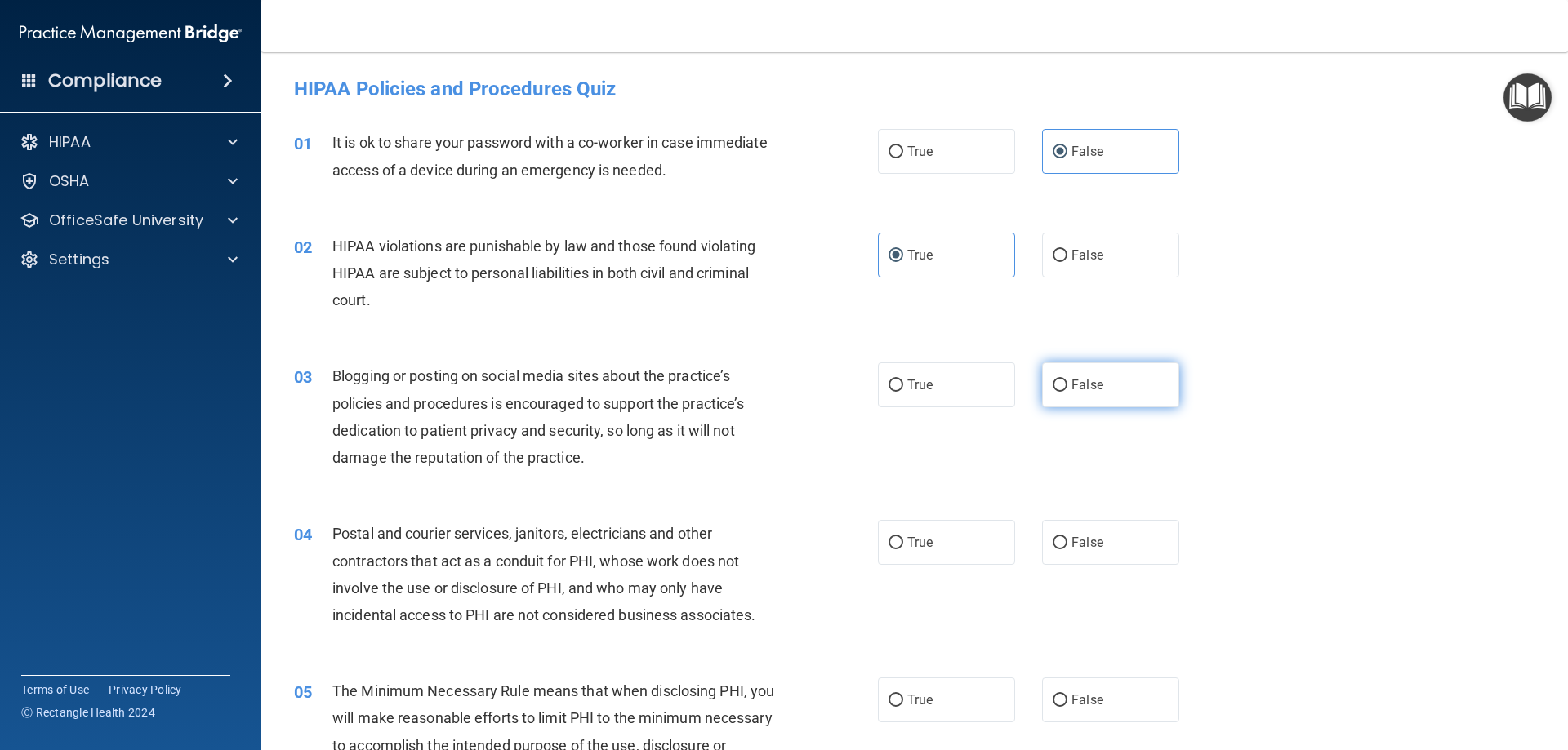
click at [1062, 393] on label "False" at bounding box center [1110, 384] width 138 height 45
click at [1062, 392] on input "False" at bounding box center [1060, 385] width 14 height 12
radio input "true"
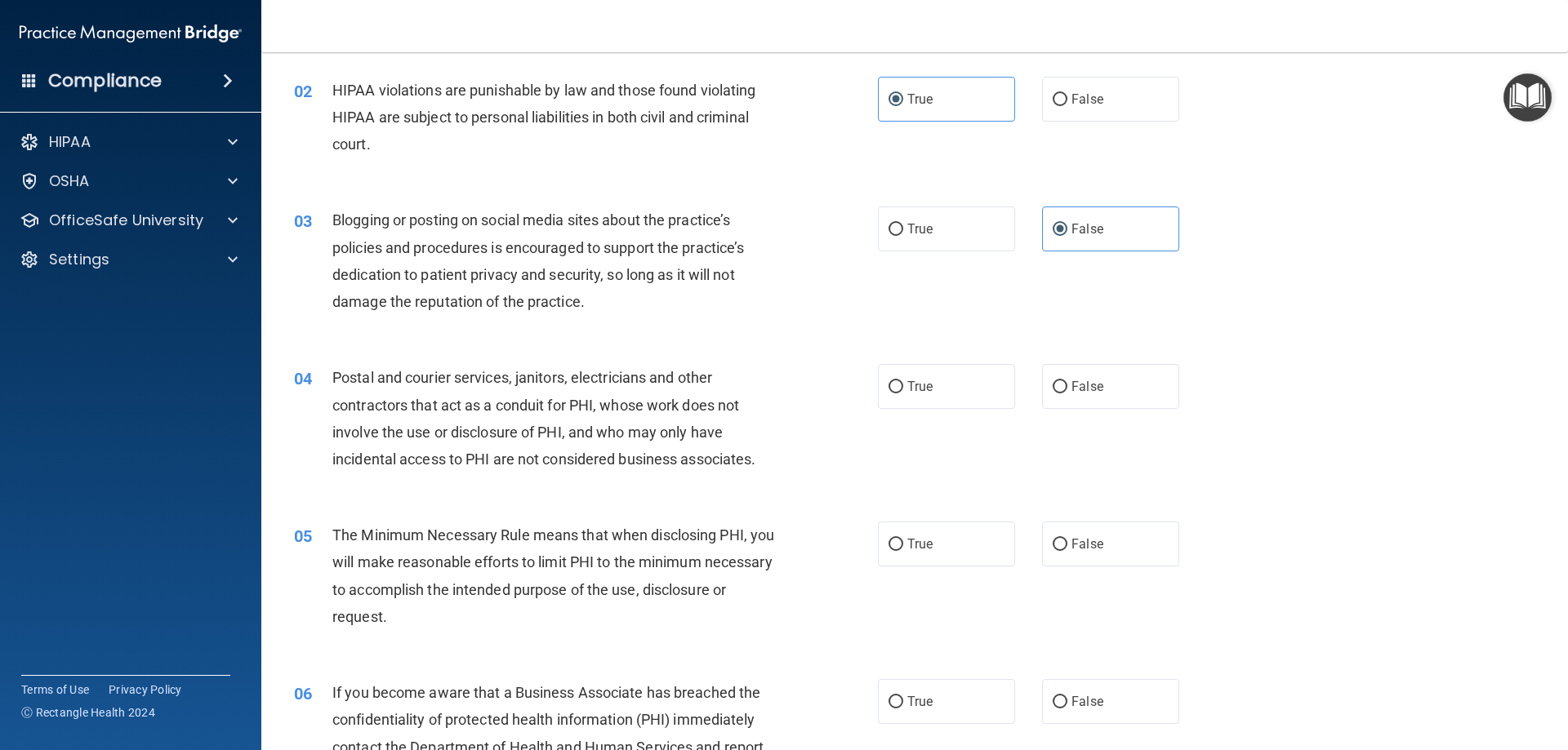
scroll to position [245, 0]
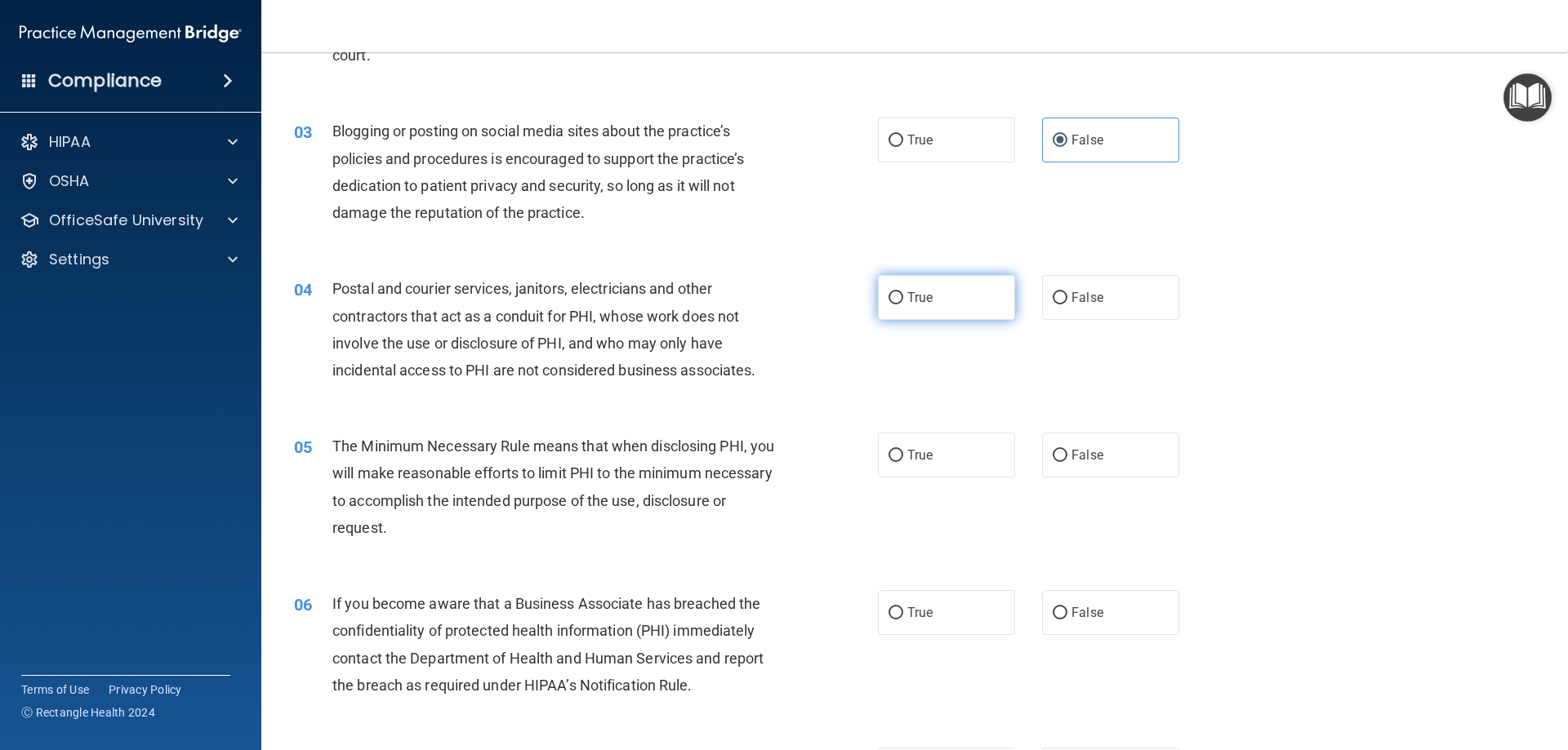
click at [946, 308] on label "True" at bounding box center [946, 297] width 138 height 45
click at [903, 304] on input "True" at bounding box center [895, 298] width 14 height 12
radio input "true"
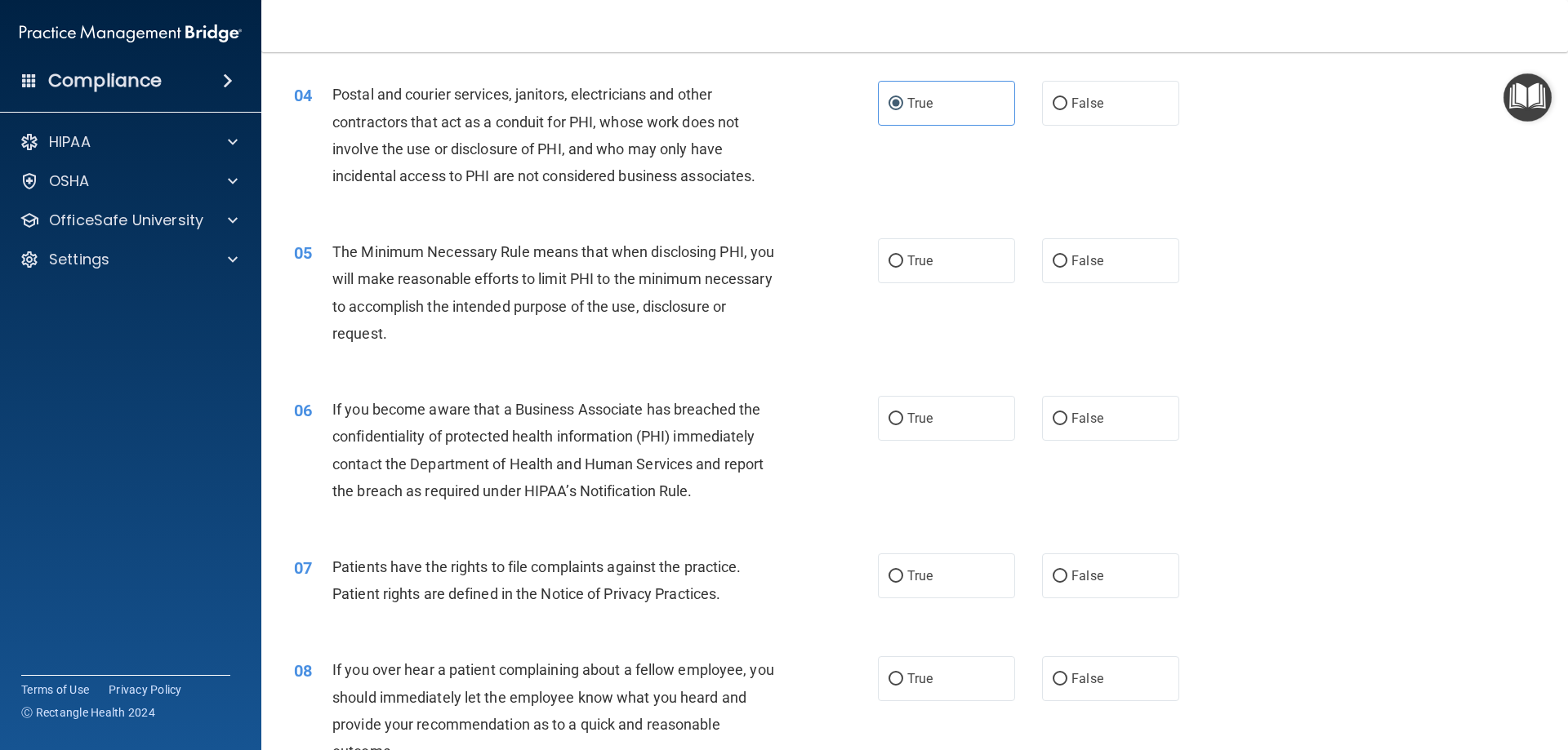
scroll to position [489, 0]
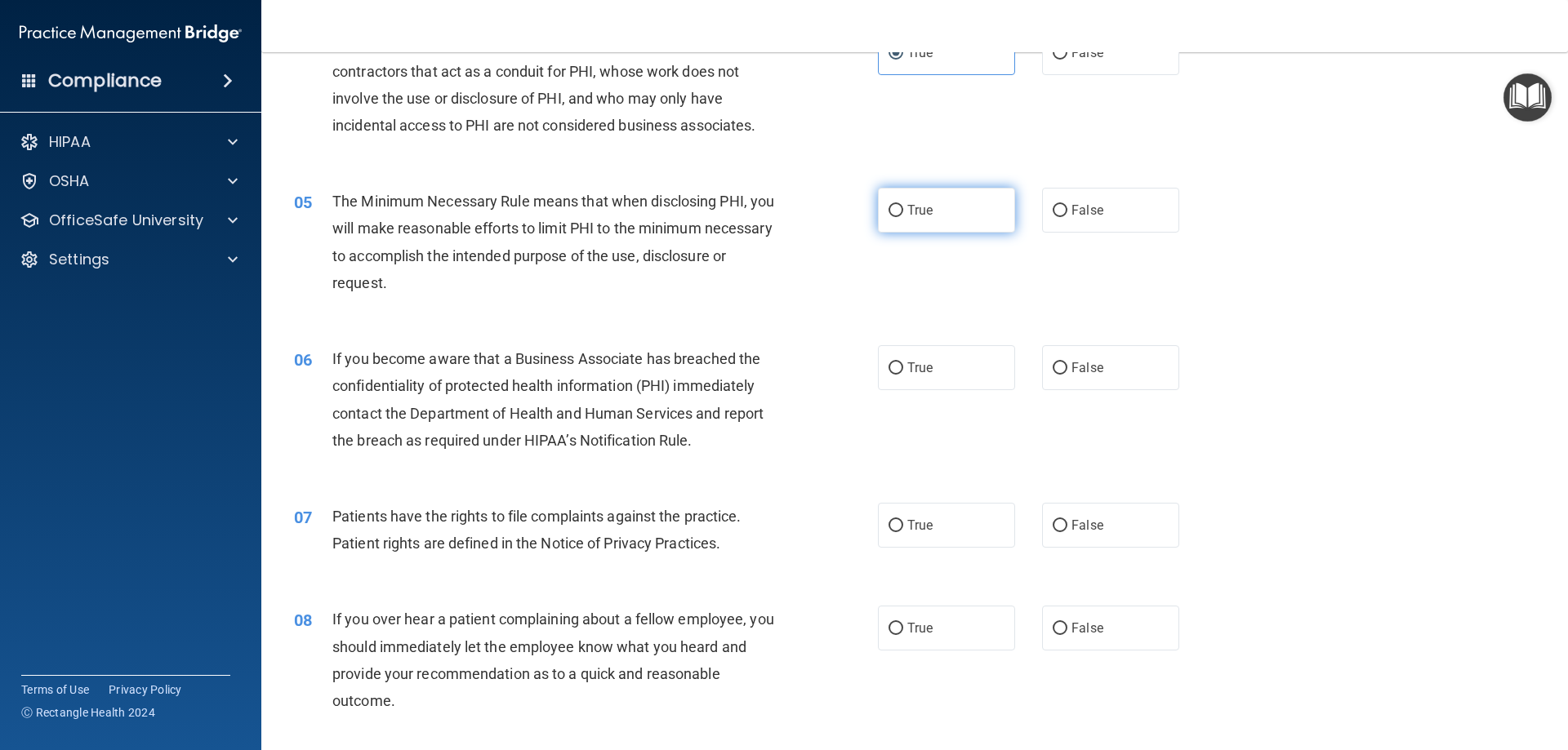
click at [934, 202] on label "True" at bounding box center [946, 210] width 138 height 45
click at [903, 205] on input "True" at bounding box center [895, 210] width 14 height 12
radio input "true"
click at [932, 360] on label "True" at bounding box center [946, 367] width 138 height 45
click at [903, 362] on input "True" at bounding box center [895, 368] width 14 height 12
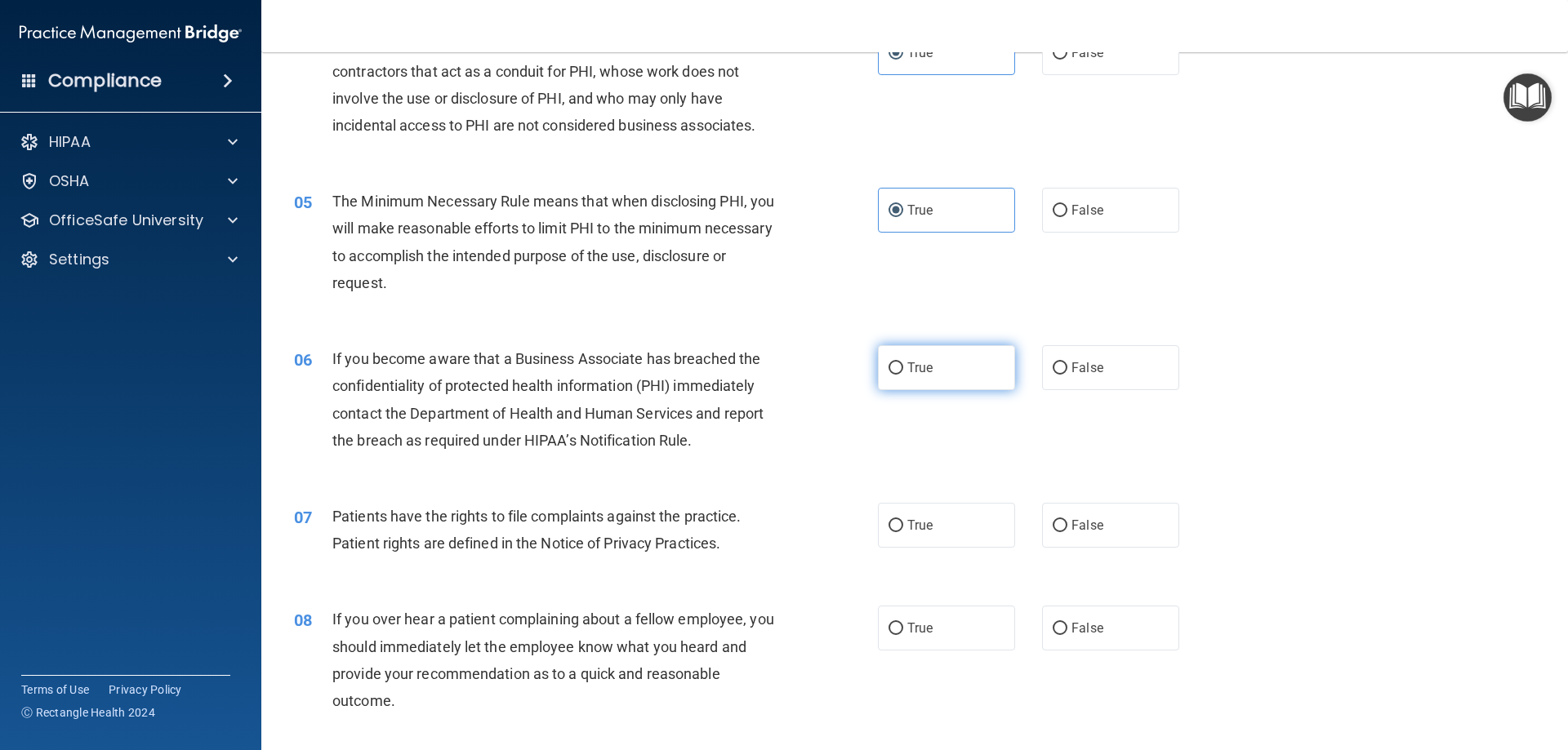
radio input "true"
click at [1053, 366] on input "False" at bounding box center [1060, 368] width 14 height 12
radio input "true"
radio input "false"
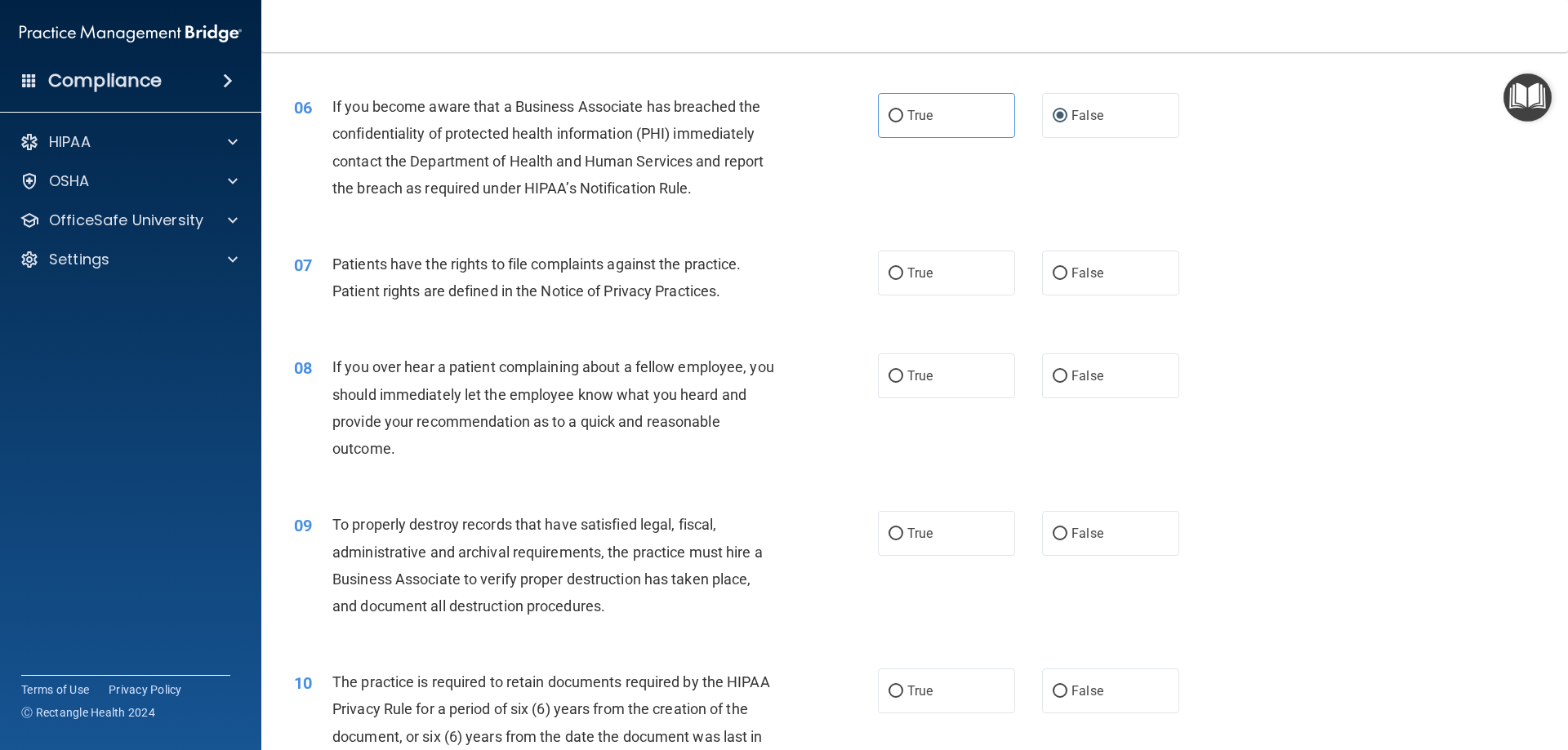
scroll to position [816, 0]
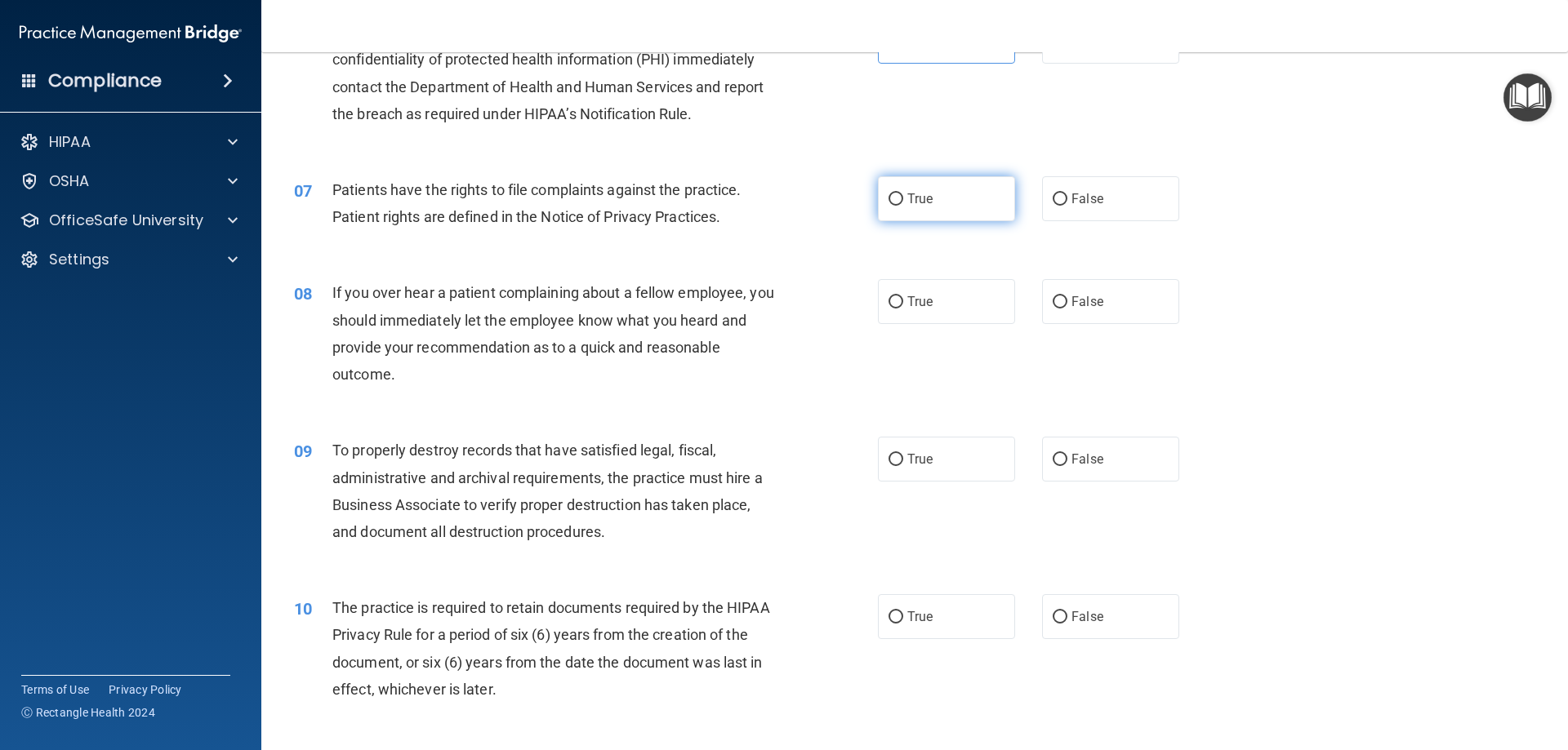
click at [902, 187] on label "True" at bounding box center [946, 198] width 138 height 45
click at [902, 193] on input "True" at bounding box center [895, 199] width 14 height 12
radio input "true"
click at [1055, 288] on label "False" at bounding box center [1110, 301] width 138 height 45
click at [1055, 296] on input "False" at bounding box center [1060, 302] width 14 height 12
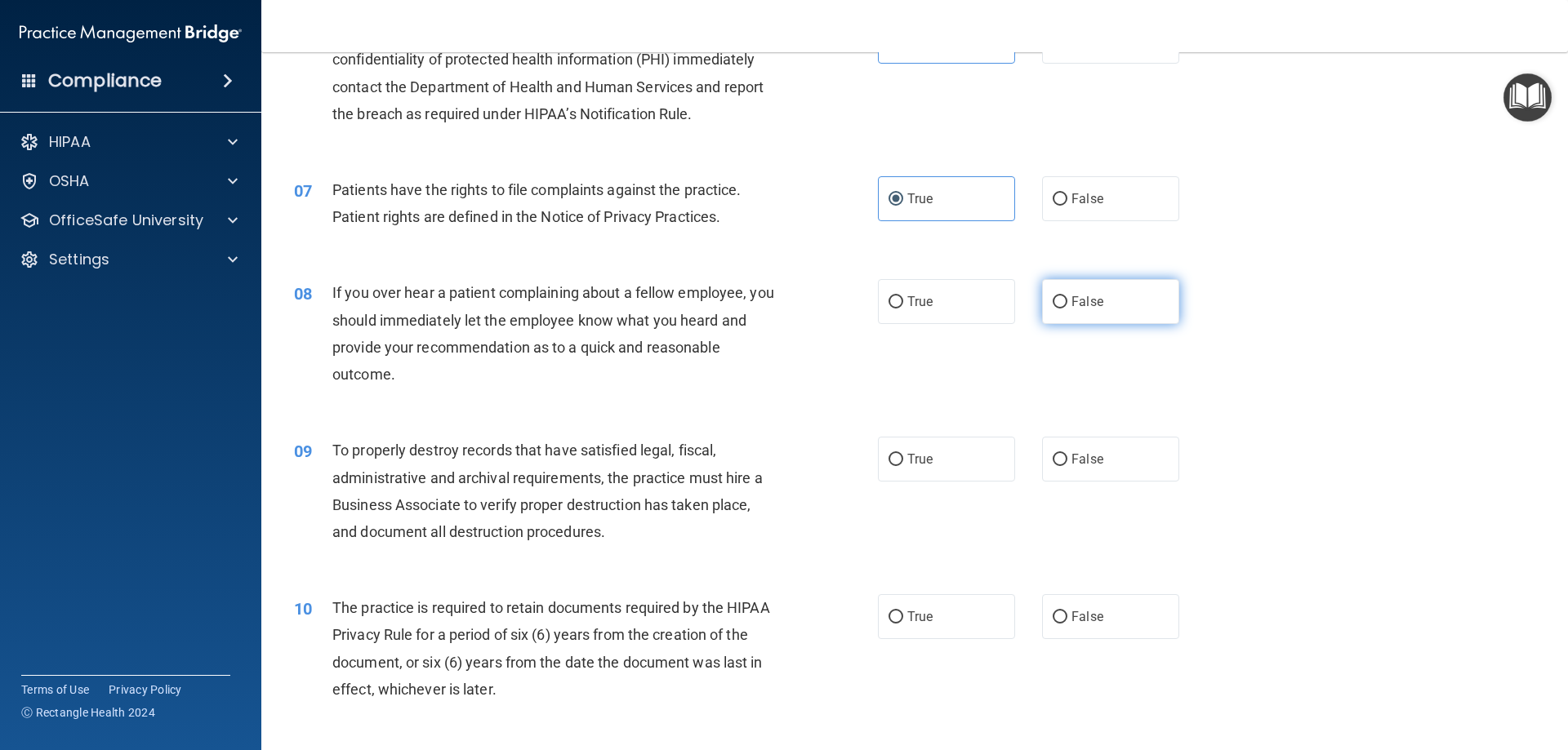
radio input "true"
click at [889, 462] on input "True" at bounding box center [895, 460] width 14 height 12
radio input "true"
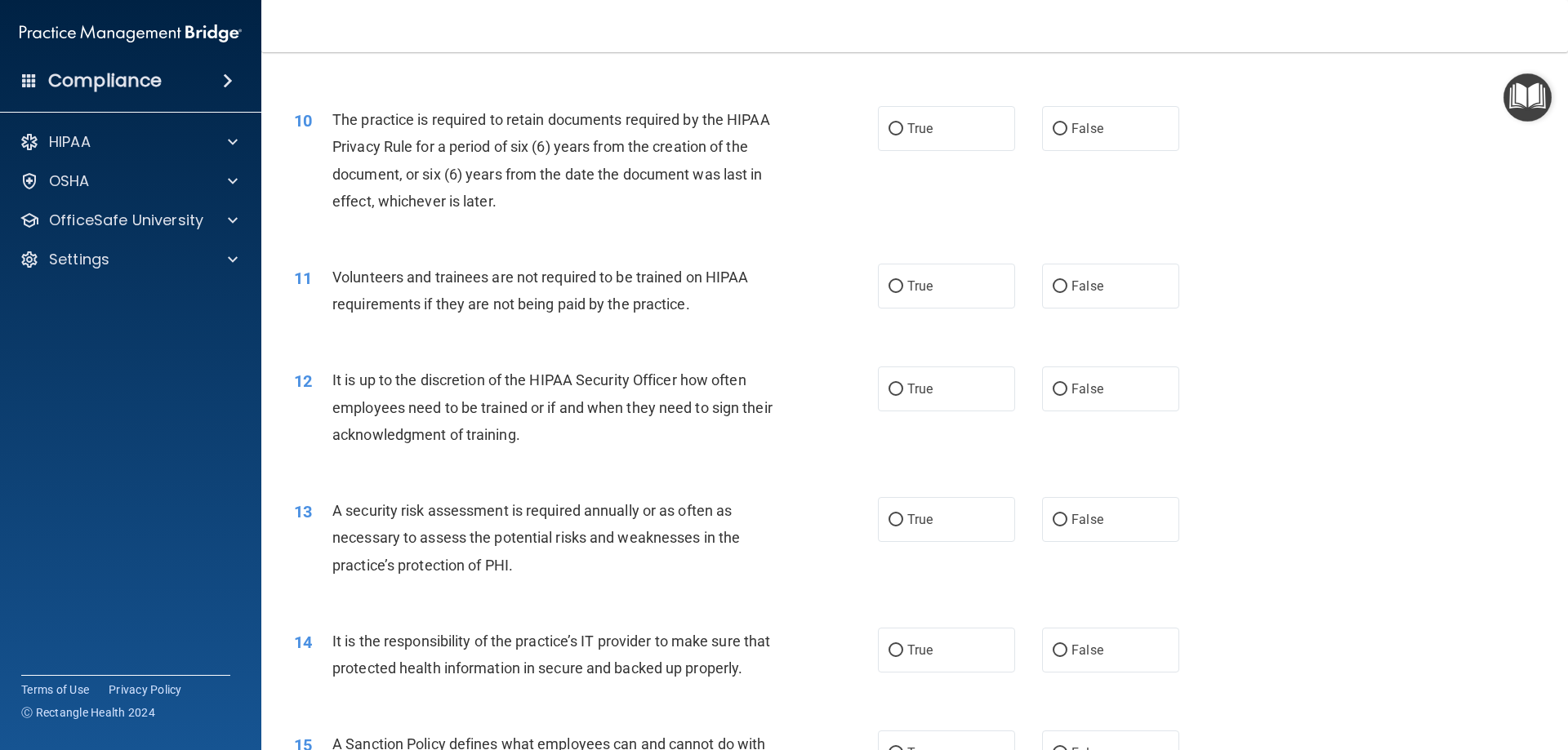
scroll to position [1306, 0]
click at [950, 136] on label "True" at bounding box center [946, 126] width 138 height 45
click at [903, 134] on input "True" at bounding box center [895, 127] width 14 height 12
radio input "true"
click at [1071, 280] on span "False" at bounding box center [1087, 284] width 32 height 15
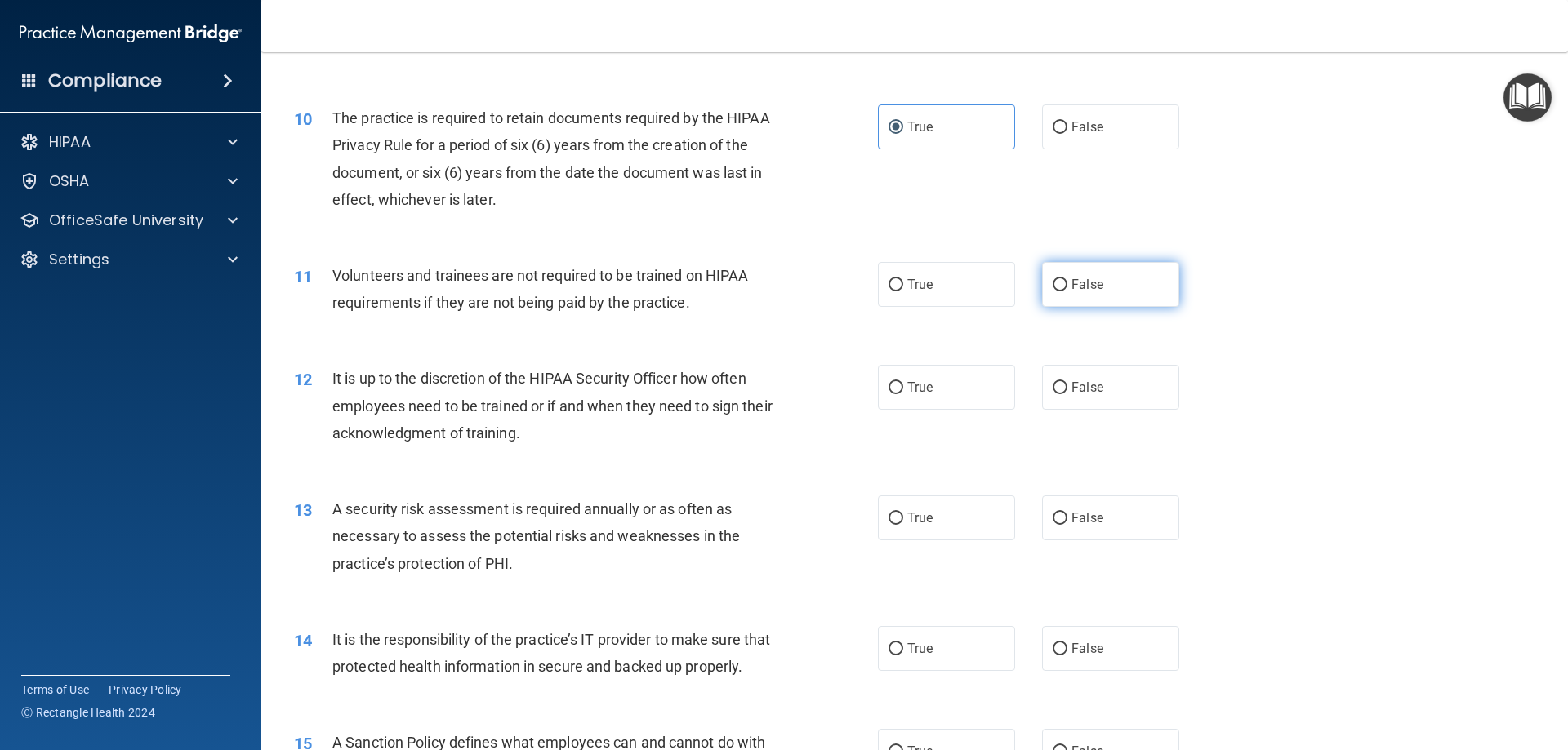
click at [1064, 280] on input "False" at bounding box center [1060, 284] width 14 height 12
radio input "true"
click at [1054, 387] on input "False" at bounding box center [1060, 388] width 14 height 12
radio input "true"
click at [880, 532] on label "True" at bounding box center [946, 518] width 138 height 45
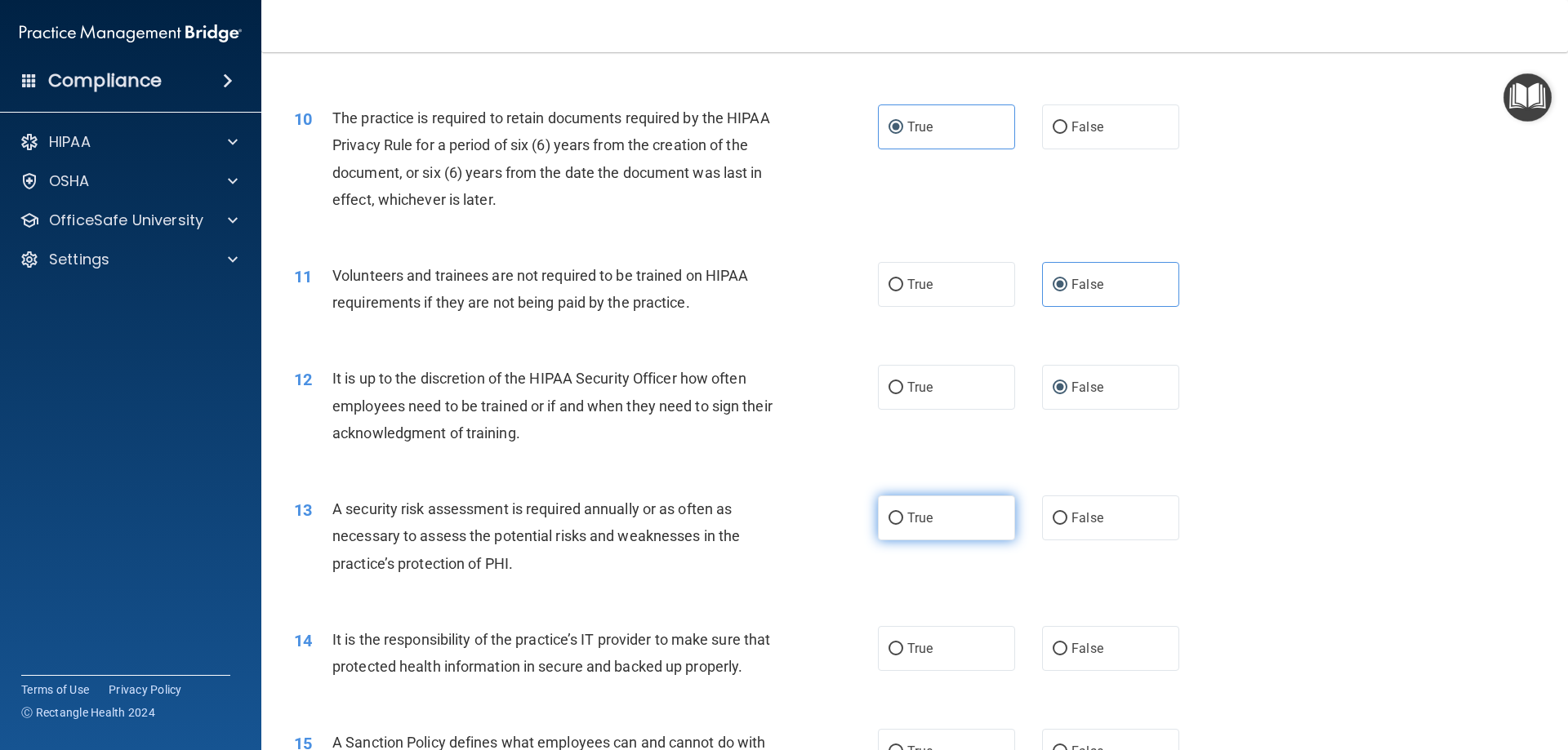
click at [889, 524] on input "True" at bounding box center [895, 519] width 14 height 12
radio input "true"
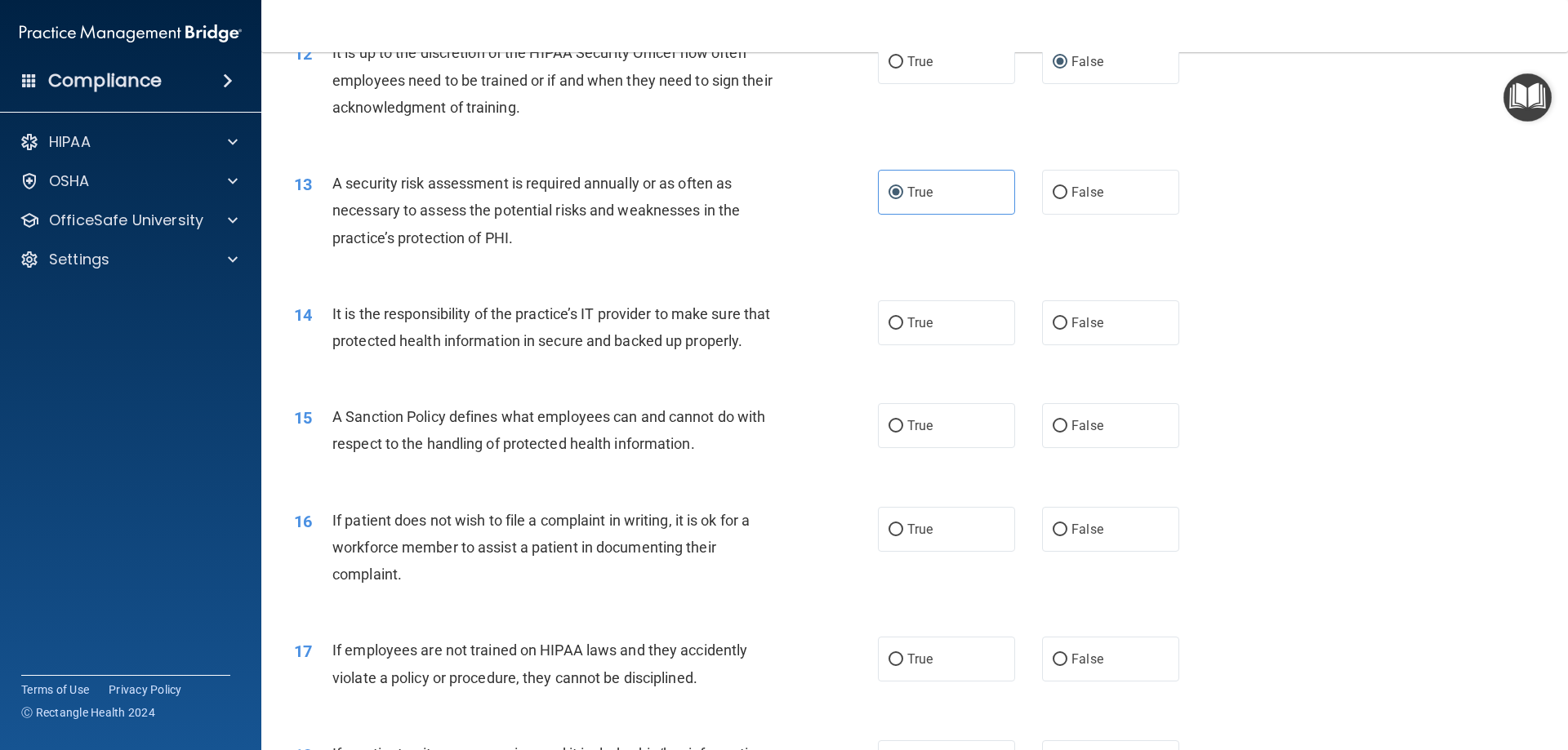
scroll to position [1633, 0]
drag, startPoint x: 956, startPoint y: 320, endPoint x: 948, endPoint y: 322, distance: 8.2
click at [955, 320] on label "True" at bounding box center [946, 321] width 138 height 45
click at [903, 320] on input "True" at bounding box center [895, 322] width 14 height 12
radio input "true"
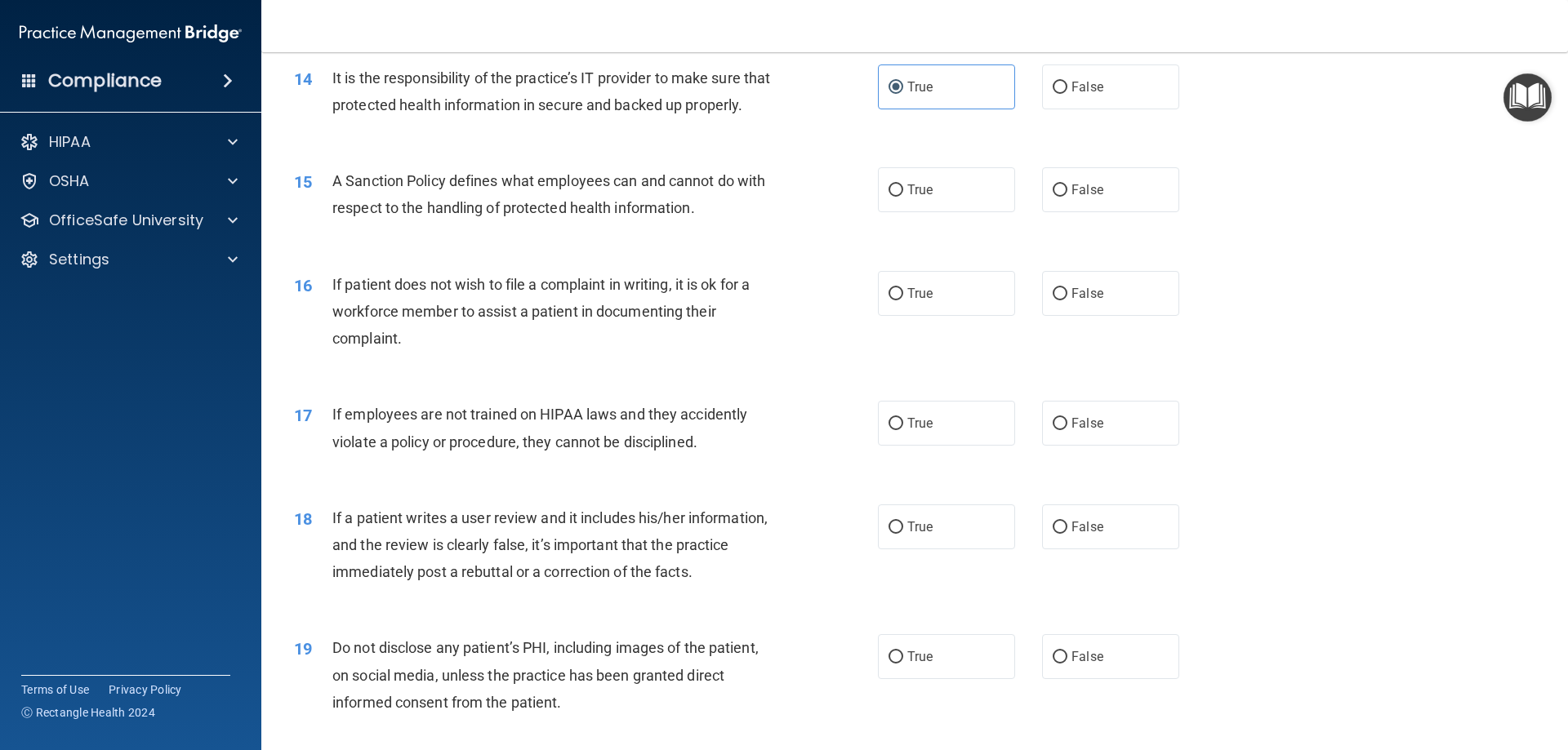
scroll to position [1877, 0]
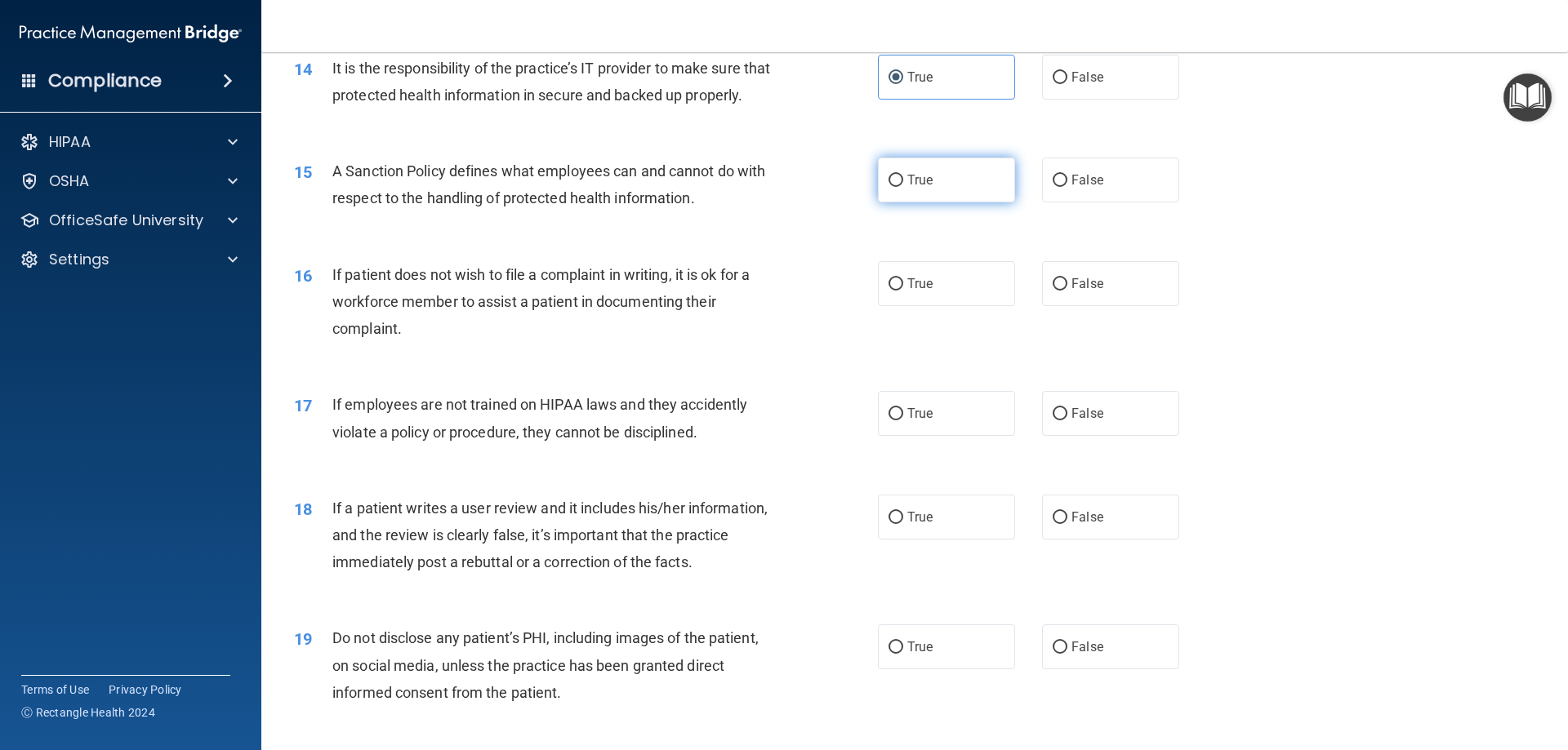
click at [947, 202] on label "True" at bounding box center [946, 179] width 138 height 45
click at [903, 187] on input "True" at bounding box center [895, 180] width 14 height 12
radio input "true"
click at [1100, 306] on label "False" at bounding box center [1110, 283] width 138 height 45
click at [1067, 290] on input "False" at bounding box center [1060, 284] width 14 height 12
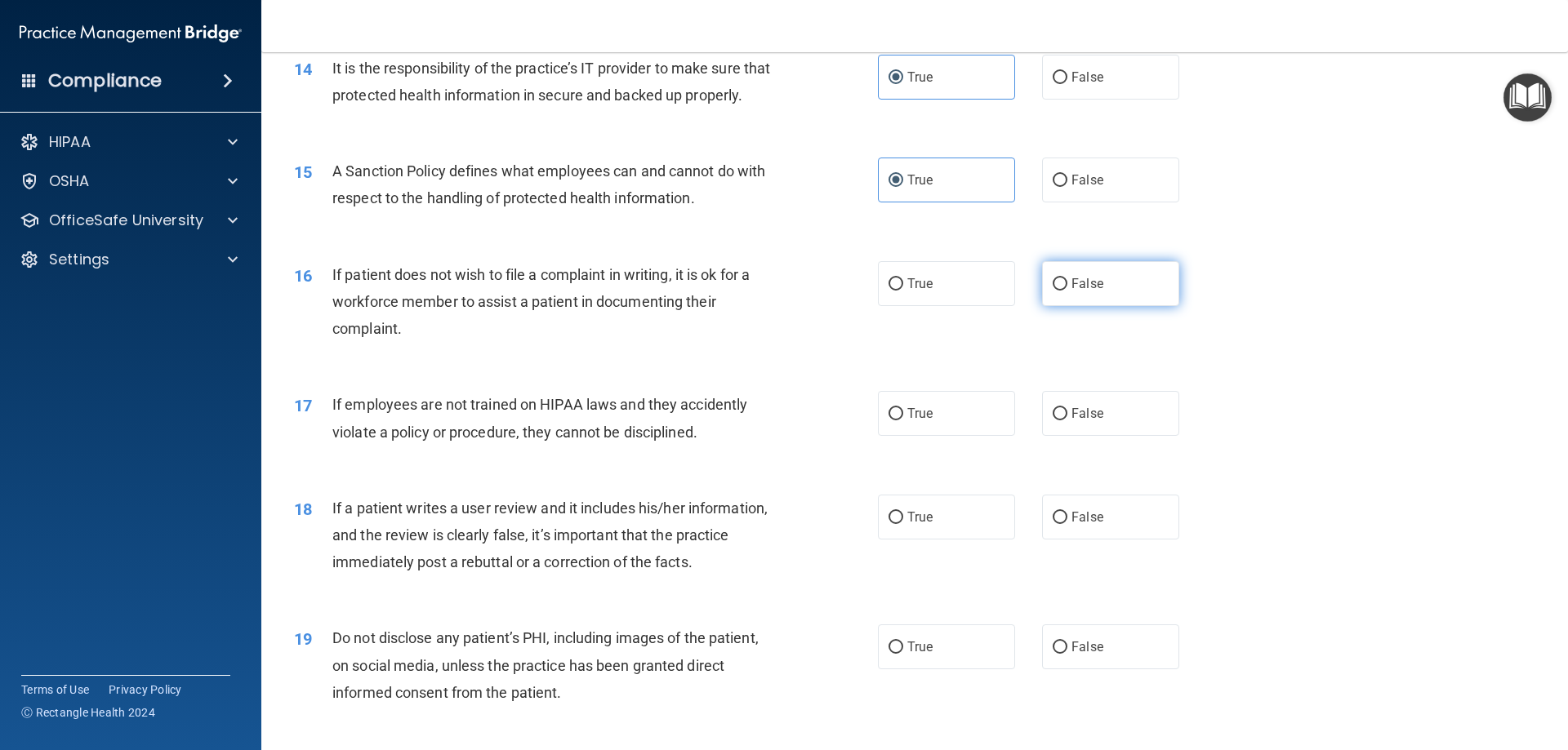
radio input "true"
click at [1079, 419] on label "False" at bounding box center [1110, 412] width 138 height 45
click at [1067, 419] on input "False" at bounding box center [1060, 413] width 14 height 12
radio input "true"
click at [1071, 524] on span "False" at bounding box center [1087, 517] width 32 height 15
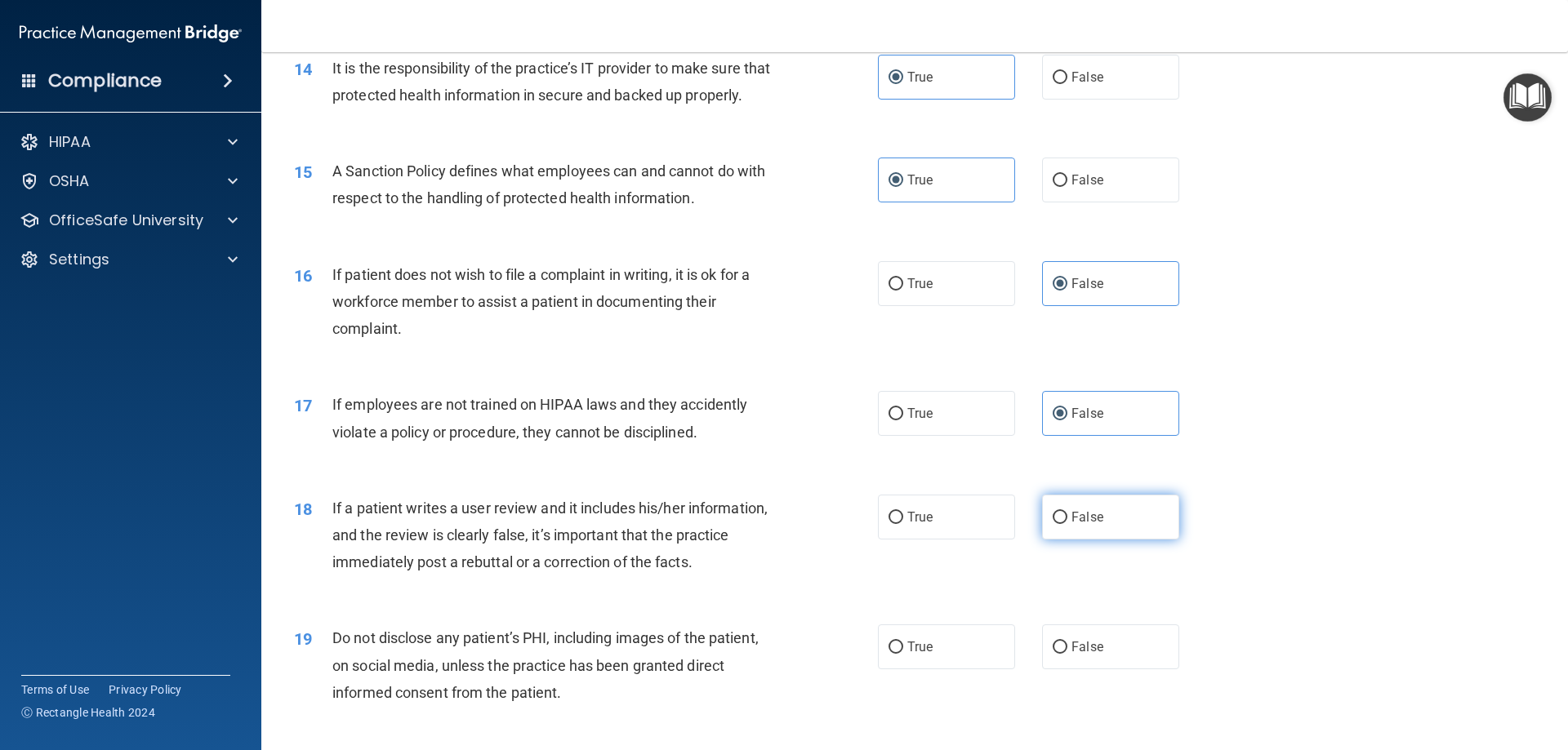
click at [1067, 524] on input "False" at bounding box center [1060, 518] width 14 height 12
radio input "true"
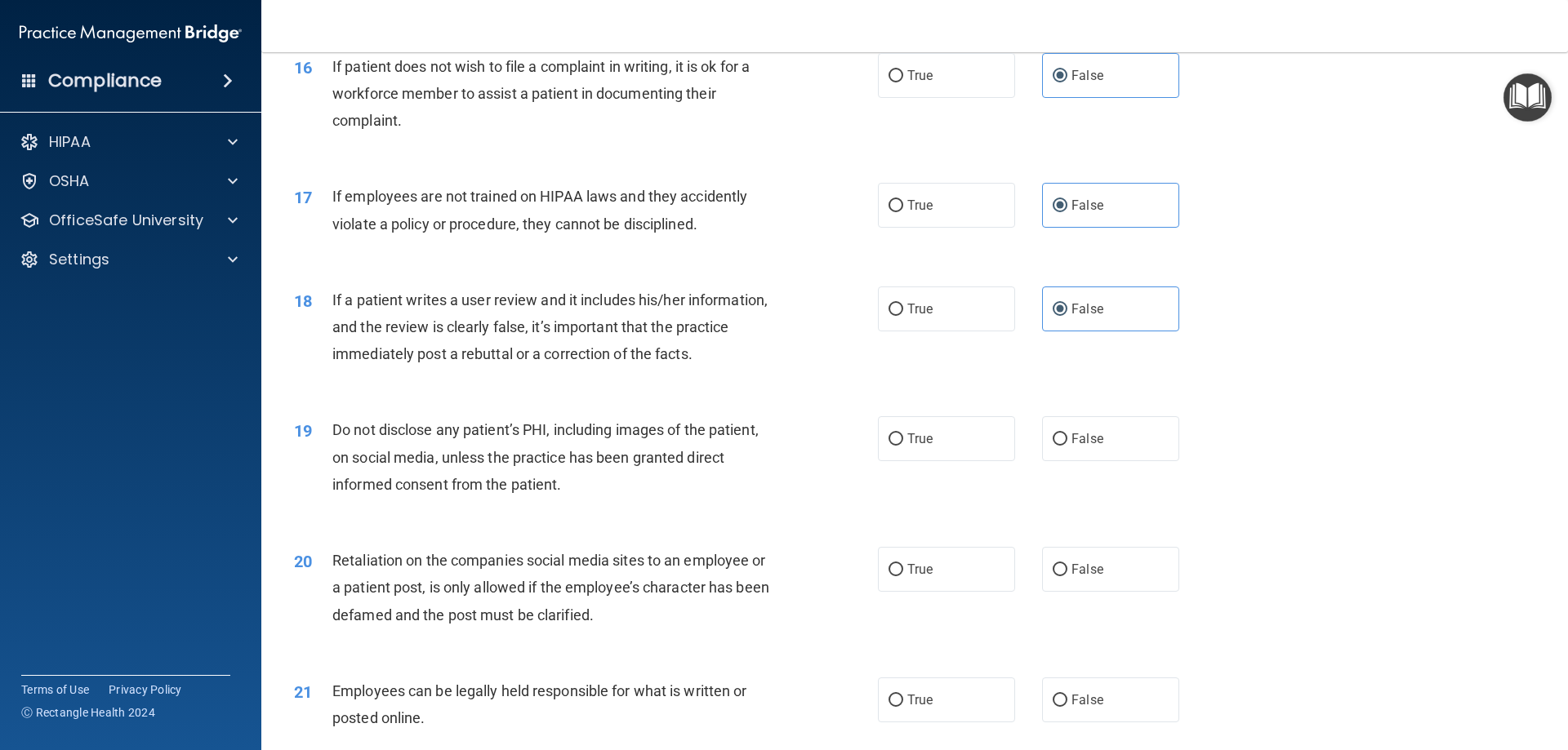
scroll to position [2122, 0]
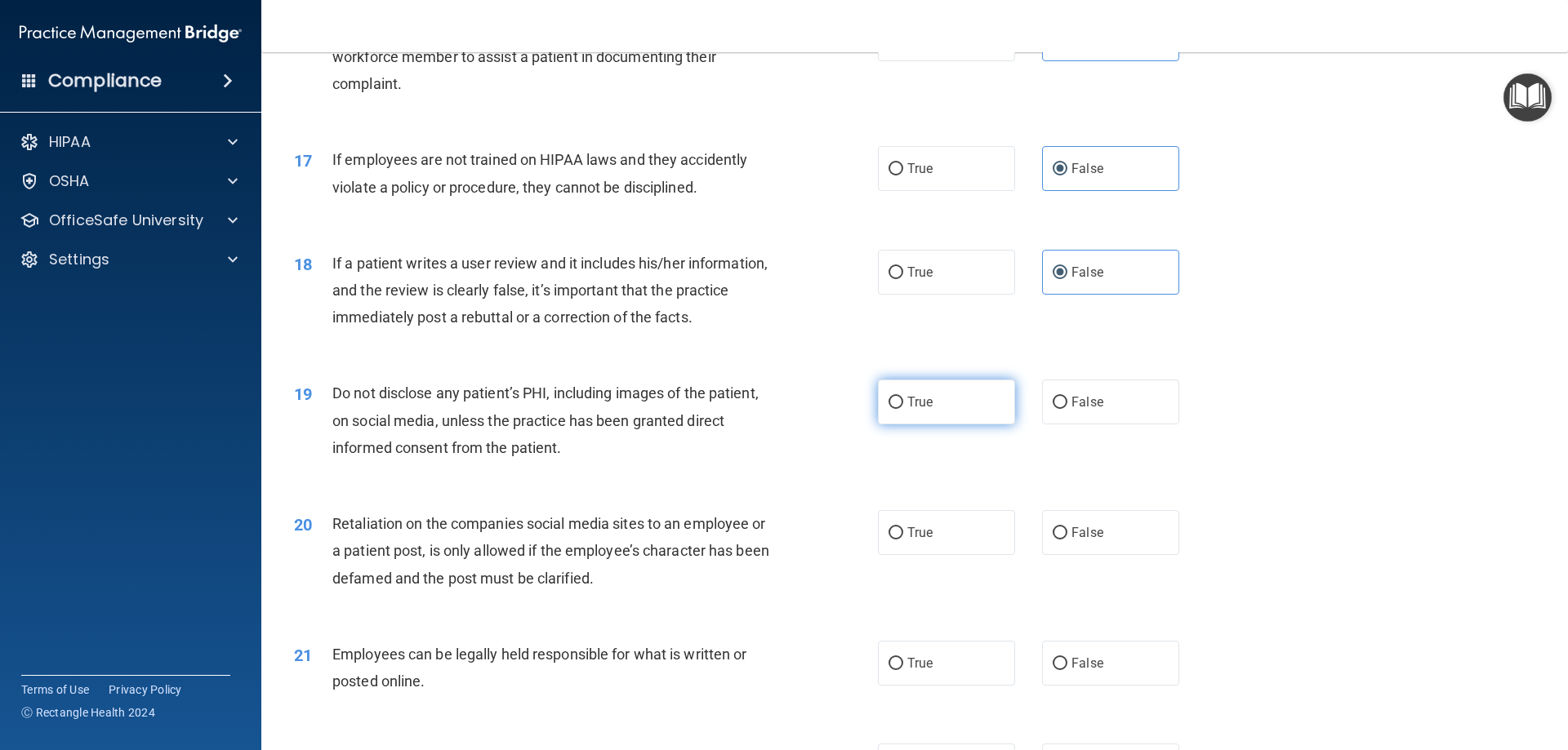
click at [883, 423] on label "True" at bounding box center [946, 401] width 138 height 45
click at [889, 409] on input "True" at bounding box center [895, 402] width 14 height 12
radio input "true"
click at [1058, 542] on label "False" at bounding box center [1110, 532] width 138 height 45
click at [1058, 540] on input "False" at bounding box center [1060, 533] width 14 height 12
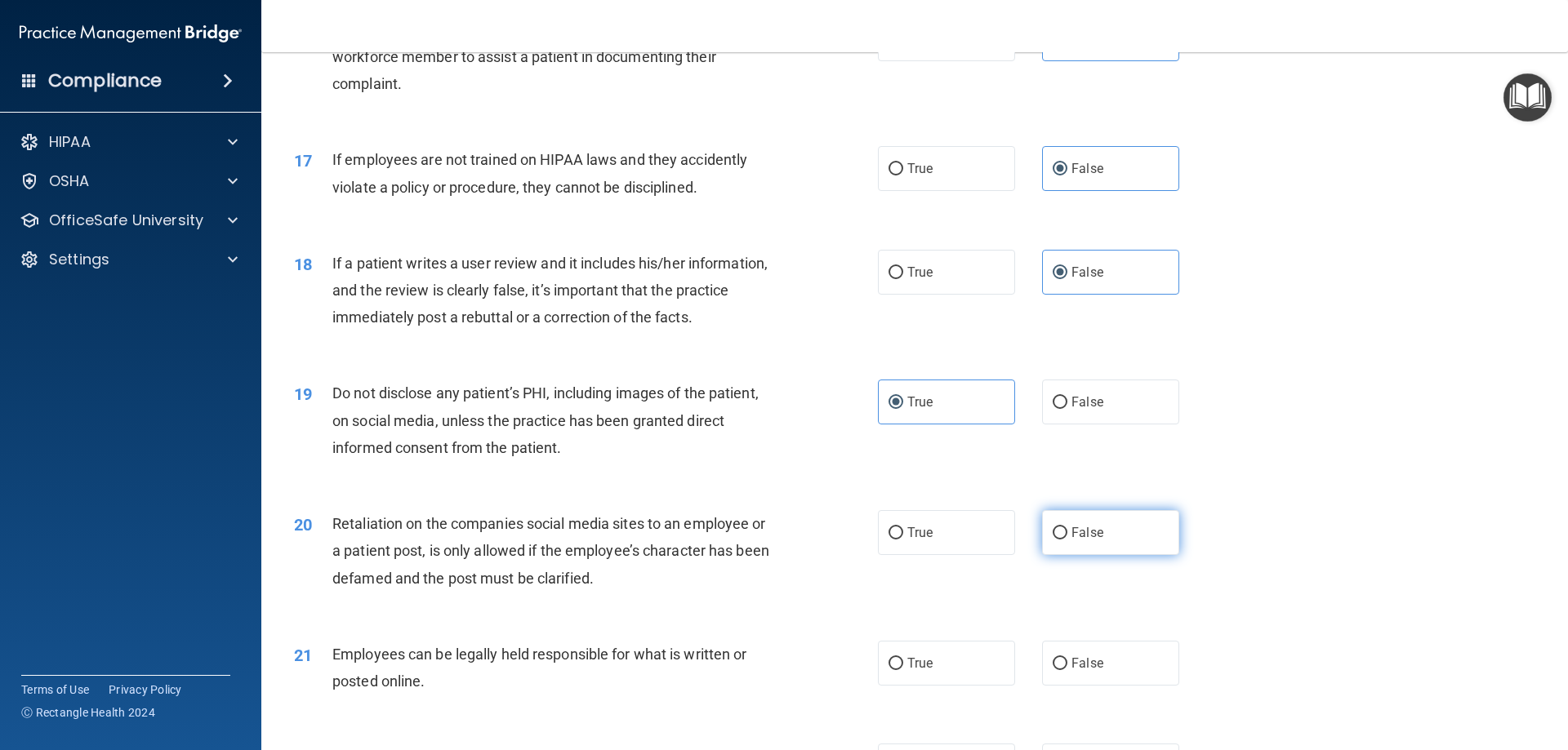
radio input "true"
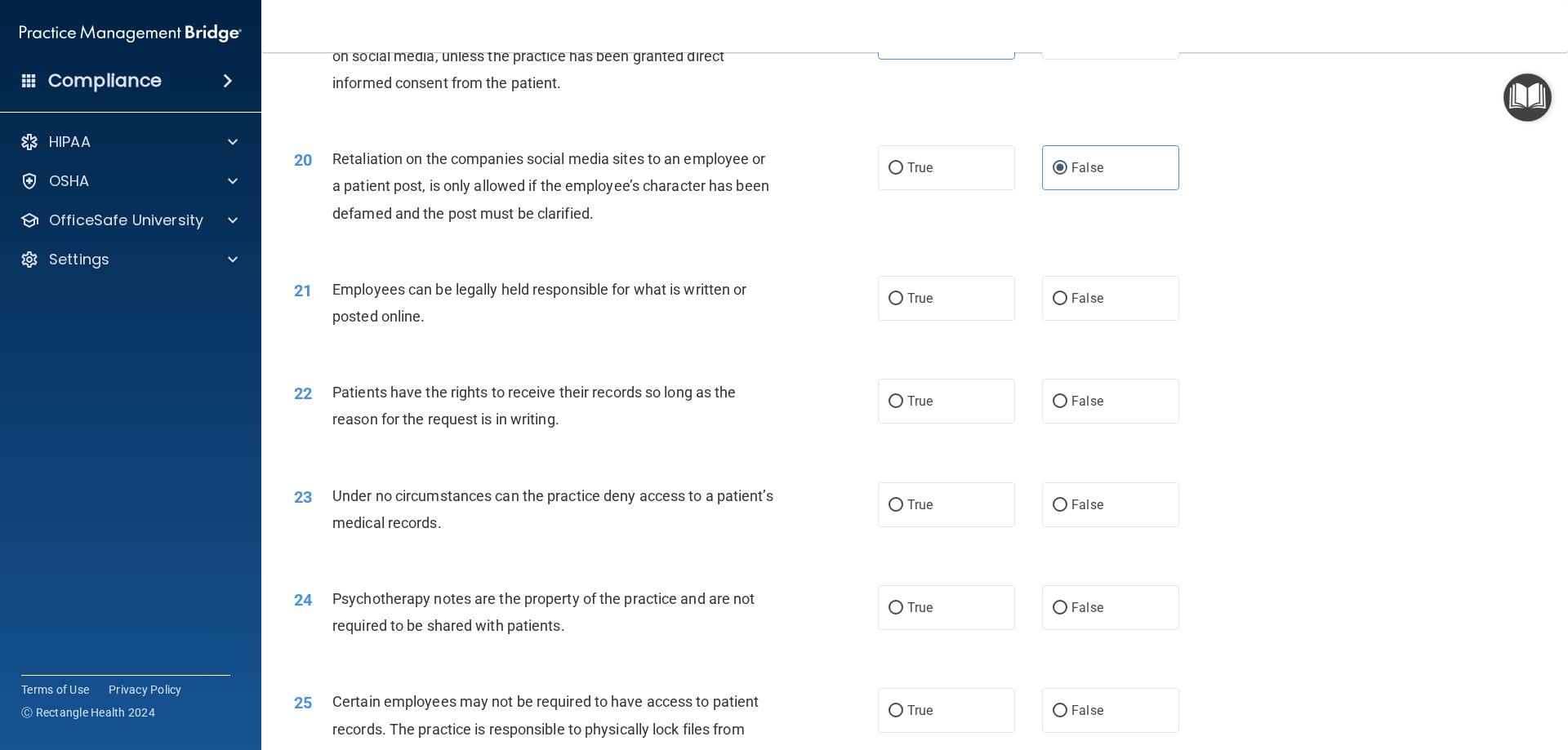
scroll to position [2612, 0]
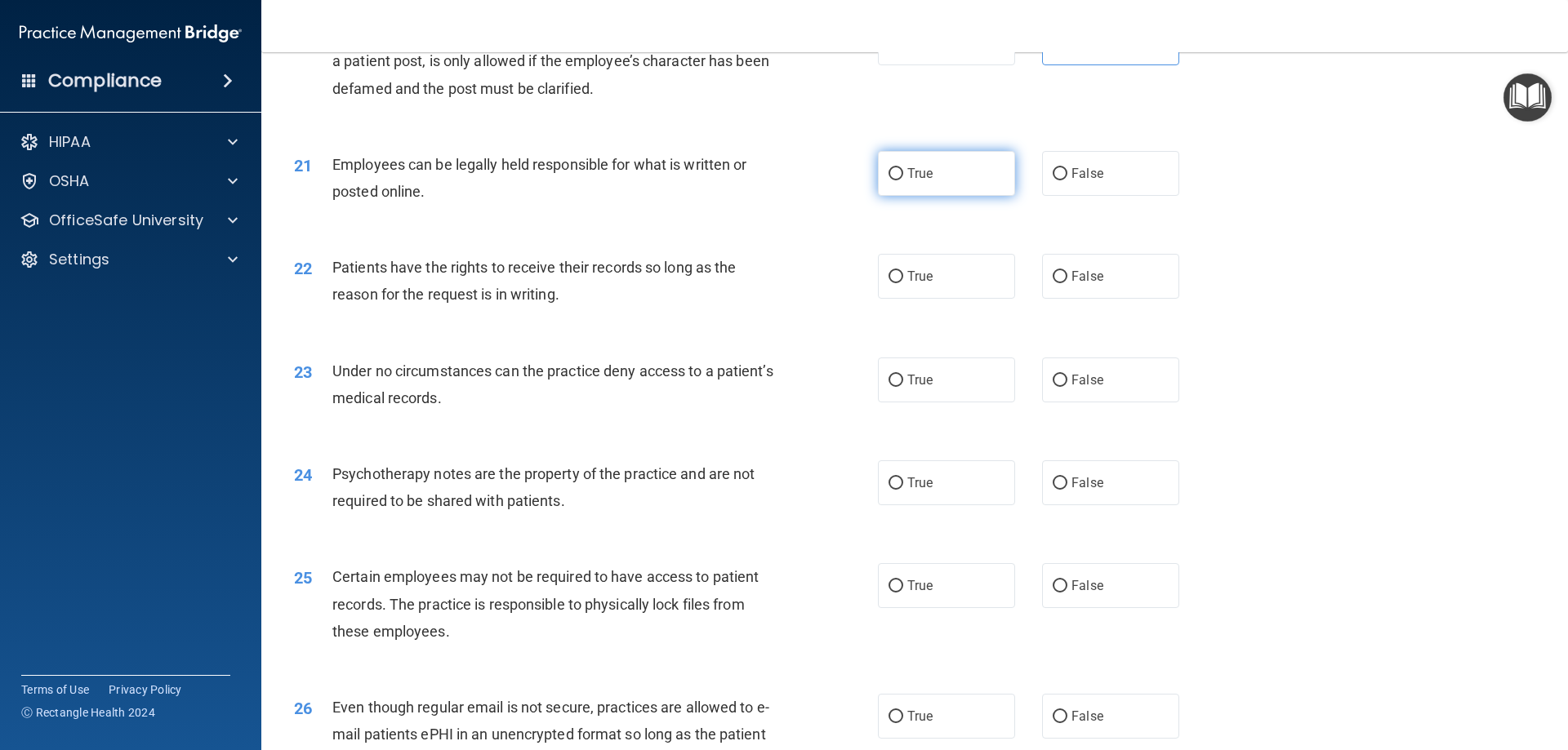
click at [913, 181] on span "True" at bounding box center [919, 174] width 26 height 15
click at [903, 180] on input "True" at bounding box center [895, 174] width 14 height 12
radio input "true"
click at [932, 291] on label "True" at bounding box center [946, 276] width 138 height 45
click at [903, 284] on input "True" at bounding box center [895, 277] width 14 height 12
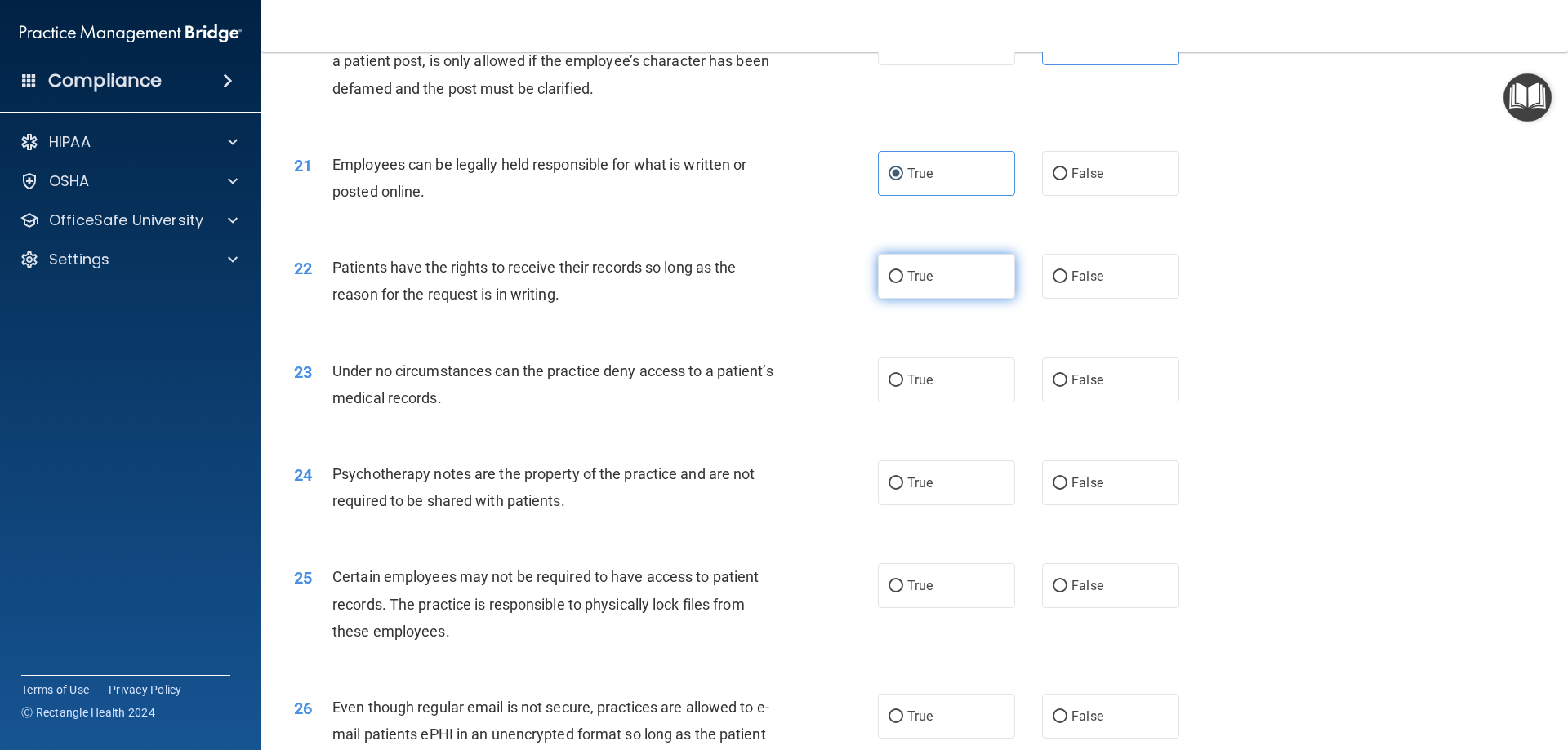
radio input "true"
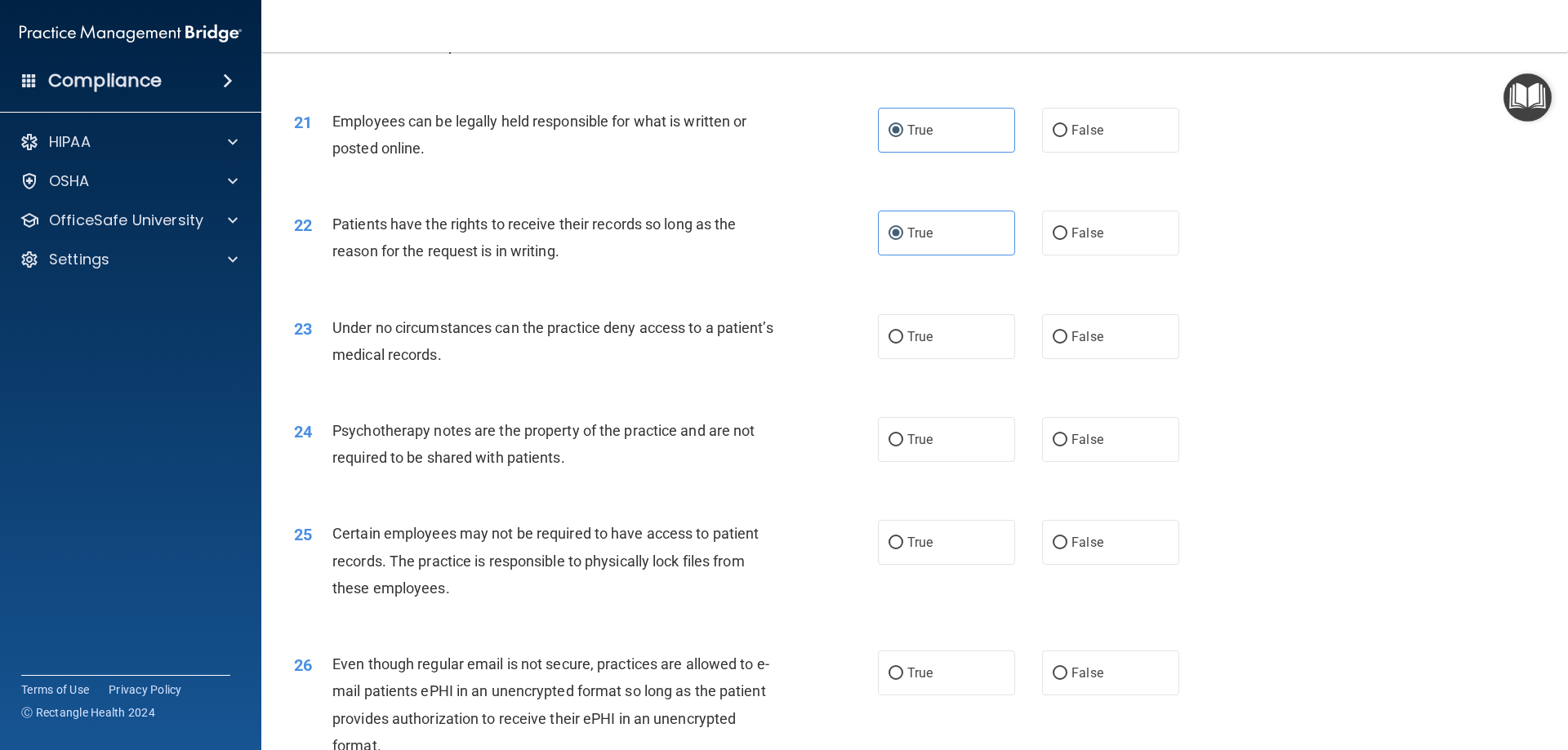
scroll to position [2694, 0]
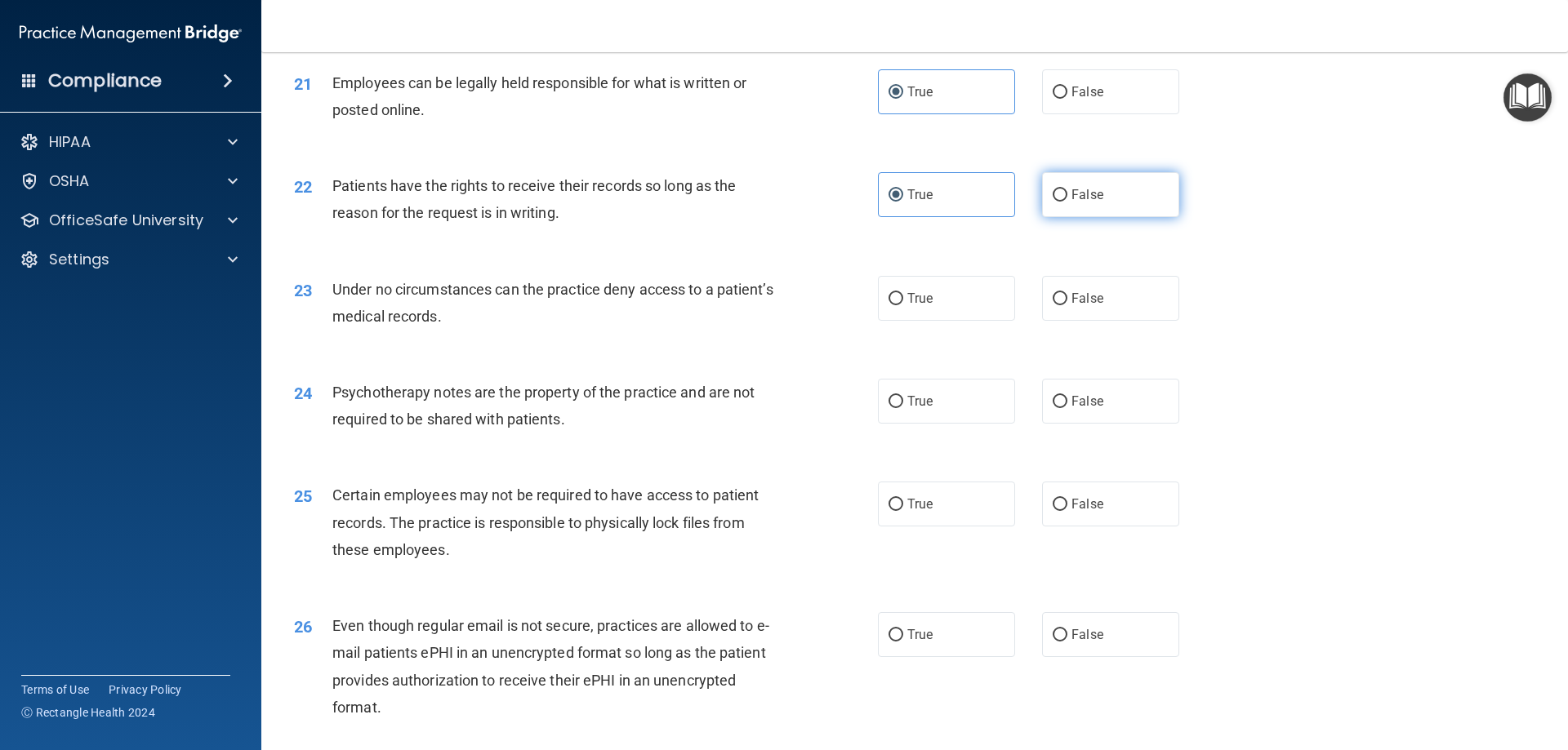
click at [1091, 202] on span "False" at bounding box center [1087, 194] width 32 height 15
click at [1067, 202] on input "False" at bounding box center [1060, 195] width 14 height 12
radio input "true"
click at [896, 202] on input "True" at bounding box center [895, 195] width 14 height 12
radio input "true"
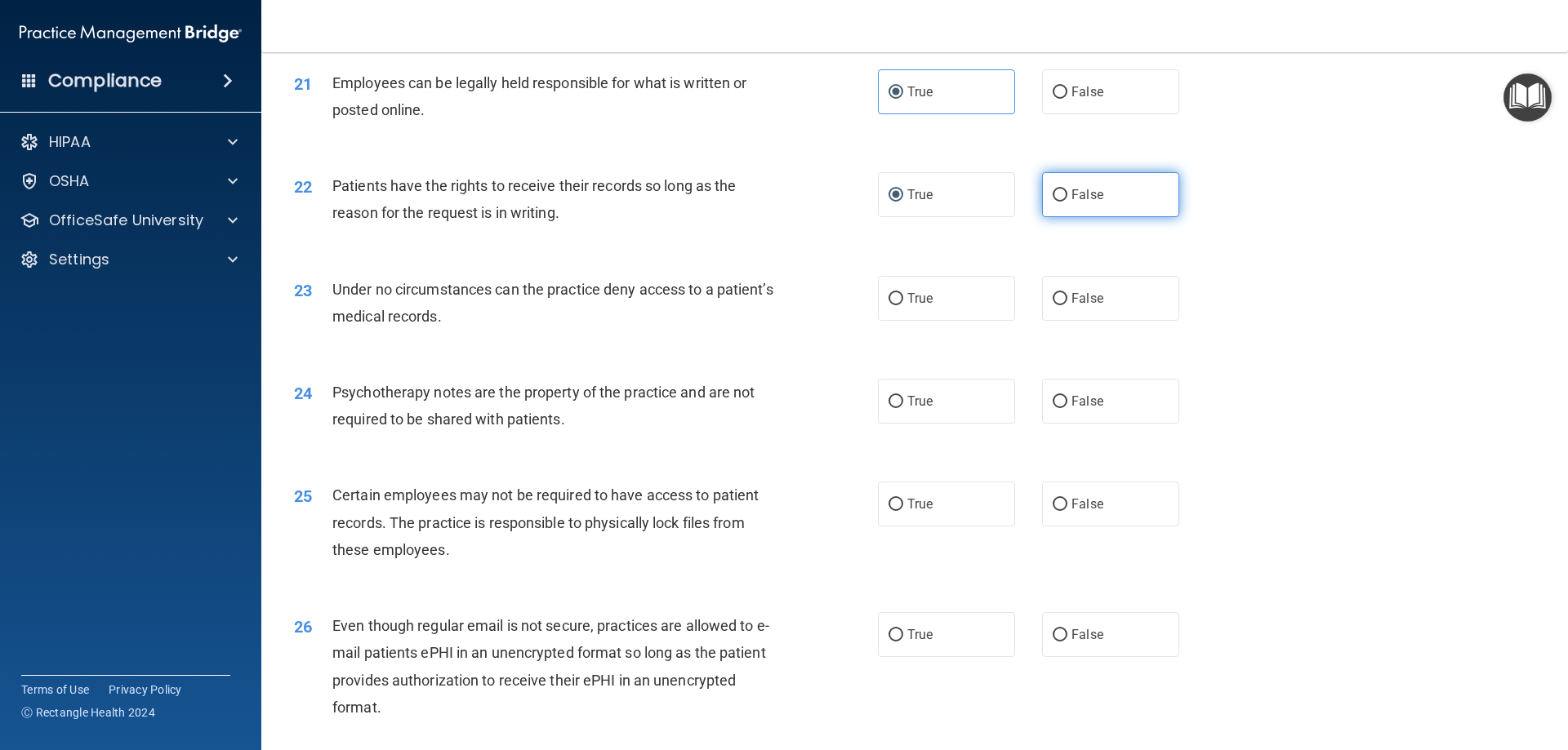
click at [1076, 202] on span "False" at bounding box center [1087, 194] width 32 height 15
click at [1067, 202] on input "False" at bounding box center [1060, 195] width 14 height 12
radio input "true"
radio input "false"
click at [1130, 320] on label "False" at bounding box center [1110, 298] width 138 height 45
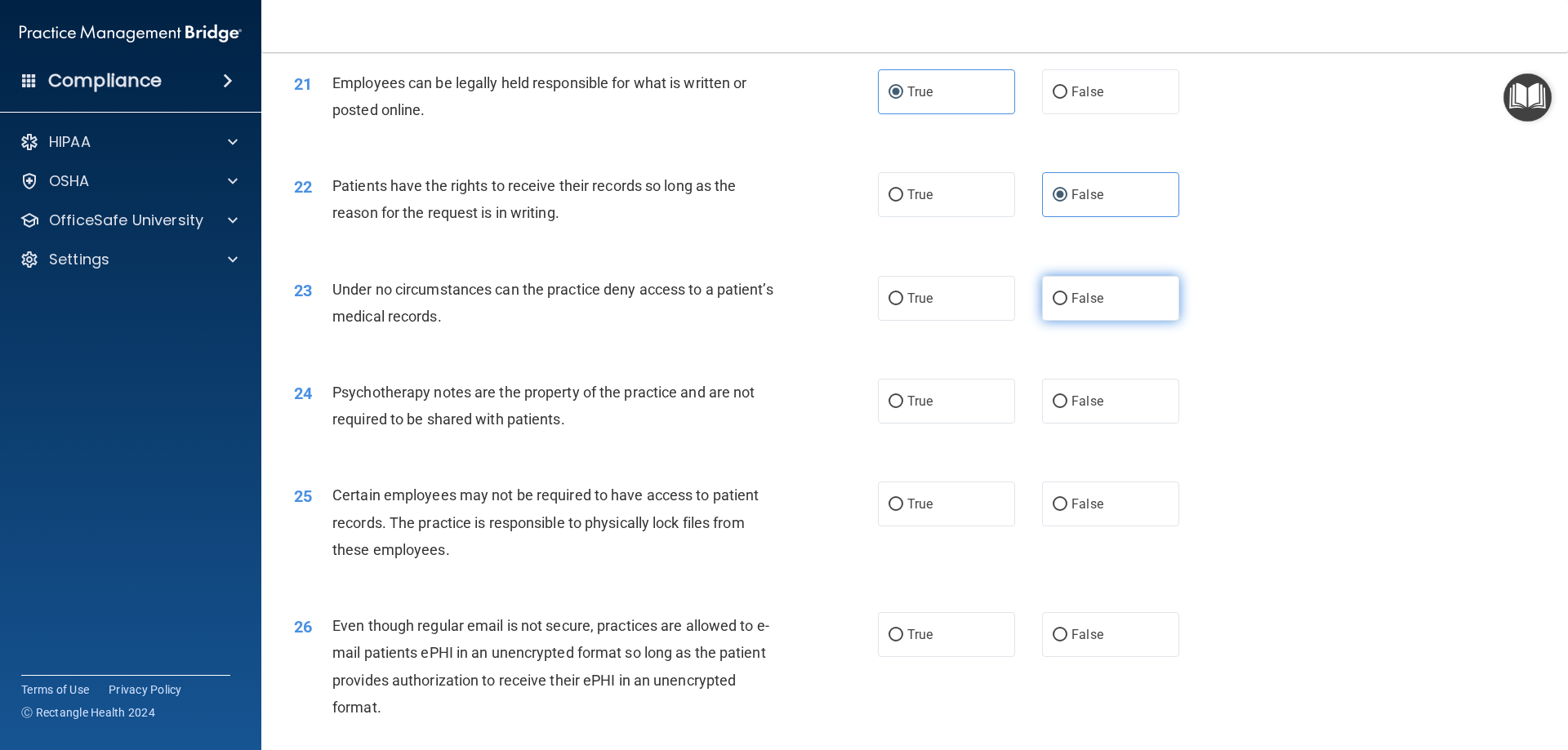
click at [1067, 305] on input "False" at bounding box center [1060, 299] width 14 height 12
radio input "true"
click at [986, 249] on div "22 Patients have the rights to receive their records so long as the reason for …" at bounding box center [914, 203] width 1265 height 102
click at [1123, 417] on label "False" at bounding box center [1110, 400] width 138 height 45
click at [1067, 408] on input "False" at bounding box center [1060, 401] width 14 height 12
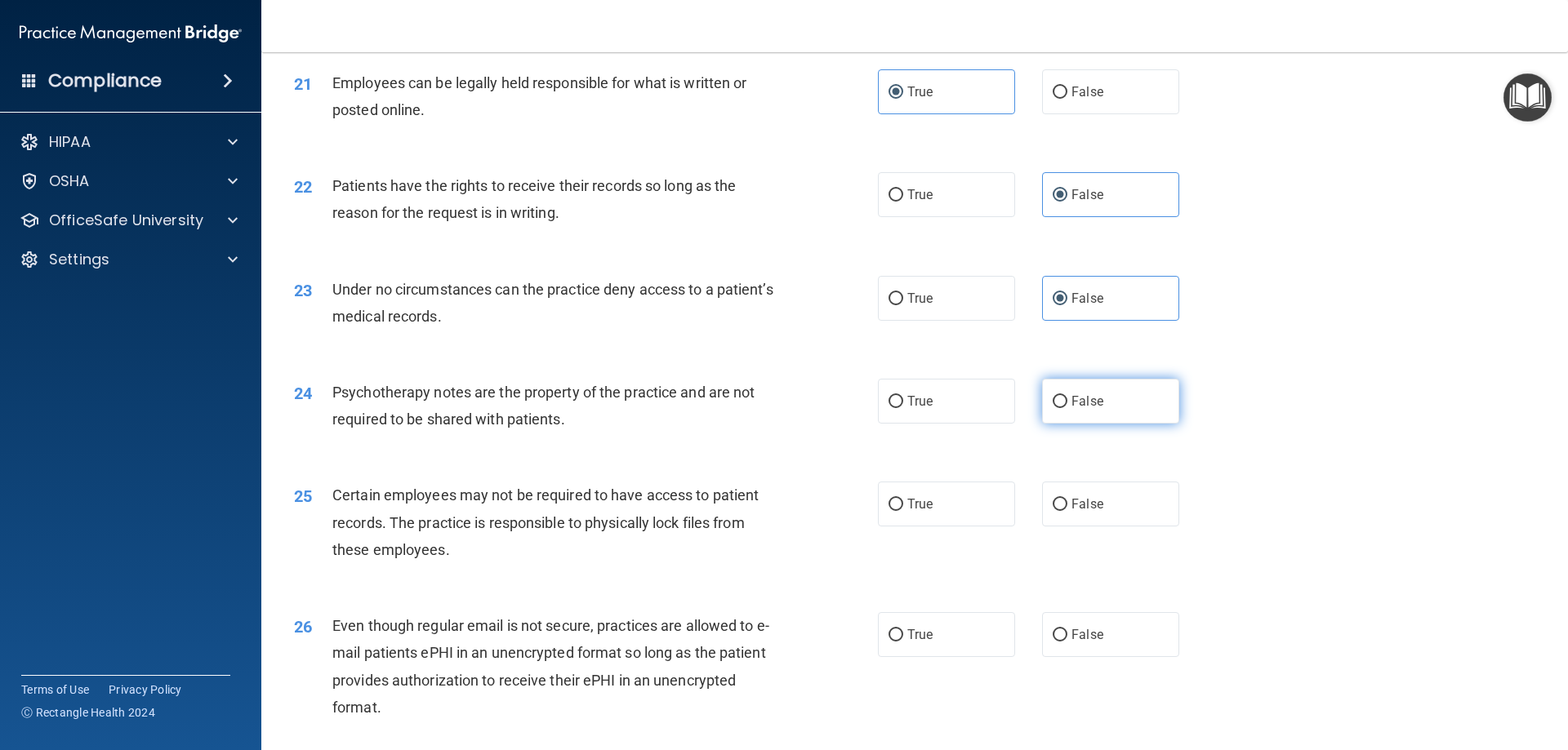
radio input "true"
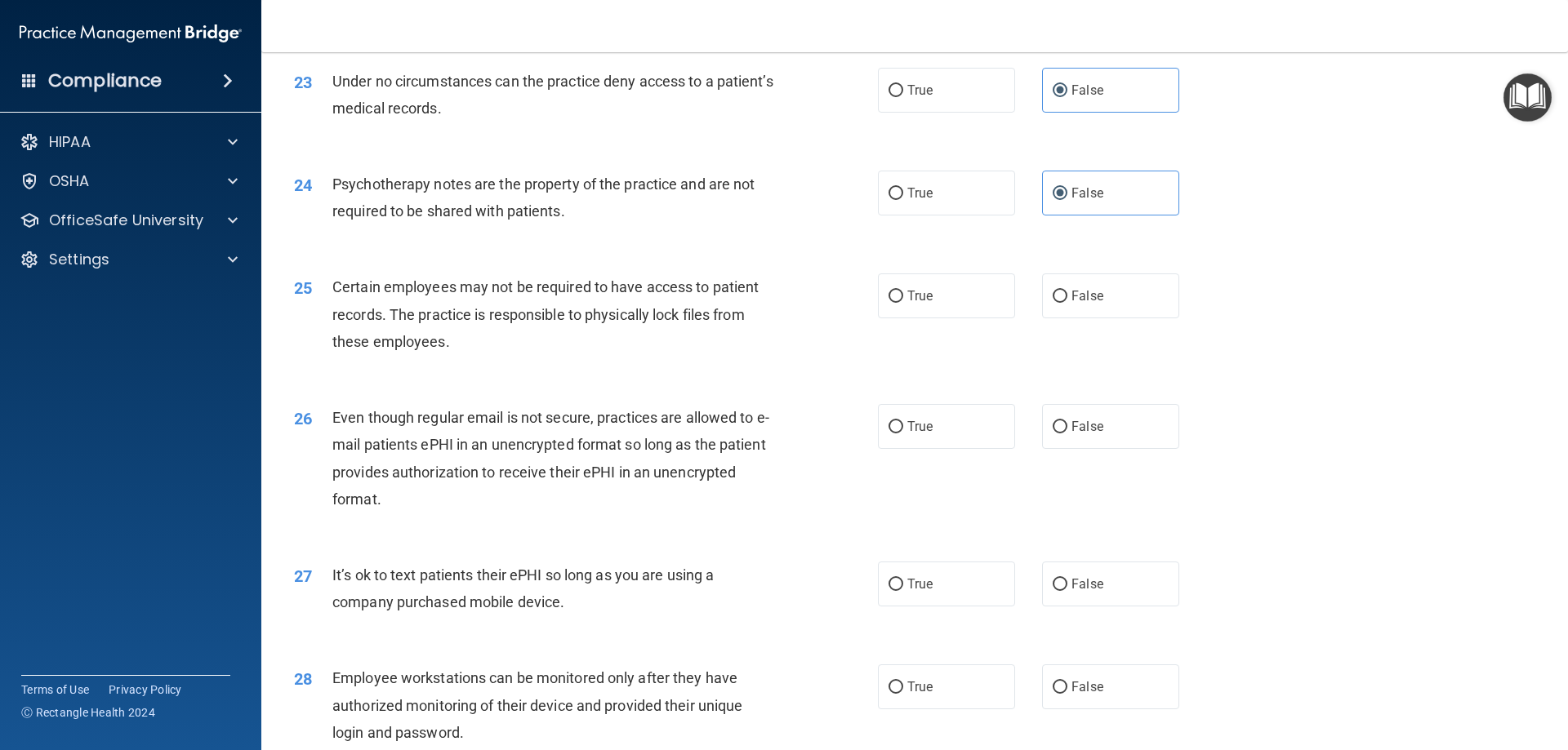
scroll to position [3101, 0]
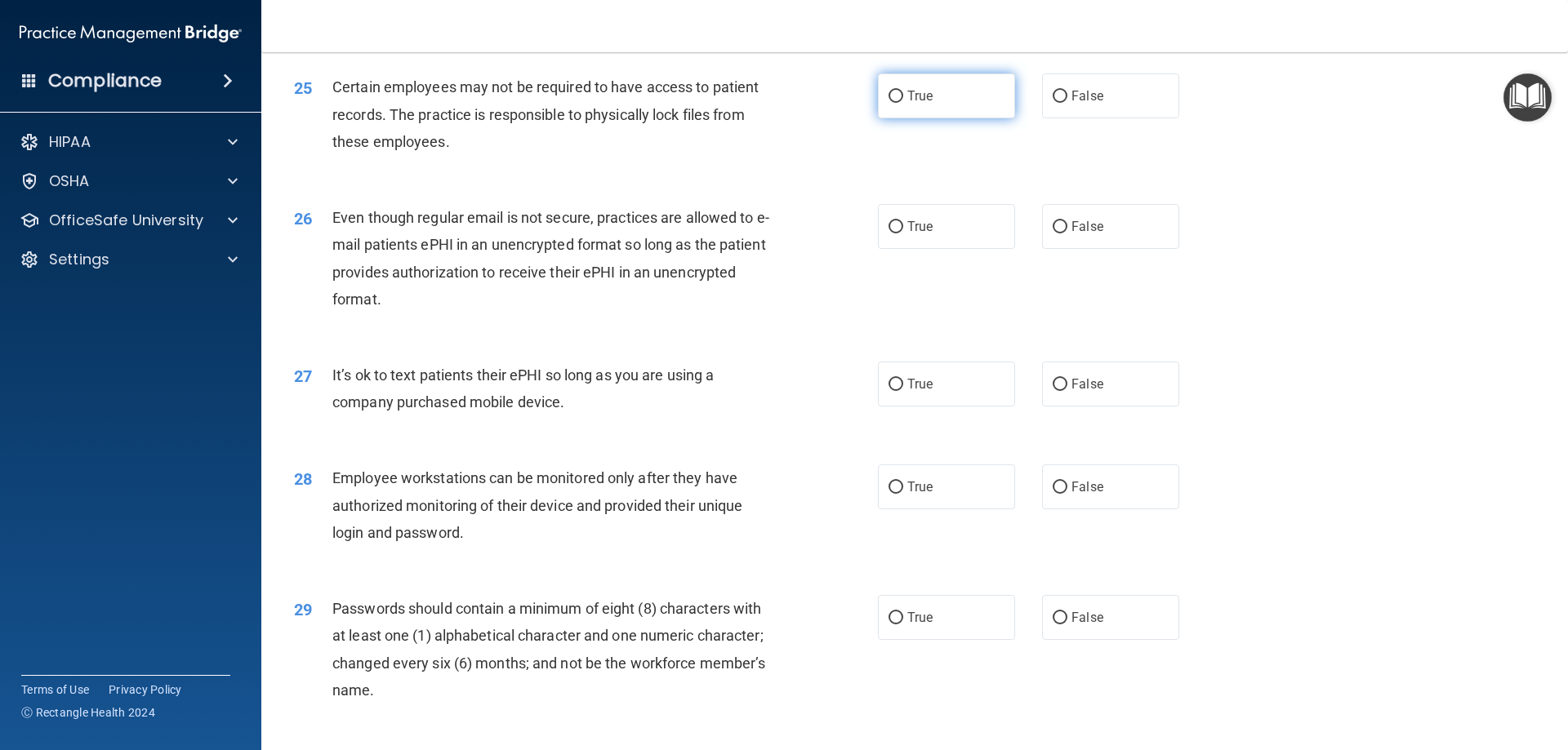
click at [929, 119] on label "True" at bounding box center [946, 95] width 138 height 45
click at [903, 102] on input "True" at bounding box center [895, 97] width 14 height 12
radio input "true"
click at [920, 234] on span "True" at bounding box center [919, 227] width 26 height 15
click at [903, 233] on input "True" at bounding box center [895, 227] width 14 height 12
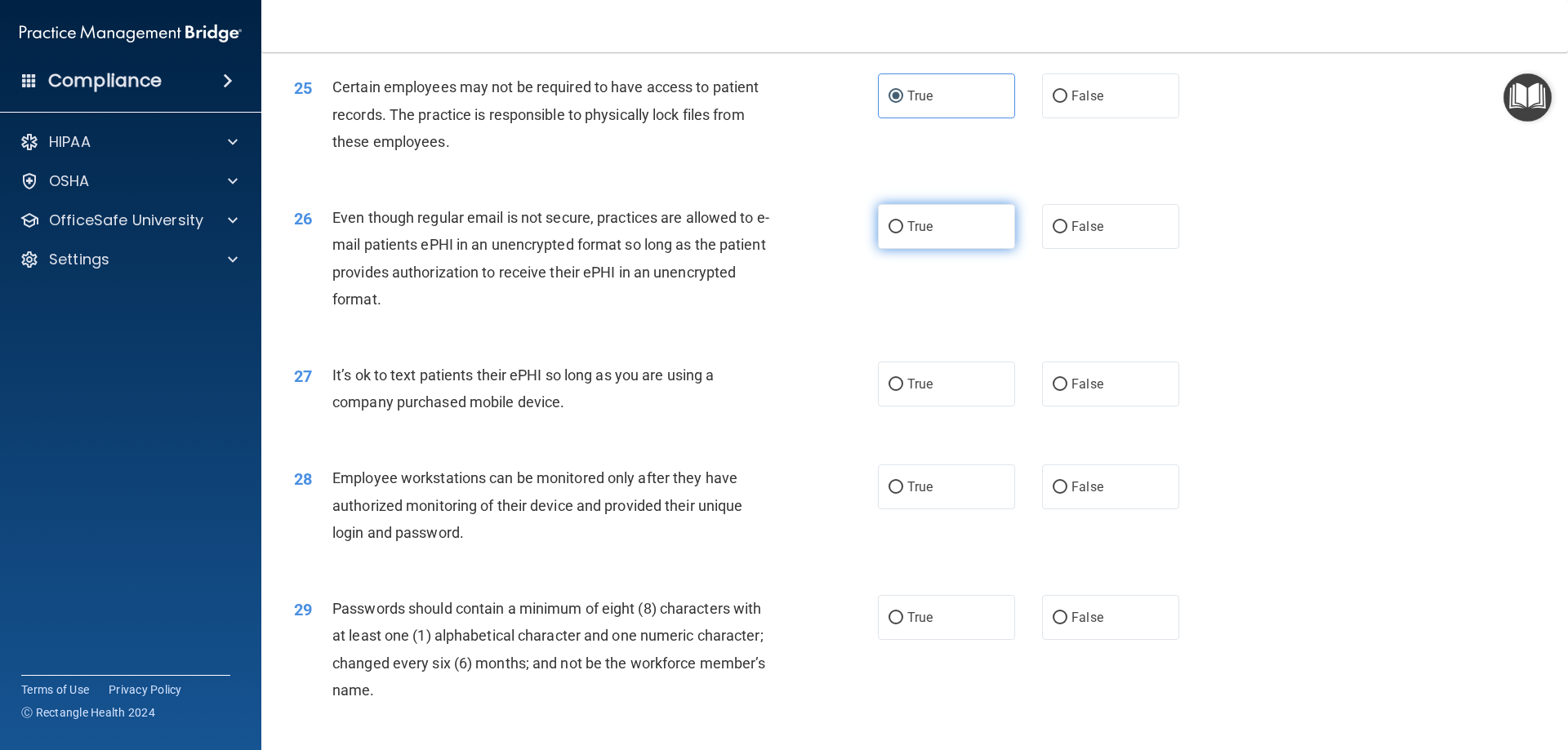
radio input "true"
drag, startPoint x: 1111, startPoint y: 399, endPoint x: 1064, endPoint y: 413, distance: 49.0
click at [1110, 399] on label "False" at bounding box center [1110, 383] width 138 height 45
click at [1067, 391] on input "False" at bounding box center [1060, 384] width 14 height 12
radio input "true"
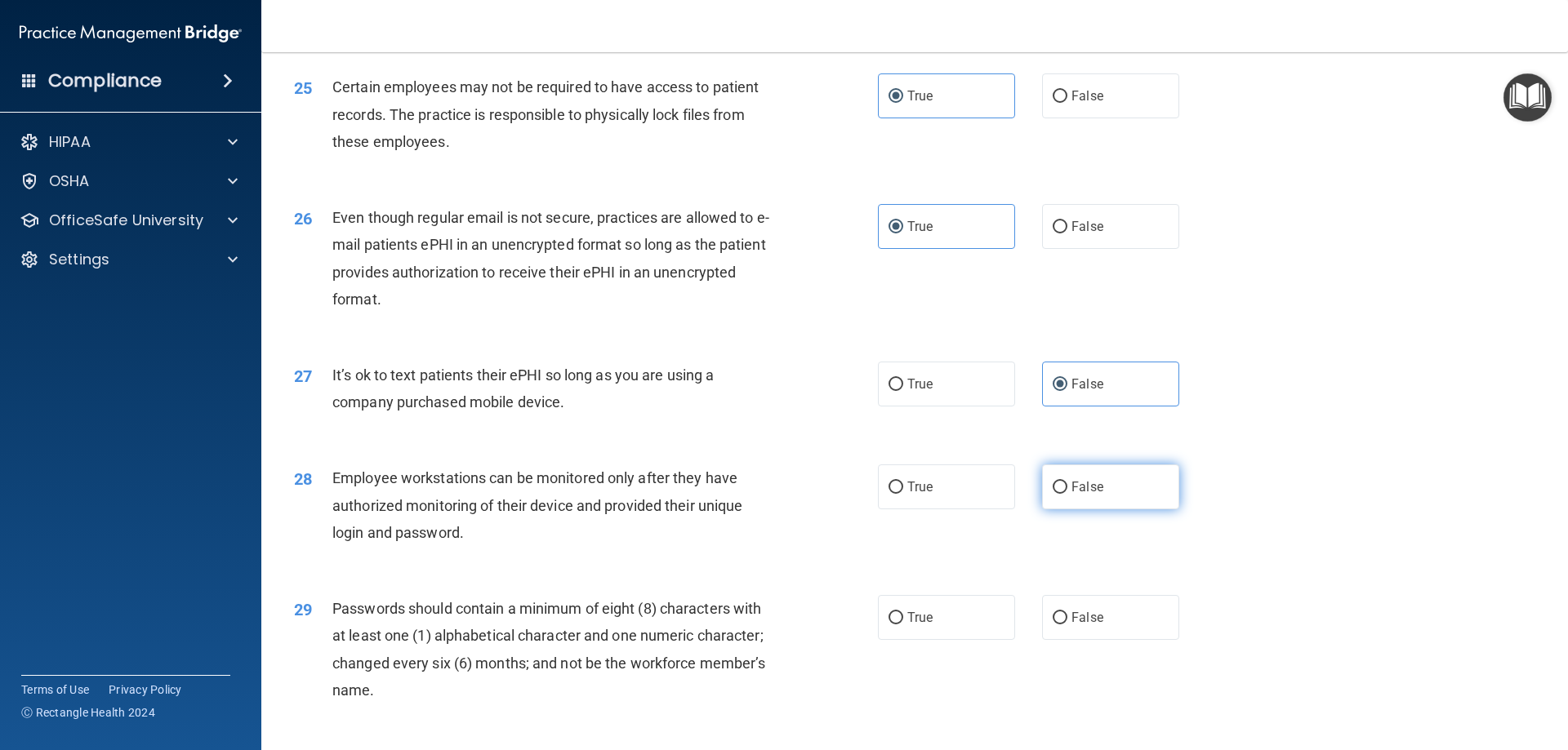
click at [1062, 505] on label "False" at bounding box center [1110, 486] width 138 height 45
click at [1062, 494] on input "False" at bounding box center [1060, 487] width 14 height 12
radio input "true"
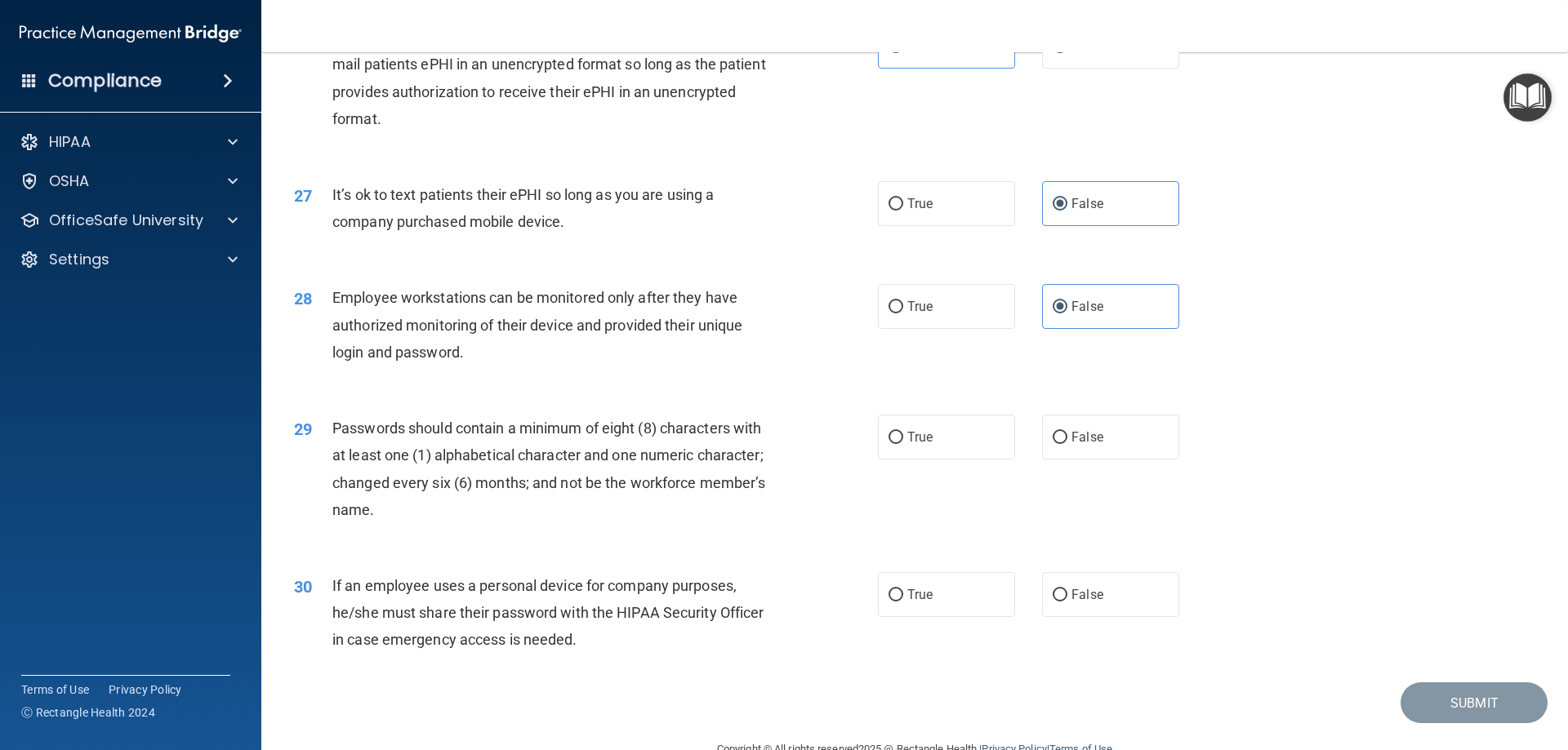
scroll to position [3347, 0]
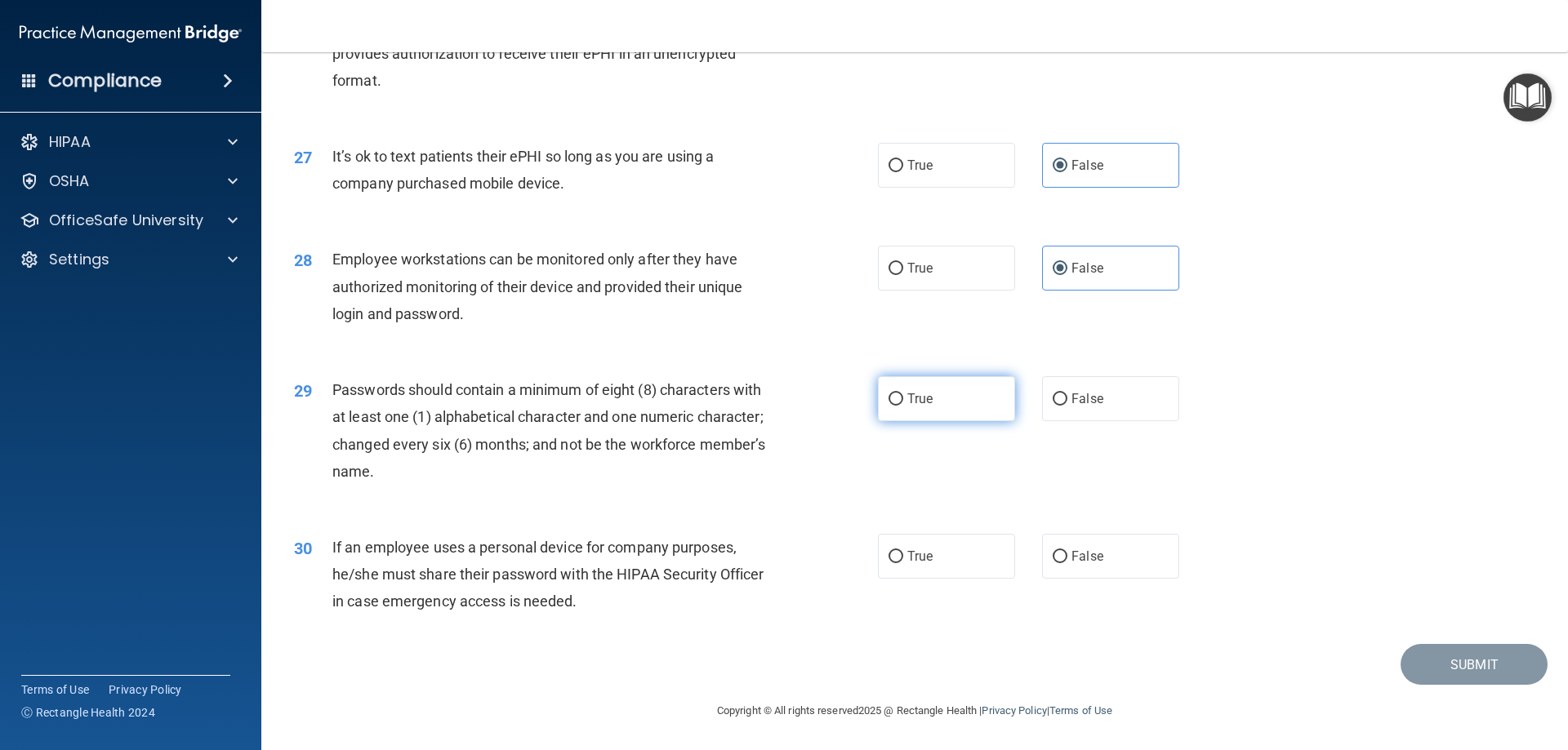
click at [937, 399] on label "True" at bounding box center [946, 398] width 138 height 45
click at [903, 399] on input "True" at bounding box center [895, 399] width 14 height 12
radio input "true"
click at [1065, 548] on label "False" at bounding box center [1110, 556] width 138 height 45
click at [1065, 551] on input "False" at bounding box center [1060, 557] width 14 height 12
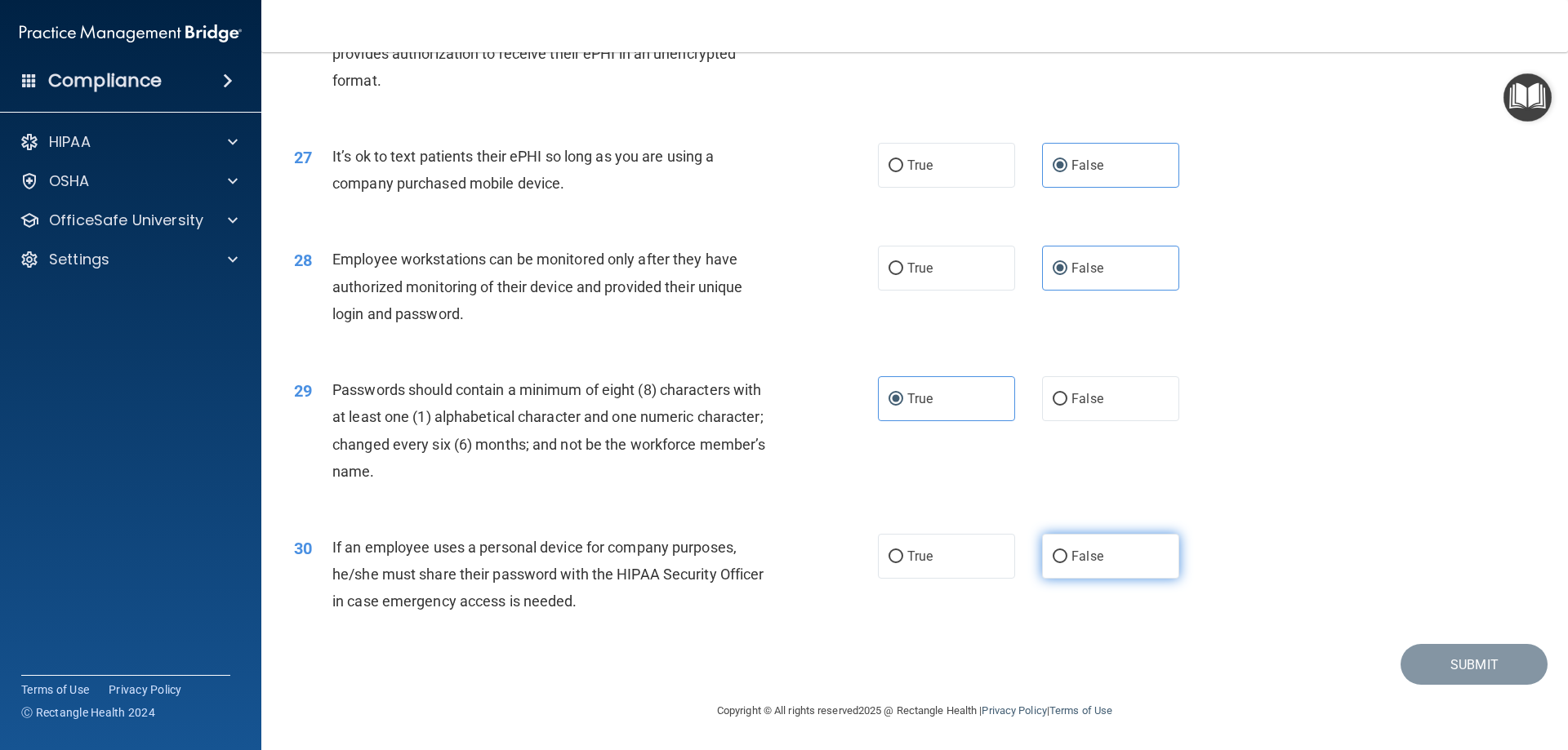
radio input "true"
click at [1493, 657] on button "Submit" at bounding box center [1473, 665] width 147 height 42
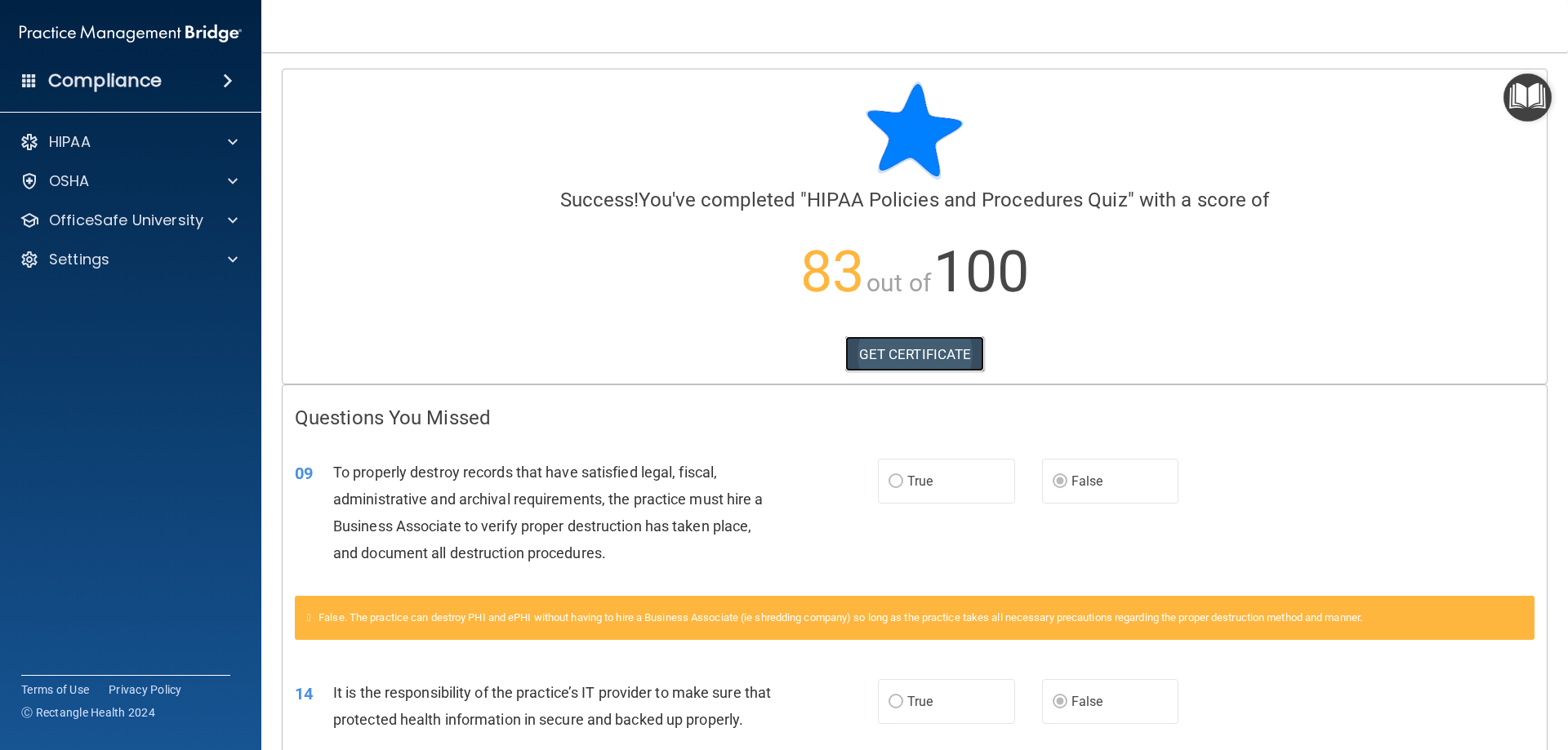
click at [909, 367] on link "GET CERTIFICATE" at bounding box center [914, 355] width 139 height 36
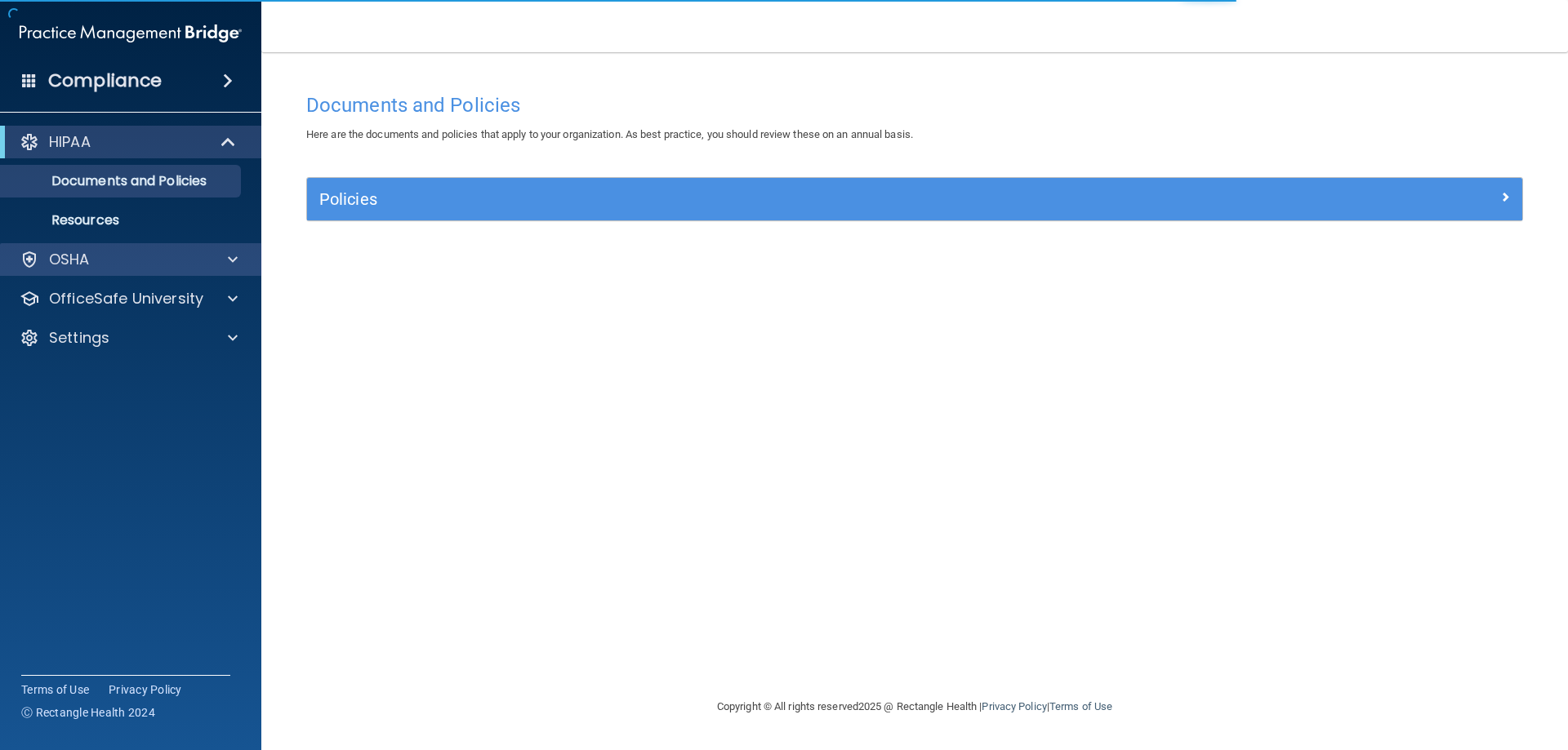
click at [189, 275] on div "OSHA" at bounding box center [131, 260] width 262 height 32
click at [221, 255] on div at bounding box center [230, 259] width 41 height 20
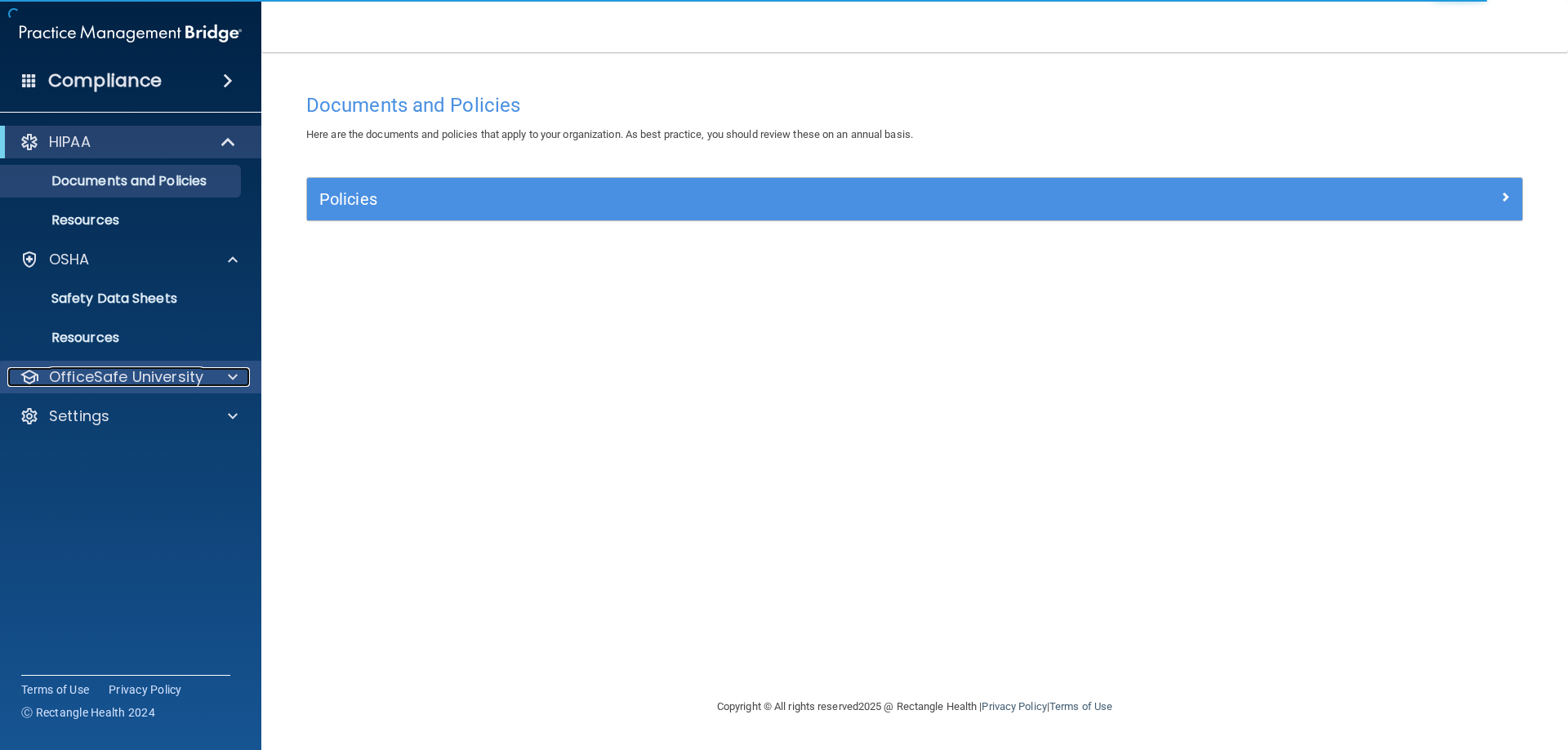
click at [208, 375] on div "OfficeSafe University" at bounding box center [108, 376] width 202 height 20
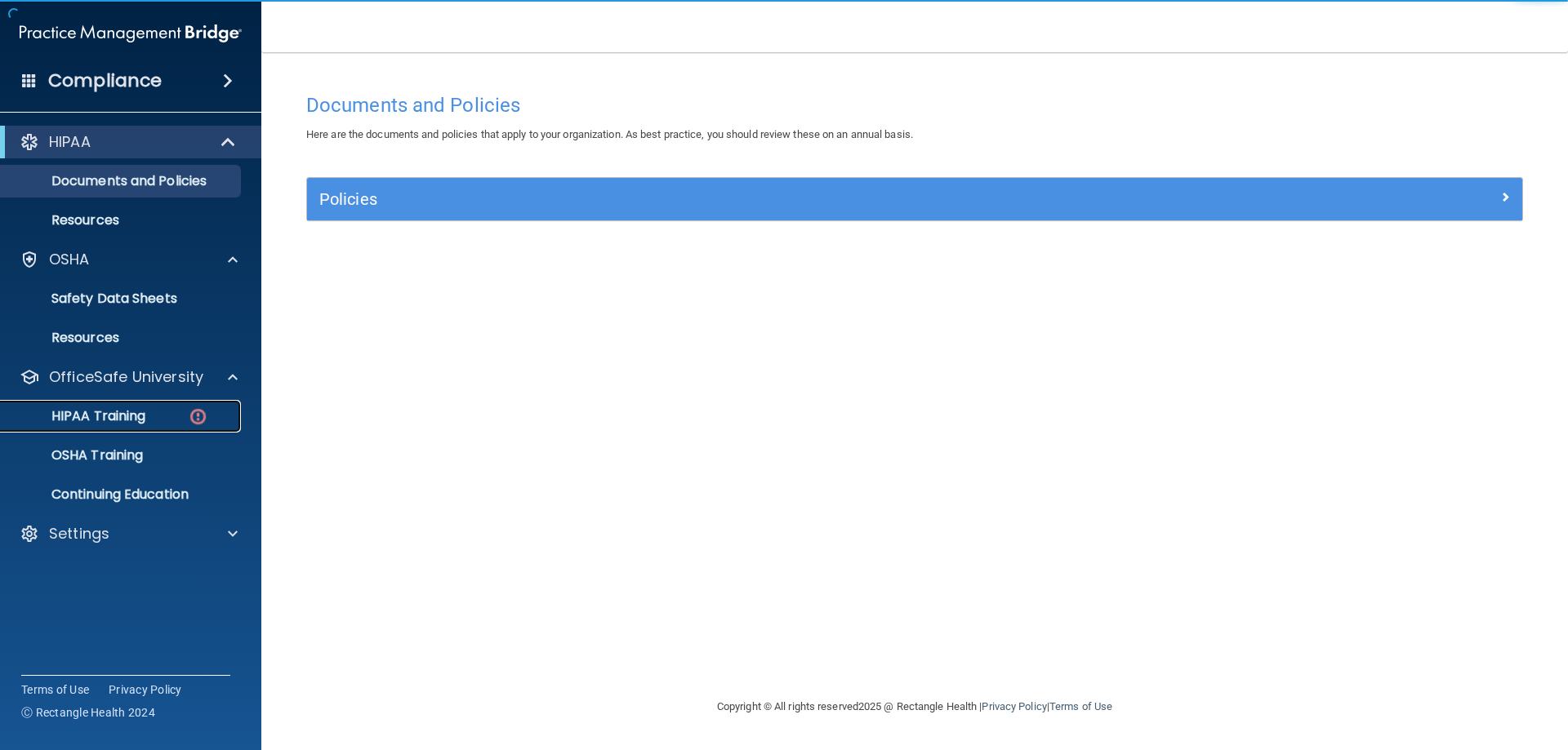
click at [186, 411] on div "HIPAA Training" at bounding box center [121, 415] width 223 height 16
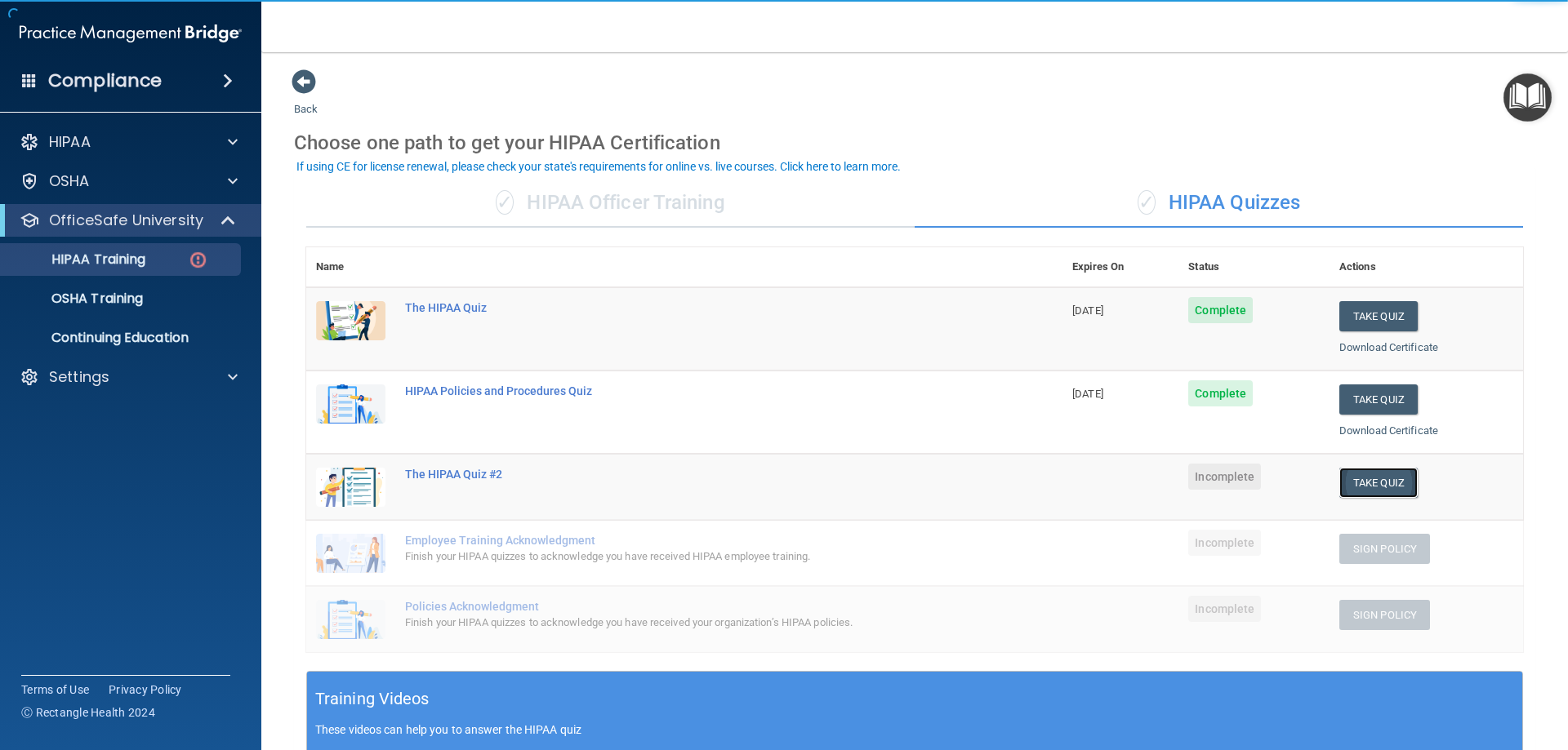
click at [1387, 485] on button "Take Quiz" at bounding box center [1378, 483] width 79 height 30
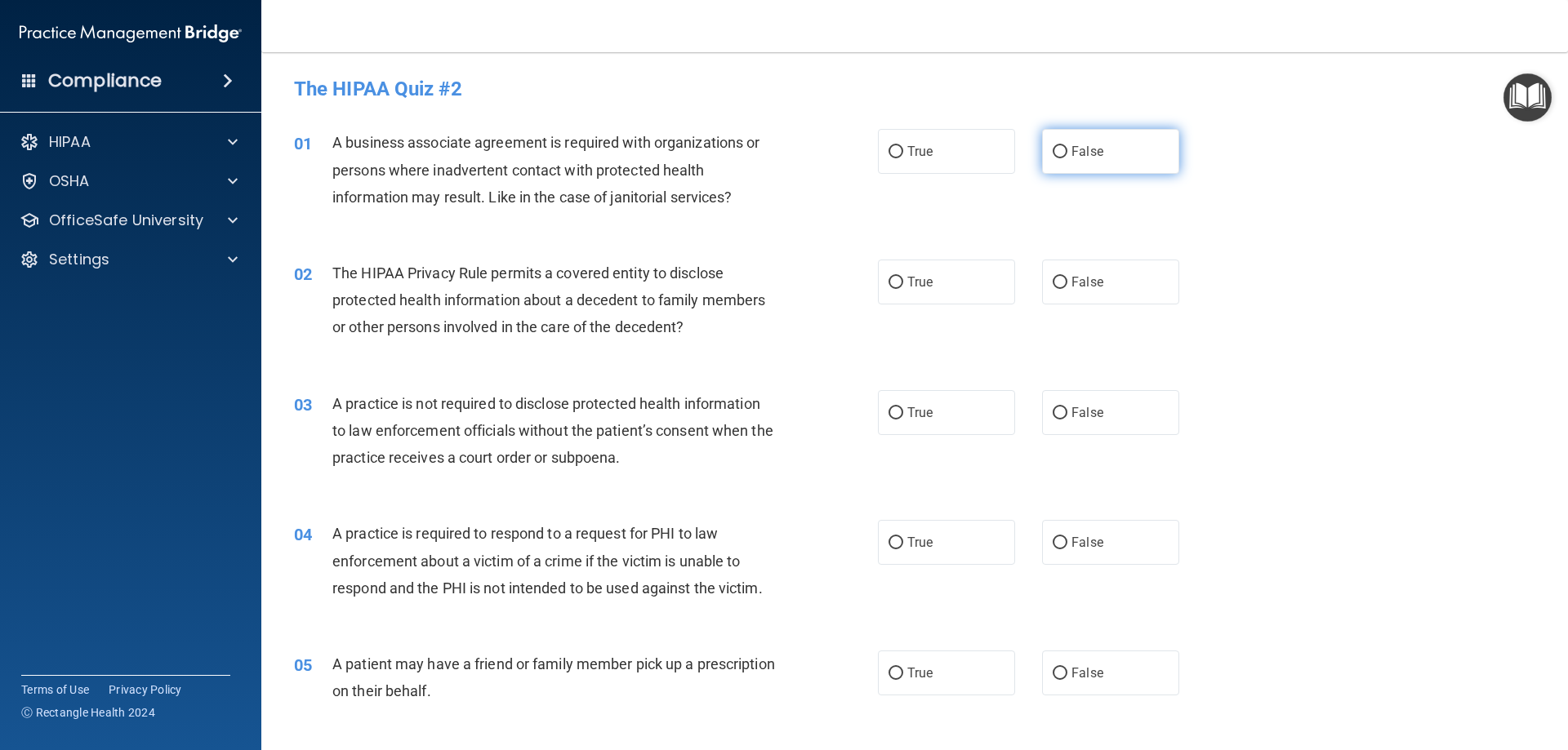
click at [1139, 144] on label "False" at bounding box center [1110, 151] width 138 height 45
click at [1067, 146] on input "False" at bounding box center [1060, 152] width 14 height 12
radio input "true"
click at [889, 264] on label "True" at bounding box center [946, 282] width 138 height 45
click at [889, 277] on input "True" at bounding box center [895, 283] width 14 height 12
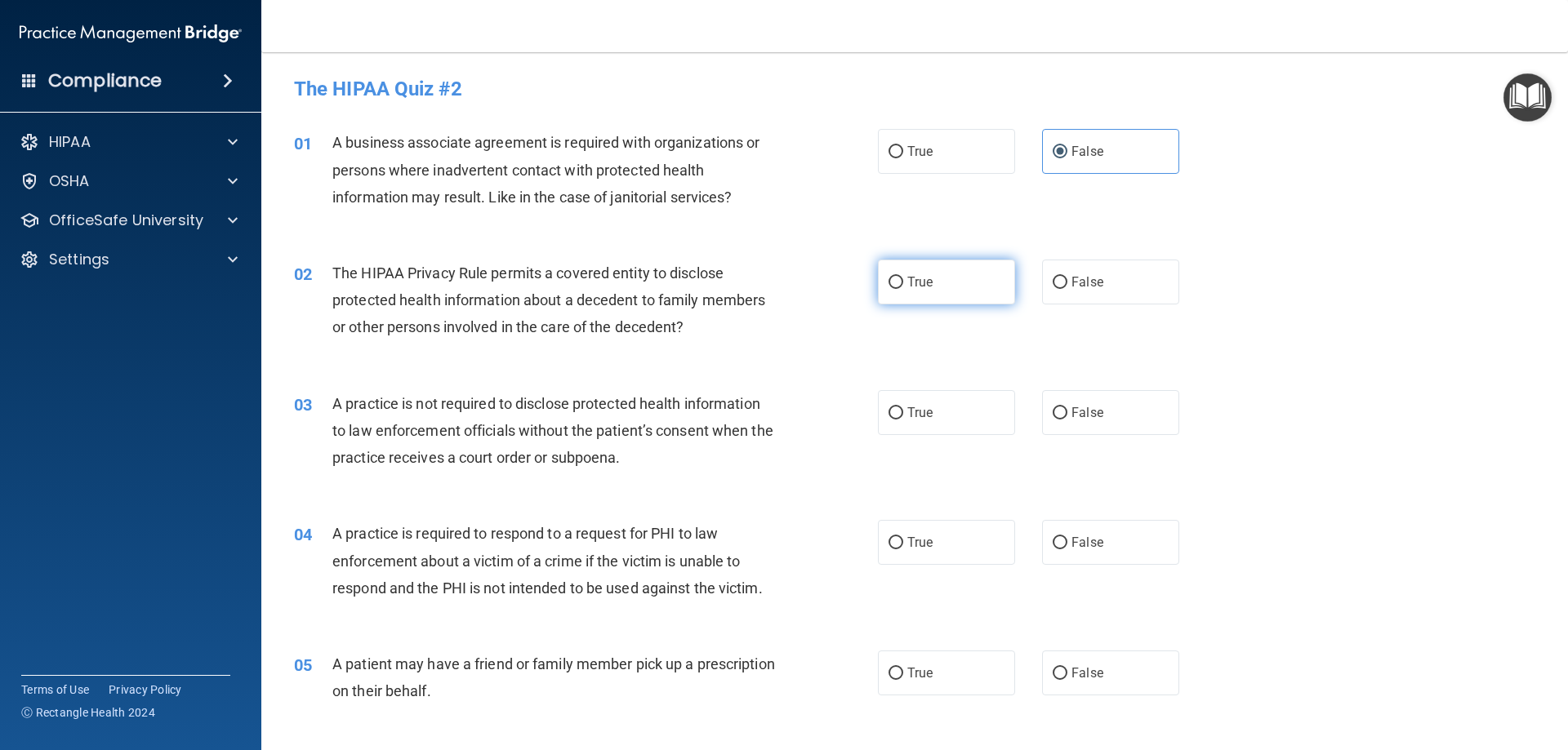
radio input "true"
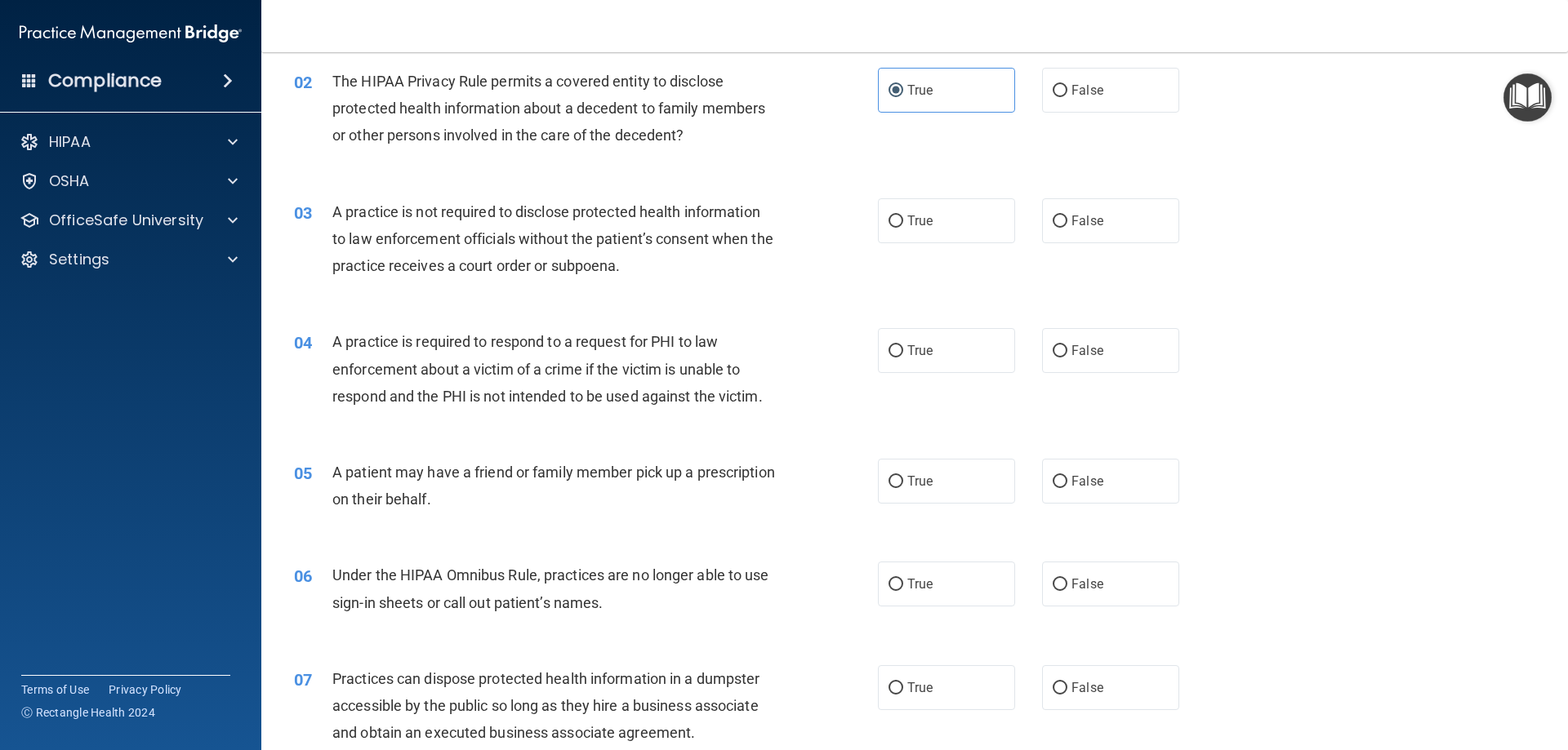
scroll to position [163, 0]
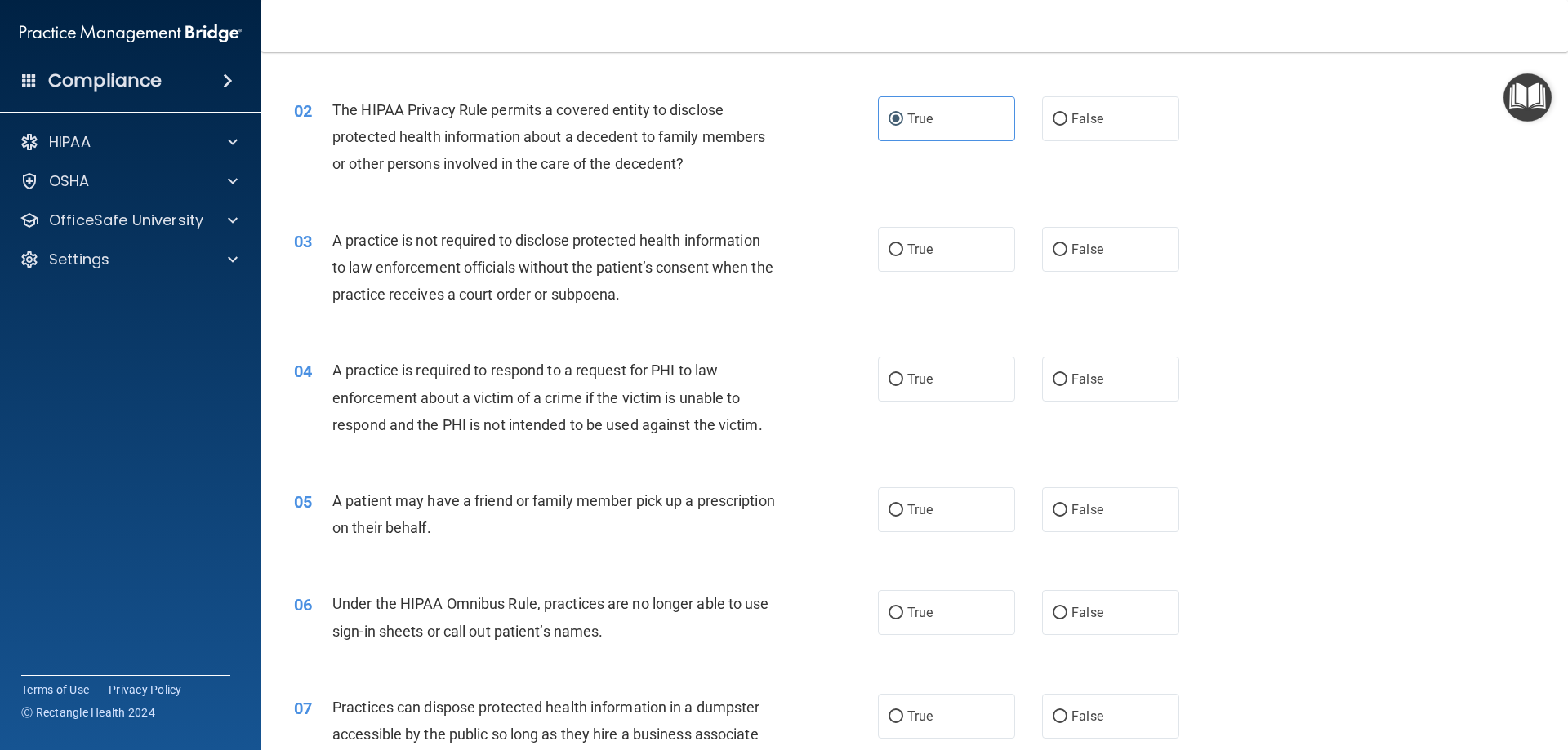
drag, startPoint x: 1217, startPoint y: 115, endPoint x: 1175, endPoint y: 120, distance: 42.3
click at [1217, 118] on div "02 The HIPAA Privacy Rule permits a covered entity to disclose protected health…" at bounding box center [914, 141] width 1265 height 131
click at [1109, 124] on label "False" at bounding box center [1110, 119] width 138 height 45
click at [1067, 124] on input "False" at bounding box center [1060, 119] width 14 height 12
radio input "true"
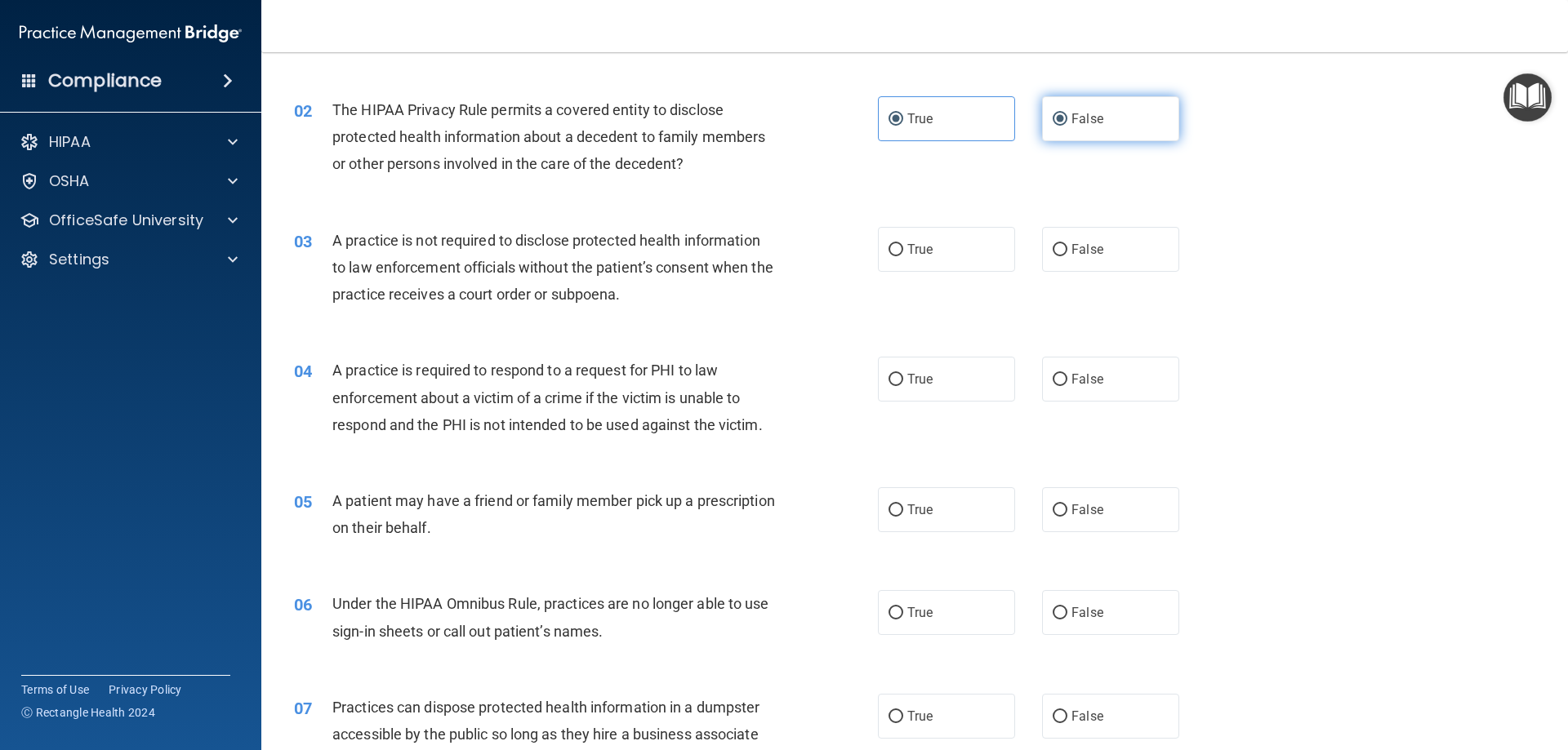
radio input "false"
click at [1148, 247] on label "False" at bounding box center [1110, 248] width 138 height 45
click at [1067, 247] on input "False" at bounding box center [1060, 249] width 14 height 12
radio input "true"
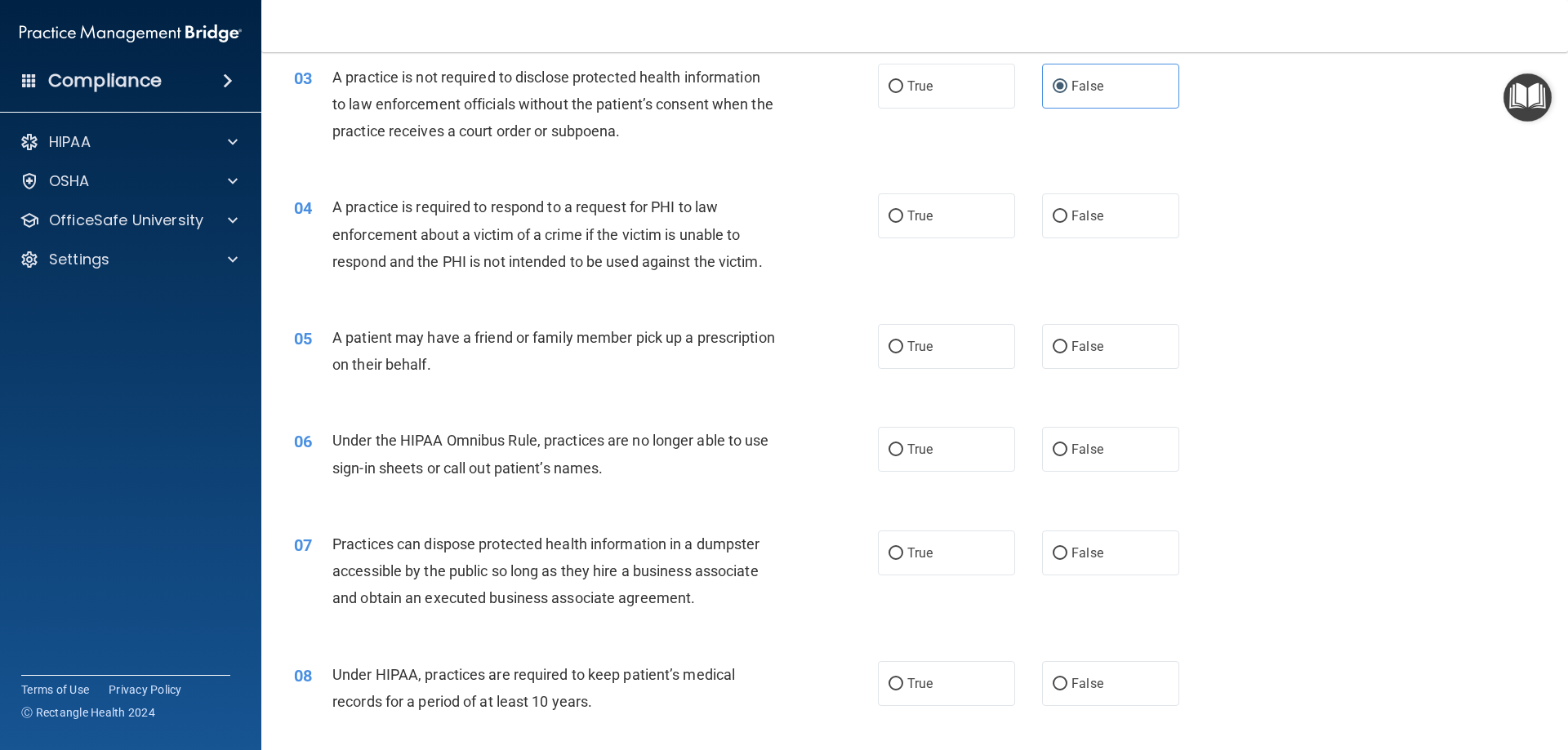
scroll to position [408, 0]
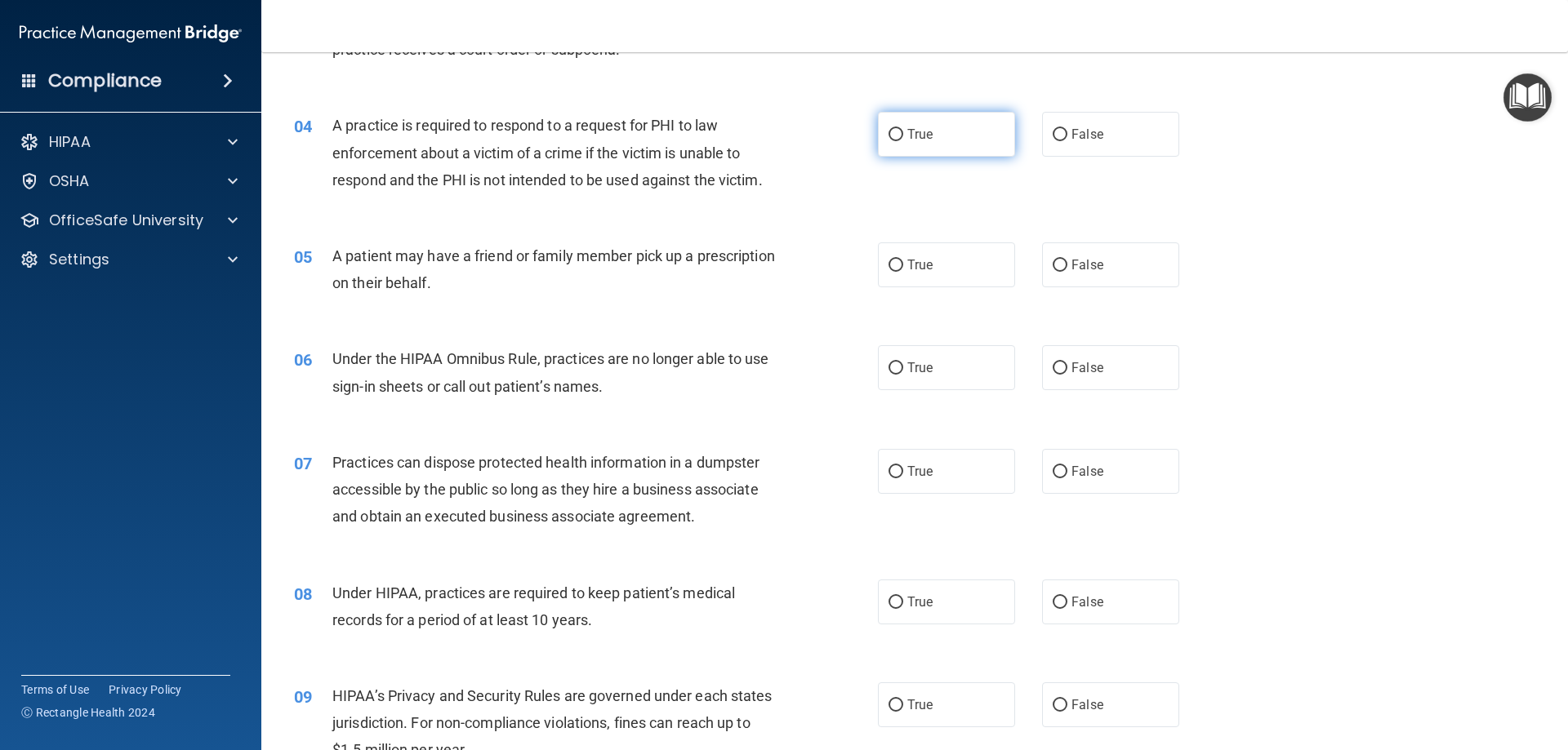
click at [895, 132] on input "True" at bounding box center [895, 135] width 14 height 12
radio input "true"
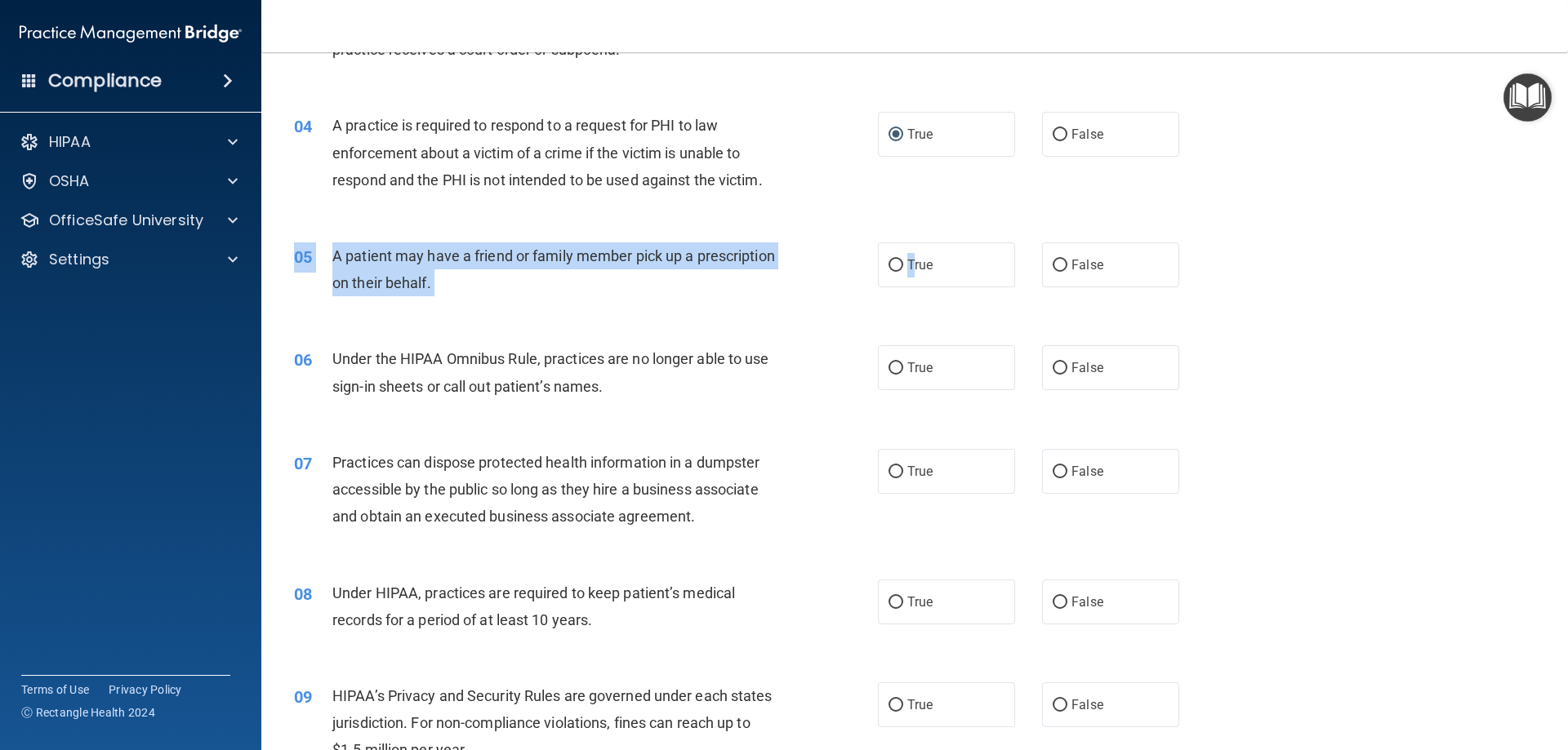
click at [912, 238] on div "05 A patient may have a friend or family member pick up a prescription on their…" at bounding box center [914, 273] width 1265 height 102
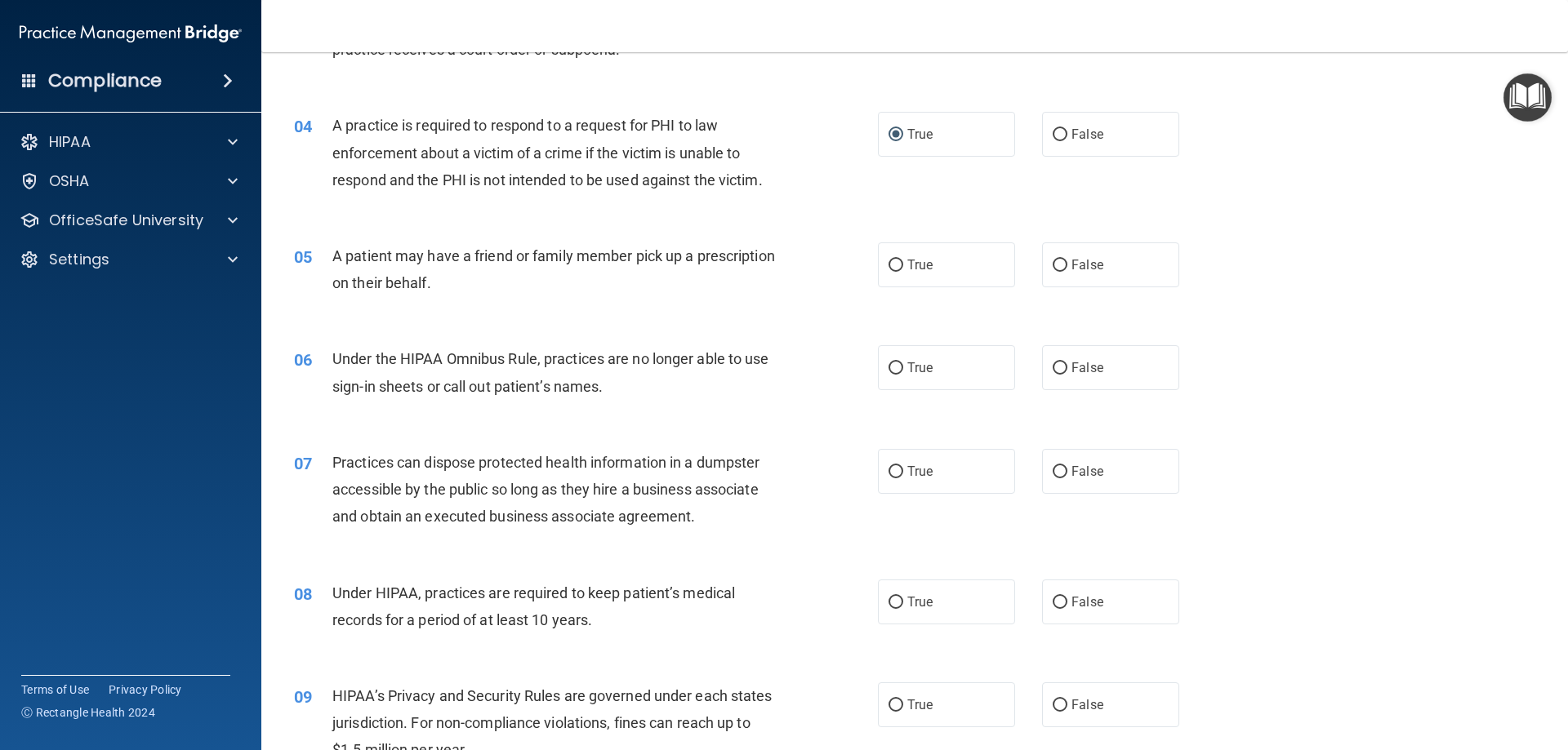
click at [958, 238] on div "05 A patient may have a friend or family member pick up a prescription on their…" at bounding box center [914, 273] width 1265 height 102
click at [970, 251] on label "True" at bounding box center [946, 265] width 138 height 45
click at [903, 260] on input "True" at bounding box center [895, 265] width 14 height 12
radio input "true"
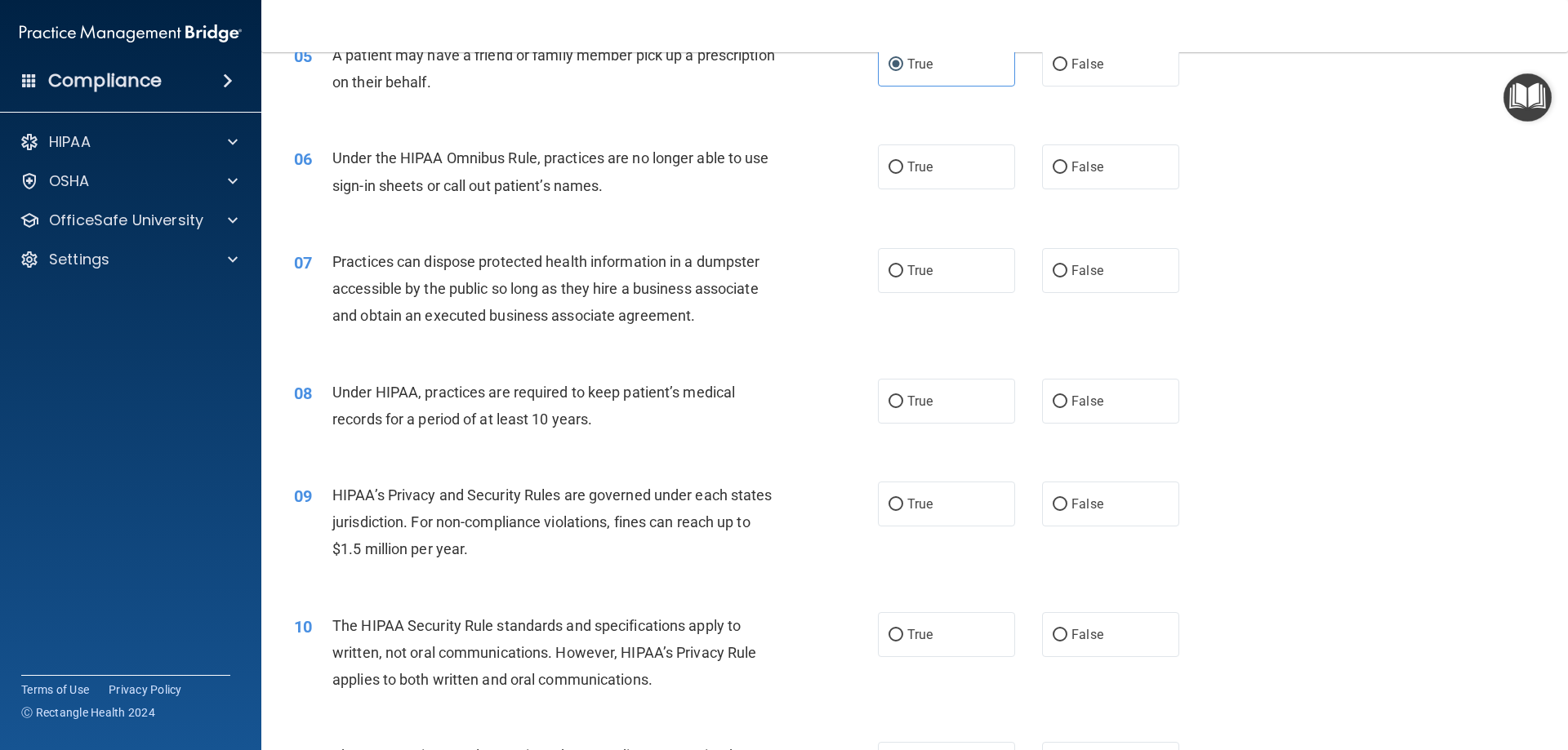
scroll to position [653, 0]
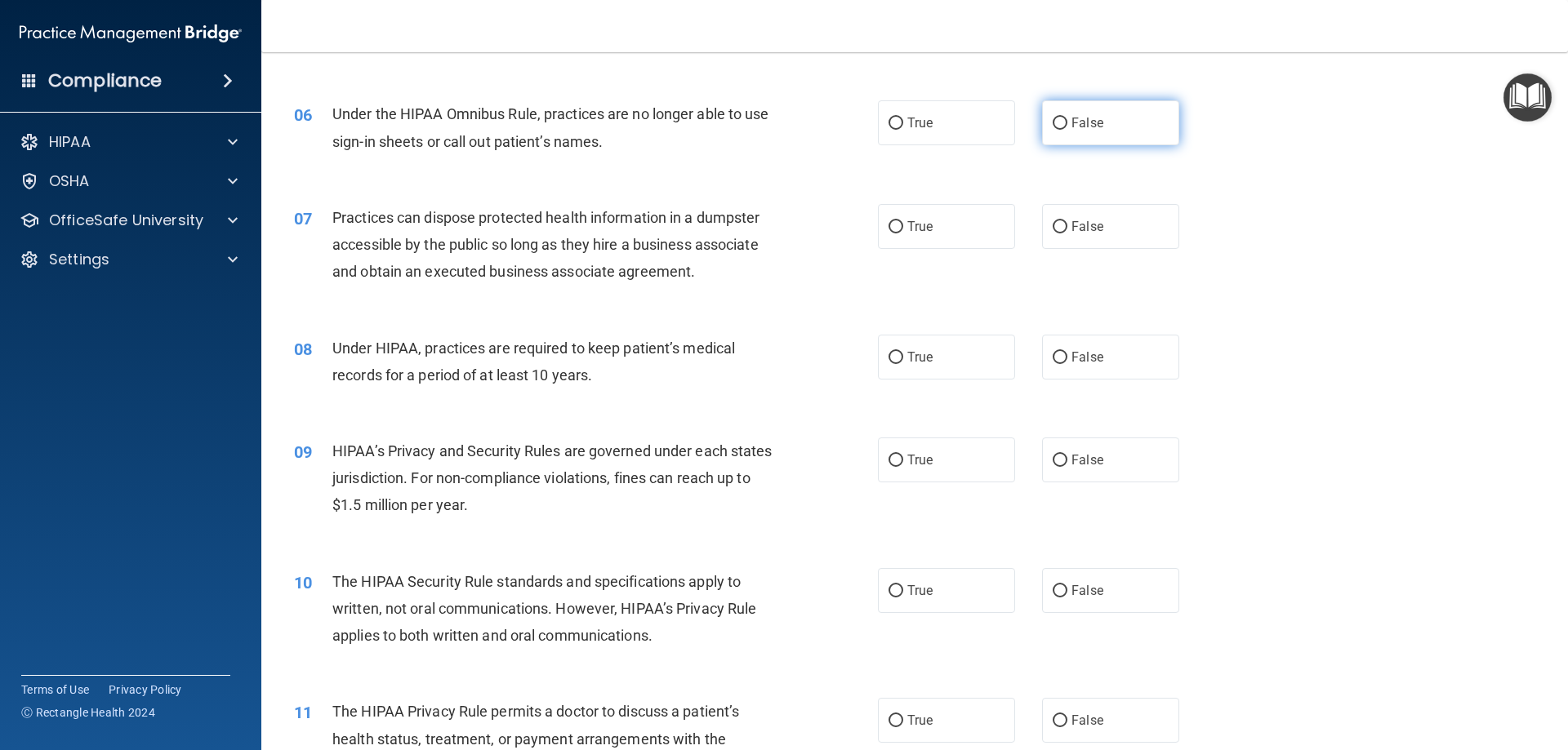
click at [1101, 132] on label "False" at bounding box center [1110, 122] width 138 height 45
click at [1067, 130] on input "False" at bounding box center [1060, 123] width 14 height 12
radio input "true"
click at [1079, 230] on span "False" at bounding box center [1087, 227] width 32 height 15
click at [1067, 230] on input "False" at bounding box center [1060, 227] width 14 height 12
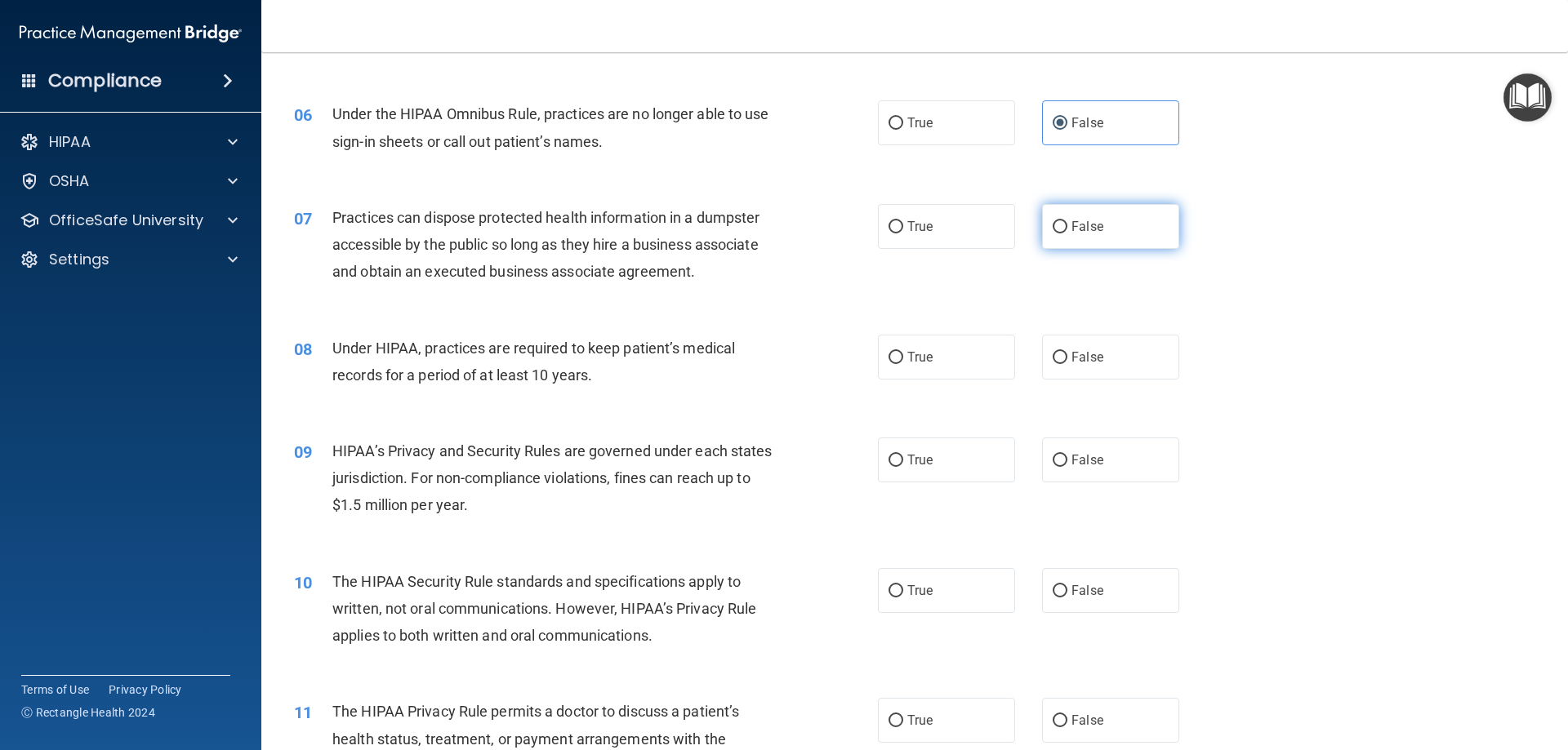
radio input "true"
click at [930, 346] on label "True" at bounding box center [946, 357] width 138 height 45
click at [903, 352] on input "True" at bounding box center [895, 357] width 14 height 12
radio input "true"
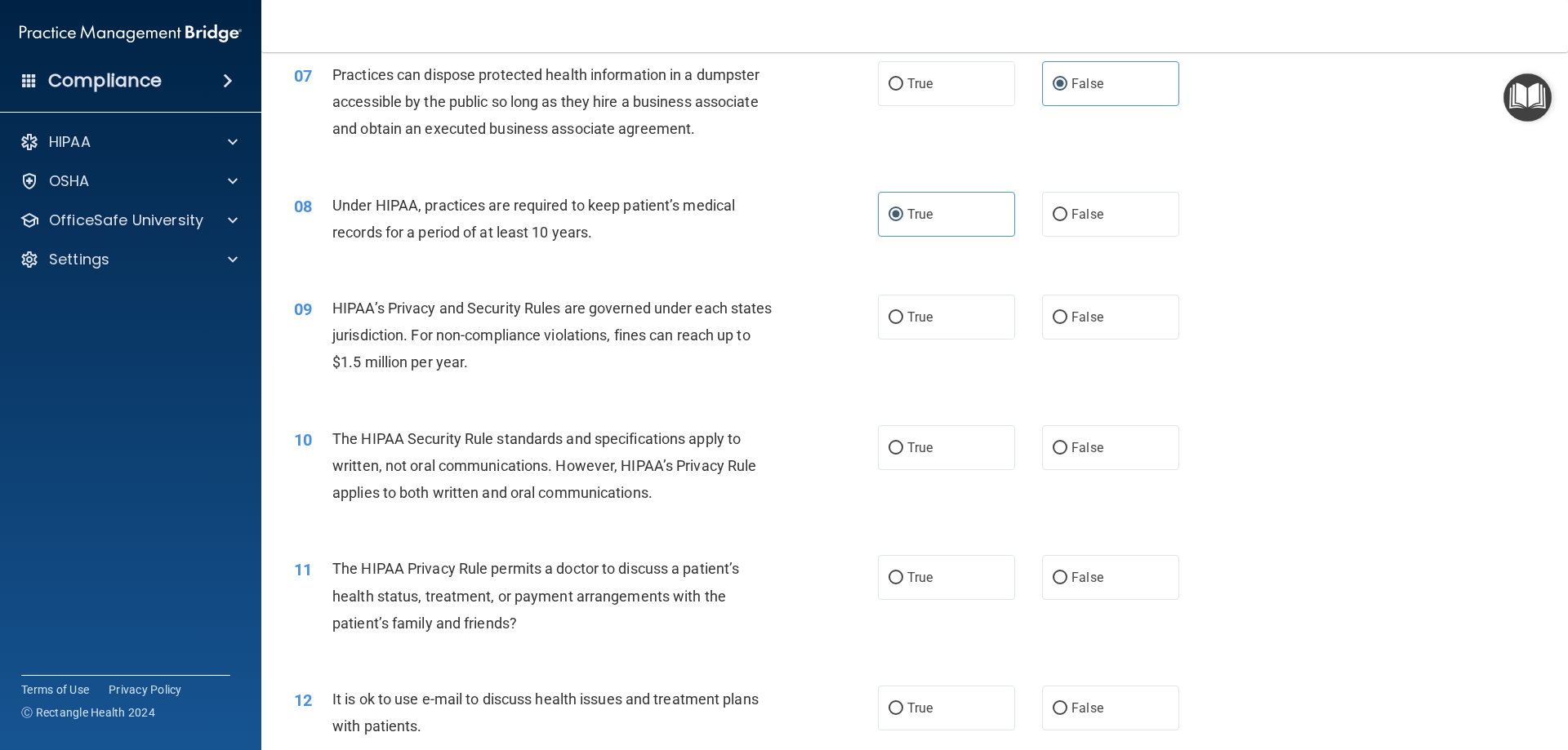
scroll to position [816, 0]
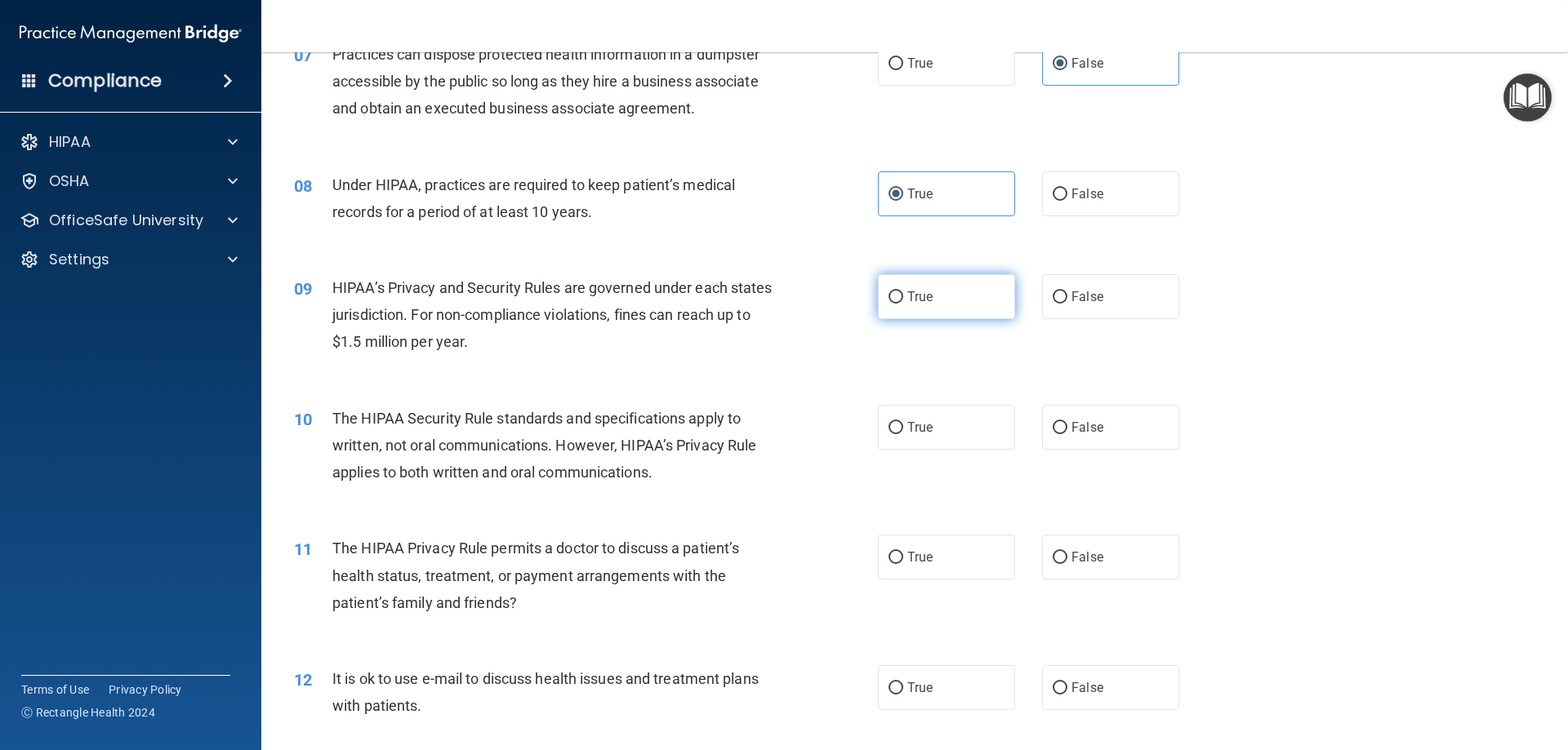
click at [919, 301] on span "True" at bounding box center [919, 297] width 26 height 15
click at [903, 301] on input "True" at bounding box center [895, 297] width 14 height 12
radio input "true"
click at [983, 429] on label "True" at bounding box center [946, 427] width 138 height 45
click at [903, 429] on input "True" at bounding box center [895, 428] width 14 height 12
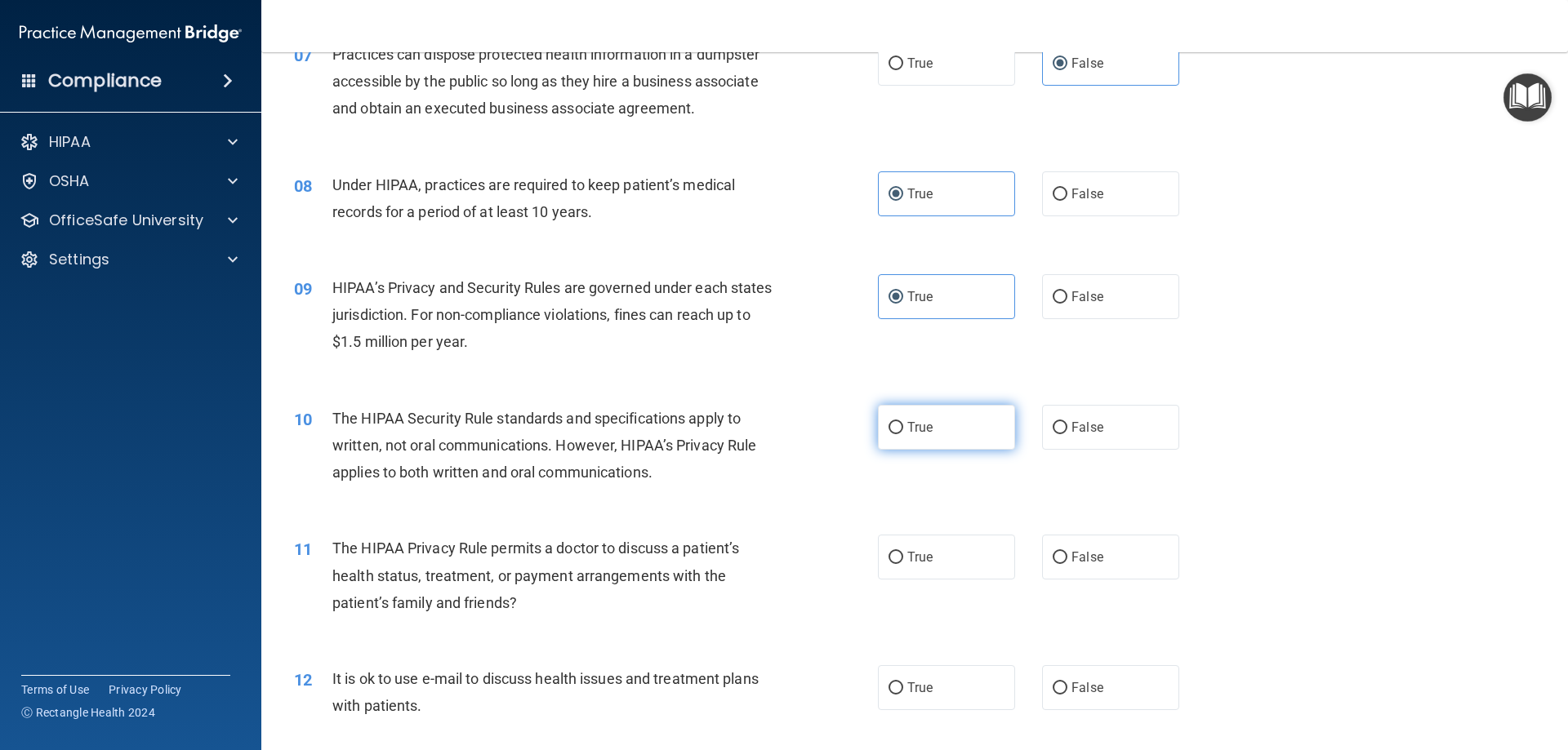
radio input "true"
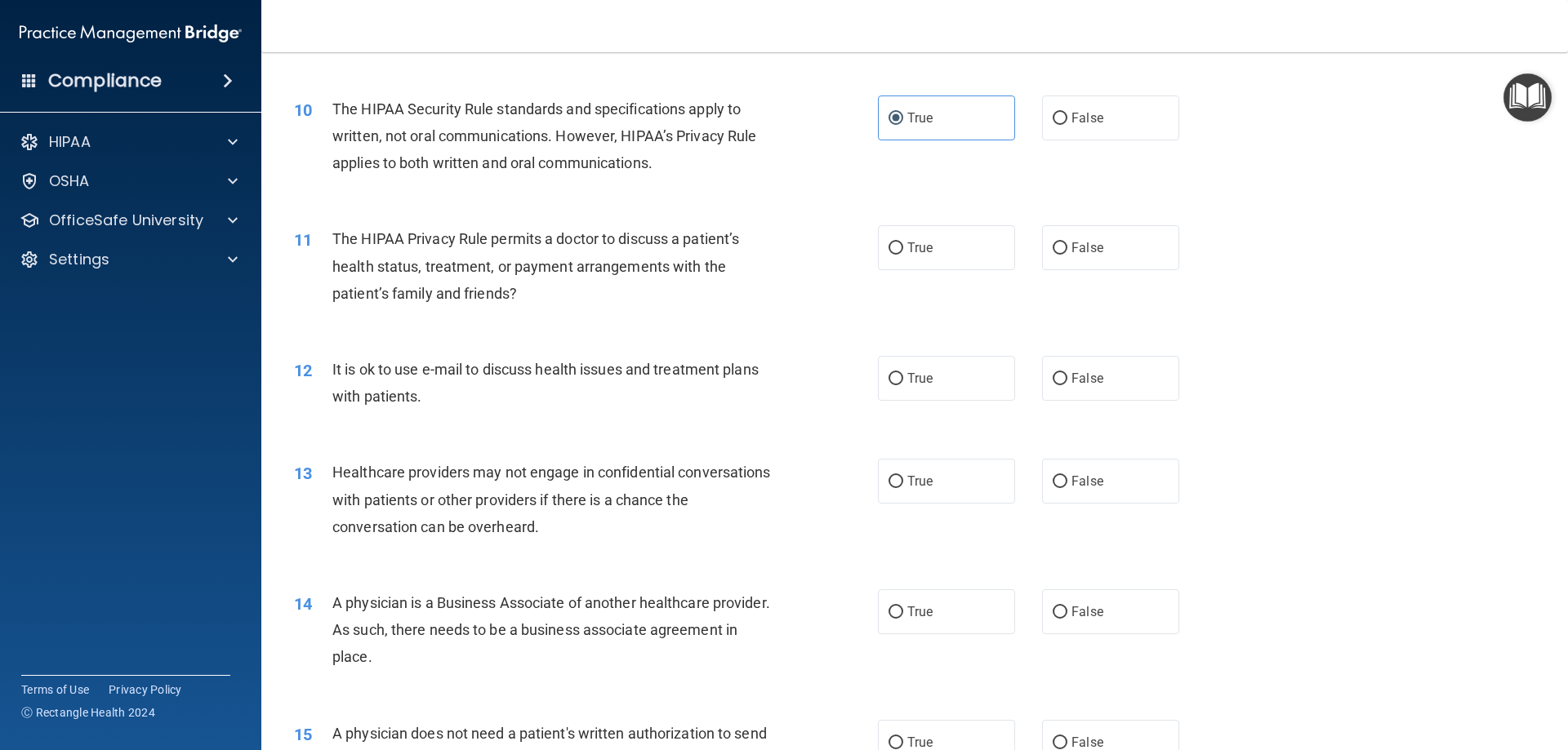
scroll to position [1143, 0]
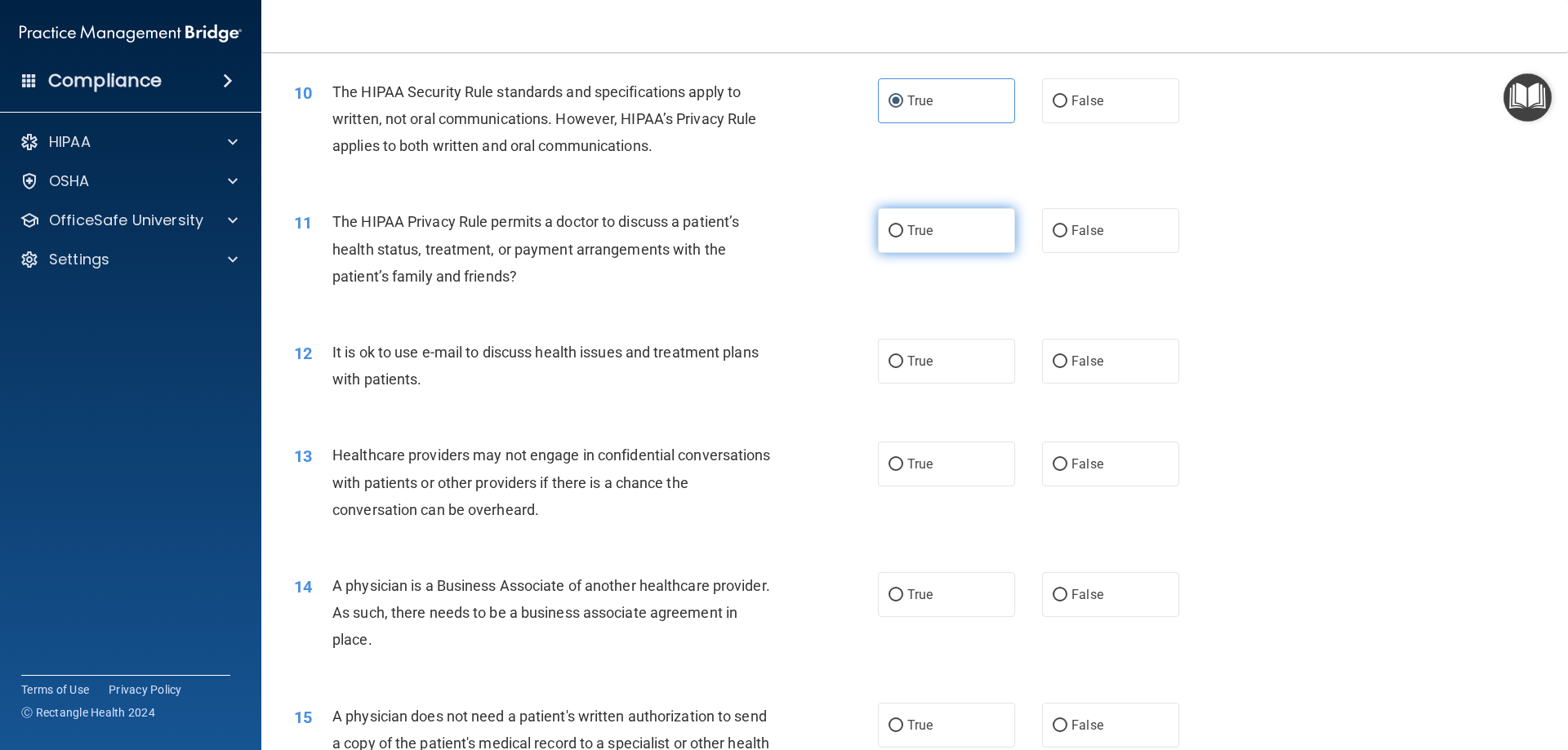
click at [893, 247] on label "True" at bounding box center [946, 230] width 138 height 45
click at [893, 237] on input "True" at bounding box center [895, 231] width 14 height 12
radio input "true"
click at [1081, 217] on label "False" at bounding box center [1110, 230] width 138 height 45
click at [1067, 226] on input "False" at bounding box center [1060, 231] width 14 height 12
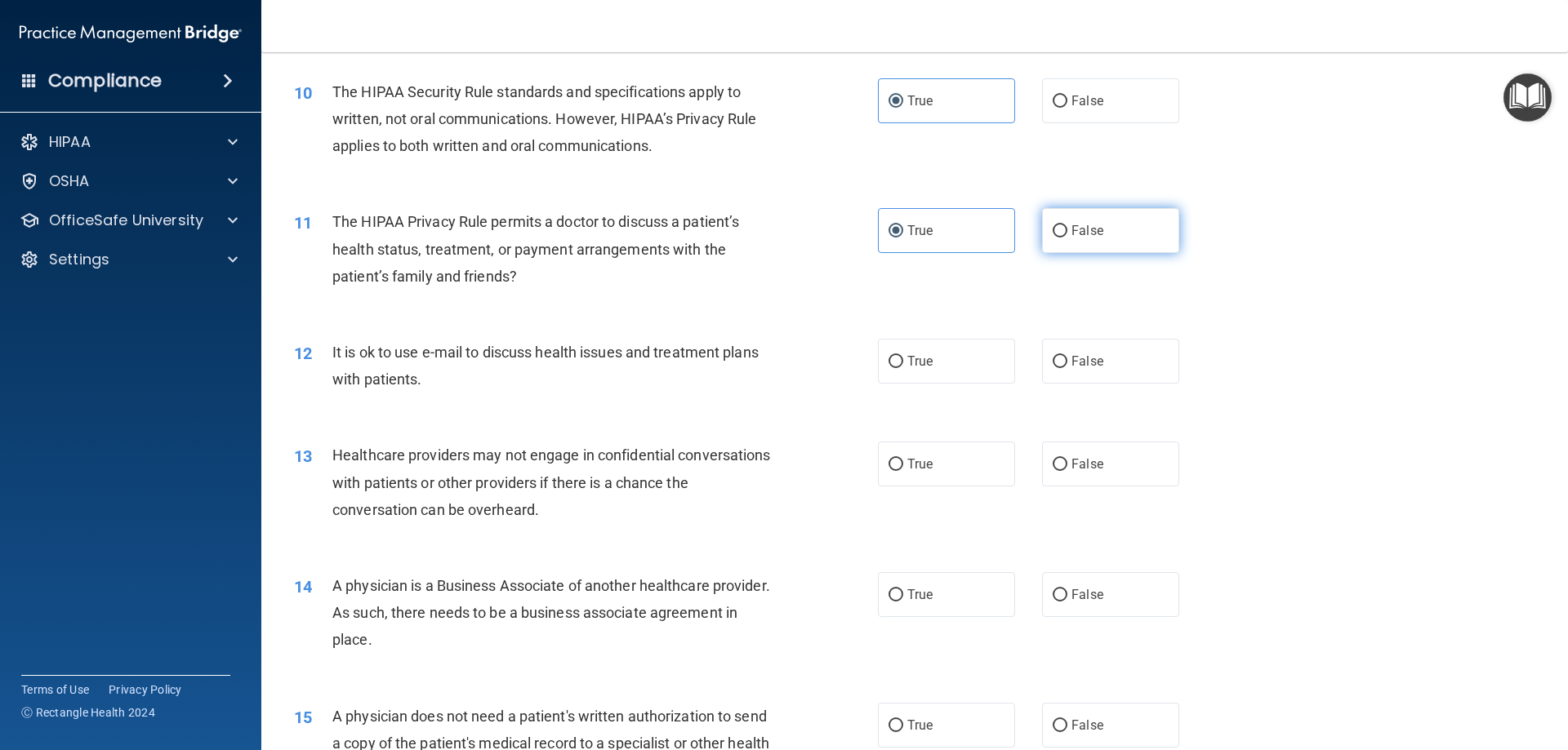
radio input "true"
radio input "false"
click at [1060, 348] on label "False" at bounding box center [1110, 360] width 138 height 45
click at [1060, 356] on input "False" at bounding box center [1060, 361] width 14 height 12
radio input "true"
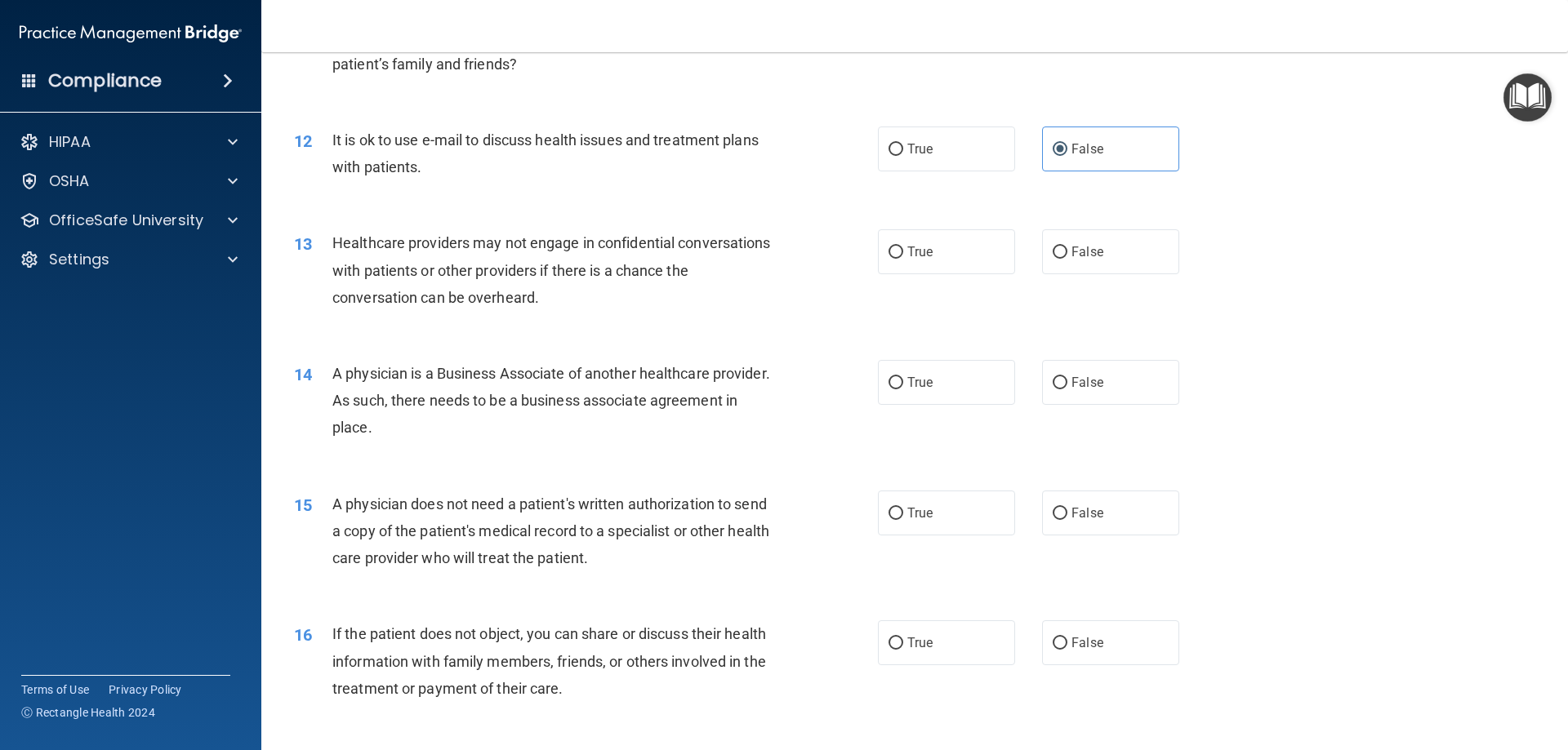
scroll to position [1387, 0]
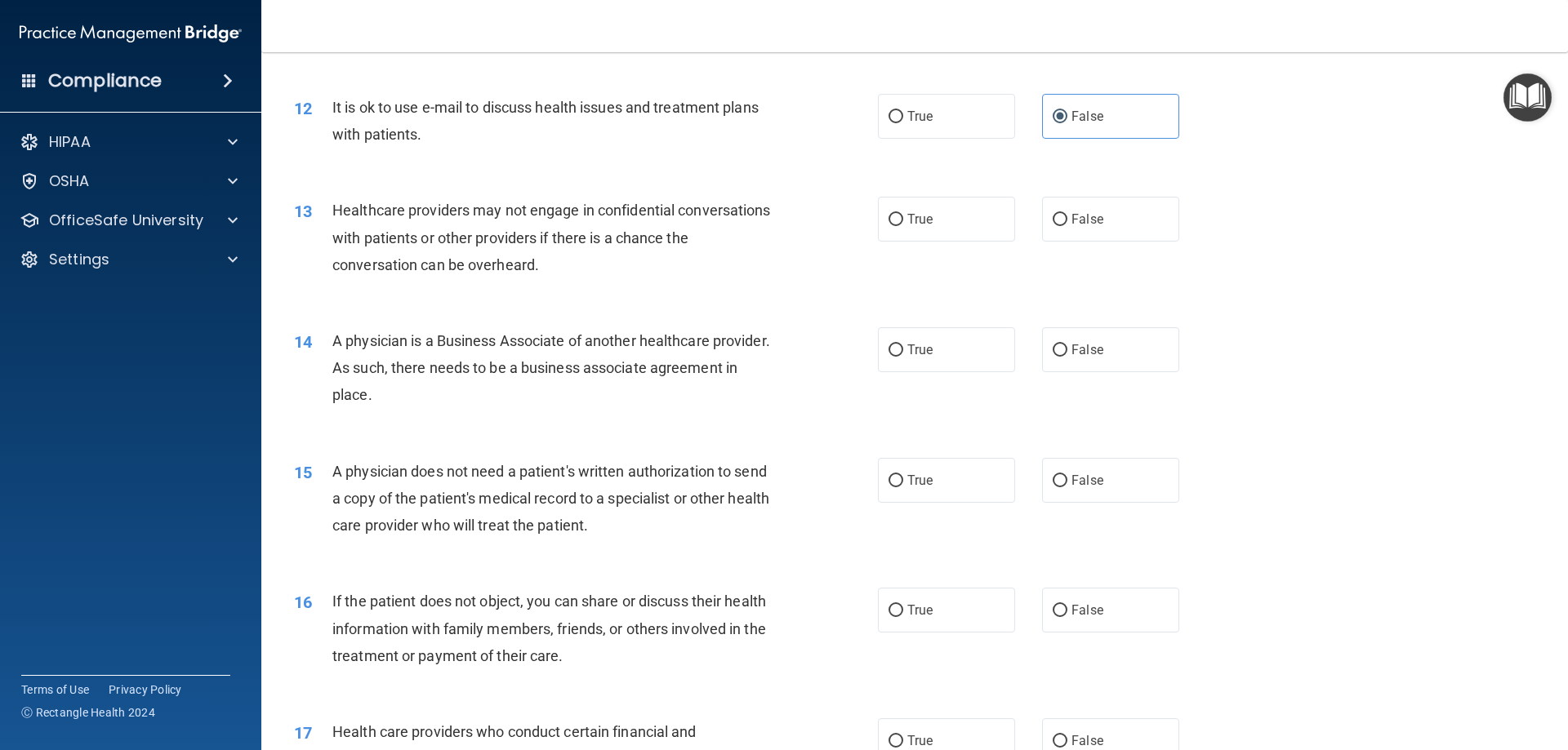
click at [830, 223] on div "13 Healthcare providers may not engage in confidential conversations with patie…" at bounding box center [585, 241] width 633 height 90
click at [912, 219] on span "True" at bounding box center [919, 219] width 26 height 15
click at [903, 219] on input "True" at bounding box center [895, 220] width 14 height 12
radio input "true"
click at [934, 358] on label "True" at bounding box center [946, 349] width 138 height 45
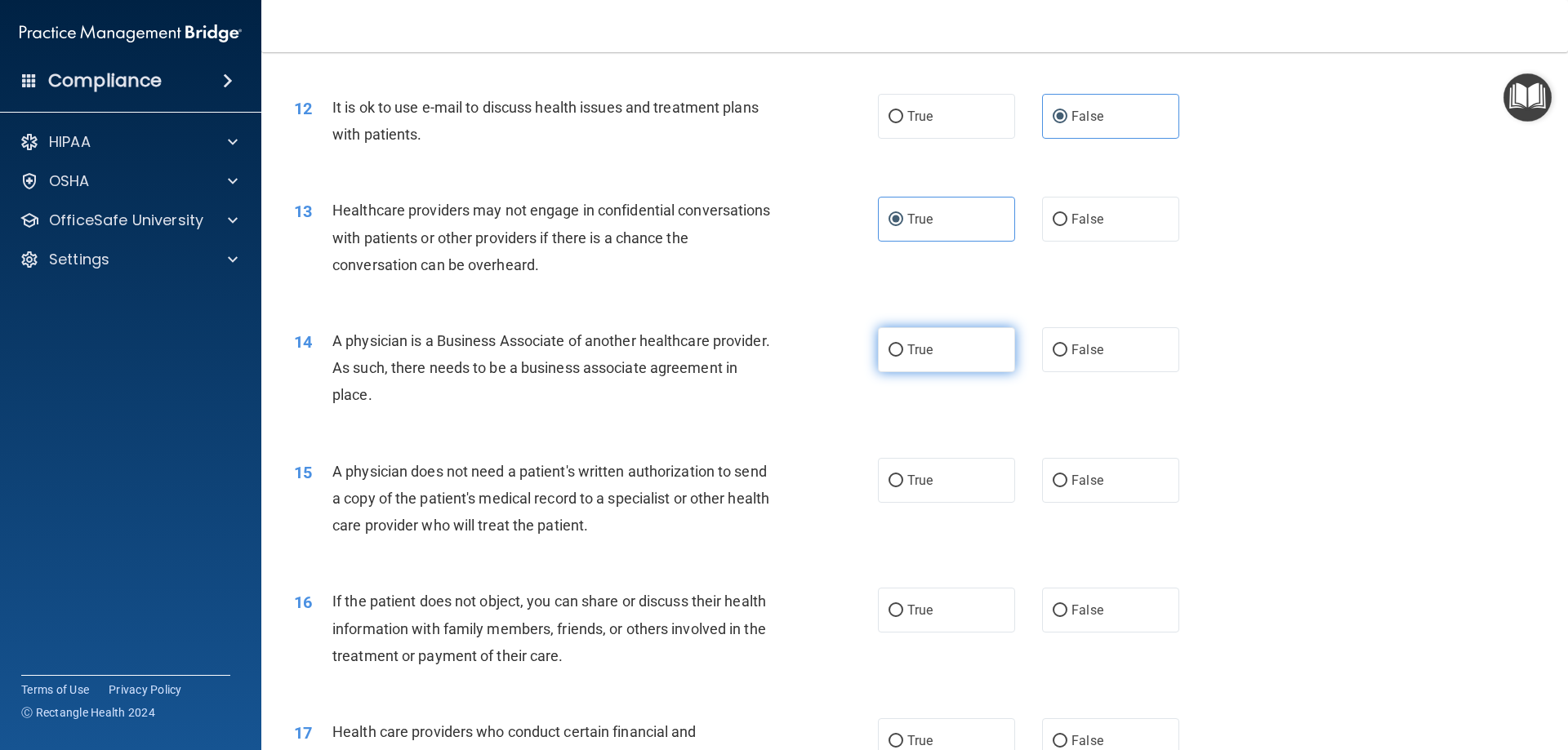
click at [903, 357] on input "True" at bounding box center [895, 350] width 14 height 12
radio input "true"
click at [976, 480] on label "True" at bounding box center [946, 480] width 138 height 45
click at [903, 480] on input "True" at bounding box center [895, 481] width 14 height 12
radio input "true"
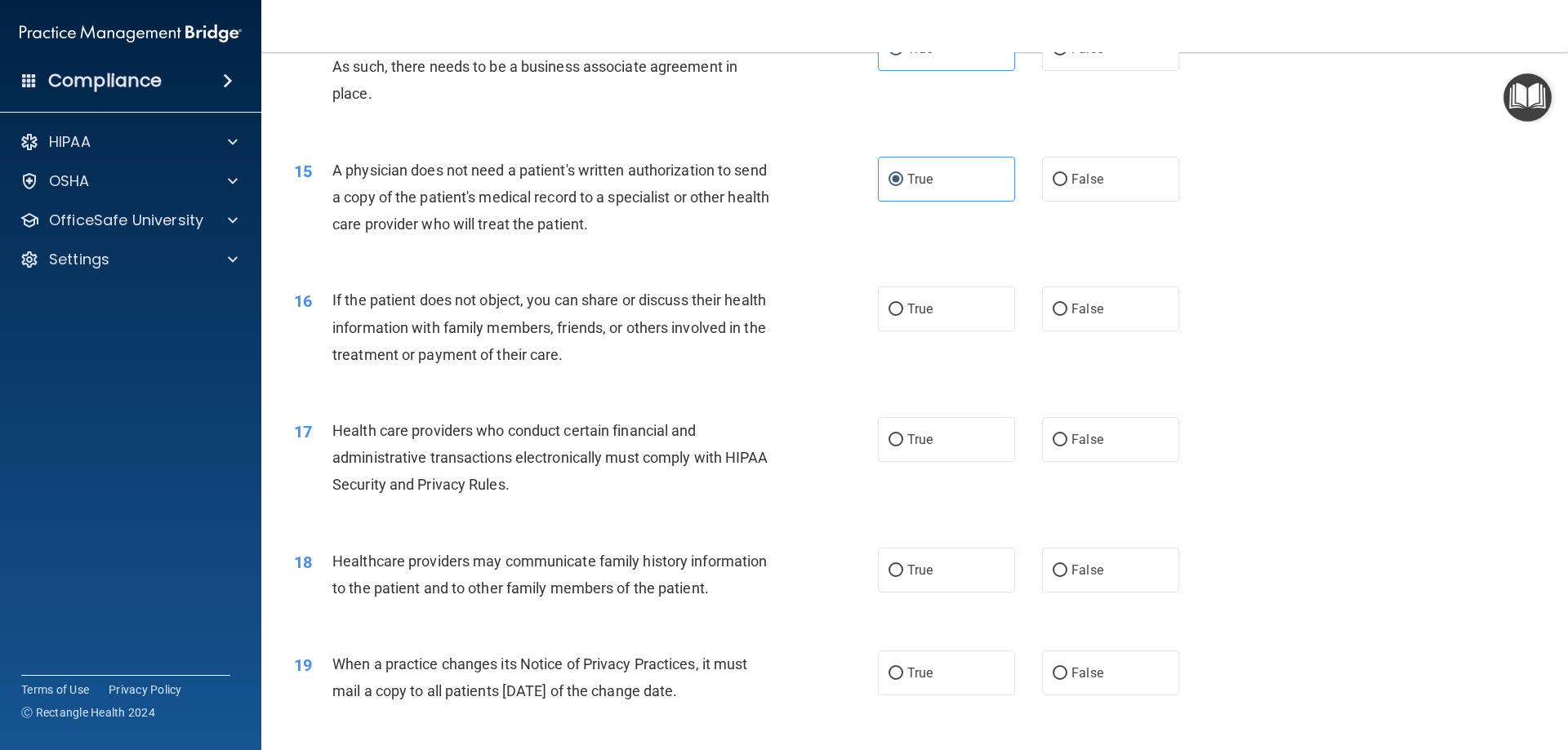
scroll to position [1714, 0]
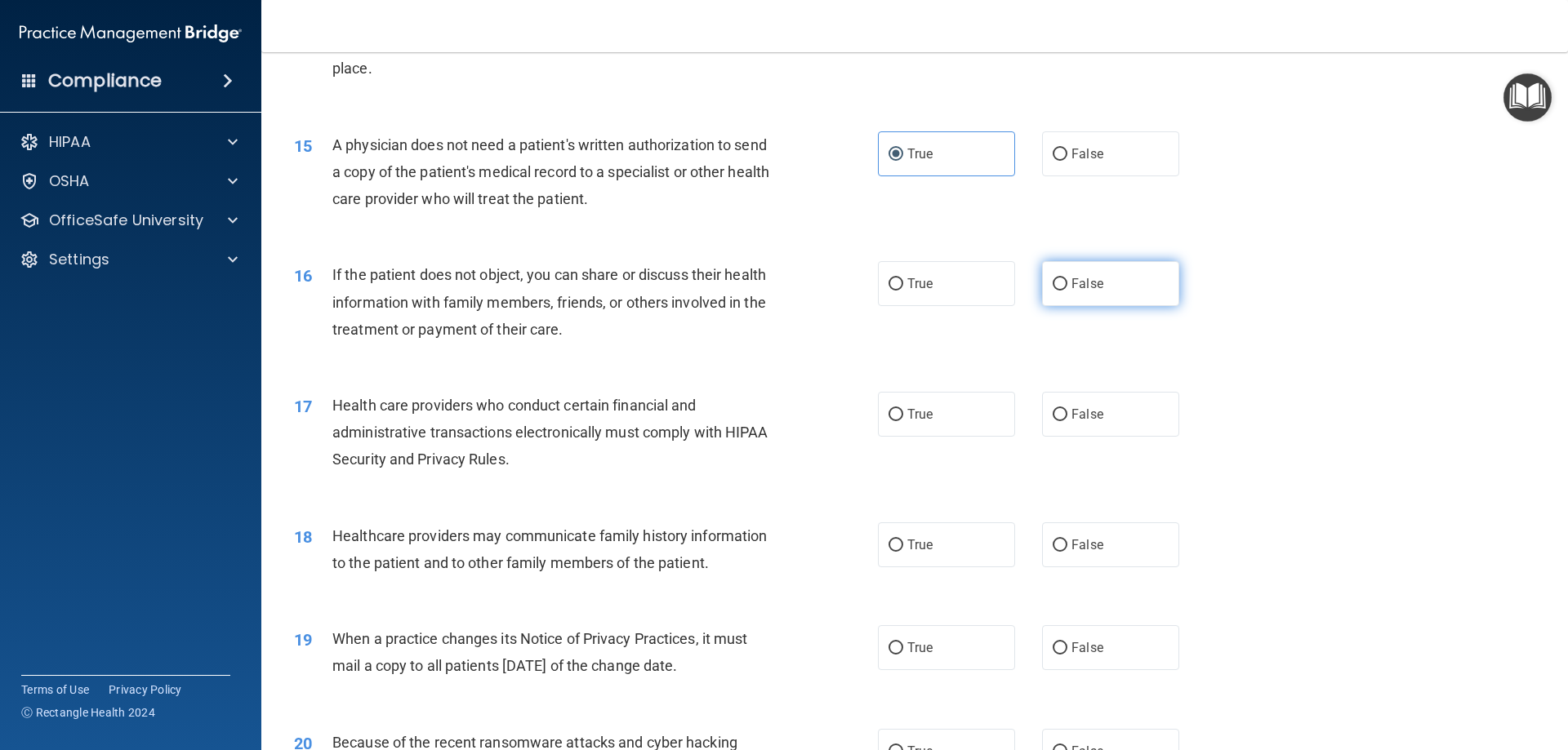
click at [1082, 276] on span "False" at bounding box center [1087, 284] width 32 height 15
click at [1067, 279] on input "False" at bounding box center [1060, 284] width 14 height 12
radio input "true"
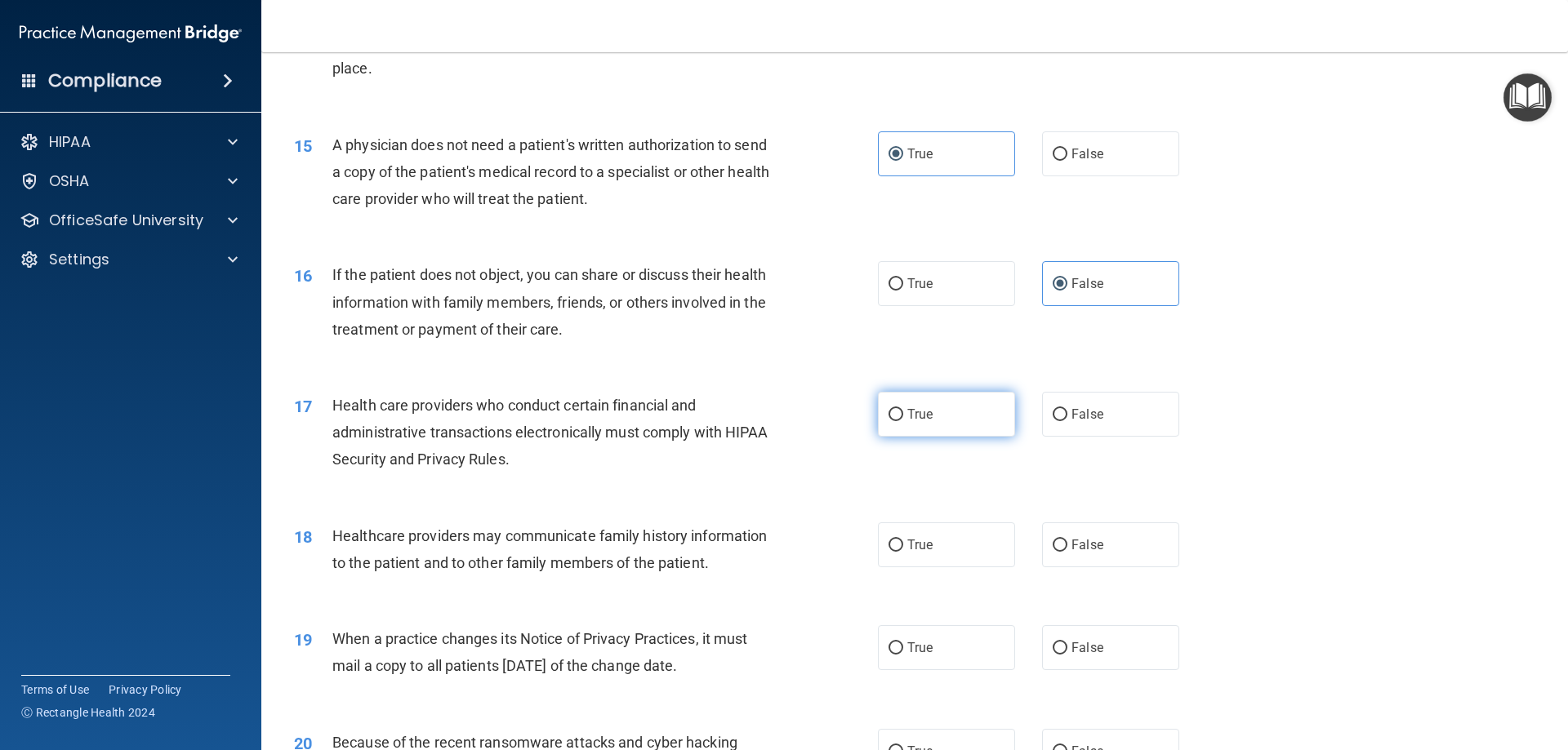
click at [926, 430] on label "True" at bounding box center [946, 413] width 138 height 45
click at [903, 421] on input "True" at bounding box center [895, 414] width 14 height 12
radio input "true"
click at [929, 558] on label "True" at bounding box center [946, 544] width 138 height 45
click at [903, 552] on input "True" at bounding box center [895, 545] width 14 height 12
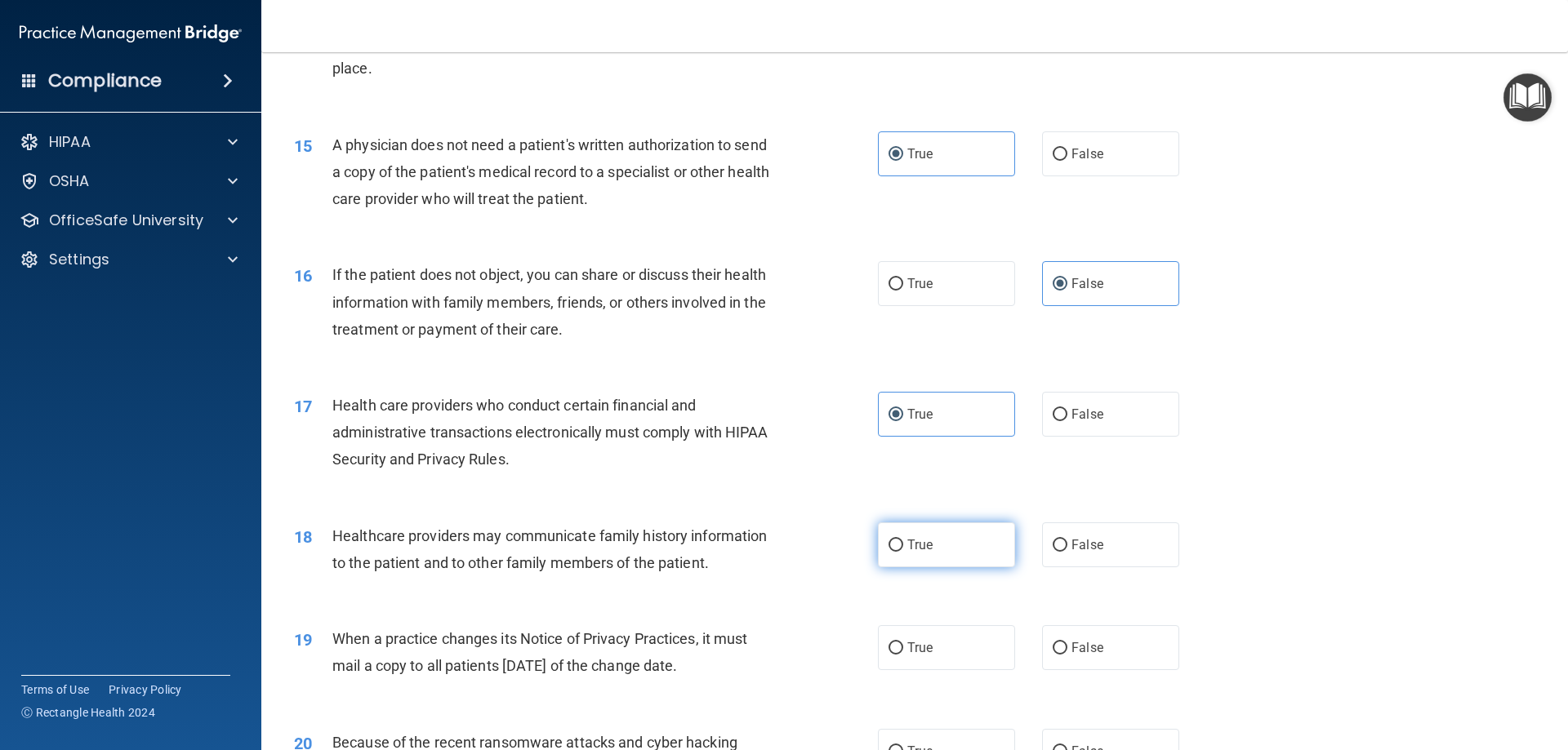
radio input "true"
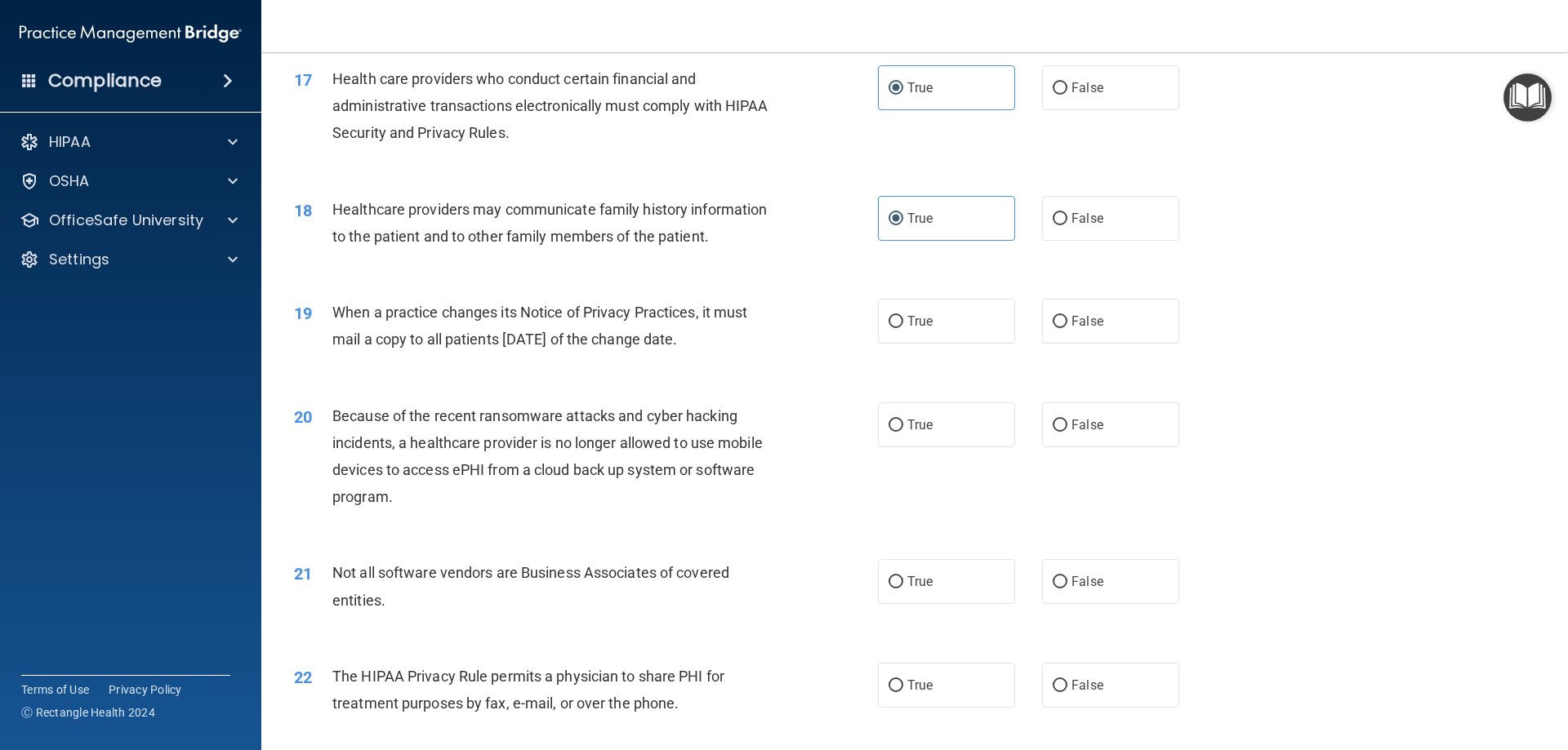
scroll to position [2122, 0]
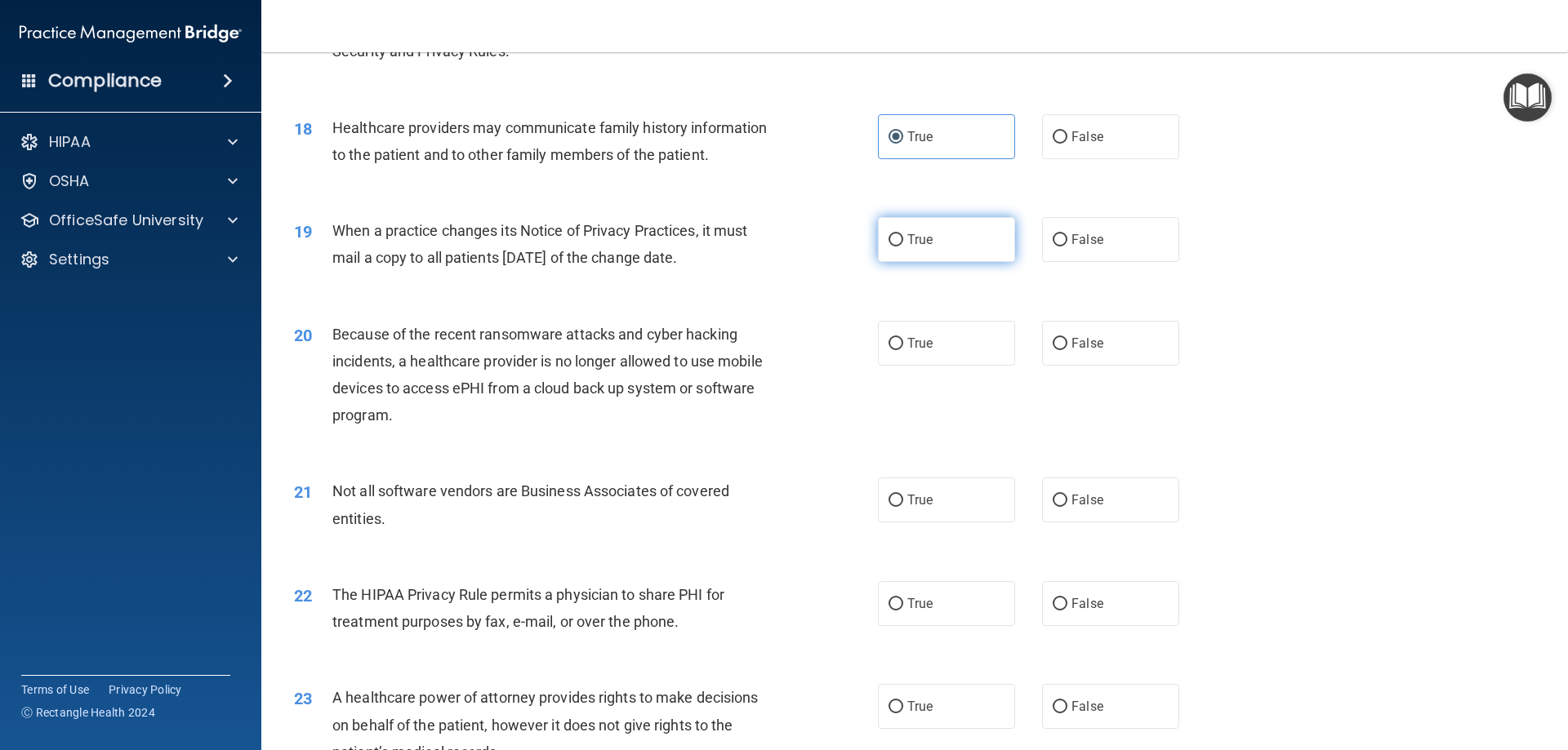
click at [877, 231] on label "True" at bounding box center [946, 239] width 138 height 45
click at [889, 234] on input "True" at bounding box center [895, 240] width 14 height 12
radio input "true"
click at [1177, 328] on div "True False" at bounding box center [1042, 342] width 329 height 45
click at [1165, 336] on label "False" at bounding box center [1110, 342] width 138 height 45
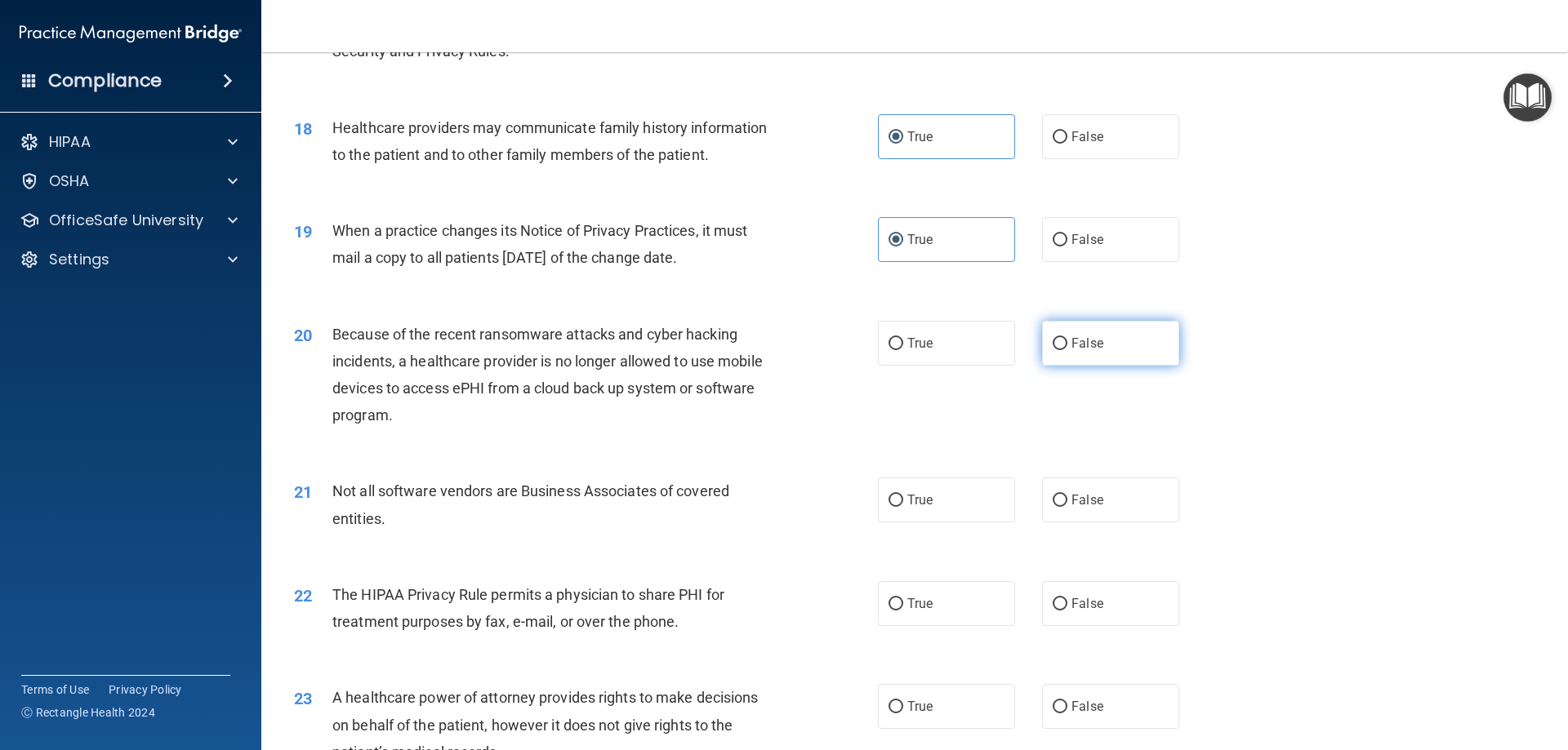
click at [1067, 338] on input "False" at bounding box center [1060, 343] width 14 height 12
radio input "true"
click at [901, 509] on label "True" at bounding box center [946, 500] width 138 height 45
click at [901, 507] on input "True" at bounding box center [895, 501] width 14 height 12
radio input "true"
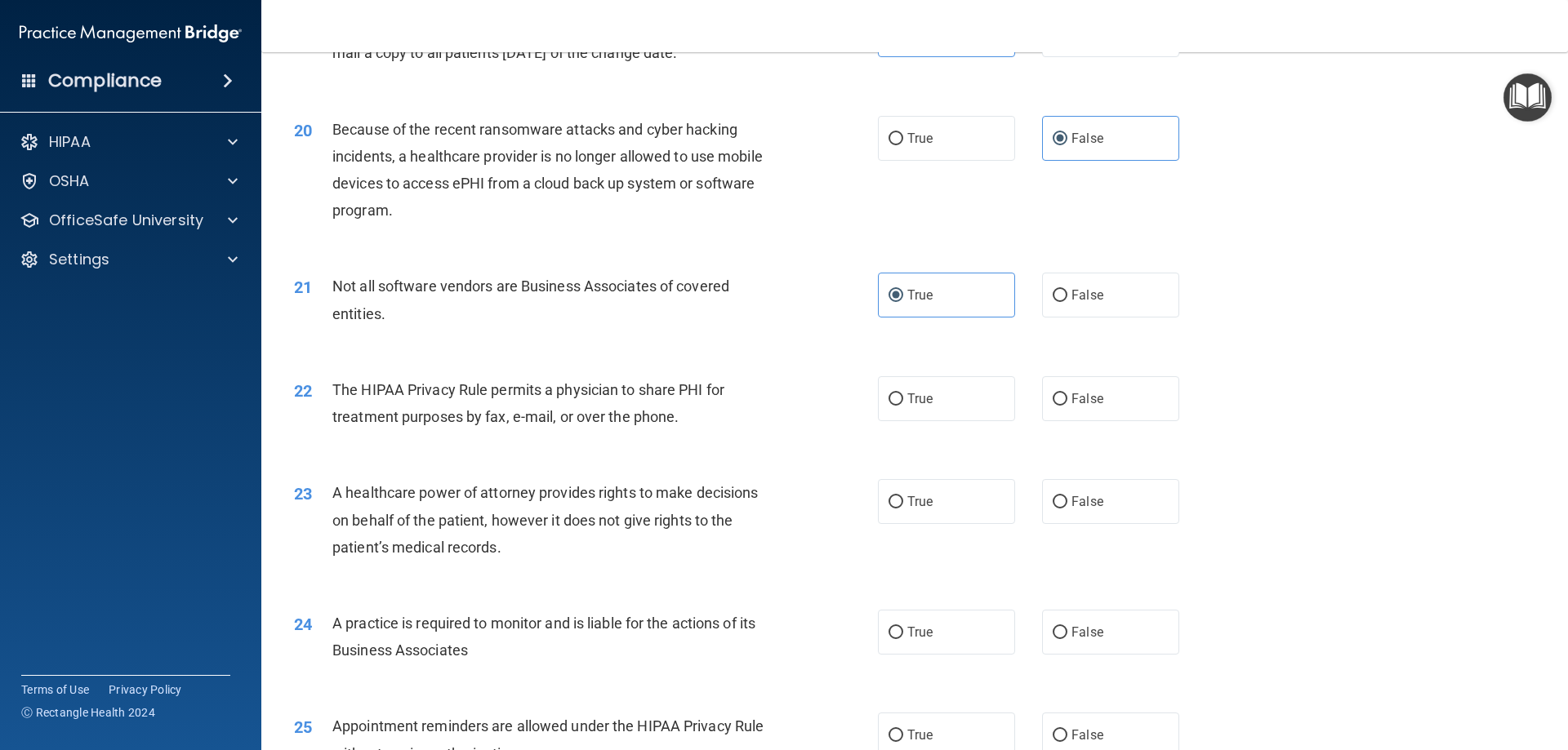
scroll to position [2367, 0]
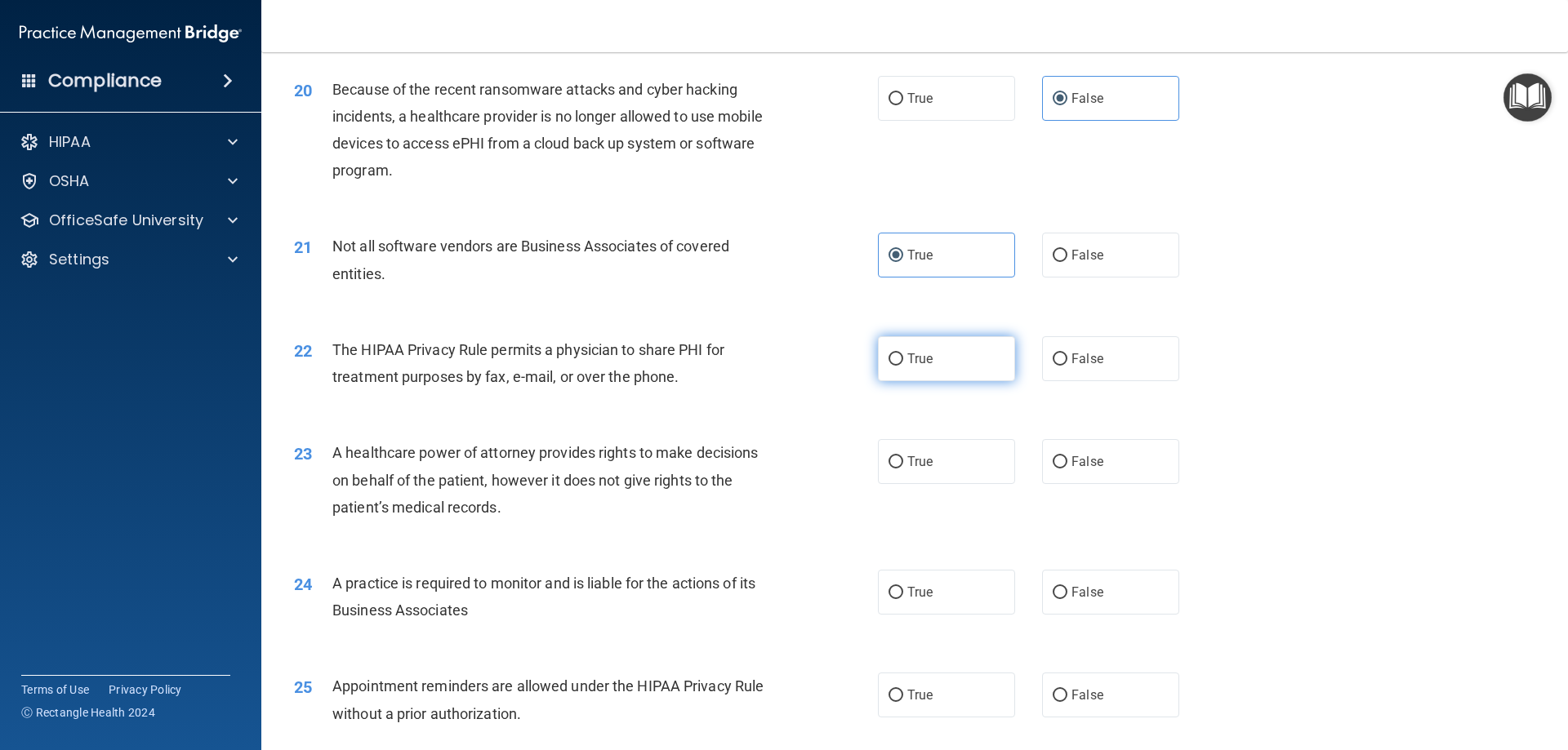
click at [939, 357] on label "True" at bounding box center [946, 358] width 138 height 45
click at [903, 357] on input "True" at bounding box center [895, 359] width 14 height 12
radio input "true"
click at [950, 452] on label "True" at bounding box center [946, 461] width 138 height 45
click at [903, 456] on input "True" at bounding box center [895, 462] width 14 height 12
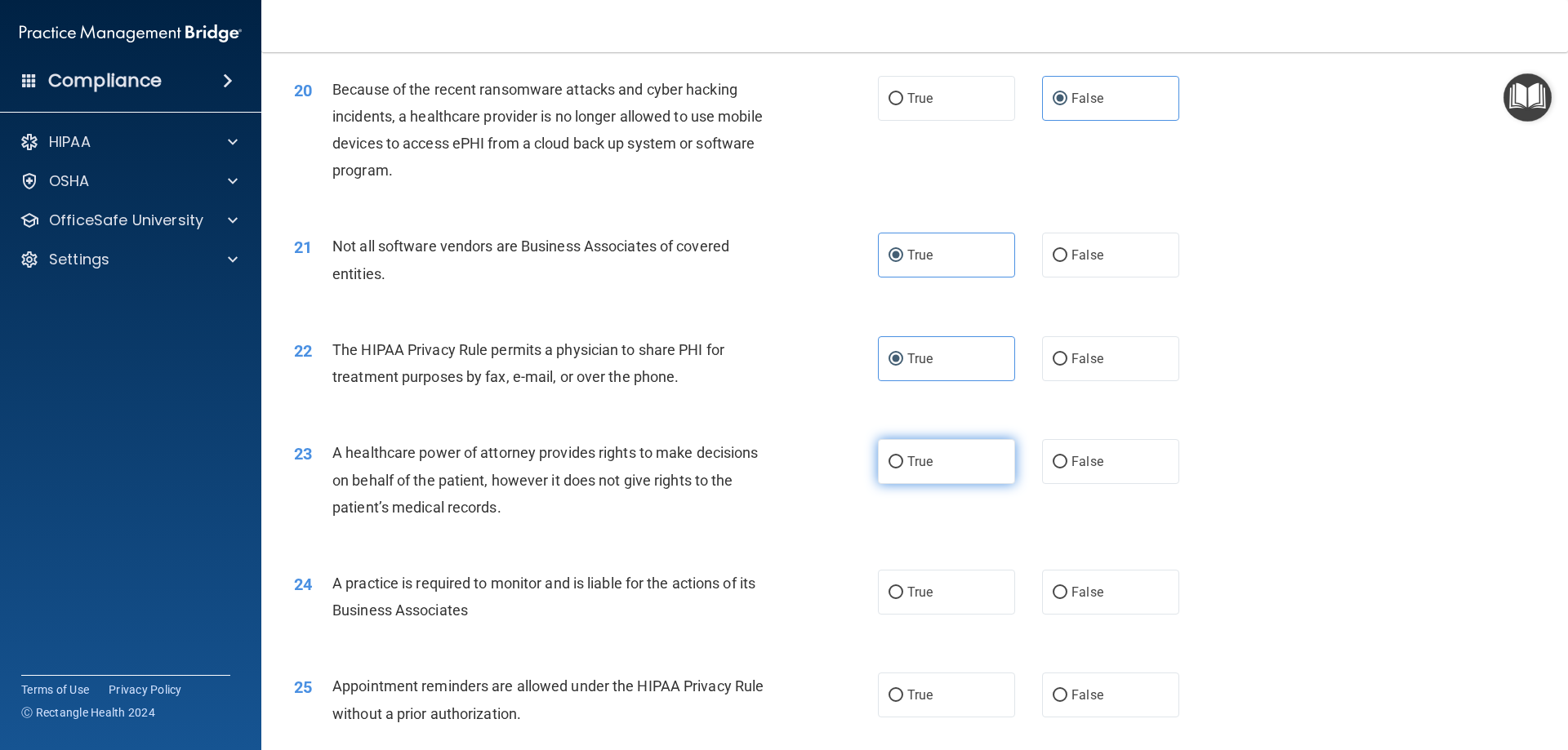
radio input "true"
click at [1132, 466] on label "False" at bounding box center [1110, 461] width 138 height 45
click at [1067, 466] on input "False" at bounding box center [1060, 462] width 14 height 12
radio input "true"
click at [953, 472] on label "True" at bounding box center [946, 461] width 138 height 45
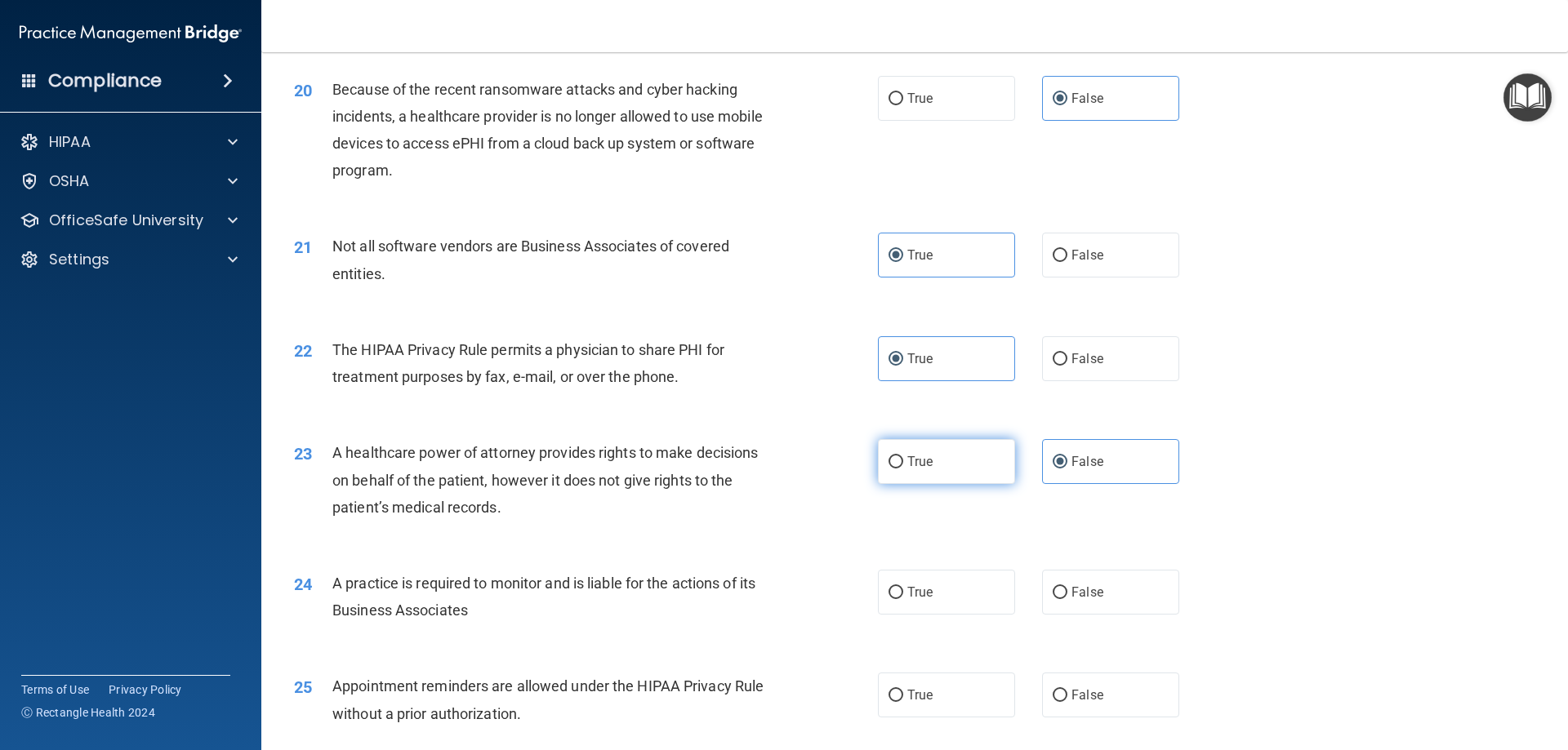
click at [903, 468] on input "True" at bounding box center [895, 462] width 14 height 12
radio input "true"
radio input "false"
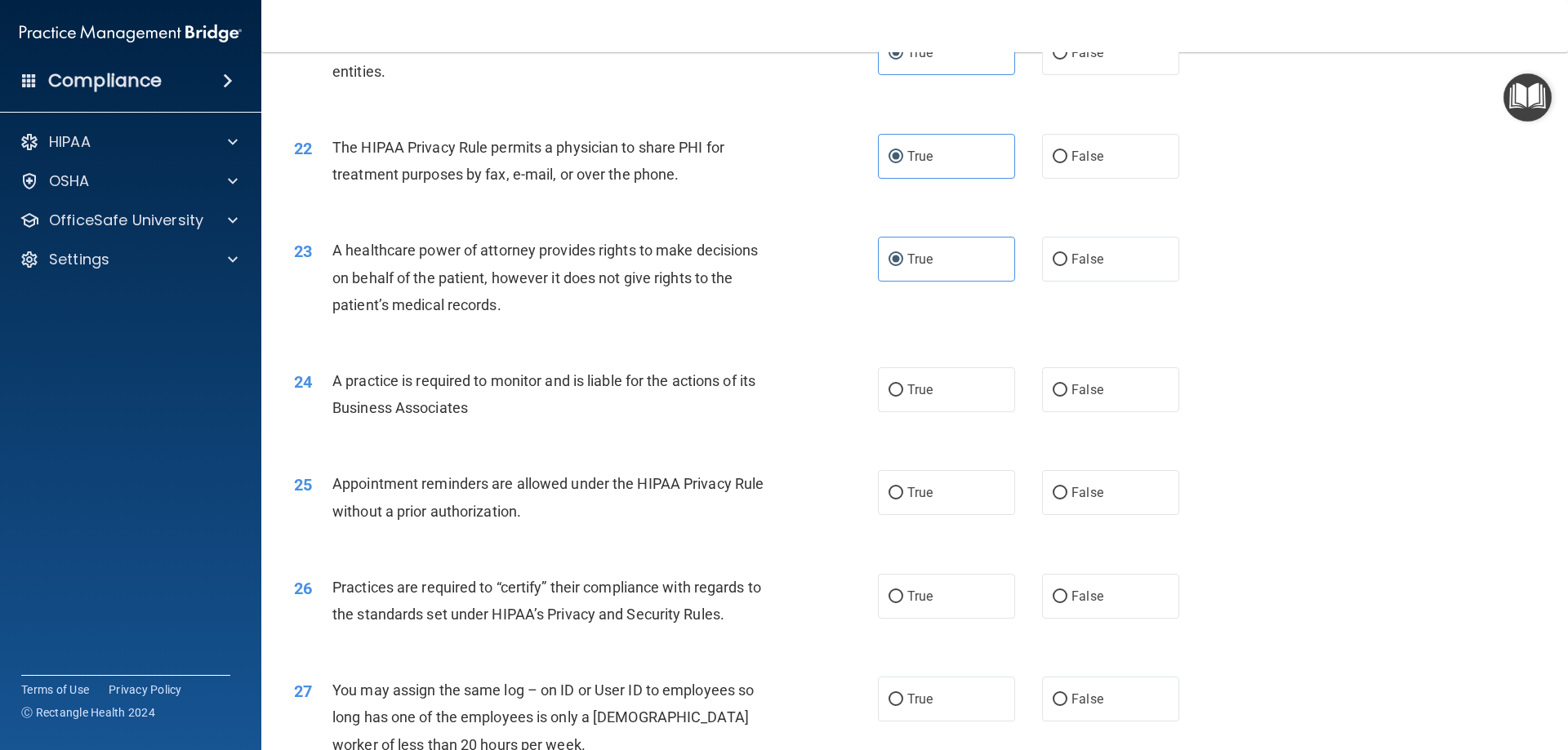
scroll to position [2612, 0]
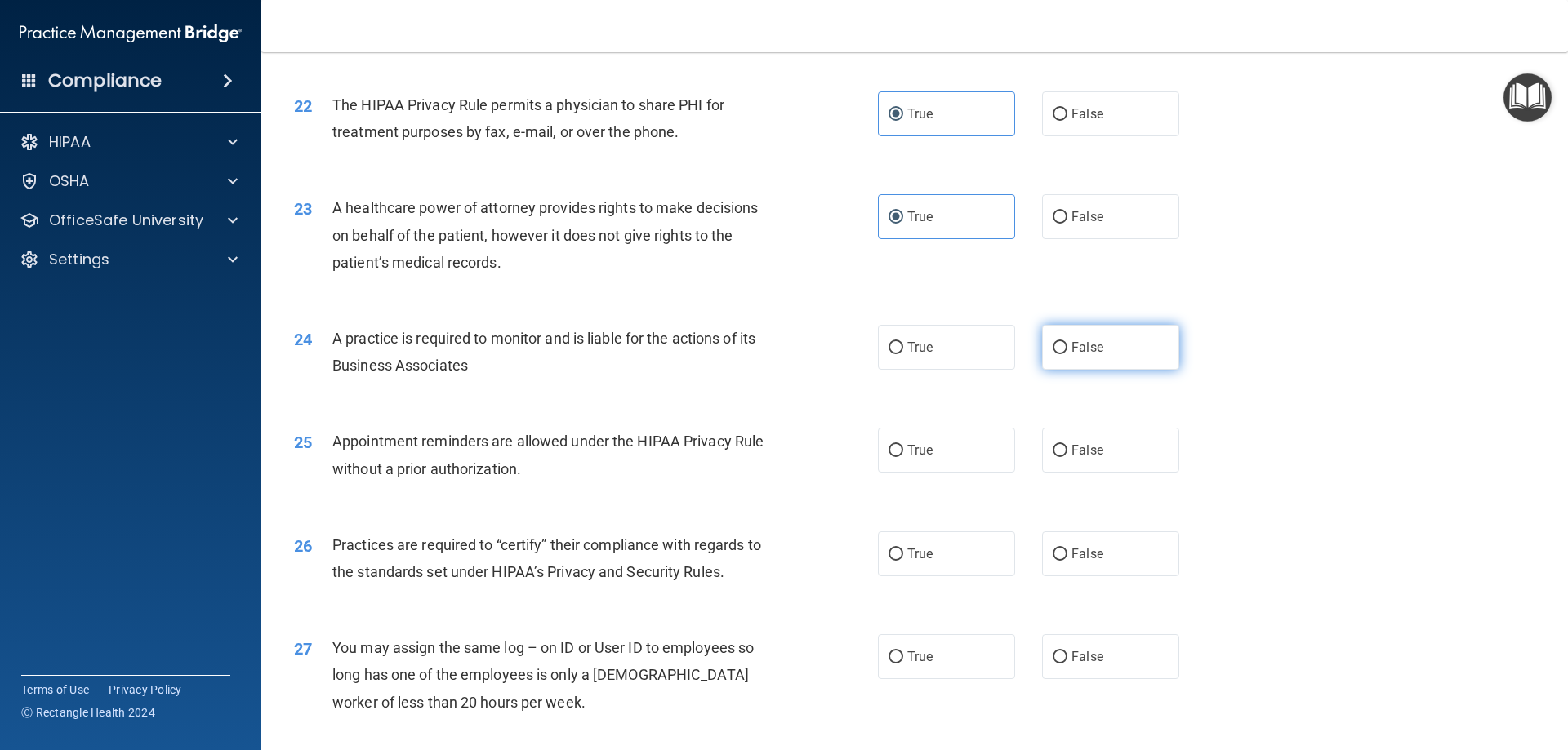
click at [1114, 349] on label "False" at bounding box center [1110, 347] width 138 height 45
click at [1067, 349] on input "False" at bounding box center [1060, 348] width 14 height 12
radio input "true"
click at [894, 338] on label "True" at bounding box center [946, 347] width 138 height 45
click at [894, 342] on input "True" at bounding box center [895, 348] width 14 height 12
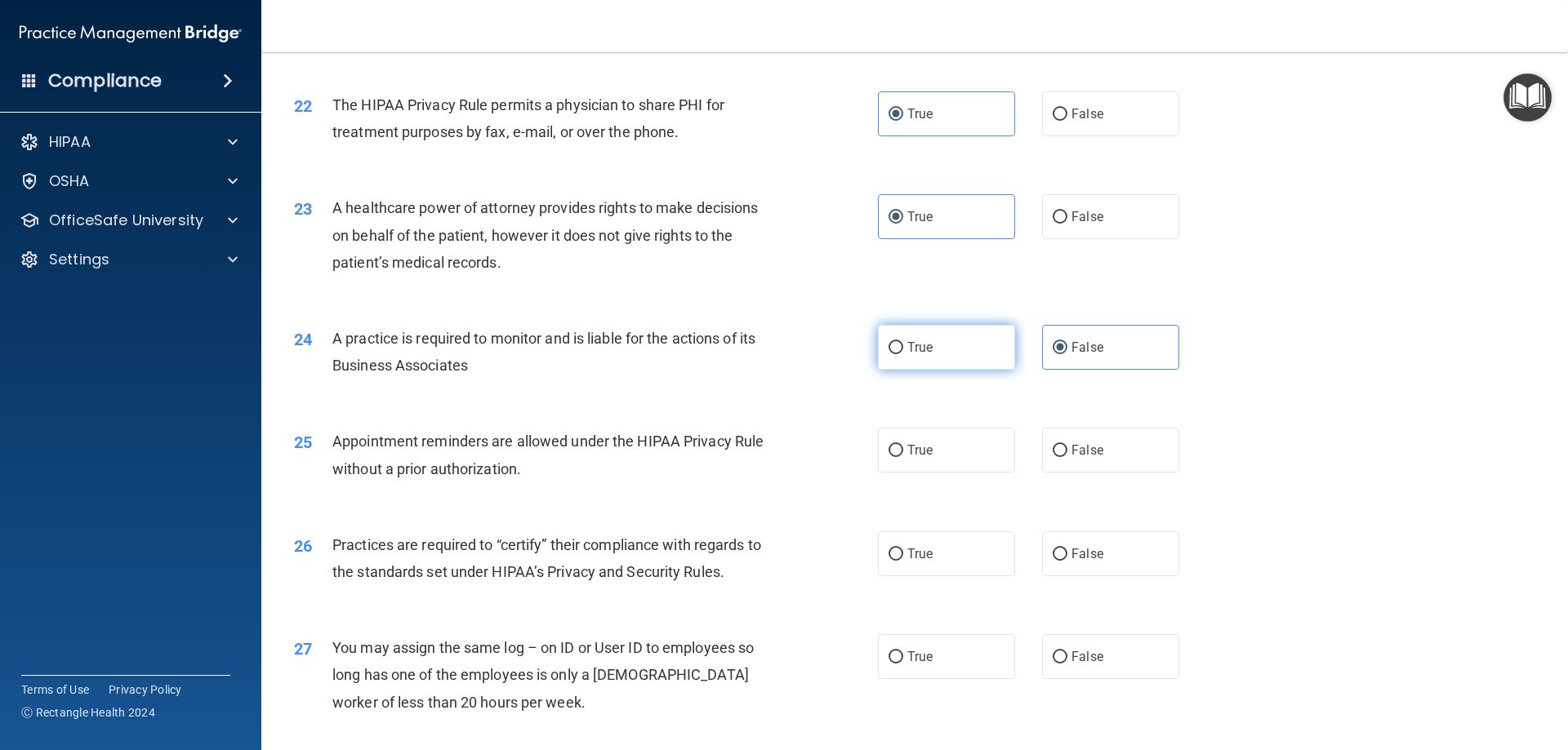
radio input "true"
click at [1099, 338] on label "False" at bounding box center [1110, 347] width 138 height 45
click at [1067, 342] on input "False" at bounding box center [1060, 348] width 14 height 12
radio input "true"
click at [1207, 325] on ng-form "24 A practice is required to monitor and is liable for the actions of its Busin…" at bounding box center [1207, 325] width 0 height 0
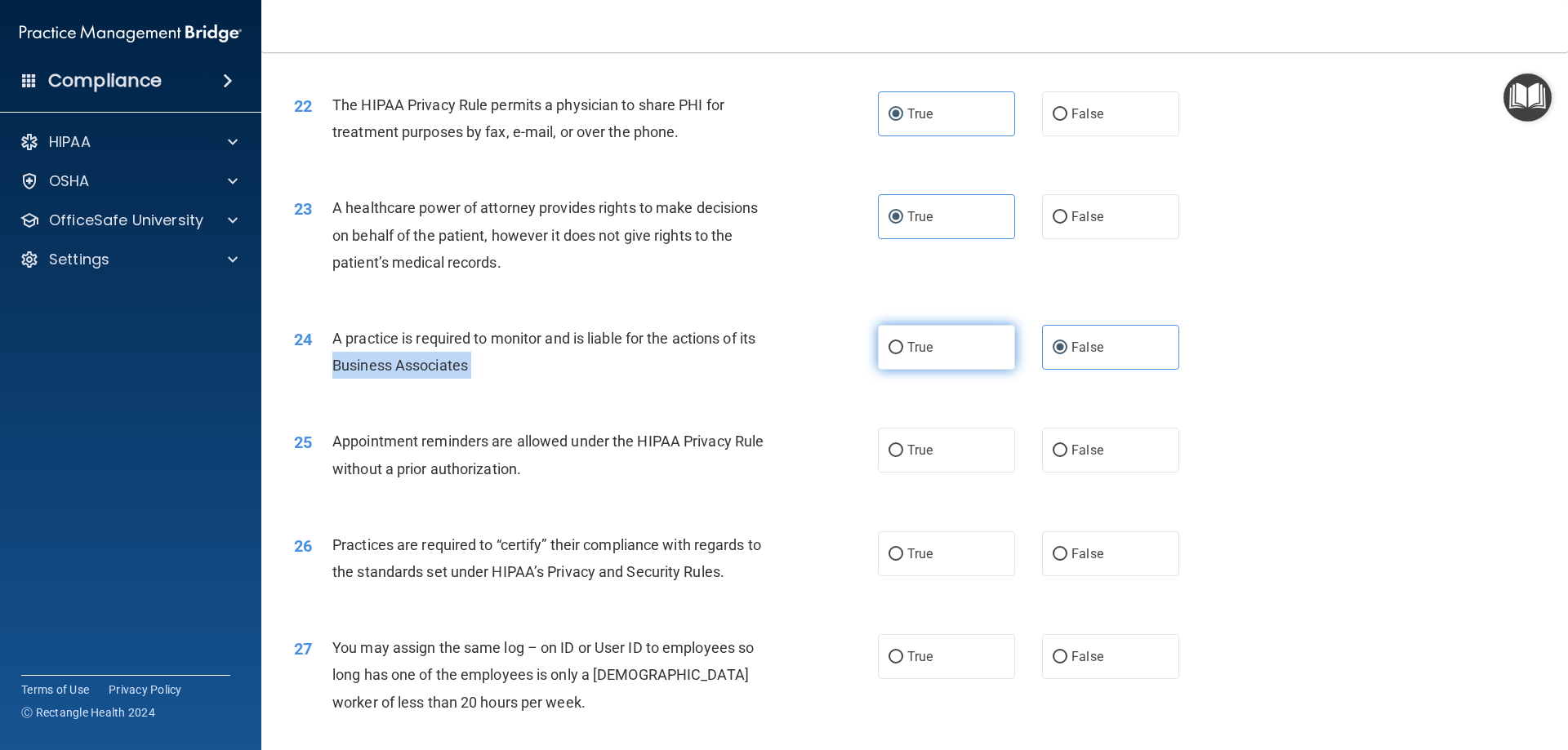
click at [889, 347] on input "True" at bounding box center [895, 348] width 14 height 12
radio input "true"
radio input "false"
click at [513, 418] on div "25 Appointment reminders are allowed under the HIPAA Privacy Rule without a pri…" at bounding box center [914, 459] width 1265 height 102
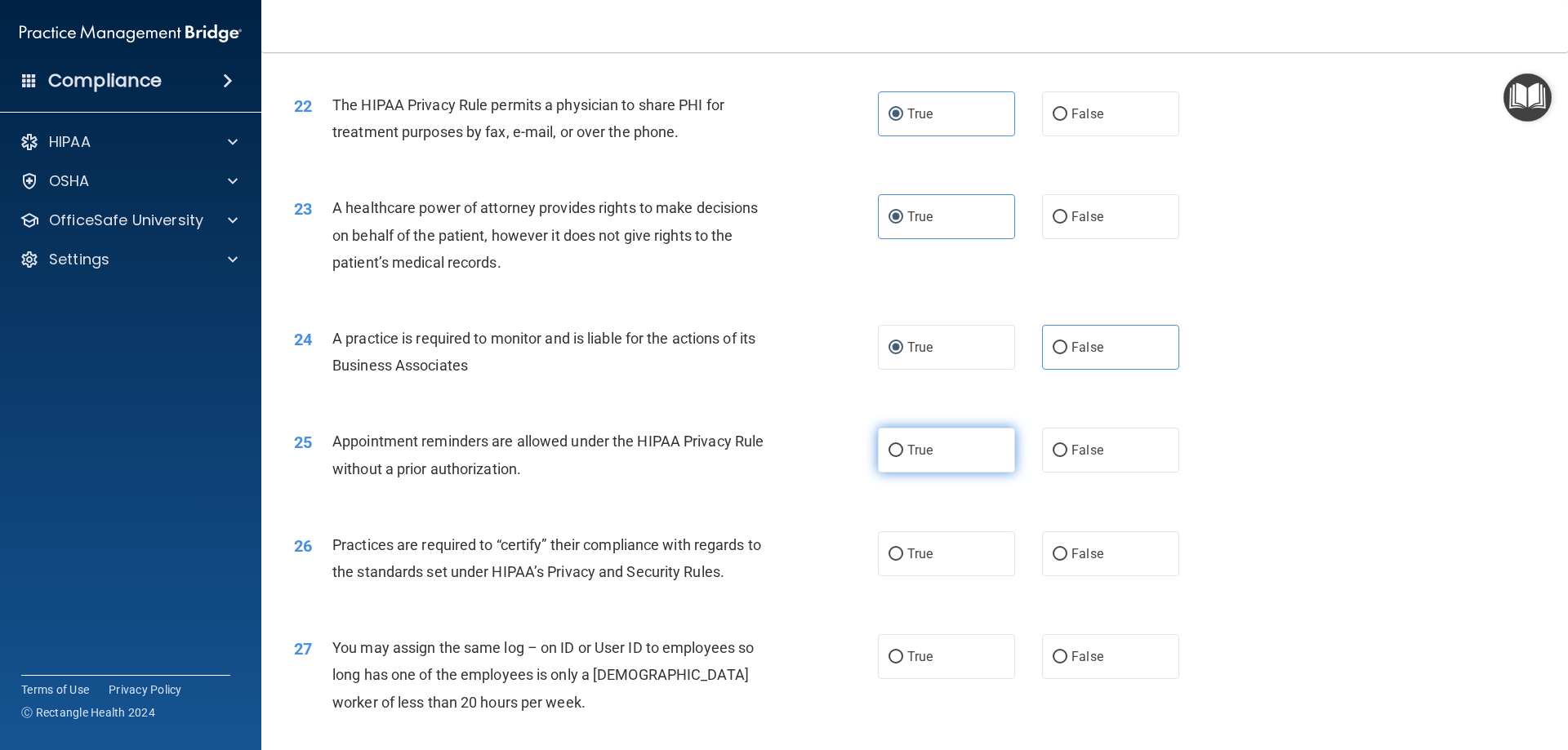
click at [974, 436] on label "True" at bounding box center [946, 449] width 138 height 45
click at [903, 445] on input "True" at bounding box center [895, 450] width 14 height 12
radio input "true"
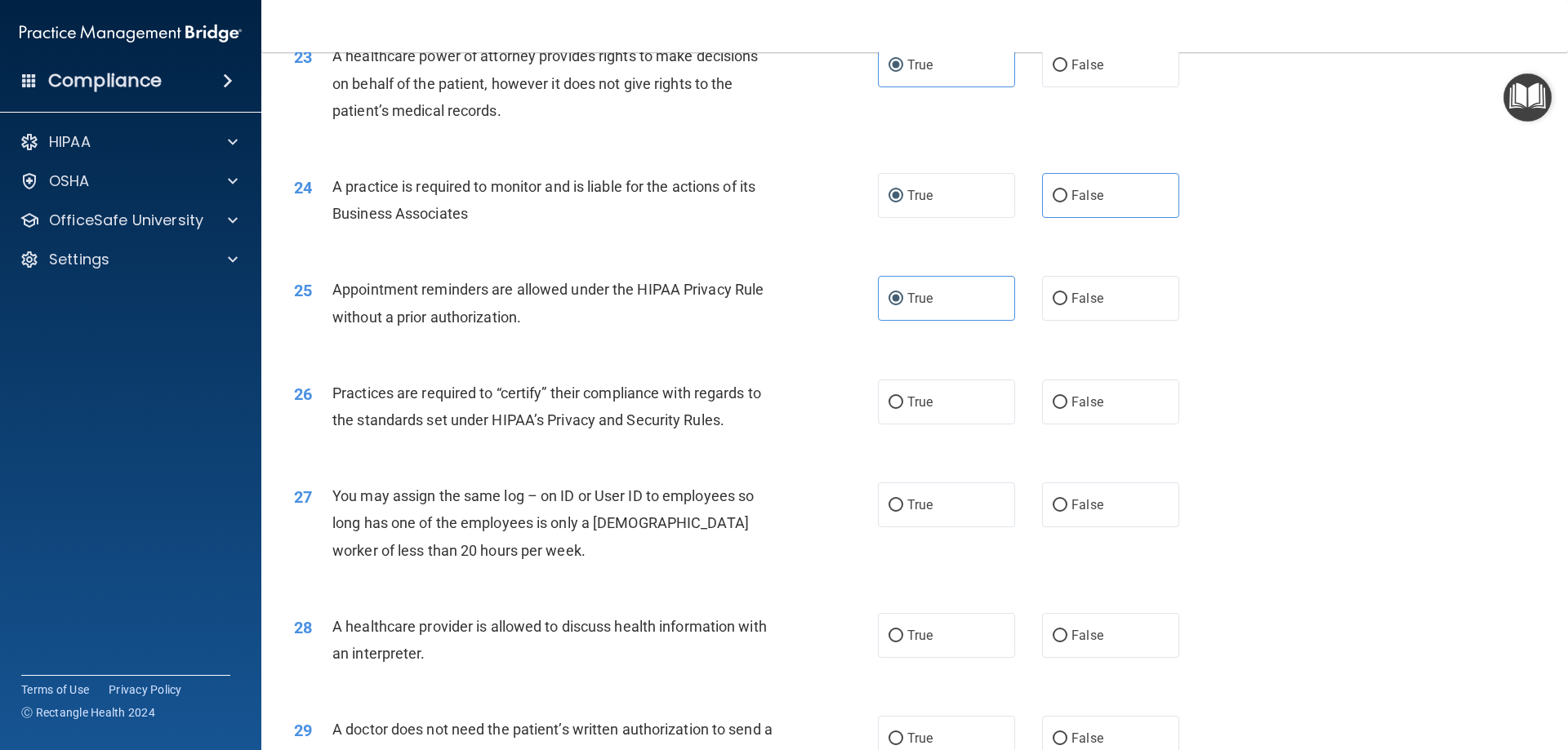
scroll to position [2775, 0]
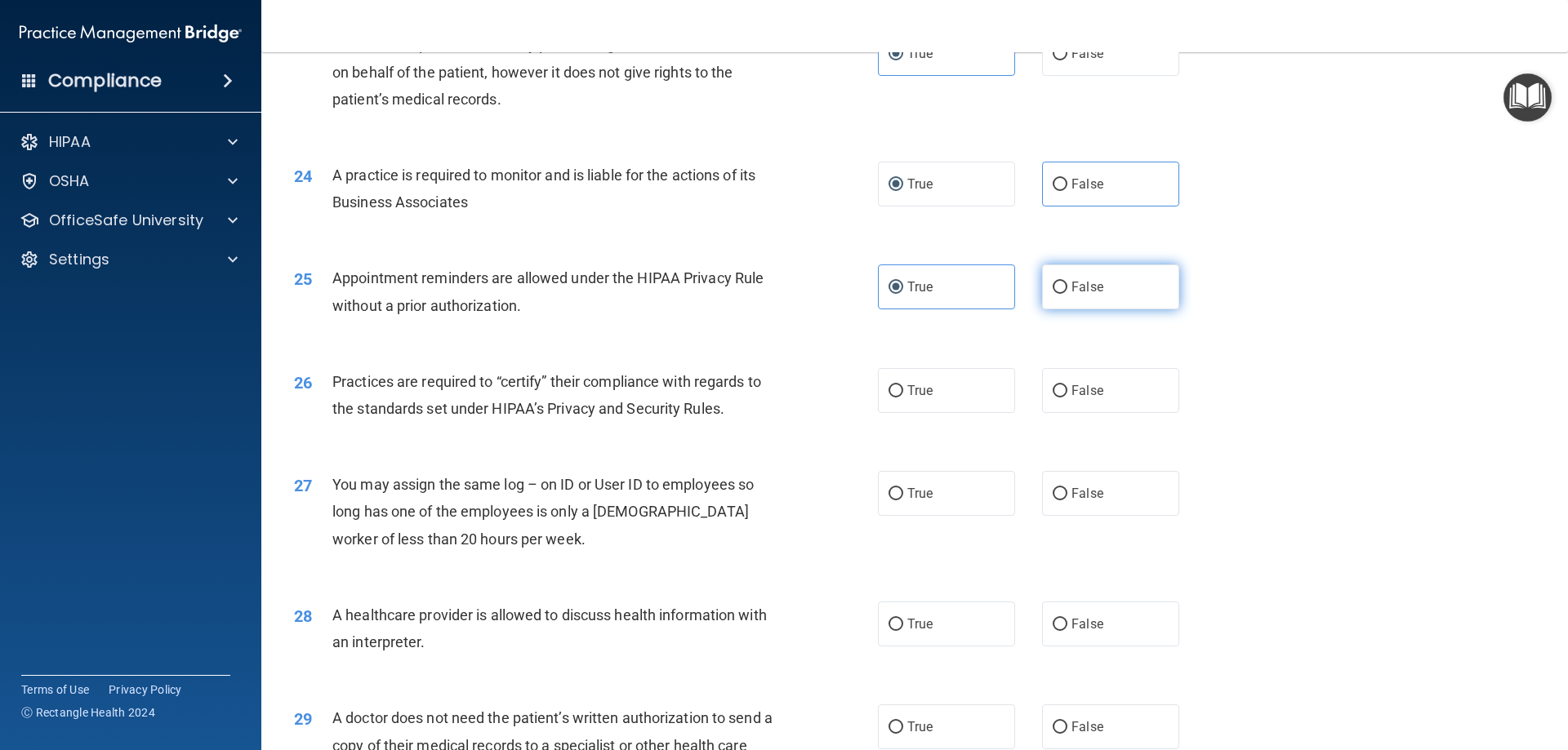
click at [1153, 296] on label "False" at bounding box center [1110, 286] width 138 height 45
click at [1067, 294] on input "False" at bounding box center [1060, 287] width 14 height 12
radio input "true"
radio input "false"
click at [362, 357] on div "26 Practices are required to “certify” their compliance with regards to the sta…" at bounding box center [914, 399] width 1265 height 102
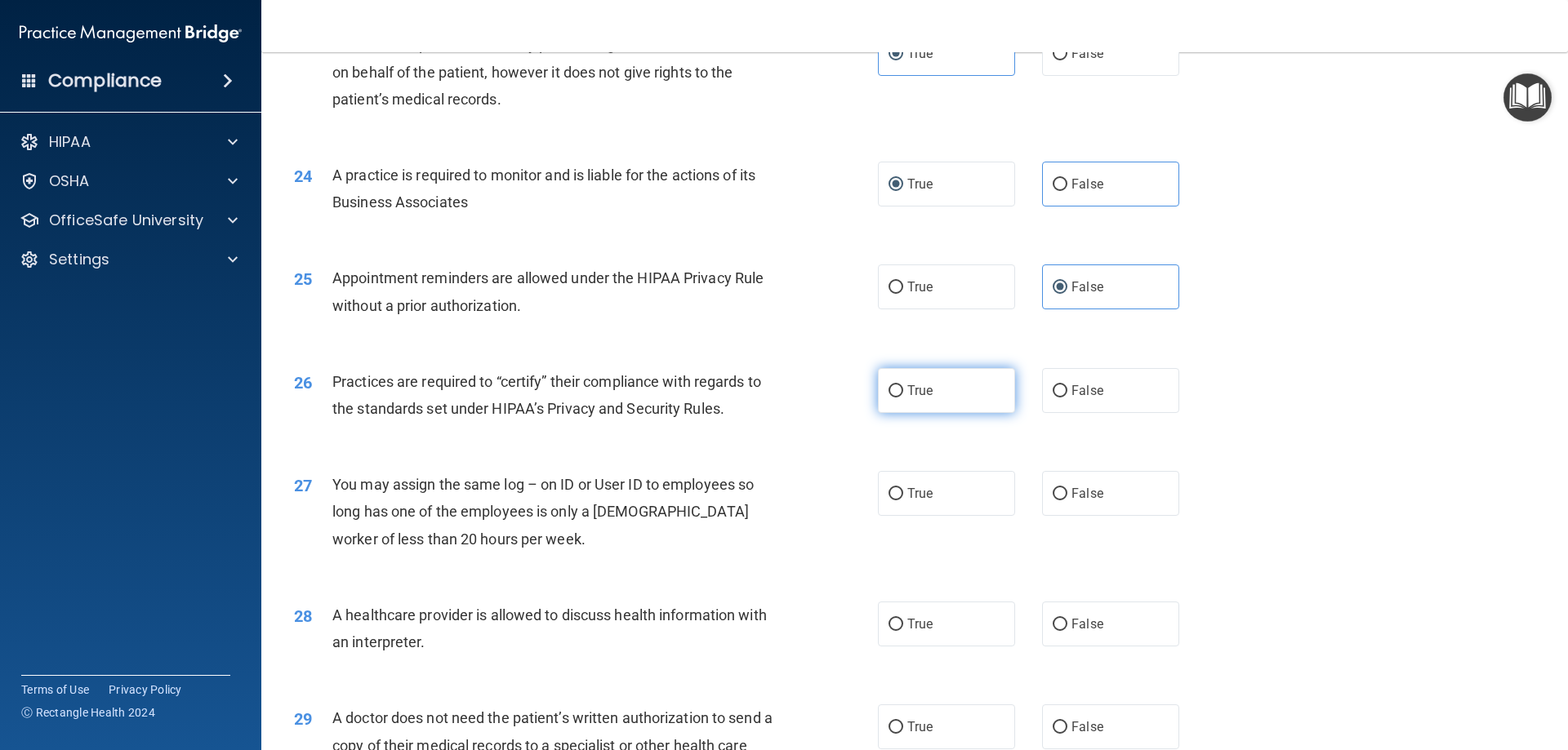
click at [928, 401] on label "True" at bounding box center [946, 390] width 138 height 45
click at [903, 397] on input "True" at bounding box center [895, 391] width 14 height 12
radio input "true"
click at [1098, 472] on label "False" at bounding box center [1110, 493] width 138 height 45
click at [1067, 488] on input "False" at bounding box center [1060, 494] width 14 height 12
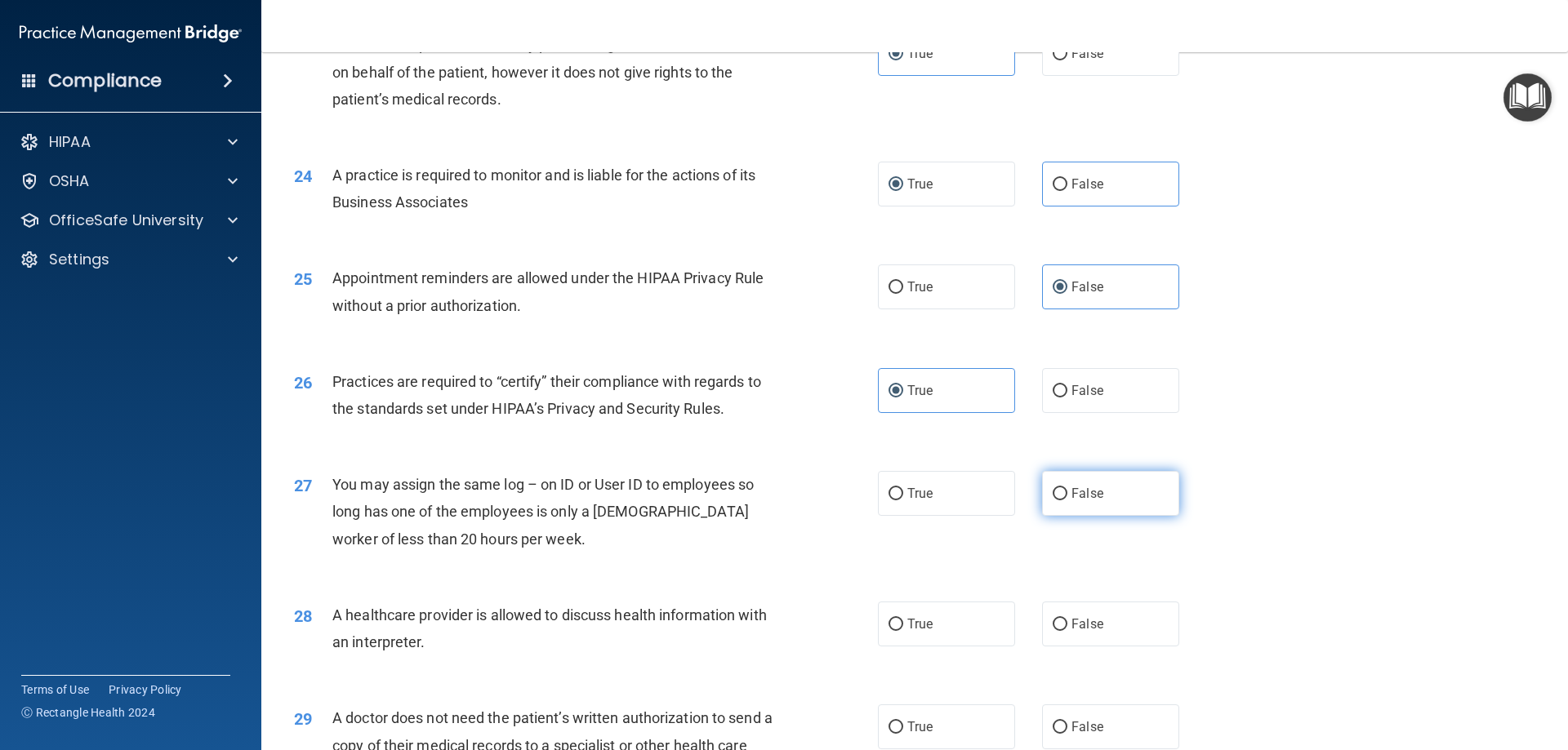
radio input "true"
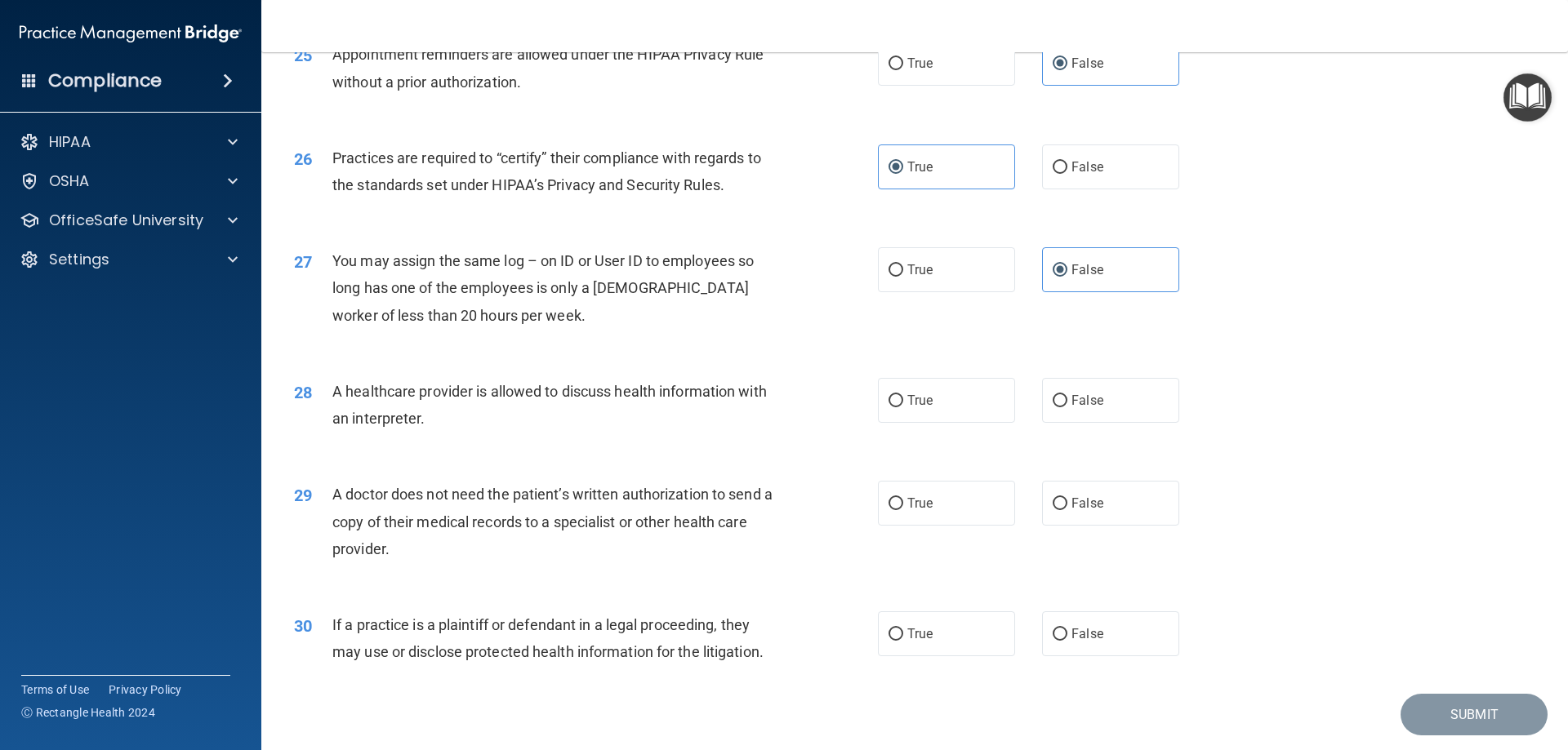
scroll to position [3020, 0]
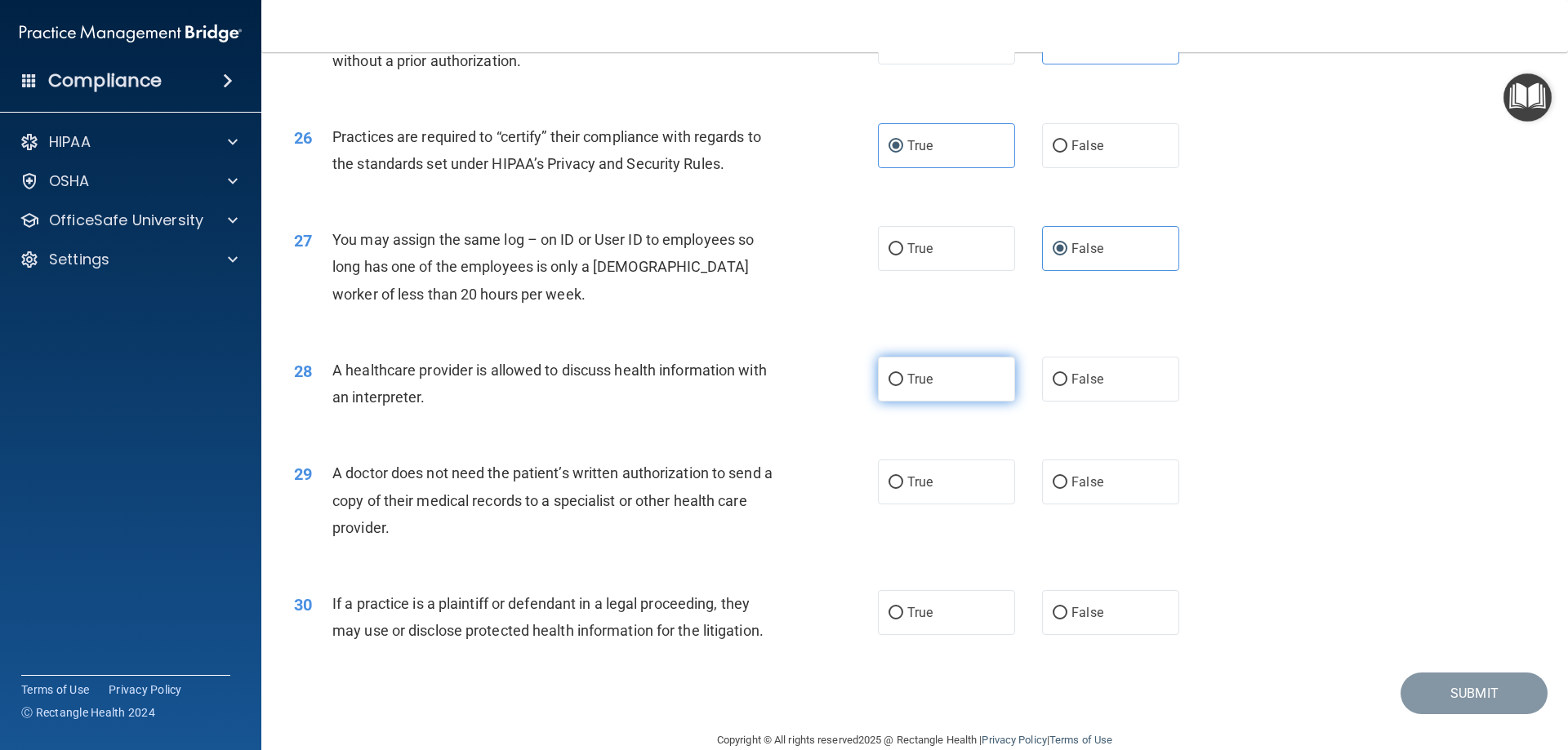
click at [1006, 379] on label "True" at bounding box center [946, 378] width 138 height 45
click at [903, 379] on input "True" at bounding box center [895, 379] width 14 height 12
radio input "true"
click at [898, 484] on label "True" at bounding box center [946, 482] width 138 height 45
click at [898, 484] on input "True" at bounding box center [895, 483] width 14 height 12
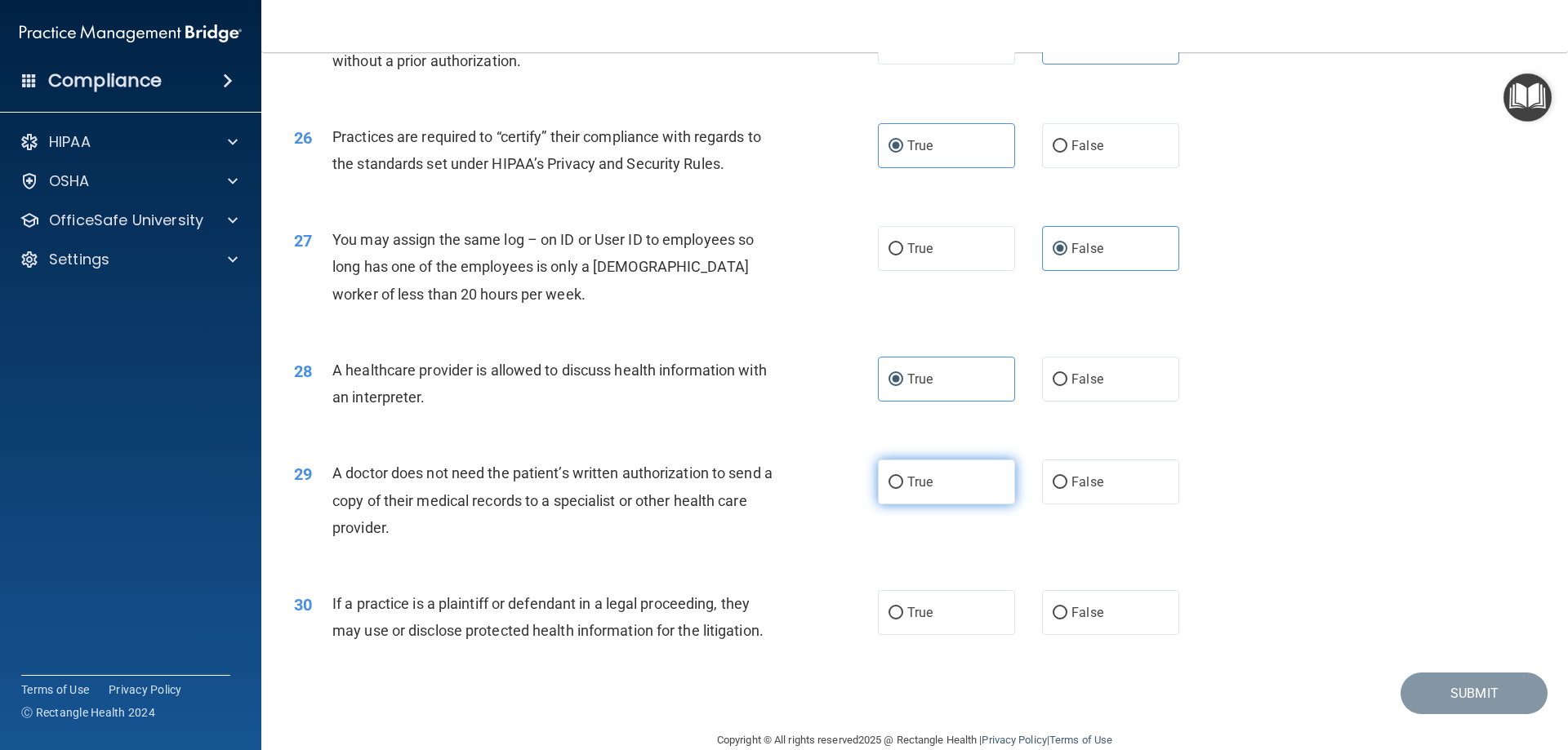
radio input "true"
click at [951, 618] on label "True" at bounding box center [946, 612] width 138 height 45
click at [903, 618] on input "True" at bounding box center [895, 613] width 14 height 12
radio input "true"
click at [1466, 685] on button "Submit" at bounding box center [1473, 693] width 147 height 42
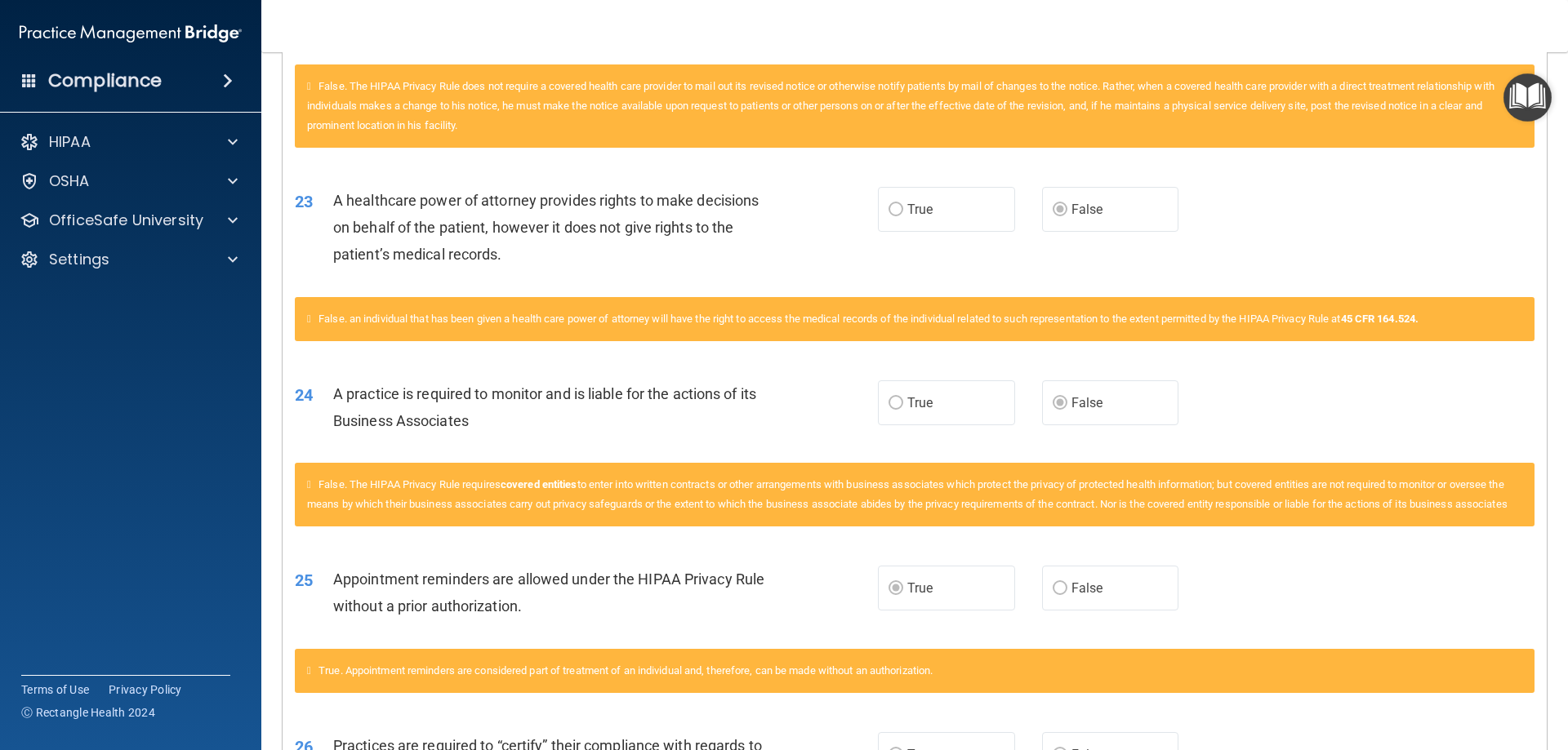
scroll to position [2535, 0]
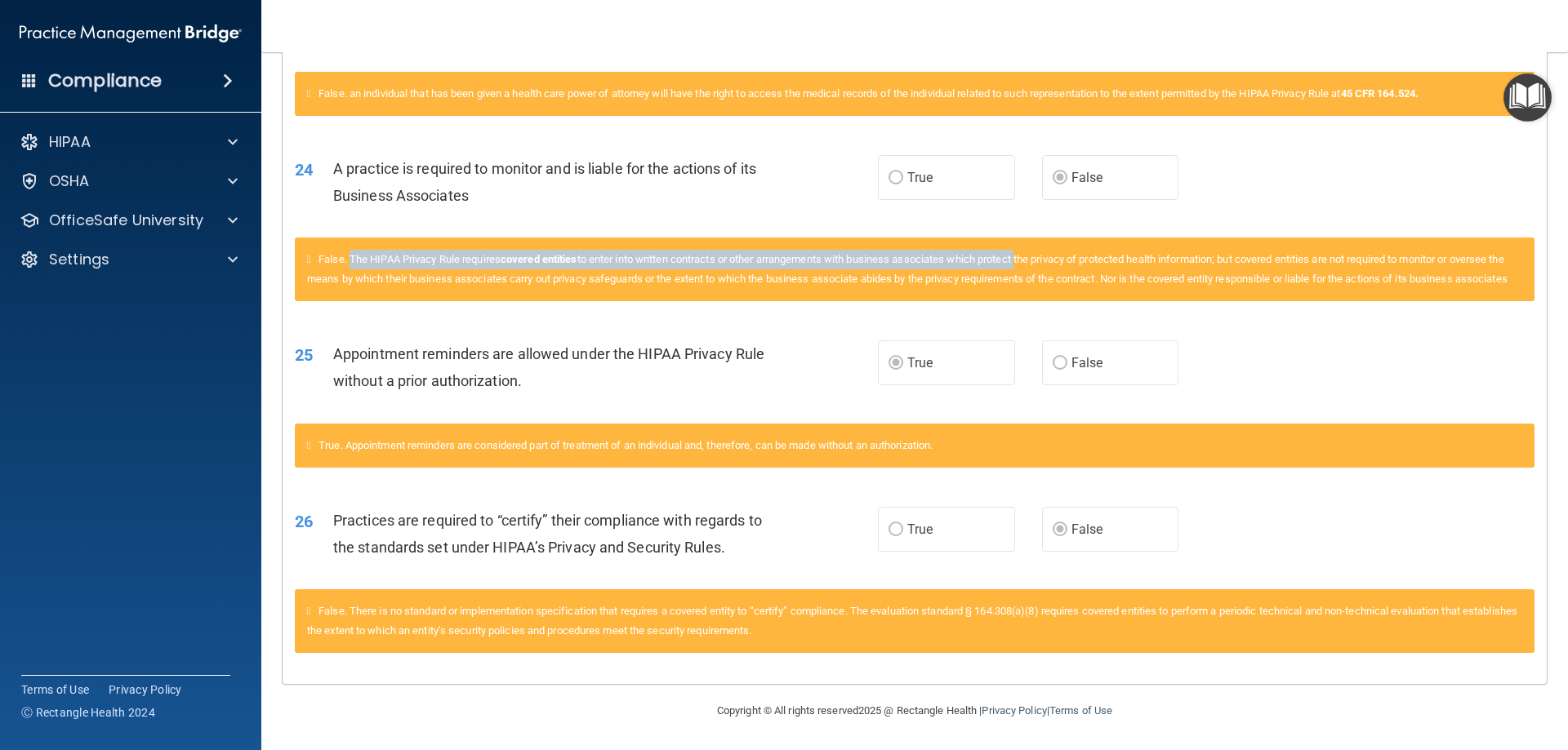
drag, startPoint x: 355, startPoint y: 238, endPoint x: 1035, endPoint y: 247, distance: 680.1
click at [1035, 247] on div "False. The HIPAA Privacy Rule requires covered entities to enter into written c…" at bounding box center [914, 268] width 1240 height 64
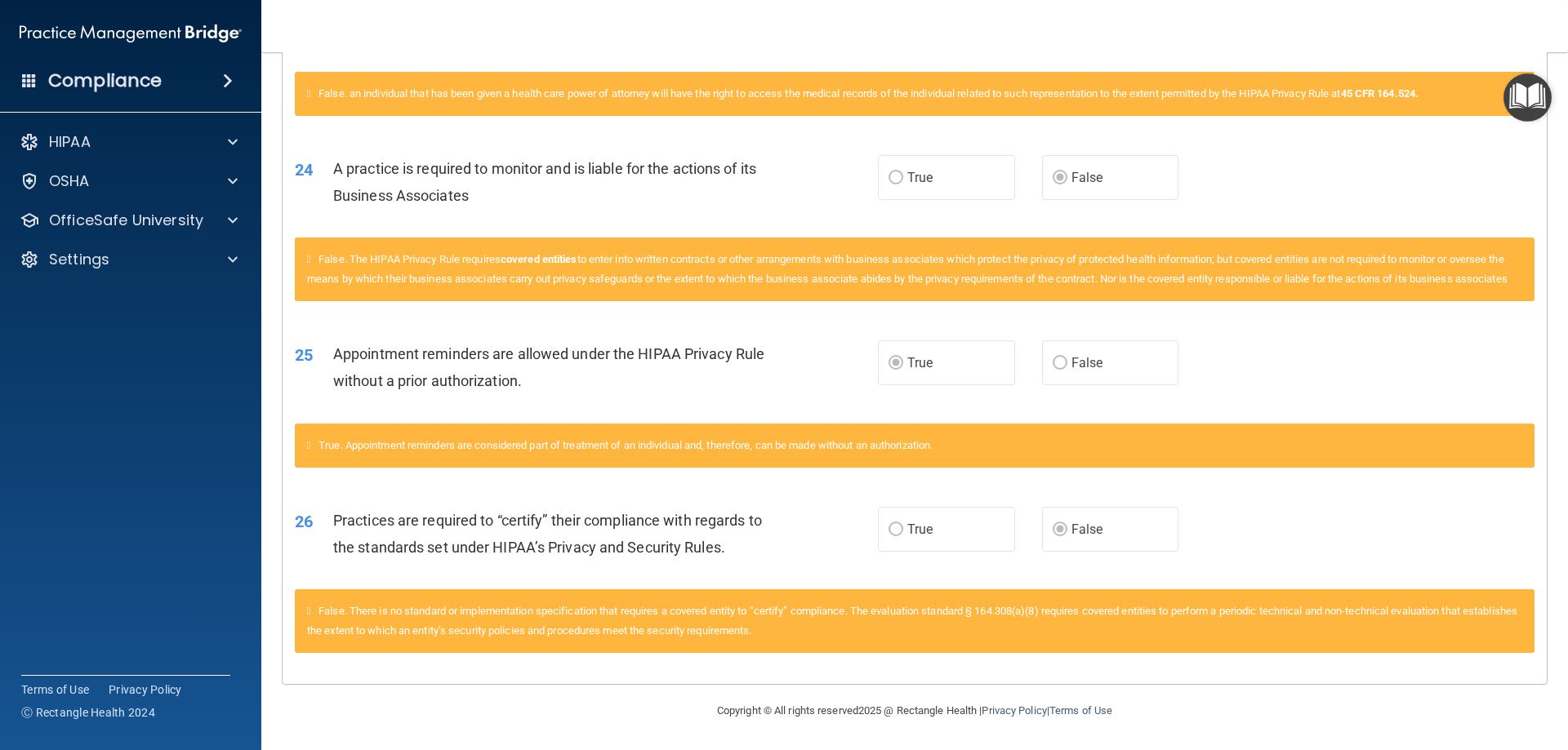
click at [906, 272] on div "False. The HIPAA Privacy Rule requires covered entities to enter into written c…" at bounding box center [914, 268] width 1240 height 64
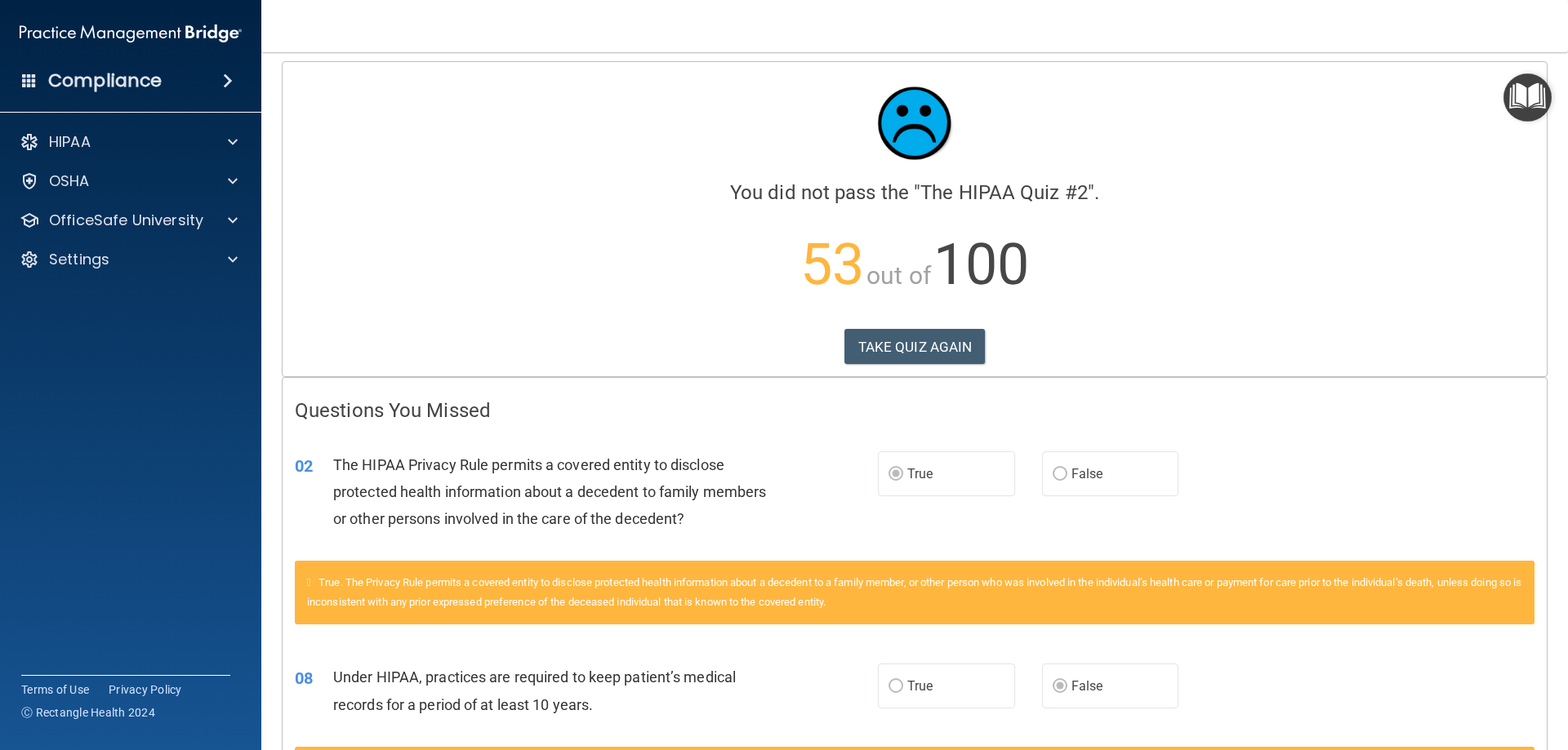
scroll to position [0, 0]
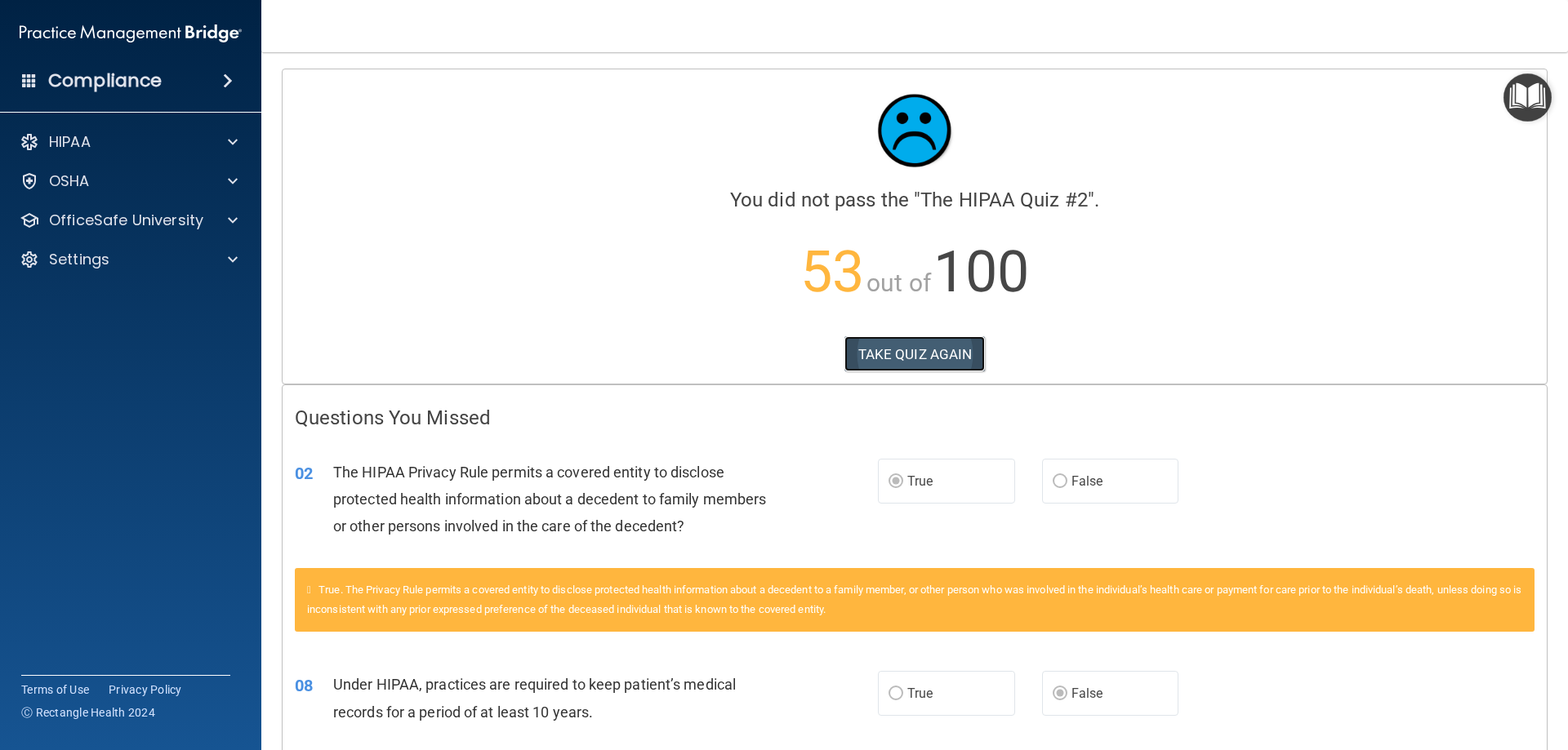
click at [941, 349] on button "TAKE QUIZ AGAIN" at bounding box center [914, 355] width 141 height 36
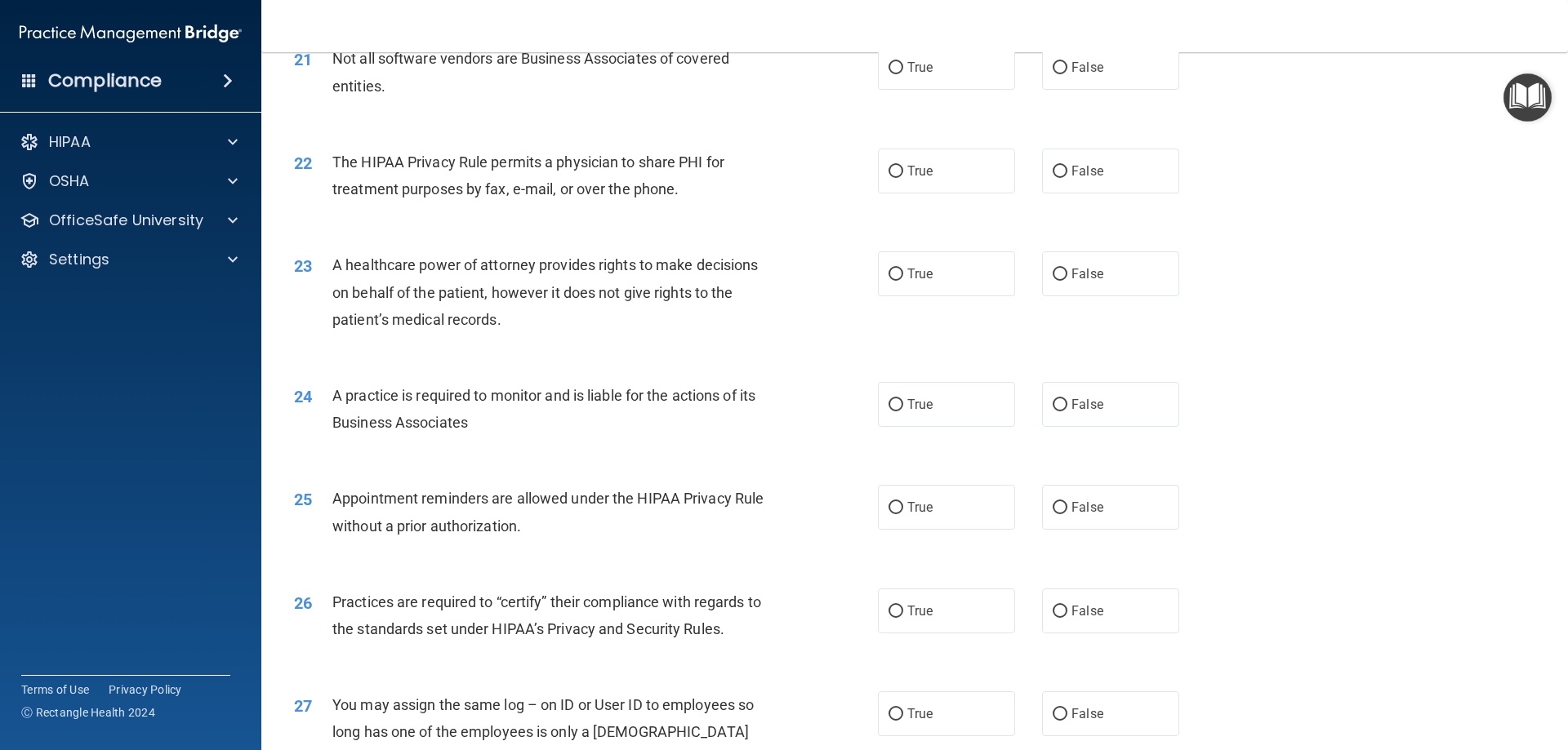
scroll to position [2612, 0]
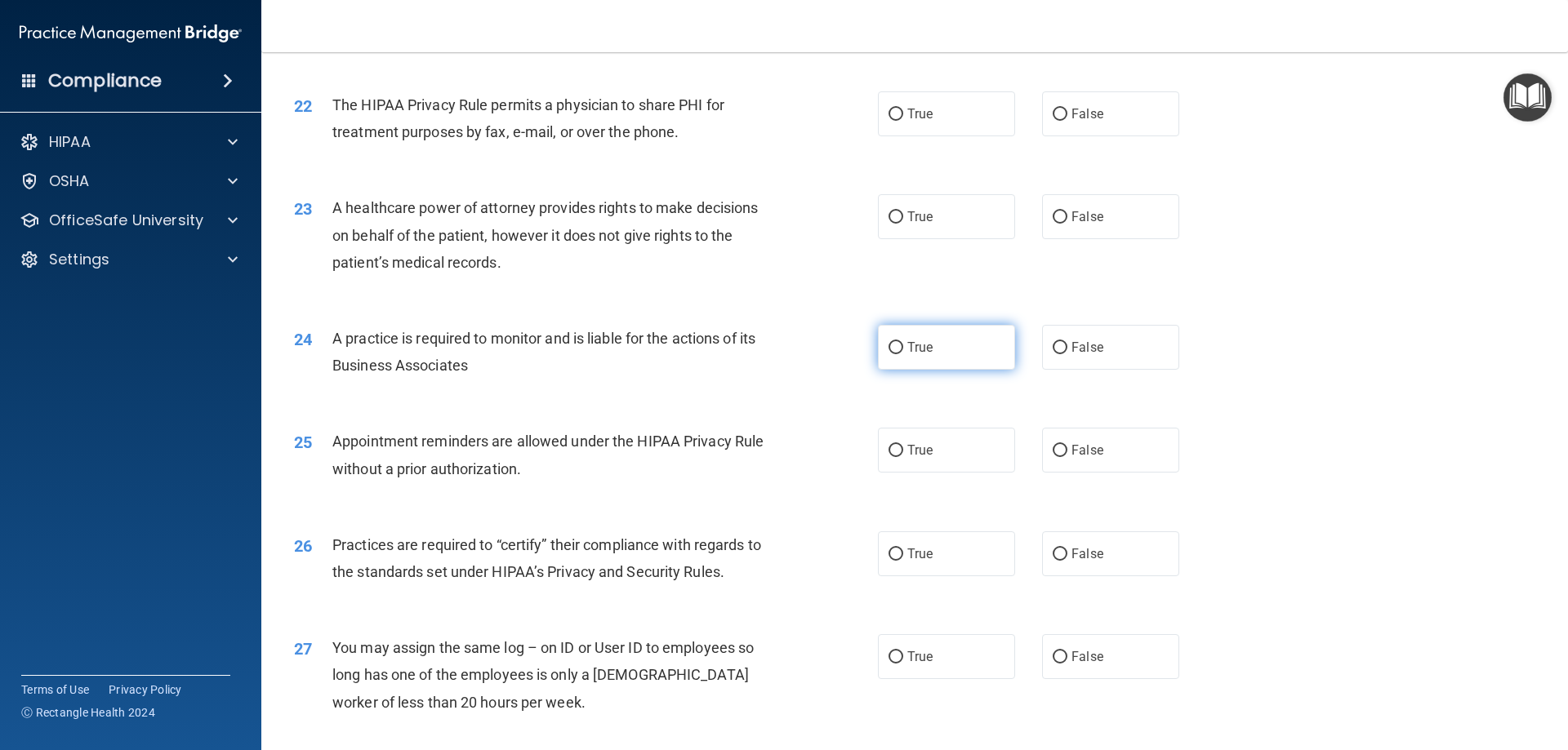
click at [889, 343] on input "True" at bounding box center [895, 348] width 14 height 12
radio input "true"
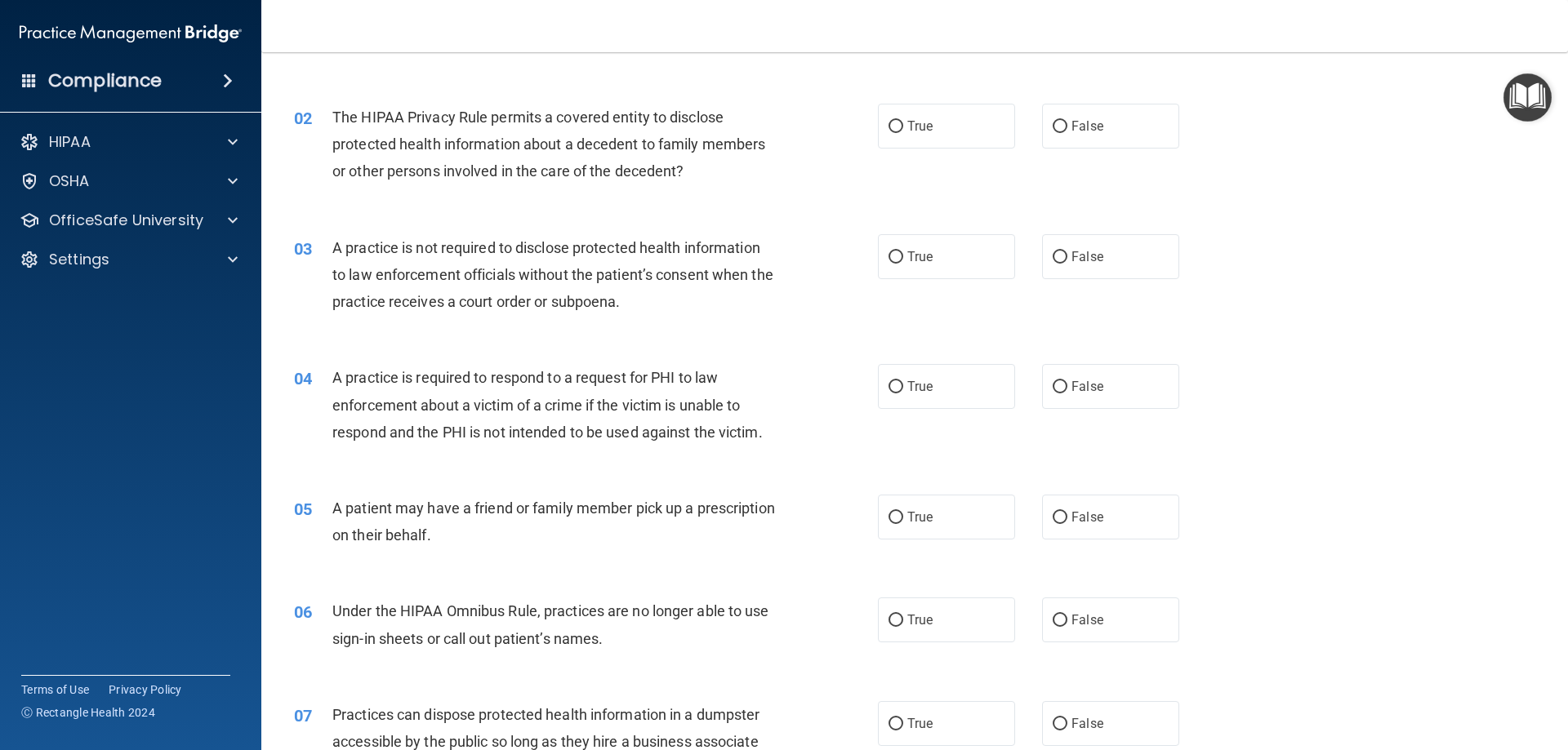
scroll to position [0, 0]
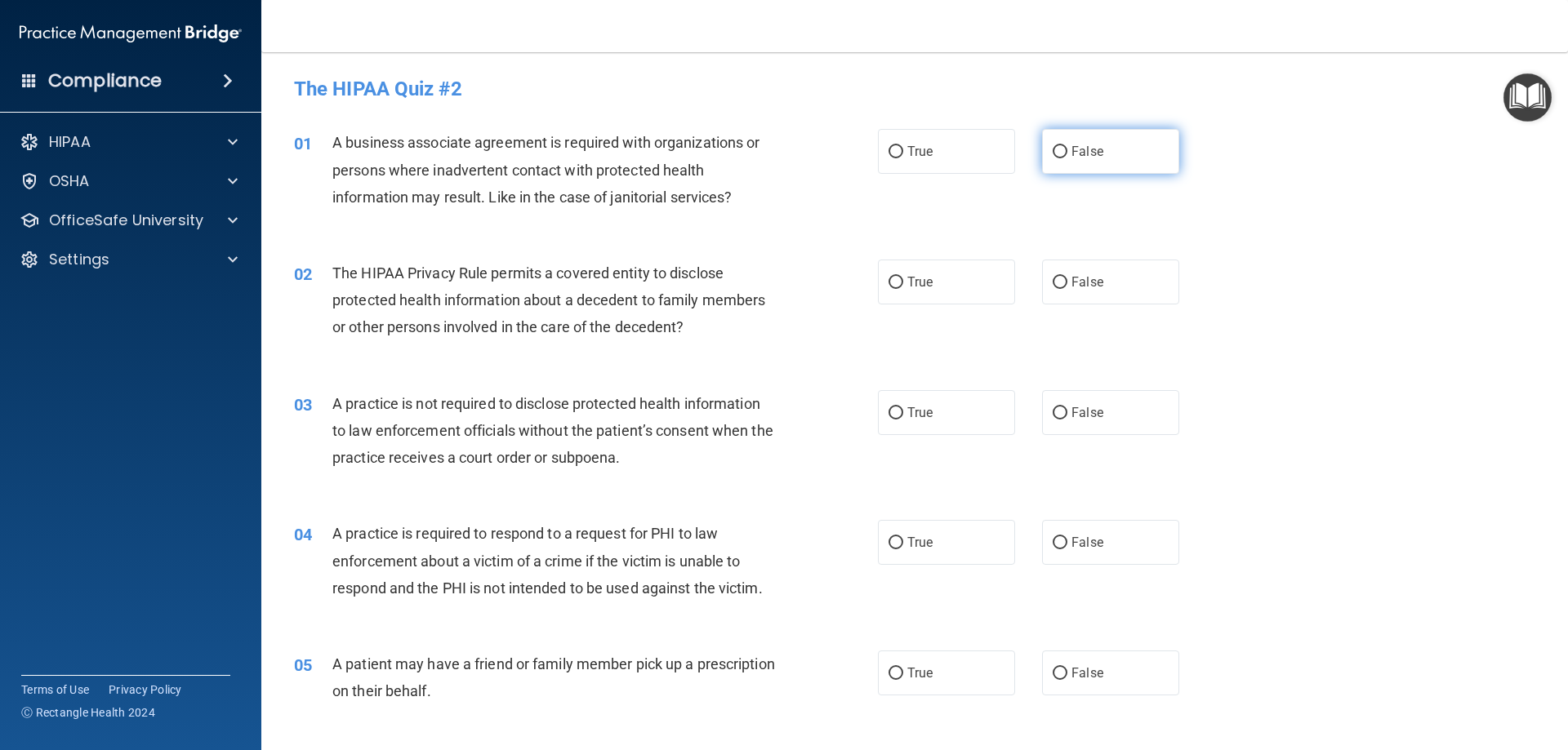
click at [1091, 137] on label "False" at bounding box center [1110, 151] width 138 height 45
click at [1067, 146] on input "False" at bounding box center [1060, 152] width 14 height 12
radio input "true"
click at [888, 293] on label "True" at bounding box center [946, 282] width 138 height 45
click at [889, 289] on input "True" at bounding box center [895, 283] width 14 height 12
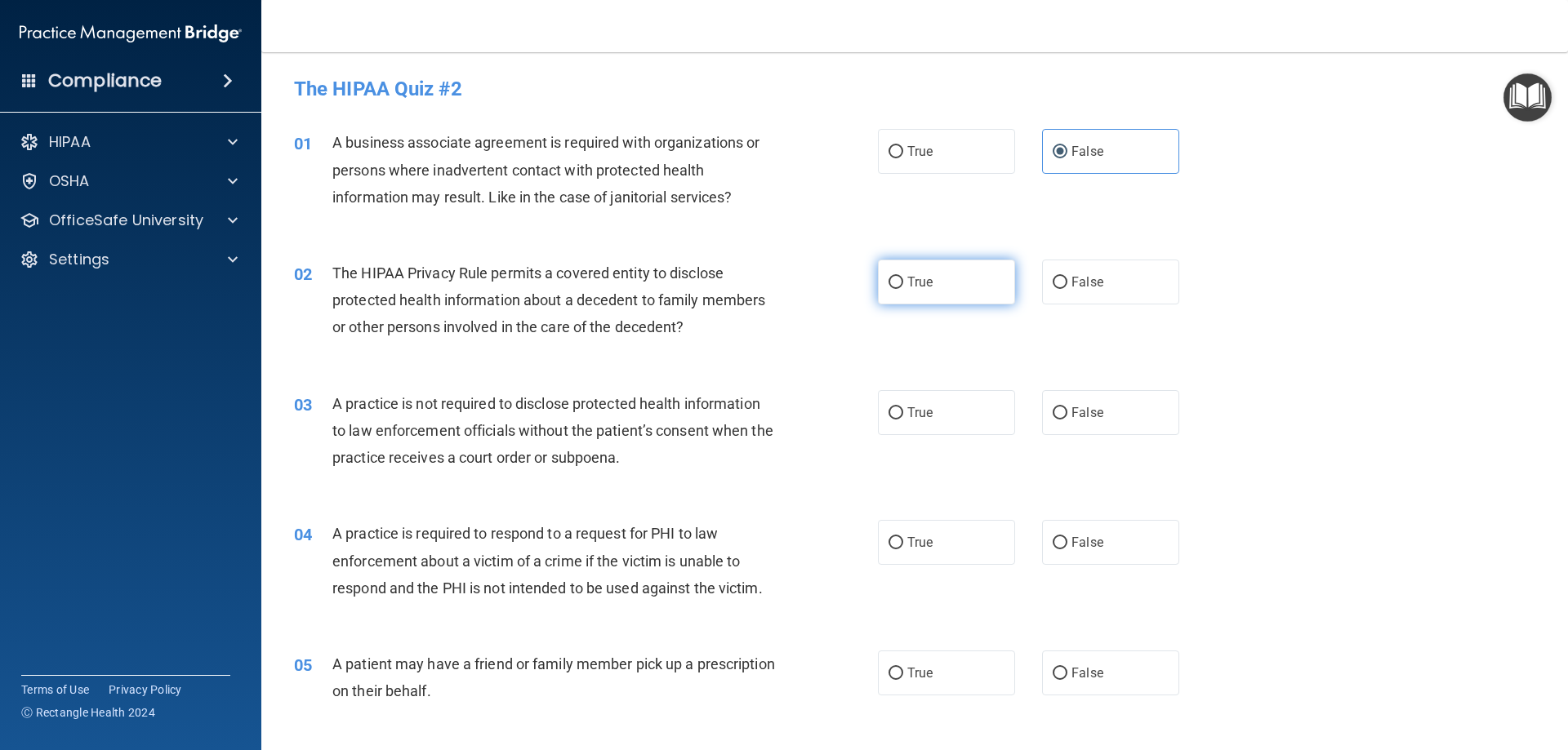
radio input "true"
click at [1024, 287] on div "True False" at bounding box center [1042, 282] width 329 height 45
click at [1075, 292] on label "False" at bounding box center [1110, 282] width 138 height 45
click at [1067, 289] on input "False" at bounding box center [1060, 283] width 14 height 12
radio input "true"
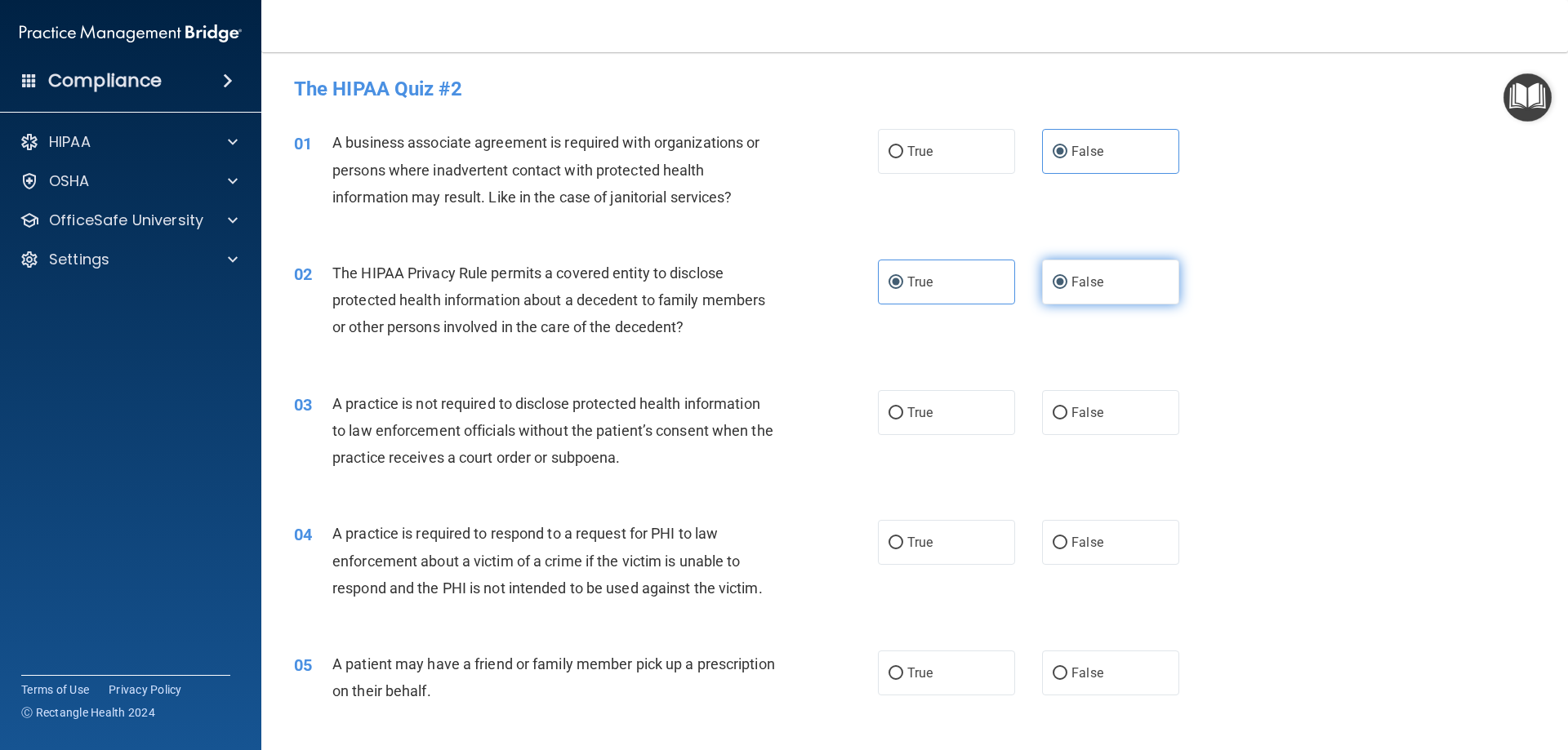
radio input "false"
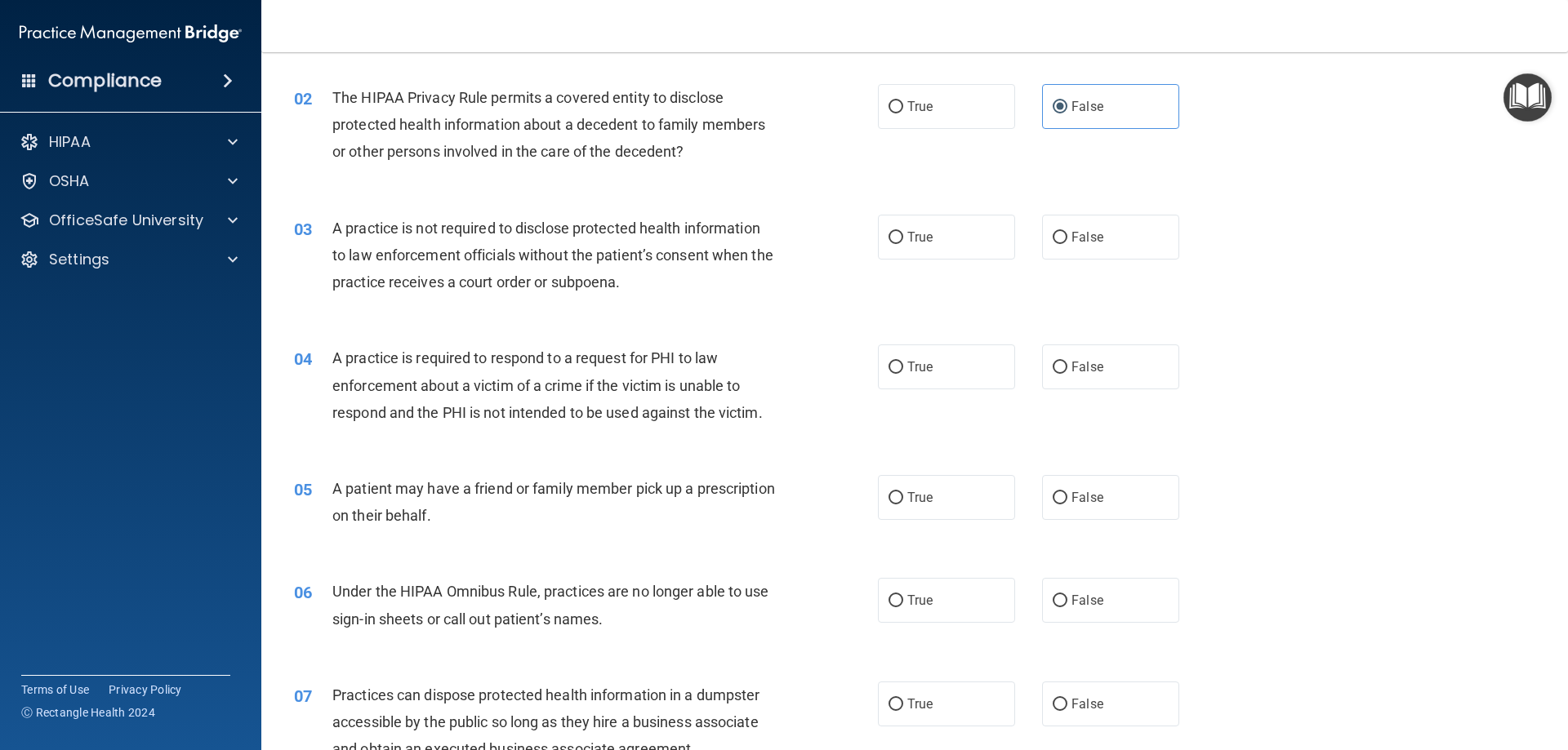
scroll to position [245, 0]
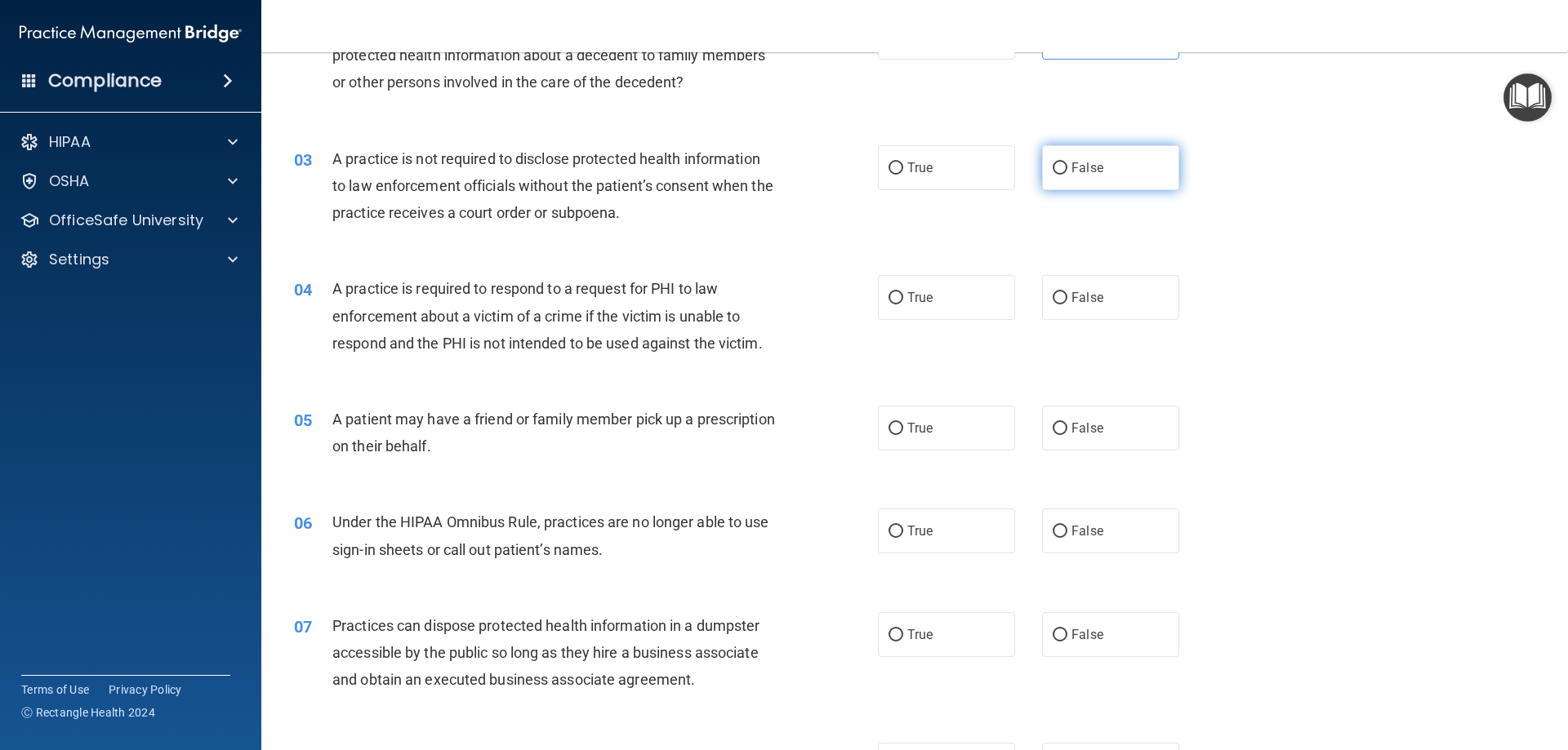
click at [1112, 178] on label "False" at bounding box center [1110, 167] width 138 height 45
click at [1067, 174] on input "False" at bounding box center [1060, 168] width 14 height 12
radio input "true"
click at [932, 296] on label "True" at bounding box center [946, 297] width 138 height 45
click at [903, 296] on input "True" at bounding box center [895, 298] width 14 height 12
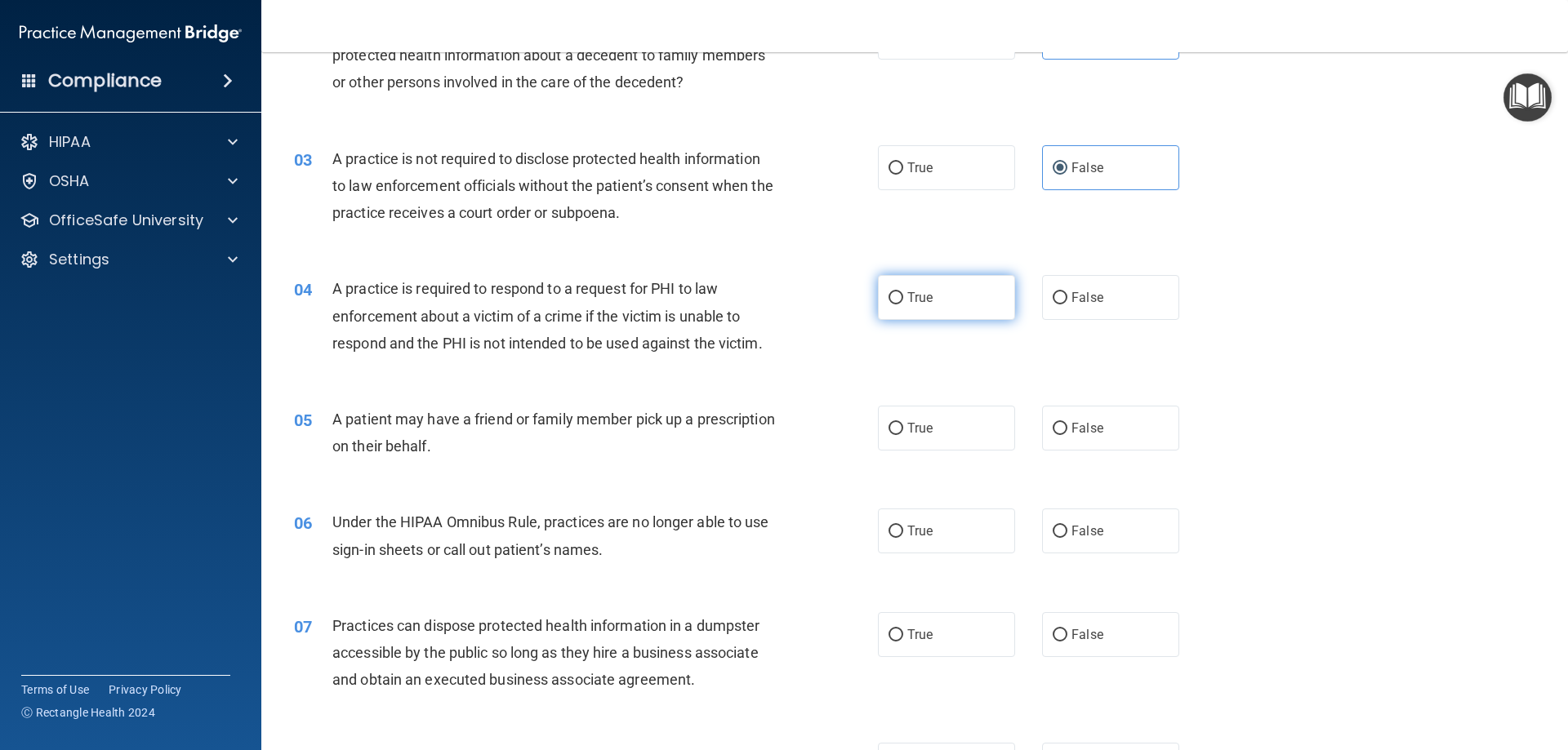
radio input "true"
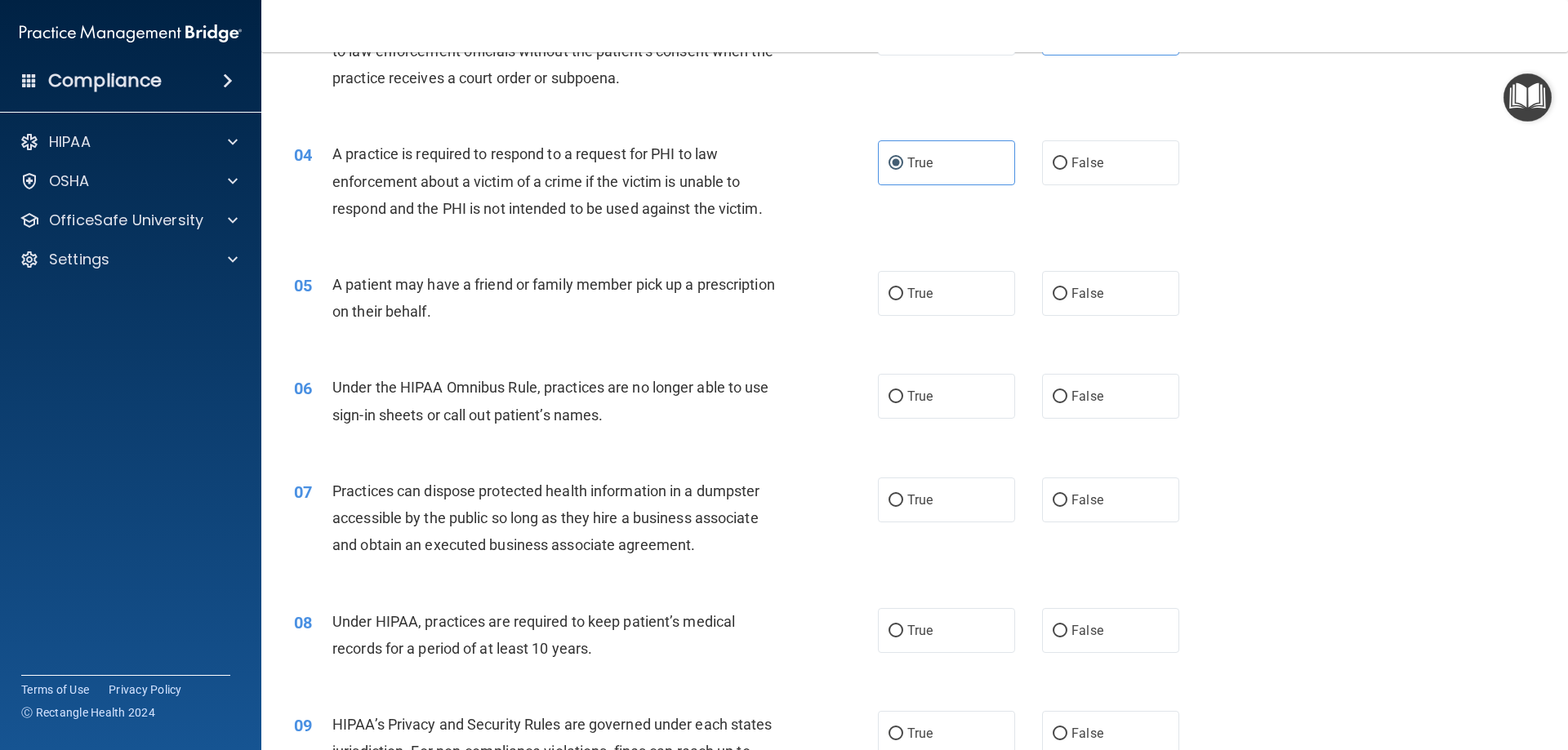
scroll to position [408, 0]
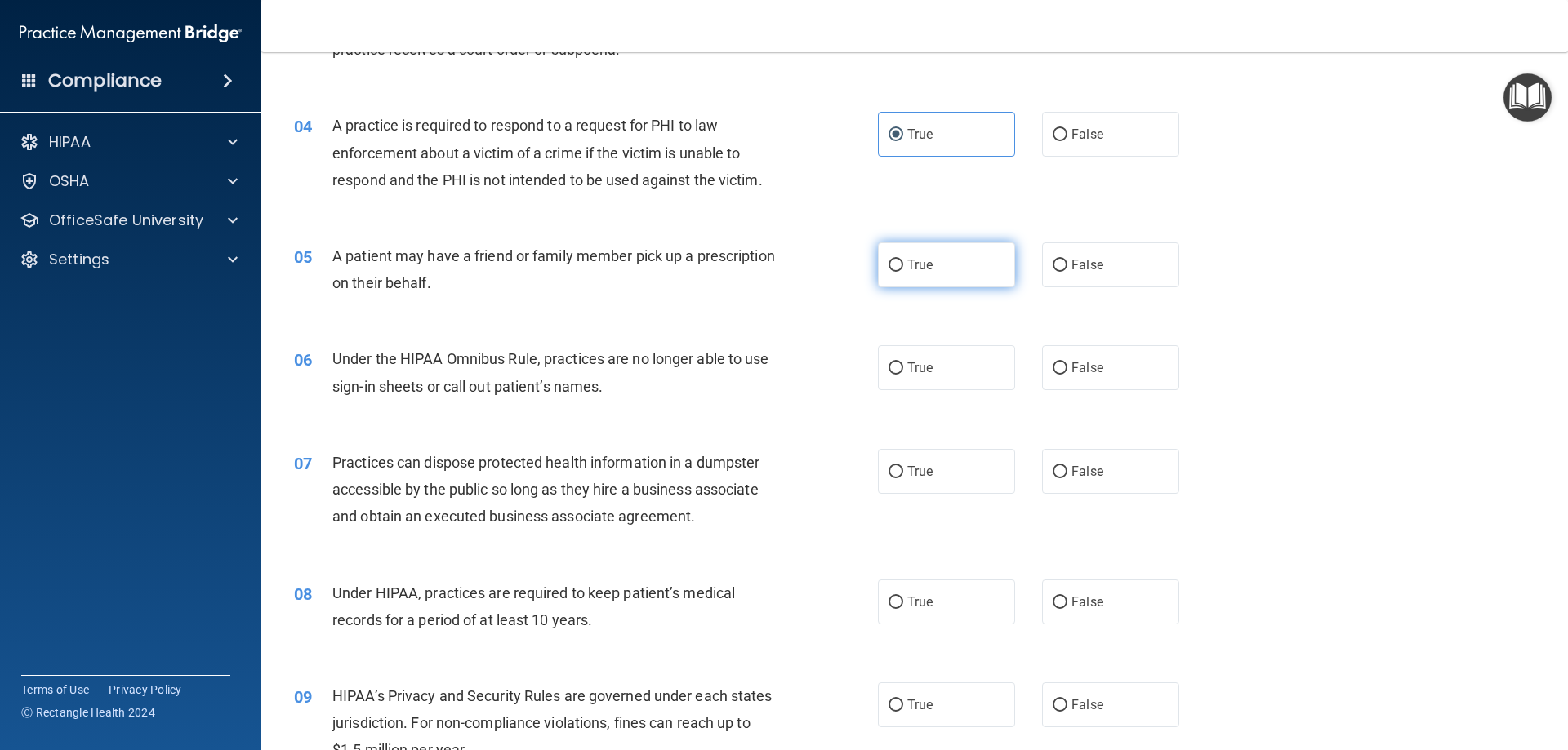
click at [895, 268] on input "True" at bounding box center [895, 265] width 14 height 12
radio input "true"
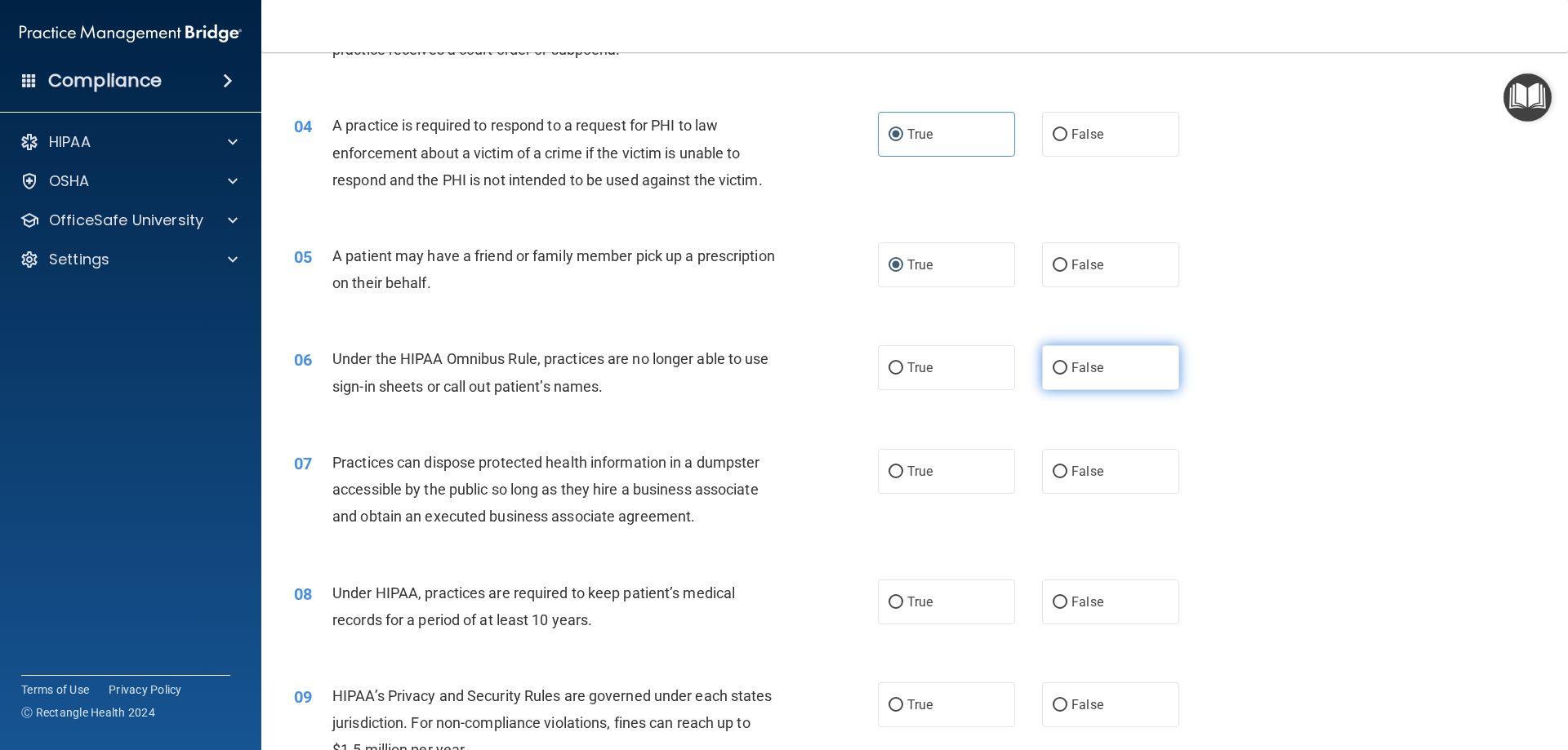
click at [1112, 373] on label "False" at bounding box center [1110, 367] width 138 height 45
click at [1067, 373] on input "False" at bounding box center [1060, 368] width 14 height 12
radio input "true"
click at [1094, 505] on div "07 Practices can dispose protected health information in a dumpster accessible …" at bounding box center [914, 494] width 1265 height 131
click at [1085, 493] on label "False" at bounding box center [1110, 470] width 138 height 45
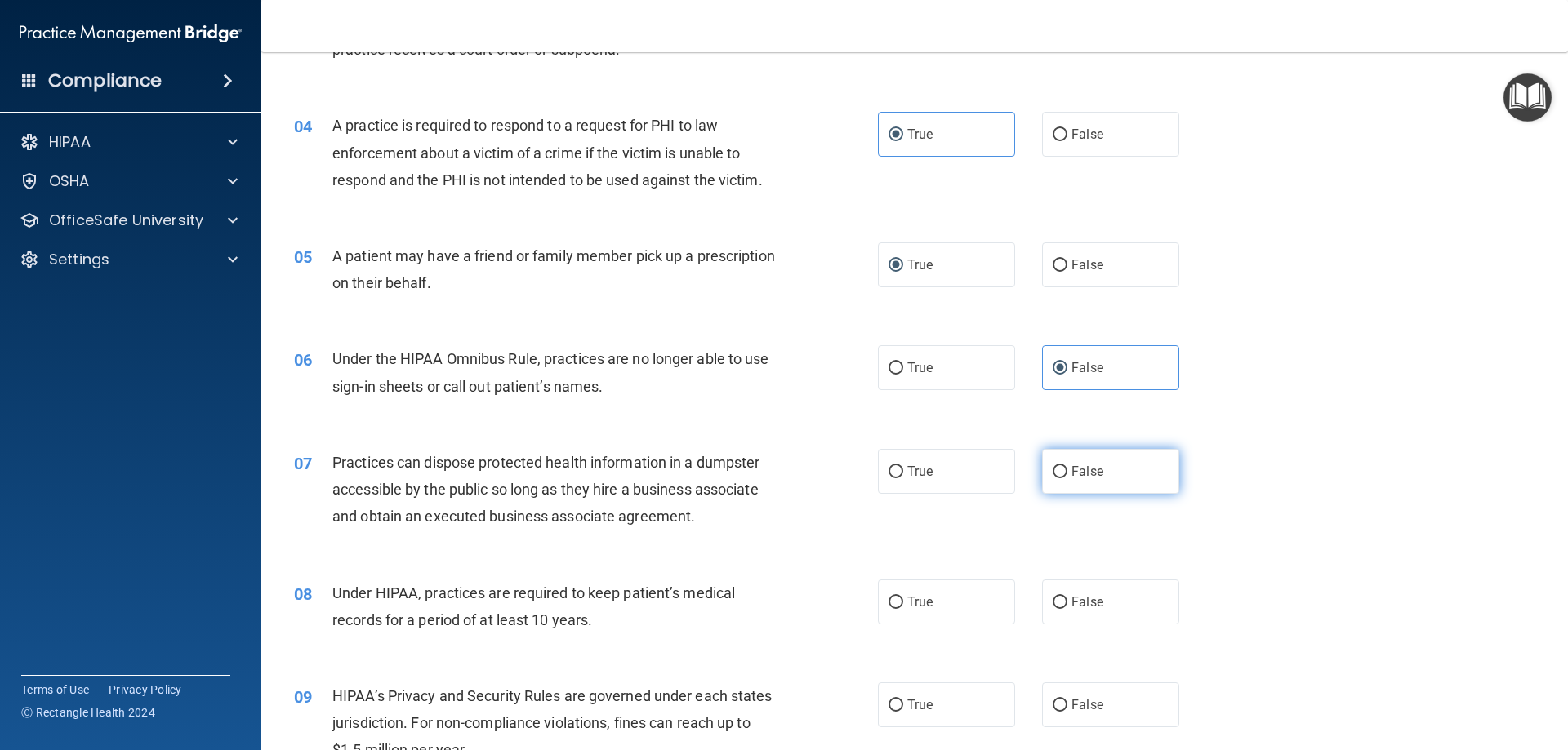
click at [1067, 478] on input "False" at bounding box center [1060, 472] width 14 height 12
radio input "true"
click at [913, 621] on label "True" at bounding box center [946, 601] width 138 height 45
click at [903, 609] on input "True" at bounding box center [895, 602] width 14 height 12
radio input "true"
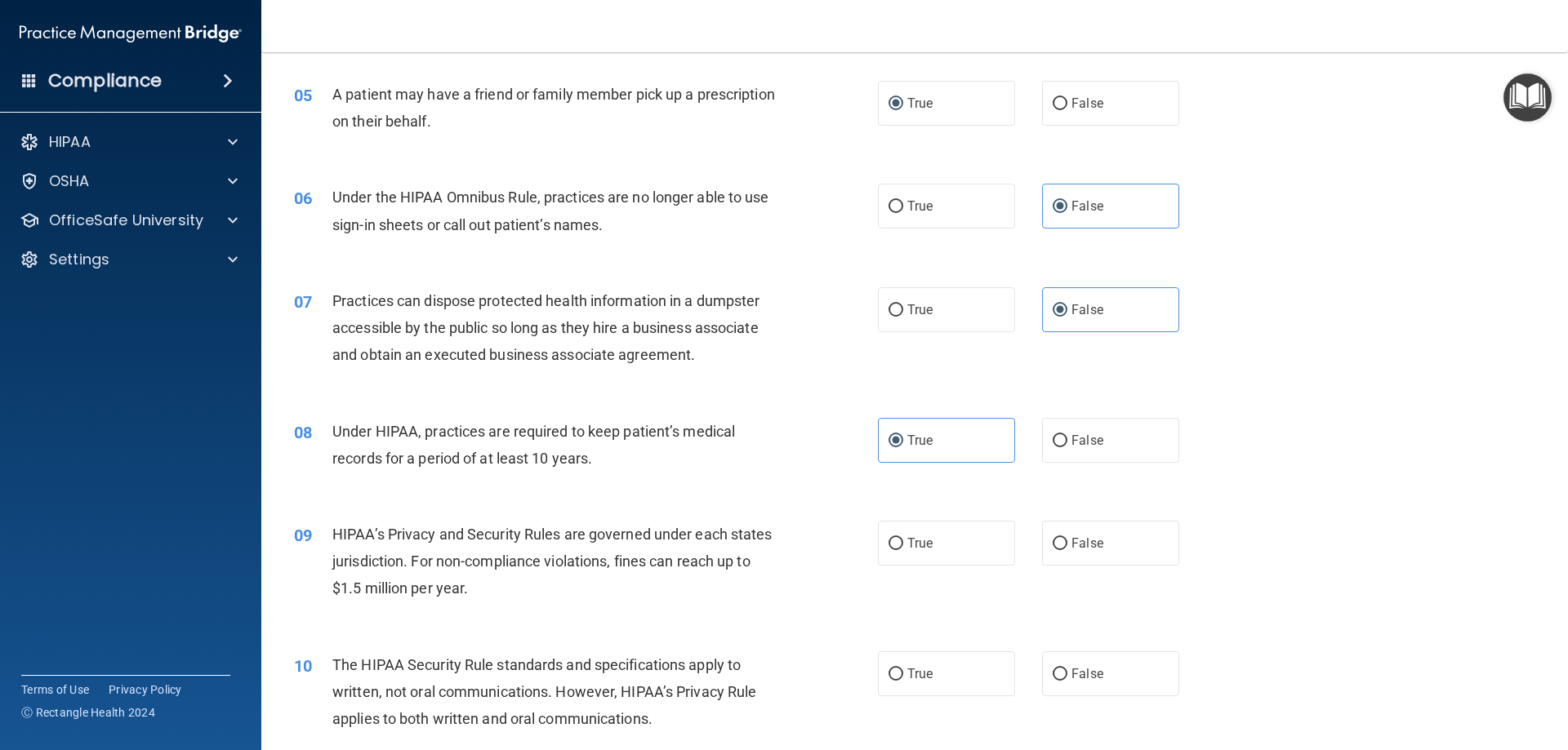
scroll to position [572, 0]
click at [1072, 441] on span "False" at bounding box center [1087, 439] width 32 height 15
click at [1067, 441] on input "False" at bounding box center [1060, 439] width 14 height 12
radio input "true"
radio input "false"
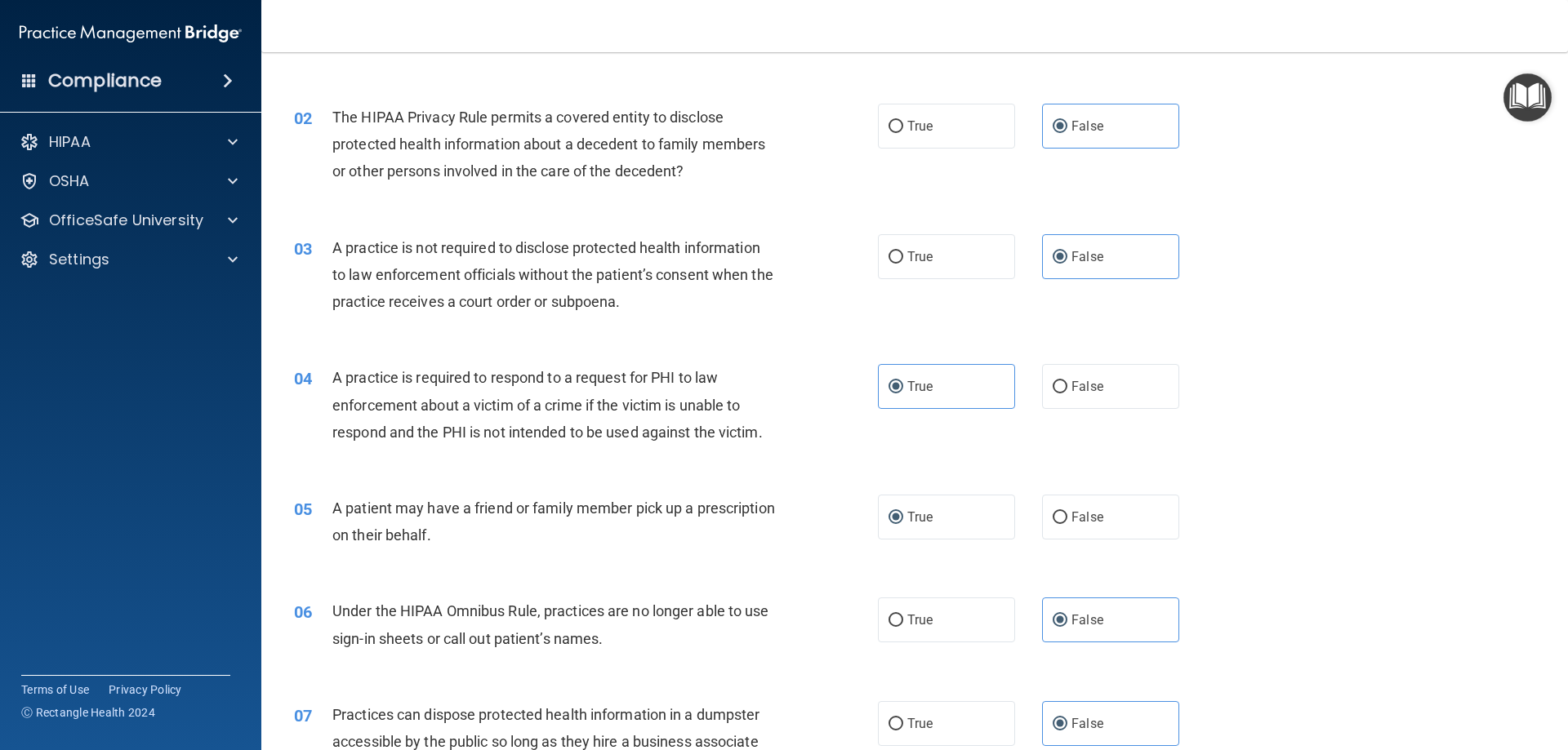
scroll to position [0, 0]
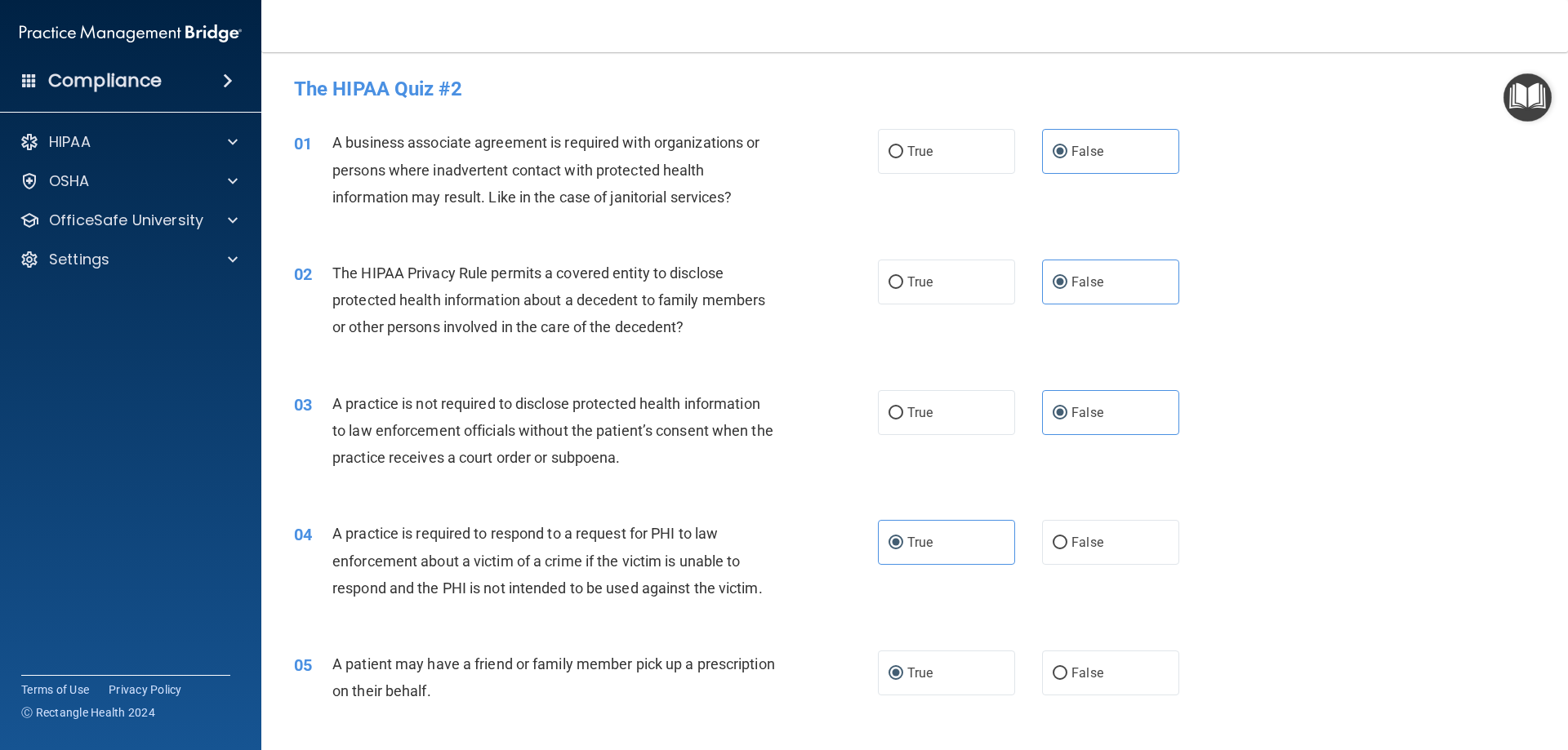
click at [959, 305] on div "02 The HIPAA Privacy Rule permits a covered entity to disclose protected health…" at bounding box center [914, 304] width 1265 height 131
click at [960, 295] on label "True" at bounding box center [946, 282] width 138 height 45
click at [903, 289] on input "True" at bounding box center [895, 283] width 14 height 12
radio input "true"
click at [1077, 299] on label "False" at bounding box center [1110, 282] width 138 height 45
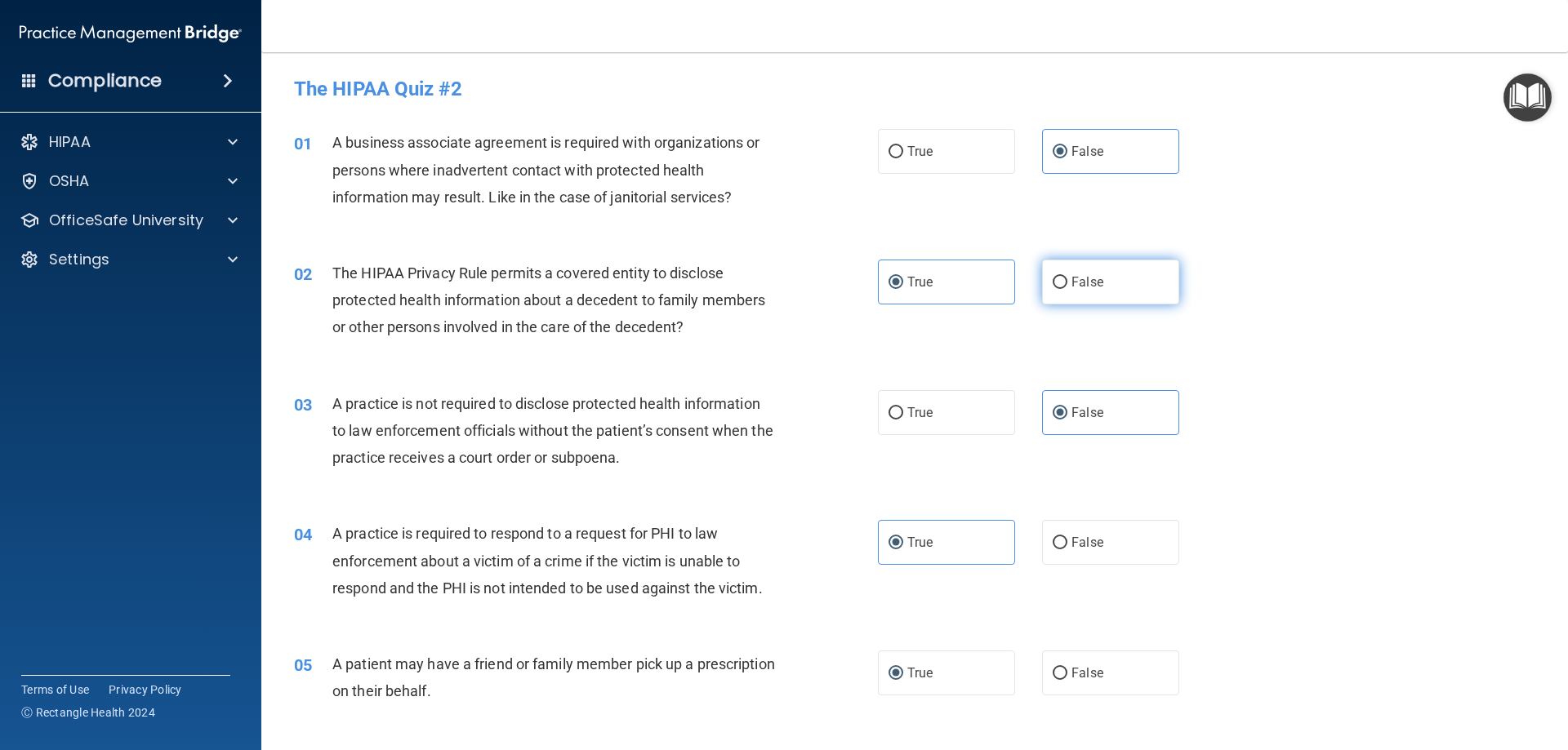
click at [1067, 289] on input "False" at bounding box center [1060, 283] width 14 height 12
radio input "true"
radio input "false"
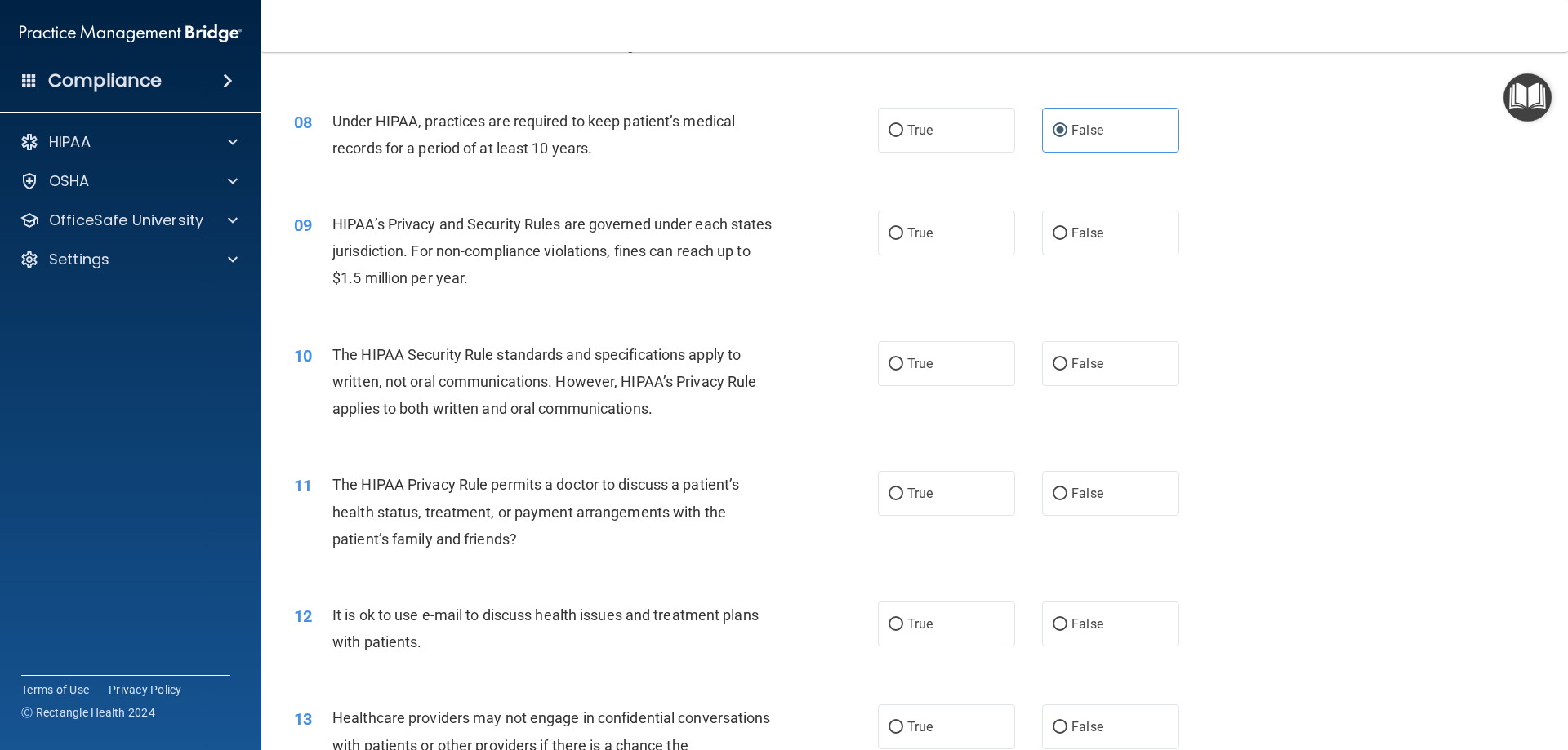
scroll to position [898, 0]
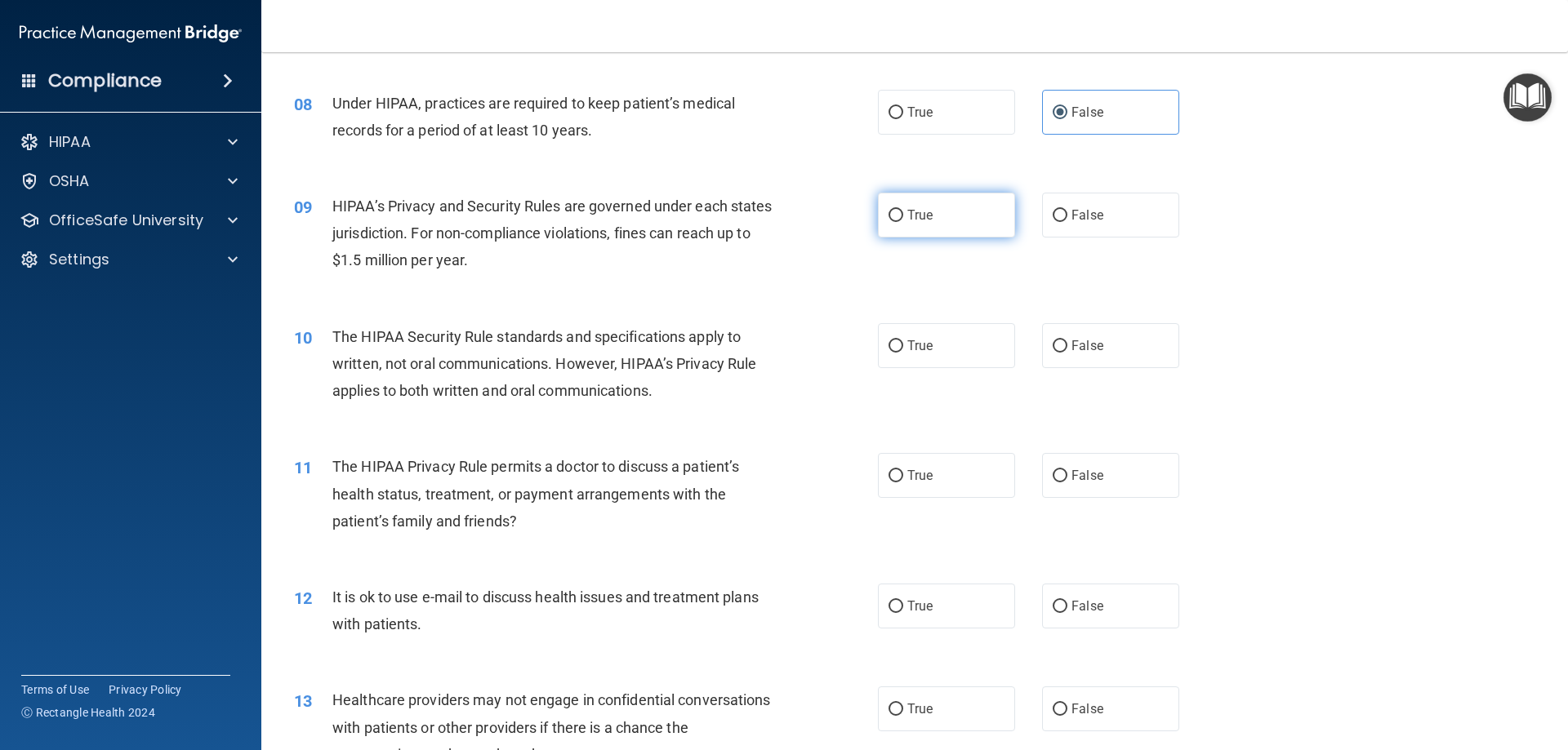
click at [907, 217] on span "True" at bounding box center [919, 215] width 26 height 15
click at [901, 217] on input "True" at bounding box center [895, 215] width 14 height 12
radio input "true"
click at [931, 359] on label "True" at bounding box center [946, 345] width 138 height 45
click at [903, 353] on input "True" at bounding box center [895, 346] width 14 height 12
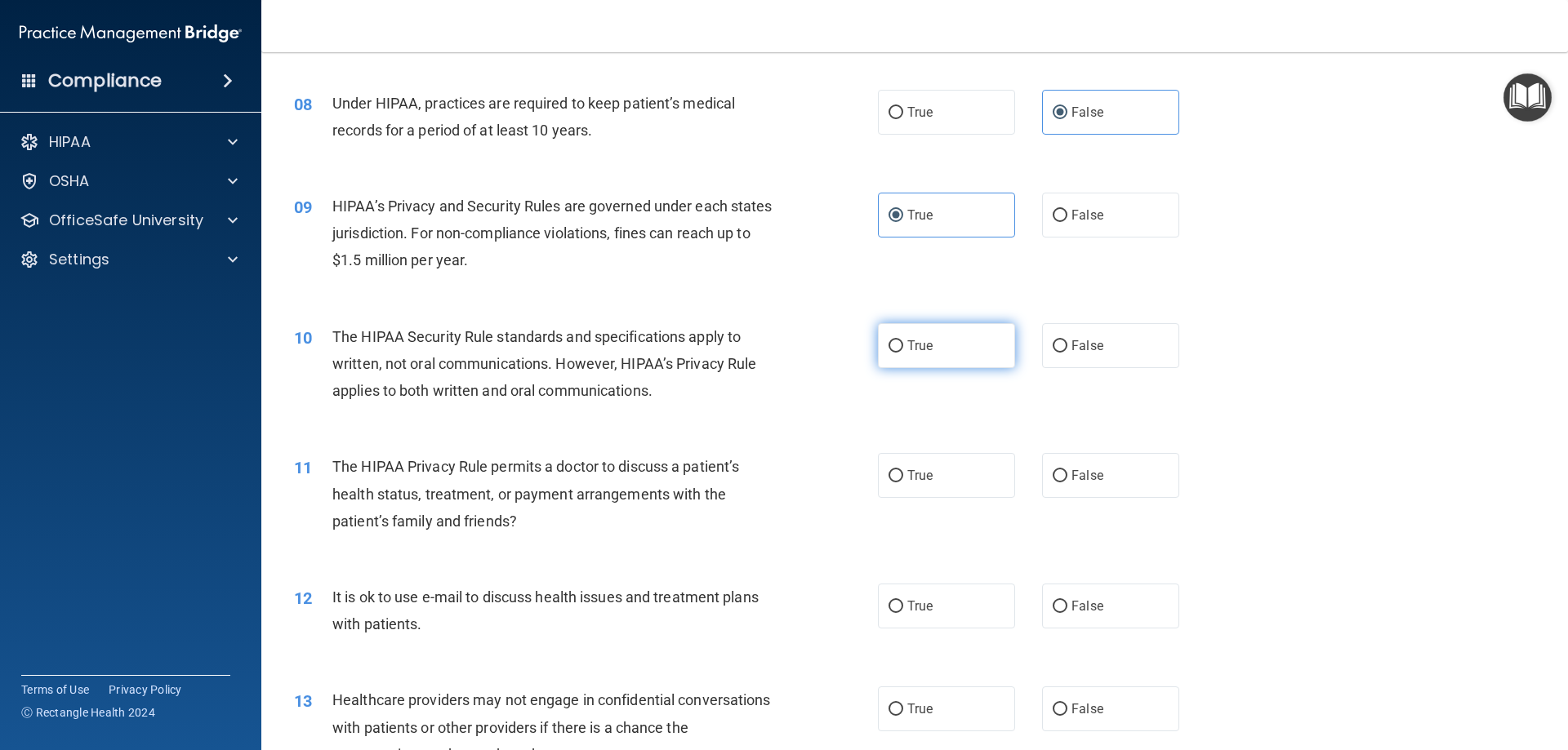
radio input "true"
click at [1110, 469] on label "False" at bounding box center [1110, 475] width 138 height 45
click at [1067, 470] on input "False" at bounding box center [1060, 476] width 14 height 12
radio input "true"
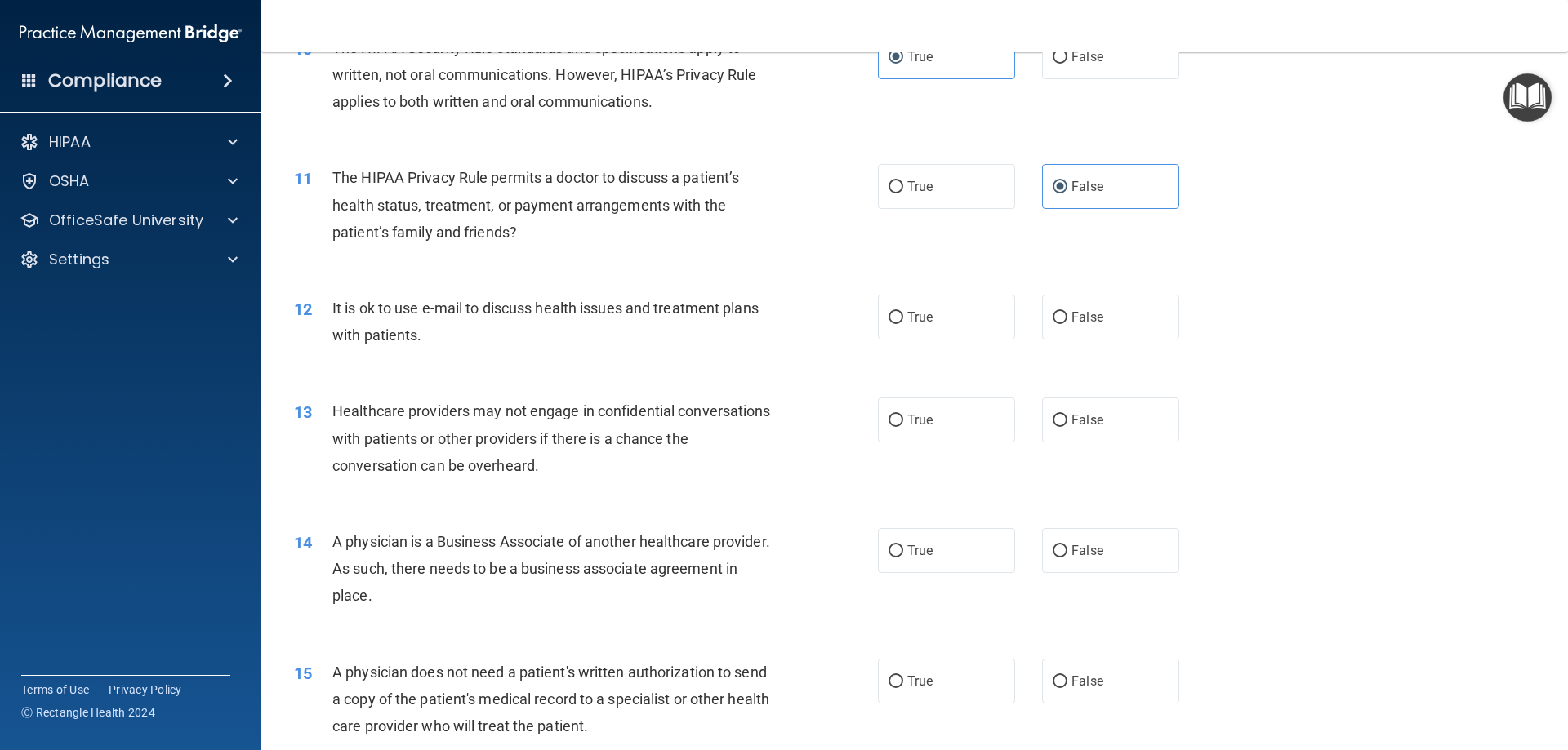
scroll to position [1224, 0]
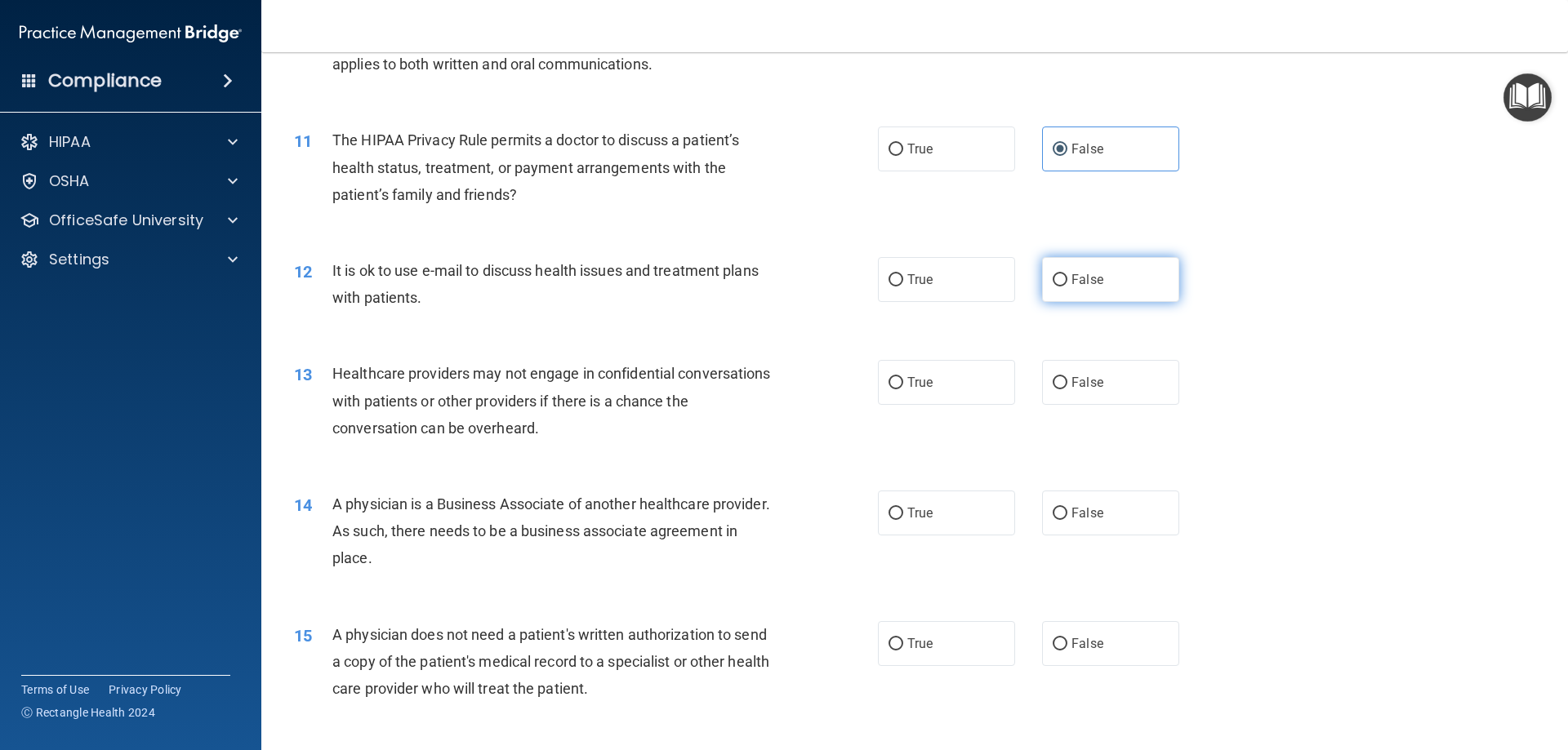
click at [1059, 292] on label "False" at bounding box center [1110, 279] width 138 height 45
click at [1059, 286] on input "False" at bounding box center [1060, 280] width 14 height 12
radio input "true"
click at [889, 389] on input "True" at bounding box center [895, 383] width 14 height 12
radio input "true"
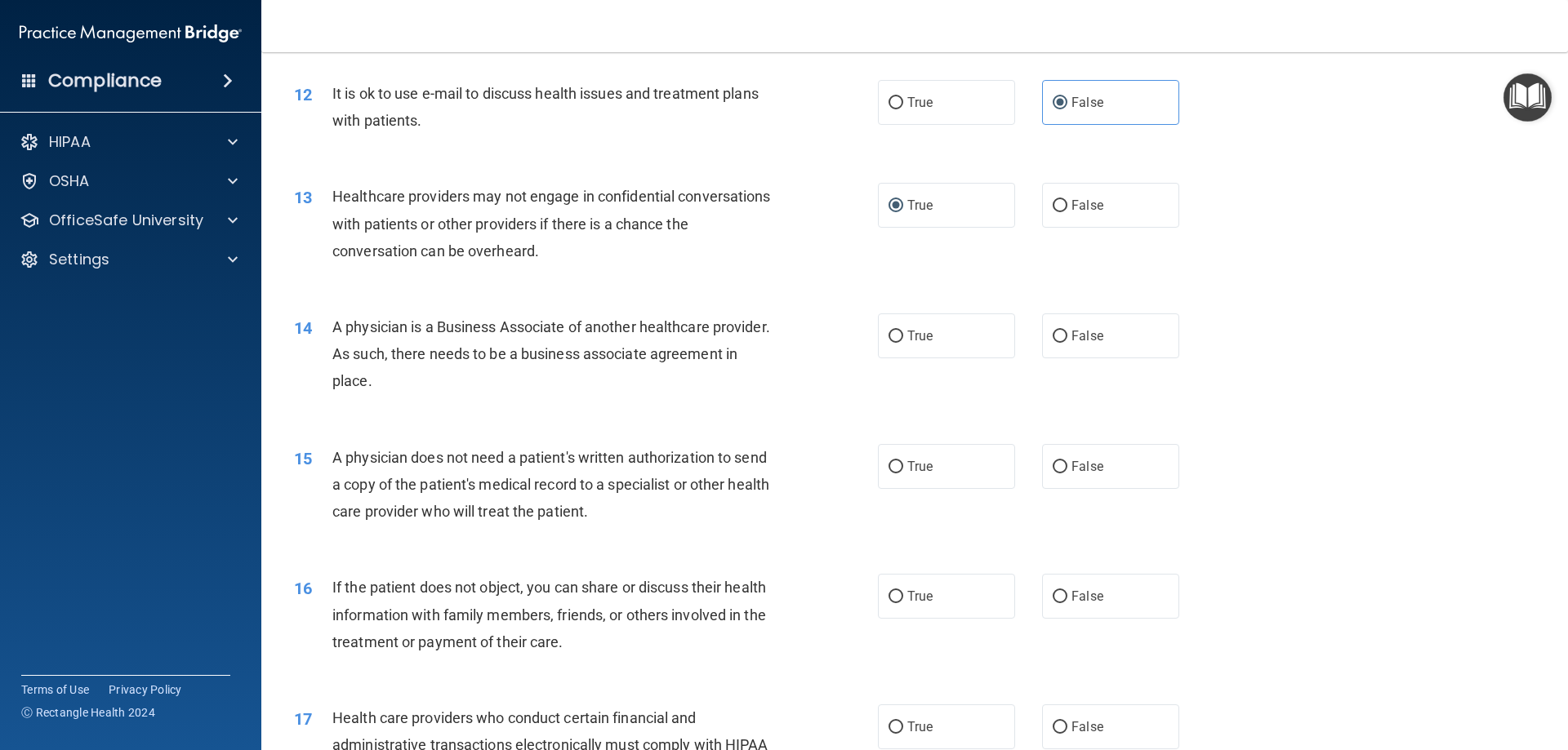
scroll to position [1469, 0]
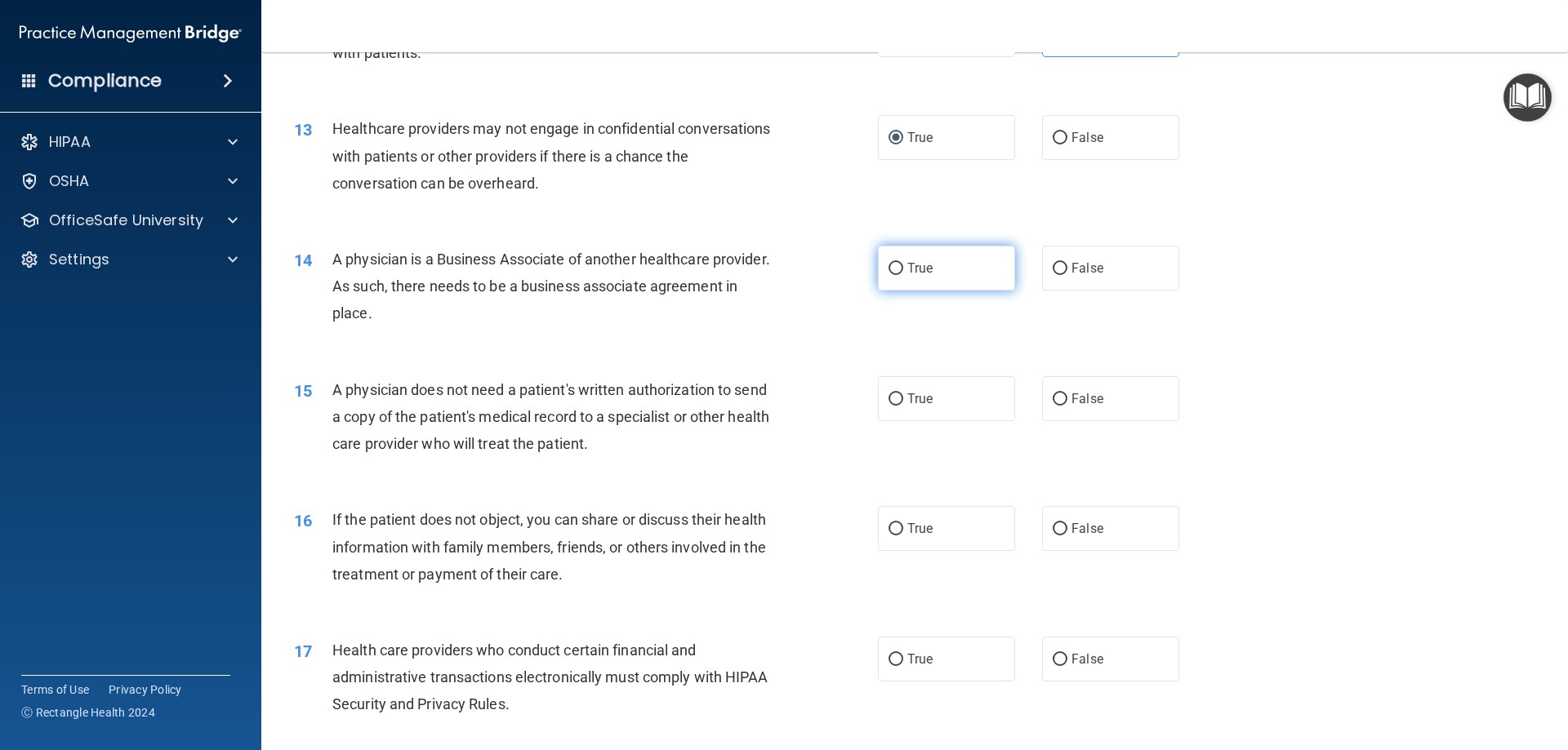
click at [915, 282] on label "True" at bounding box center [946, 267] width 138 height 45
click at [903, 275] on input "True" at bounding box center [895, 268] width 14 height 12
radio input "true"
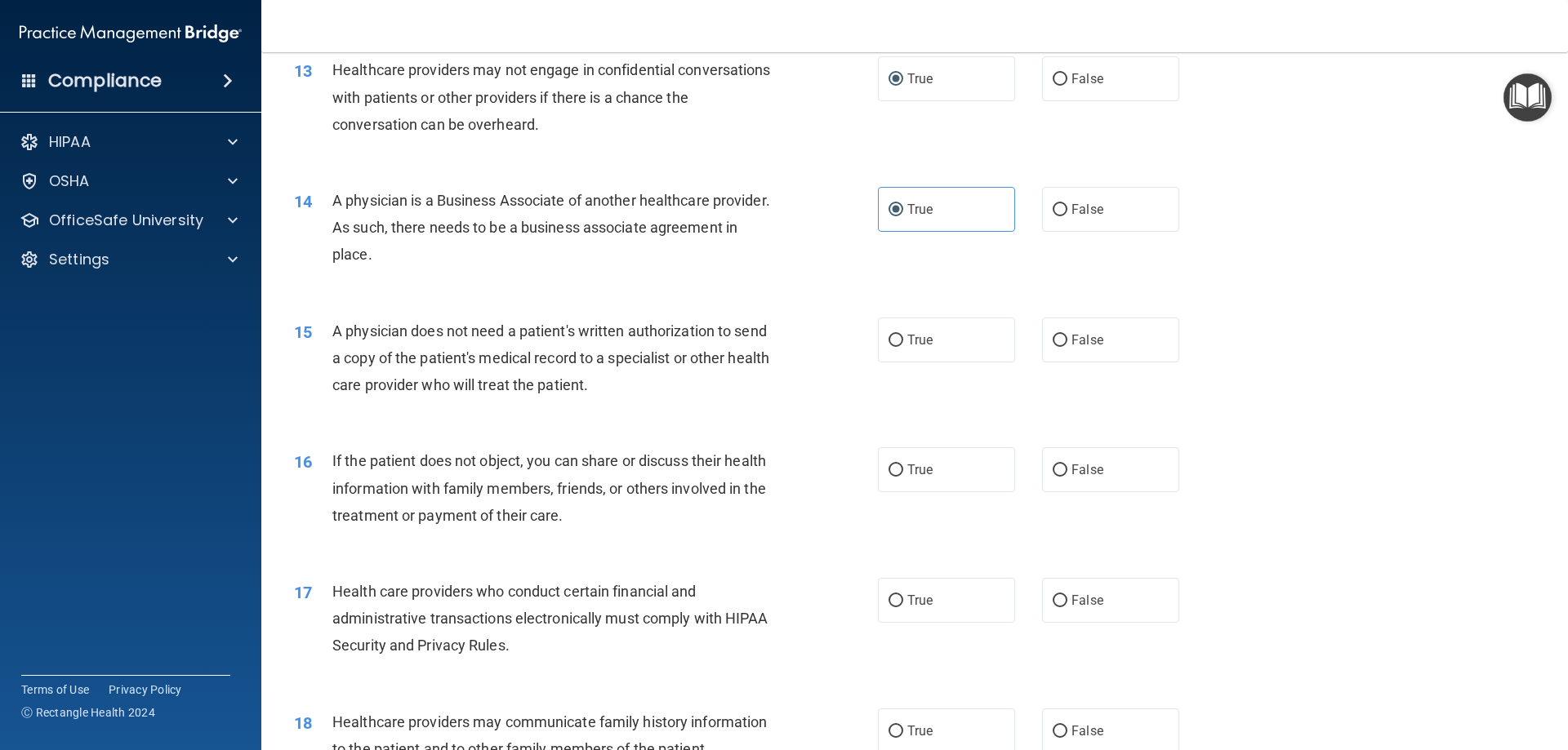
scroll to position [1633, 0]
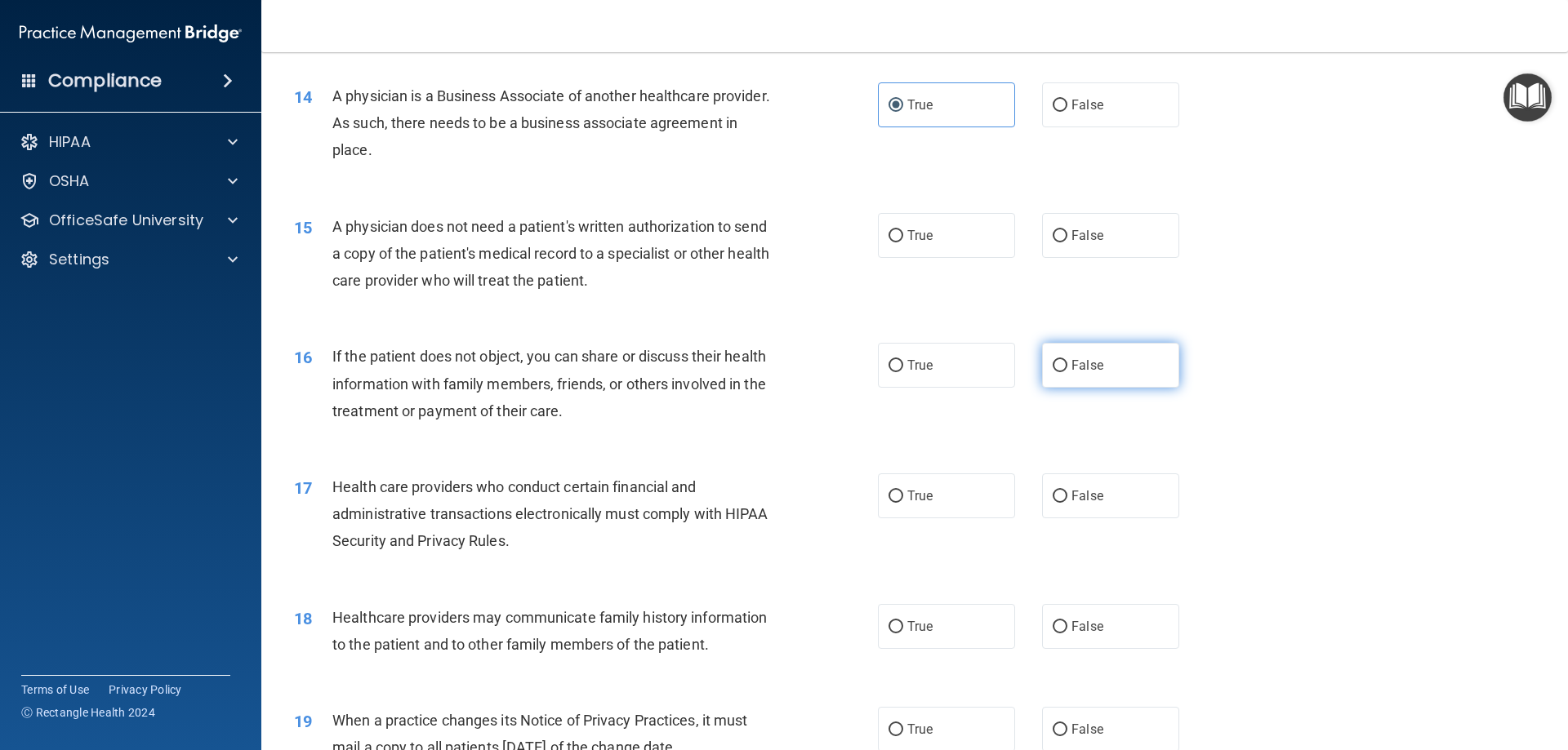
click at [1117, 363] on label "False" at bounding box center [1110, 365] width 138 height 45
click at [1067, 363] on input "False" at bounding box center [1060, 366] width 14 height 12
radio input "true"
click at [944, 236] on label "True" at bounding box center [946, 235] width 138 height 45
click at [903, 236] on input "True" at bounding box center [895, 236] width 14 height 12
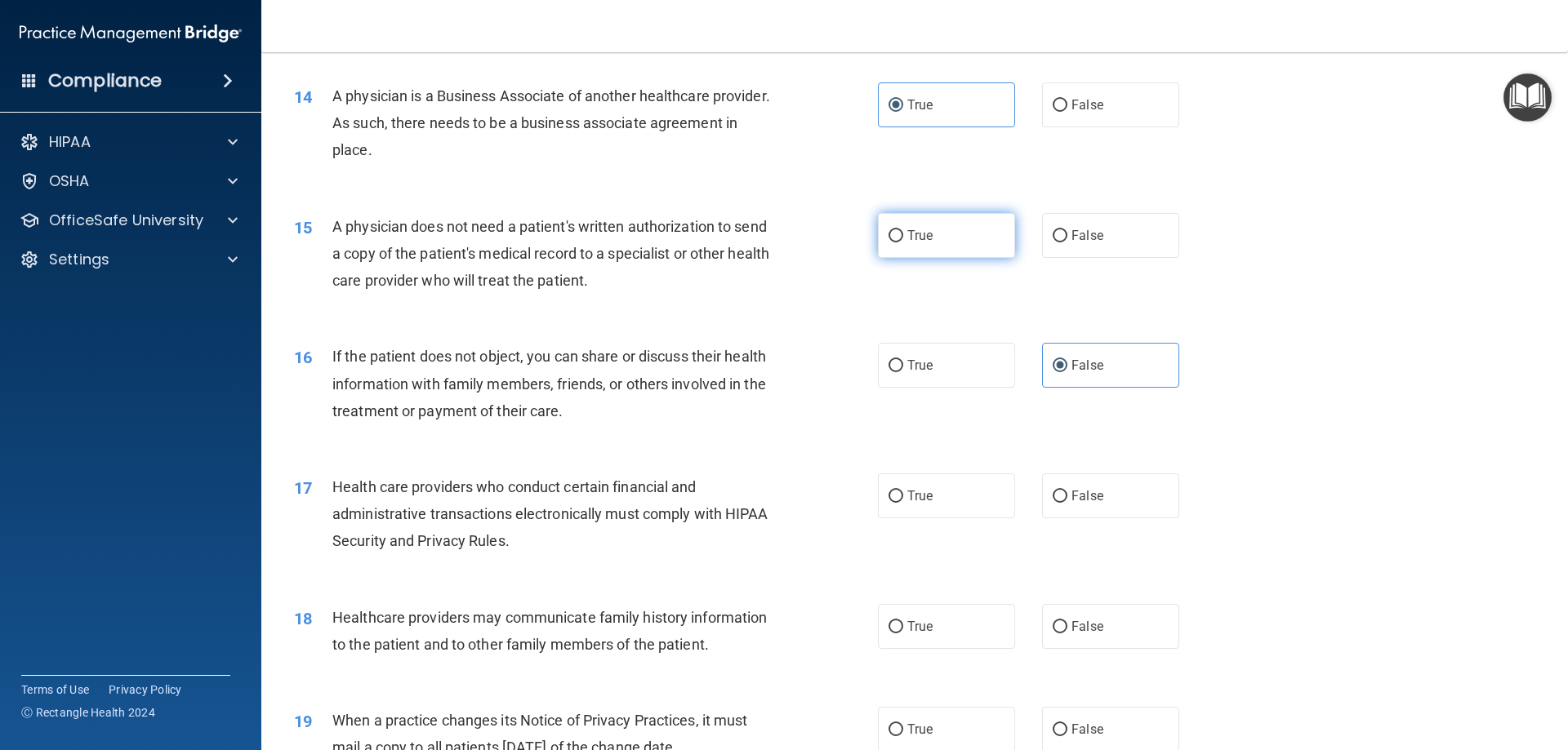
radio input "true"
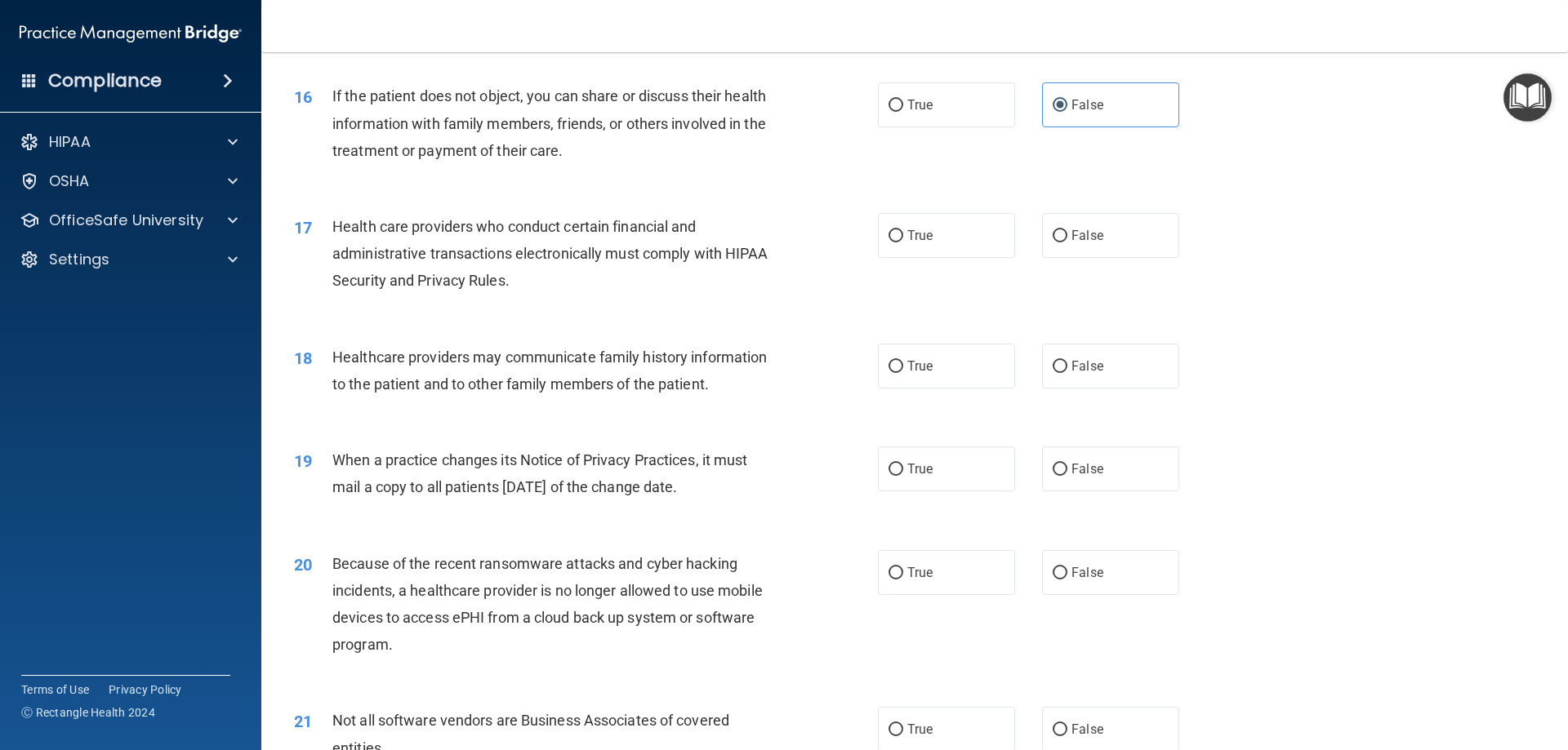
scroll to position [1959, 0]
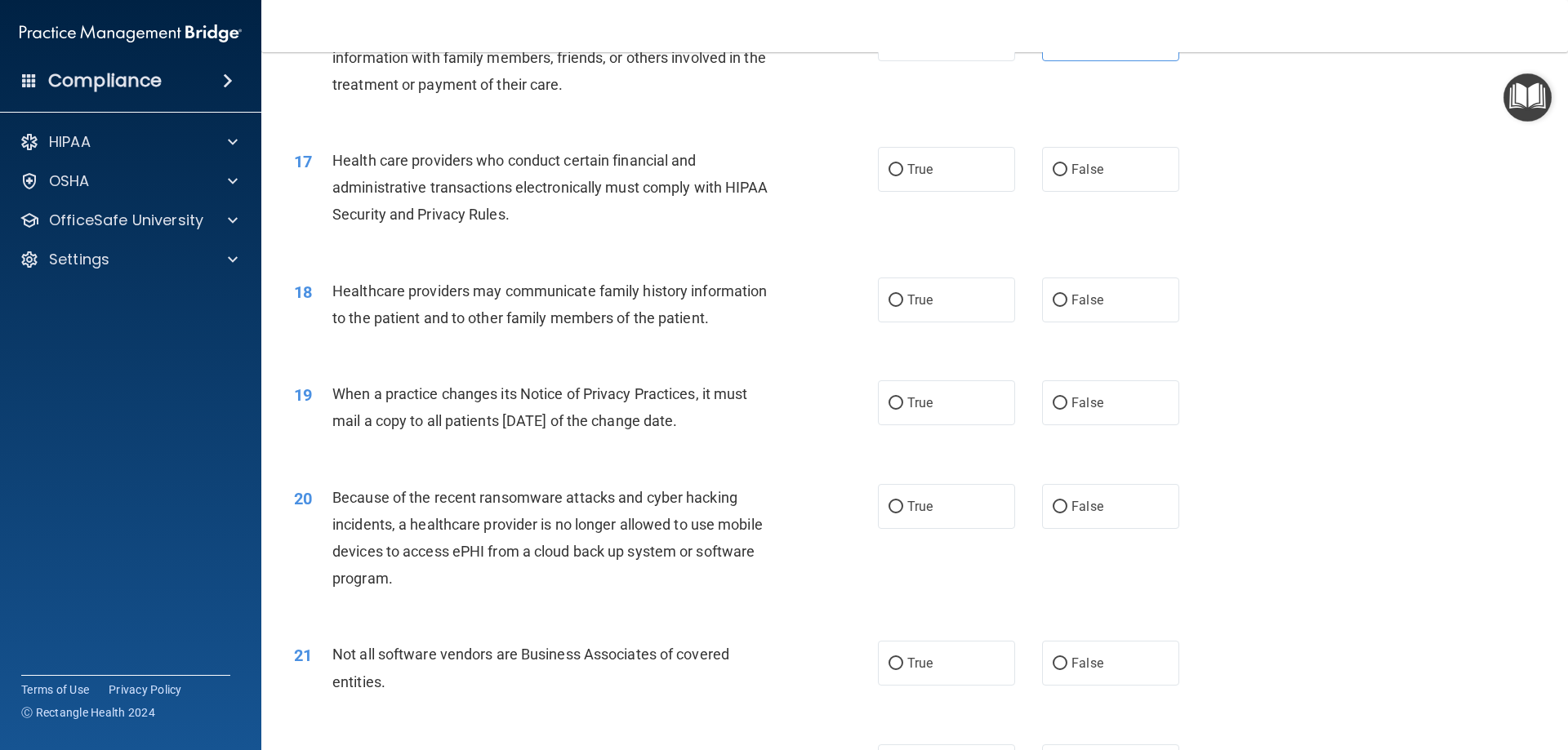
click at [939, 192] on div "17 Health care providers who conduct certain financial and administrative trans…" at bounding box center [914, 192] width 1265 height 131
click at [931, 188] on label "True" at bounding box center [946, 169] width 138 height 45
click at [903, 176] on input "True" at bounding box center [895, 170] width 14 height 12
radio input "true"
click at [1048, 309] on label "False" at bounding box center [1110, 300] width 138 height 45
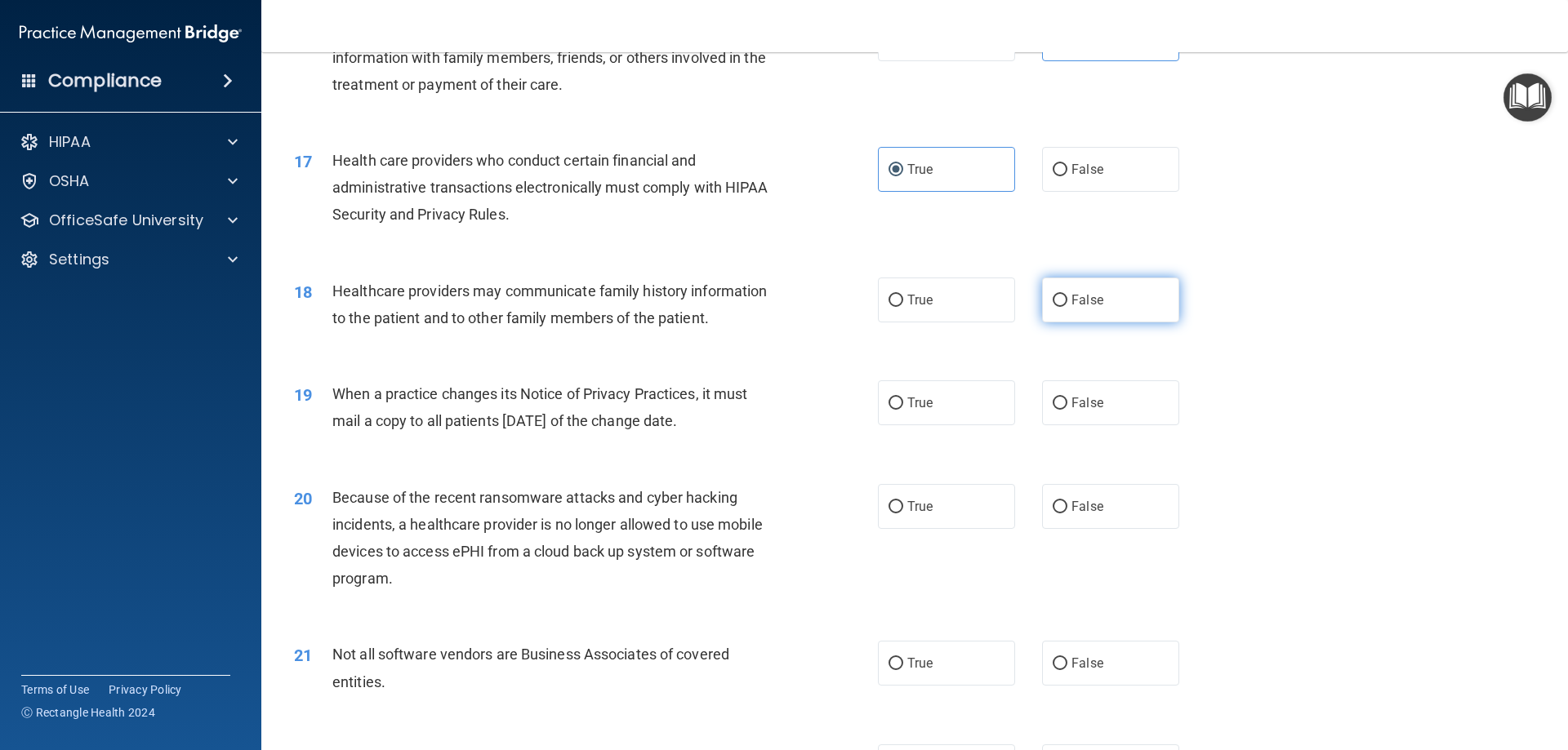
click at [1053, 307] on input "False" at bounding box center [1060, 301] width 14 height 12
radio input "true"
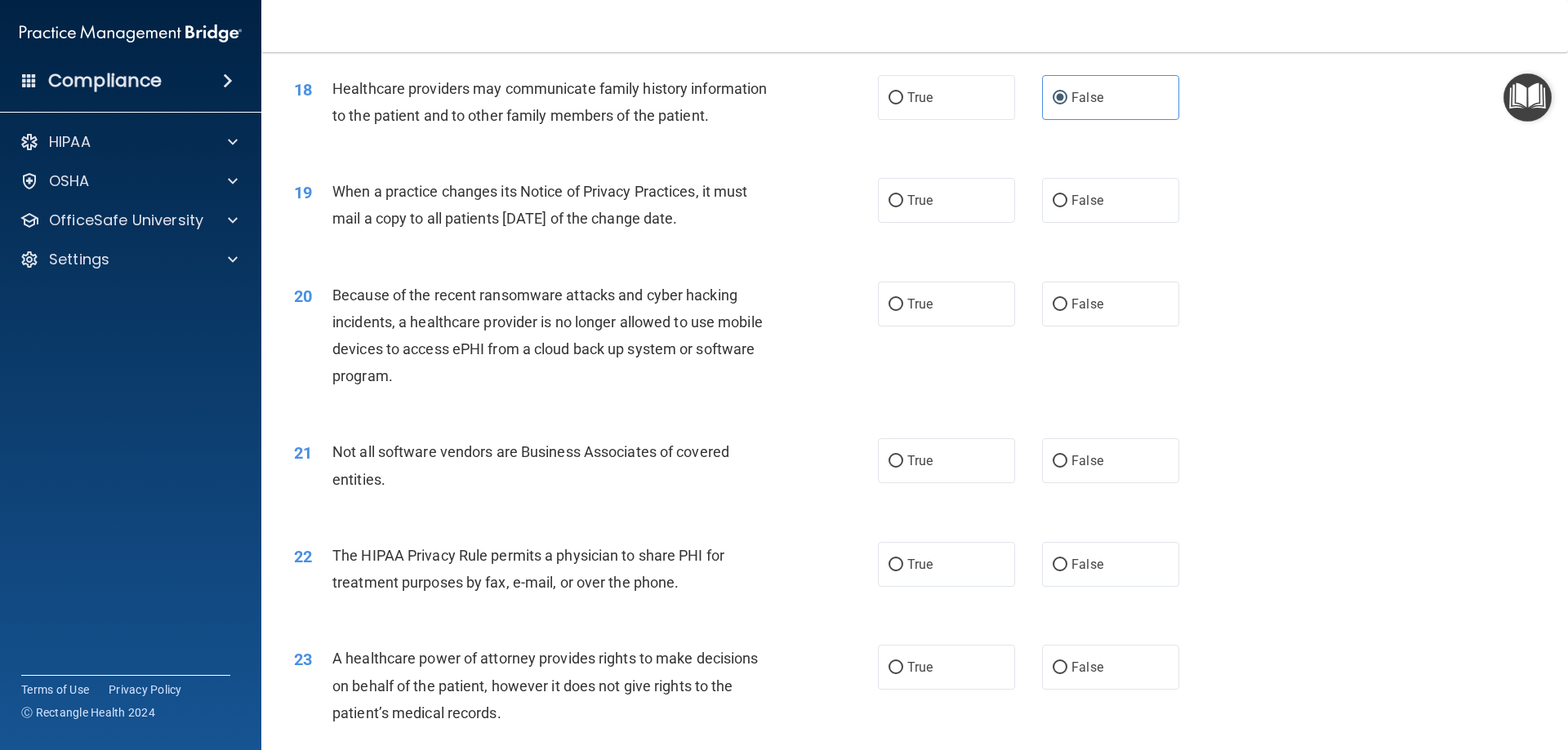
scroll to position [2204, 0]
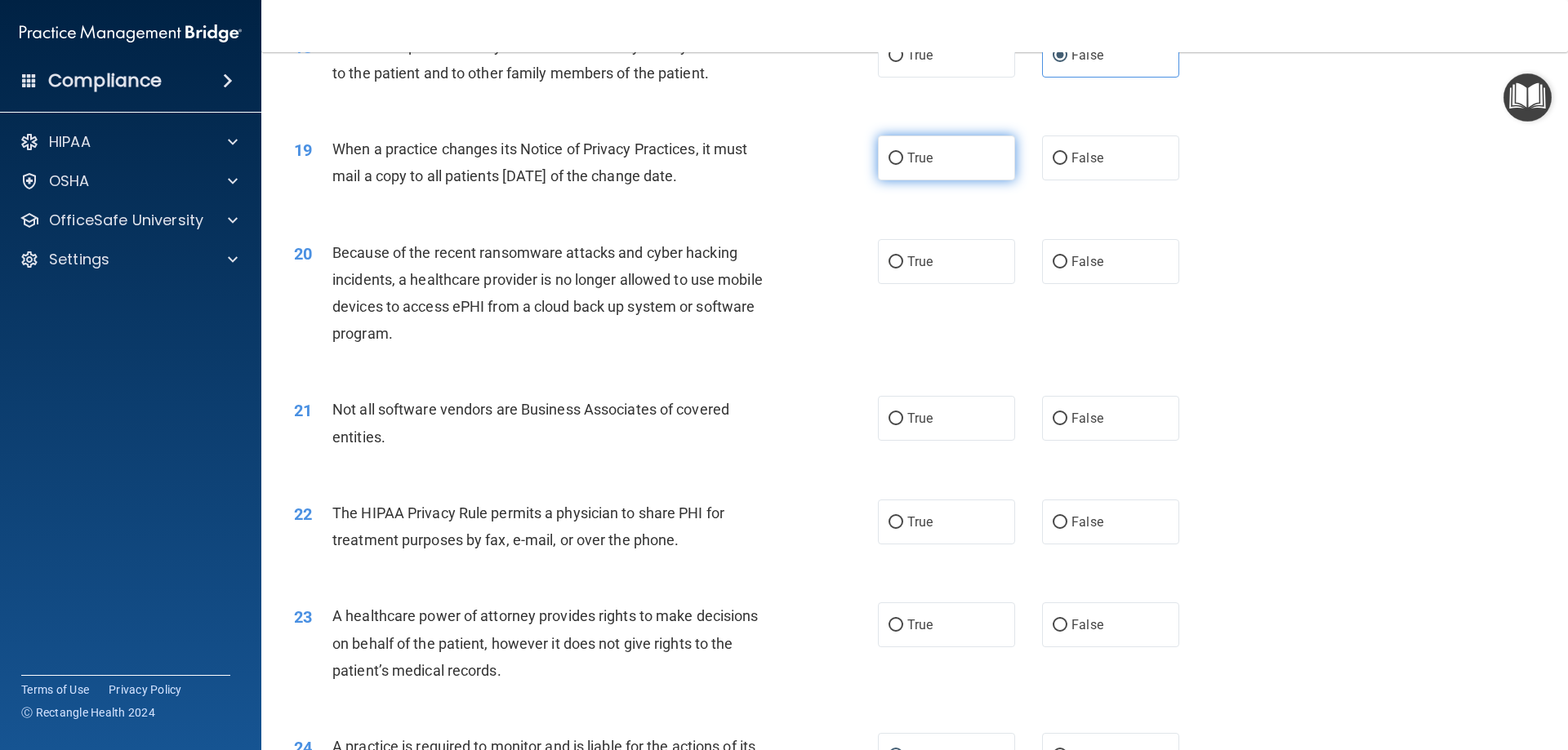
click at [884, 151] on label "True" at bounding box center [946, 157] width 138 height 45
click at [889, 153] on input "True" at bounding box center [895, 158] width 14 height 12
radio input "true"
click at [1152, 277] on label "False" at bounding box center [1110, 261] width 138 height 45
click at [1067, 268] on input "False" at bounding box center [1060, 262] width 14 height 12
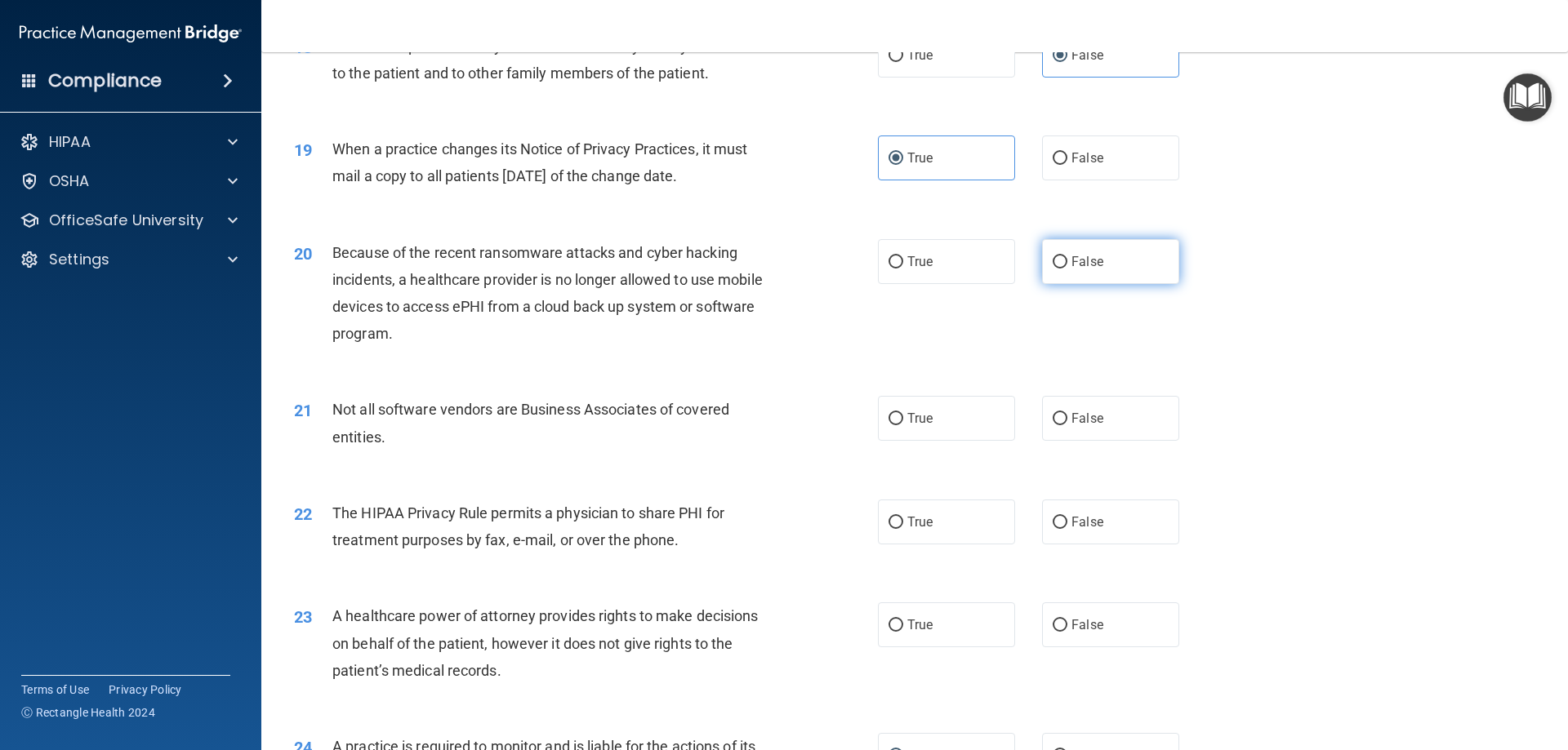
radio input "true"
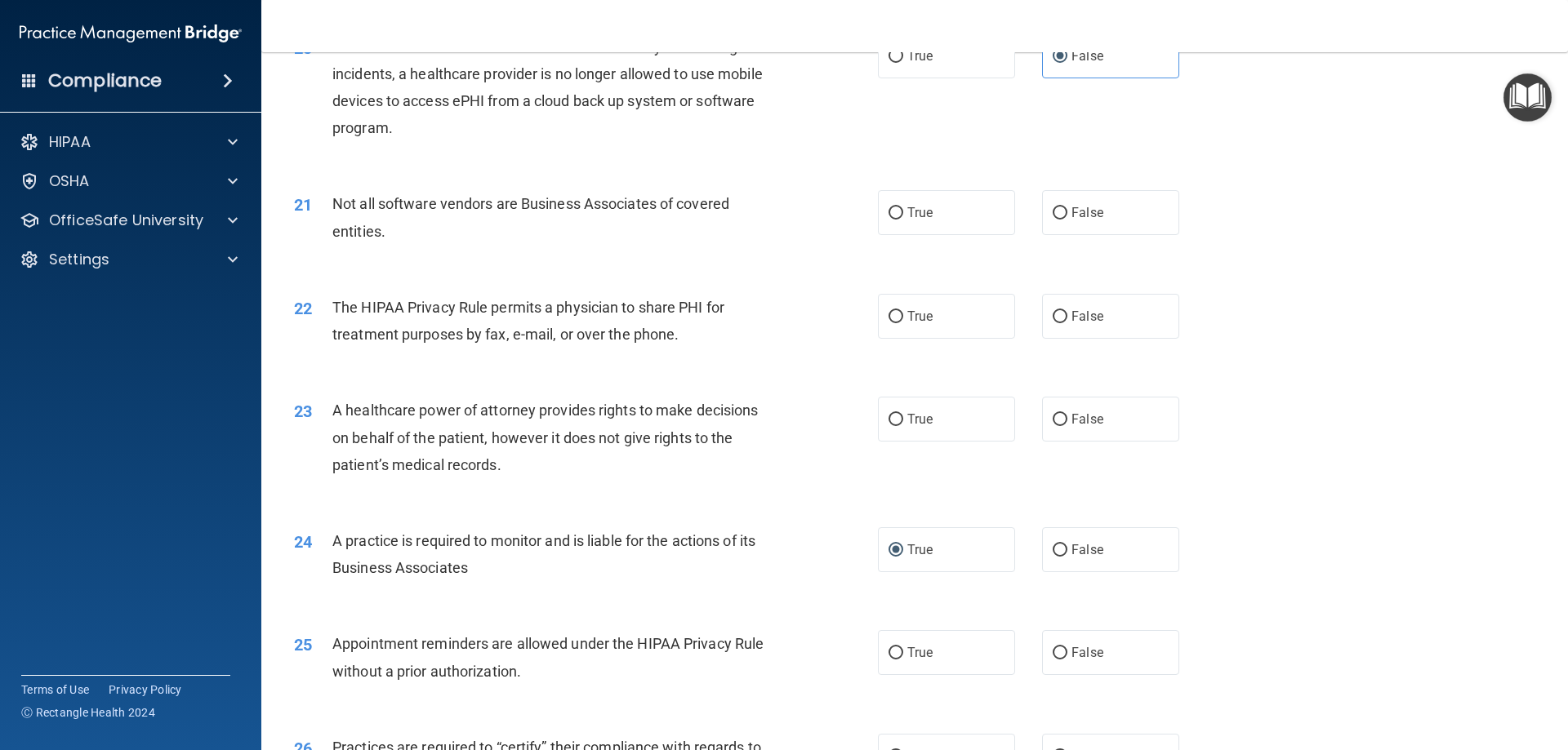
scroll to position [2448, 0]
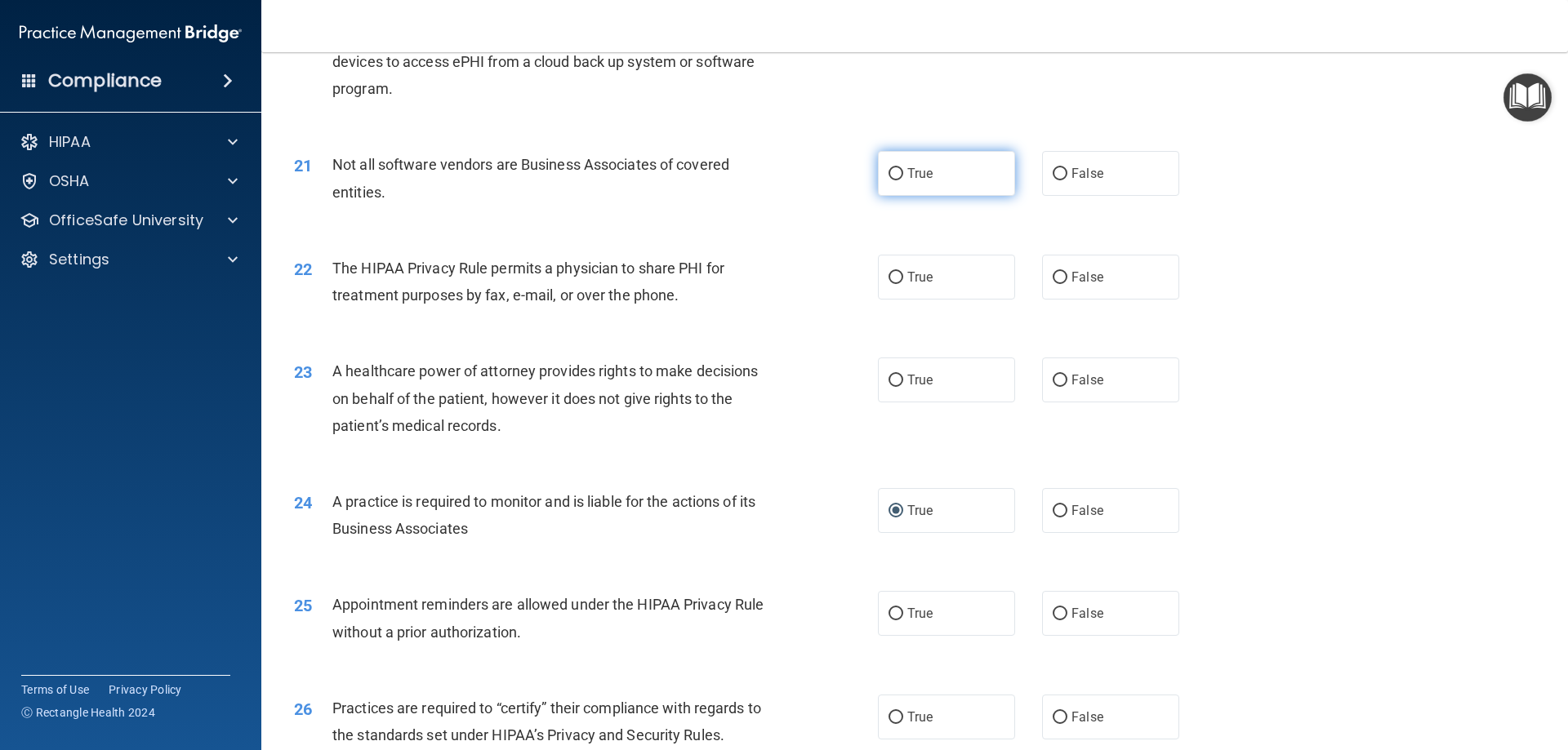
click at [917, 157] on label "True" at bounding box center [946, 173] width 138 height 45
click at [903, 168] on input "True" at bounding box center [895, 174] width 14 height 12
radio input "true"
click at [1123, 271] on label "False" at bounding box center [1110, 277] width 138 height 45
click at [1067, 272] on input "False" at bounding box center [1060, 278] width 14 height 12
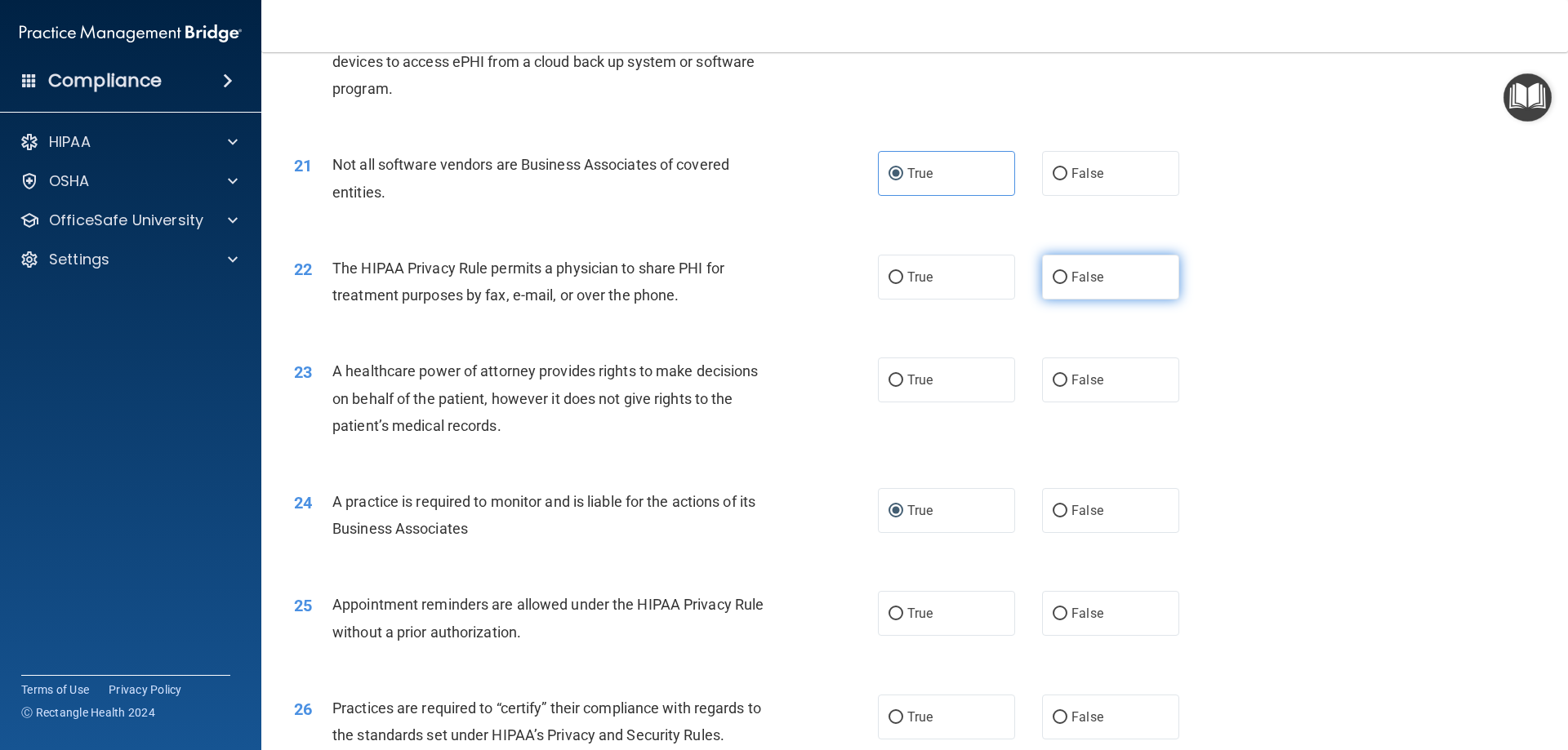
radio input "true"
click at [954, 373] on label "True" at bounding box center [946, 379] width 138 height 45
click at [903, 375] on input "True" at bounding box center [895, 380] width 14 height 12
radio input "true"
click at [1112, 386] on label "False" at bounding box center [1110, 379] width 138 height 45
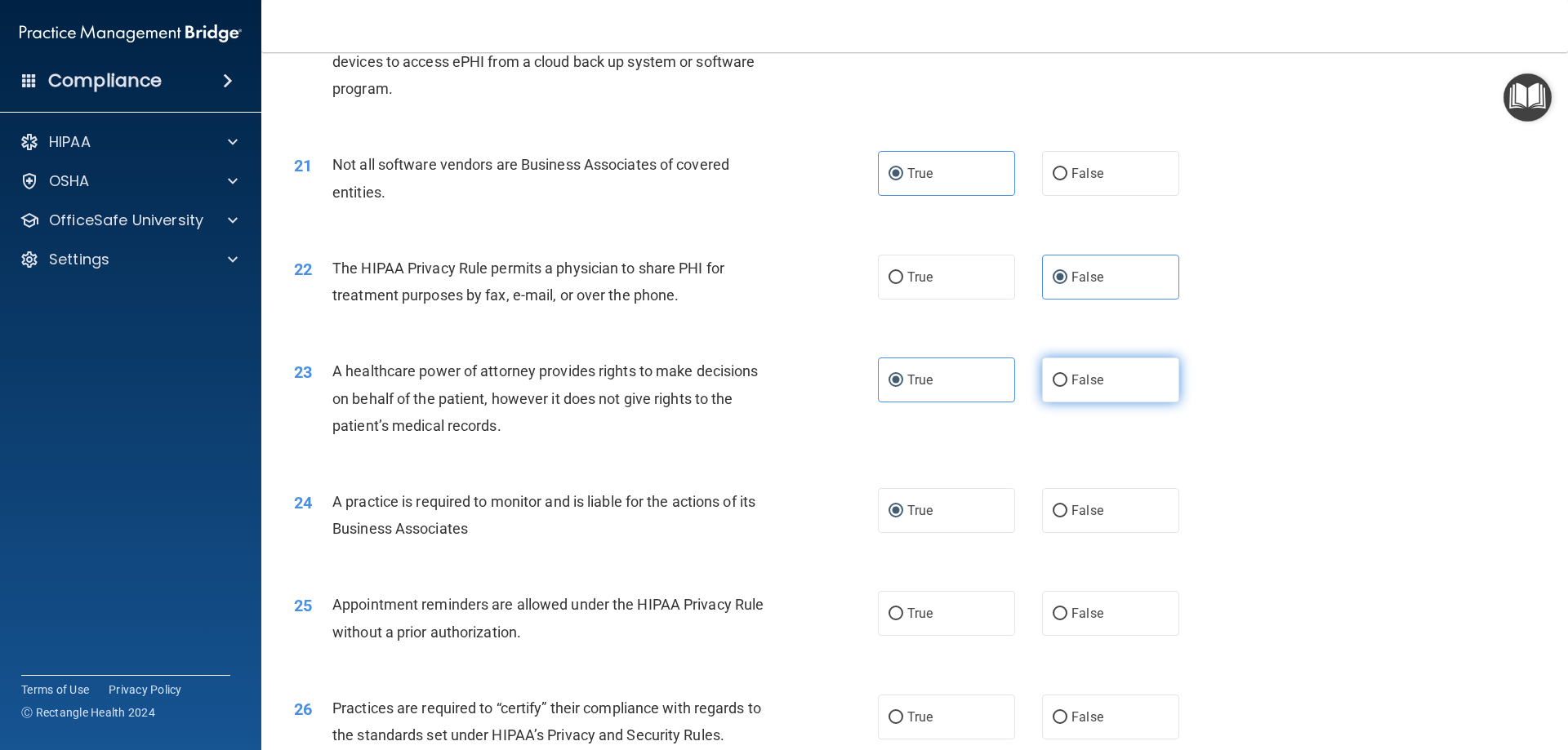
click at [1067, 386] on input "False" at bounding box center [1060, 380] width 14 height 12
radio input "true"
click at [940, 375] on label "True" at bounding box center [946, 379] width 138 height 45
click at [903, 375] on input "True" at bounding box center [895, 380] width 14 height 12
radio input "true"
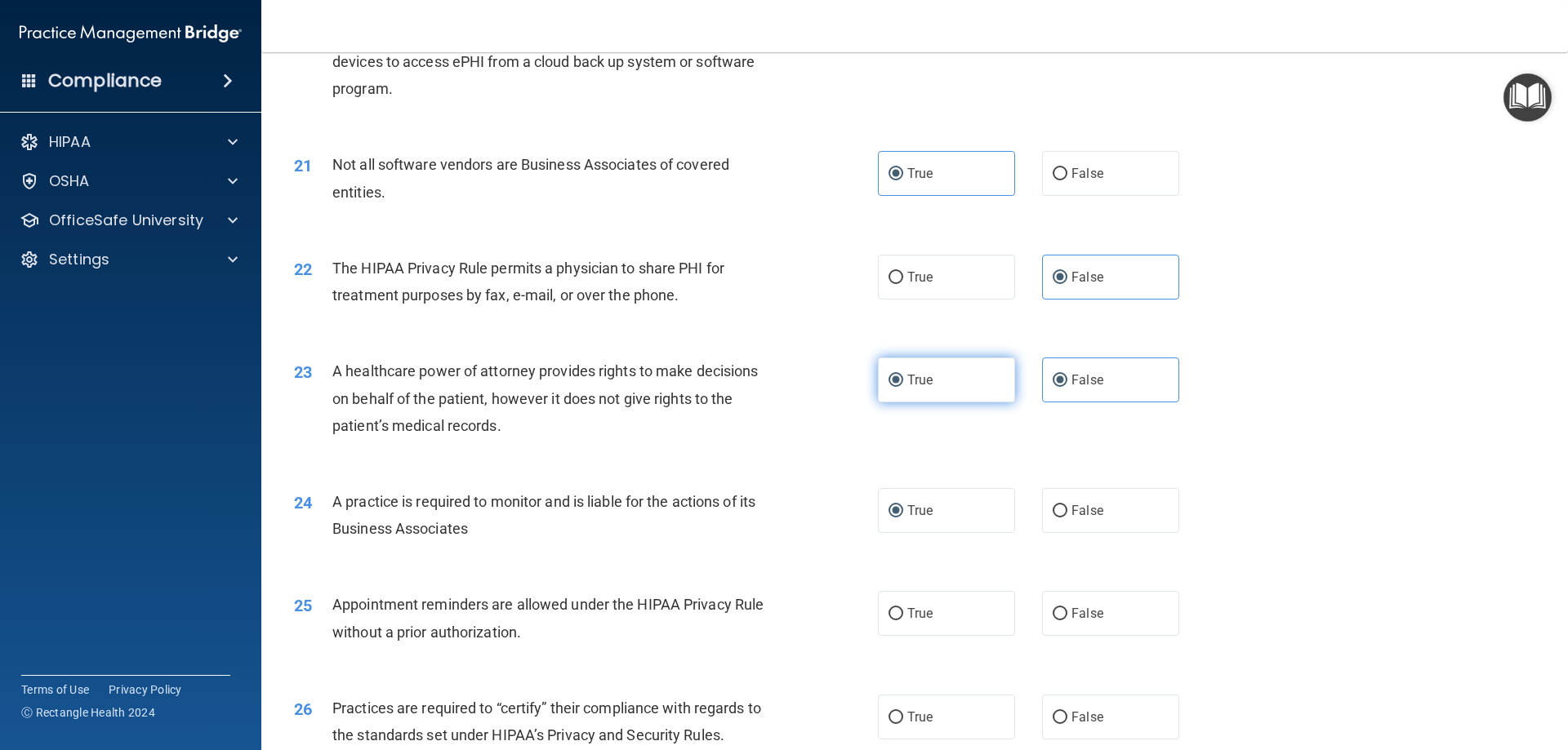
radio input "false"
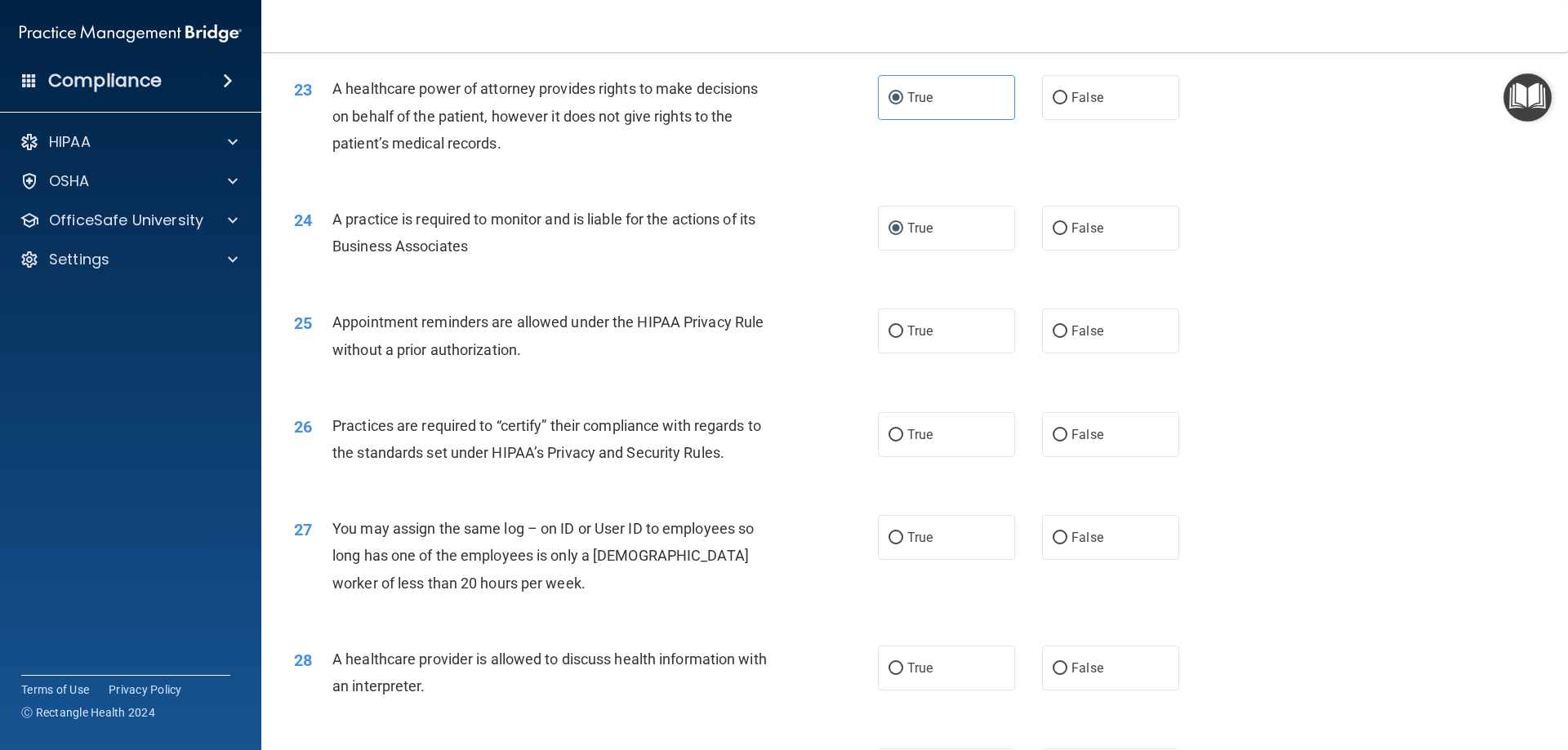
scroll to position [2775, 0]
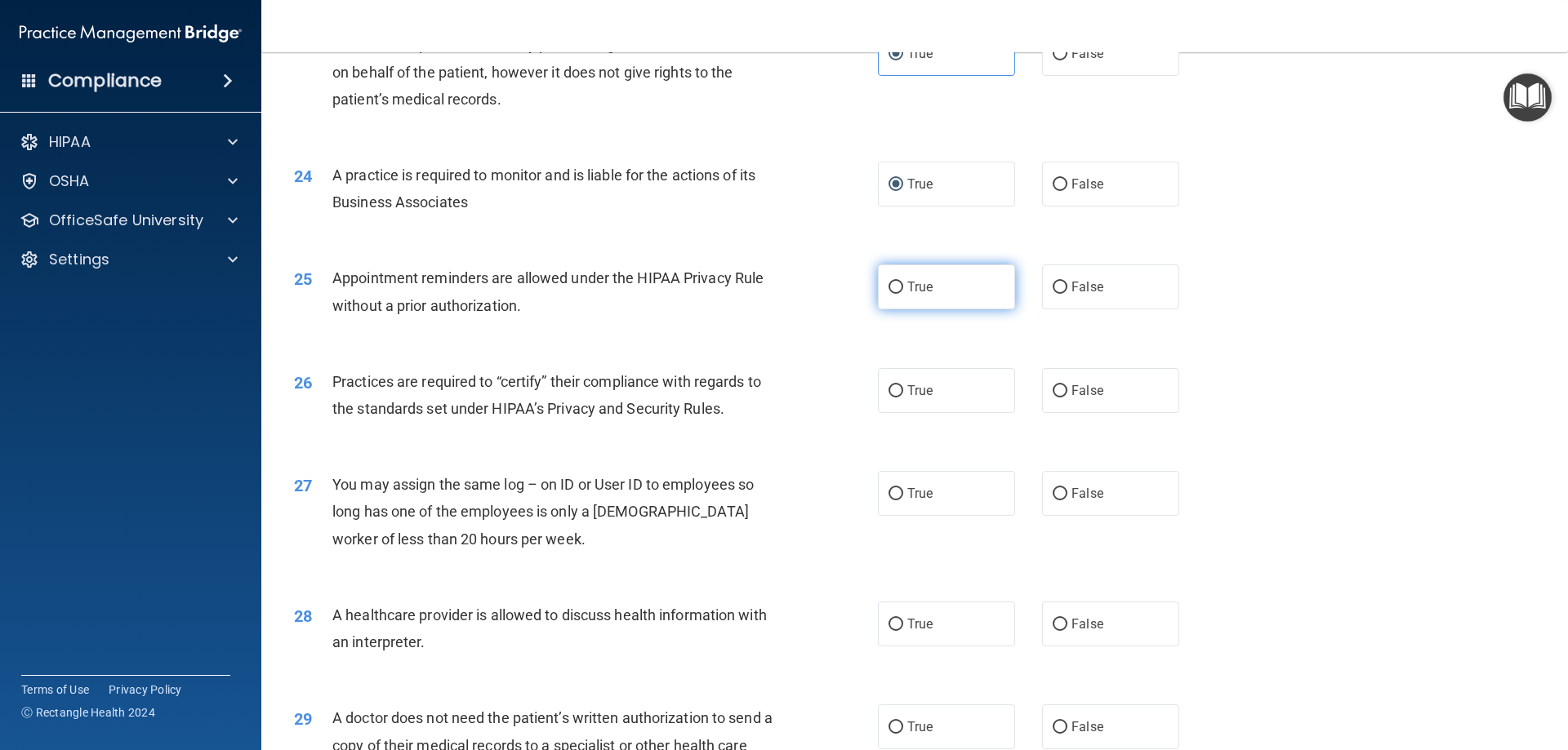
click at [925, 284] on span "True" at bounding box center [919, 286] width 26 height 15
click at [903, 284] on input "True" at bounding box center [895, 287] width 14 height 12
radio input "true"
click at [953, 393] on label "True" at bounding box center [946, 390] width 138 height 45
click at [903, 393] on input "True" at bounding box center [895, 391] width 14 height 12
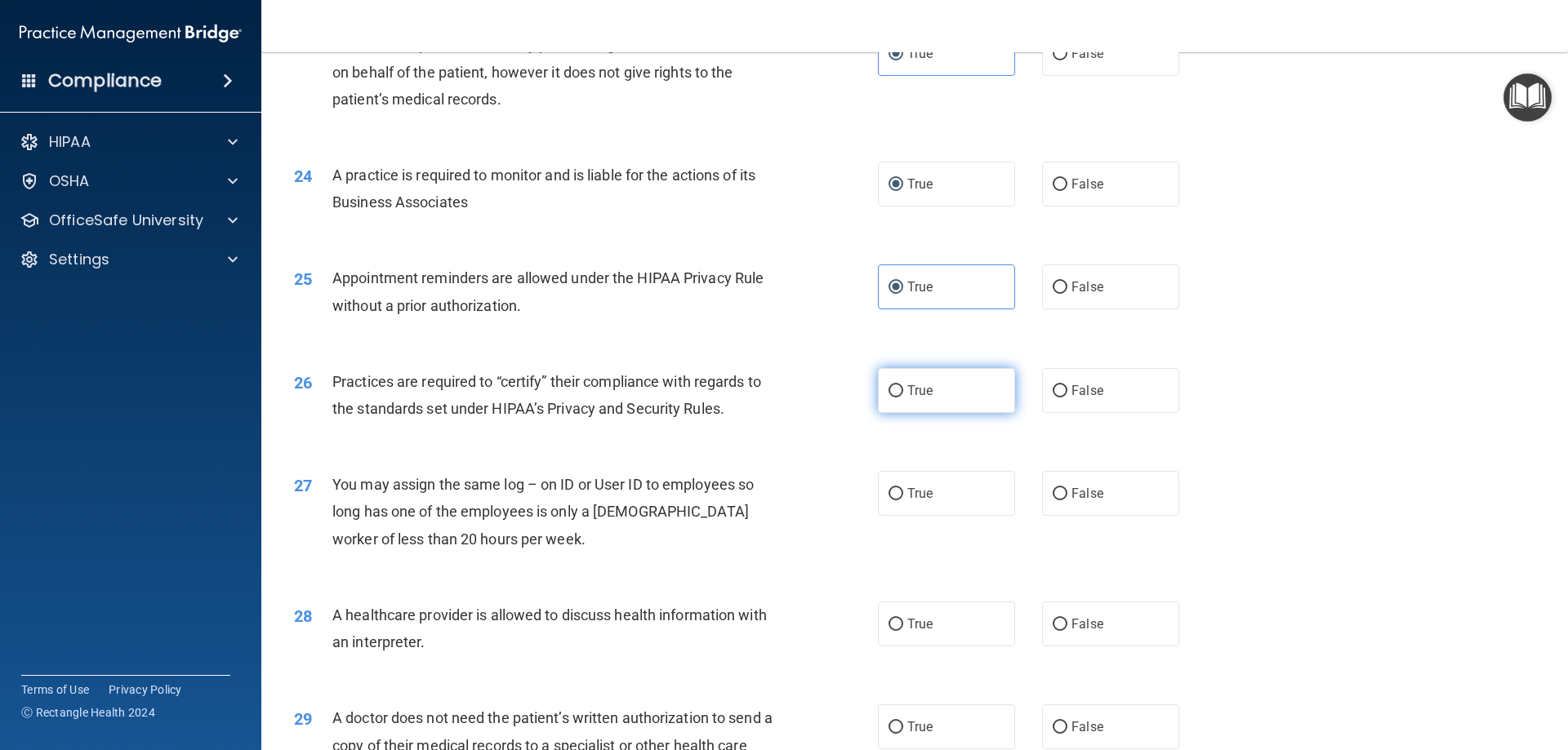
radio input "true"
click at [1006, 495] on label "True" at bounding box center [946, 493] width 138 height 45
click at [903, 495] on input "True" at bounding box center [895, 494] width 14 height 12
radio input "true"
click at [1053, 493] on input "False" at bounding box center [1060, 494] width 14 height 12
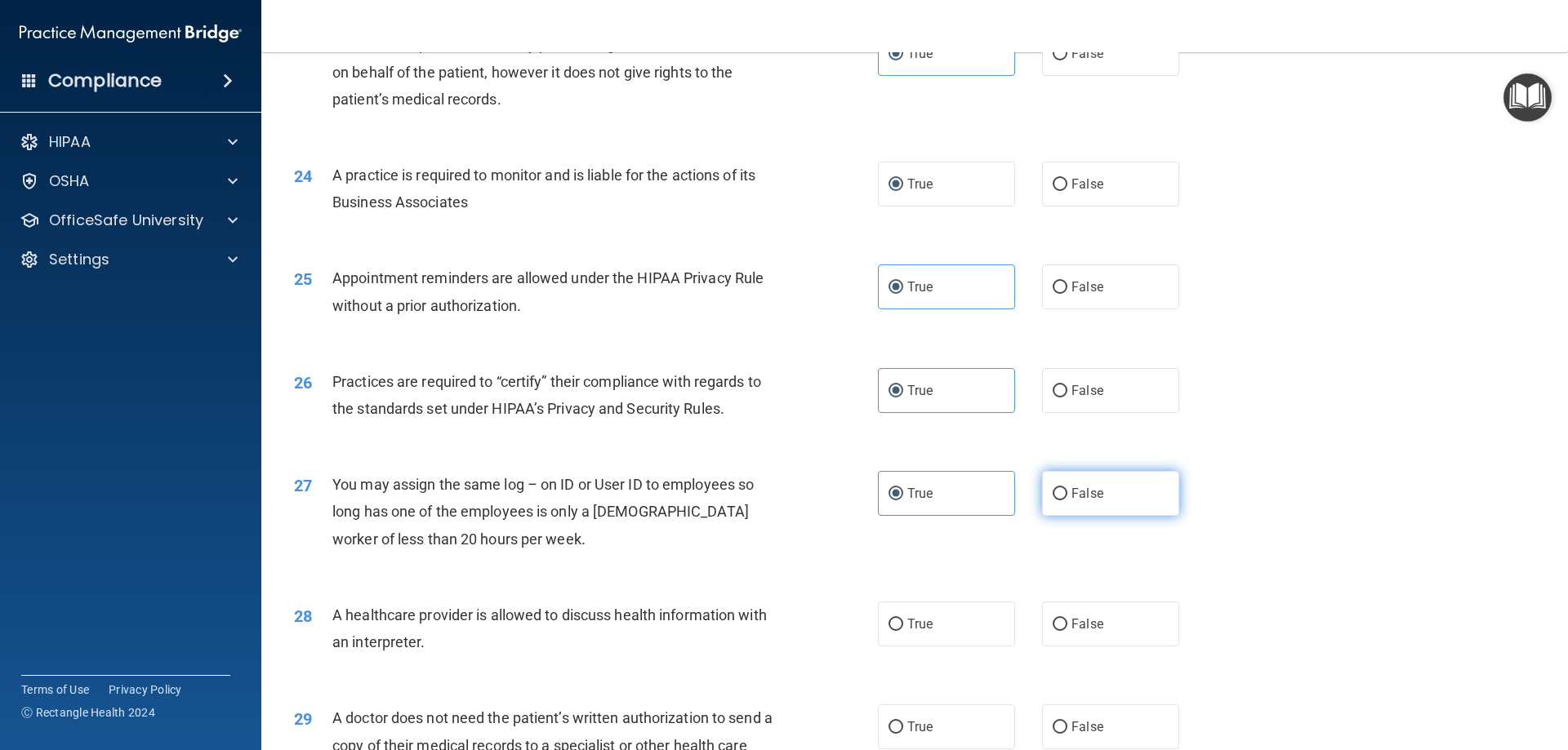
radio input "true"
radio input "false"
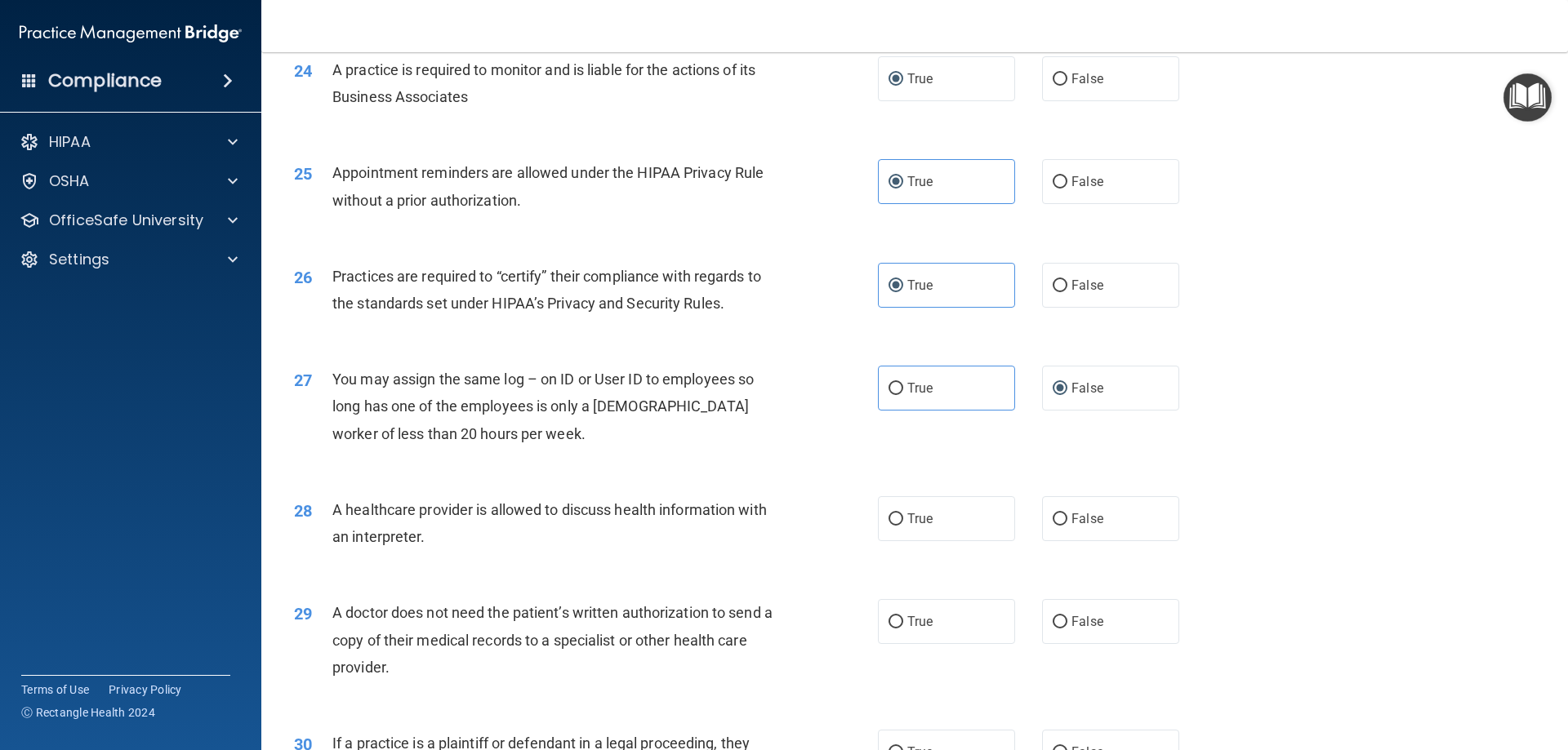
scroll to position [3020, 0]
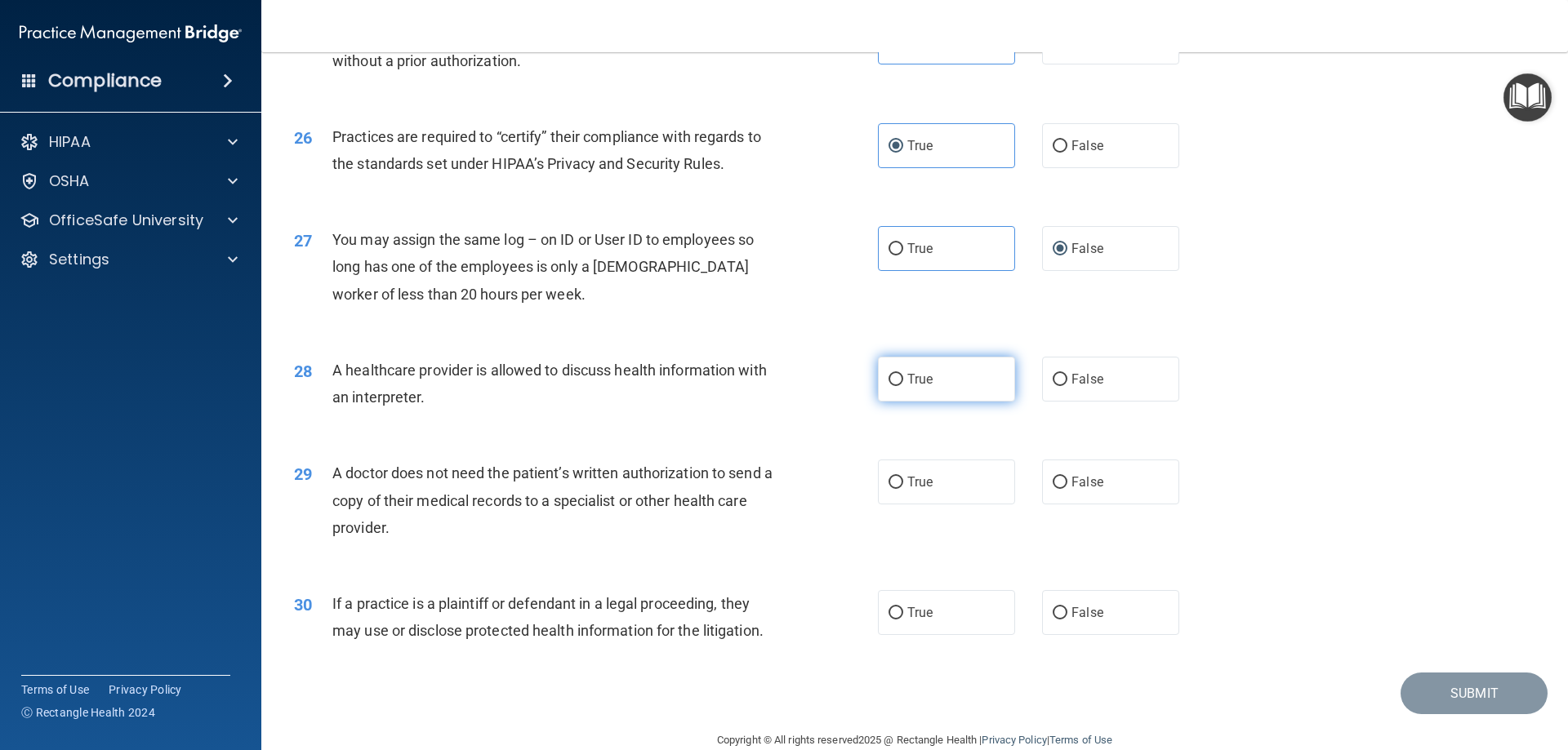
click at [964, 379] on label "True" at bounding box center [946, 378] width 138 height 45
click at [903, 379] on input "True" at bounding box center [895, 379] width 14 height 12
radio input "true"
click at [965, 462] on label "True" at bounding box center [946, 482] width 138 height 45
click at [903, 477] on input "True" at bounding box center [895, 483] width 14 height 12
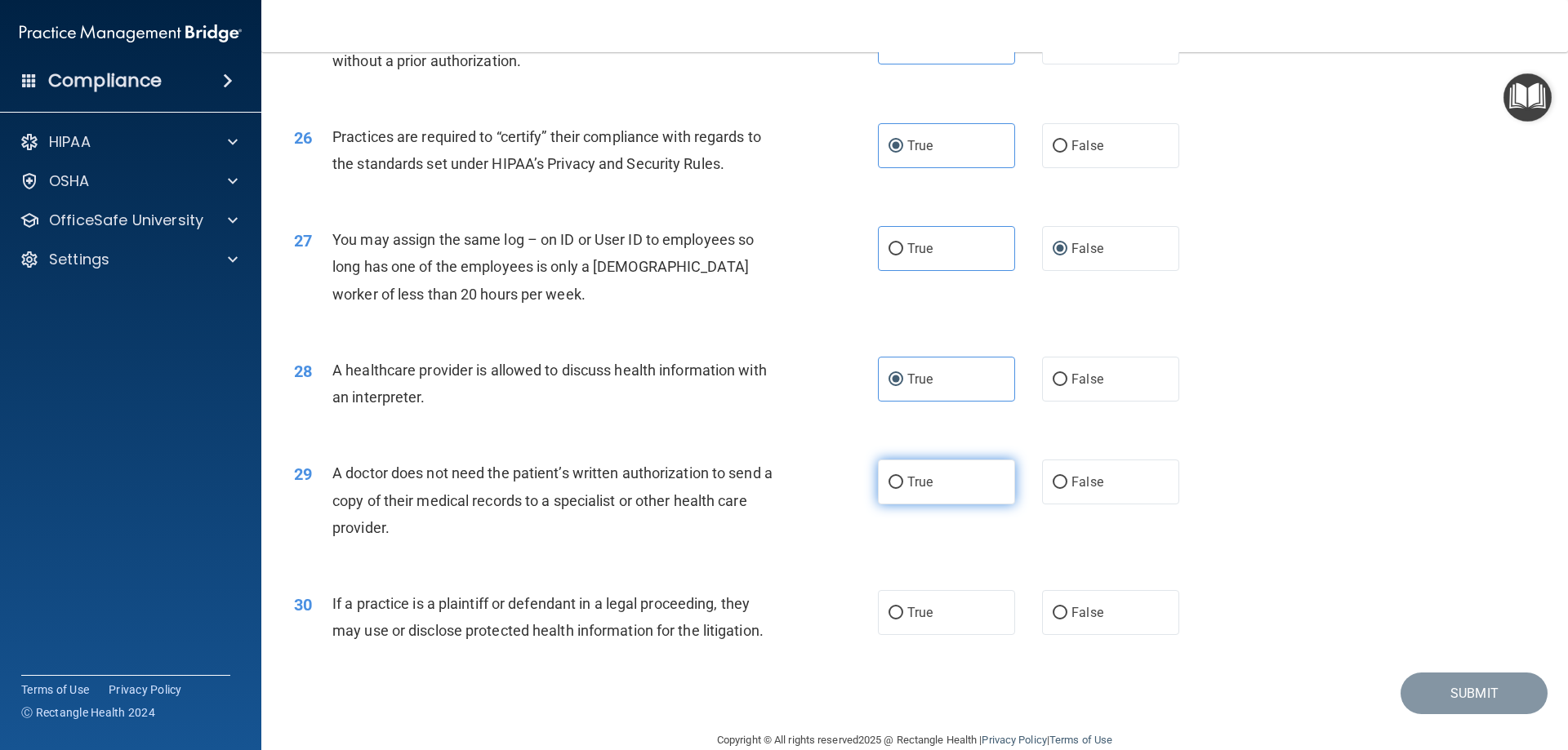
radio input "true"
click at [1113, 606] on label "False" at bounding box center [1110, 612] width 138 height 45
click at [1067, 607] on input "False" at bounding box center [1060, 613] width 14 height 12
radio input "true"
click at [1475, 702] on button "Submit" at bounding box center [1473, 693] width 147 height 42
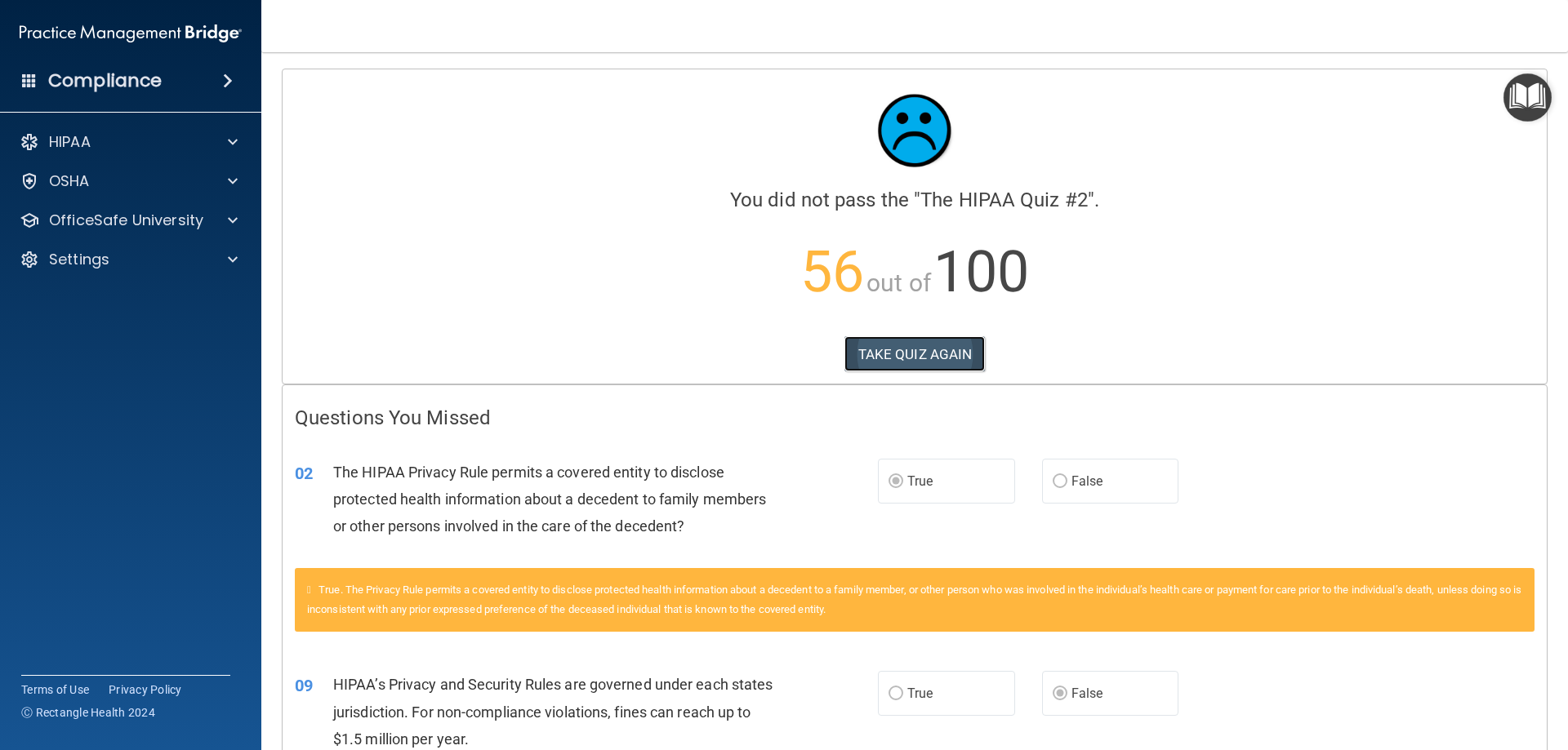
click at [952, 370] on button "TAKE QUIZ AGAIN" at bounding box center [914, 355] width 141 height 36
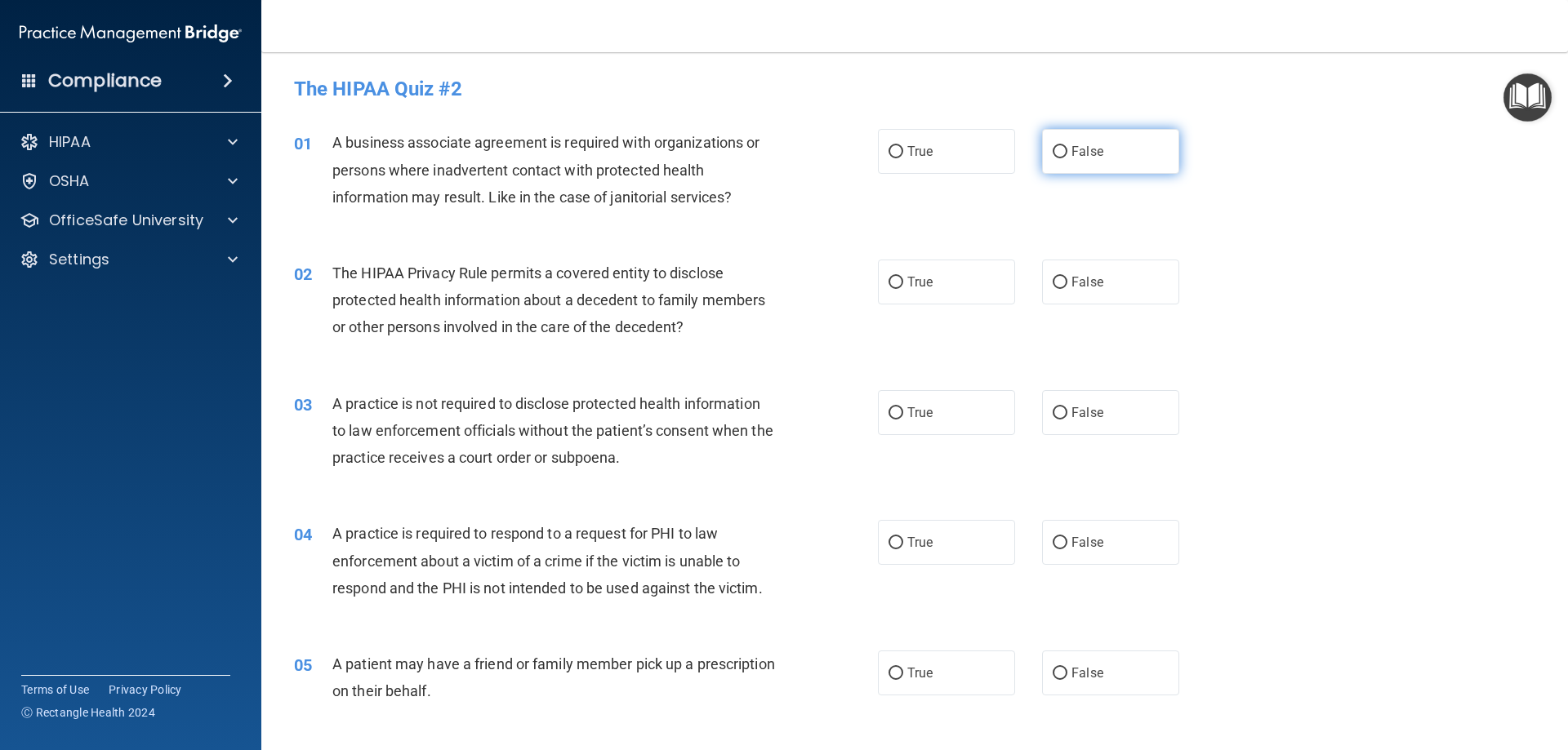
click at [1130, 146] on label "False" at bounding box center [1110, 151] width 138 height 45
click at [1067, 146] on input "False" at bounding box center [1060, 152] width 14 height 12
radio input "true"
click at [1075, 296] on label "False" at bounding box center [1110, 282] width 138 height 45
click at [1067, 289] on input "False" at bounding box center [1060, 283] width 14 height 12
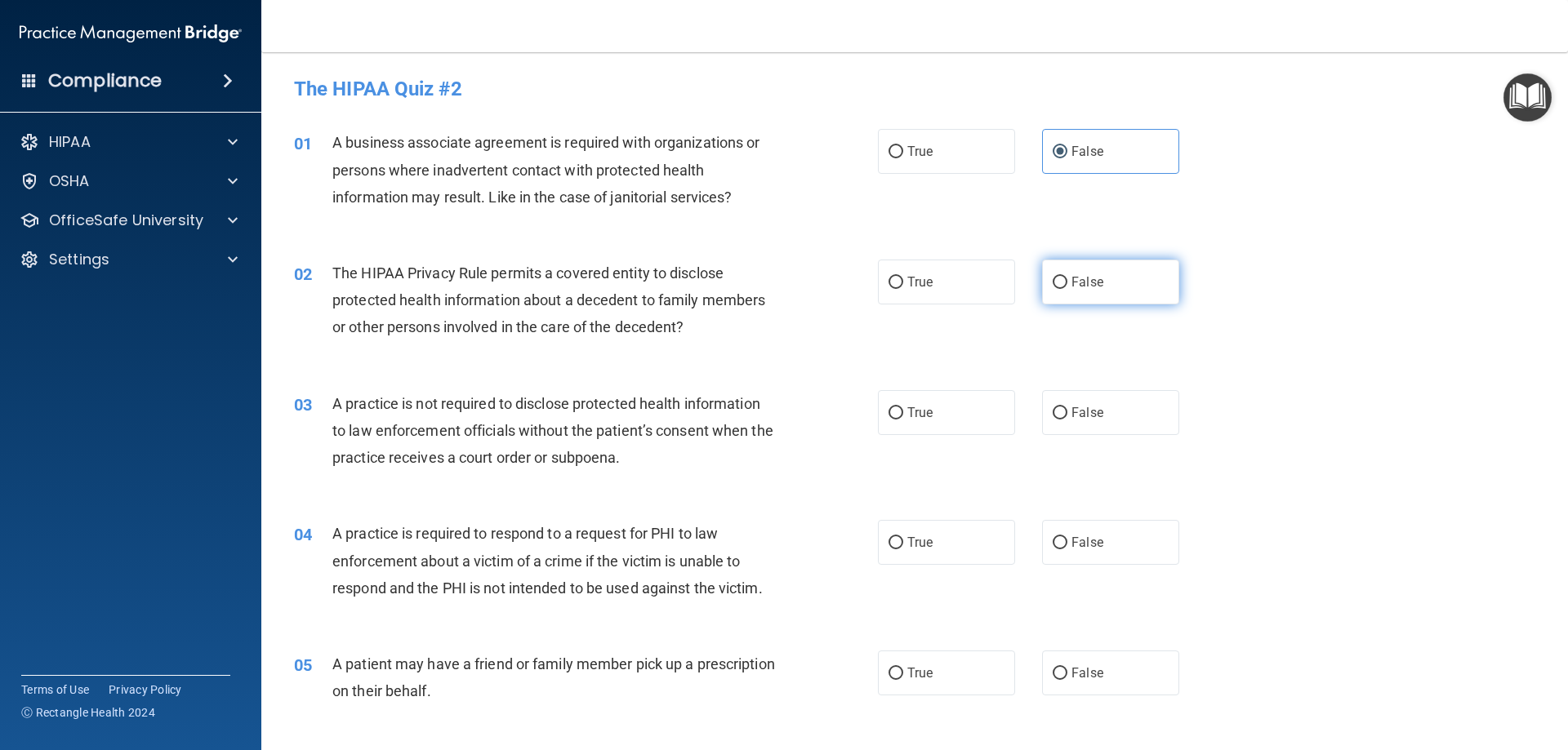
radio input "true"
click at [1098, 417] on label "False" at bounding box center [1110, 412] width 138 height 45
click at [1067, 417] on input "False" at bounding box center [1060, 413] width 14 height 12
radio input "true"
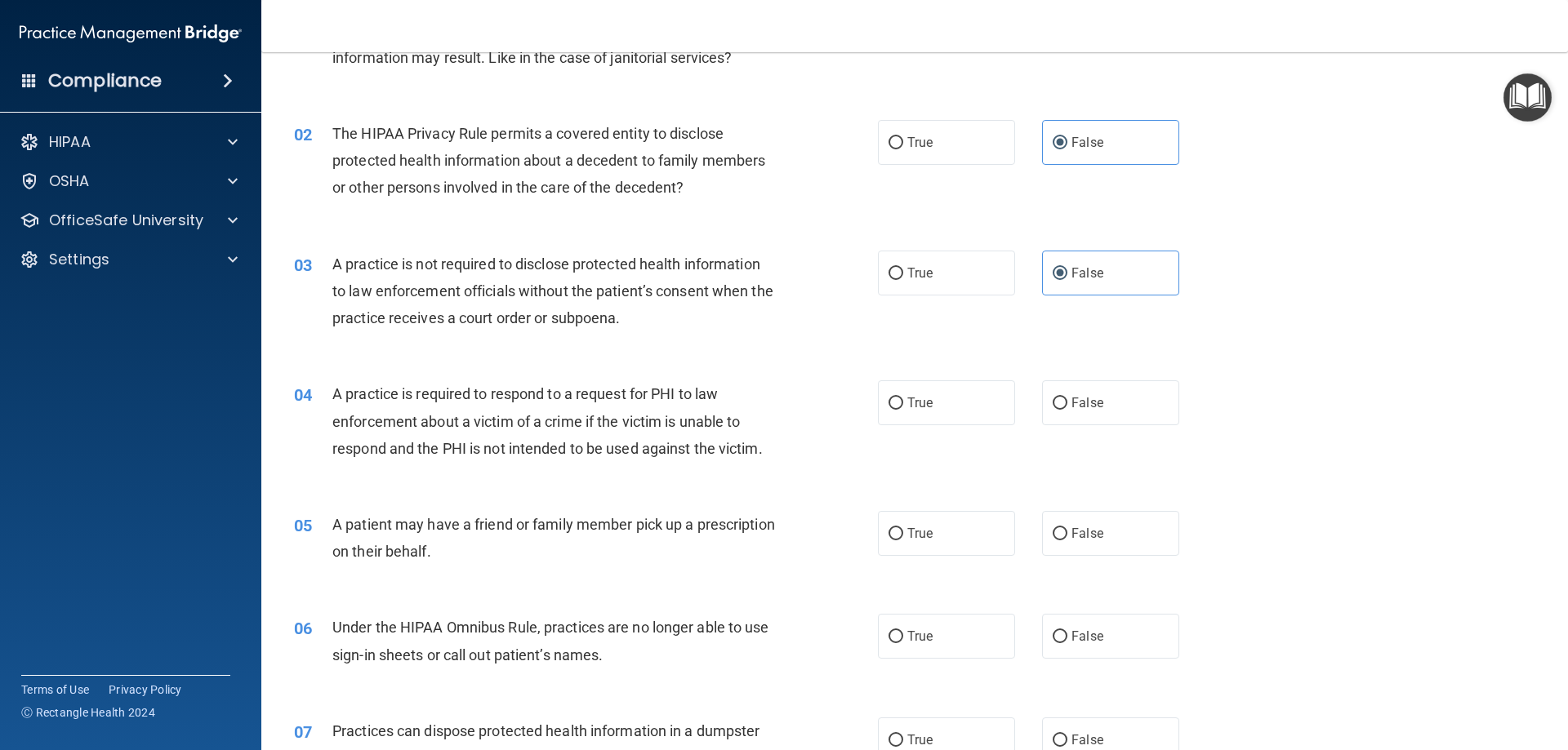
scroll to position [245, 0]
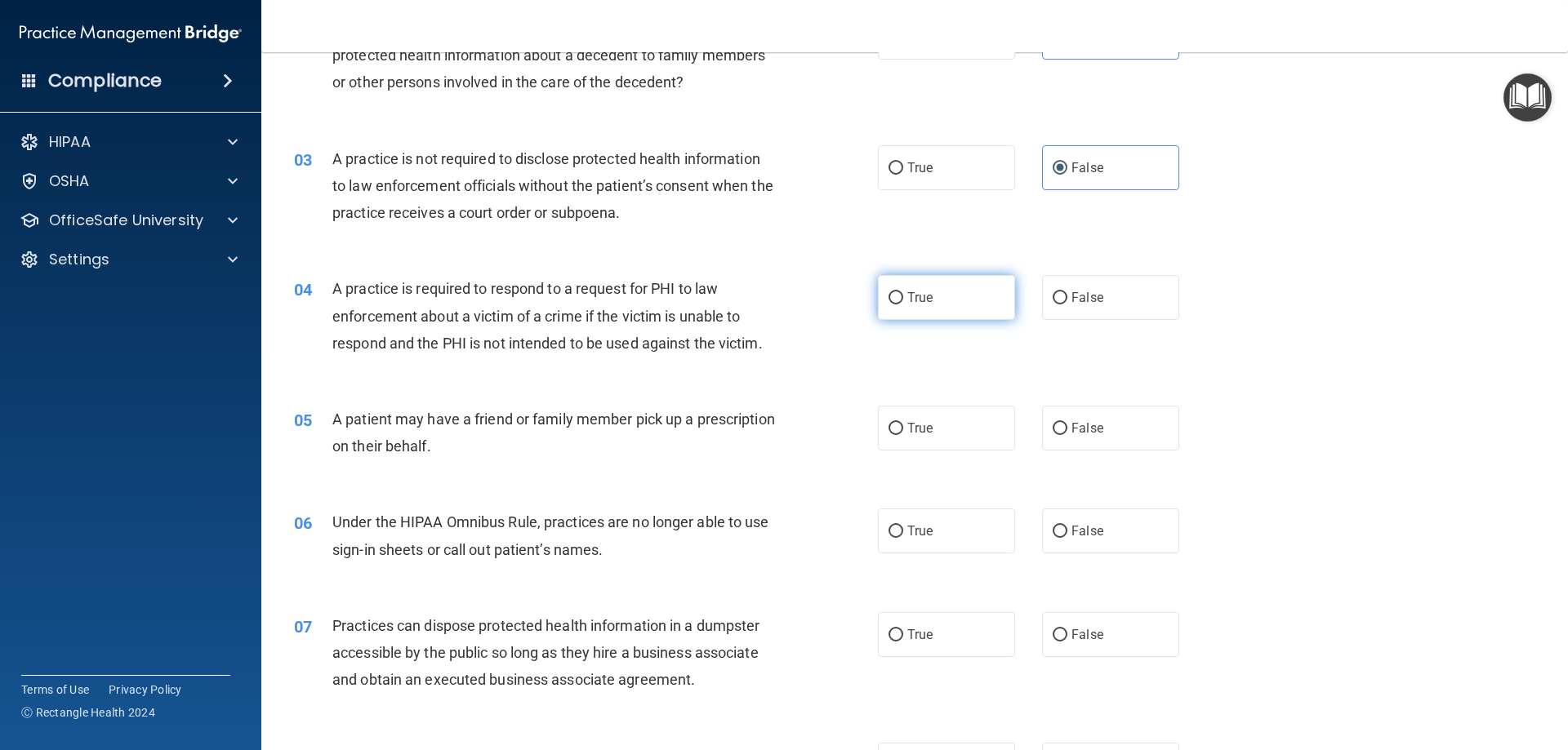
click at [917, 307] on label "True" at bounding box center [946, 297] width 138 height 45
click at [903, 304] on input "True" at bounding box center [895, 298] width 14 height 12
radio input "true"
click at [968, 425] on label "True" at bounding box center [946, 428] width 138 height 45
click at [903, 425] on input "True" at bounding box center [895, 429] width 14 height 12
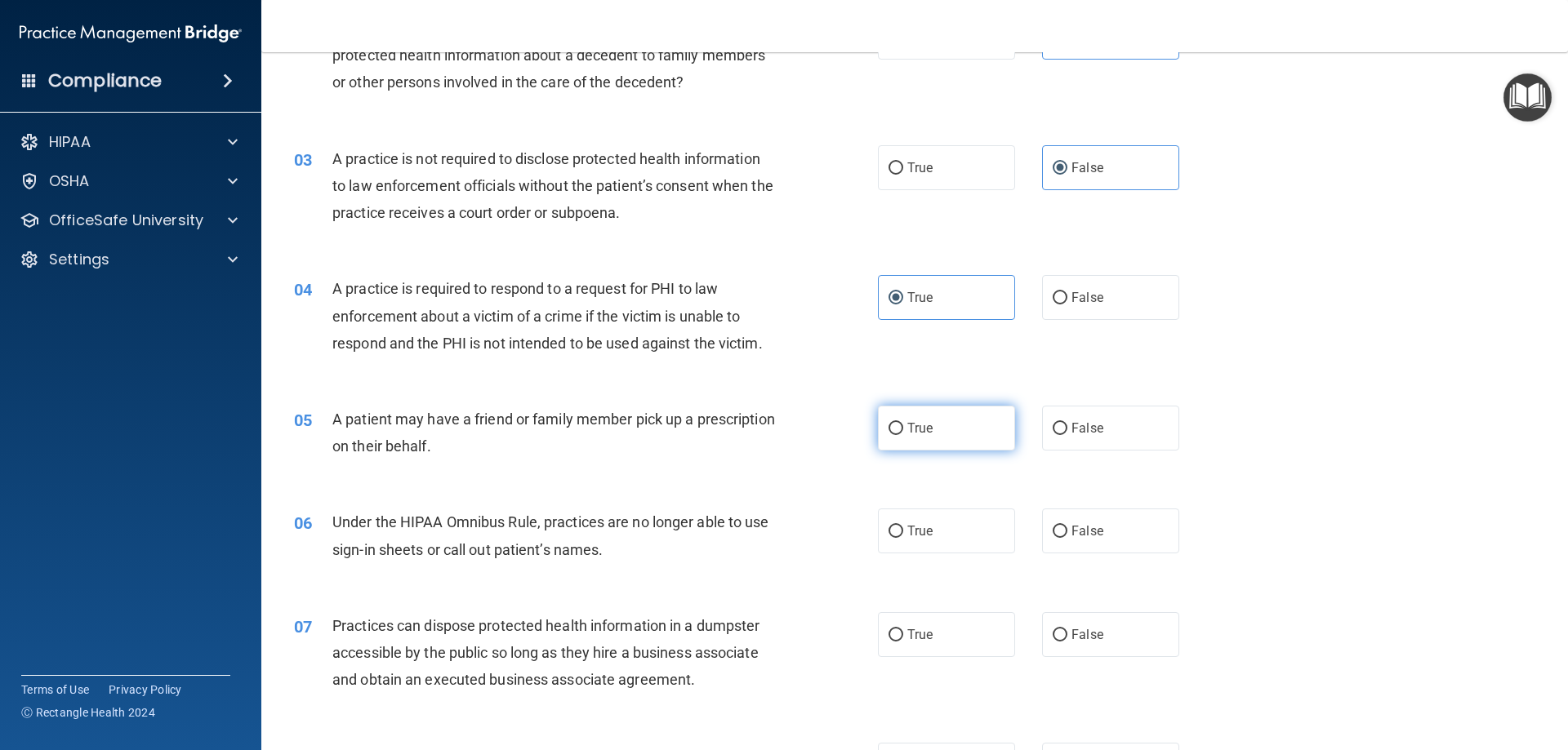
radio input "true"
click at [1153, 554] on div "06 Under the HIPAA Omnibus Rule, practices are no longer able to use sign-in sh…" at bounding box center [914, 540] width 1265 height 102
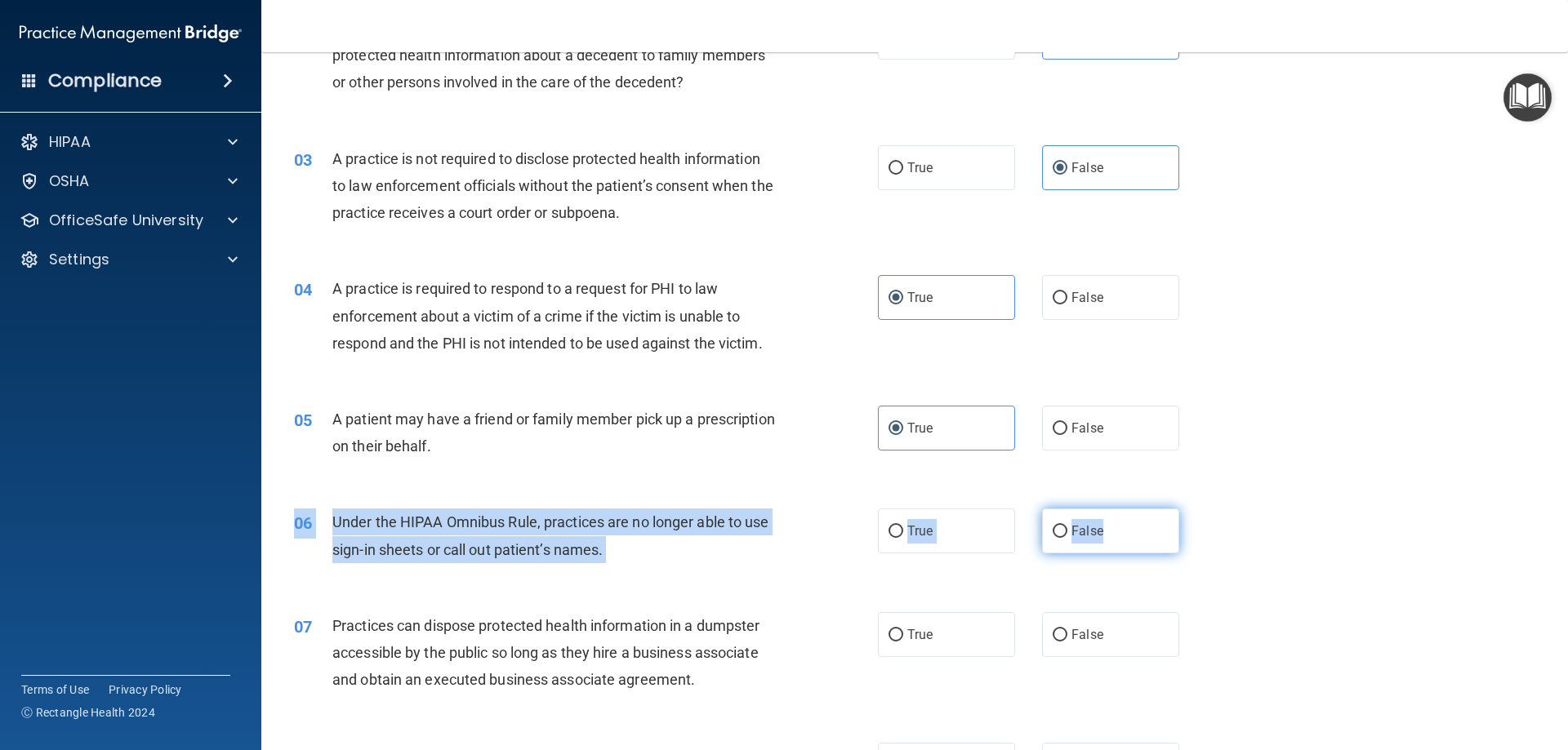
click at [1096, 537] on label "False" at bounding box center [1110, 530] width 138 height 45
click at [1067, 537] on input "False" at bounding box center [1060, 531] width 14 height 12
radio input "true"
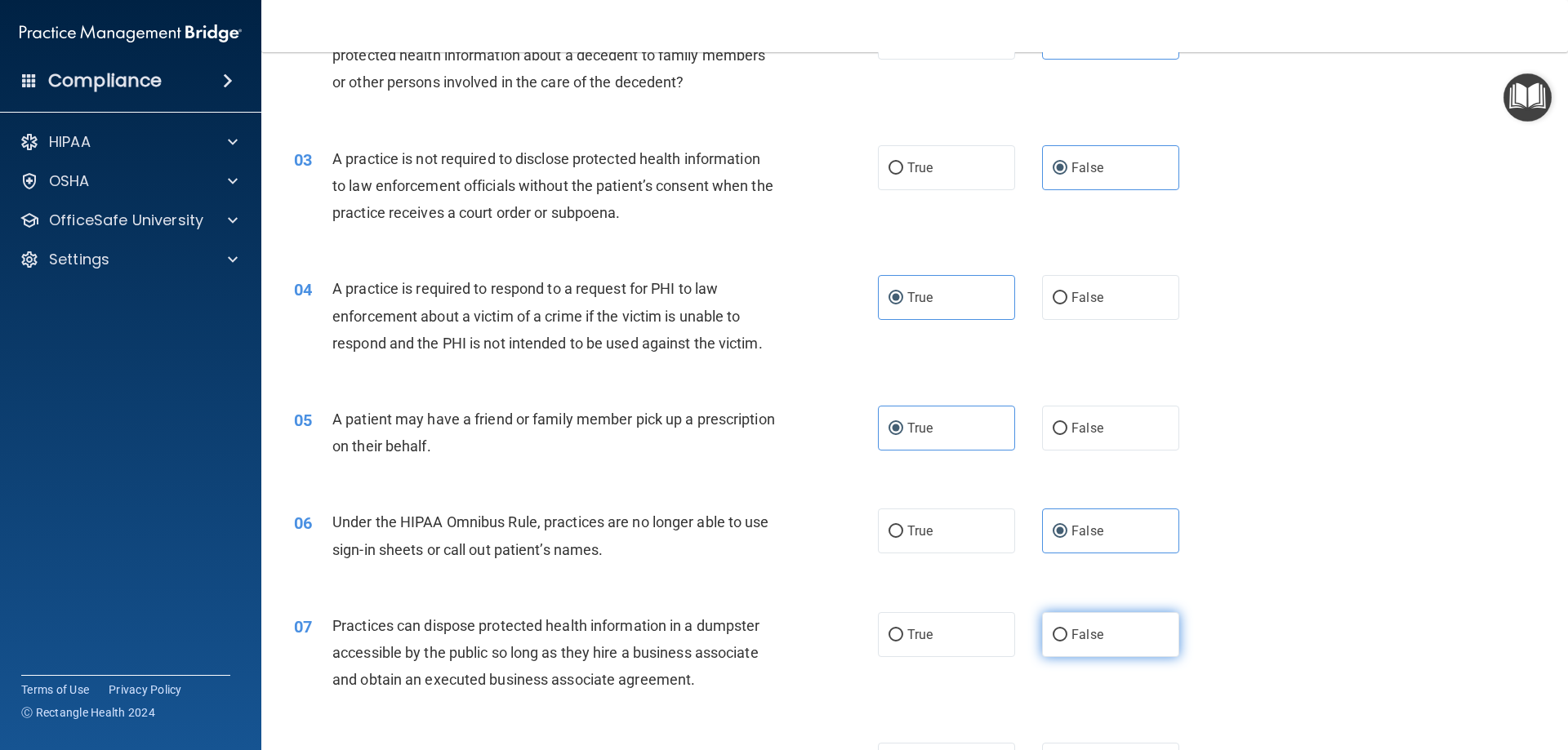
drag, startPoint x: 1056, startPoint y: 631, endPoint x: 1002, endPoint y: 617, distance: 55.8
click at [1056, 632] on input "False" at bounding box center [1060, 635] width 14 height 12
radio input "true"
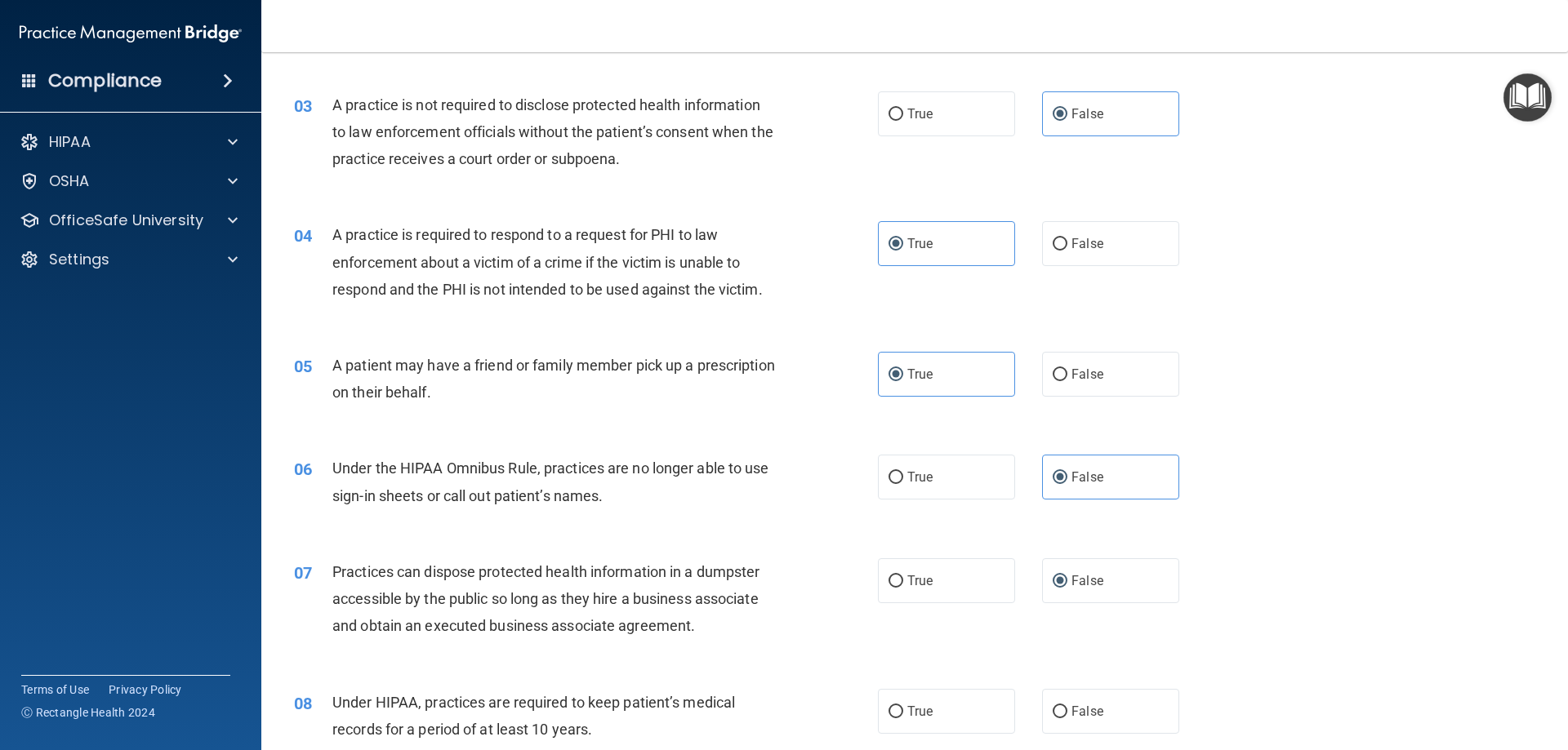
scroll to position [489, 0]
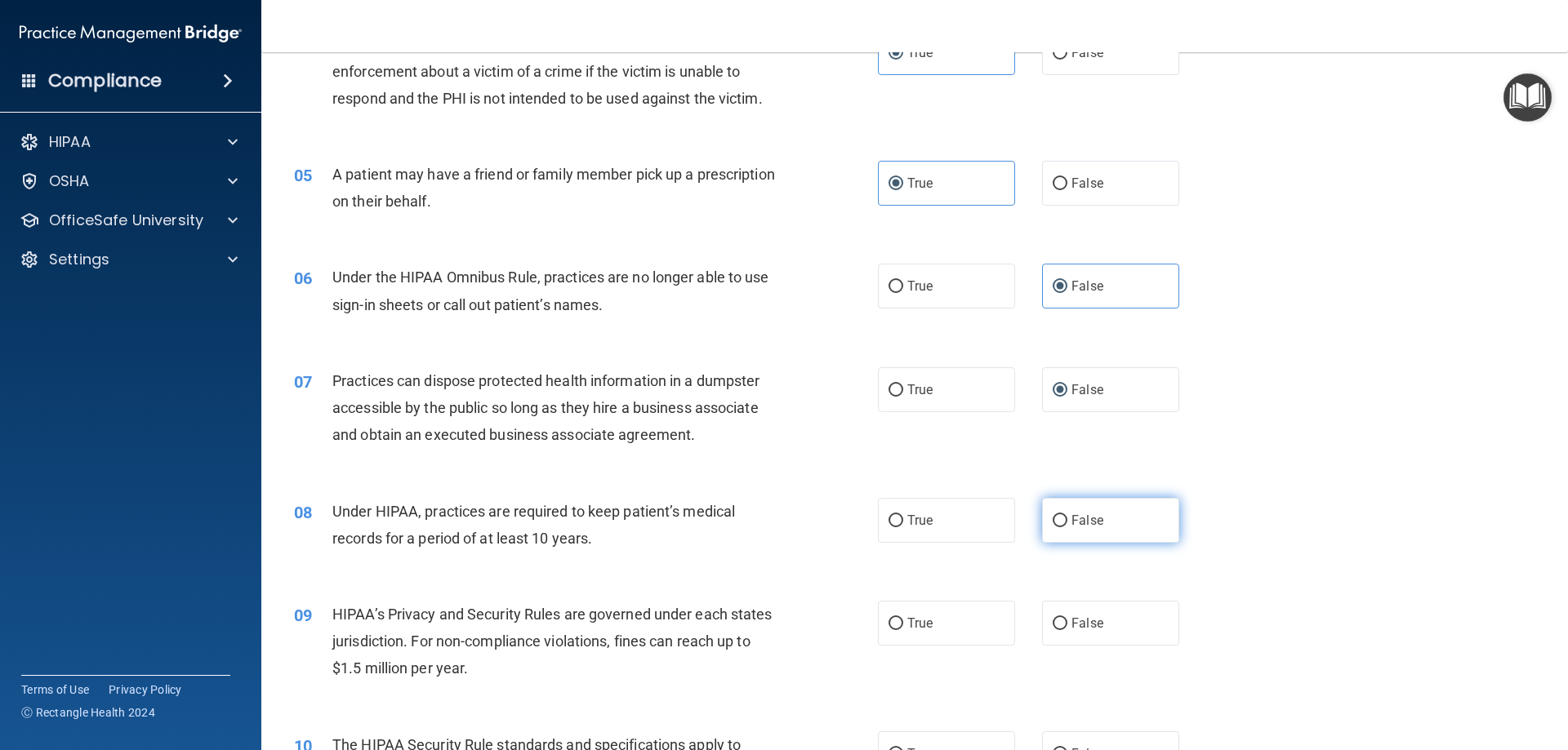
click at [1083, 524] on span "False" at bounding box center [1087, 521] width 32 height 15
click at [1067, 524] on input "False" at bounding box center [1060, 521] width 14 height 12
radio input "true"
click at [919, 524] on span "True" at bounding box center [919, 521] width 26 height 15
click at [903, 524] on input "True" at bounding box center [895, 521] width 14 height 12
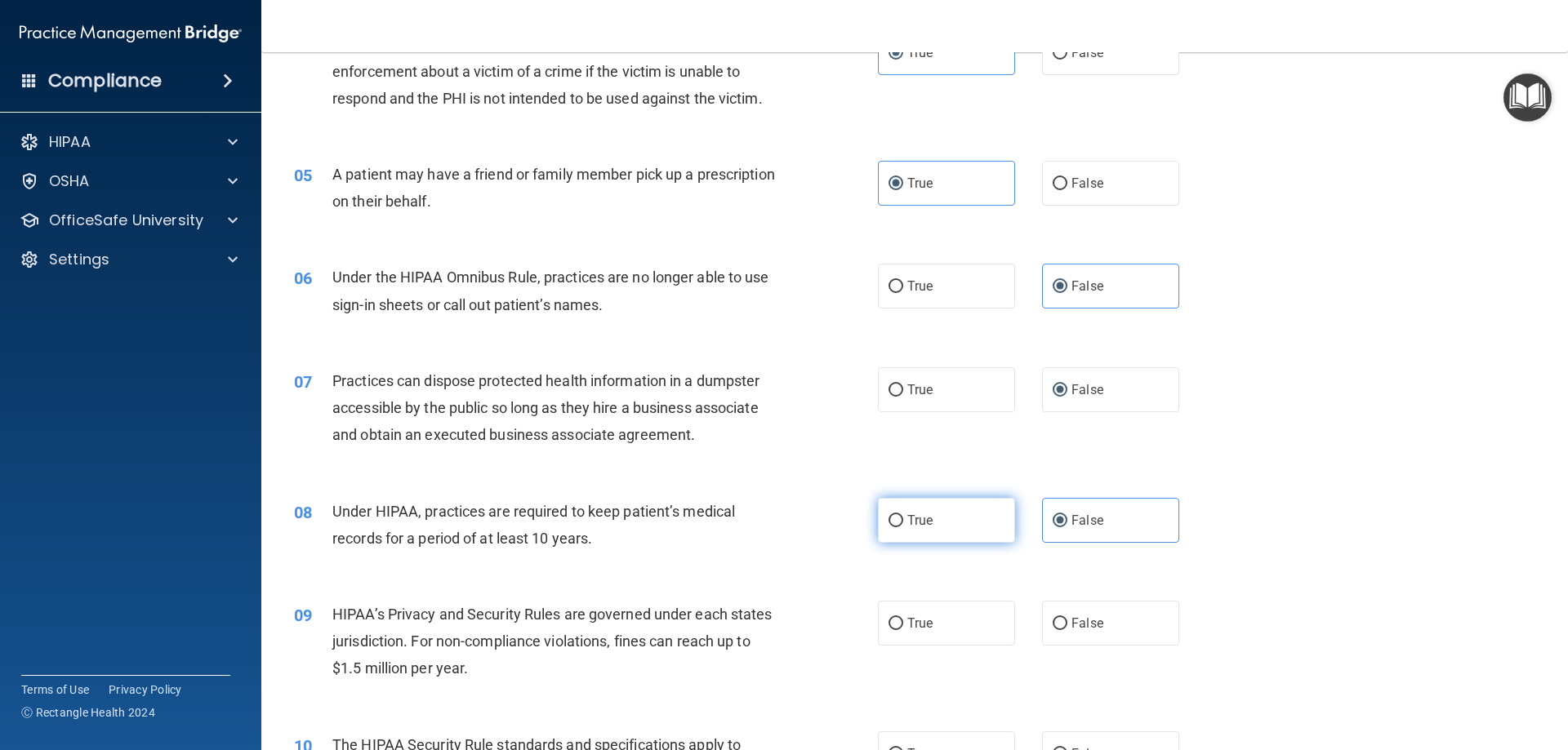
radio input "true"
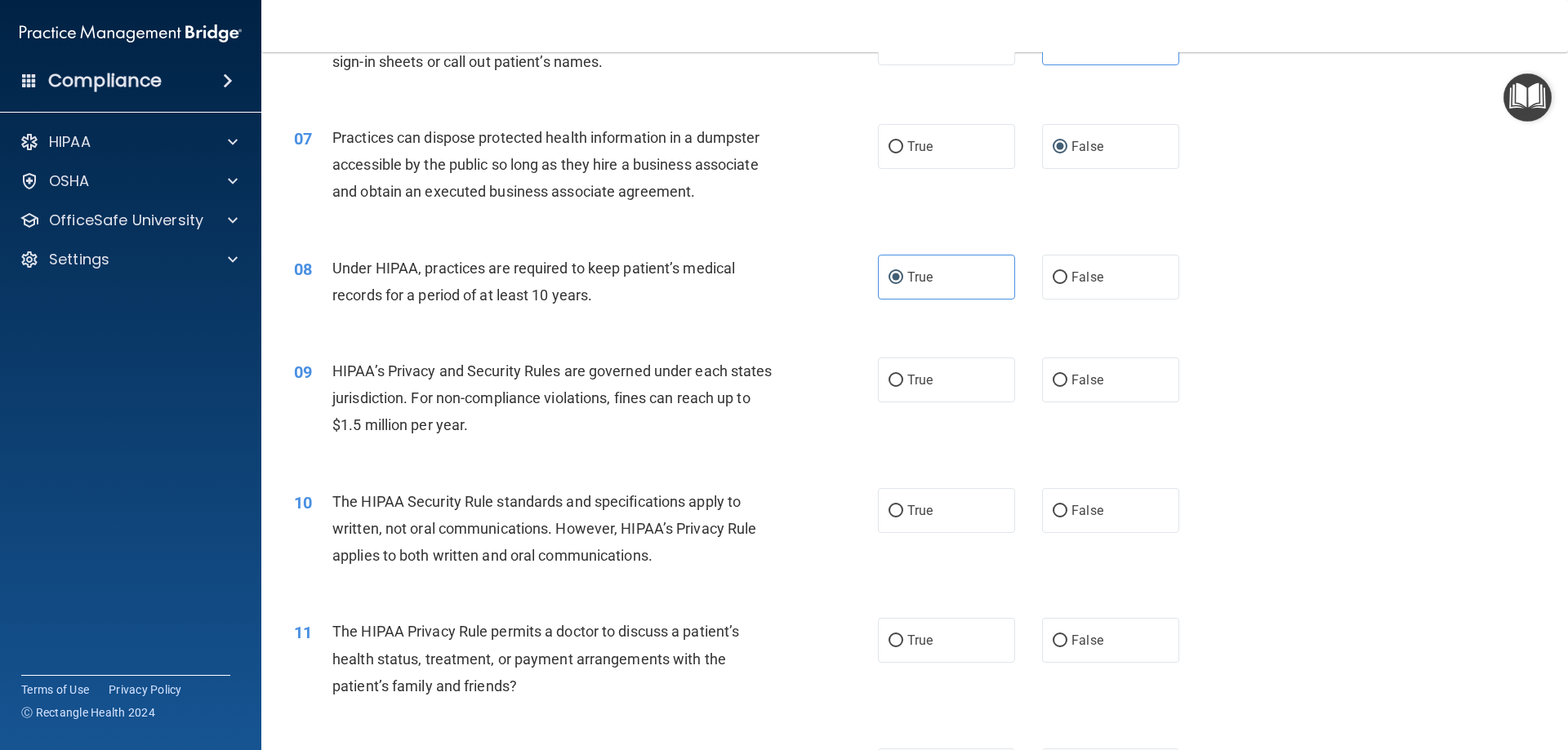
scroll to position [735, 0]
click at [1055, 270] on input "False" at bounding box center [1060, 276] width 14 height 12
radio input "true"
click at [959, 287] on label "True" at bounding box center [946, 275] width 138 height 45
click at [903, 283] on input "True" at bounding box center [895, 276] width 14 height 12
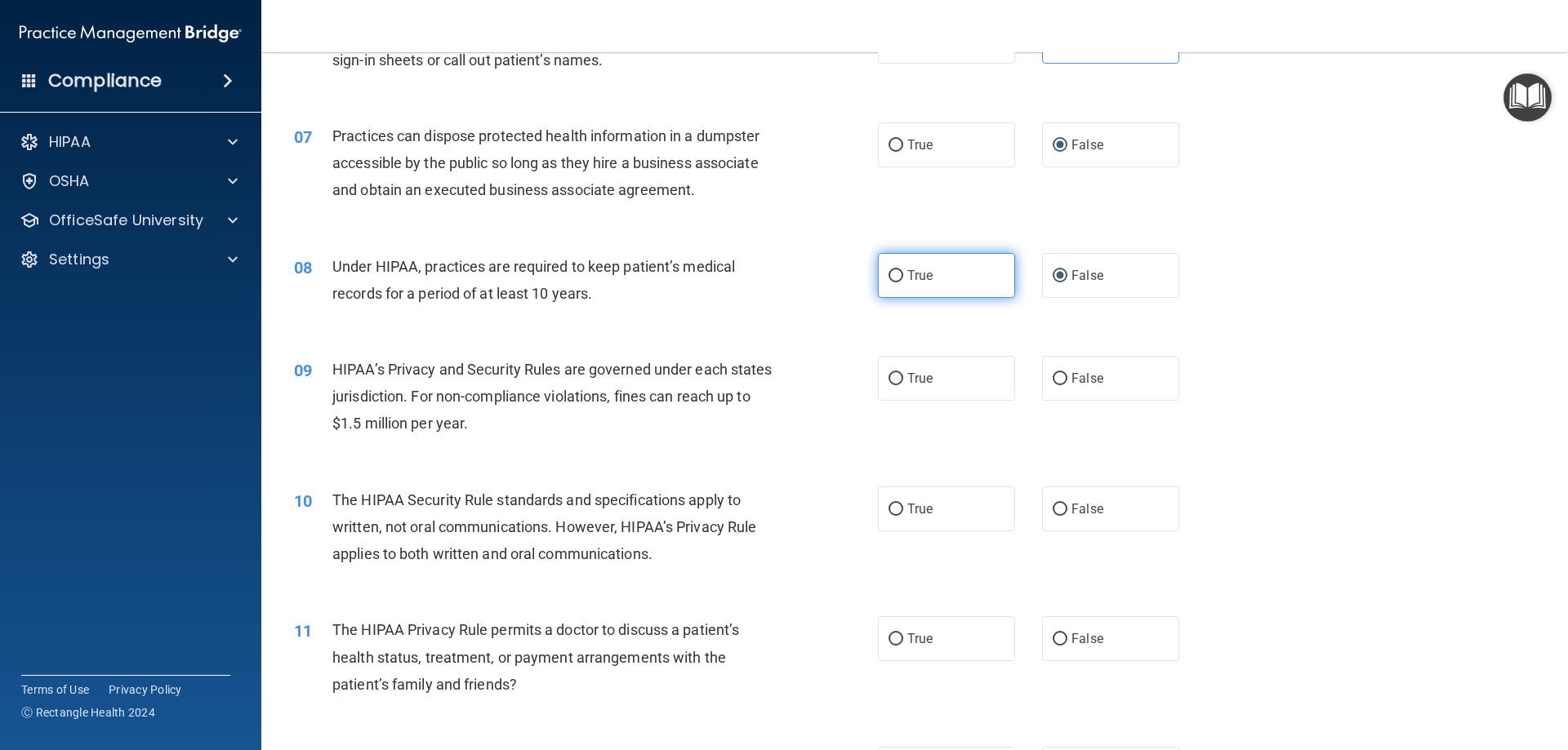
radio input "true"
click at [1121, 283] on label "False" at bounding box center [1110, 275] width 138 height 45
click at [1067, 283] on input "False" at bounding box center [1060, 276] width 14 height 12
radio input "true"
click at [941, 292] on label "True" at bounding box center [946, 275] width 138 height 45
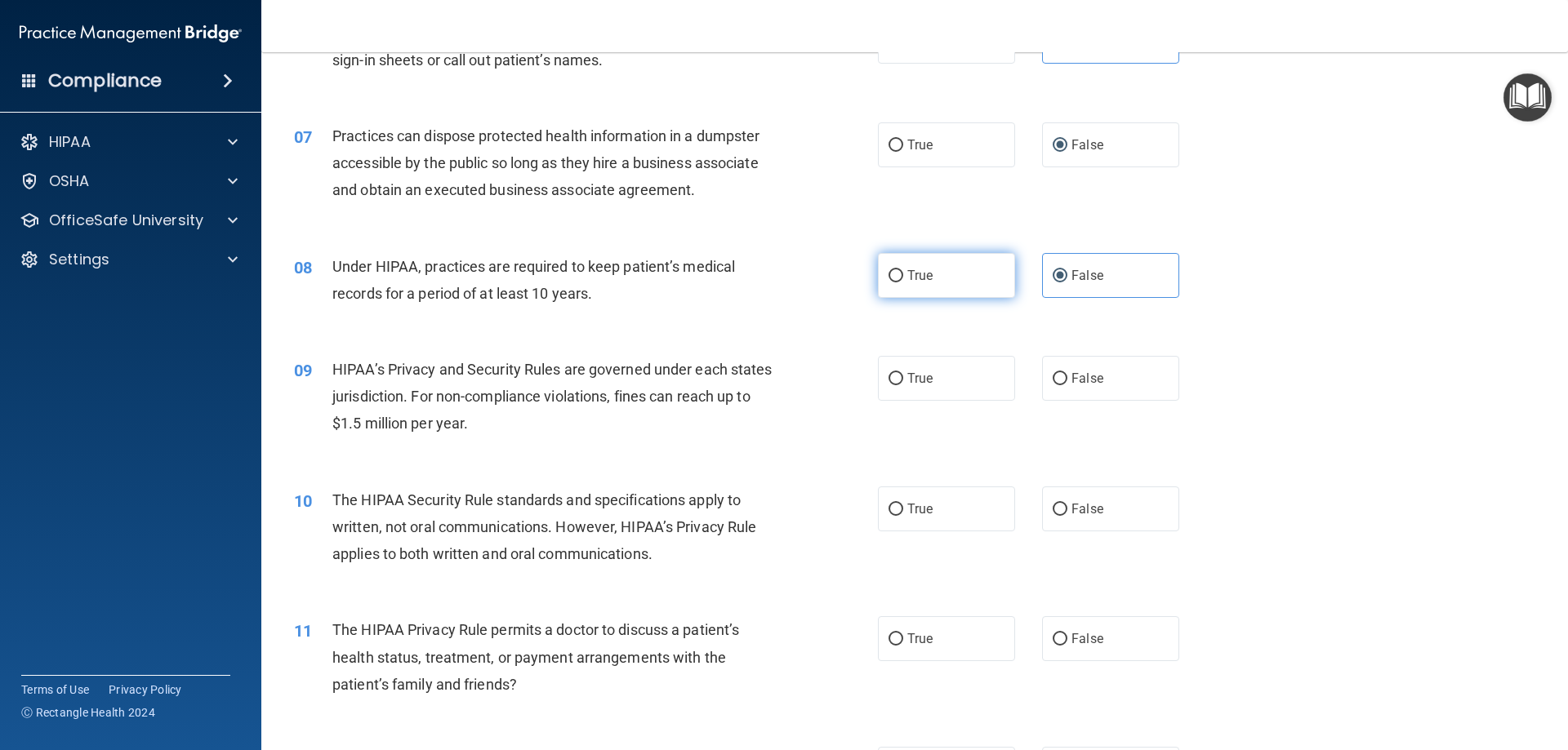
click at [903, 283] on input "True" at bounding box center [895, 276] width 14 height 12
radio input "true"
radio input "false"
click at [1057, 369] on label "False" at bounding box center [1110, 377] width 138 height 45
click at [1057, 373] on input "False" at bounding box center [1060, 378] width 14 height 12
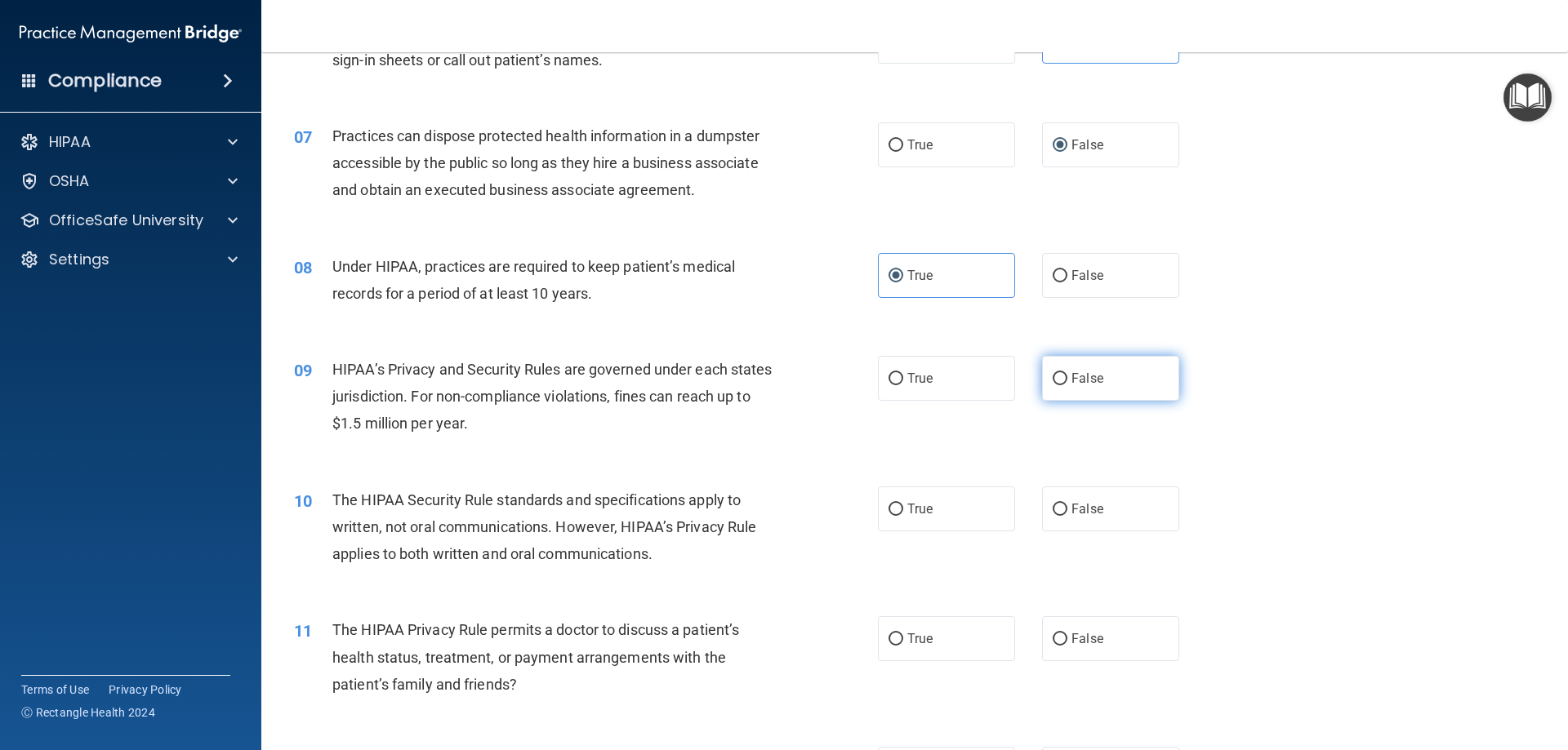
radio input "true"
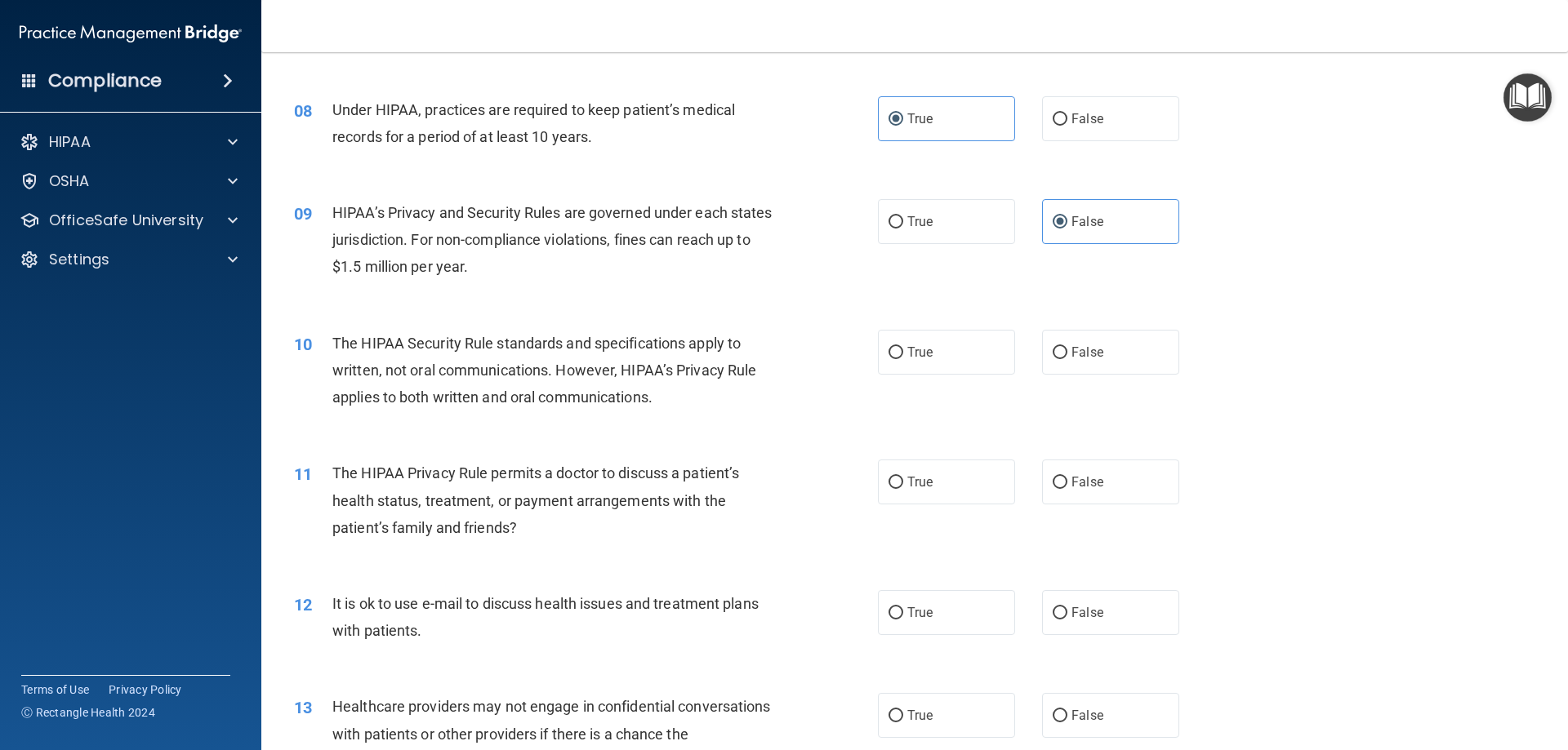
scroll to position [979, 0]
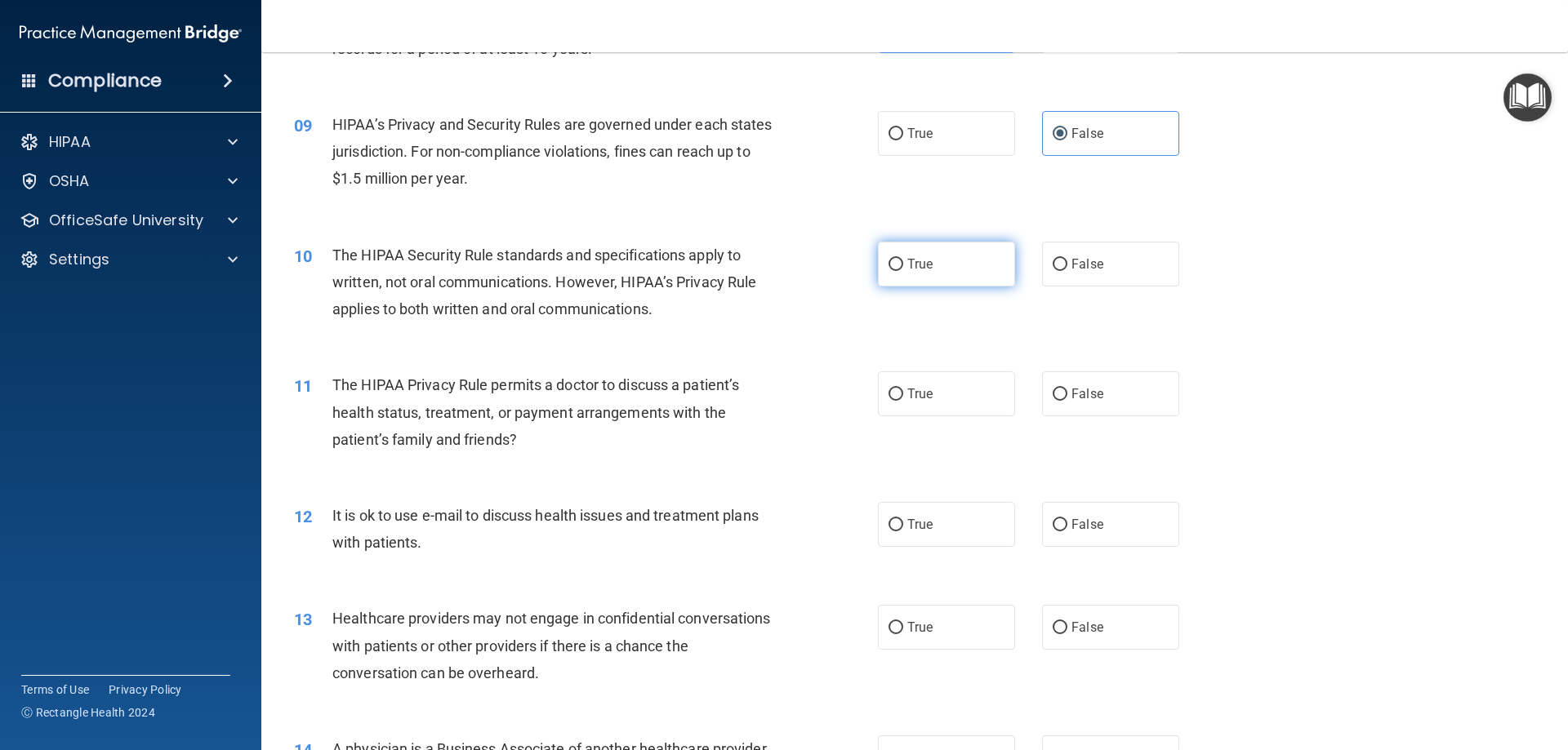
click at [987, 272] on label "True" at bounding box center [946, 264] width 138 height 45
click at [903, 271] on input "True" at bounding box center [895, 265] width 14 height 12
radio input "true"
click at [893, 396] on input "True" at bounding box center [895, 394] width 14 height 12
radio input "true"
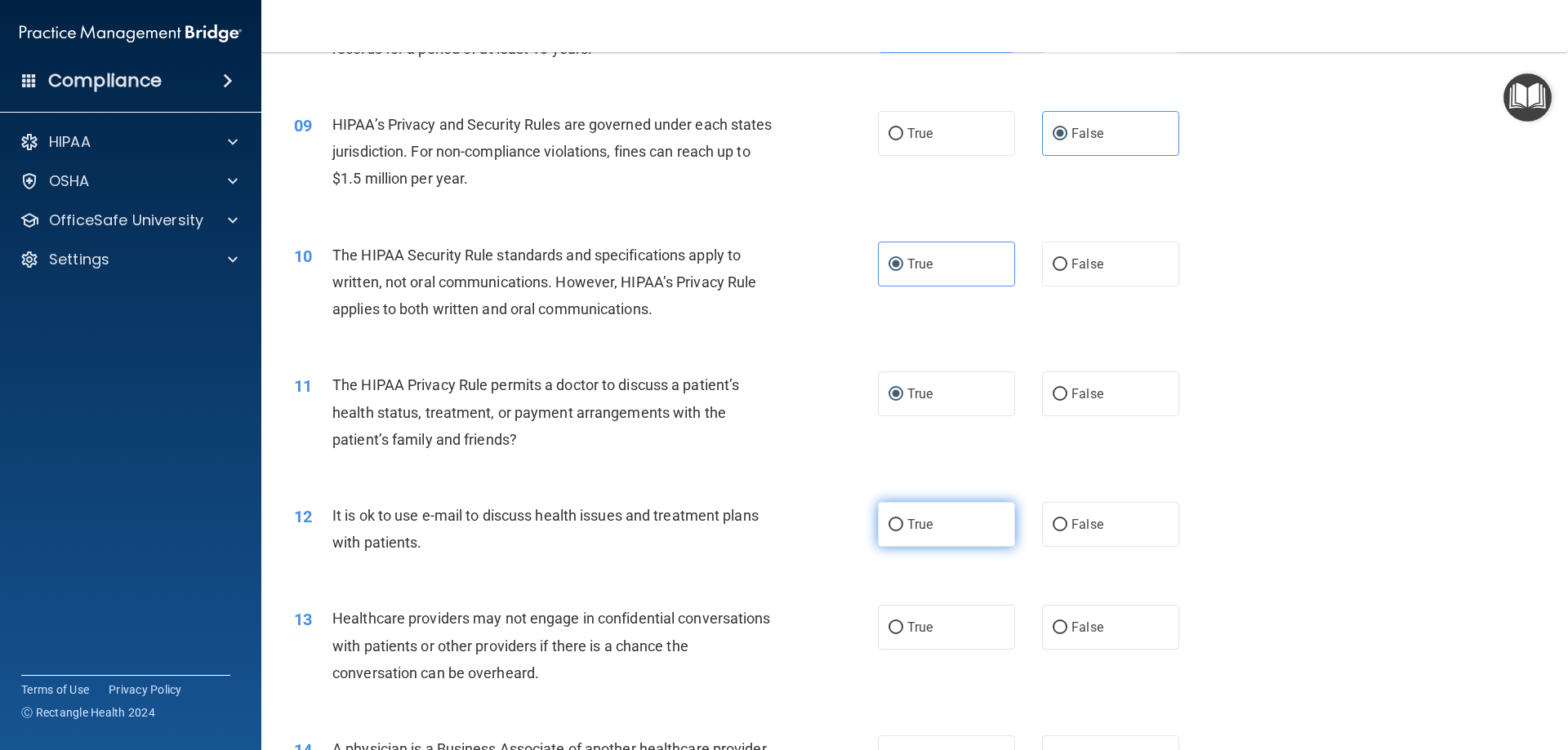
click at [921, 520] on span "True" at bounding box center [919, 524] width 26 height 15
click at [903, 520] on input "True" at bounding box center [895, 524] width 14 height 12
radio input "true"
click at [1077, 622] on span "False" at bounding box center [1087, 627] width 32 height 15
click at [1067, 622] on input "False" at bounding box center [1060, 628] width 14 height 12
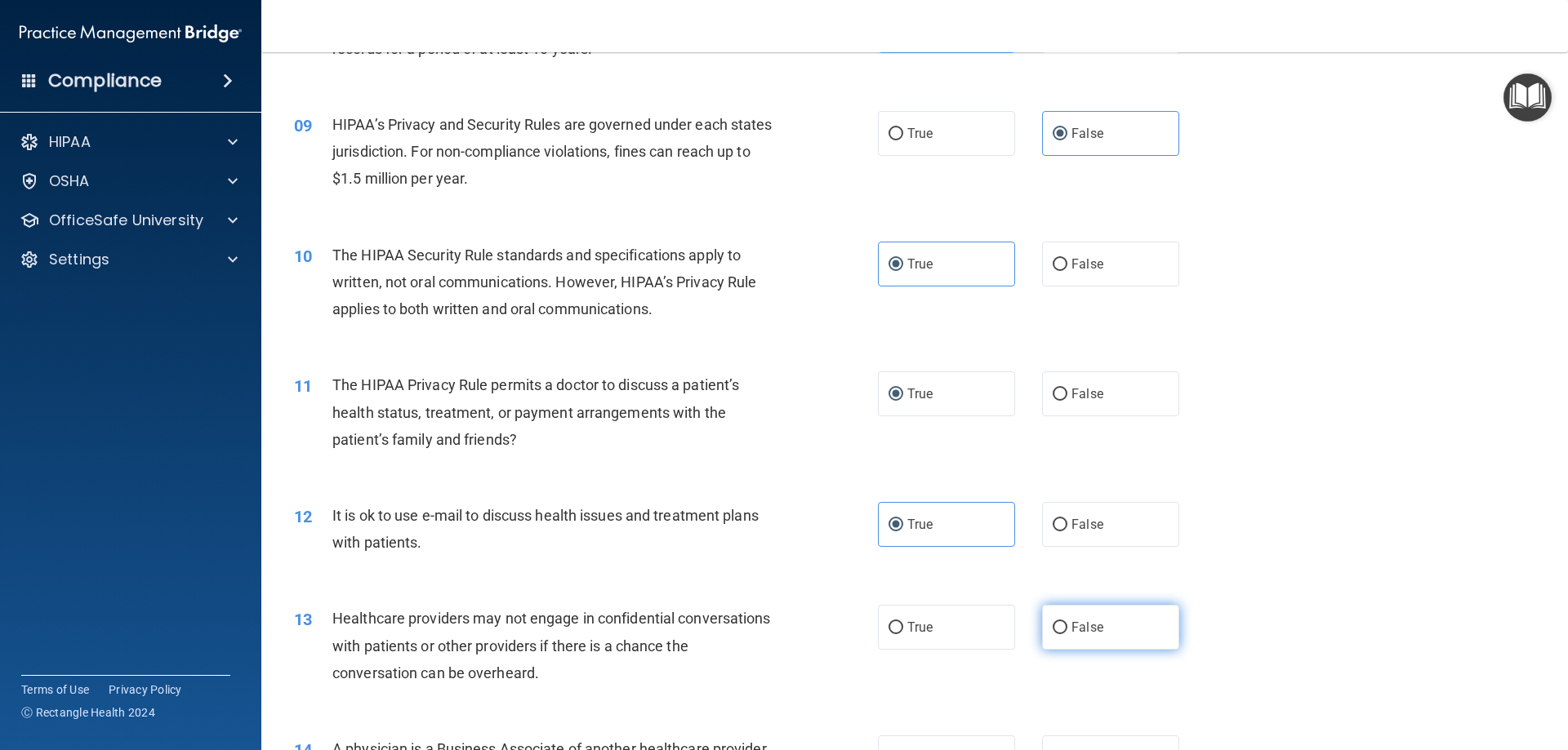
radio input "true"
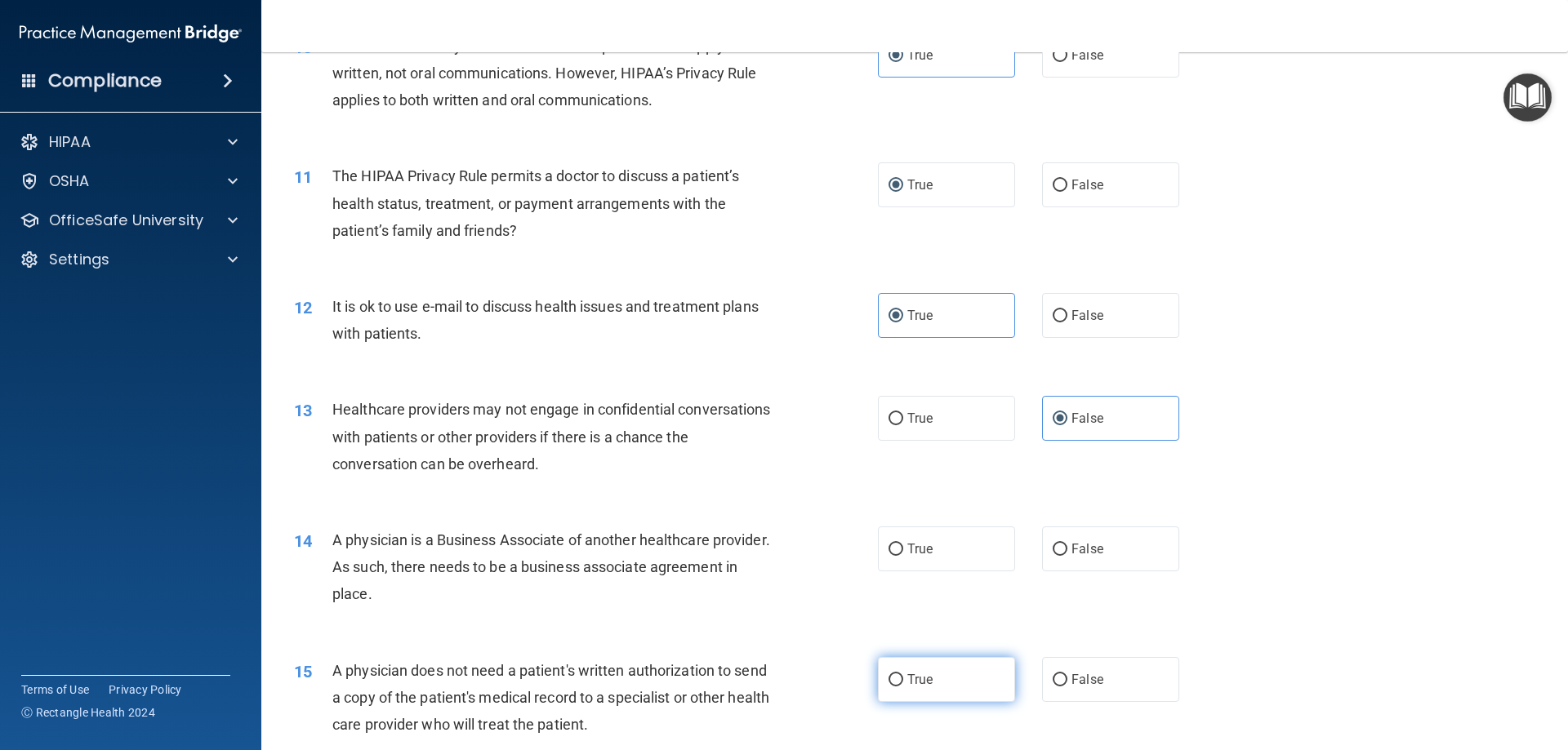
scroll to position [1306, 0]
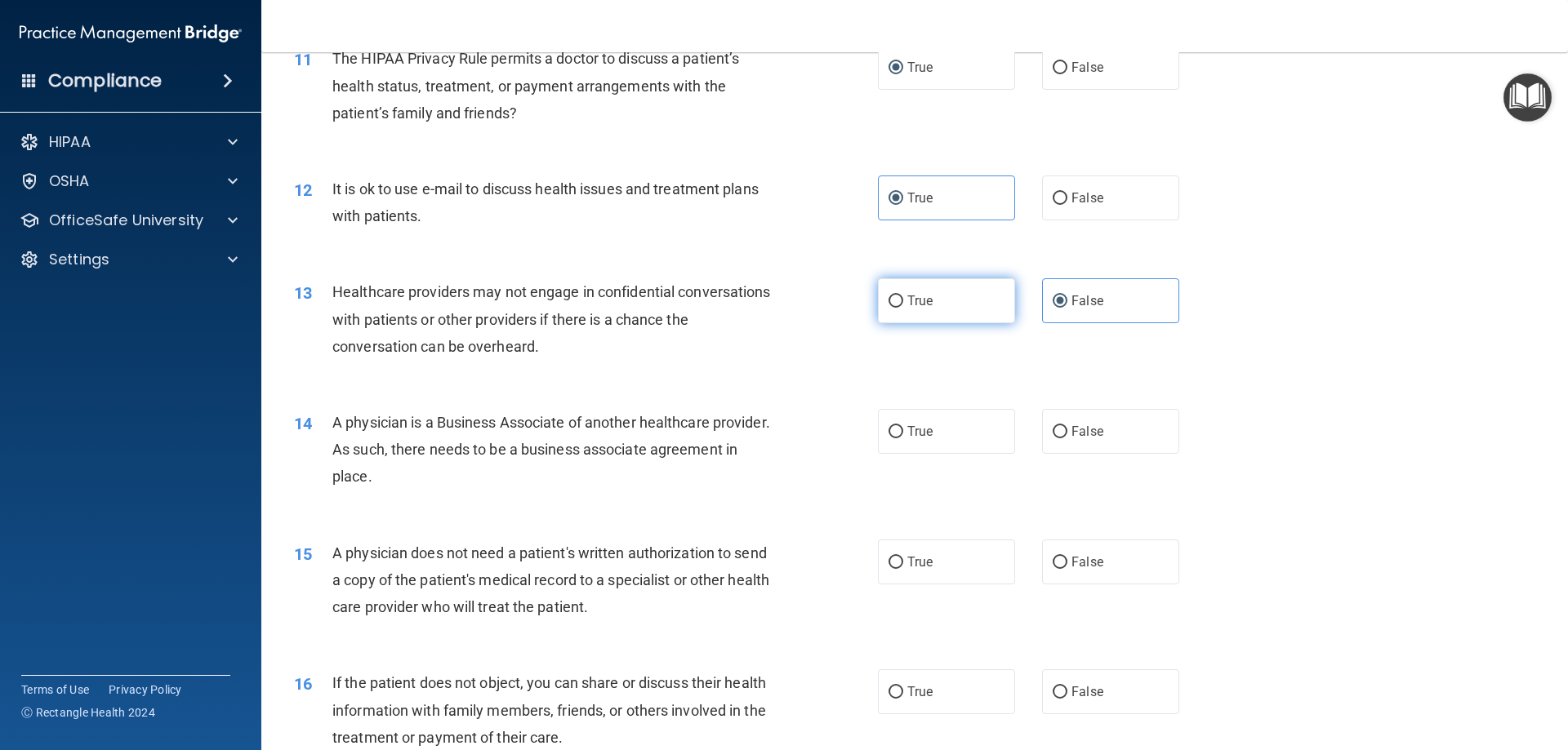
click at [930, 290] on label "True" at bounding box center [946, 301] width 138 height 45
click at [903, 296] on input "True" at bounding box center [895, 302] width 14 height 12
radio input "true"
radio input "false"
click at [1200, 420] on div "14 A physician is a Business Associate of another healthcare provider. As such,…" at bounding box center [914, 454] width 1265 height 131
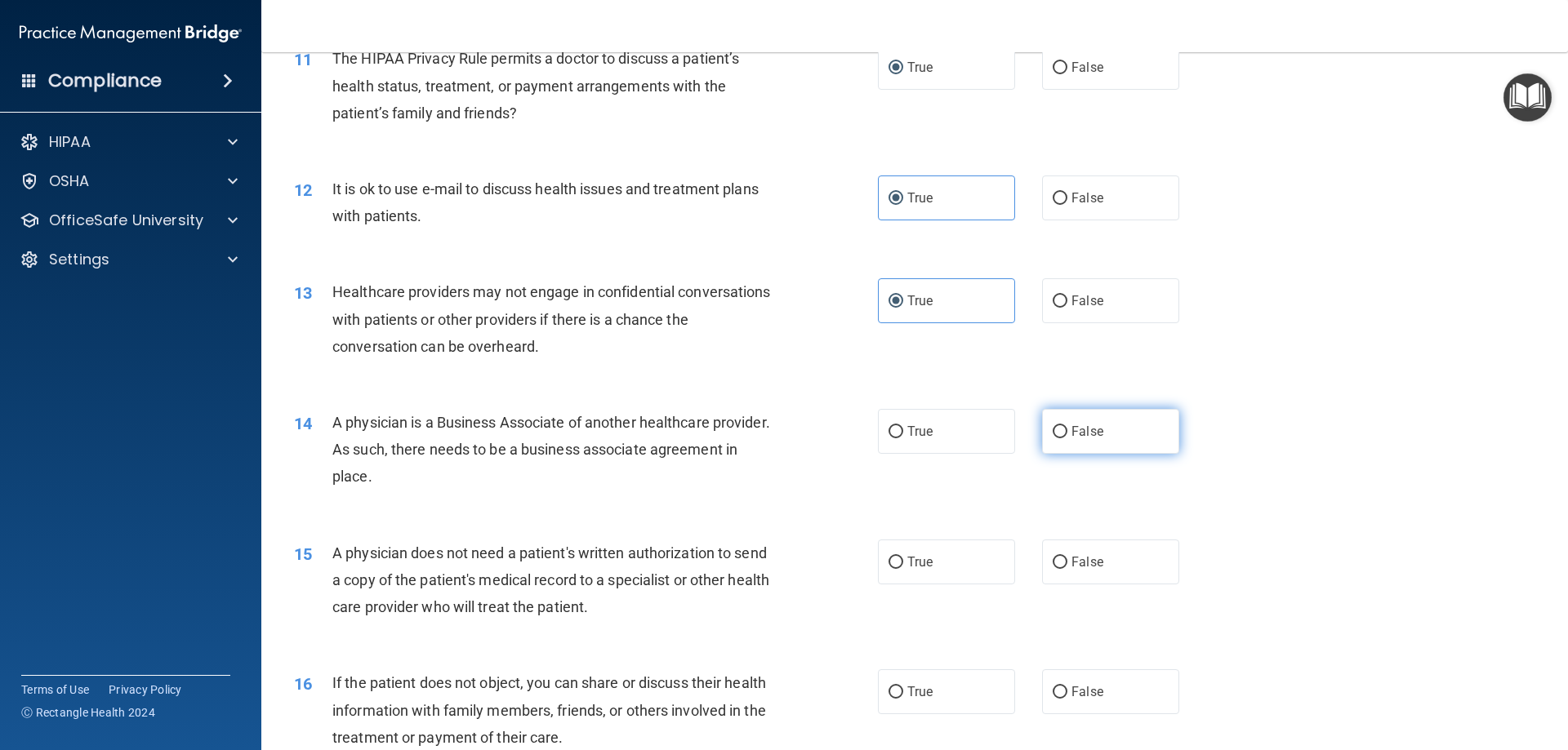
click at [1134, 427] on label "False" at bounding box center [1110, 430] width 138 height 45
click at [1067, 427] on input "False" at bounding box center [1060, 431] width 14 height 12
radio input "true"
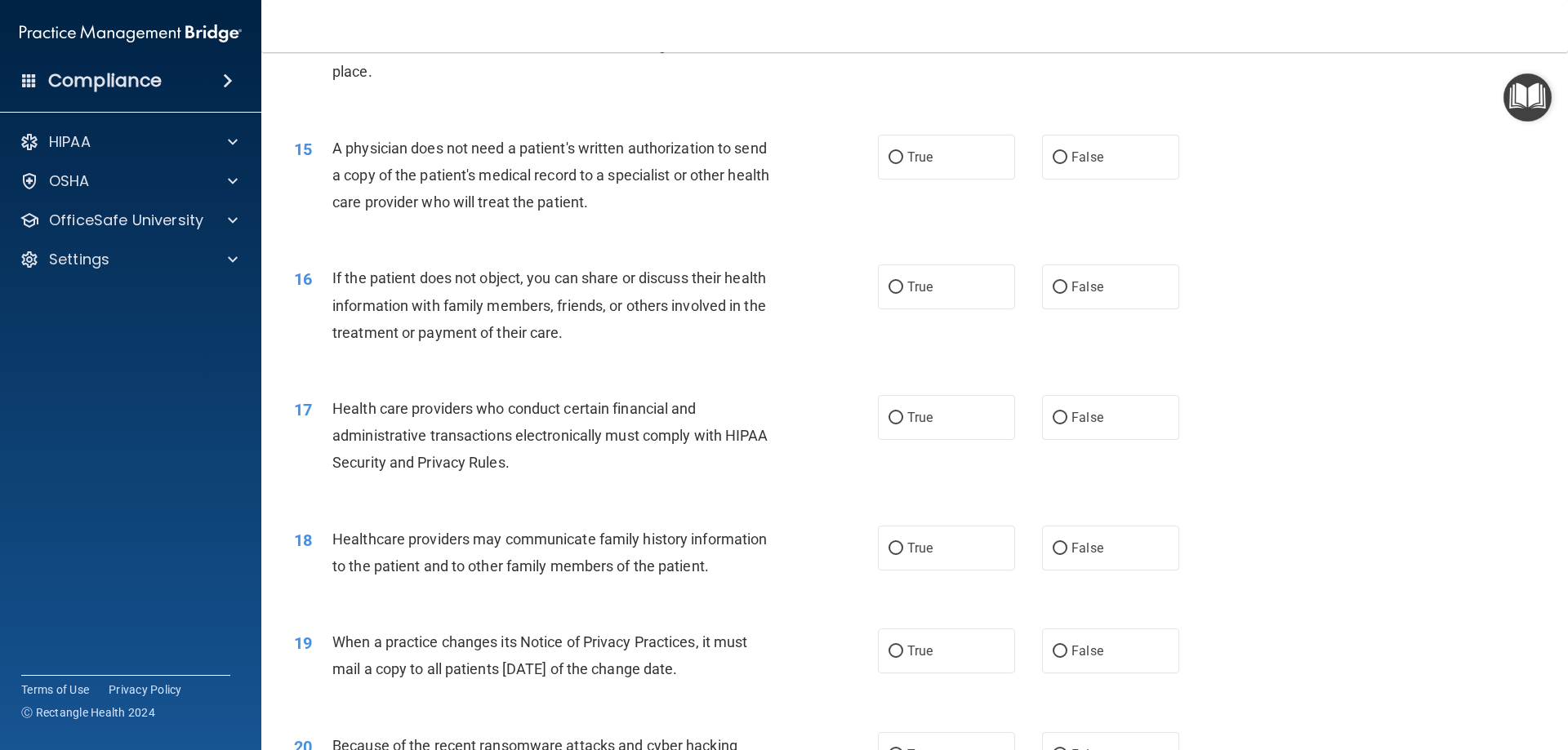
scroll to position [1714, 0]
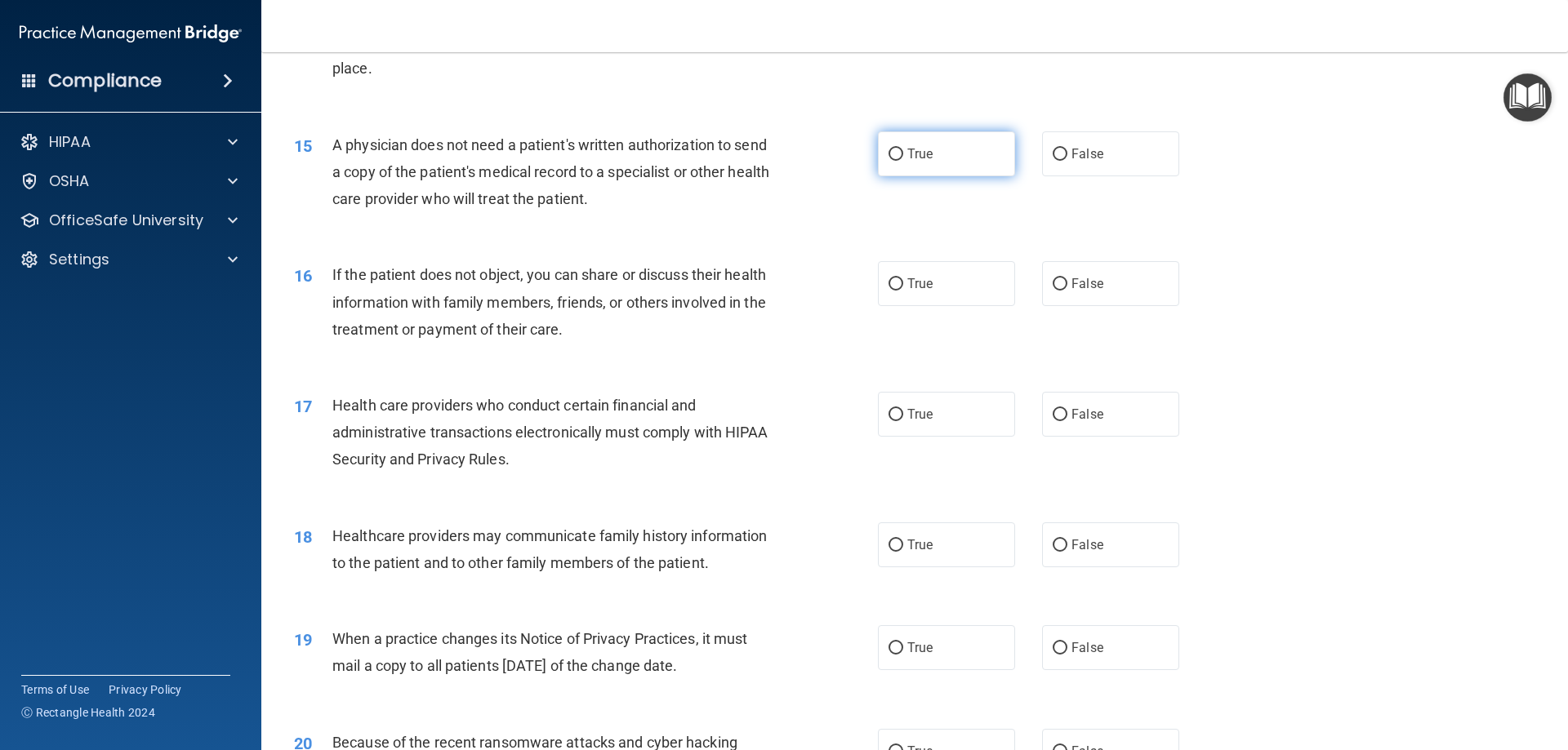
click at [914, 167] on label "True" at bounding box center [946, 154] width 138 height 45
click at [903, 161] on input "True" at bounding box center [895, 155] width 14 height 12
radio input "true"
click at [899, 277] on label "True" at bounding box center [946, 283] width 138 height 45
click at [899, 279] on input "True" at bounding box center [895, 284] width 14 height 12
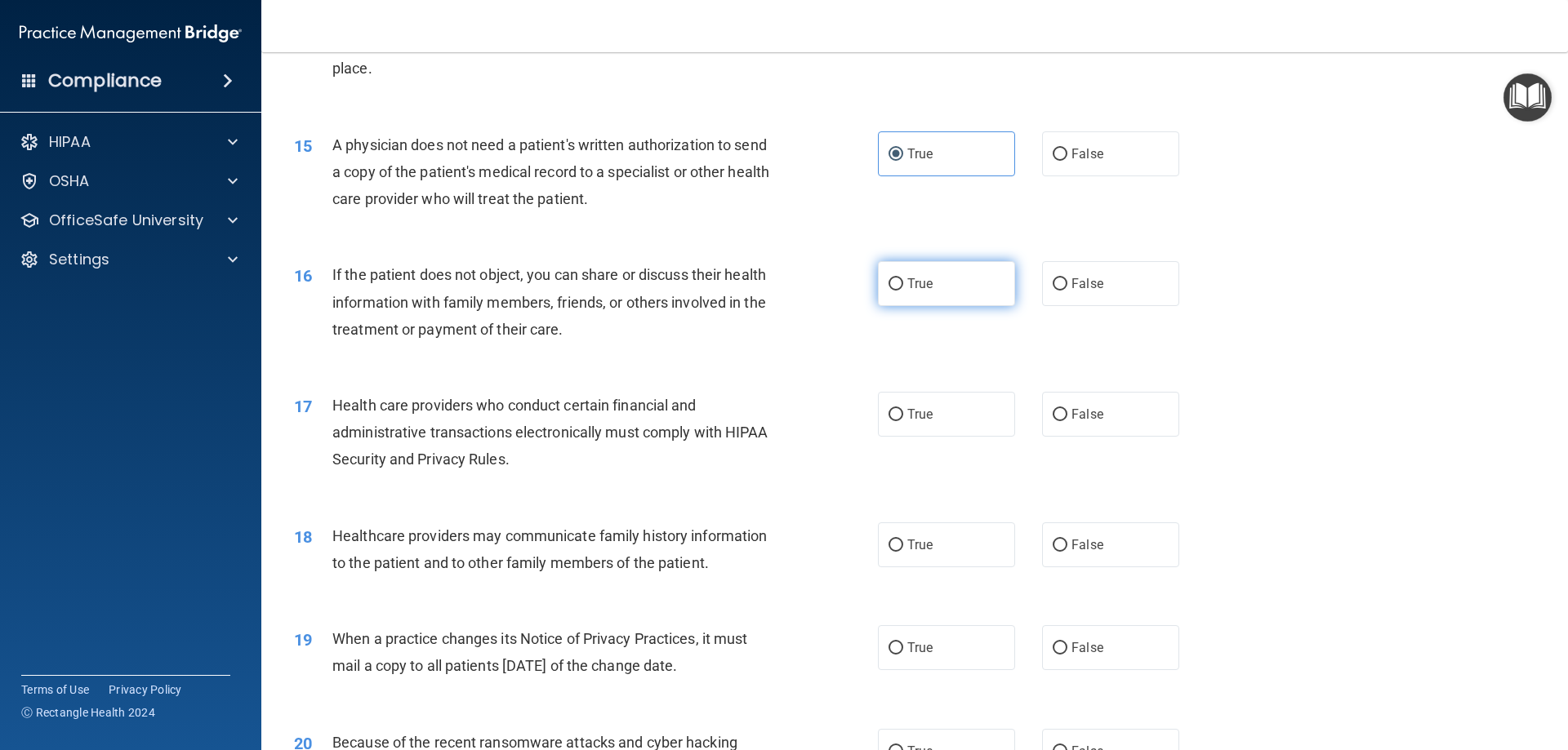
radio input "true"
click at [948, 419] on label "True" at bounding box center [946, 413] width 138 height 45
click at [903, 419] on input "True" at bounding box center [895, 414] width 14 height 12
radio input "true"
click at [906, 556] on label "True" at bounding box center [946, 544] width 138 height 45
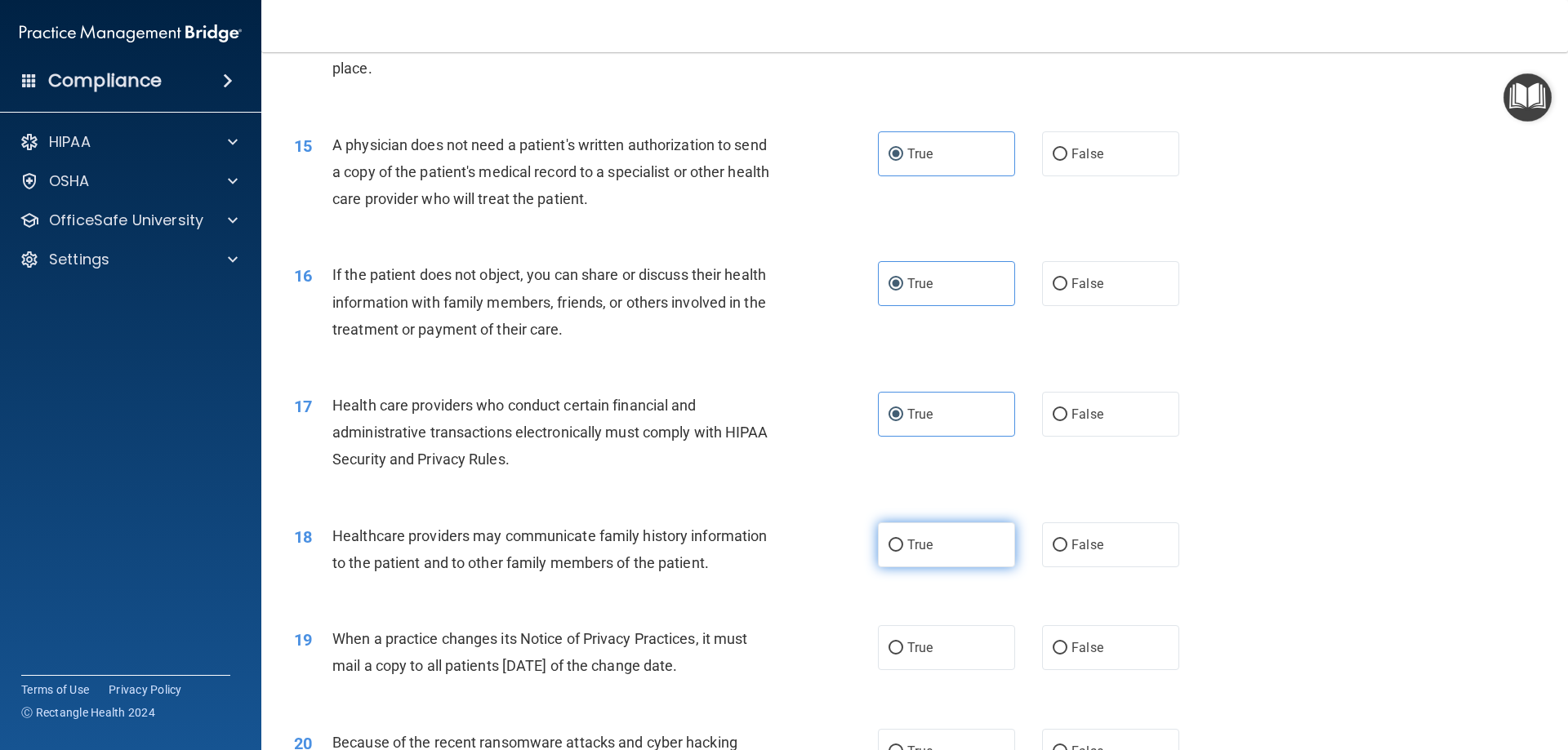
click at [903, 552] on input "True" at bounding box center [895, 545] width 14 height 12
radio input "true"
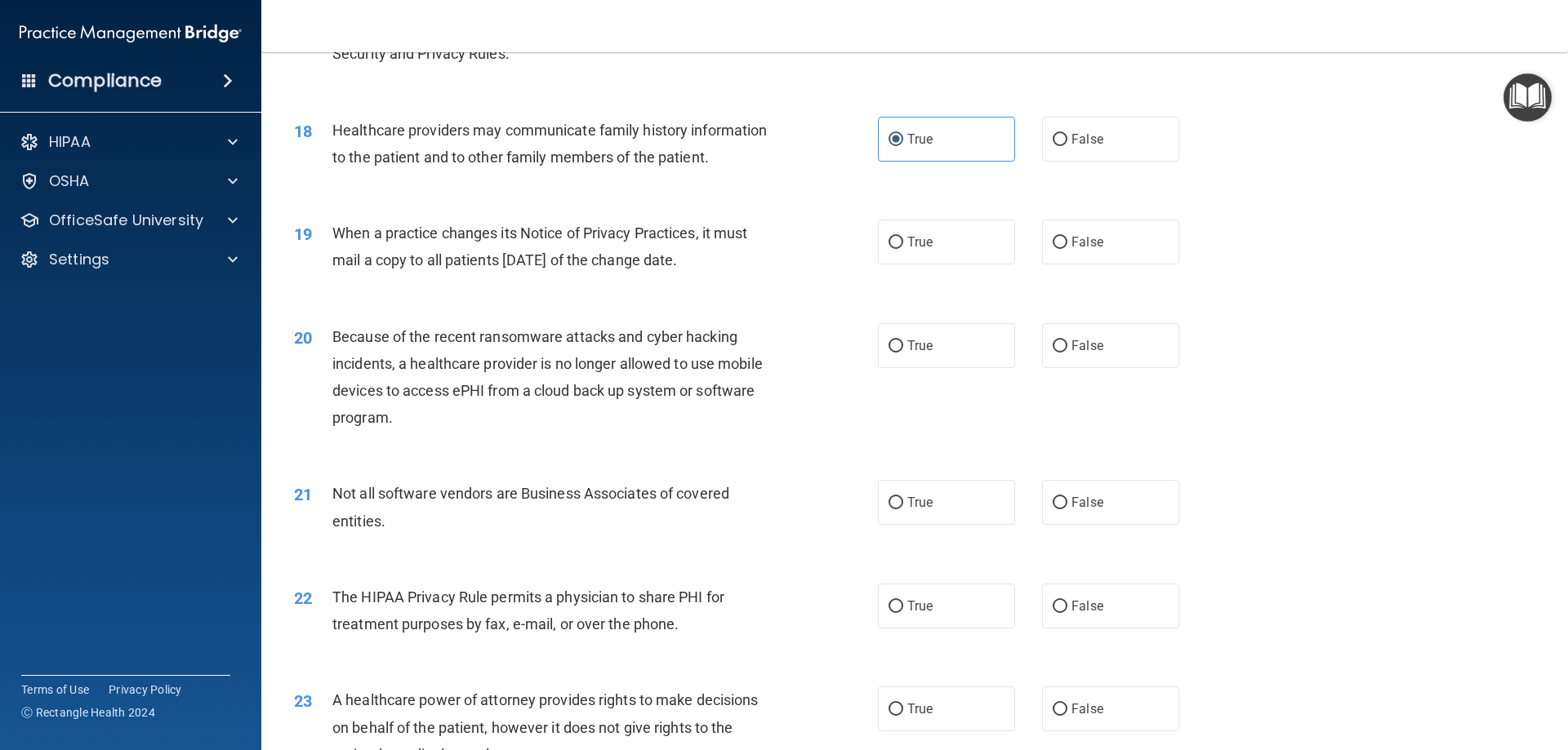
scroll to position [2122, 0]
click at [907, 237] on span "True" at bounding box center [919, 239] width 26 height 15
click at [903, 237] on input "True" at bounding box center [895, 240] width 14 height 12
radio input "true"
click at [1090, 356] on label "False" at bounding box center [1110, 342] width 138 height 45
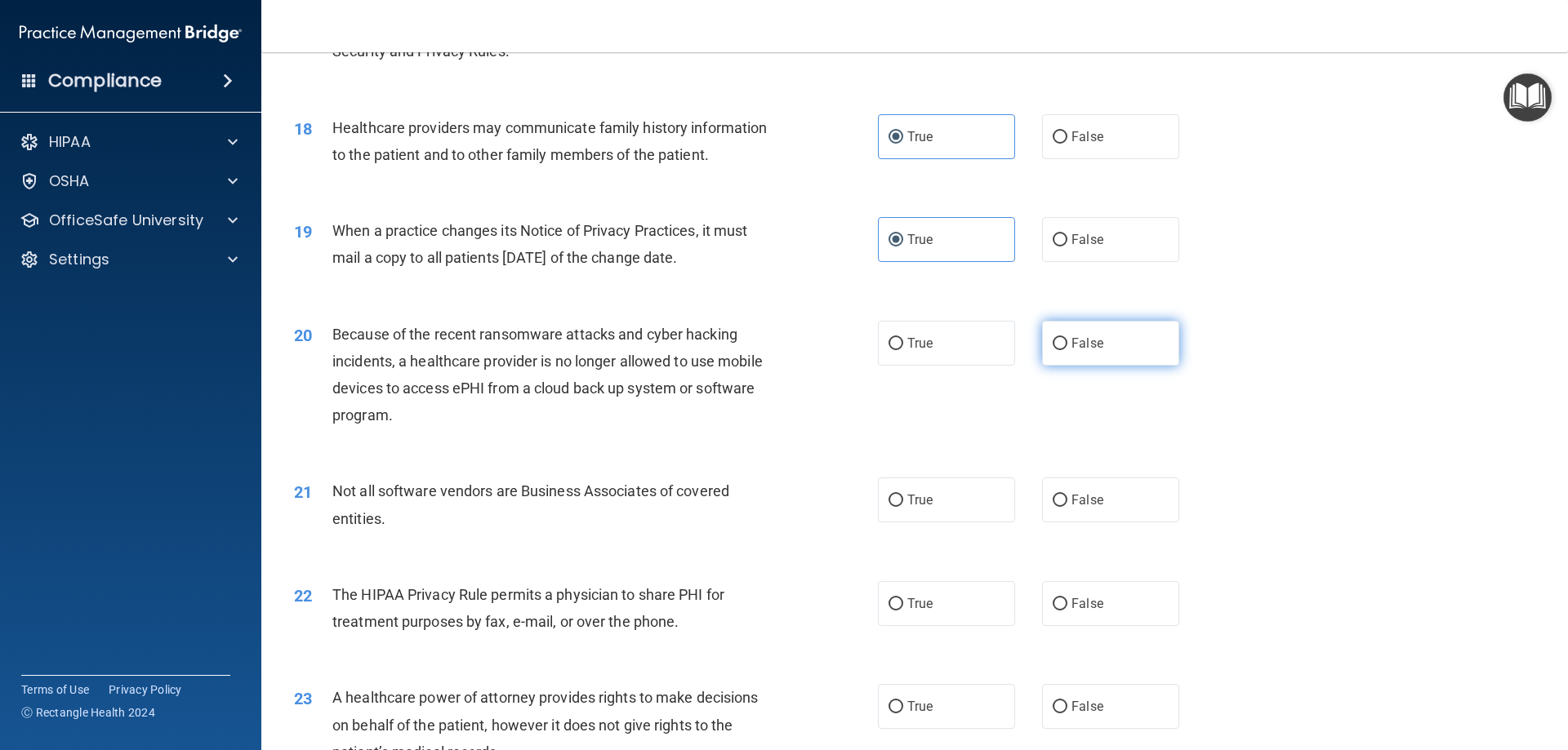
click at [1067, 350] on input "False" at bounding box center [1060, 343] width 14 height 12
radio input "true"
click at [921, 485] on label "True" at bounding box center [946, 500] width 138 height 45
click at [903, 495] on input "True" at bounding box center [895, 501] width 14 height 12
radio input "true"
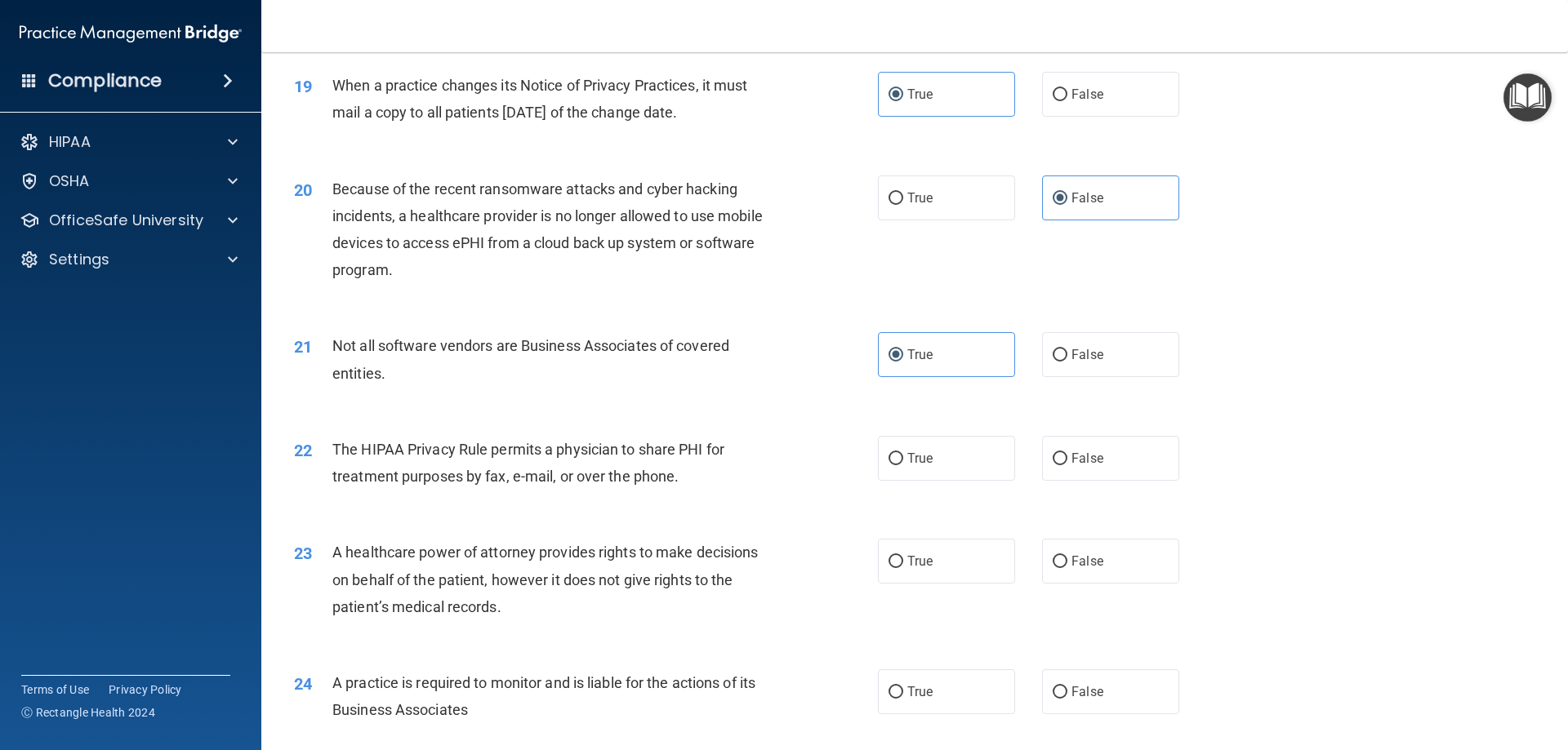
scroll to position [2285, 0]
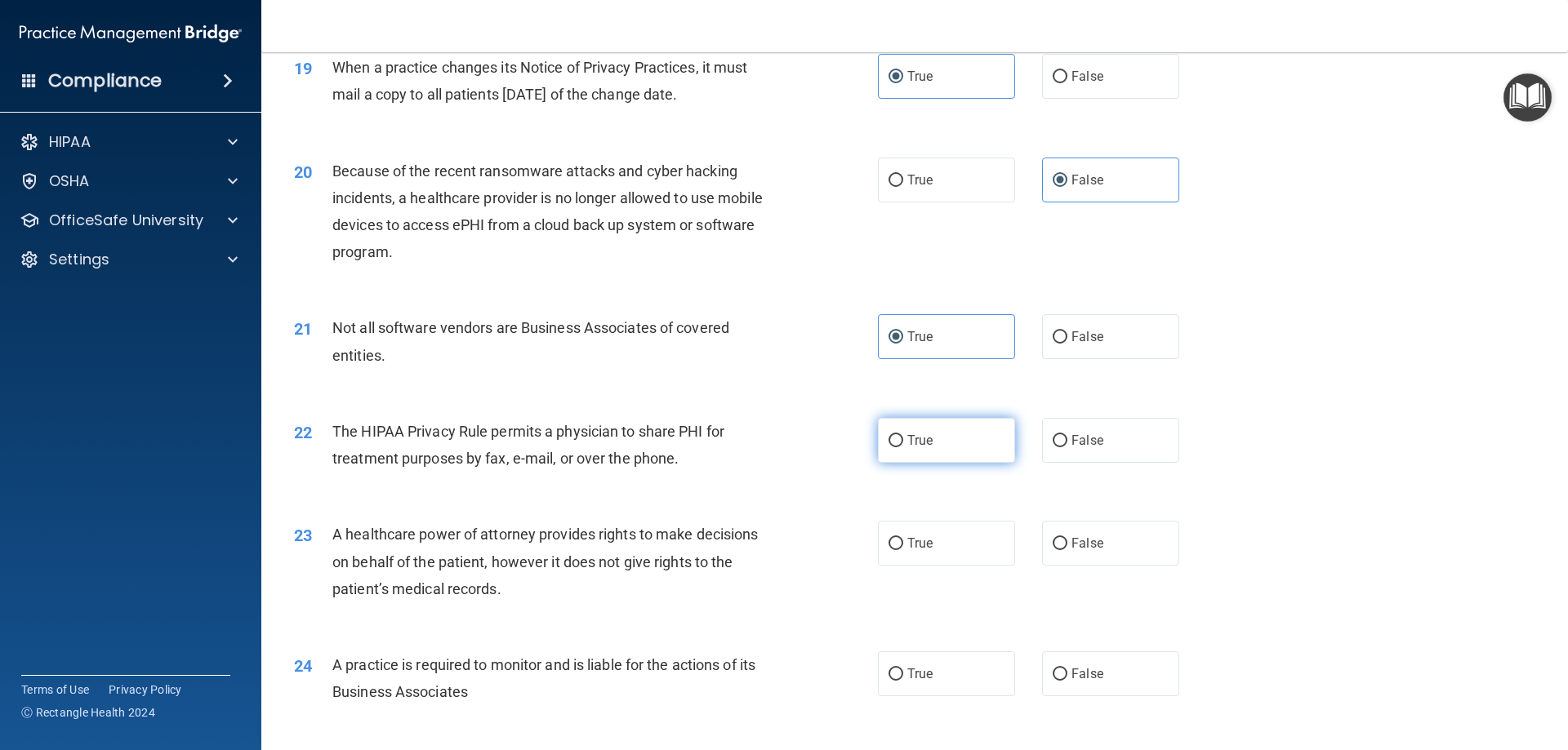
click at [904, 454] on label "True" at bounding box center [946, 440] width 138 height 45
click at [903, 448] on input "True" at bounding box center [895, 441] width 14 height 12
radio input "true"
click at [1095, 553] on label "False" at bounding box center [1110, 542] width 138 height 45
click at [1067, 550] on input "False" at bounding box center [1060, 543] width 14 height 12
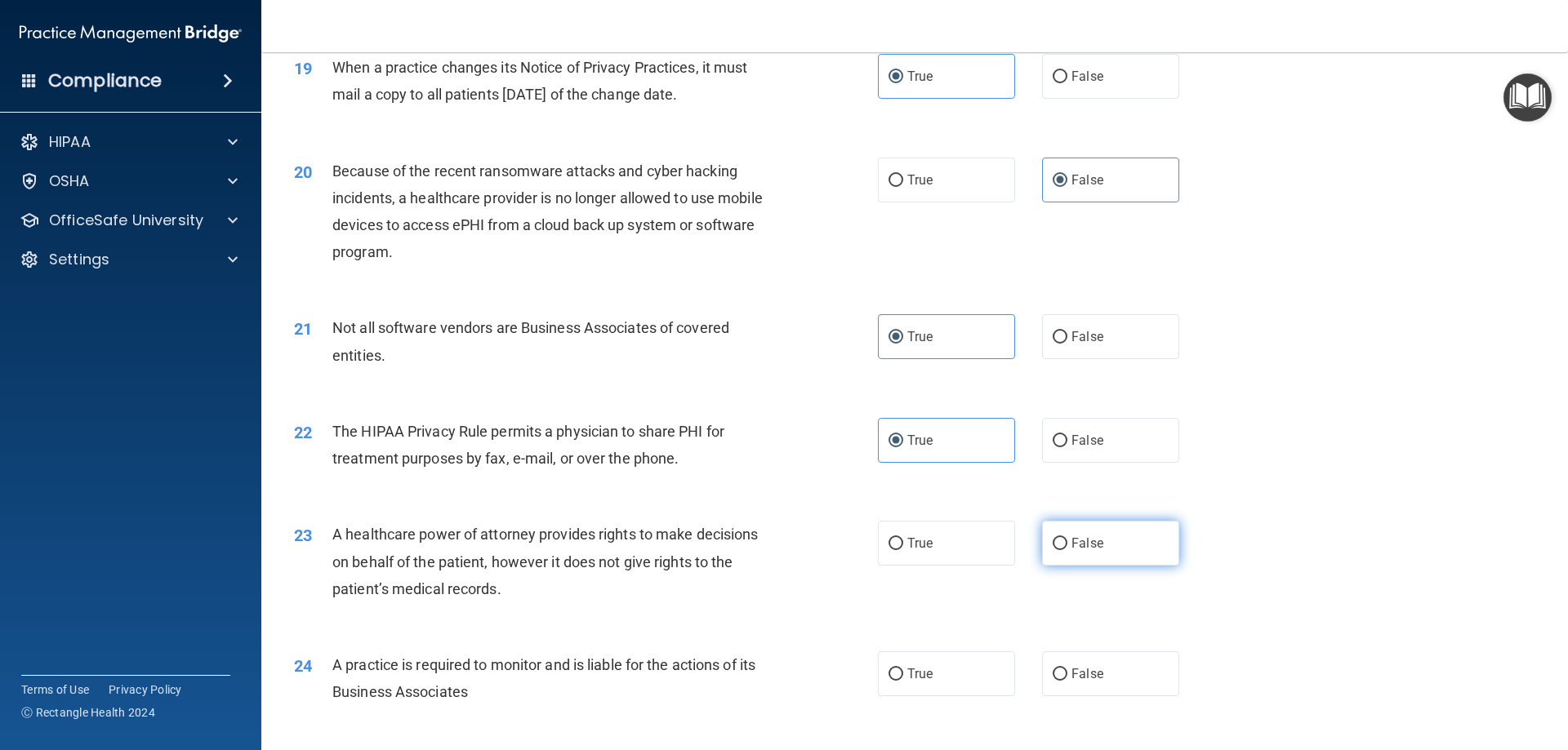
radio input "true"
click at [1024, 667] on div "True False" at bounding box center [1042, 673] width 329 height 45
click at [1088, 666] on span "False" at bounding box center [1087, 673] width 32 height 15
click at [1067, 668] on input "False" at bounding box center [1060, 674] width 14 height 12
radio input "true"
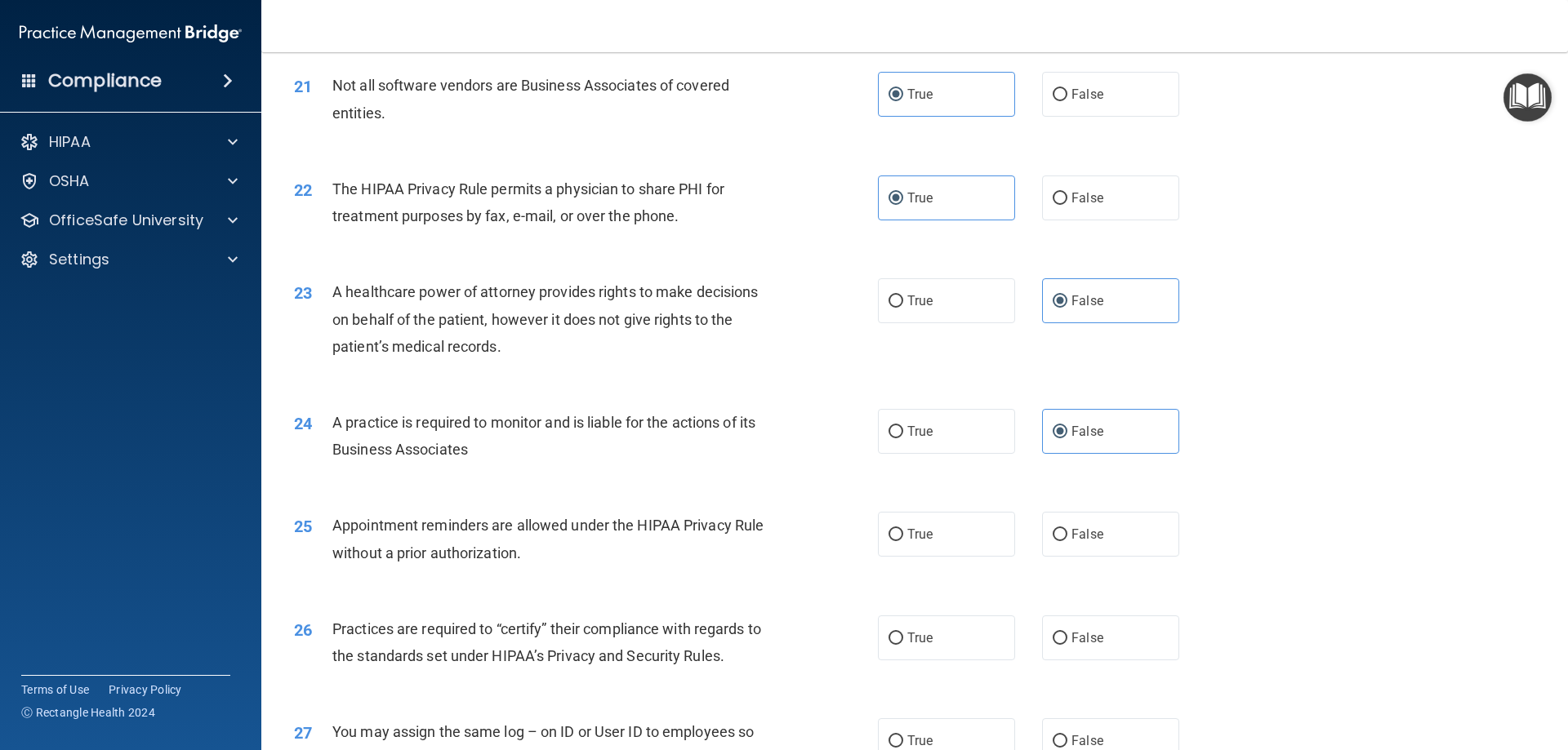
scroll to position [2531, 0]
click at [962, 531] on label "True" at bounding box center [946, 531] width 138 height 45
click at [903, 531] on input "True" at bounding box center [895, 532] width 14 height 12
radio input "true"
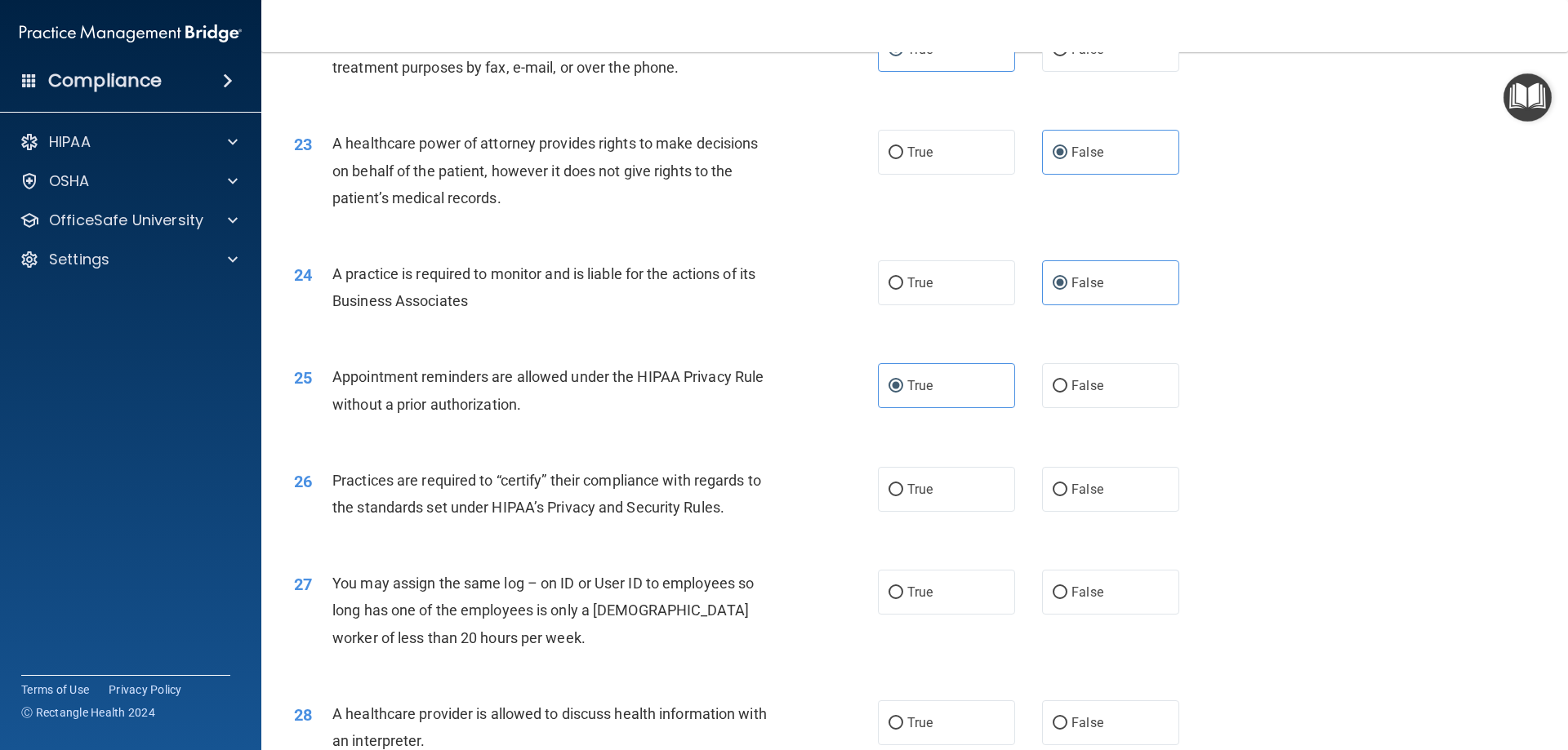
scroll to position [2694, 0]
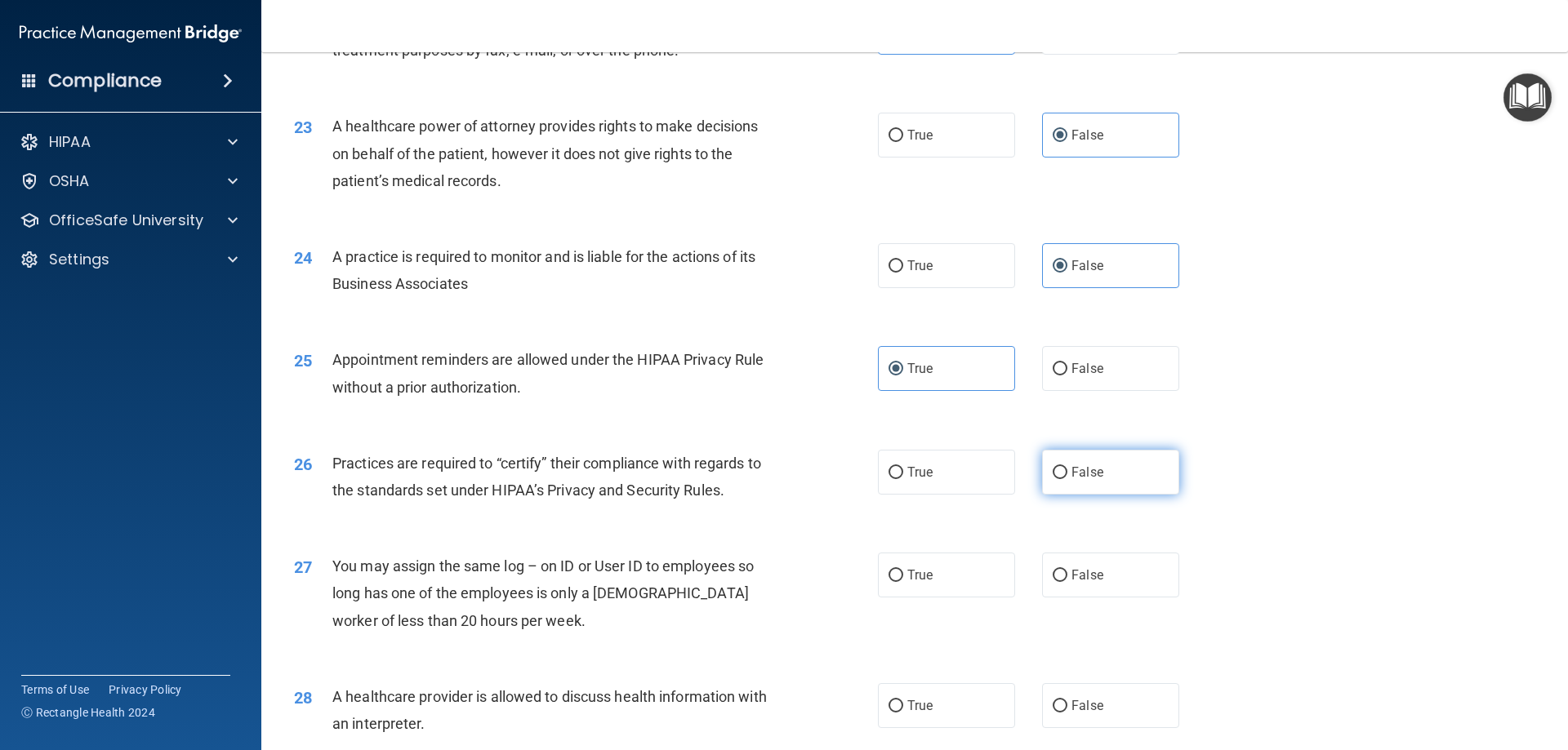
click at [1129, 483] on label "False" at bounding box center [1110, 471] width 138 height 45
click at [1067, 479] on input "False" at bounding box center [1060, 472] width 14 height 12
radio input "true"
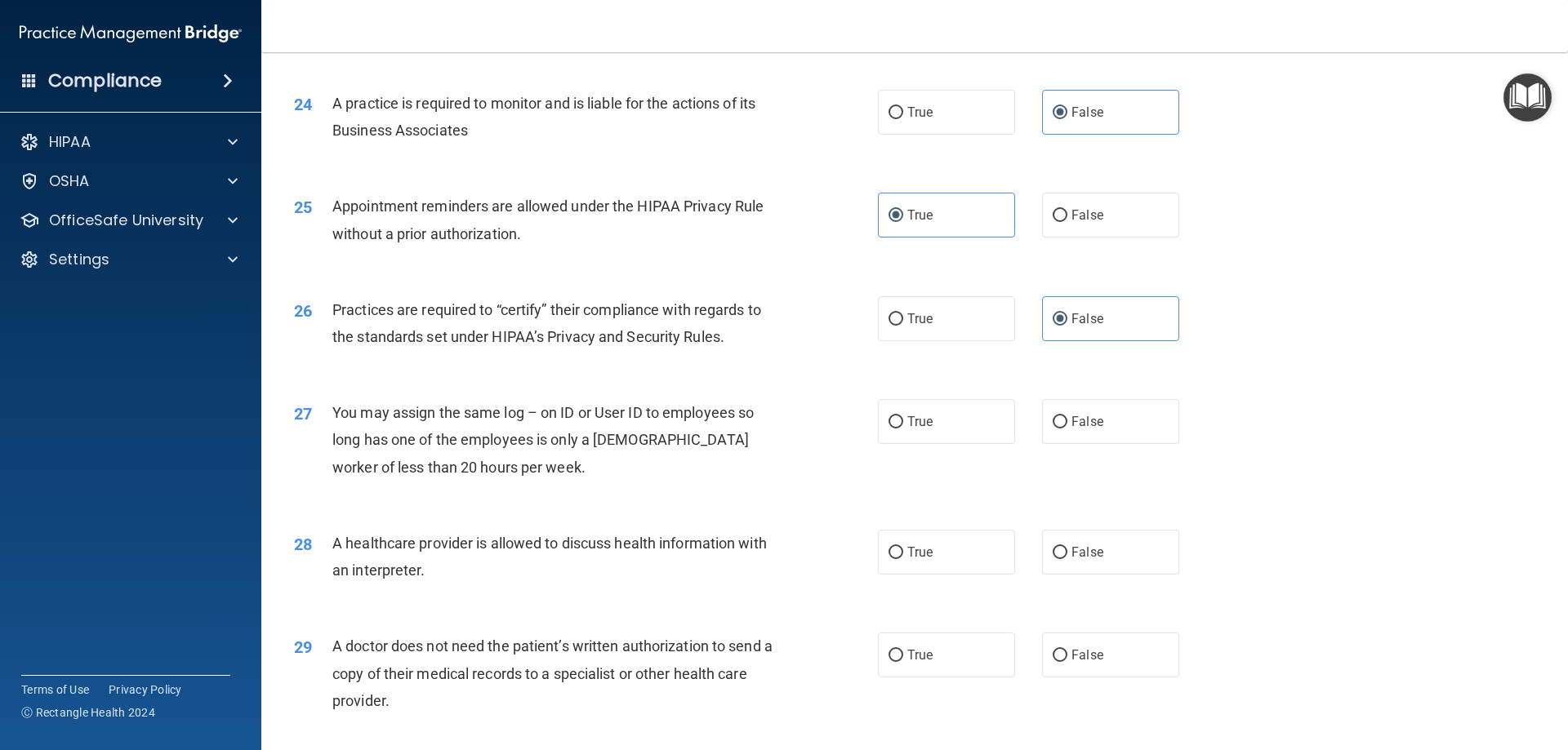
scroll to position [2857, 0]
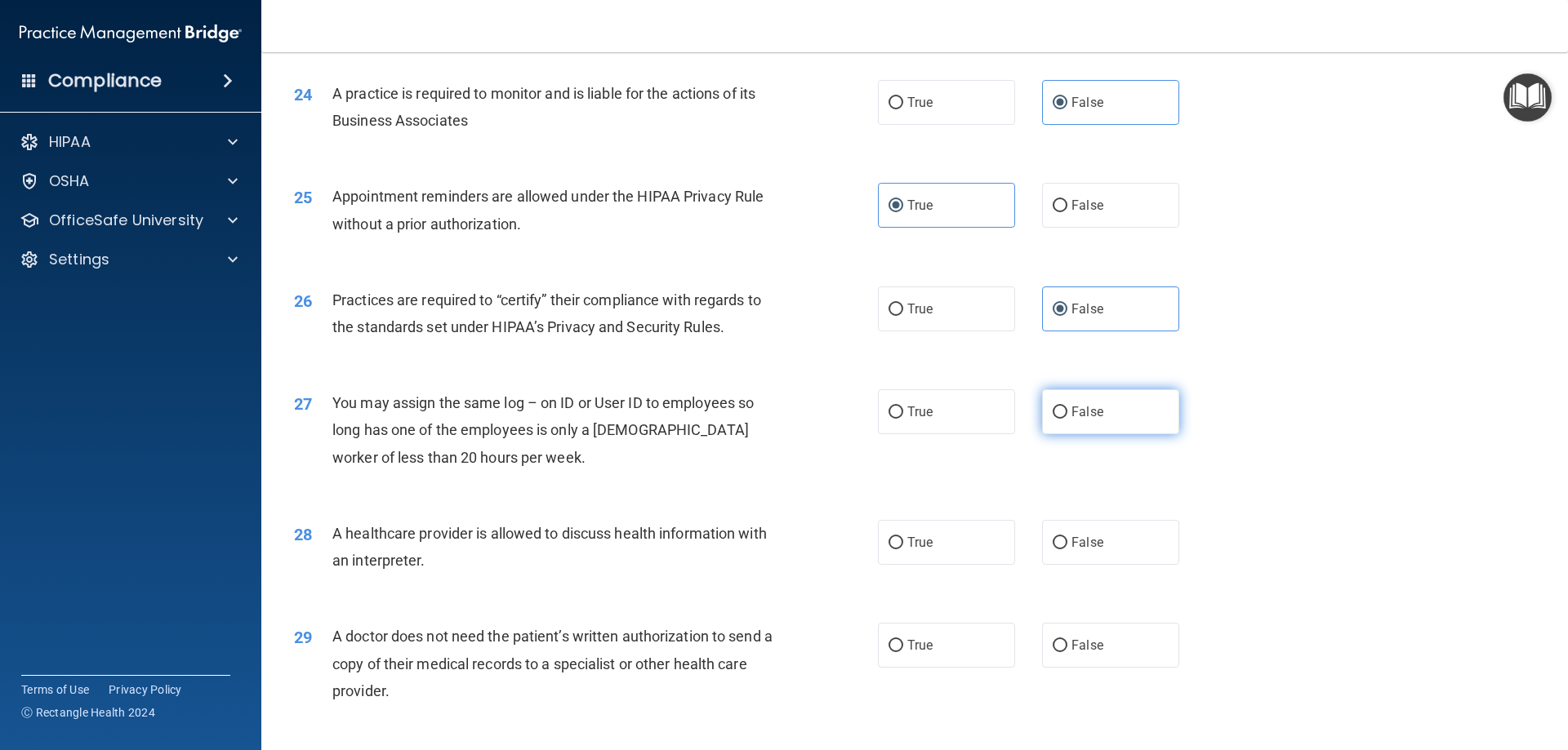
click at [1128, 401] on label "False" at bounding box center [1110, 412] width 138 height 45
click at [1067, 407] on input "False" at bounding box center [1060, 412] width 14 height 12
radio input "true"
click at [924, 536] on span "True" at bounding box center [919, 542] width 26 height 15
click at [903, 537] on input "True" at bounding box center [895, 542] width 14 height 12
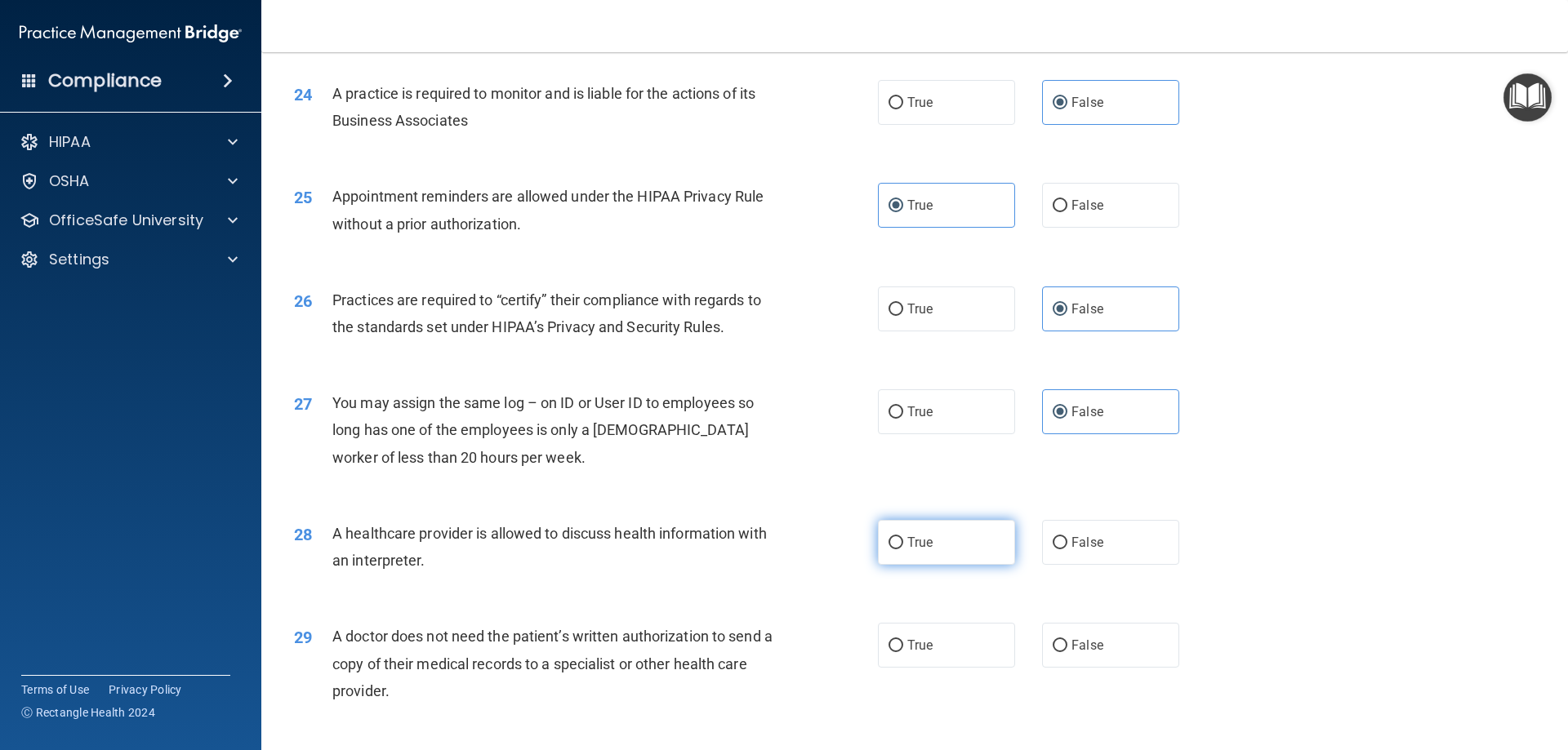
radio input "true"
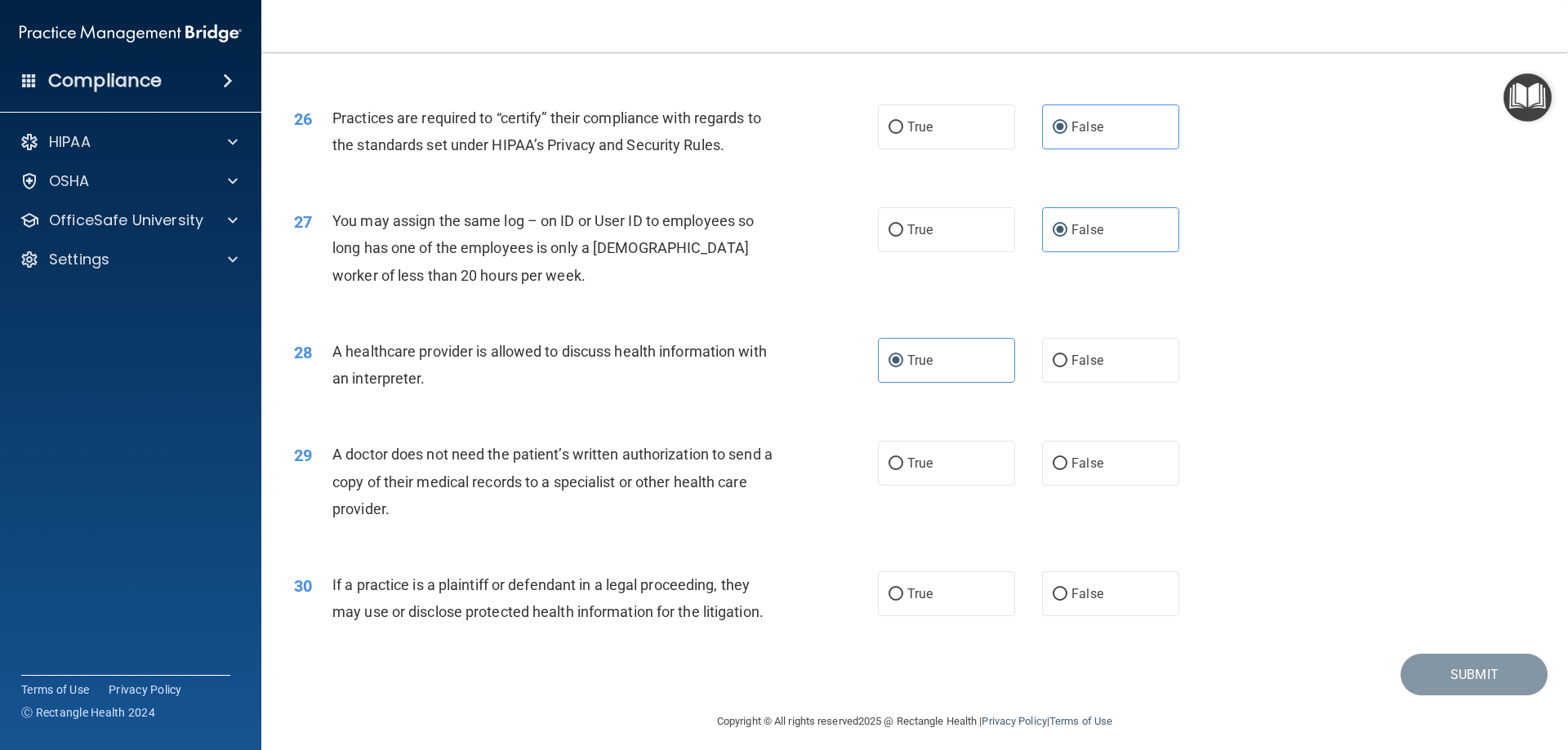
scroll to position [3049, 0]
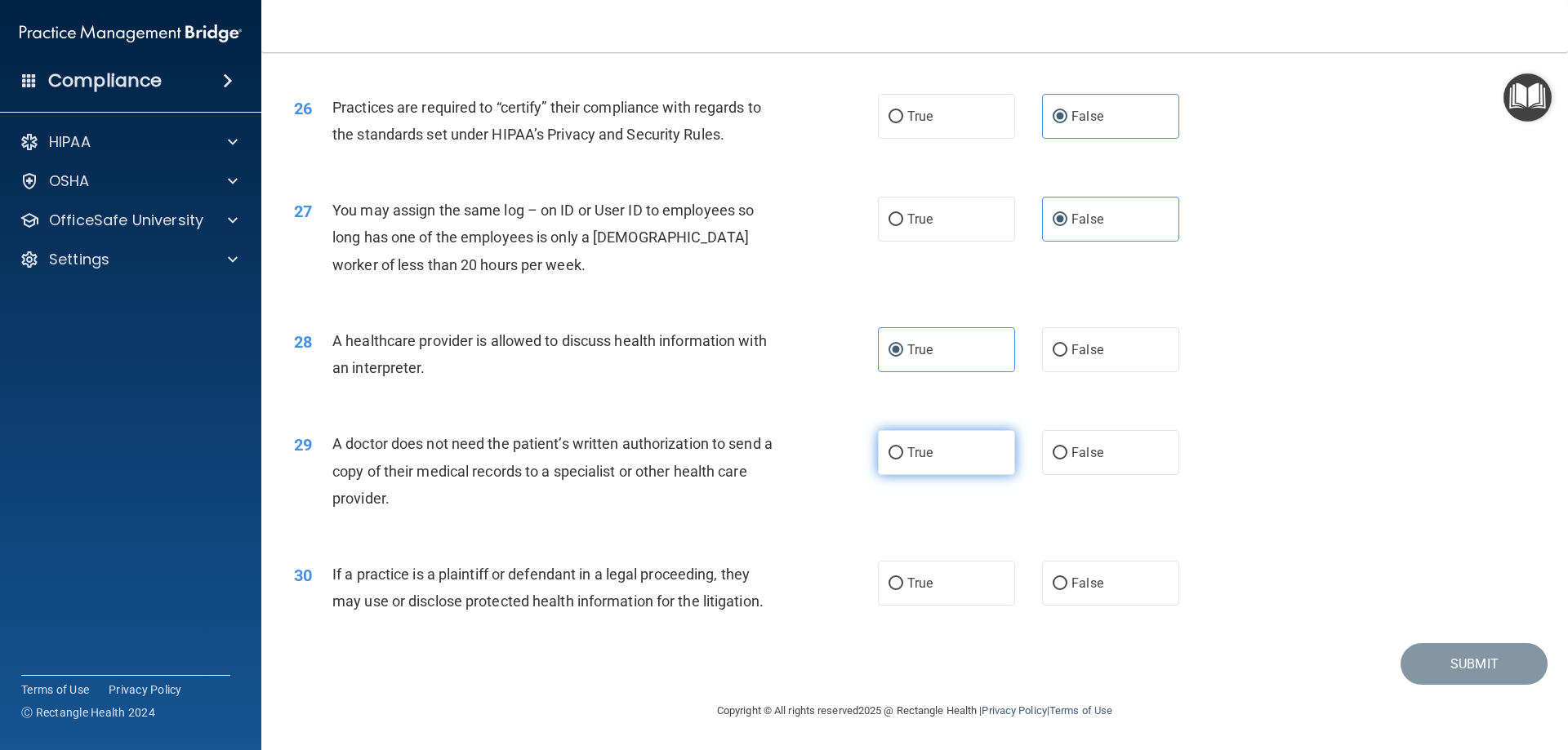
click at [895, 453] on input "True" at bounding box center [895, 453] width 14 height 12
radio input "true"
click at [877, 590] on label "True" at bounding box center [946, 582] width 138 height 45
click at [889, 590] on input "True" at bounding box center [895, 583] width 14 height 12
radio input "true"
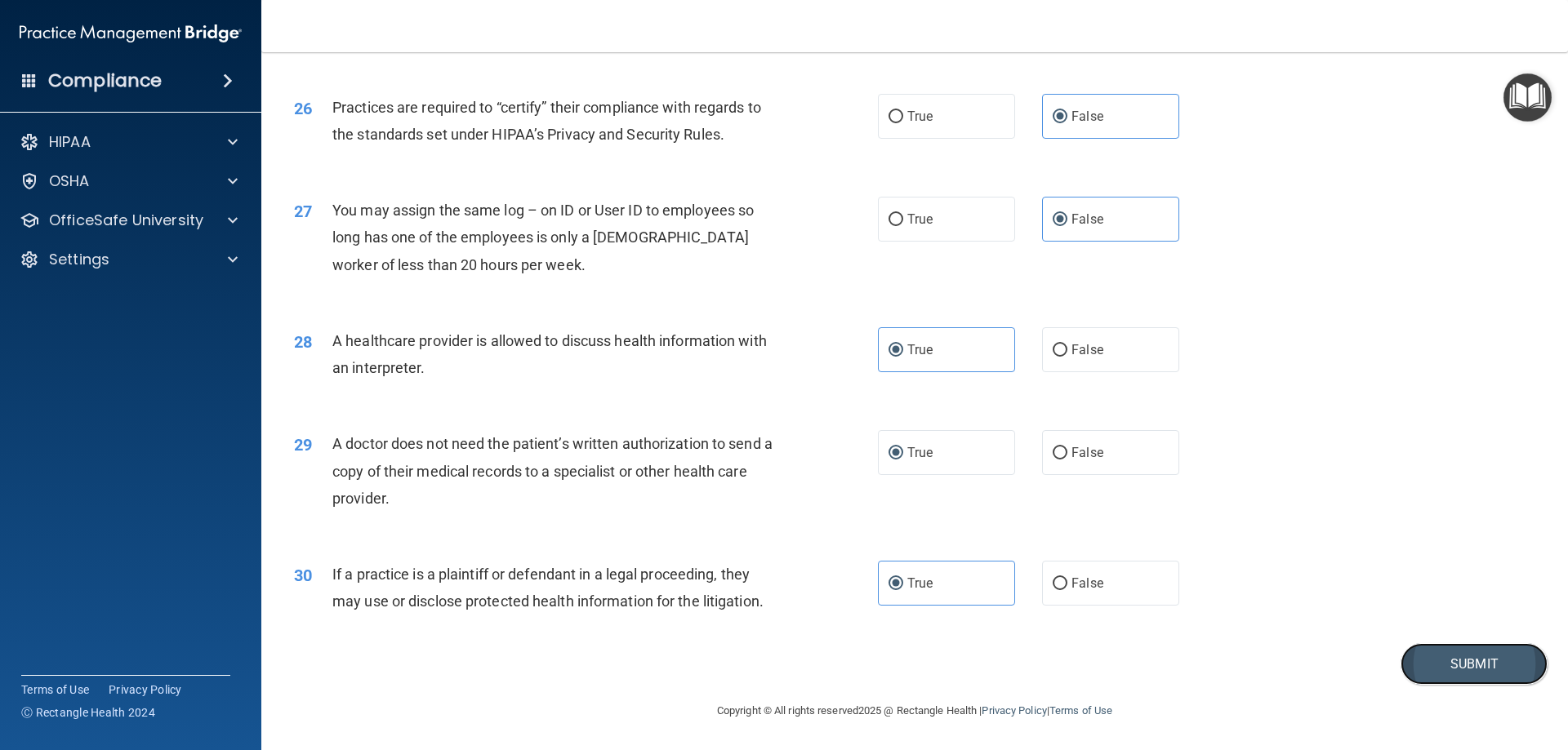
click at [1454, 672] on button "Submit" at bounding box center [1473, 664] width 147 height 42
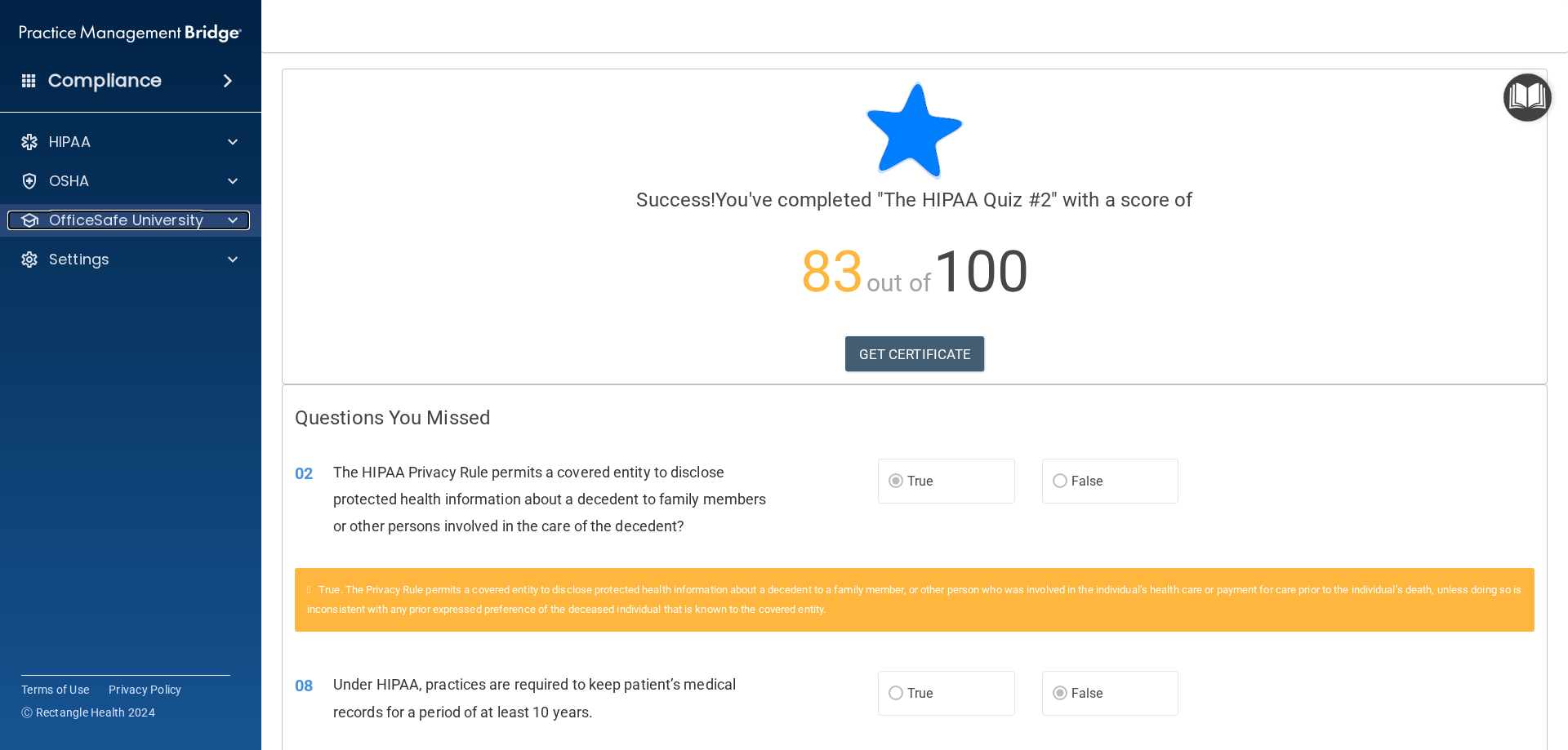
click at [231, 224] on span at bounding box center [232, 220] width 9 height 20
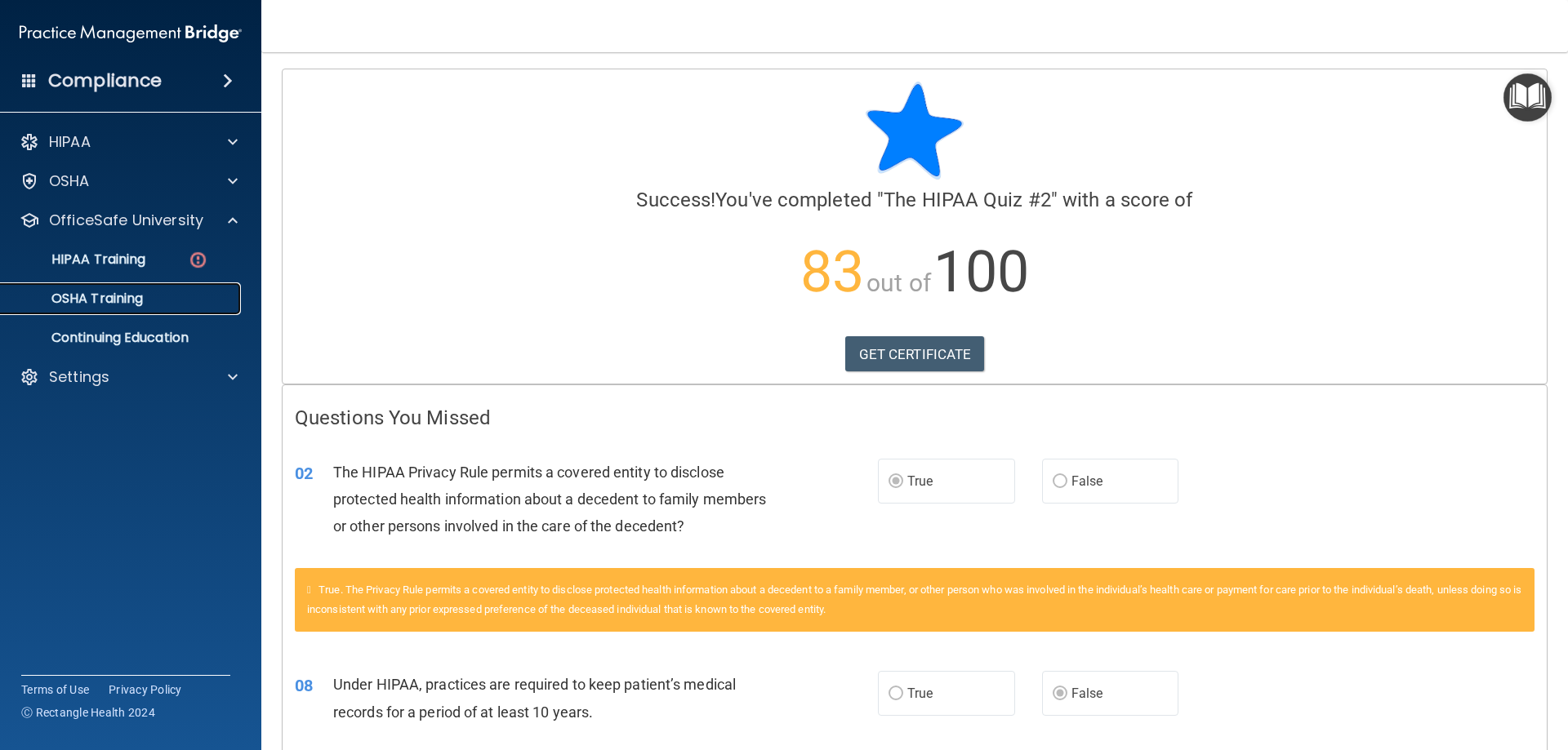
click at [152, 299] on div "OSHA Training" at bounding box center [121, 298] width 223 height 16
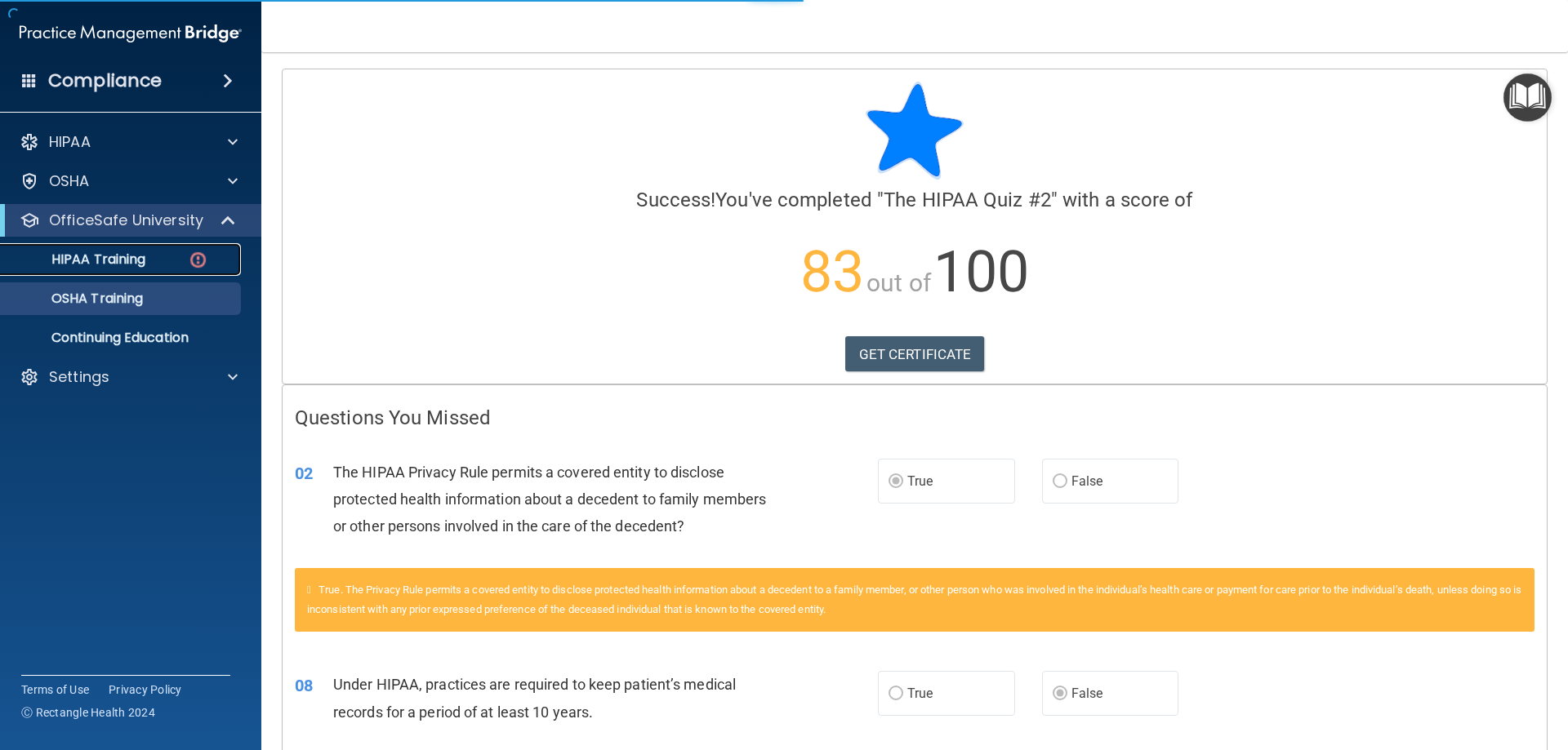
click at [193, 252] on img at bounding box center [198, 260] width 21 height 21
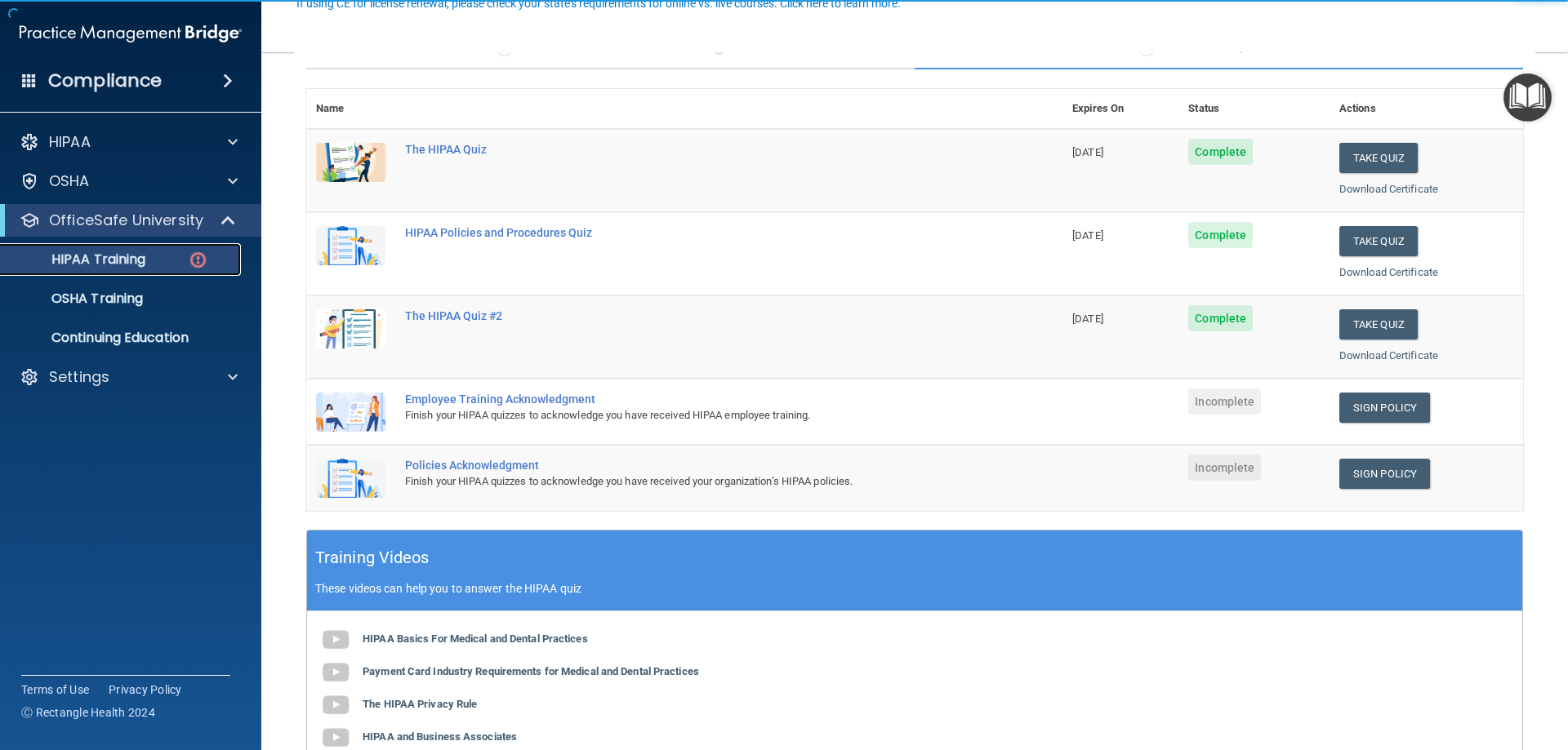
scroll to position [163, 0]
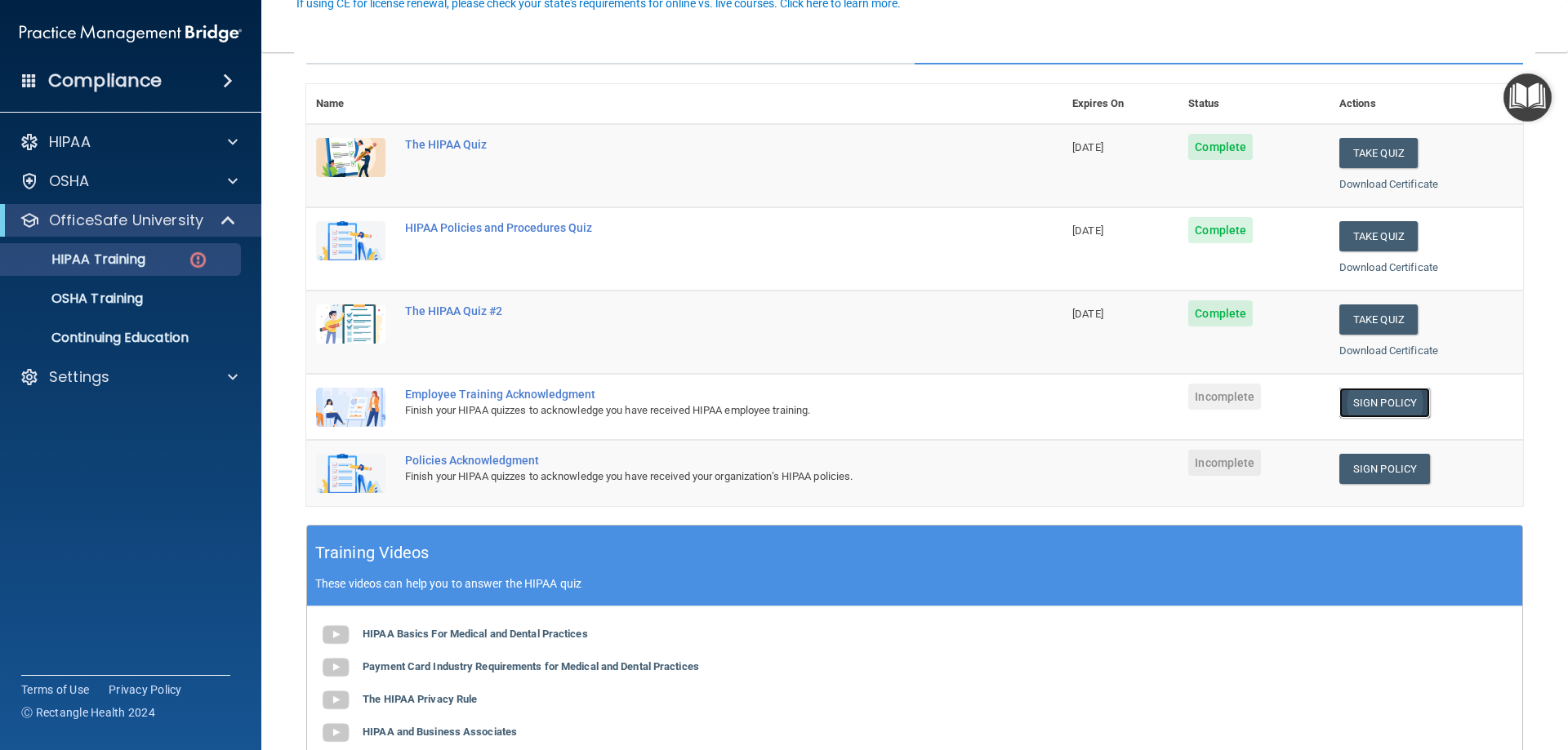
click at [1376, 403] on link "Sign Policy" at bounding box center [1385, 403] width 91 height 30
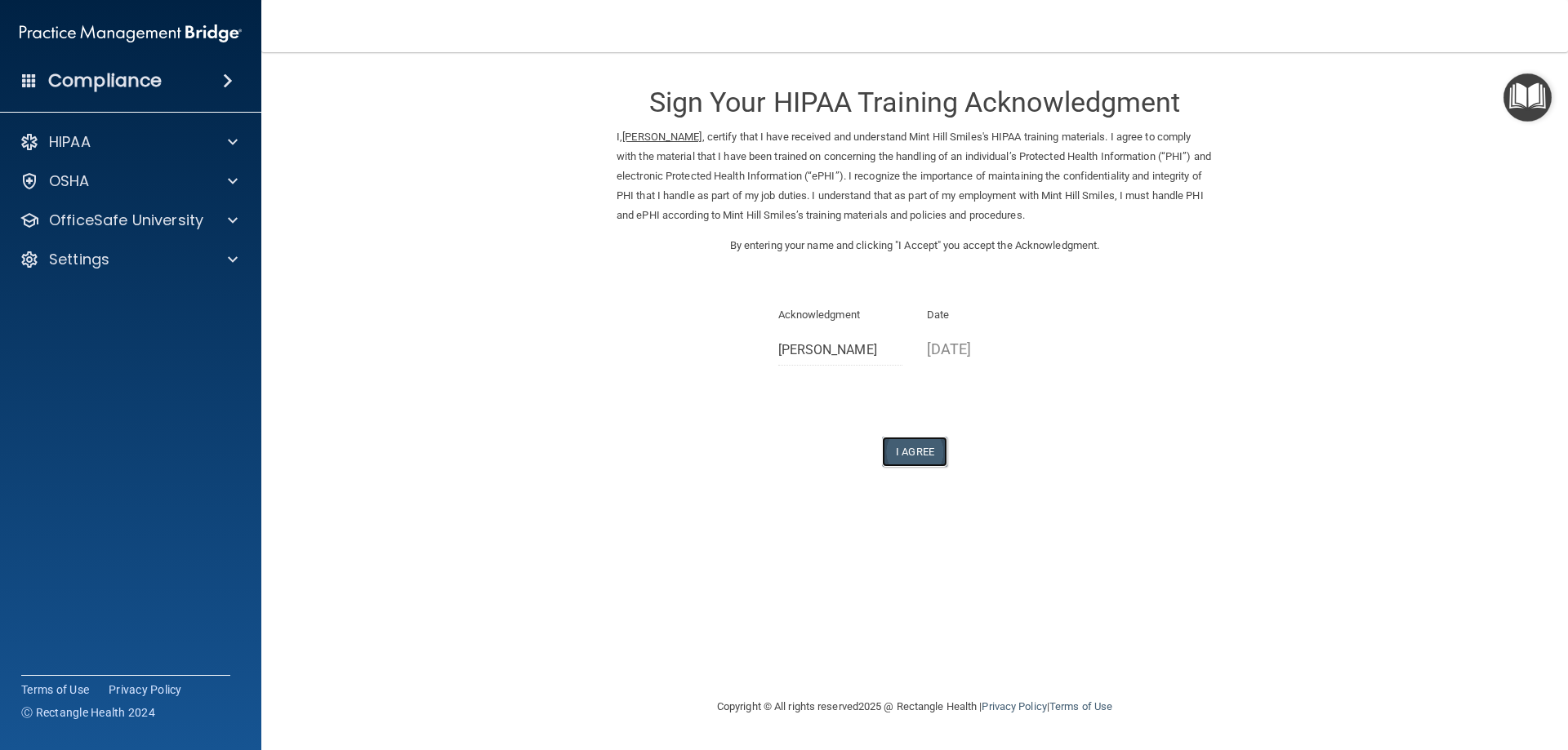
click at [939, 456] on button "I Agree" at bounding box center [914, 452] width 65 height 30
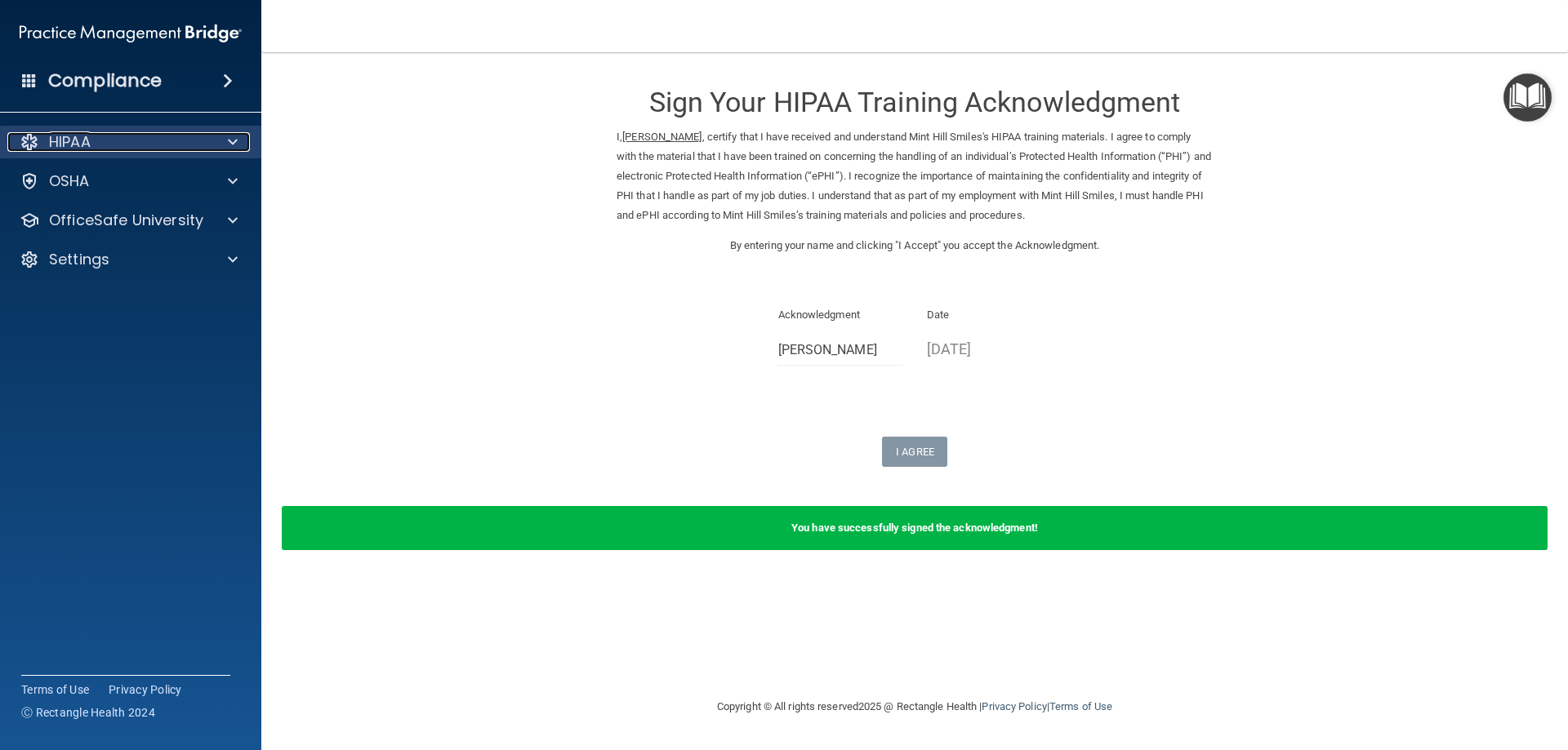
click at [209, 149] on div "HIPAA" at bounding box center [108, 141] width 202 height 20
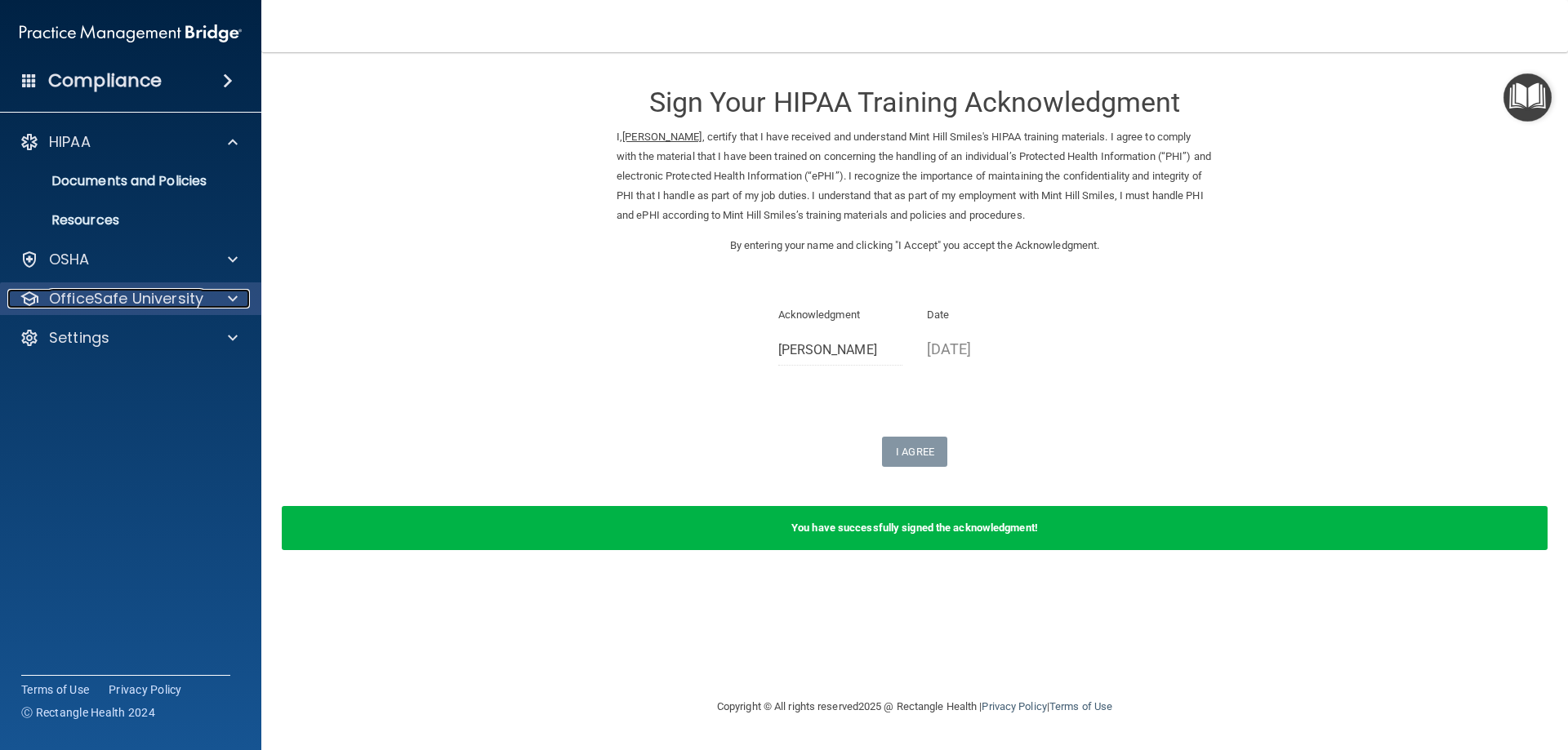
click at [206, 289] on div "OfficeSafe University" at bounding box center [108, 299] width 202 height 20
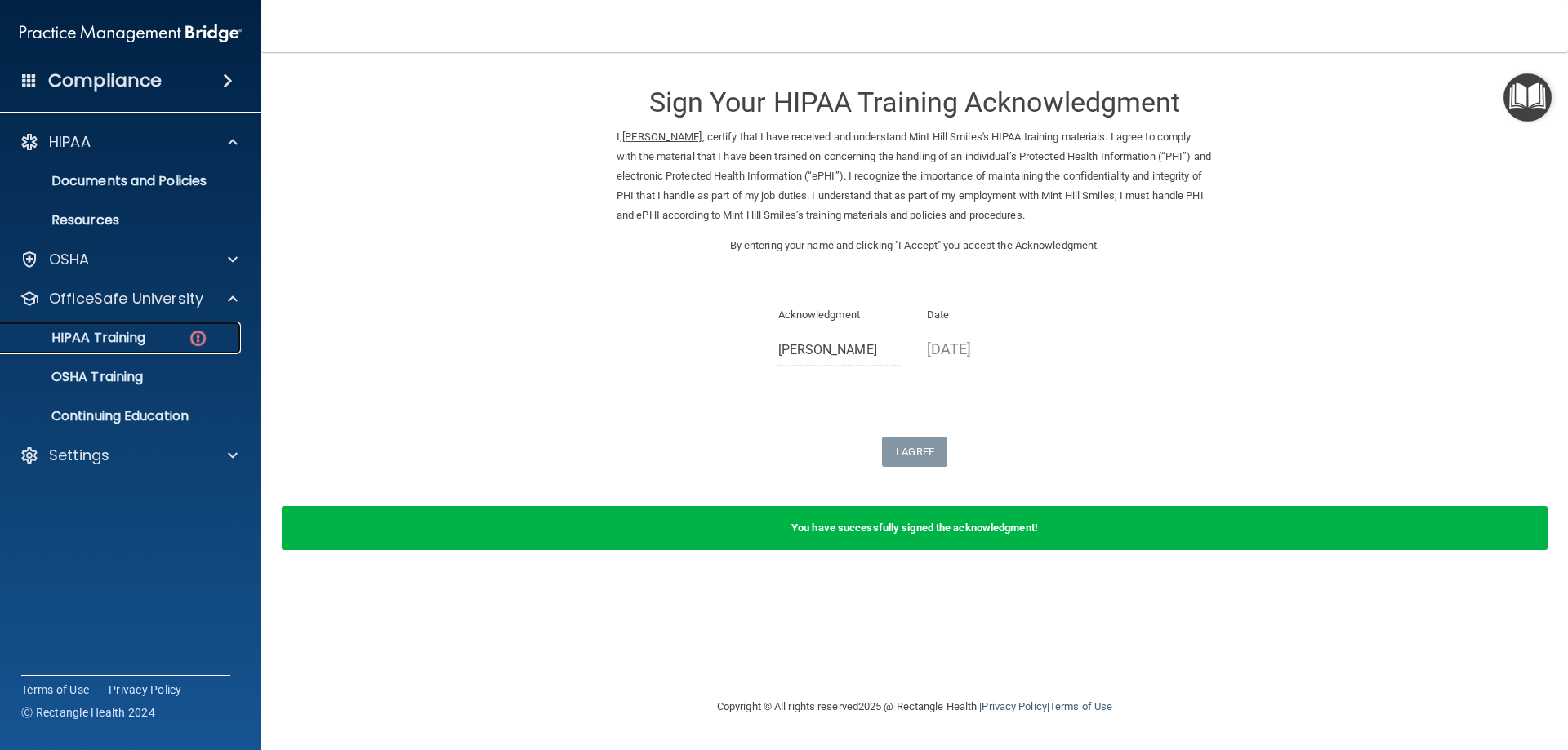
click at [162, 351] on link "HIPAA Training" at bounding box center [112, 338] width 257 height 32
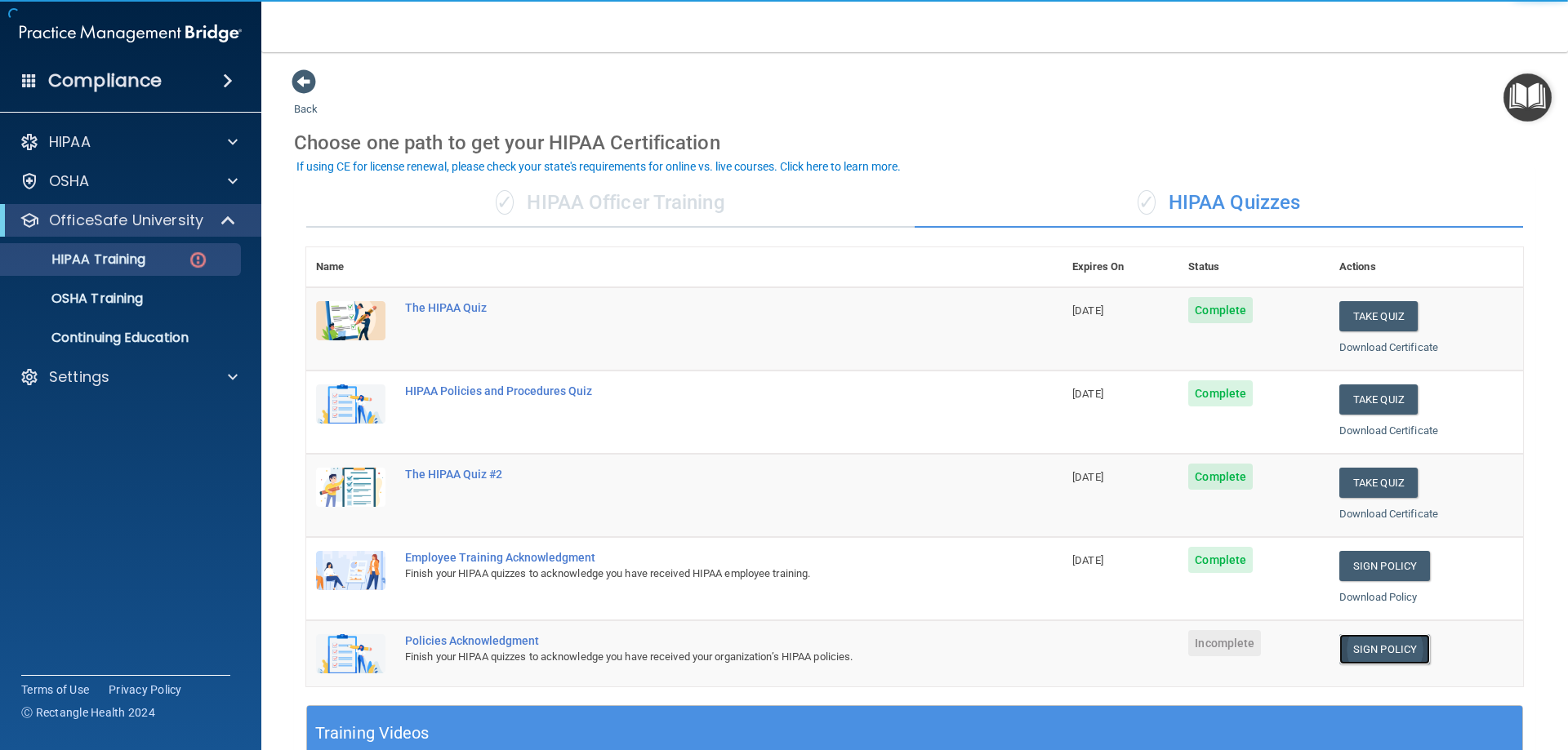
click at [1411, 653] on link "Sign Policy" at bounding box center [1385, 649] width 91 height 30
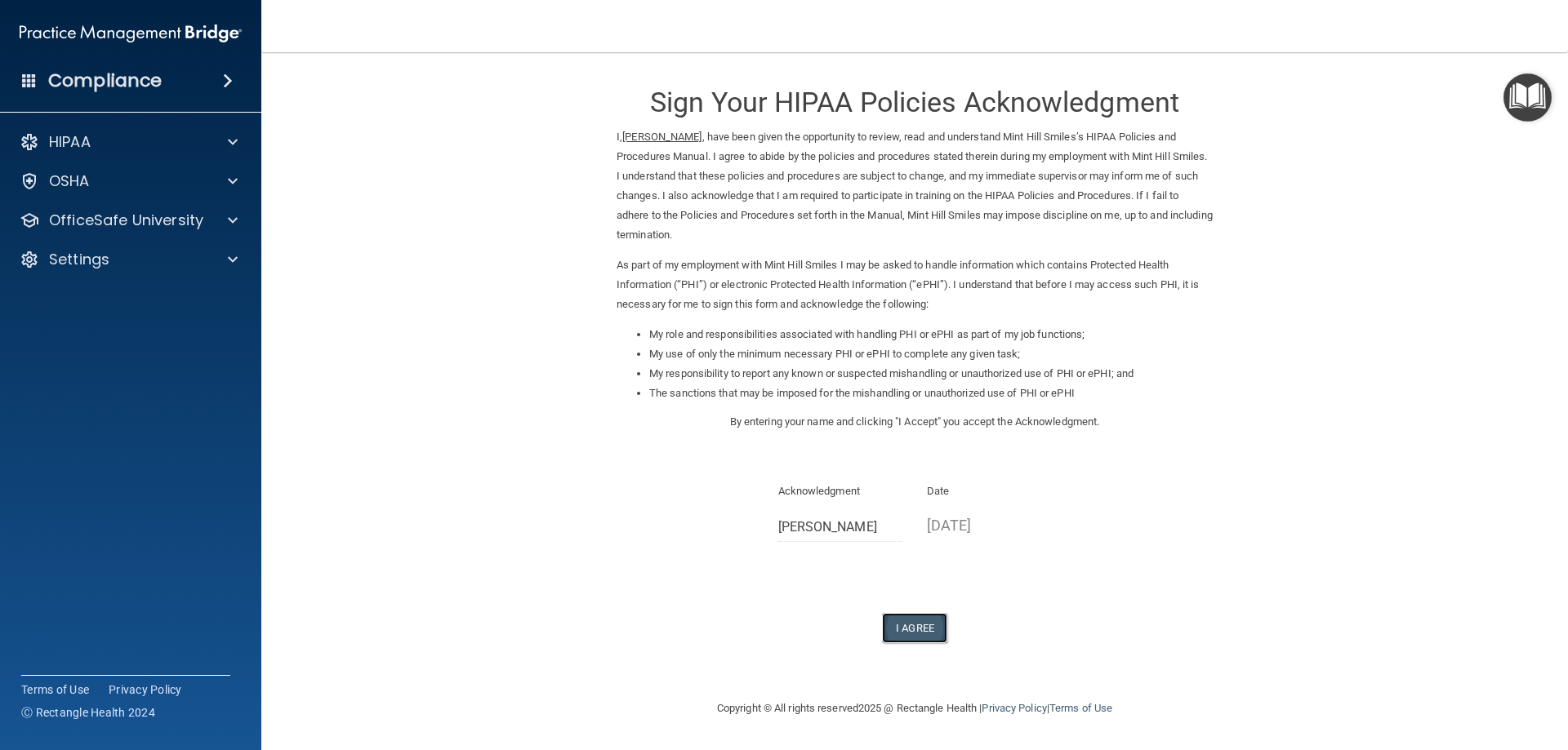
click at [900, 627] on button "I Agree" at bounding box center [914, 628] width 65 height 30
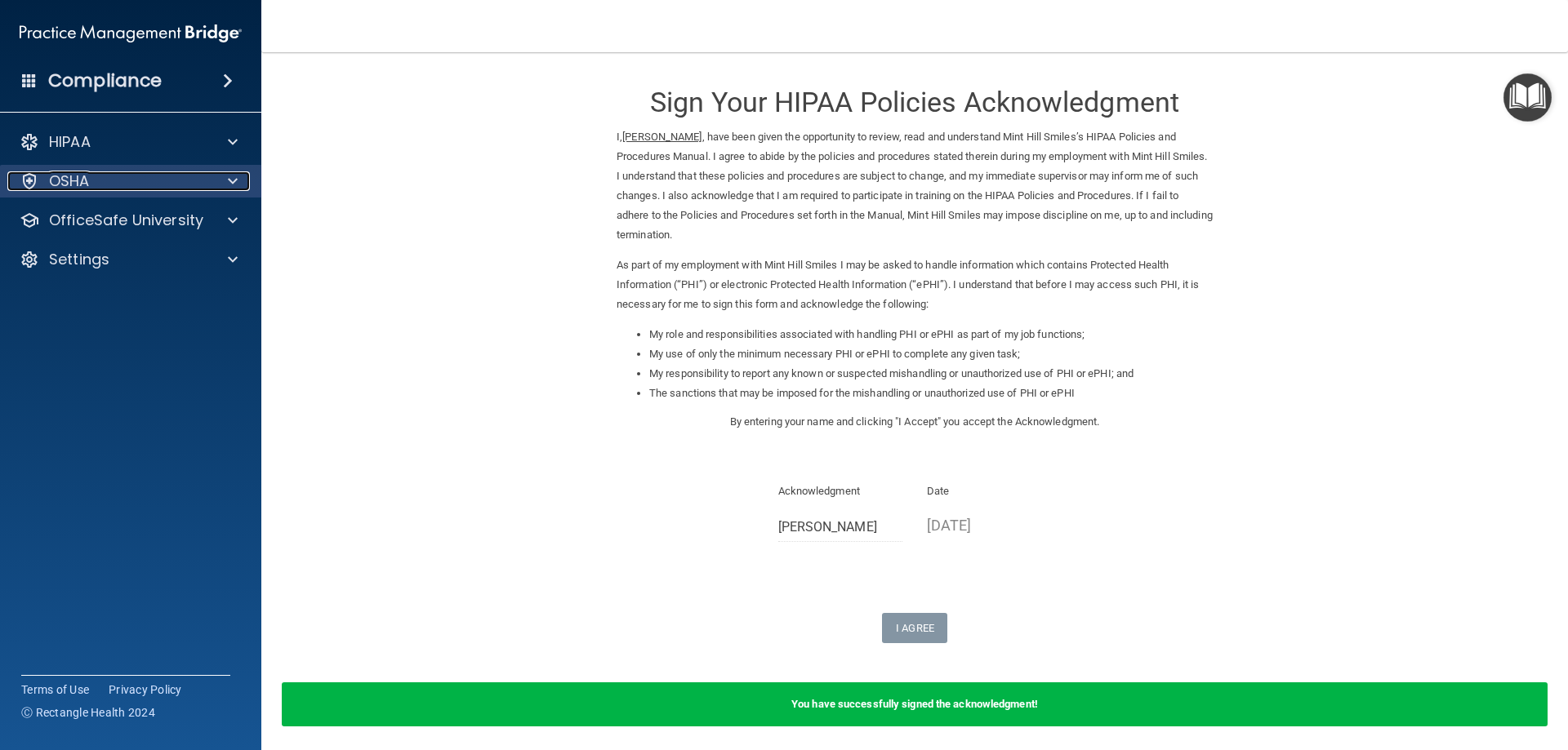
click at [190, 187] on div "OSHA" at bounding box center [108, 181] width 202 height 20
click at [202, 186] on div "OSHA" at bounding box center [108, 181] width 202 height 20
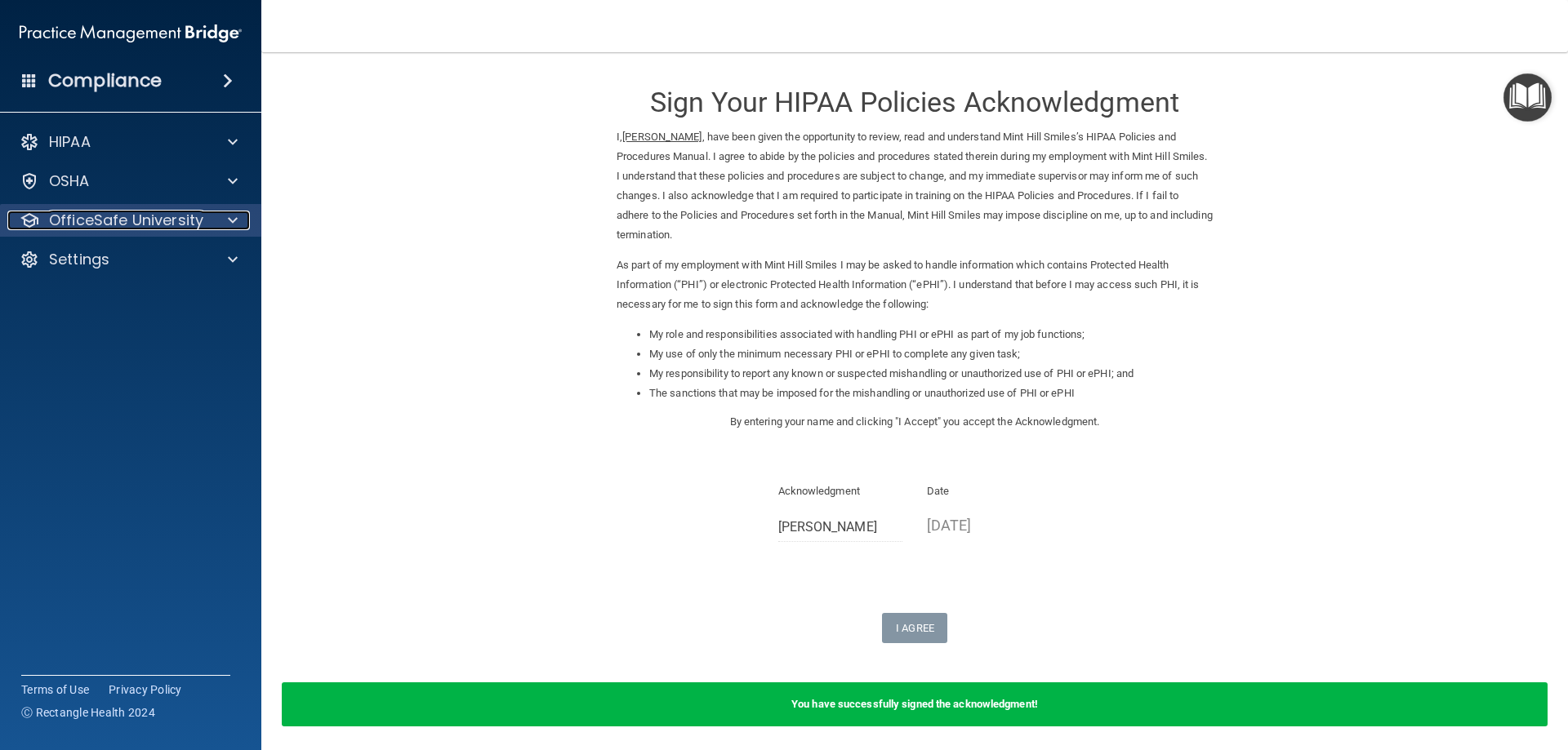
click at [228, 220] on span at bounding box center [232, 220] width 9 height 20
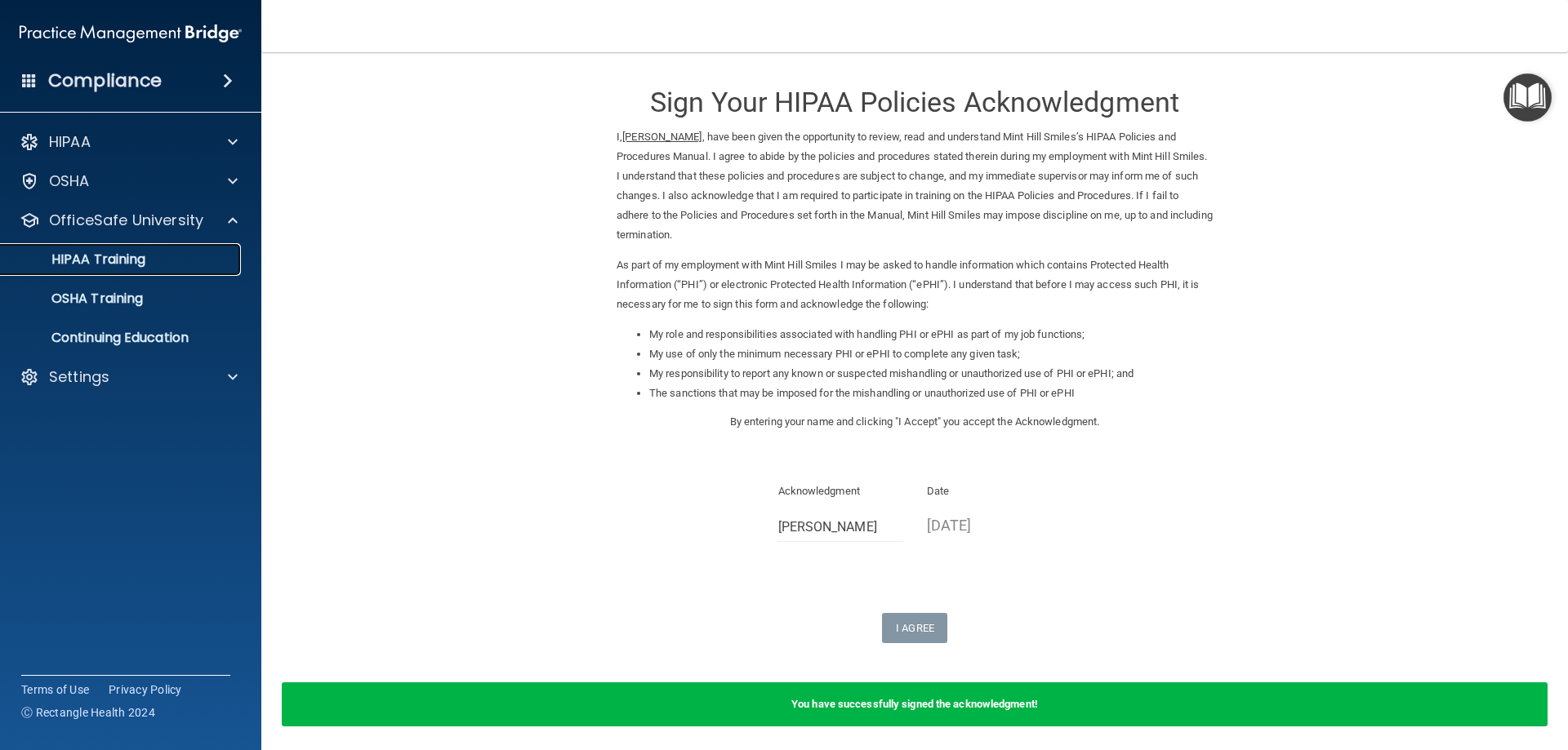
click at [203, 259] on div "HIPAA Training" at bounding box center [121, 259] width 223 height 16
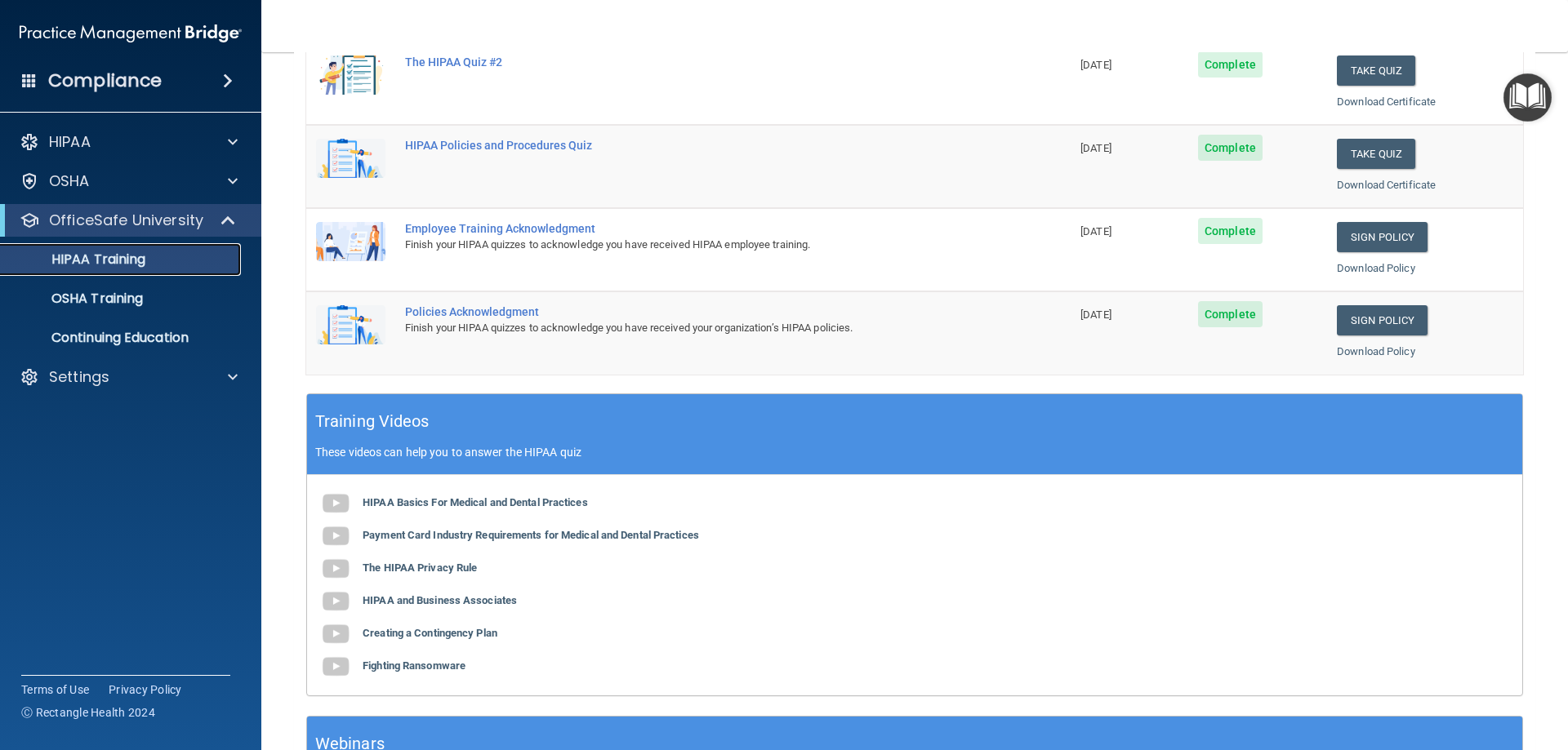
scroll to position [71, 0]
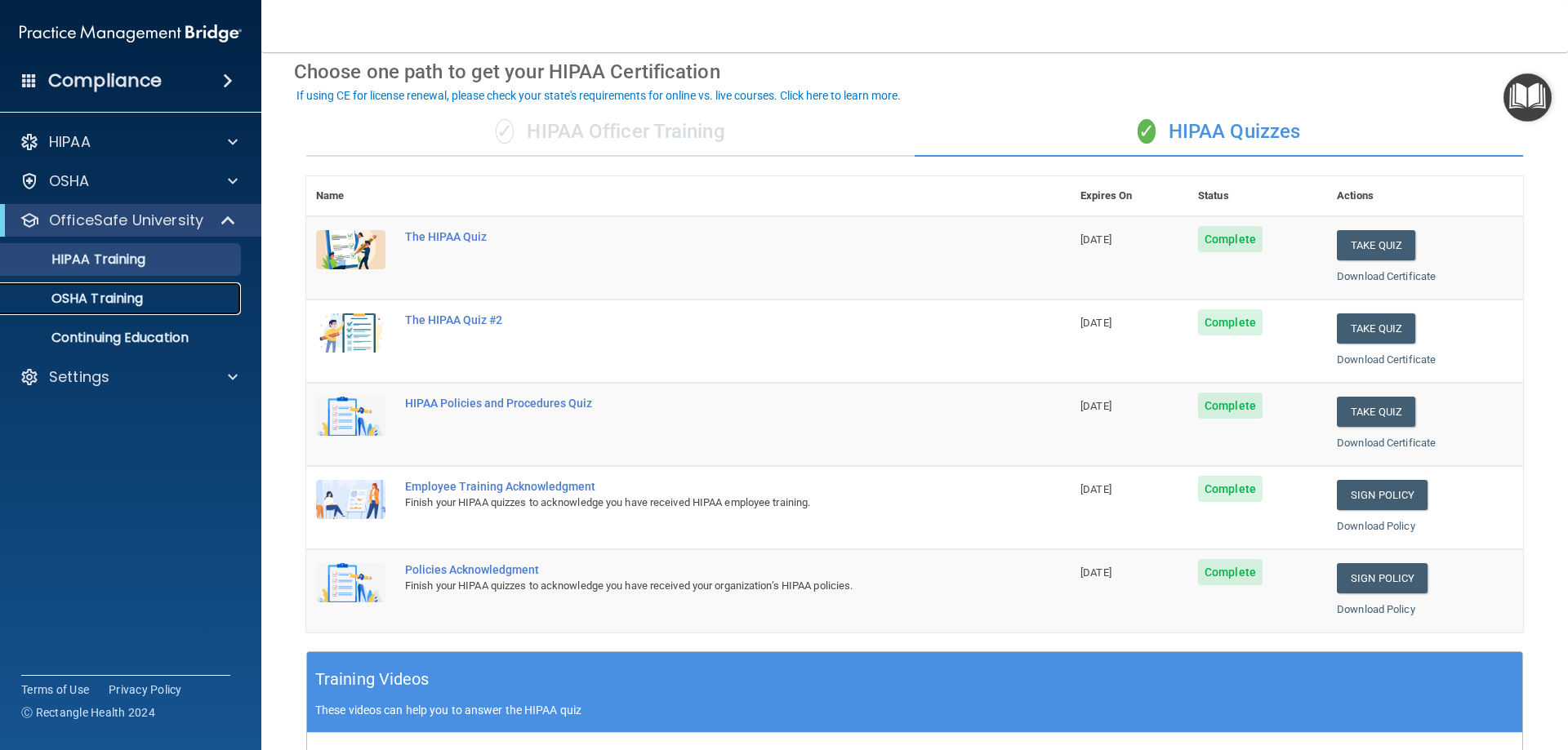
click at [157, 302] on div "OSHA Training" at bounding box center [121, 298] width 223 height 16
